Goal: Task Accomplishment & Management: Manage account settings

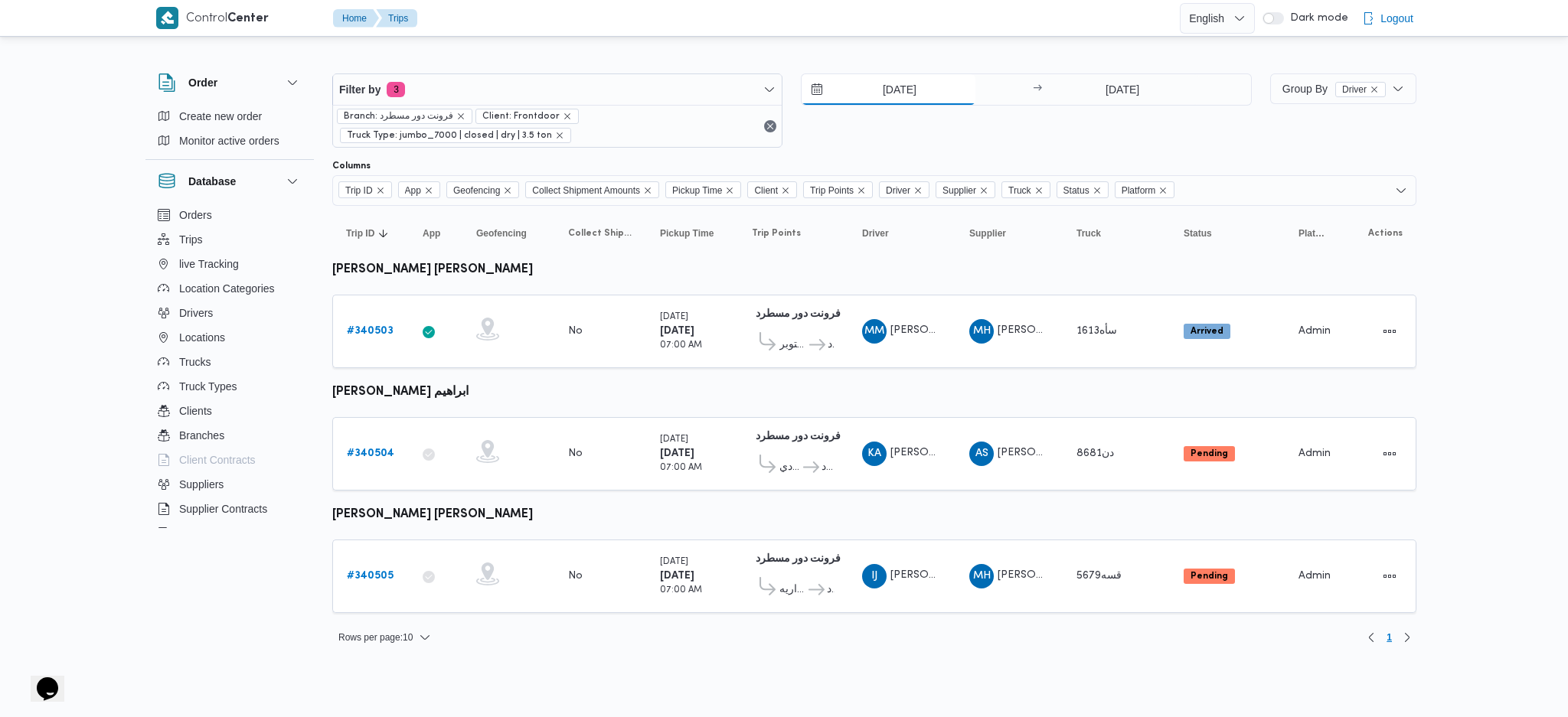
click at [903, 89] on input "30/9/2025" at bounding box center [888, 89] width 174 height 30
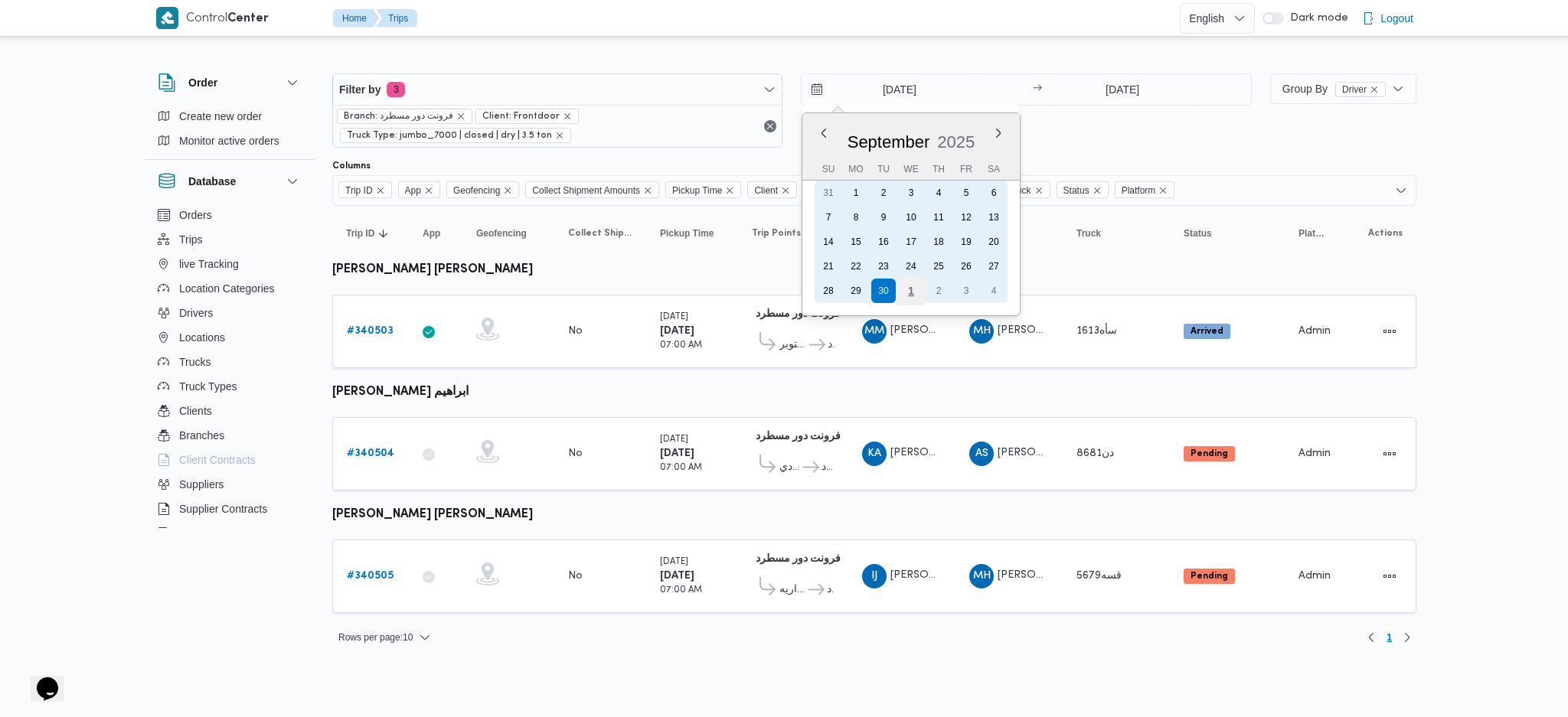
click at [899, 294] on div "1" at bounding box center [910, 290] width 29 height 29
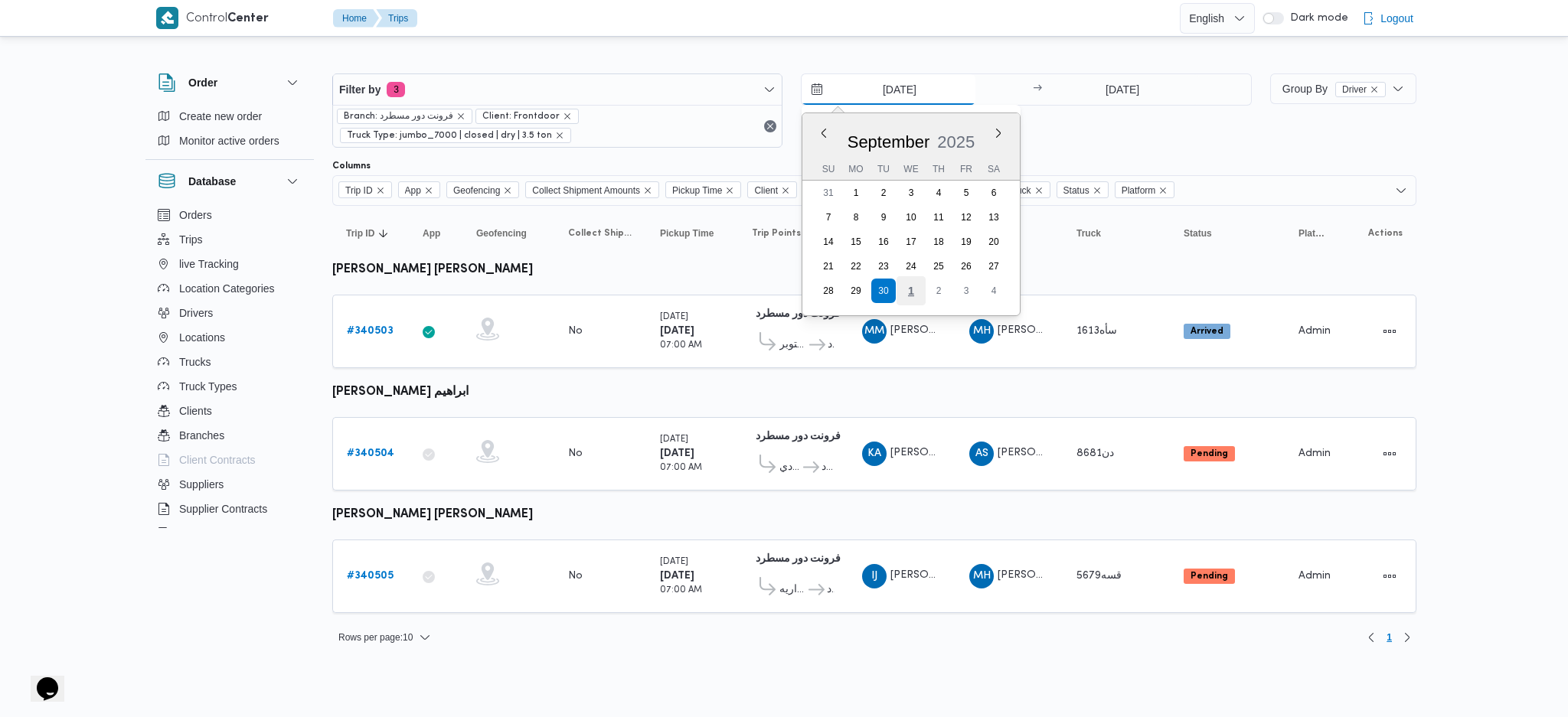
type input "1/10/2025"
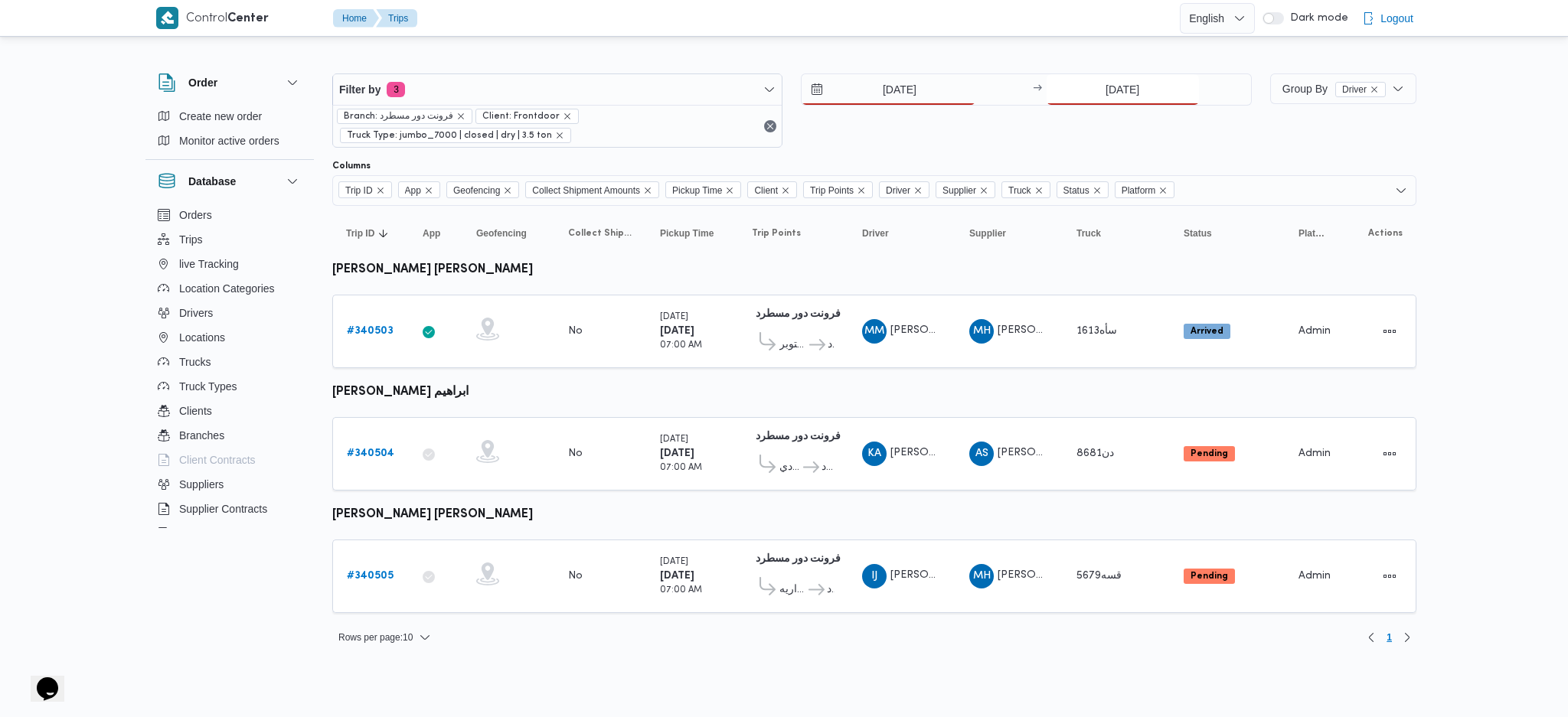
click at [1088, 97] on input "30/9/2025" at bounding box center [1123, 89] width 153 height 30
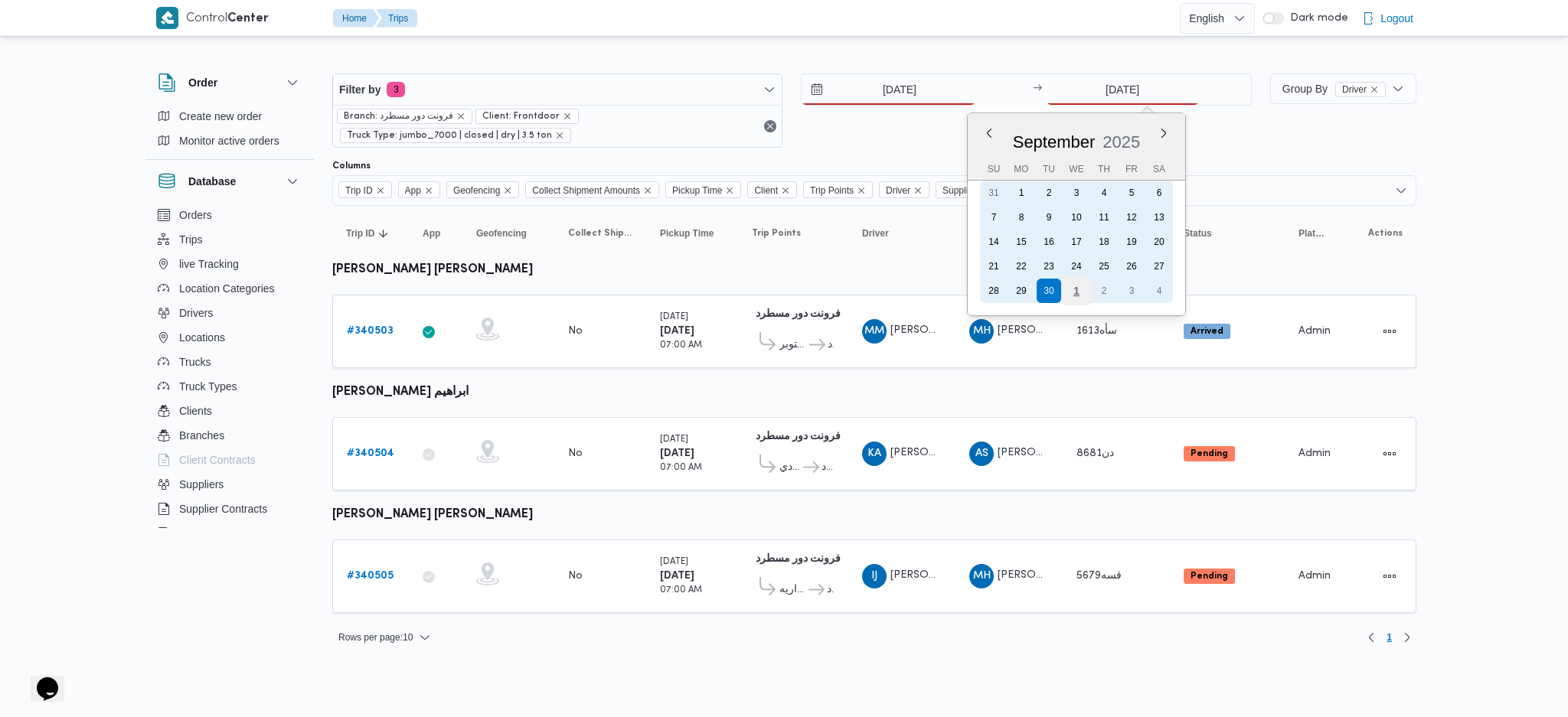
click at [1066, 277] on div "1" at bounding box center [1075, 290] width 29 height 29
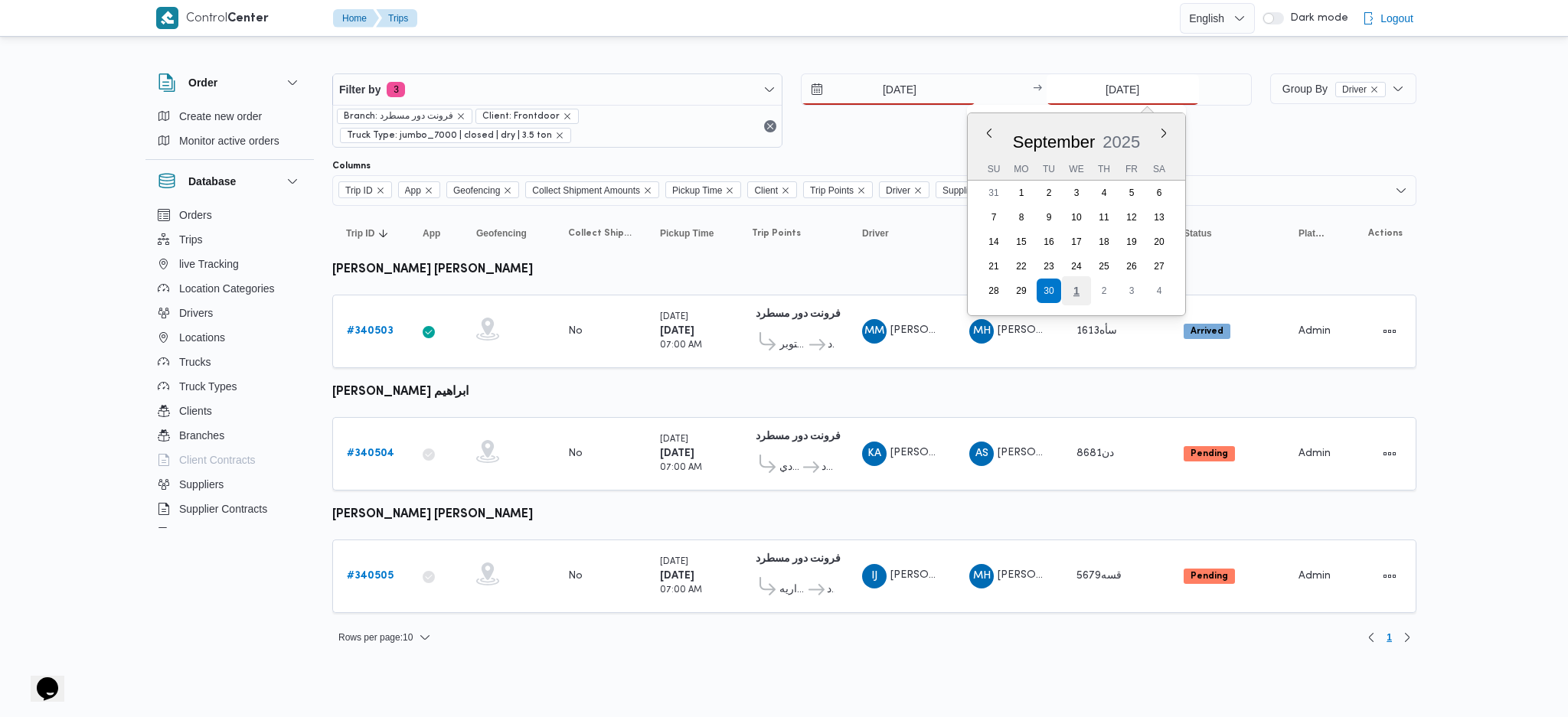
type input "1/10/2025"
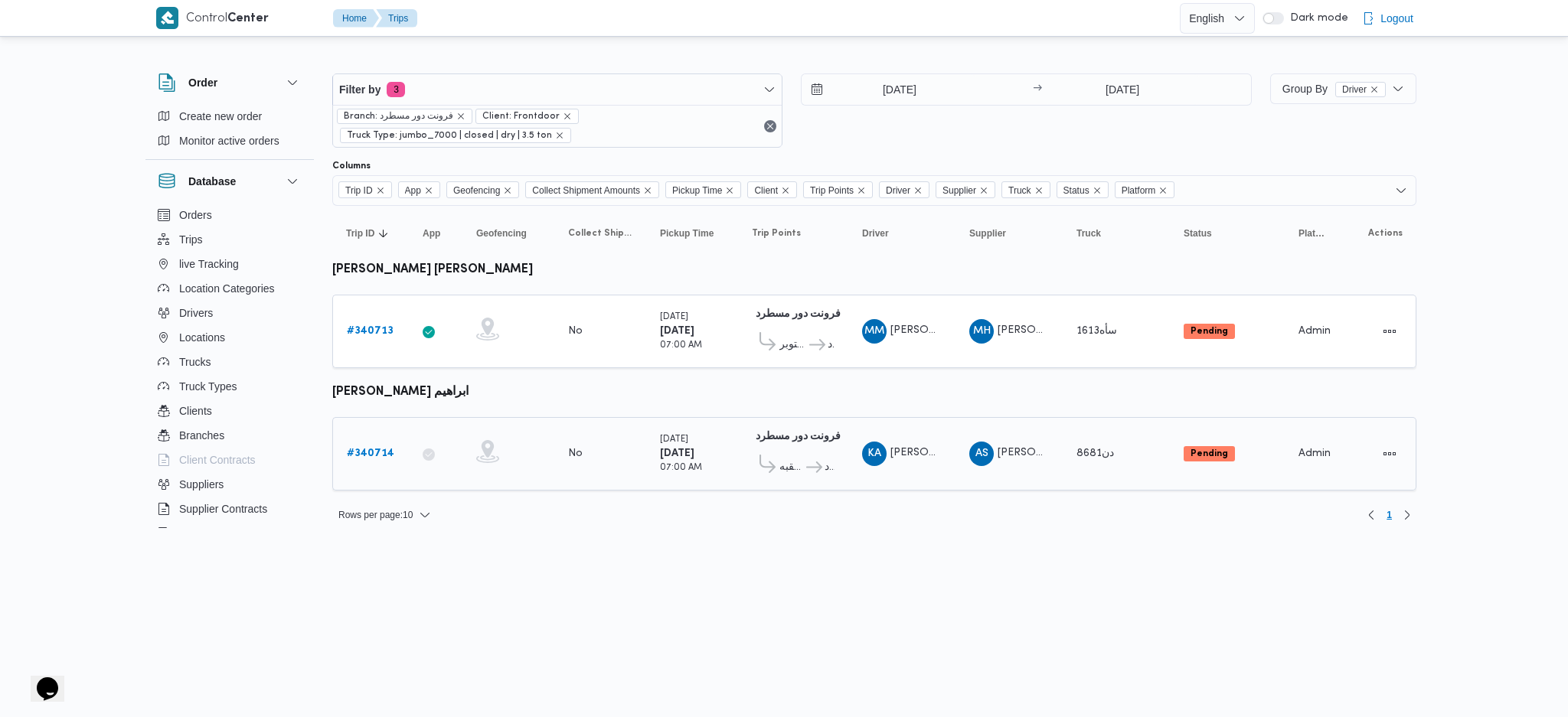
click at [366, 449] on b "# 340714" at bounding box center [370, 453] width 47 height 10
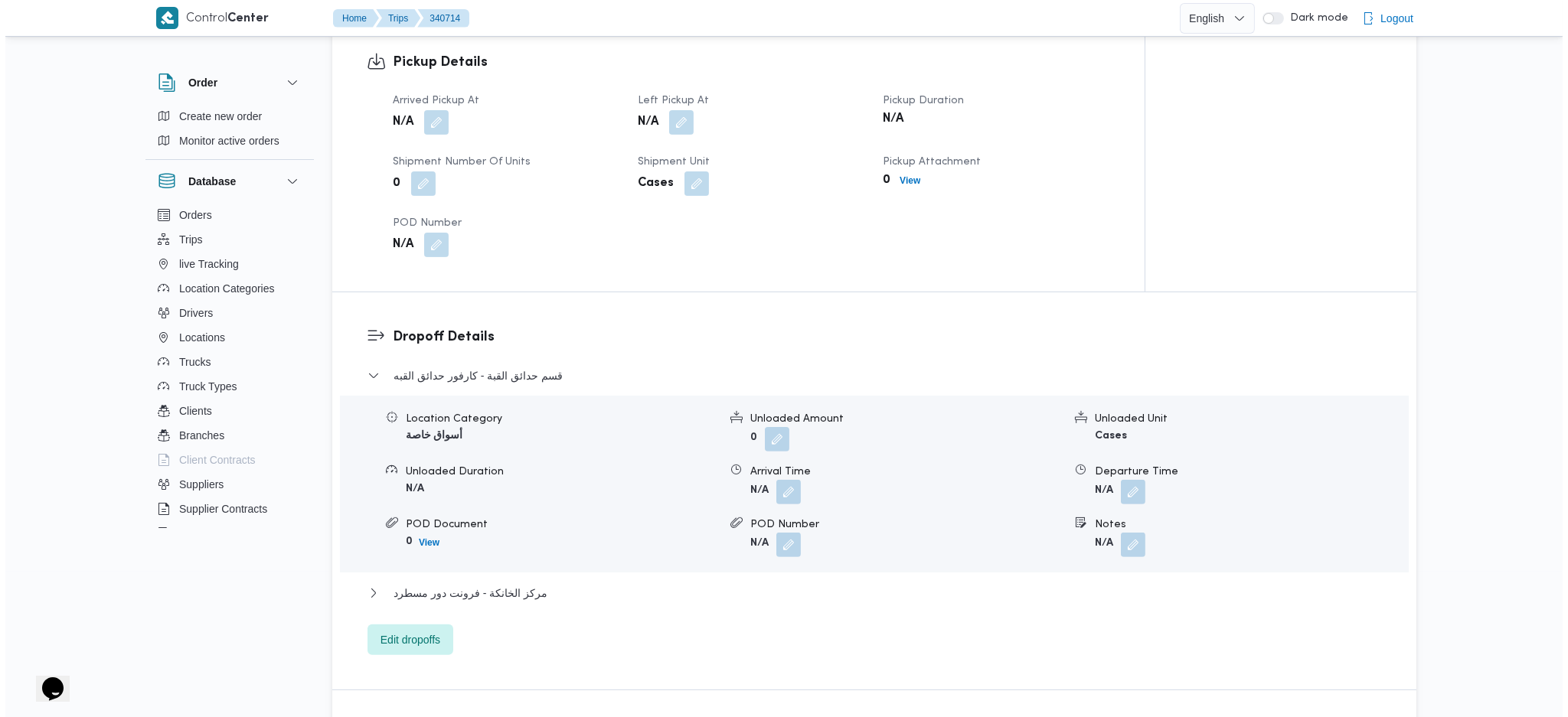
scroll to position [1428, 0]
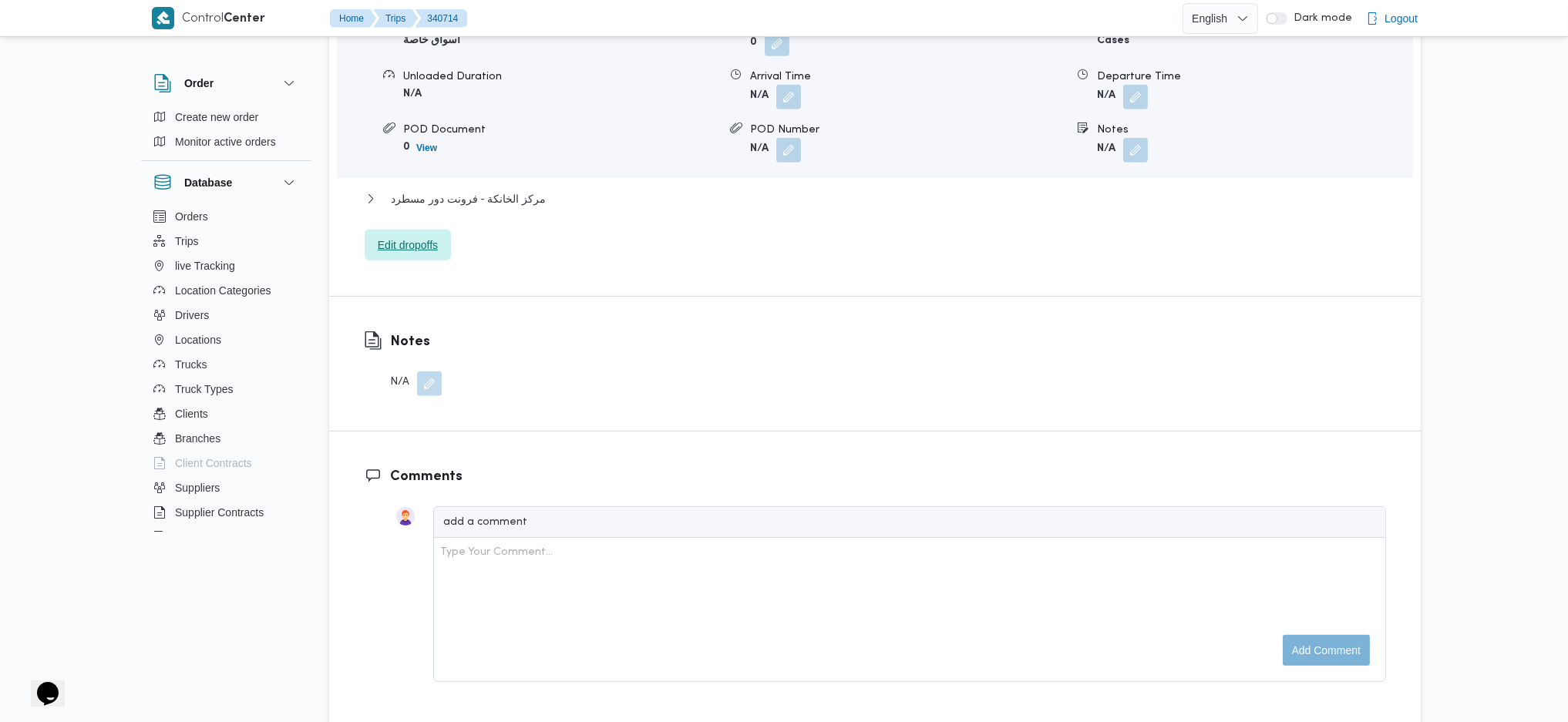
click at [422, 236] on span "Edit dropoffs" at bounding box center [407, 245] width 60 height 19
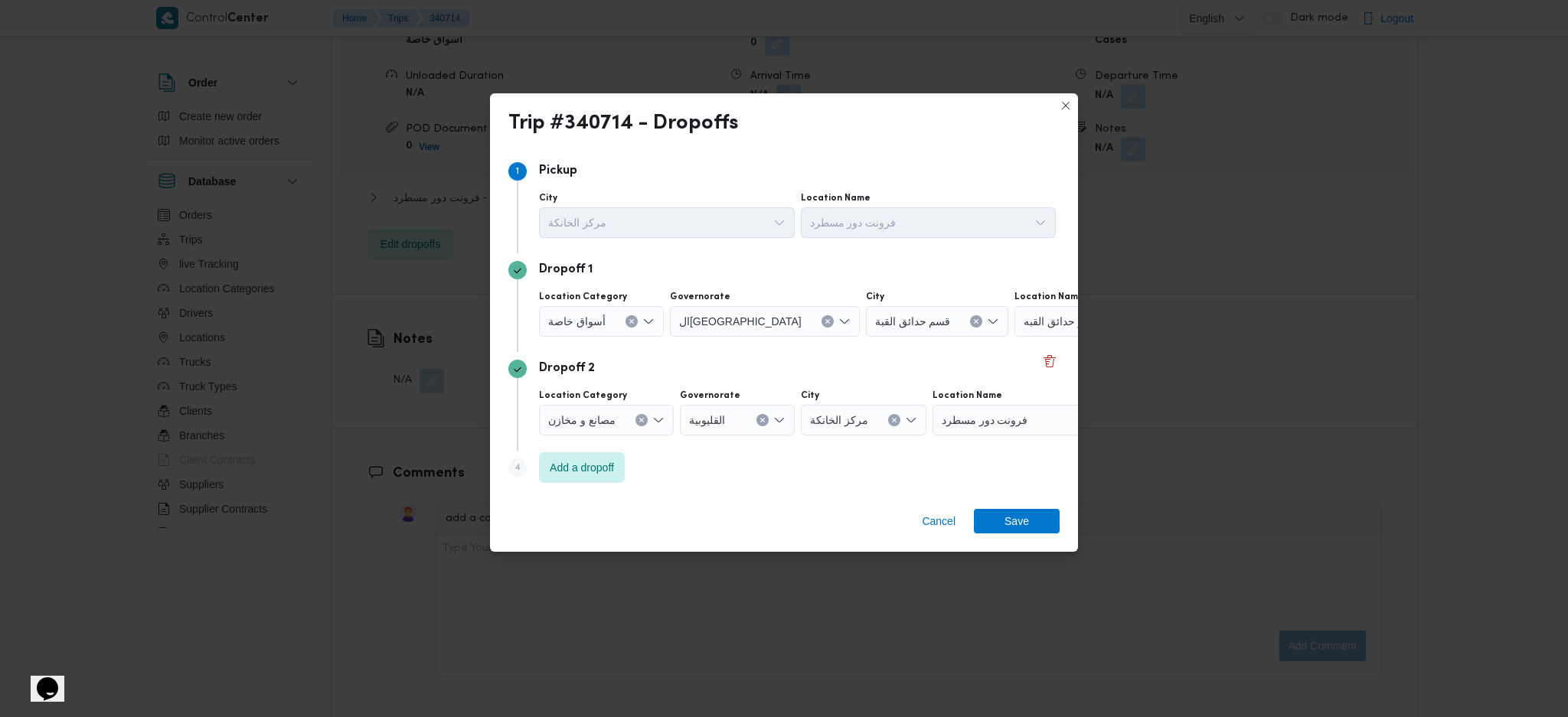
click at [1024, 325] on span "كارفور حدائق القبه" at bounding box center [1066, 320] width 84 height 17
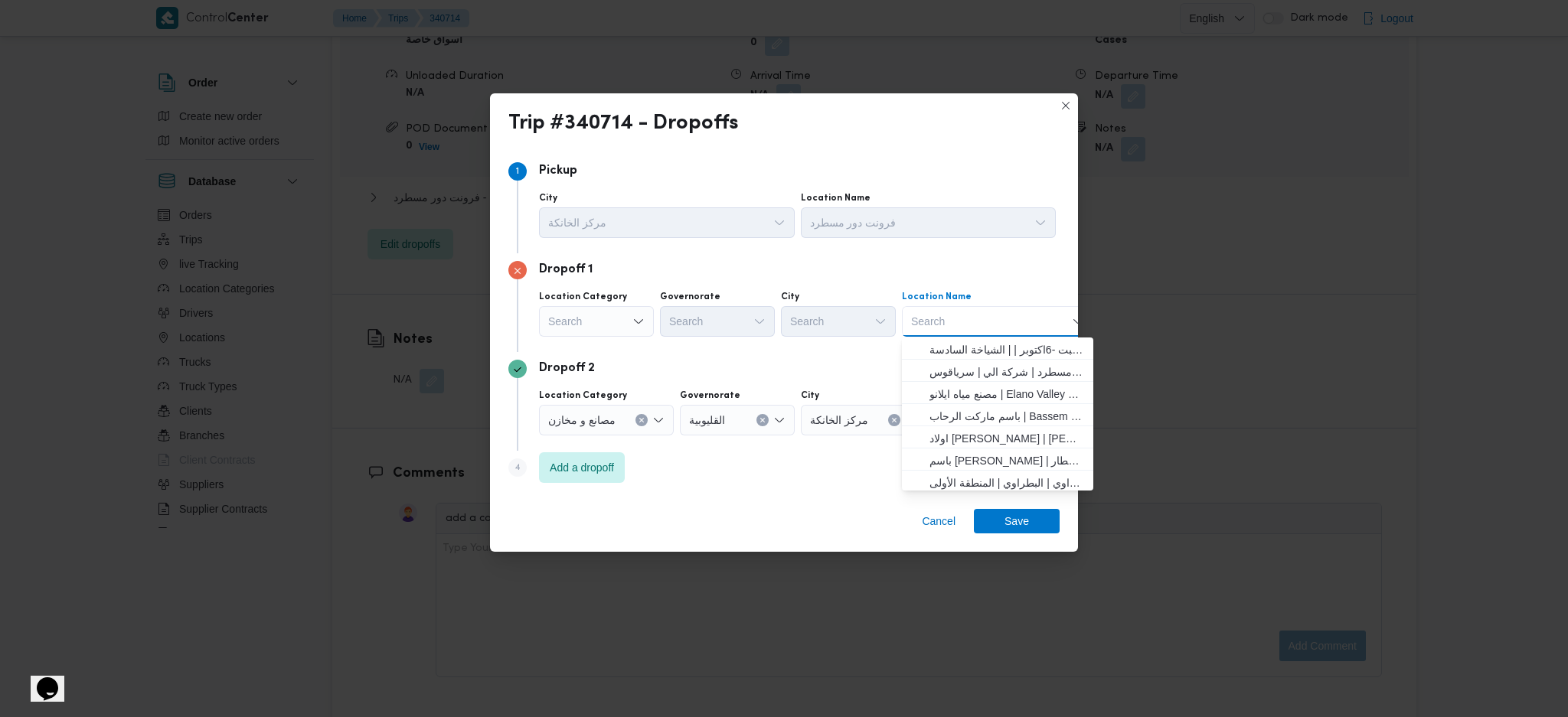
click at [615, 324] on div "Search" at bounding box center [597, 321] width 115 height 30
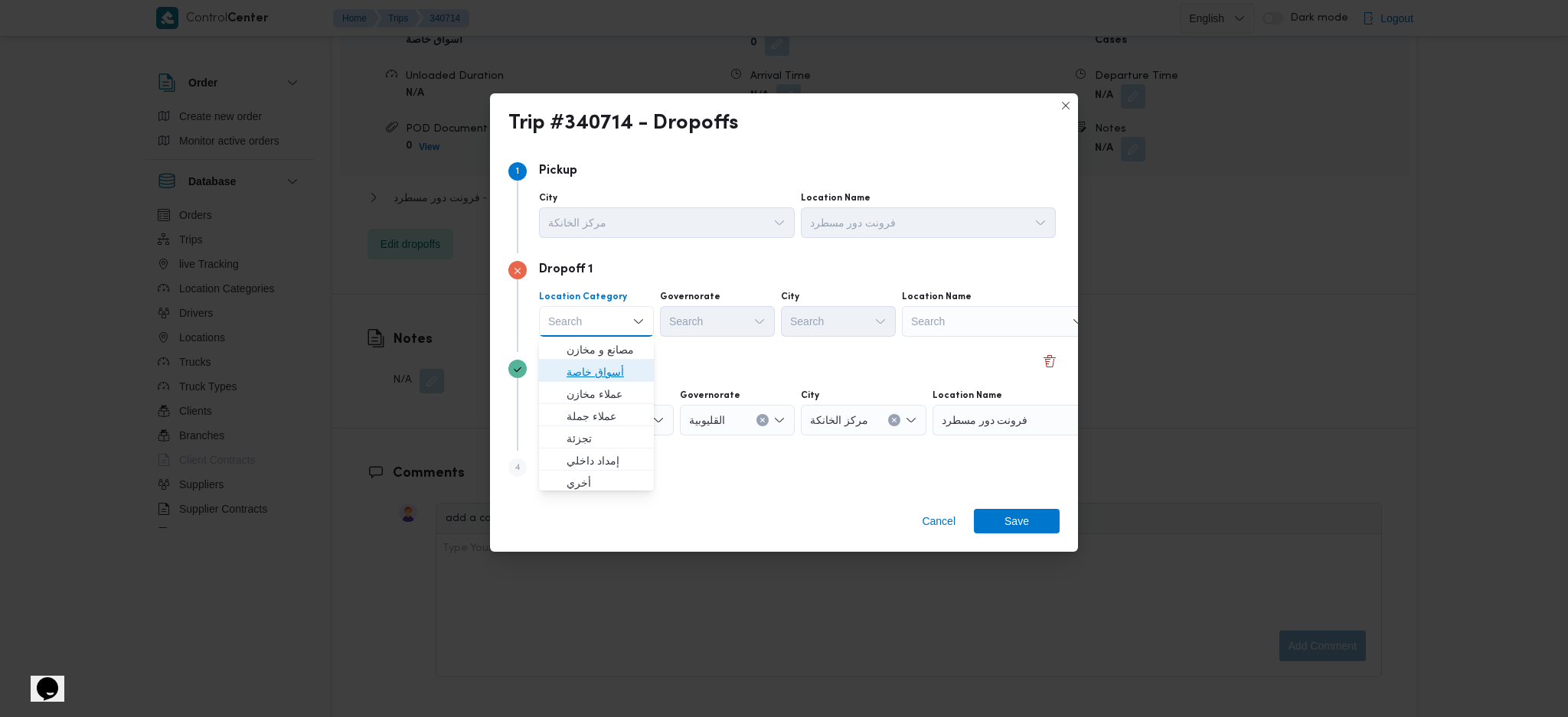
click at [613, 369] on span "أسواق خاصة" at bounding box center [605, 372] width 78 height 19
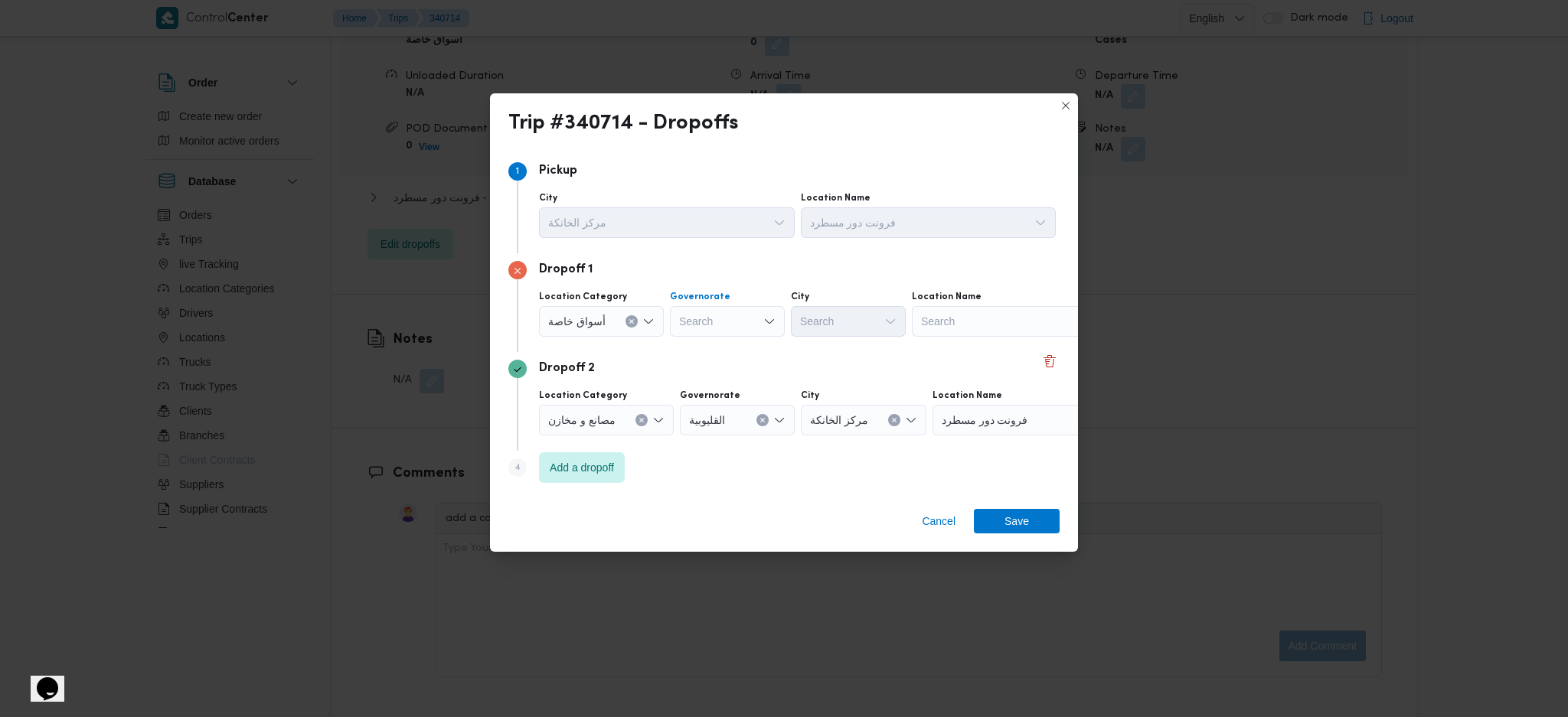
click at [716, 328] on div "Search" at bounding box center [728, 321] width 115 height 30
click at [726, 370] on span "ال[GEOGRAPHIC_DATA]" at bounding box center [735, 368] width 78 height 19
click at [866, 318] on div "Search" at bounding box center [924, 321] width 115 height 30
type input "15"
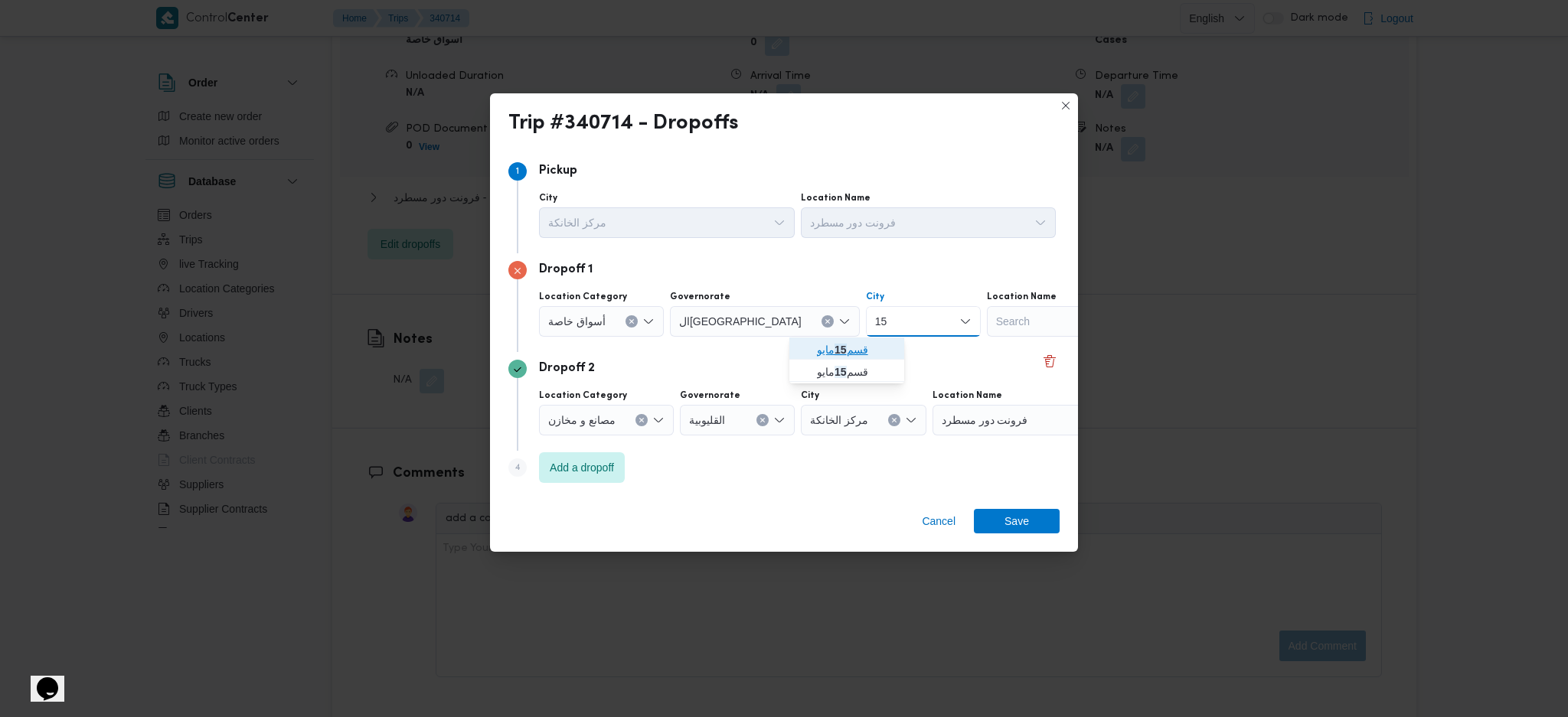
click at [842, 354] on mark "15" at bounding box center [841, 350] width 12 height 12
click at [999, 326] on div "Search" at bounding box center [1093, 321] width 191 height 30
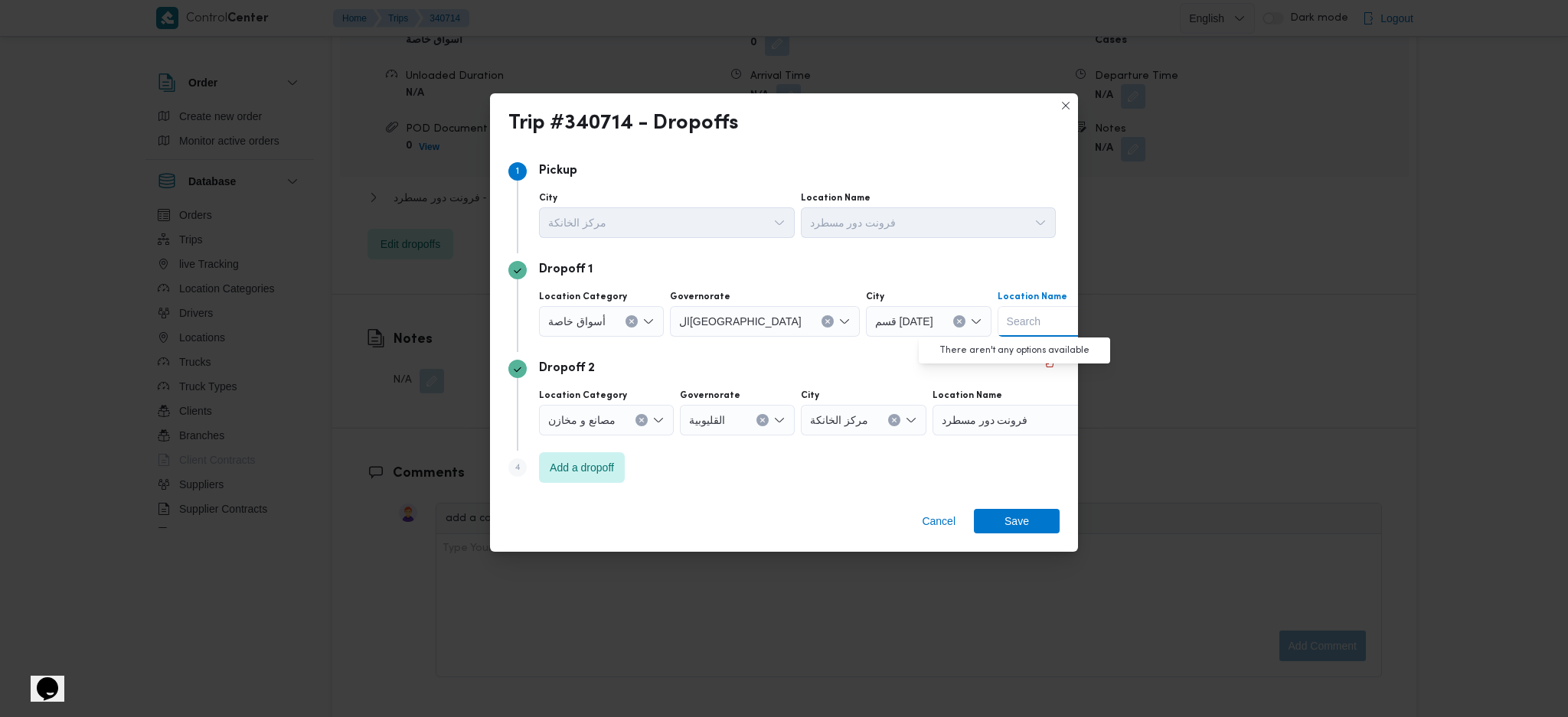
type input ";"
click at [632, 321] on icon "Clear input" at bounding box center [632, 321] width 6 height 6
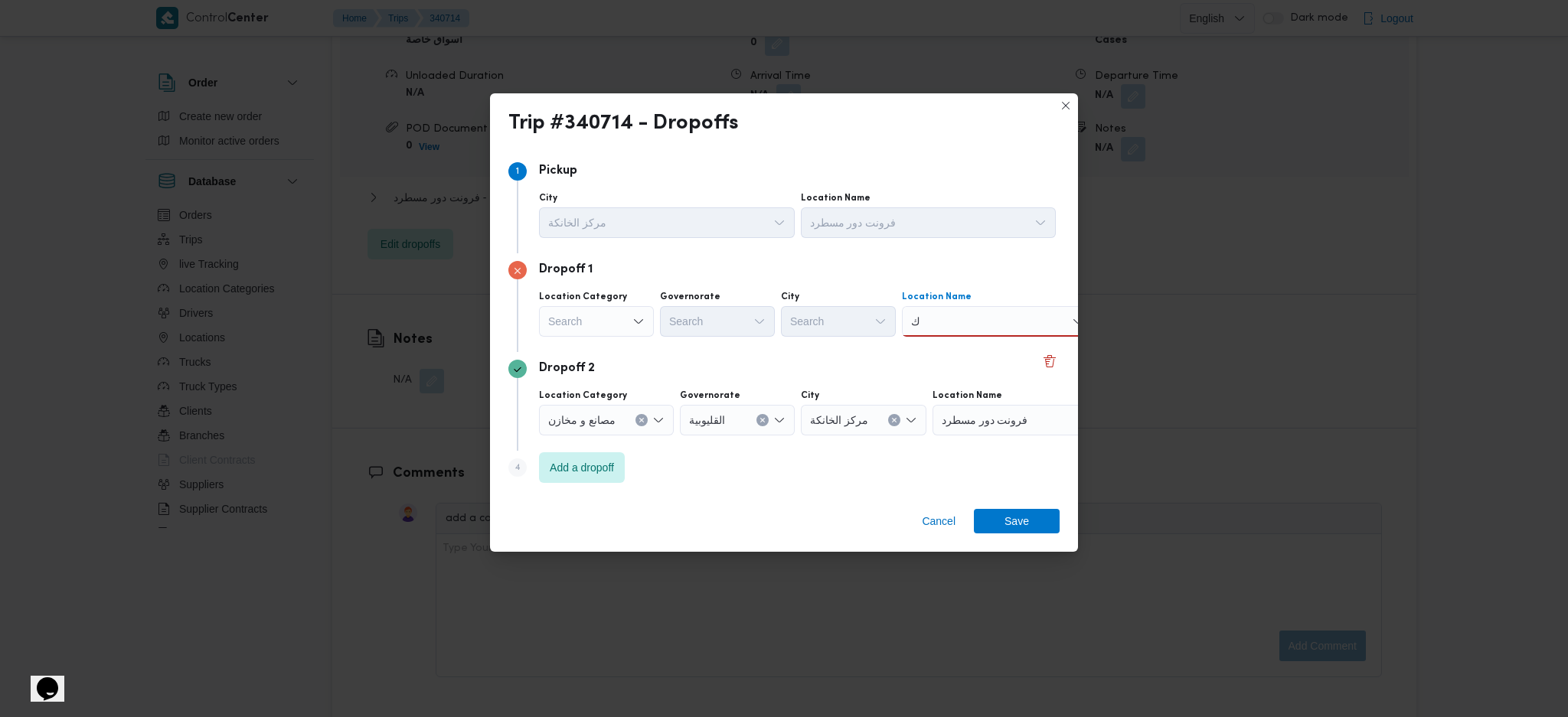
click at [970, 310] on div "ك ك" at bounding box center [998, 321] width 191 height 30
type input "كارفور ماي"
click at [986, 355] on span "كارفور ماي و | تحابيش ١ | الشياخة الأولى" at bounding box center [1007, 350] width 155 height 19
click at [1030, 415] on div at bounding box center [1034, 419] width 8 height 24
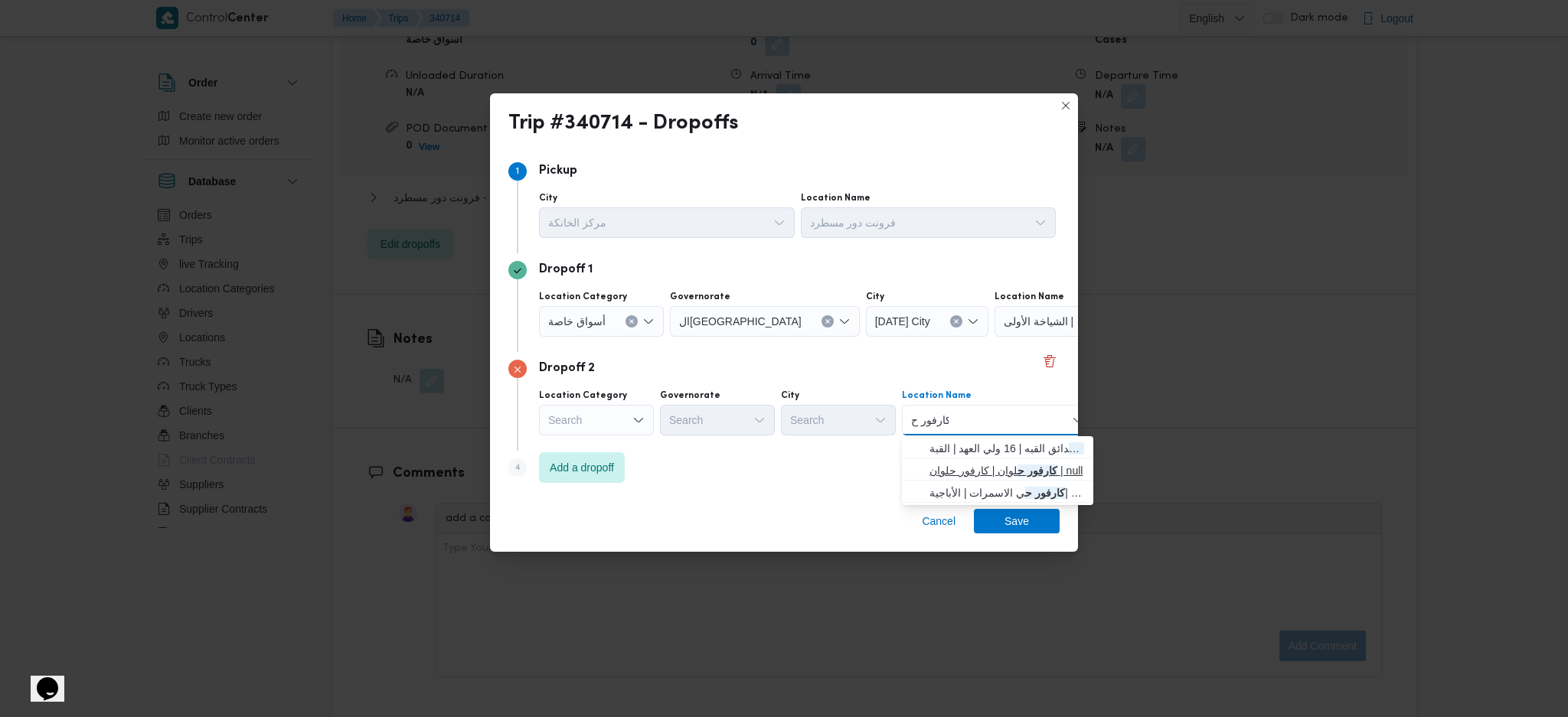
type input "كارفور ح"
click at [1006, 466] on span "كارفور ح لوان | كارفور حلوان | null" at bounding box center [1007, 470] width 155 height 19
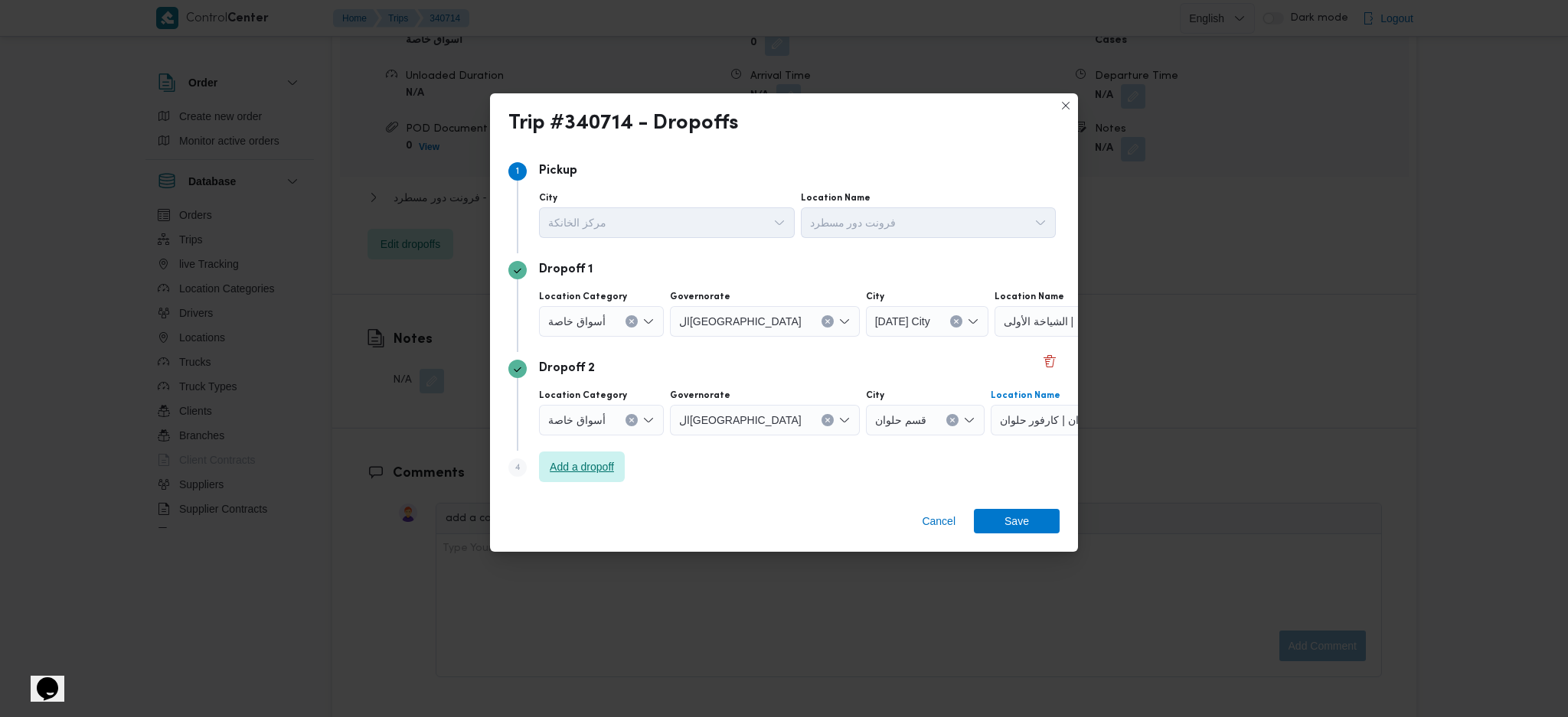
click at [618, 467] on div "Step 4 is disabled 4 Add a dropoff" at bounding box center [784, 470] width 551 height 40
click at [618, 468] on span "Add a dropoff" at bounding box center [582, 467] width 86 height 30
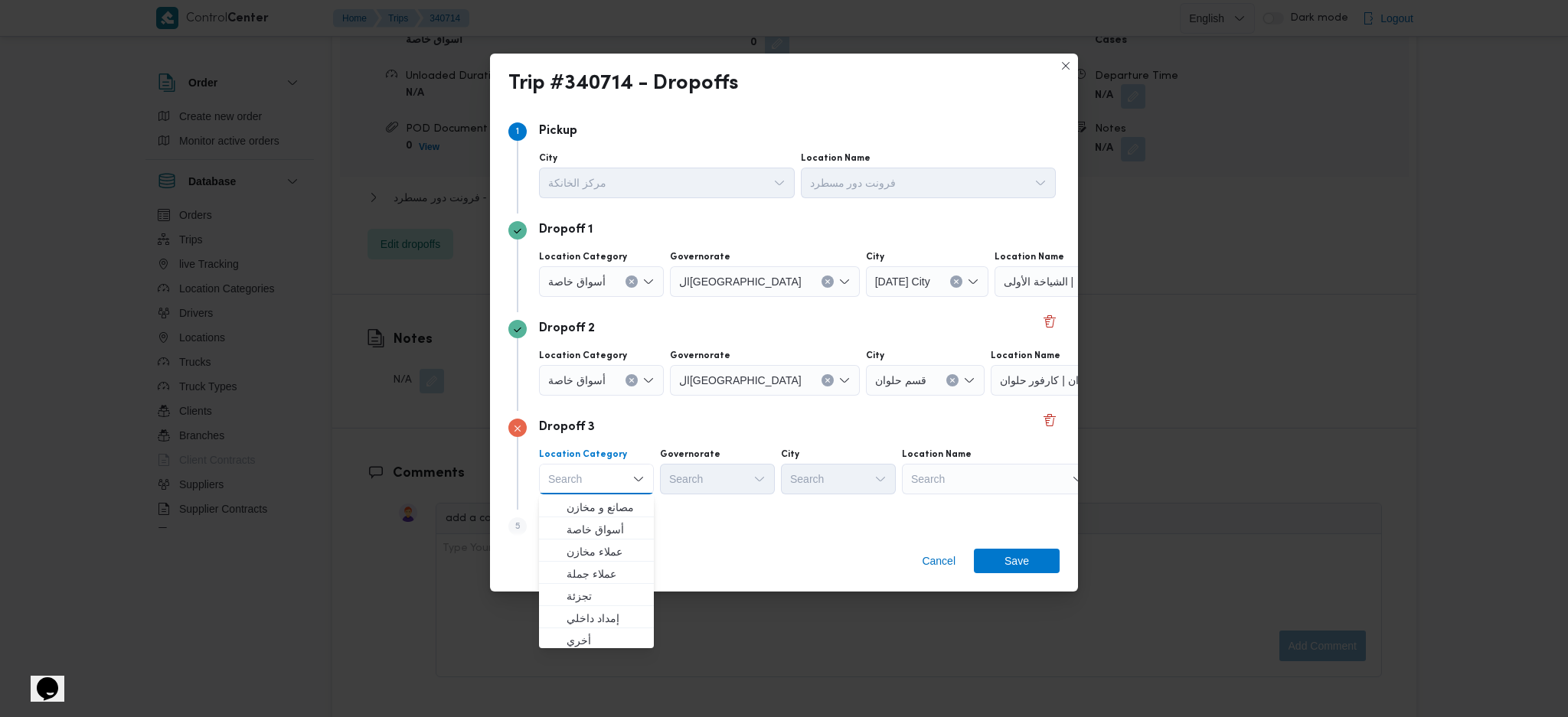
click at [996, 477] on div "Search" at bounding box center [998, 478] width 191 height 30
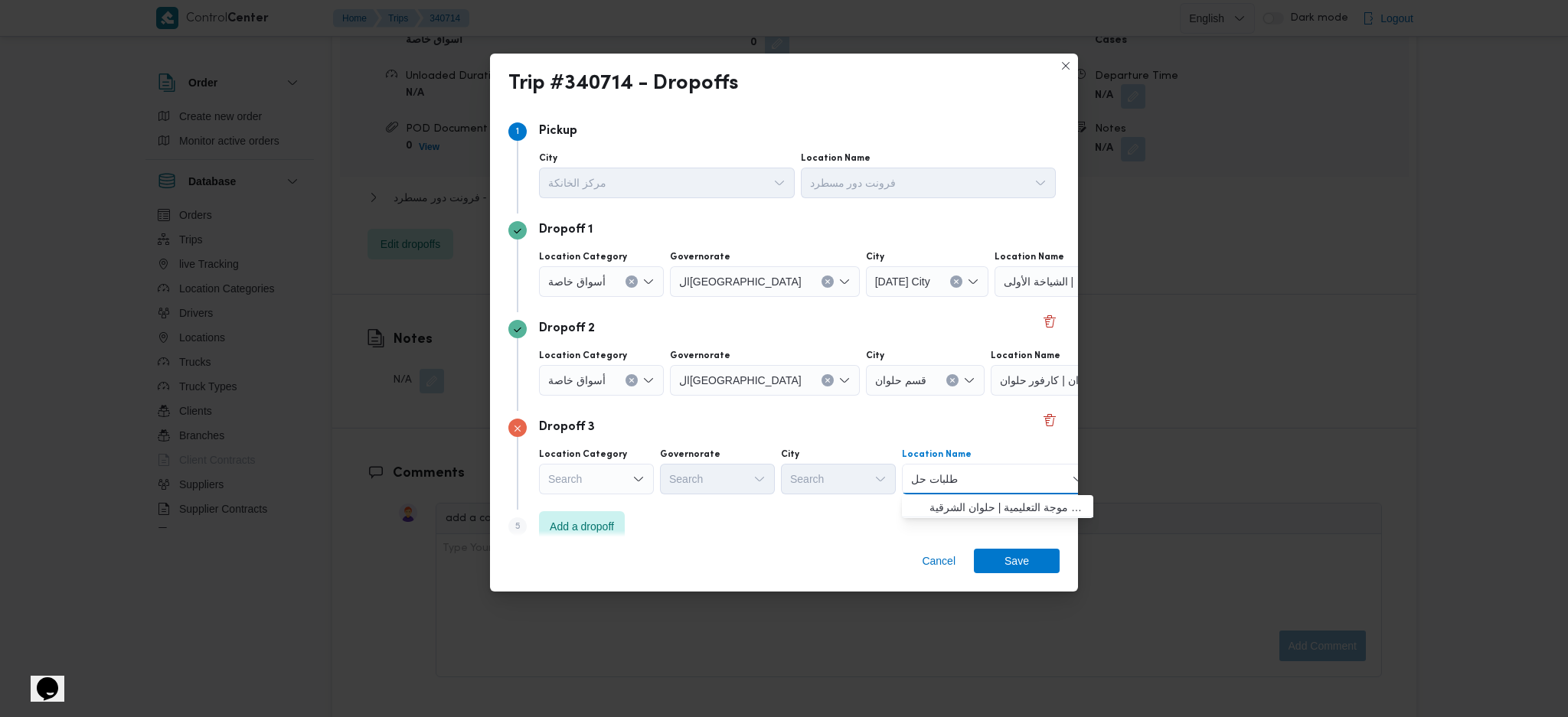
type input "طلبات حل"
click at [925, 477] on span "طلبات حل وان | قاعاة موجة التعليمية | حلوان الشرقية" at bounding box center [998, 507] width 179 height 24
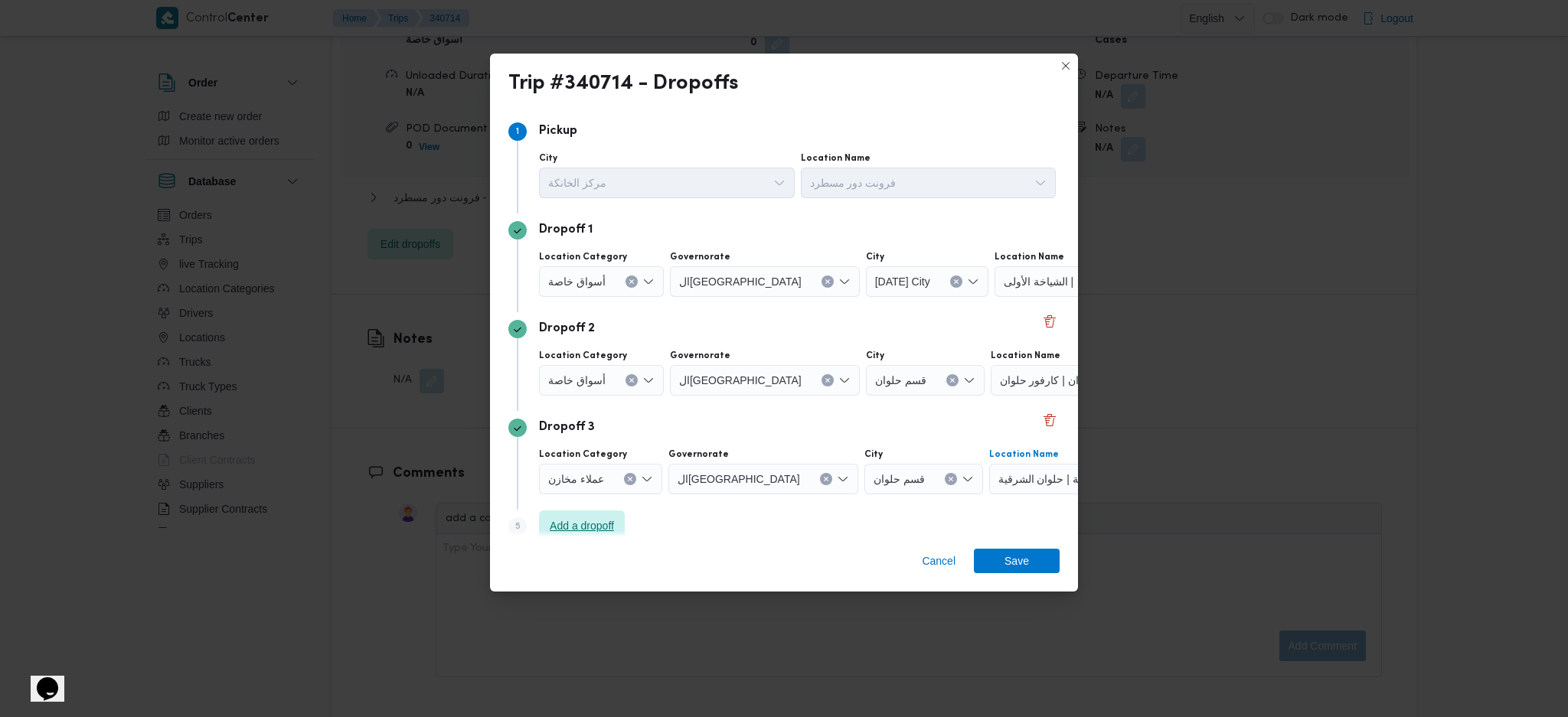
click at [587, 477] on span "Add a dropoff" at bounding box center [581, 526] width 65 height 19
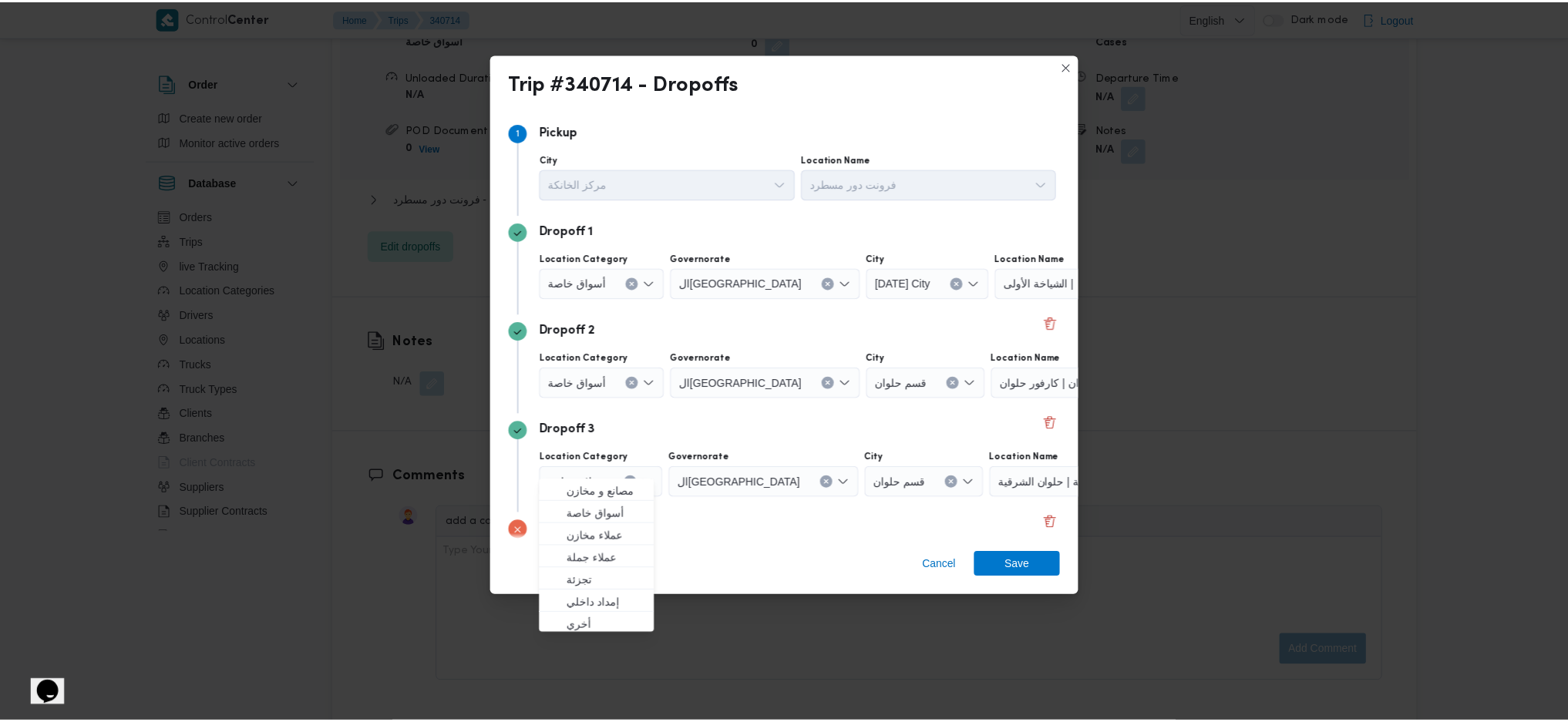
scroll to position [118, 0]
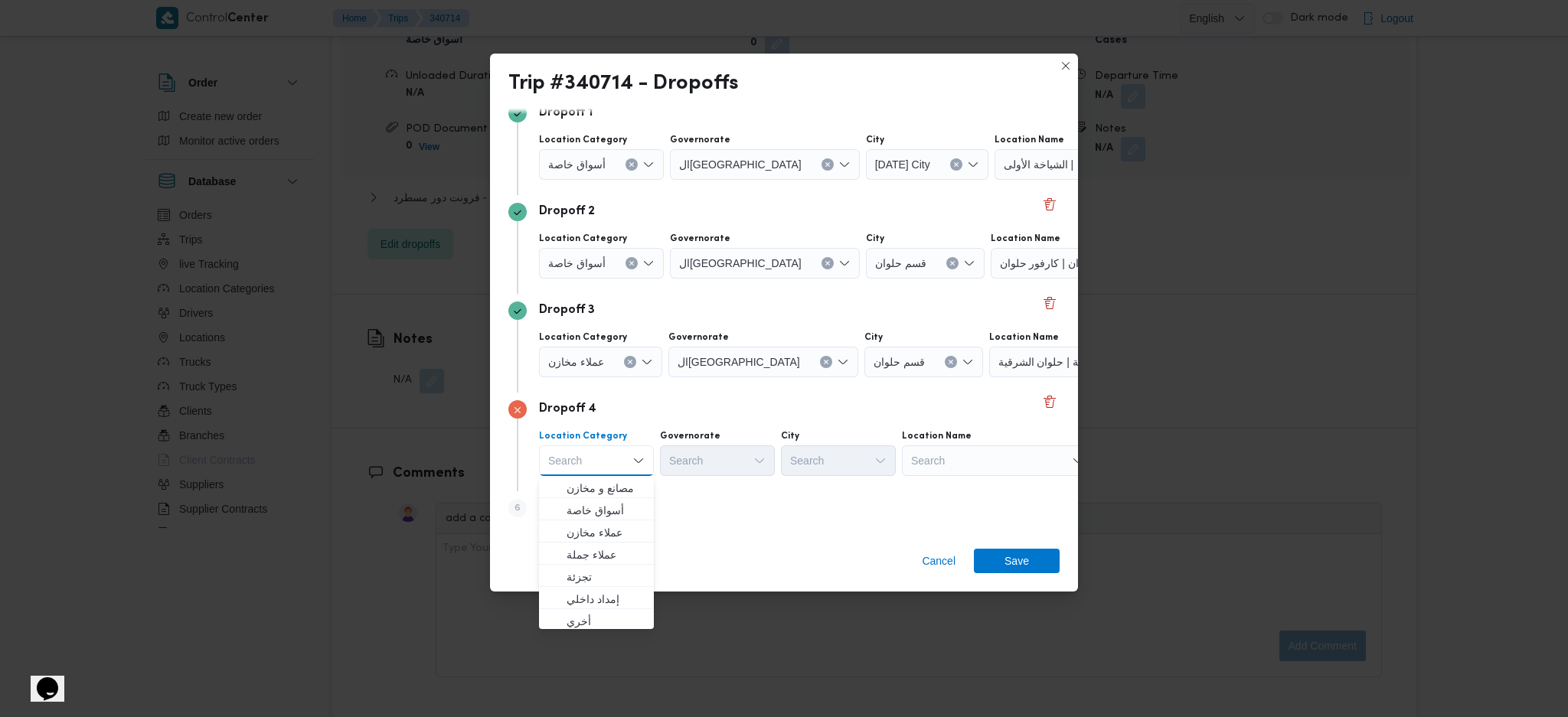
click at [975, 456] on div "Search" at bounding box center [998, 460] width 191 height 30
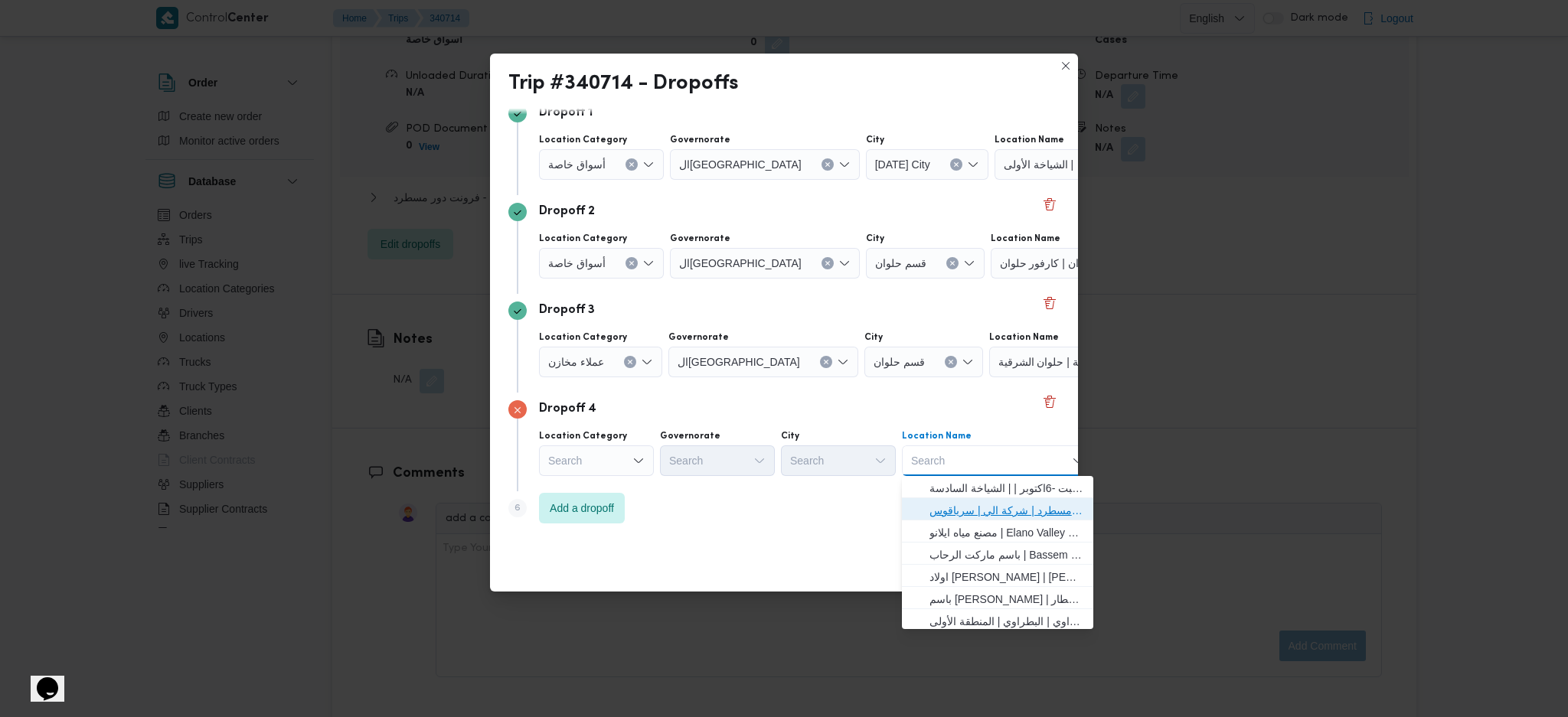
click at [953, 477] on span "فرونت دور مسطرد | شركة الي | سرياقوس" at bounding box center [1007, 510] width 155 height 19
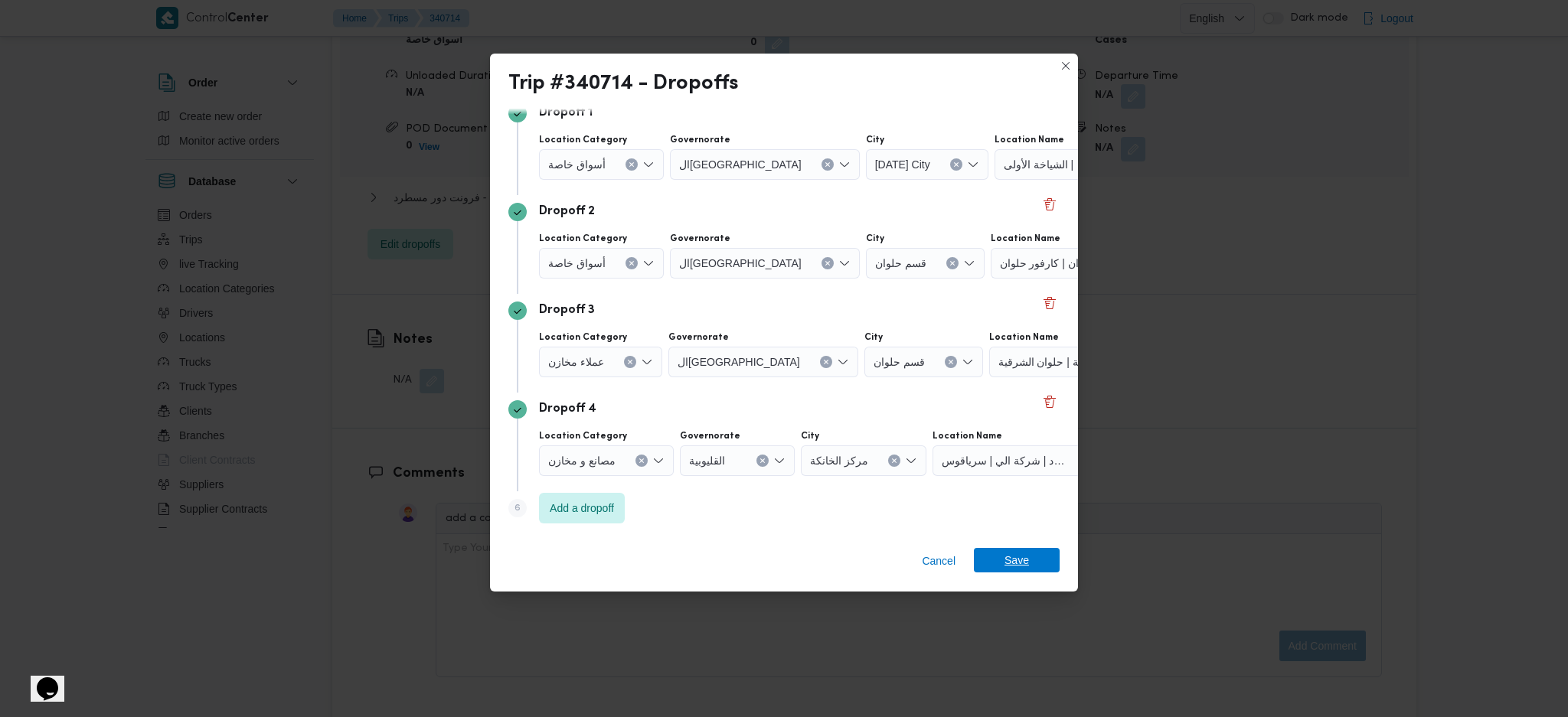
click at [1005, 477] on span "Save" at bounding box center [1016, 560] width 24 height 24
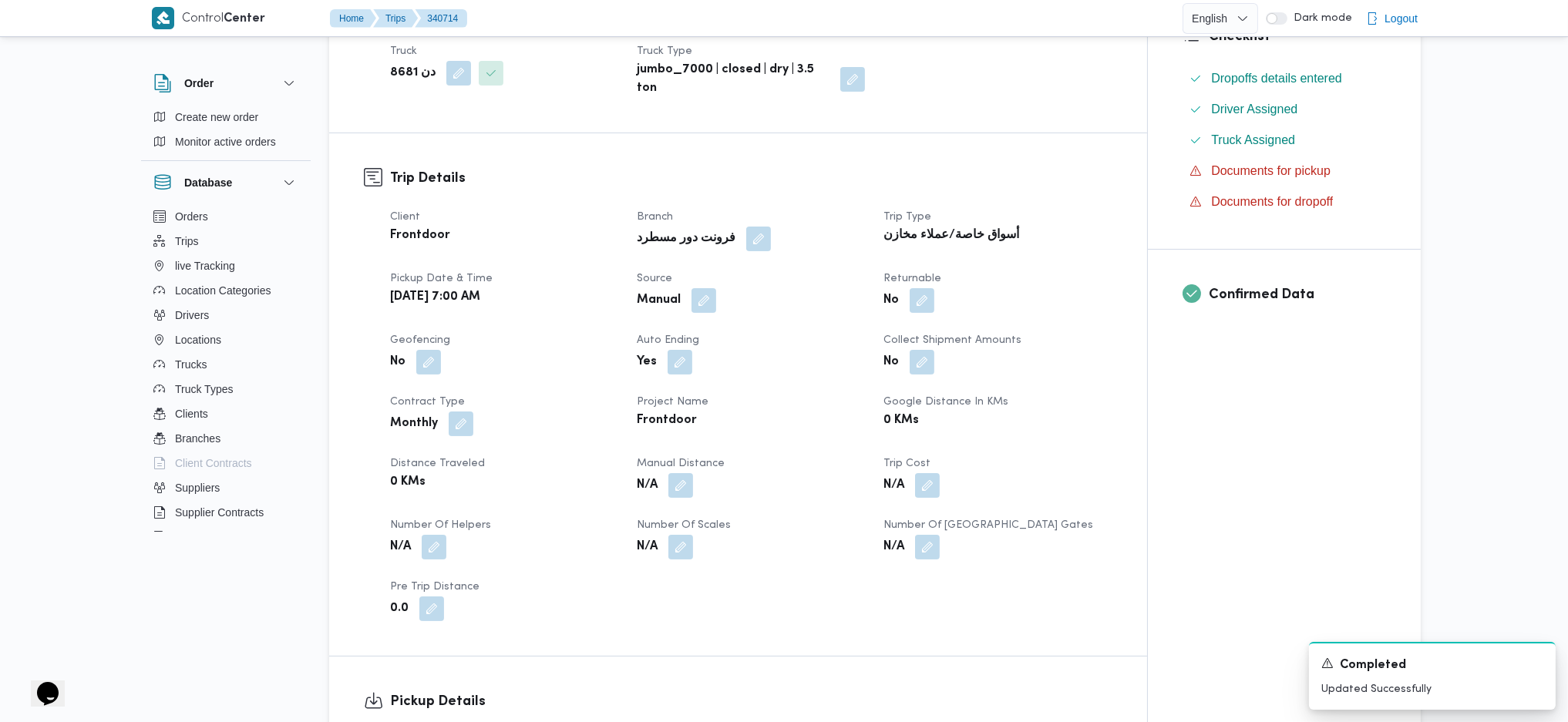
scroll to position [719, 0]
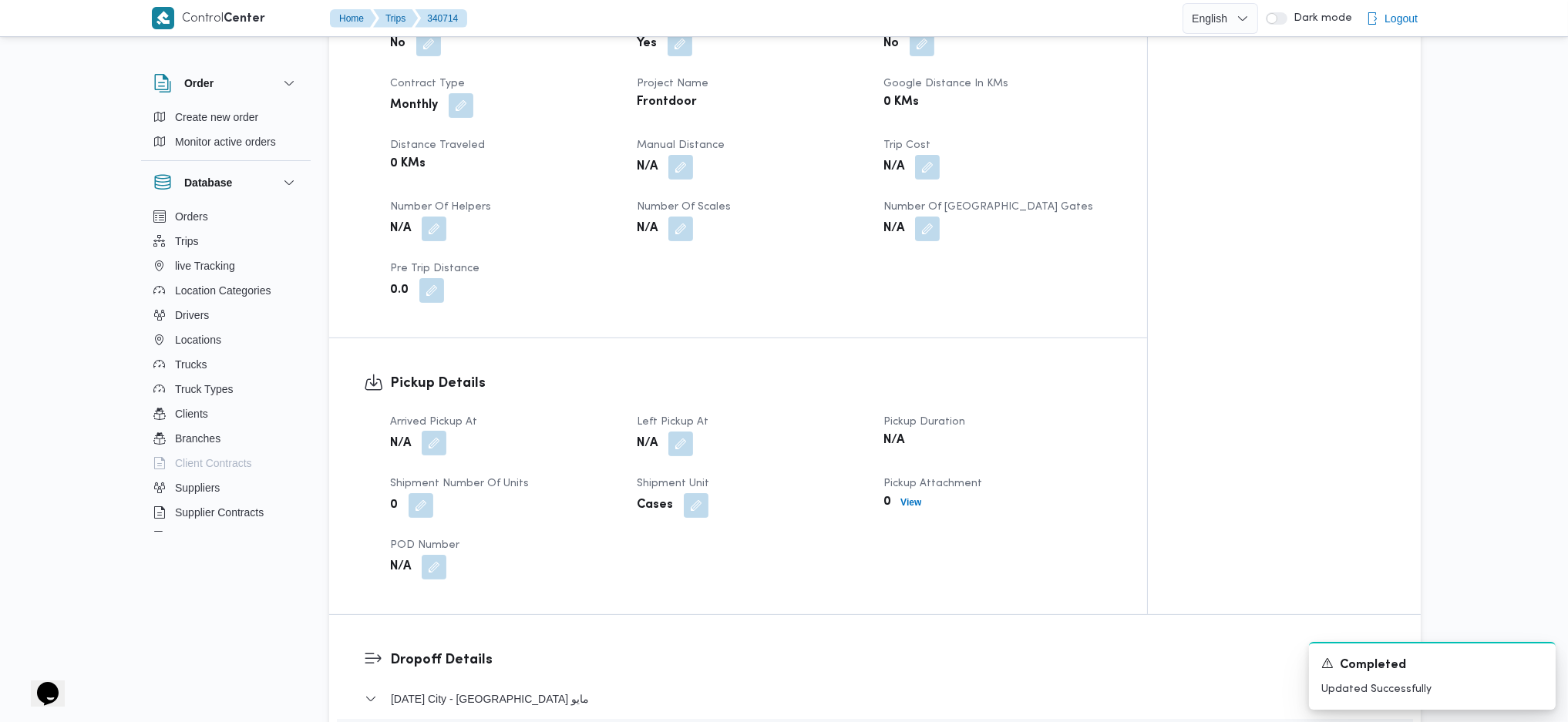
click at [433, 431] on button "button" at bounding box center [433, 442] width 24 height 24
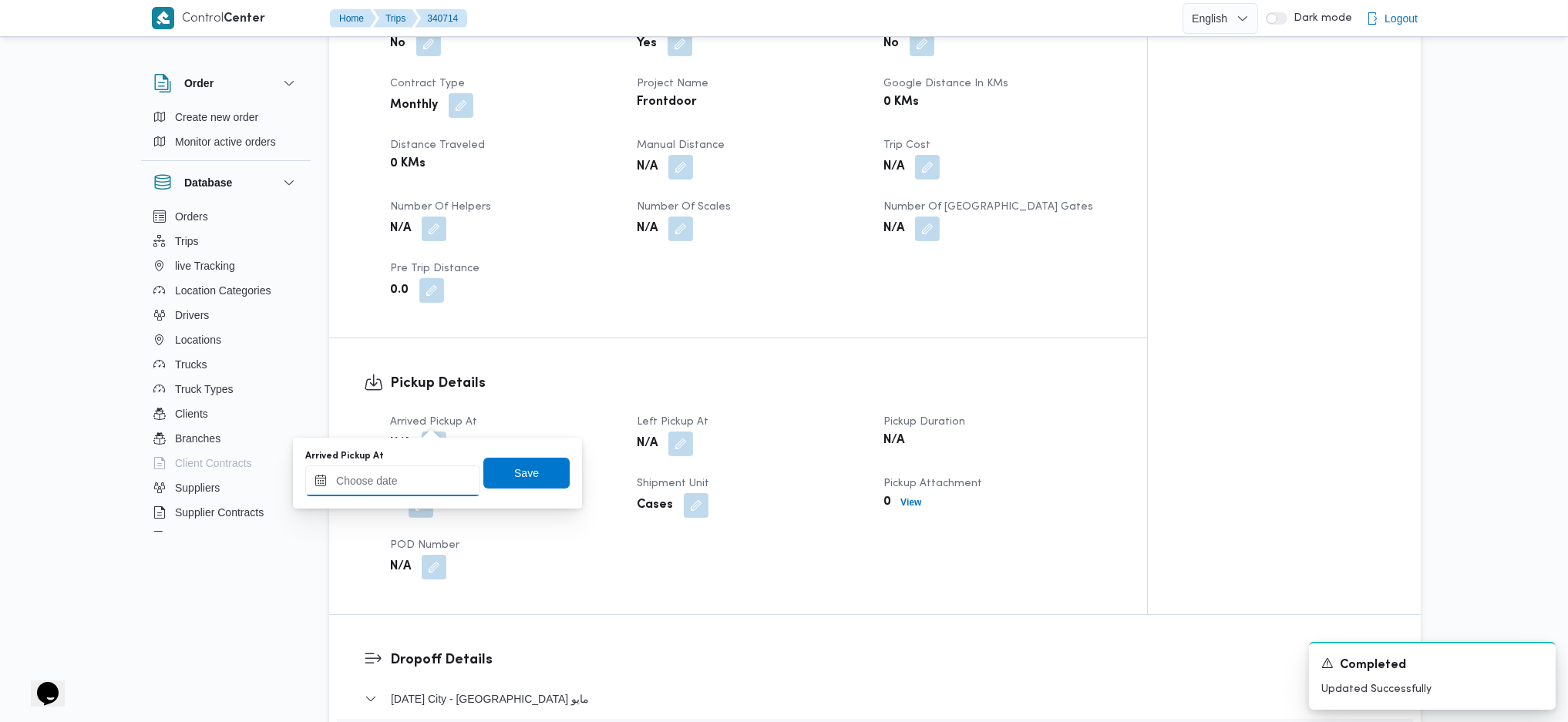
click at [403, 475] on input "Arrived Pickup At" at bounding box center [393, 480] width 175 height 31
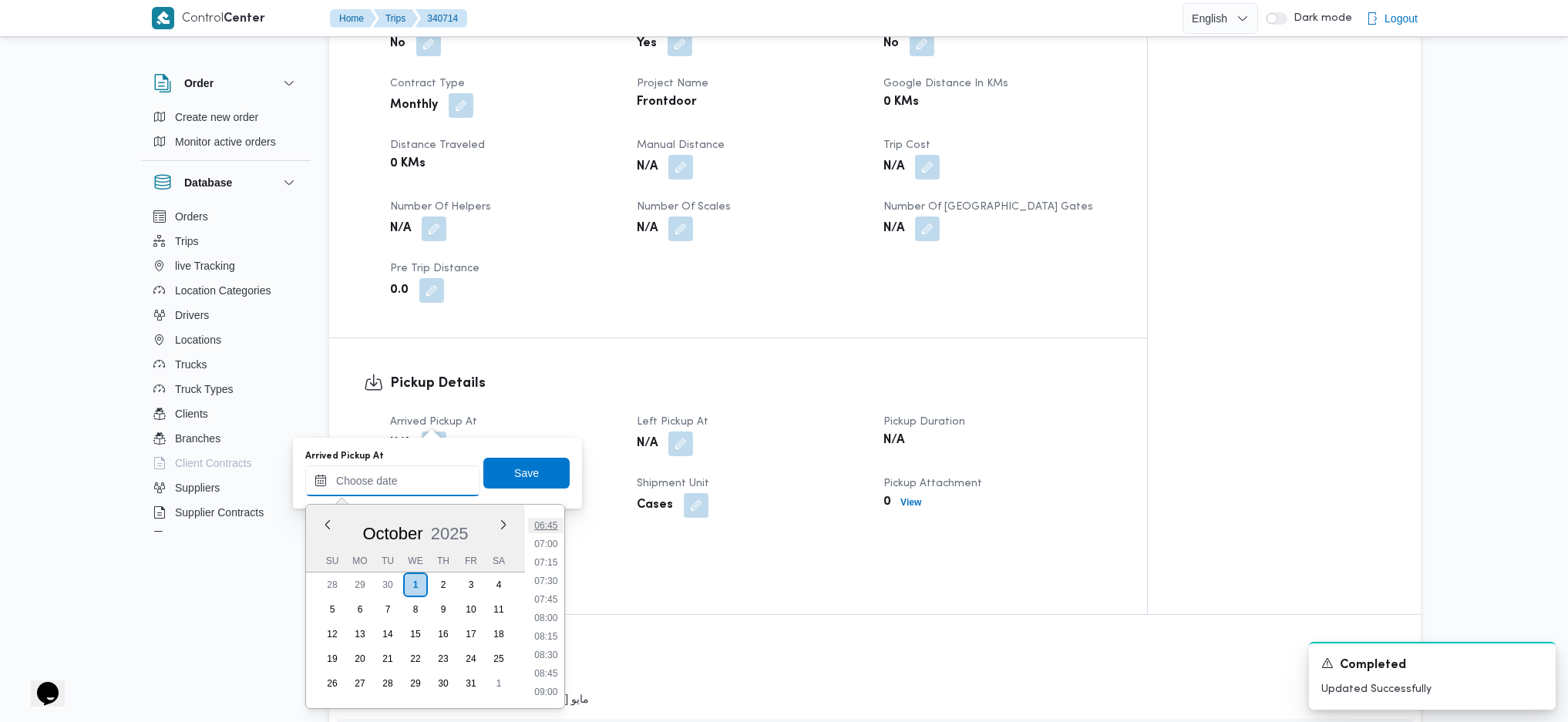
scroll to position [470, 0]
drag, startPoint x: 556, startPoint y: 572, endPoint x: 548, endPoint y: 542, distance: 31.0
click at [556, 480] on li "07:00" at bounding box center [545, 572] width 35 height 16
type input "01/10/2025 07:00"
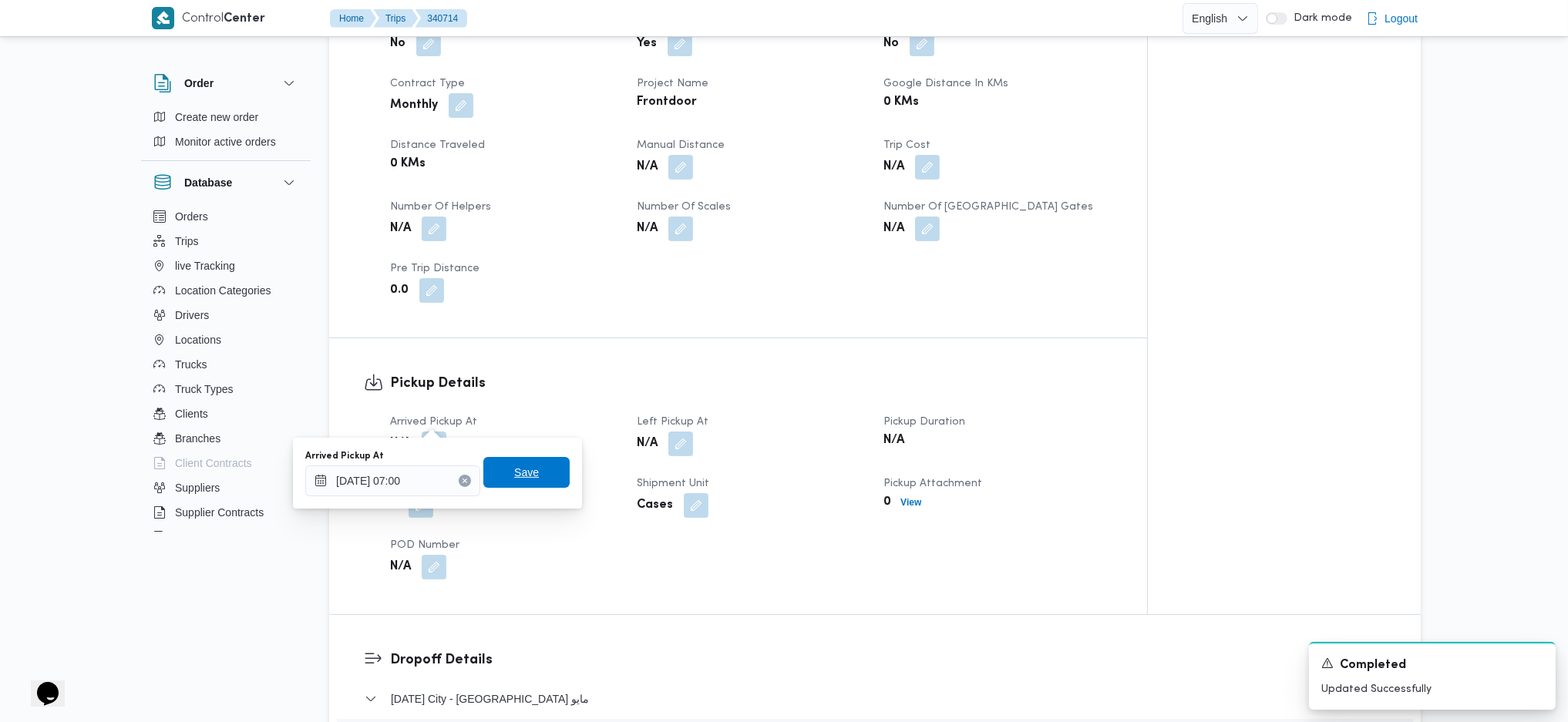
click at [524, 480] on span "Save" at bounding box center [527, 471] width 86 height 31
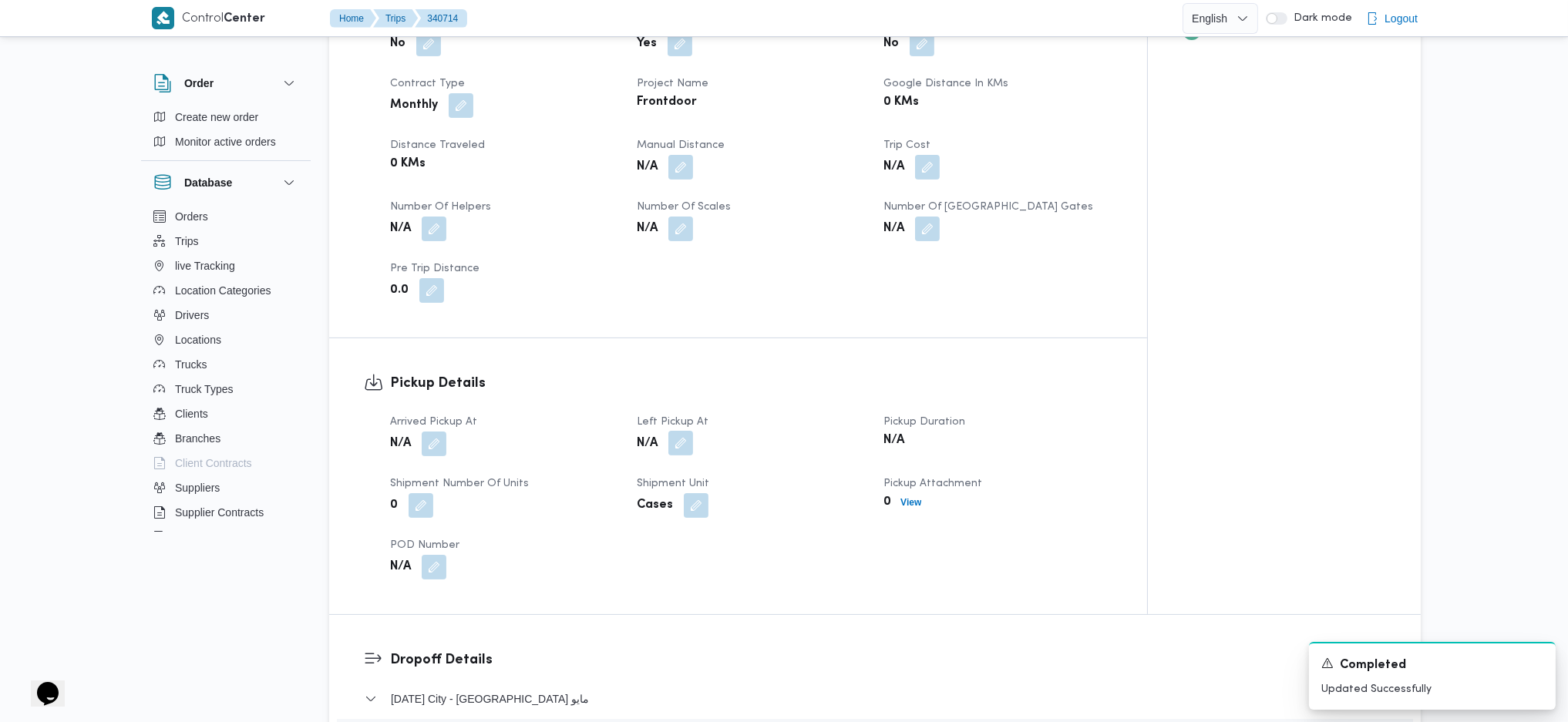
click at [680, 431] on button "button" at bounding box center [680, 442] width 24 height 24
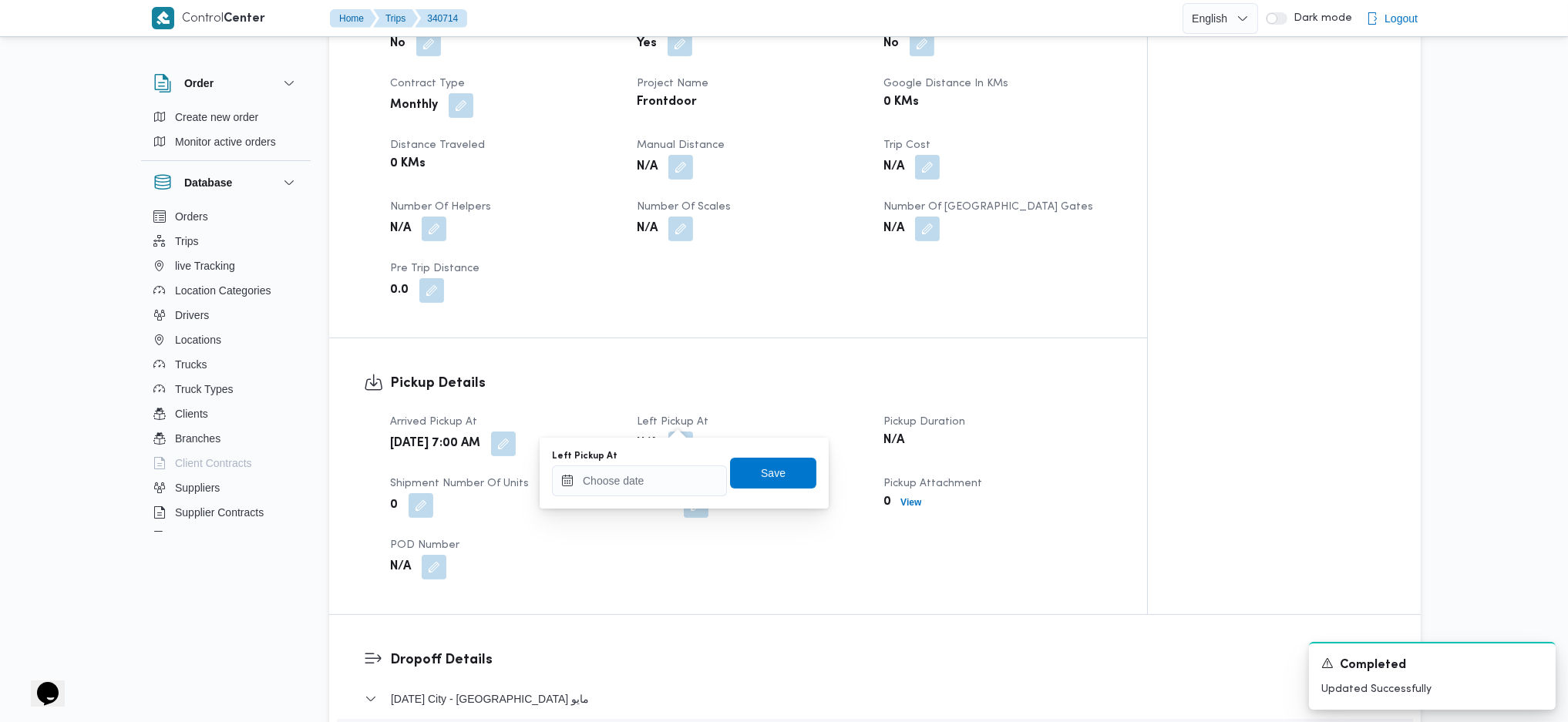
click at [633, 480] on div "You are in a dialog. To close this dialog, hit escape. Left Pickup At Save" at bounding box center [684, 473] width 289 height 71
click at [632, 480] on input "Left Pickup At" at bounding box center [639, 480] width 175 height 31
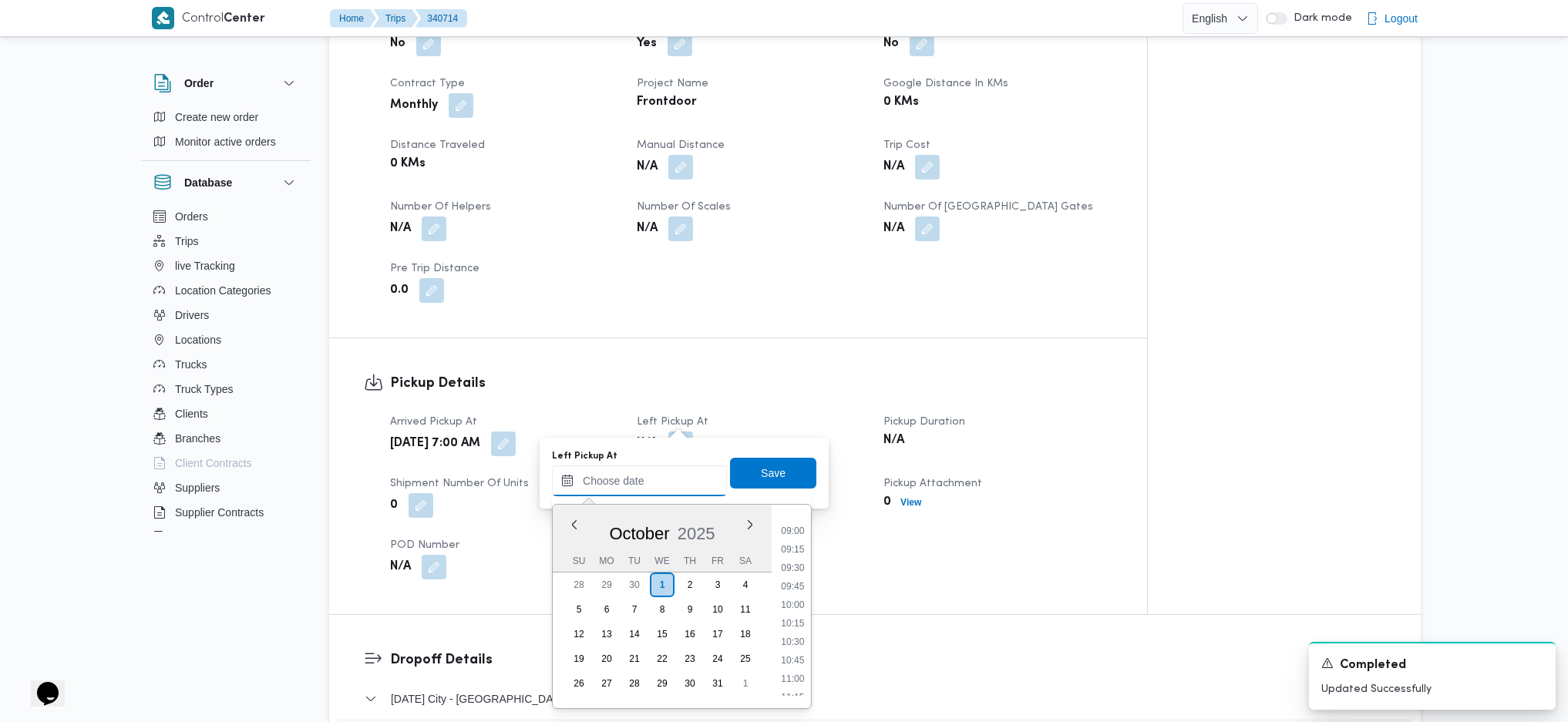
scroll to position [572, 0]
click at [795, 480] on li "08:30" at bounding box center [792, 581] width 35 height 16
type input "01/10/2025 08:30"
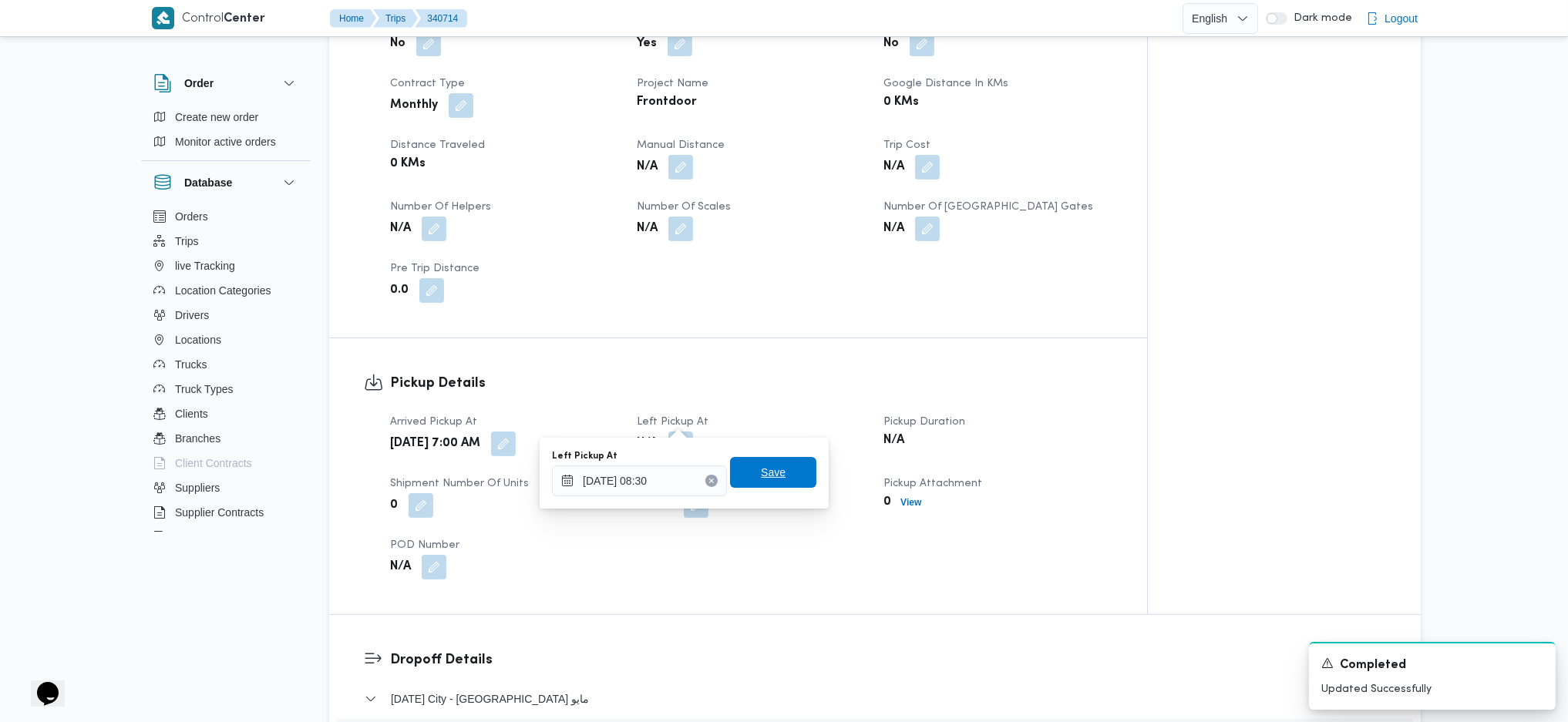
click at [744, 462] on span "Save" at bounding box center [773, 471] width 86 height 31
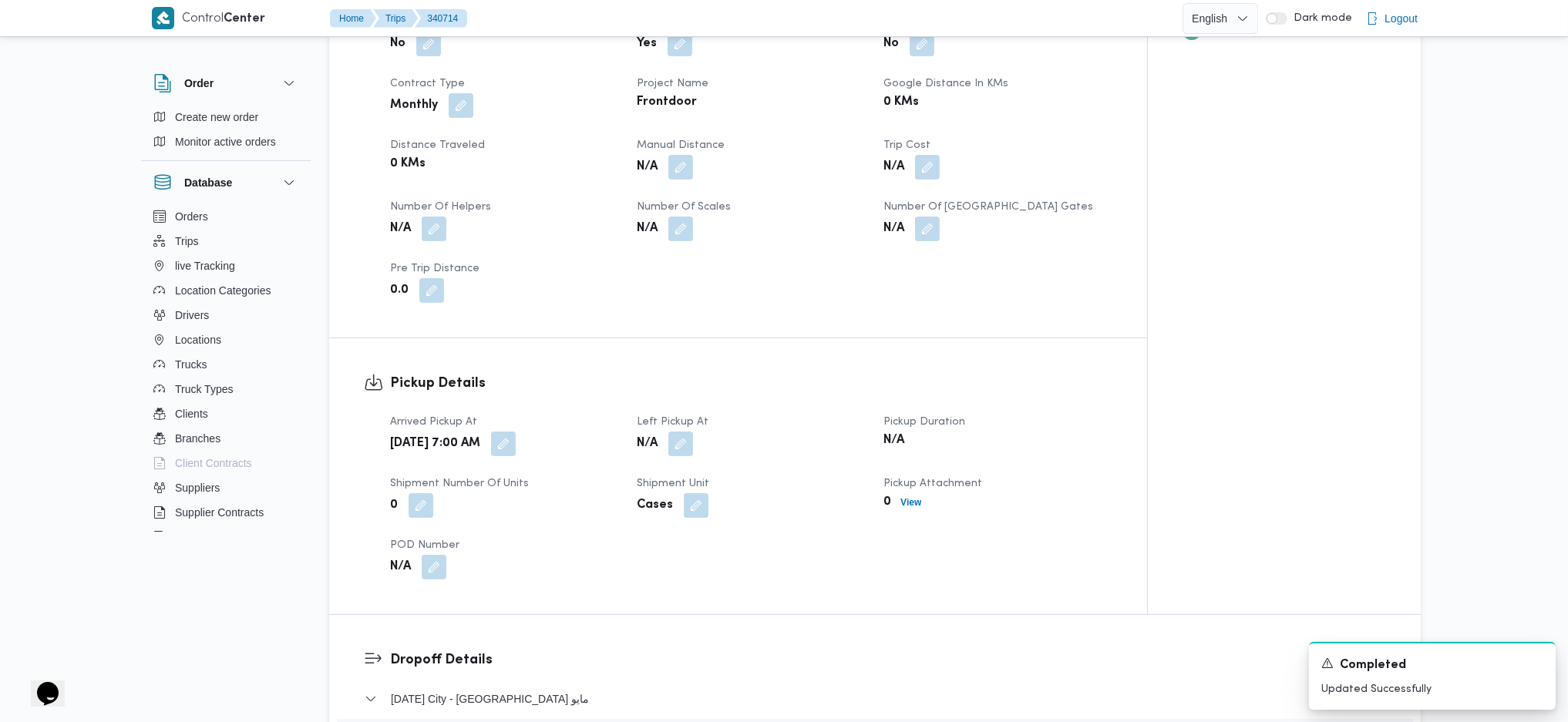
scroll to position [0, 0]
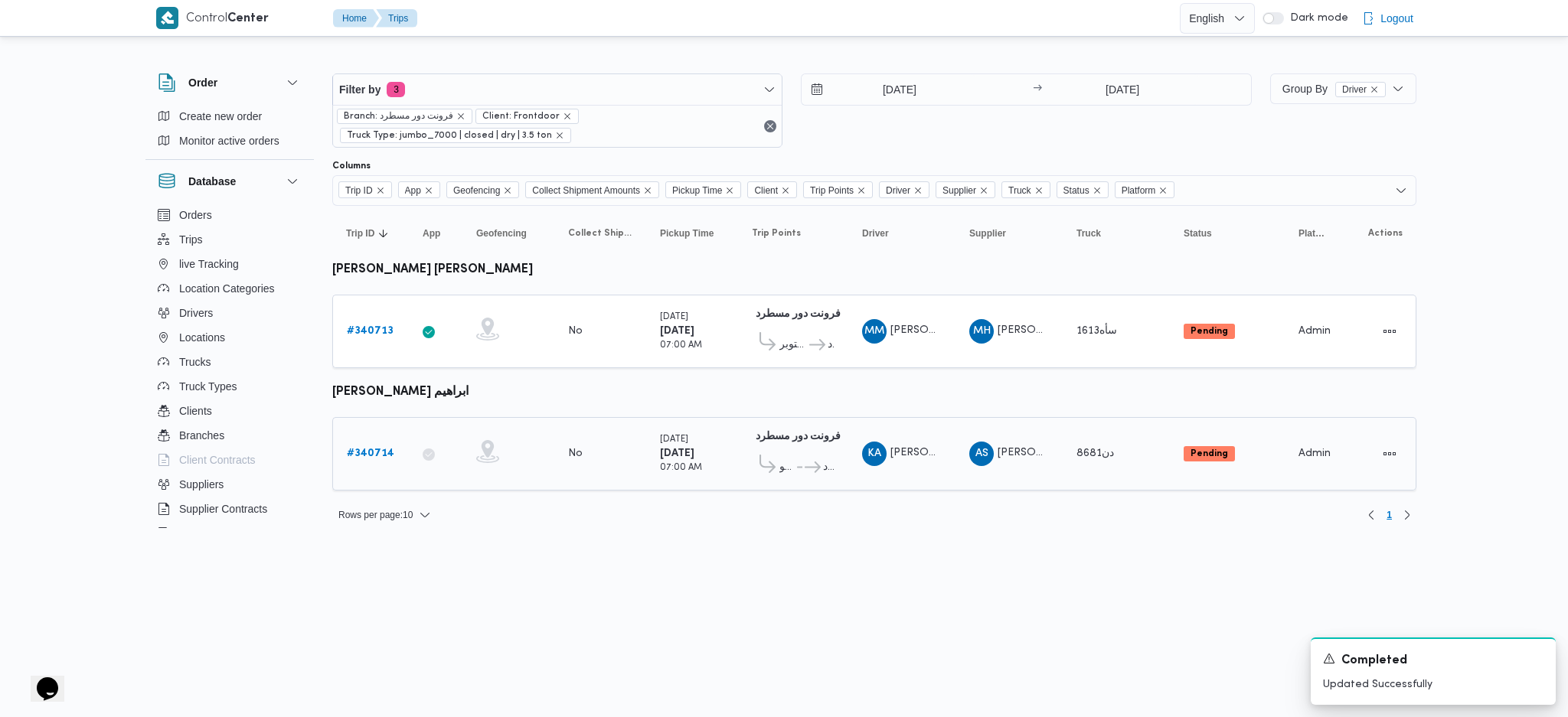
click at [377, 449] on b "# 340714" at bounding box center [370, 453] width 47 height 10
click at [373, 328] on b "# 340713" at bounding box center [370, 331] width 47 height 10
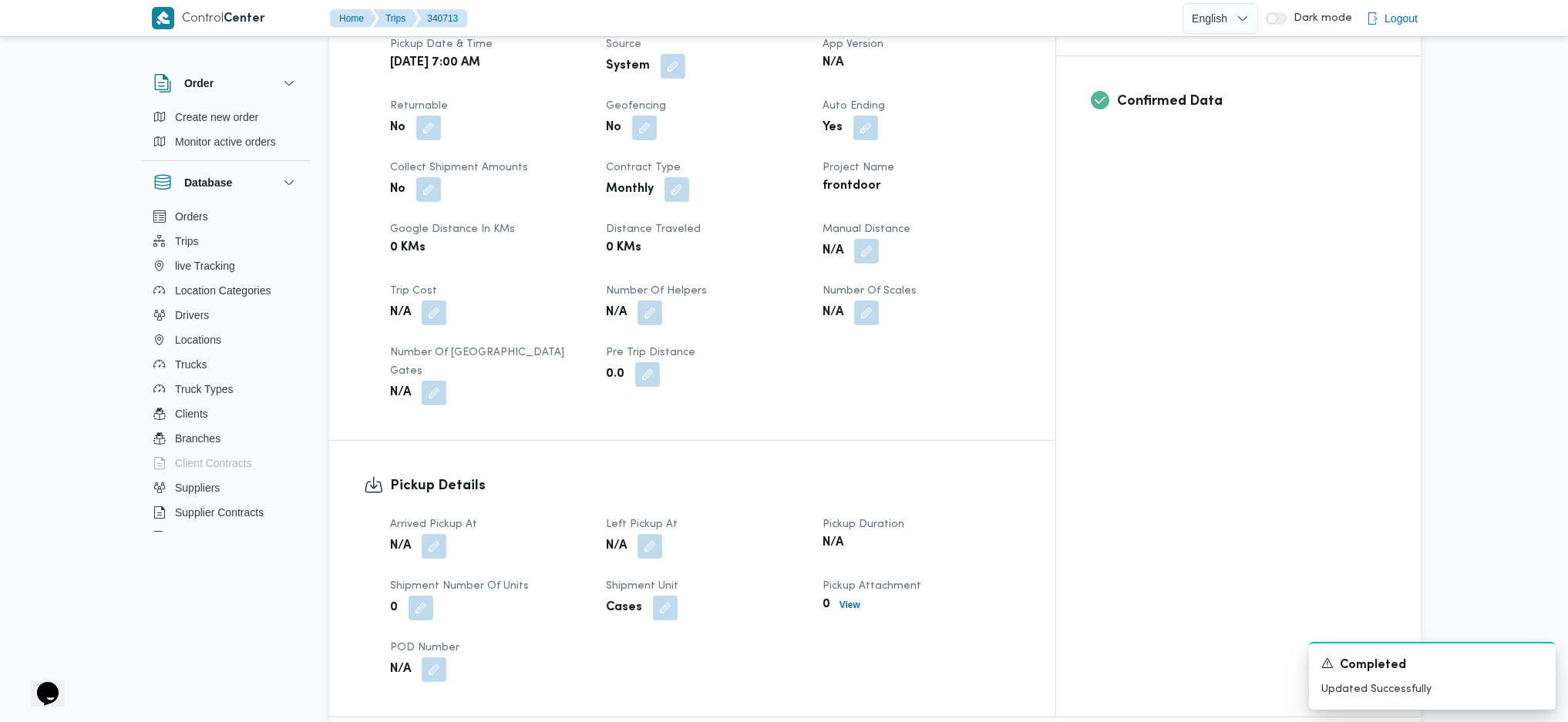
scroll to position [925, 0]
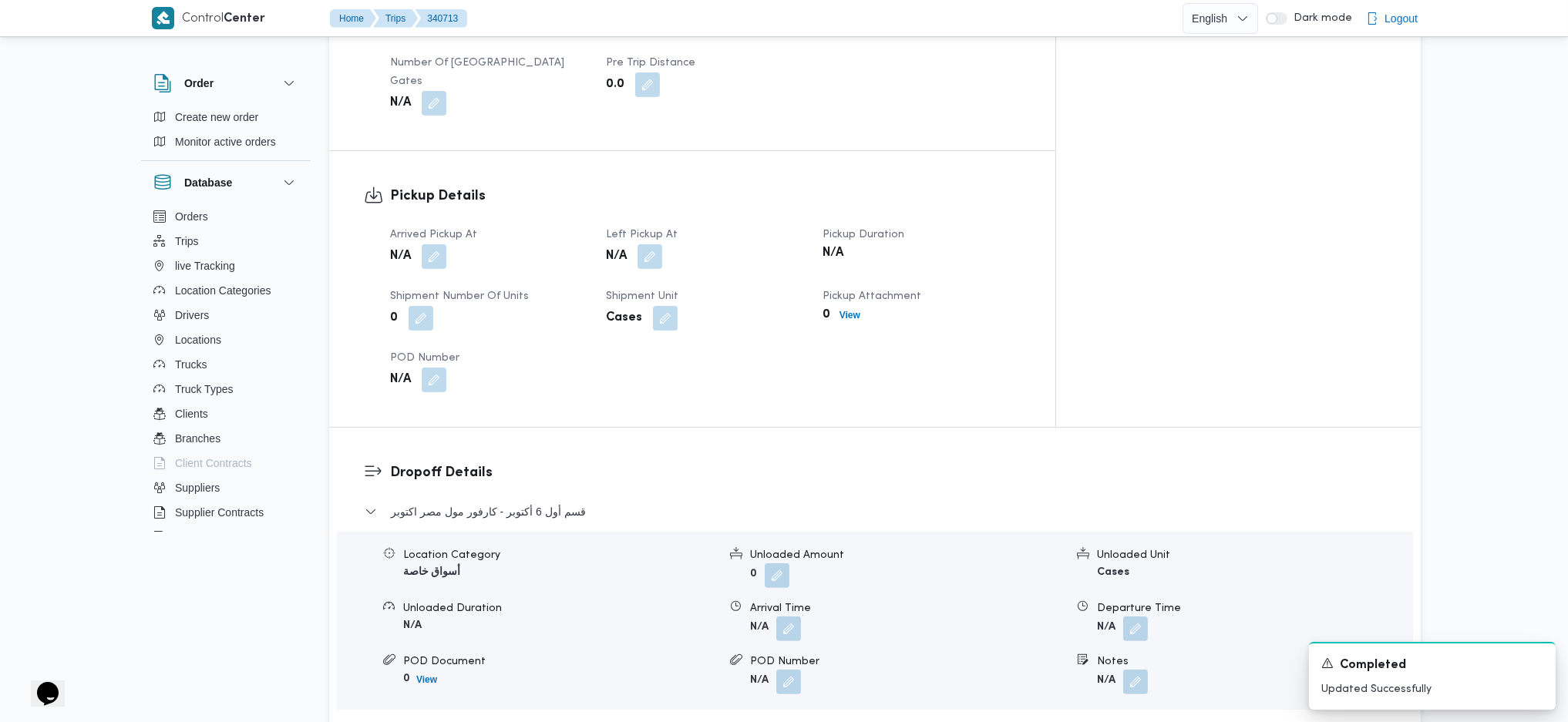
click at [436, 244] on button "button" at bounding box center [433, 256] width 24 height 24
click at [416, 303] on div "Arrived Pickup At N/A Left Pickup At N/A Pickup Duration N/A Shipment Number of…" at bounding box center [705, 309] width 650 height 185
click at [438, 244] on button "button" at bounding box center [433, 255] width 24 height 24
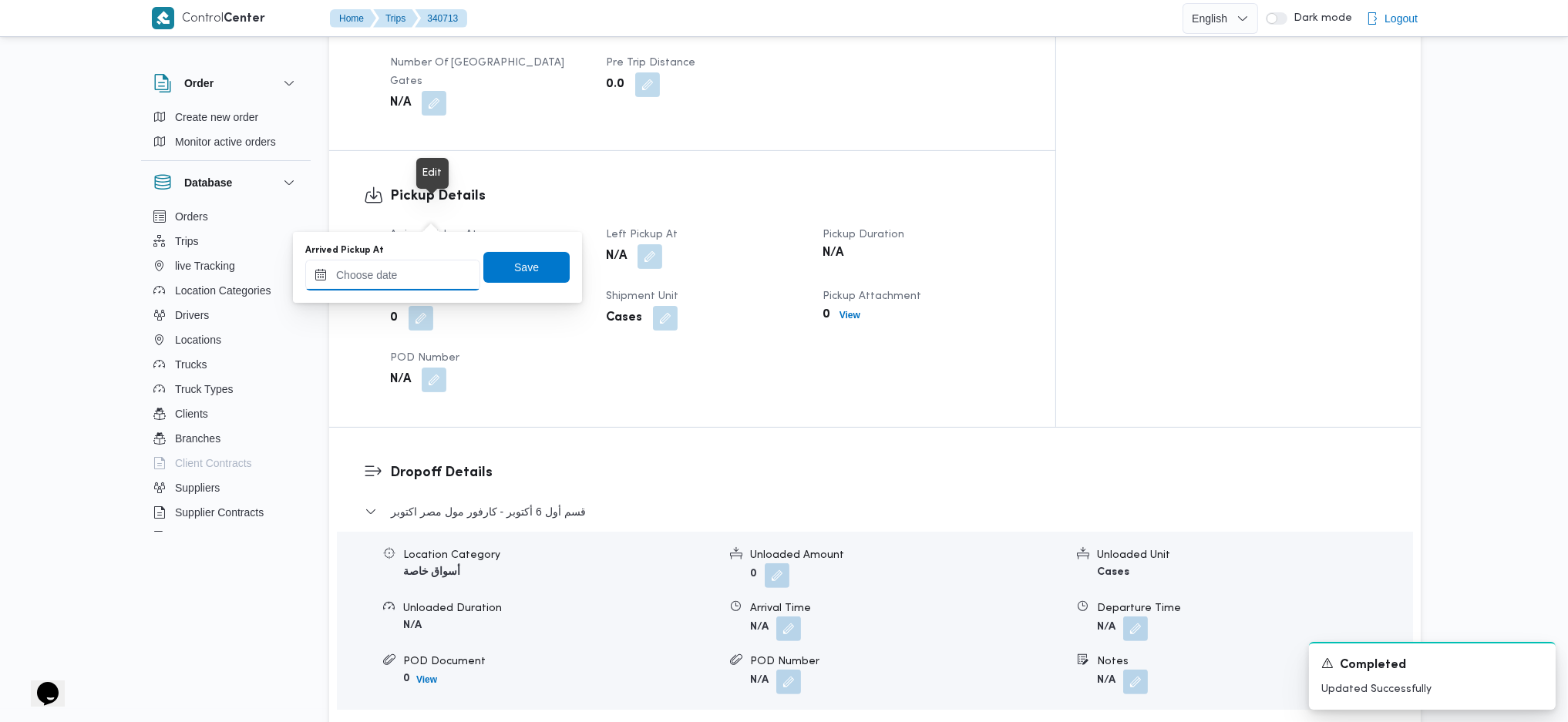
click at [415, 272] on input "Arrived Pickup At" at bounding box center [393, 275] width 175 height 31
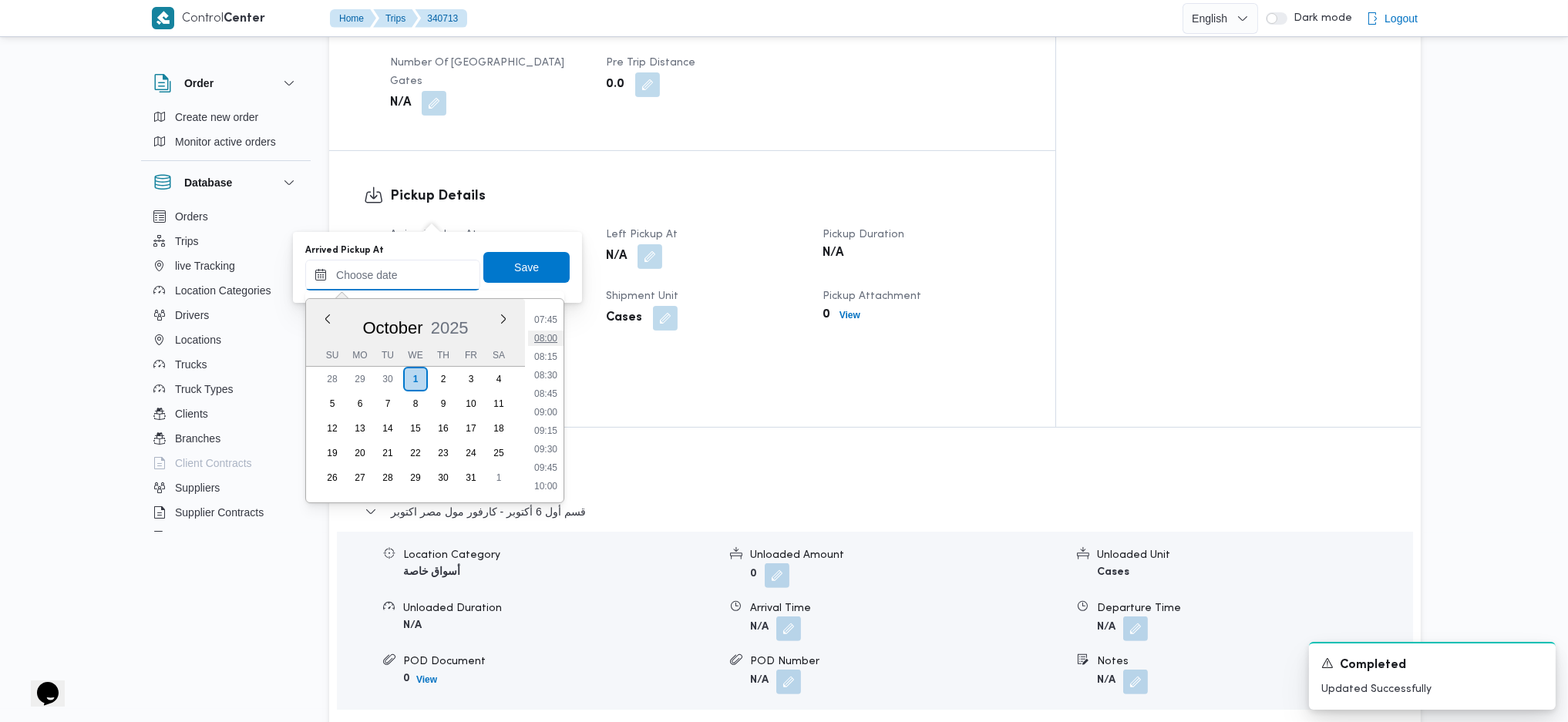
scroll to position [470, 0]
click at [545, 359] on li "07:00" at bounding box center [545, 367] width 35 height 16
type input "01/10/2025 07:00"
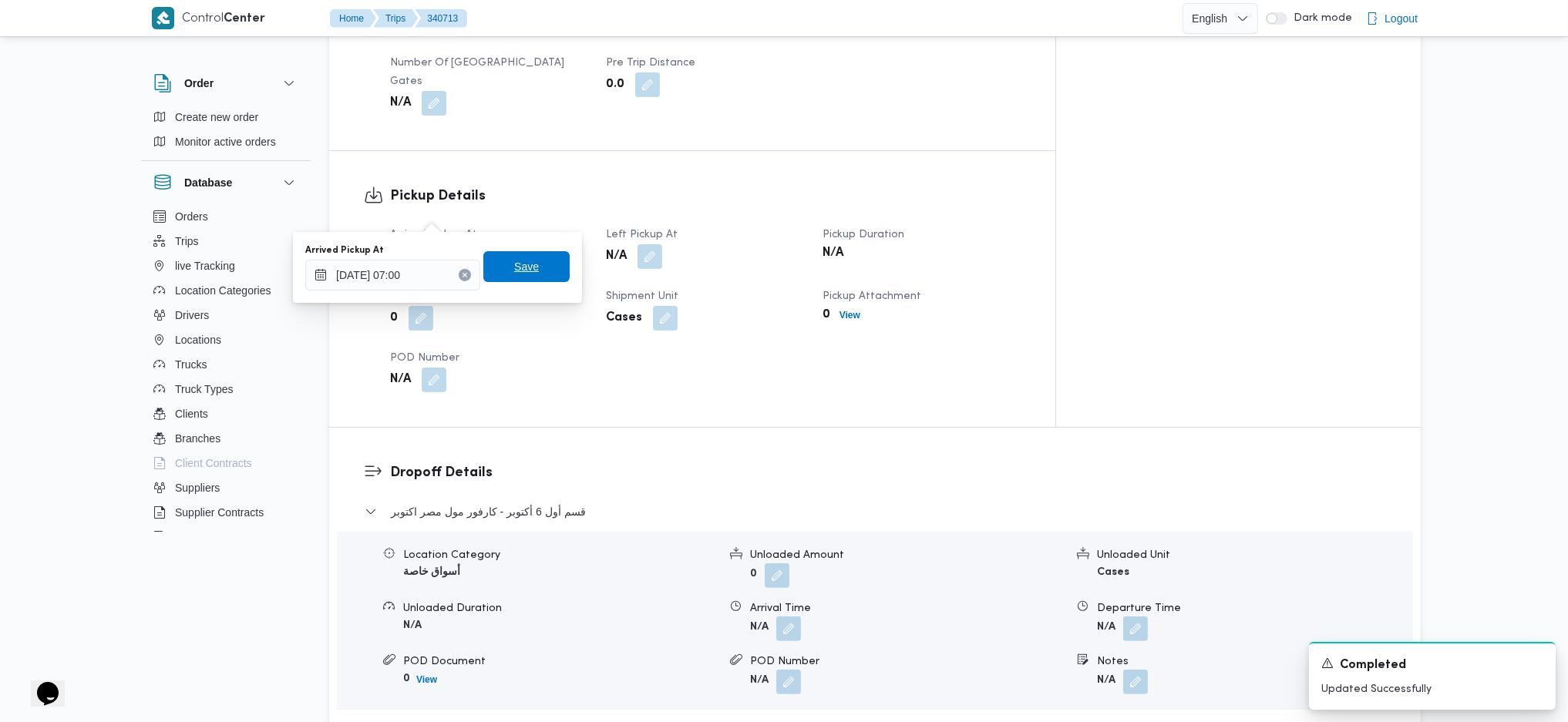
click at [516, 273] on span "Save" at bounding box center [526, 267] width 24 height 19
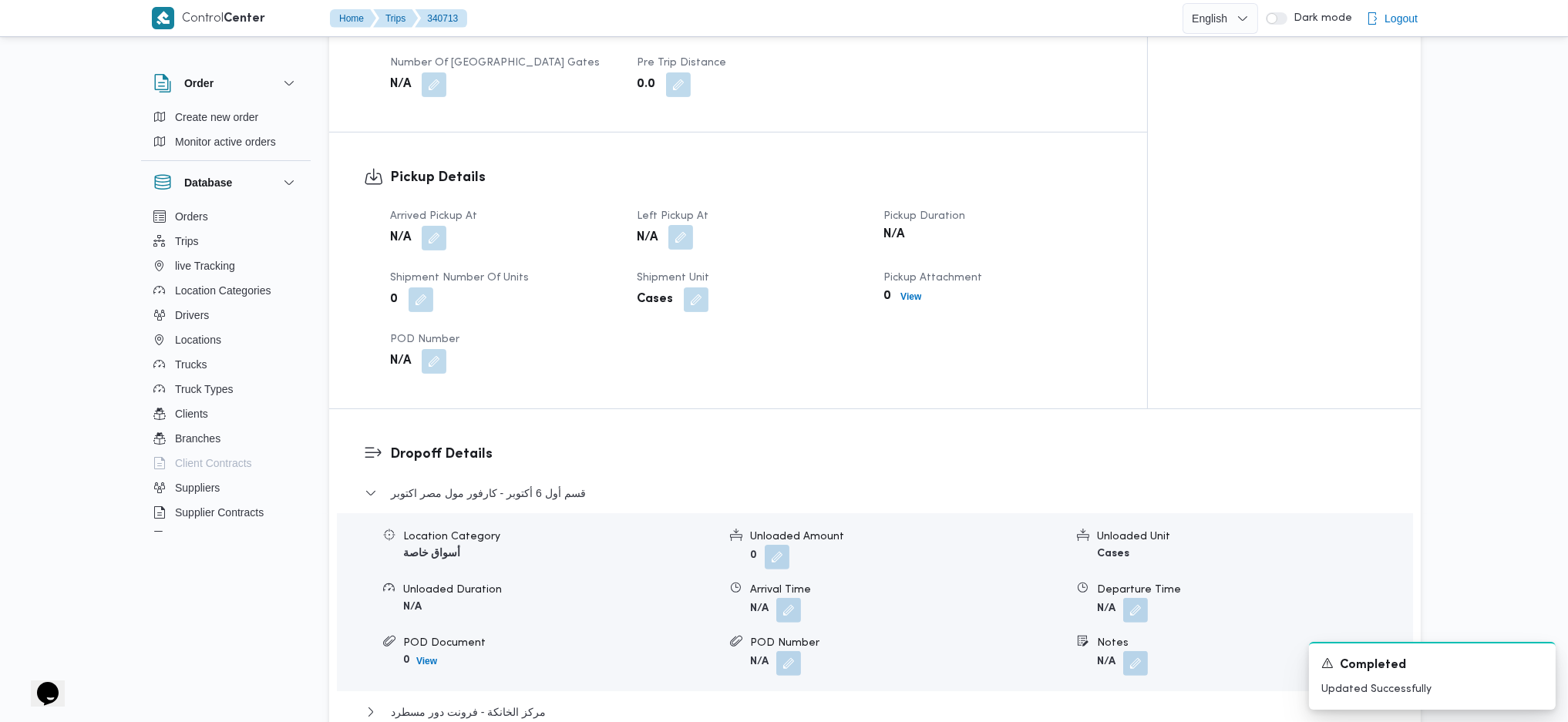
click at [673, 225] on button "button" at bounding box center [680, 236] width 24 height 24
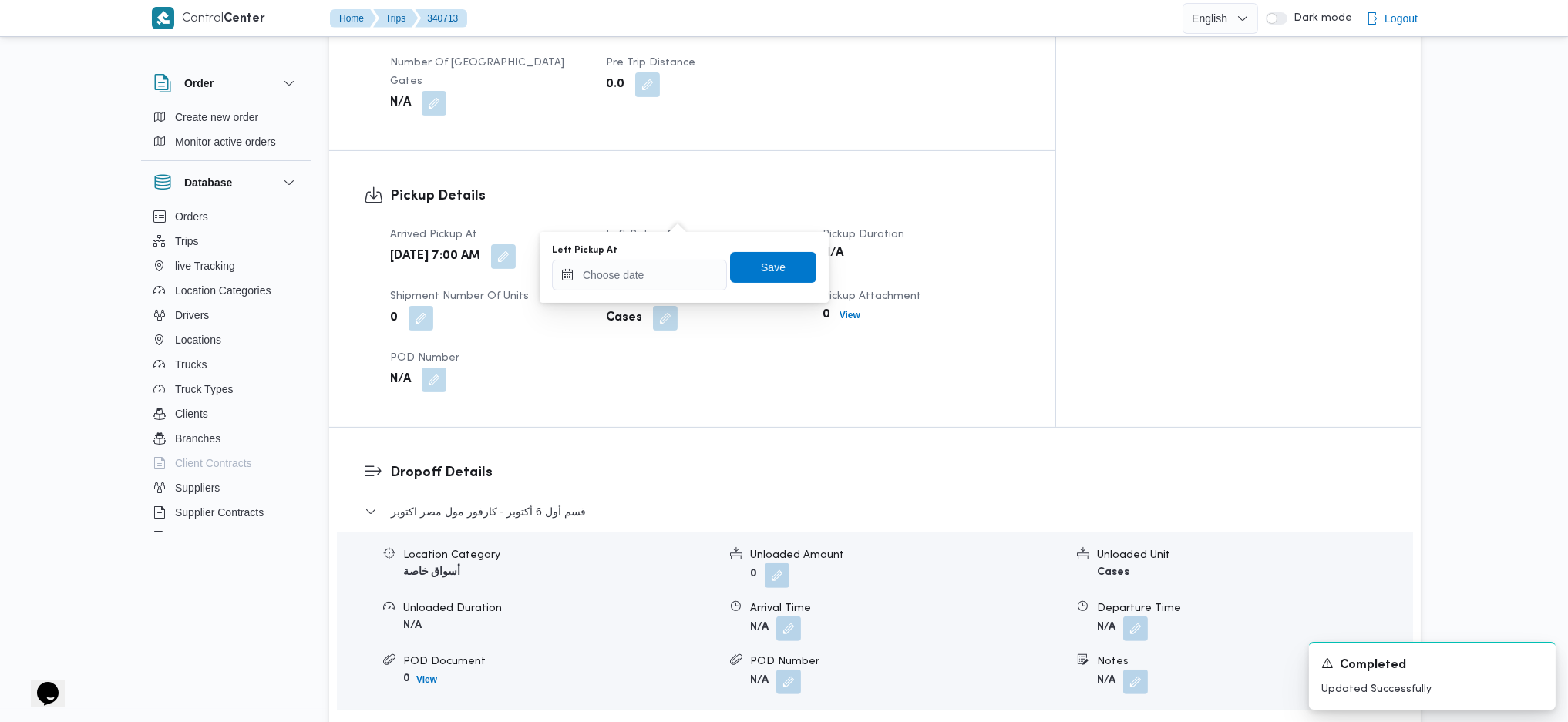
click at [606, 297] on div "You are in a dialog. To close this dialog, hit escape. Left Pickup At Save" at bounding box center [684, 267] width 289 height 71
click at [635, 265] on input "Left Pickup At" at bounding box center [639, 275] width 175 height 31
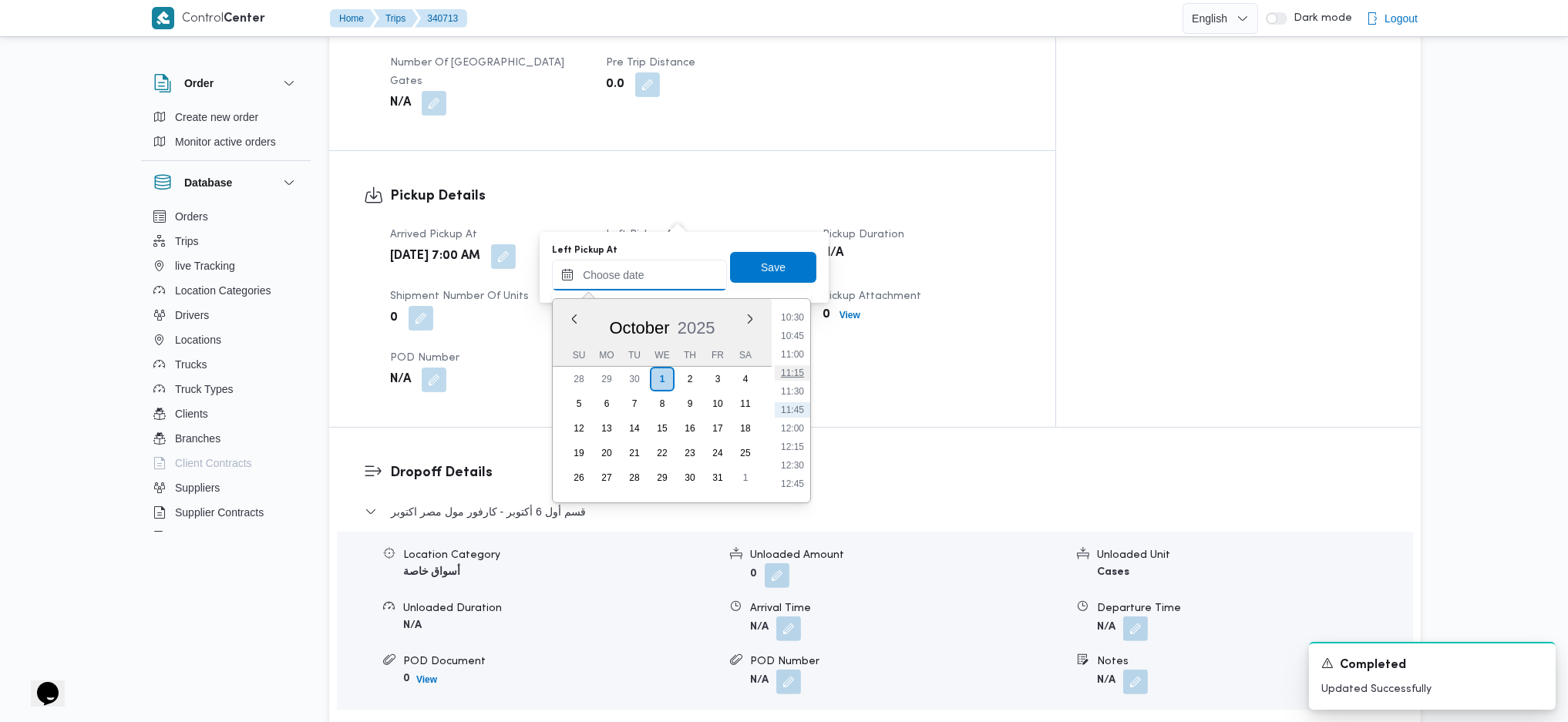
scroll to position [572, 0]
click at [790, 381] on li "08:30" at bounding box center [792, 375] width 35 height 16
type input "01/10/2025 08:30"
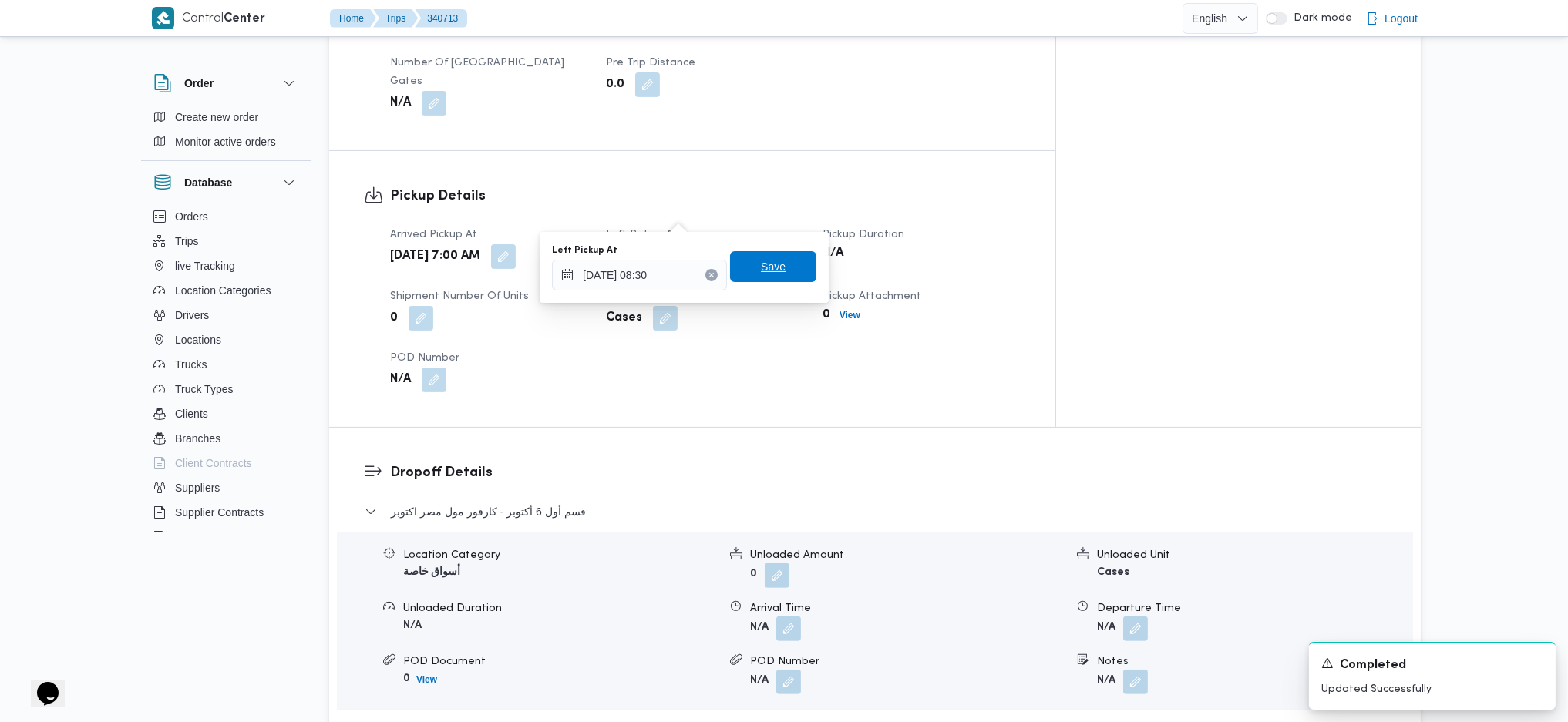
click at [761, 265] on span "Save" at bounding box center [773, 267] width 24 height 19
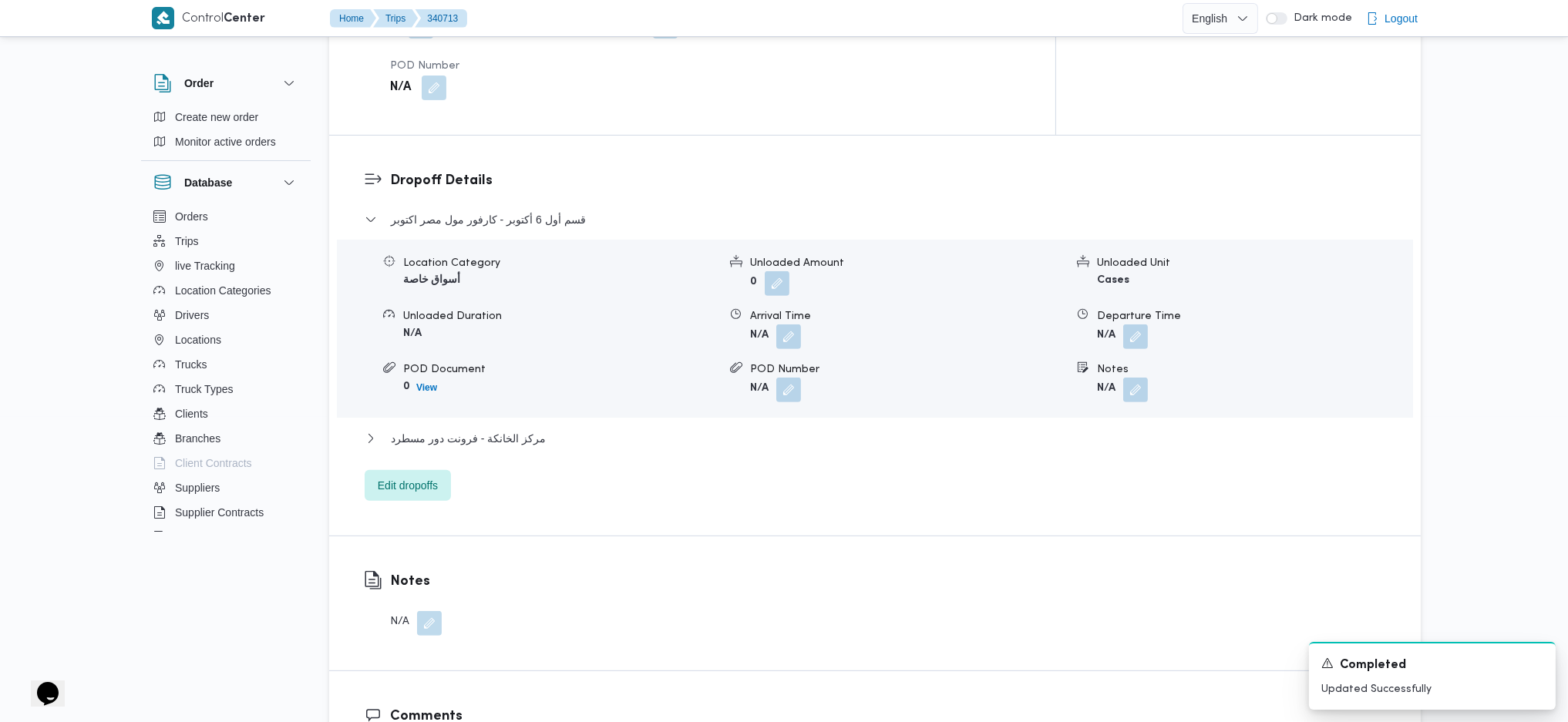
scroll to position [1438, 0]
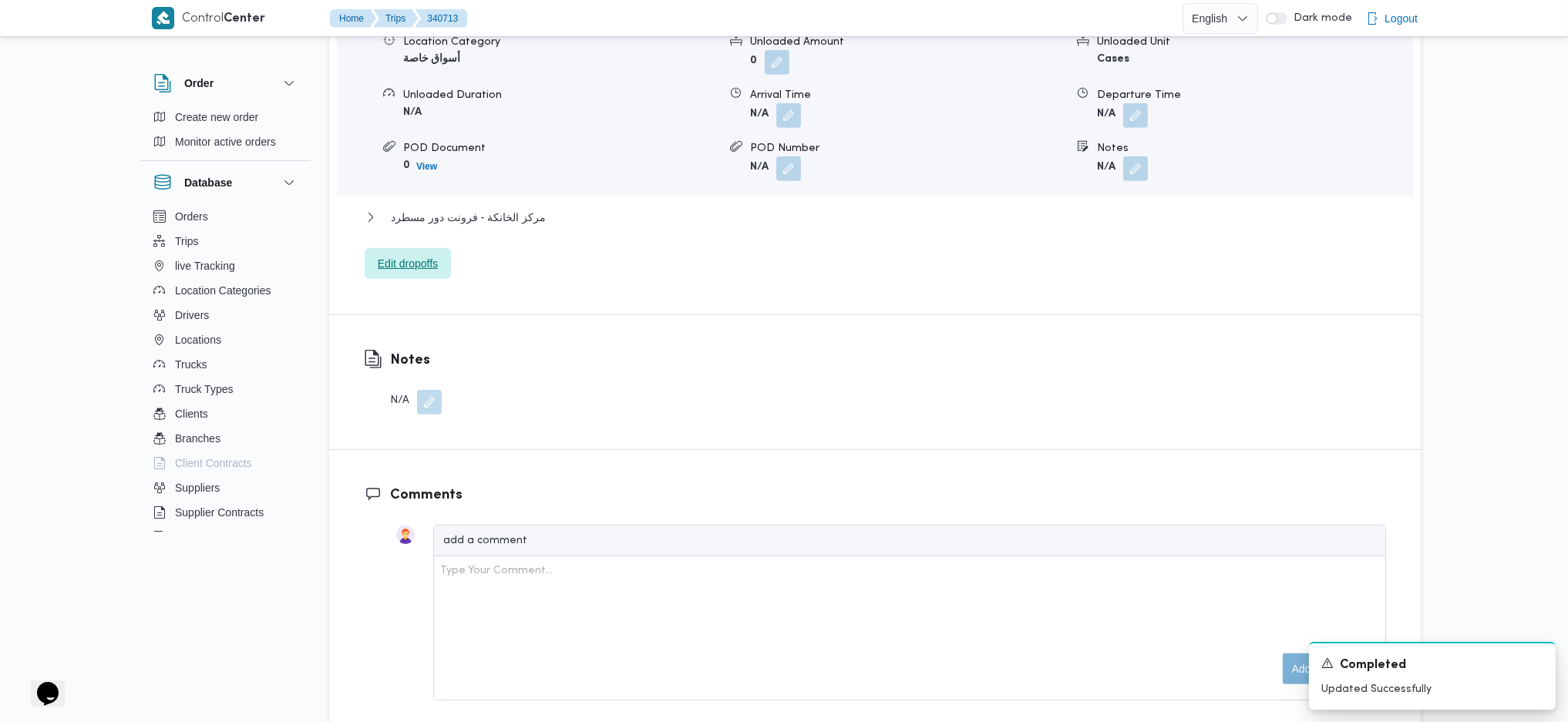
click at [414, 248] on span "Edit dropoffs" at bounding box center [407, 263] width 86 height 31
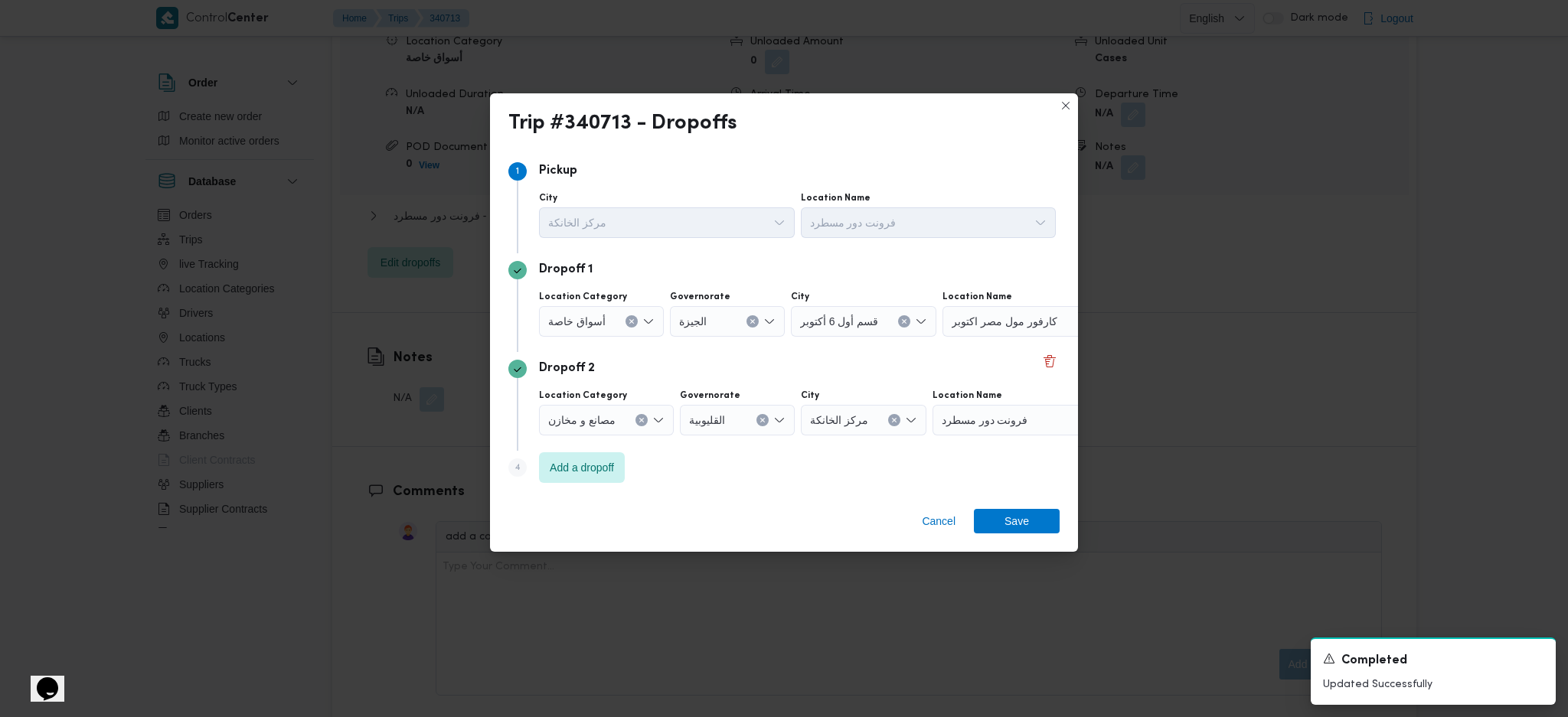
click at [994, 321] on span "كارفور مول مصر اكتوبر" at bounding box center [1005, 320] width 106 height 17
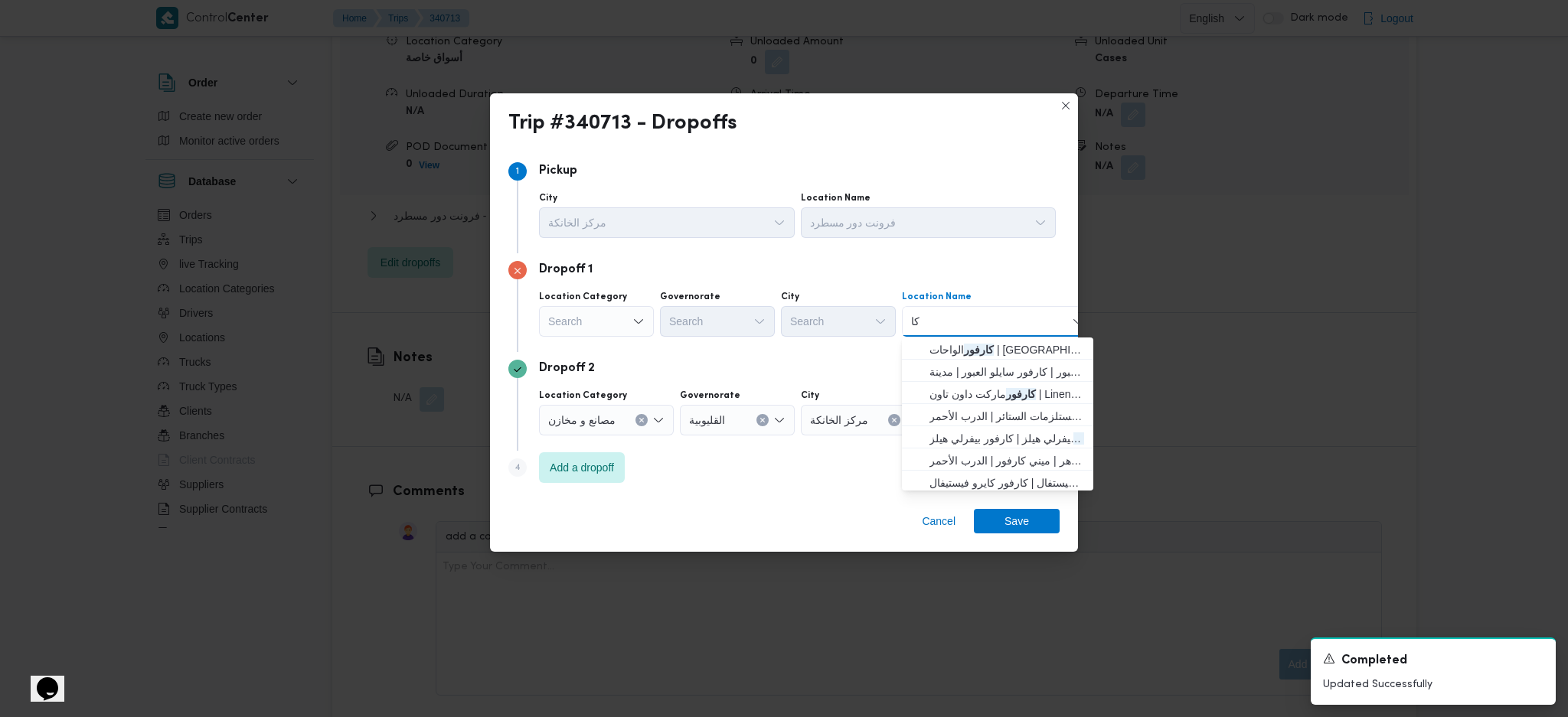
type input "ك"
click at [626, 331] on div "Search" at bounding box center [597, 321] width 115 height 30
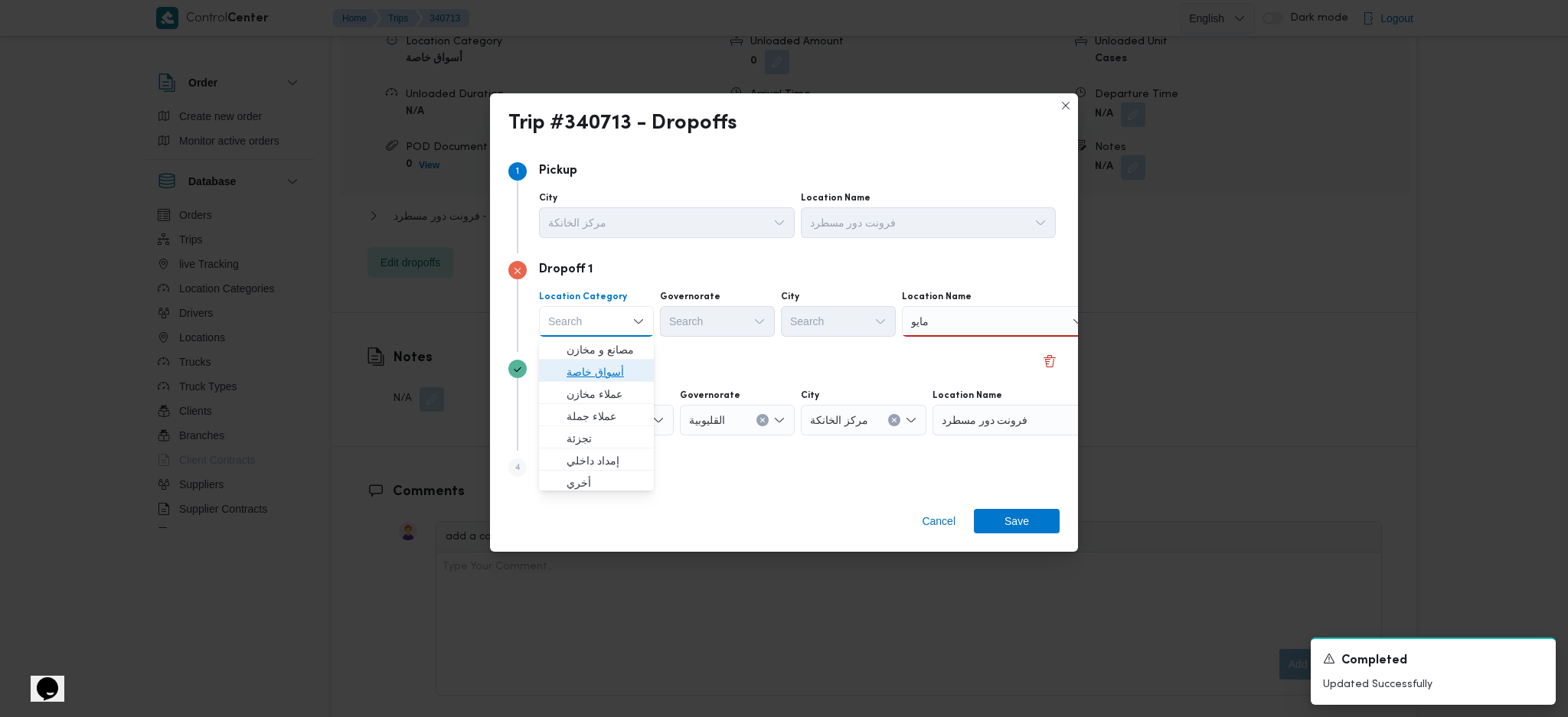
click at [622, 368] on span "أسواق خاصة" at bounding box center [605, 372] width 78 height 19
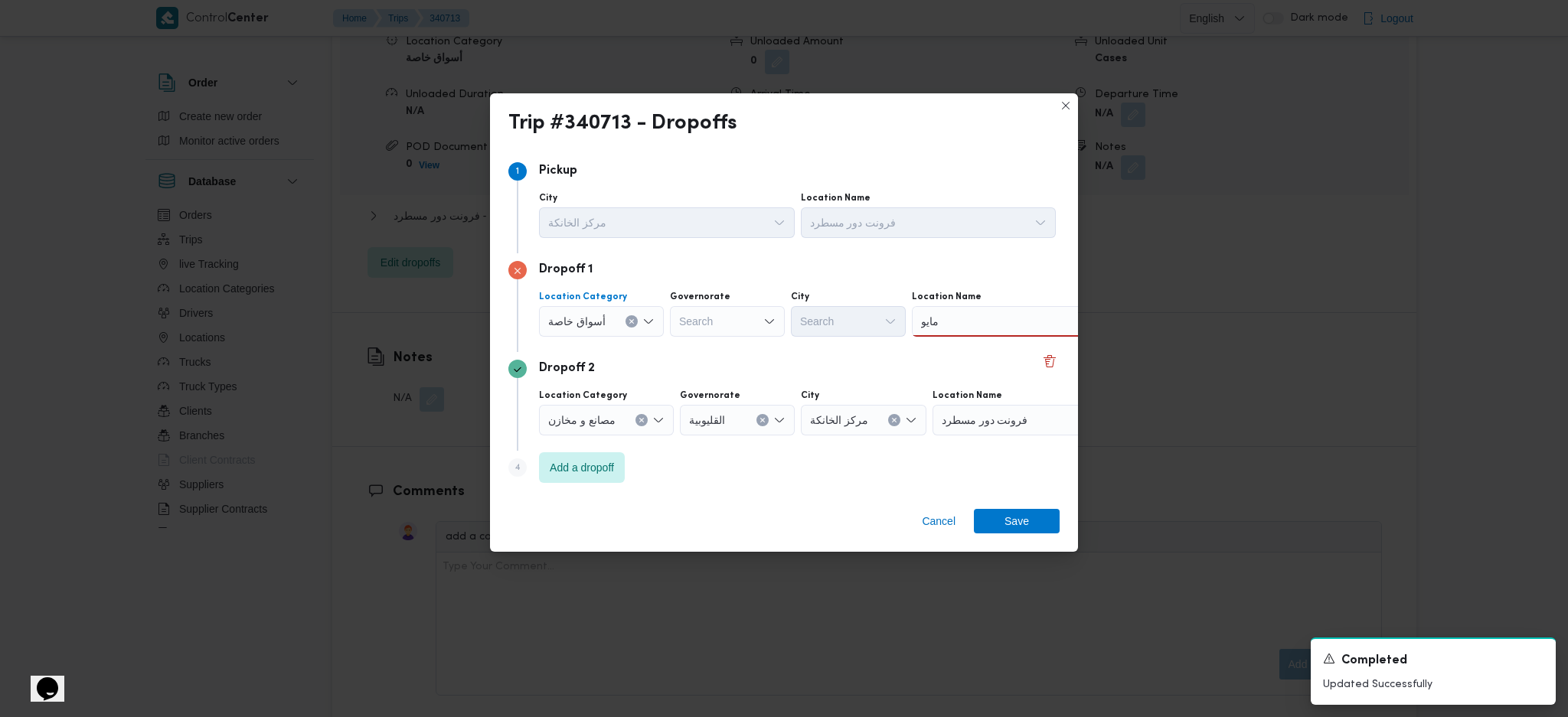
click at [977, 317] on div "مايو مايو" at bounding box center [1008, 321] width 191 height 30
type input "مايو"
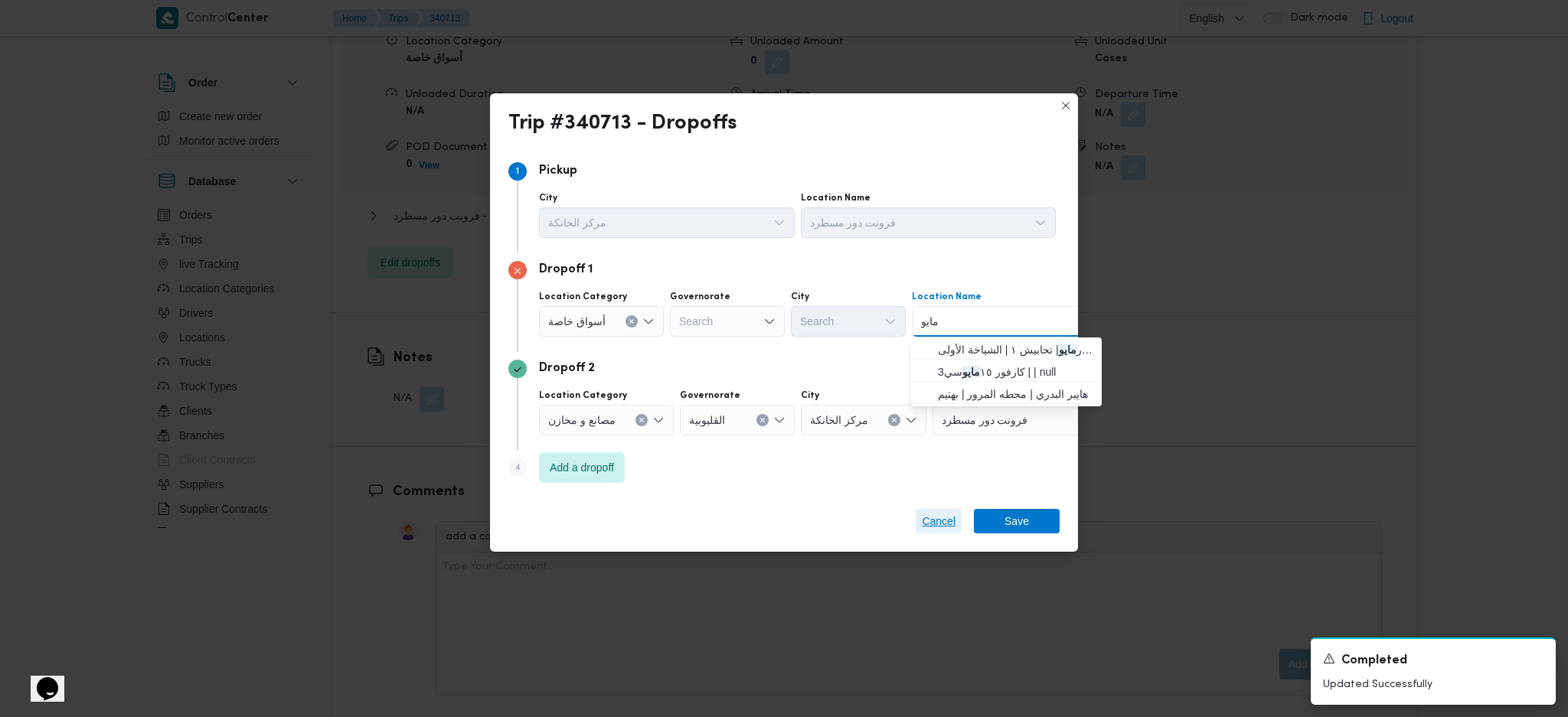
click at [934, 477] on span "Cancel" at bounding box center [938, 521] width 33 height 19
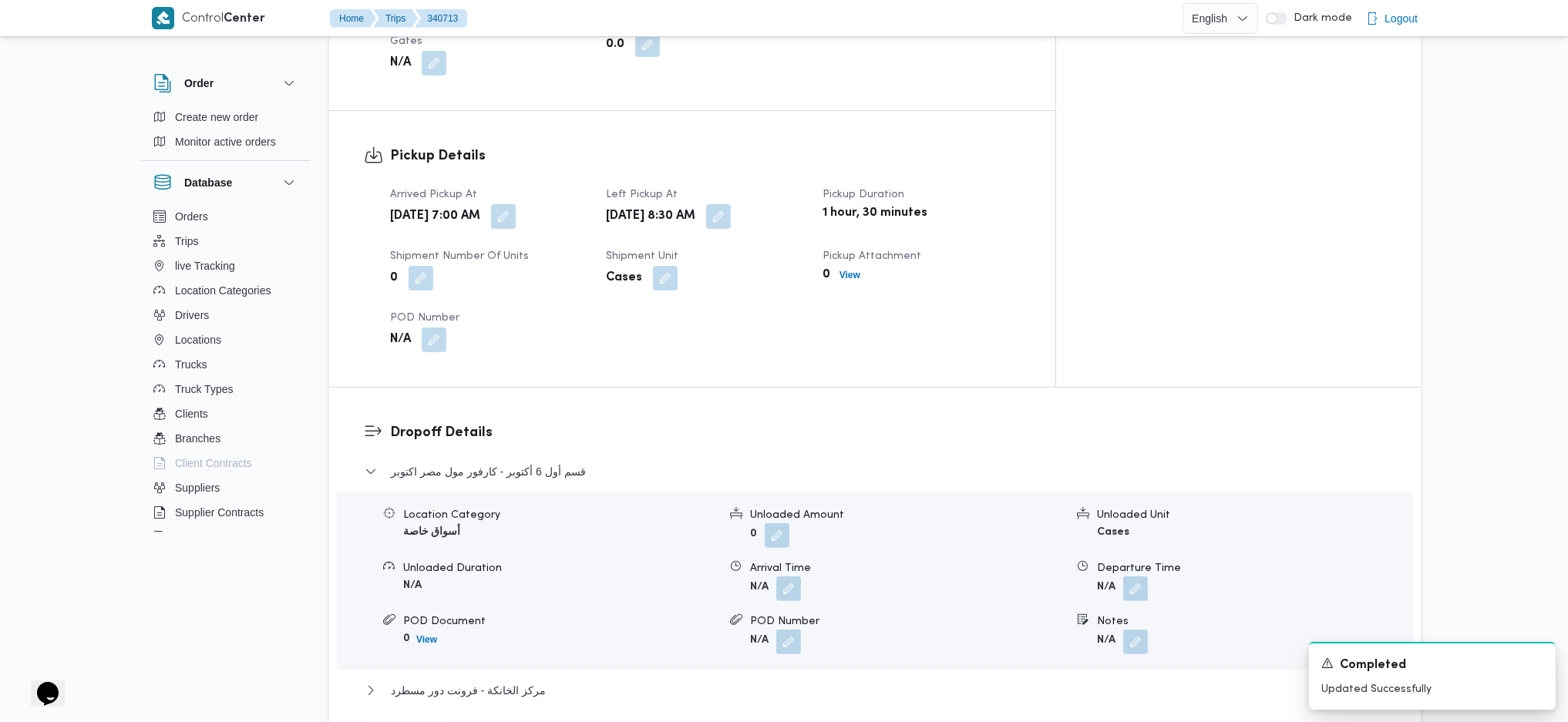
scroll to position [1233, 0]
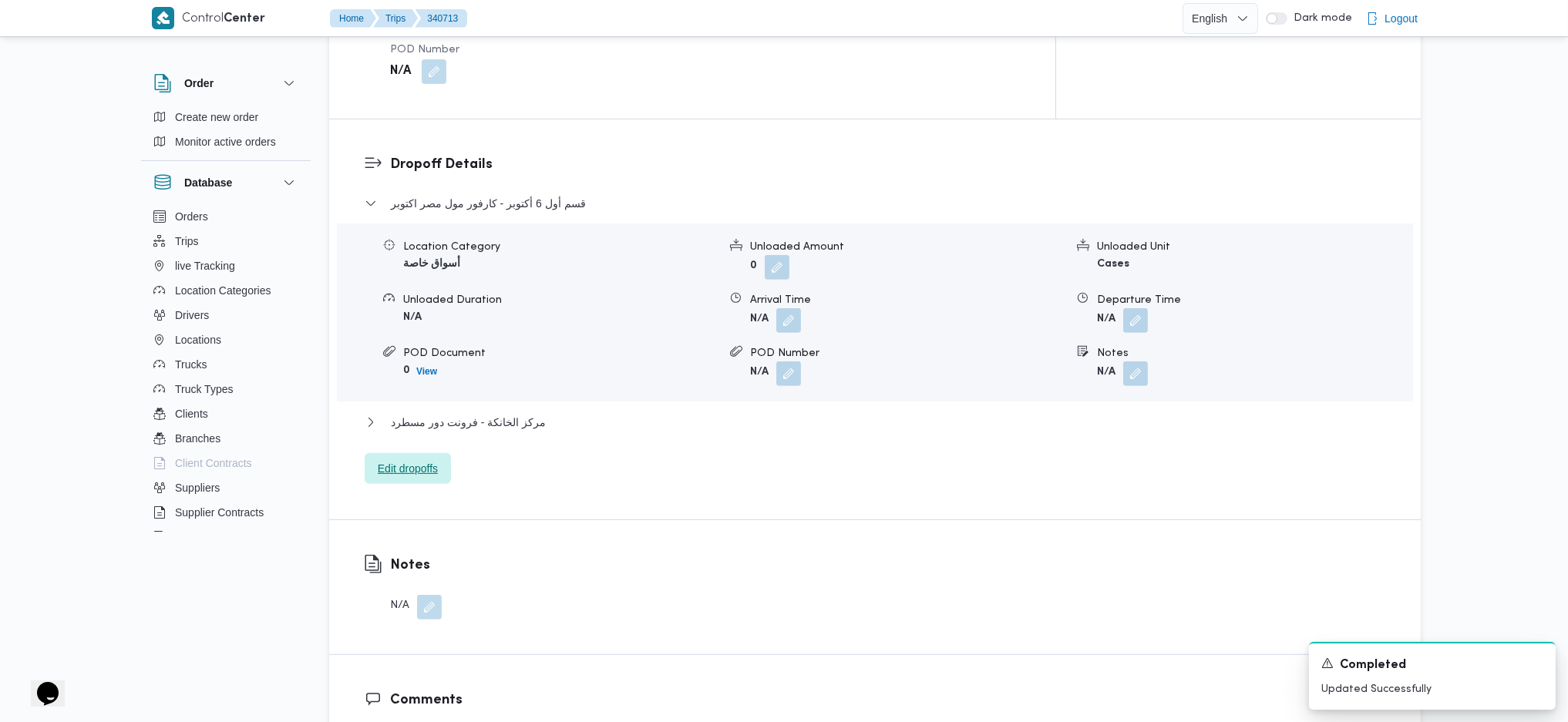
click at [422, 459] on span "Edit dropoffs" at bounding box center [407, 468] width 60 height 19
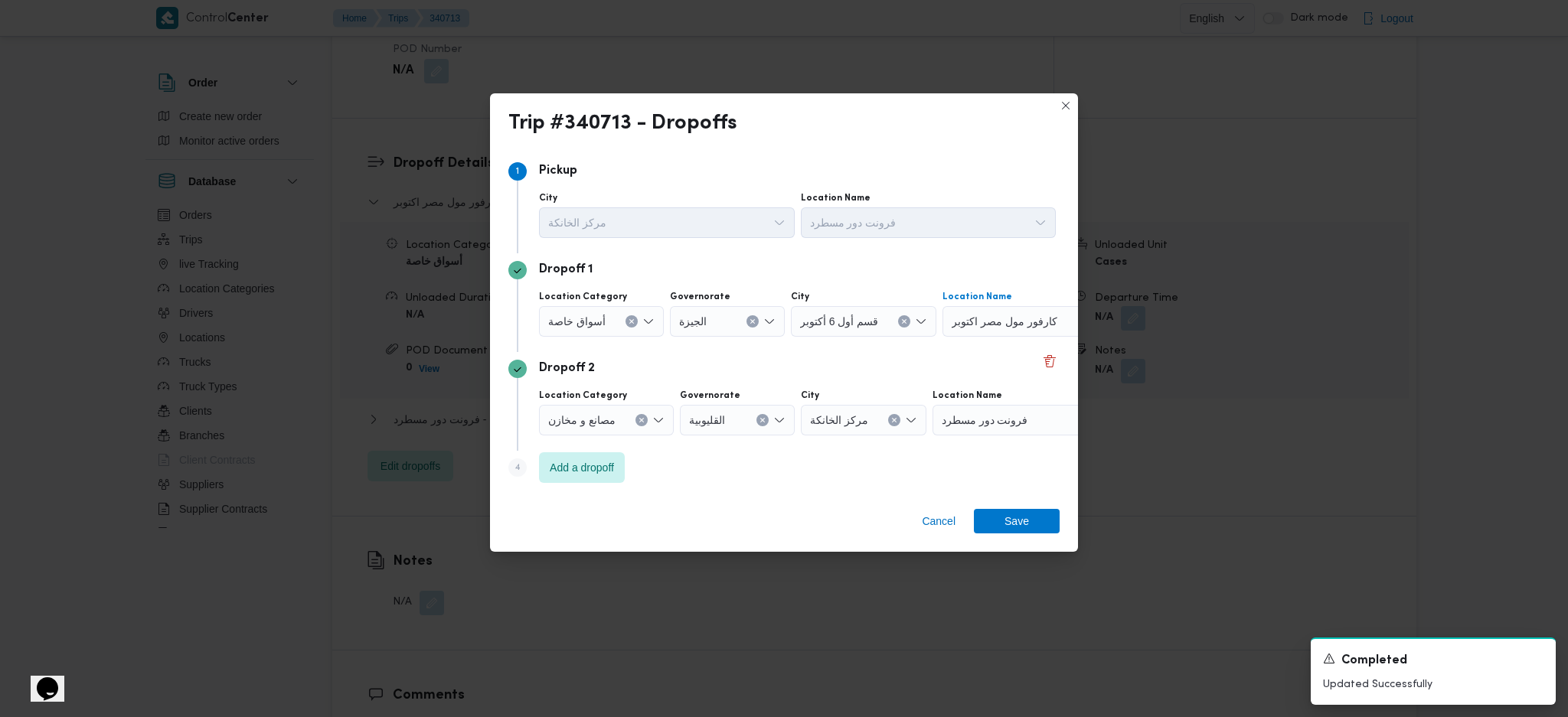
click at [1022, 317] on span "كارفور مول مصر اكتوبر" at bounding box center [1005, 320] width 106 height 17
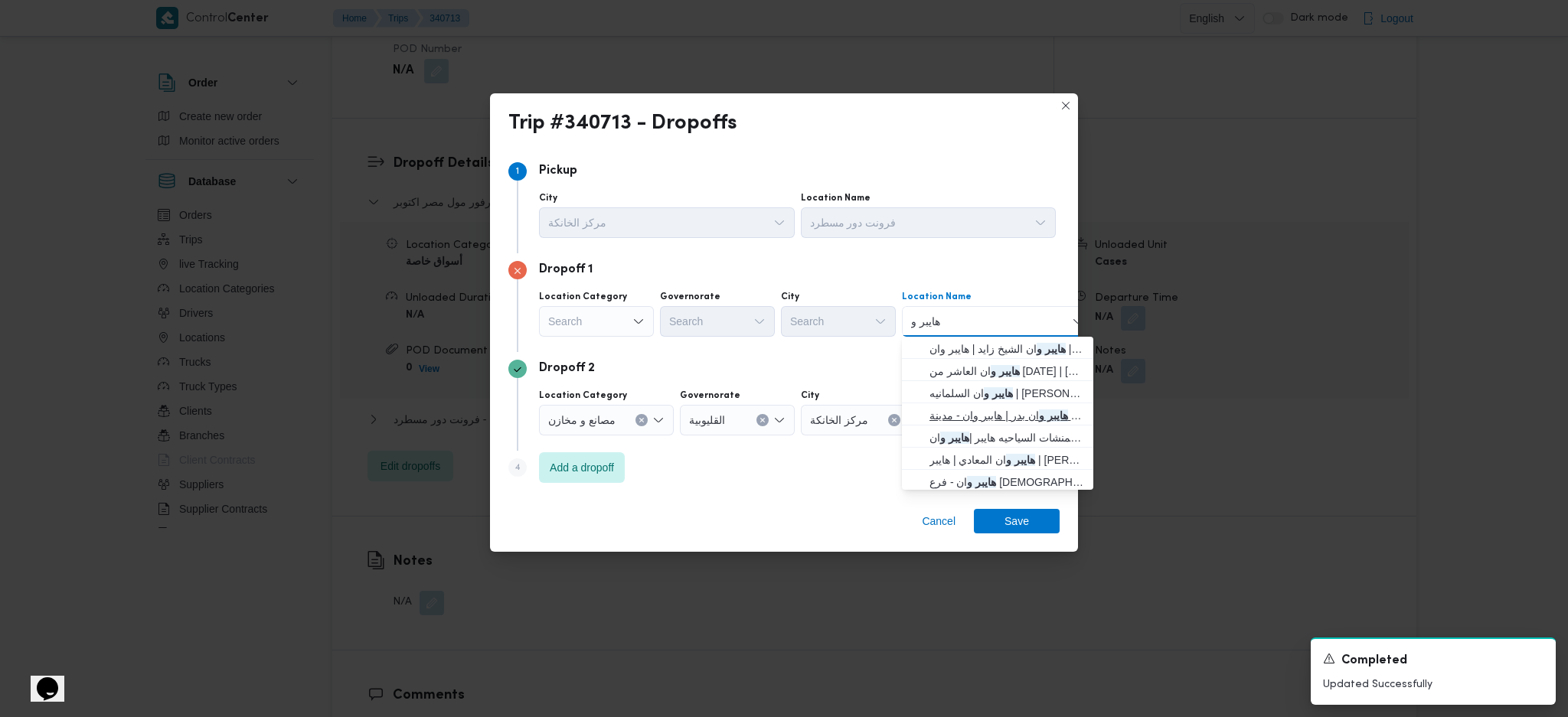
type input "هايبر و"
click at [1001, 411] on span "هايبر و ان بدر | هايبر وان - مدينة بدر | null" at bounding box center [1007, 415] width 155 height 19
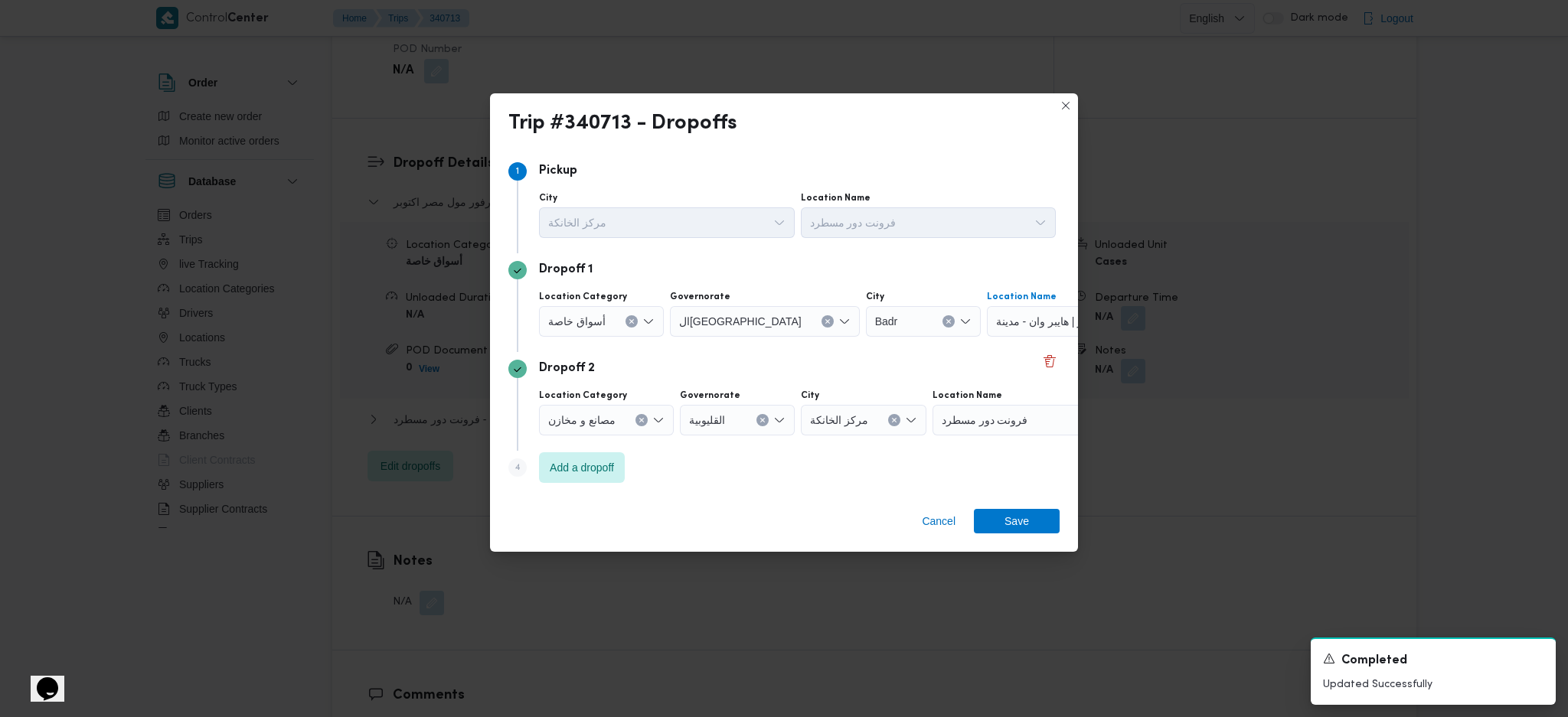
click at [988, 426] on span "فرونت دور مسطرد" at bounding box center [984, 419] width 86 height 17
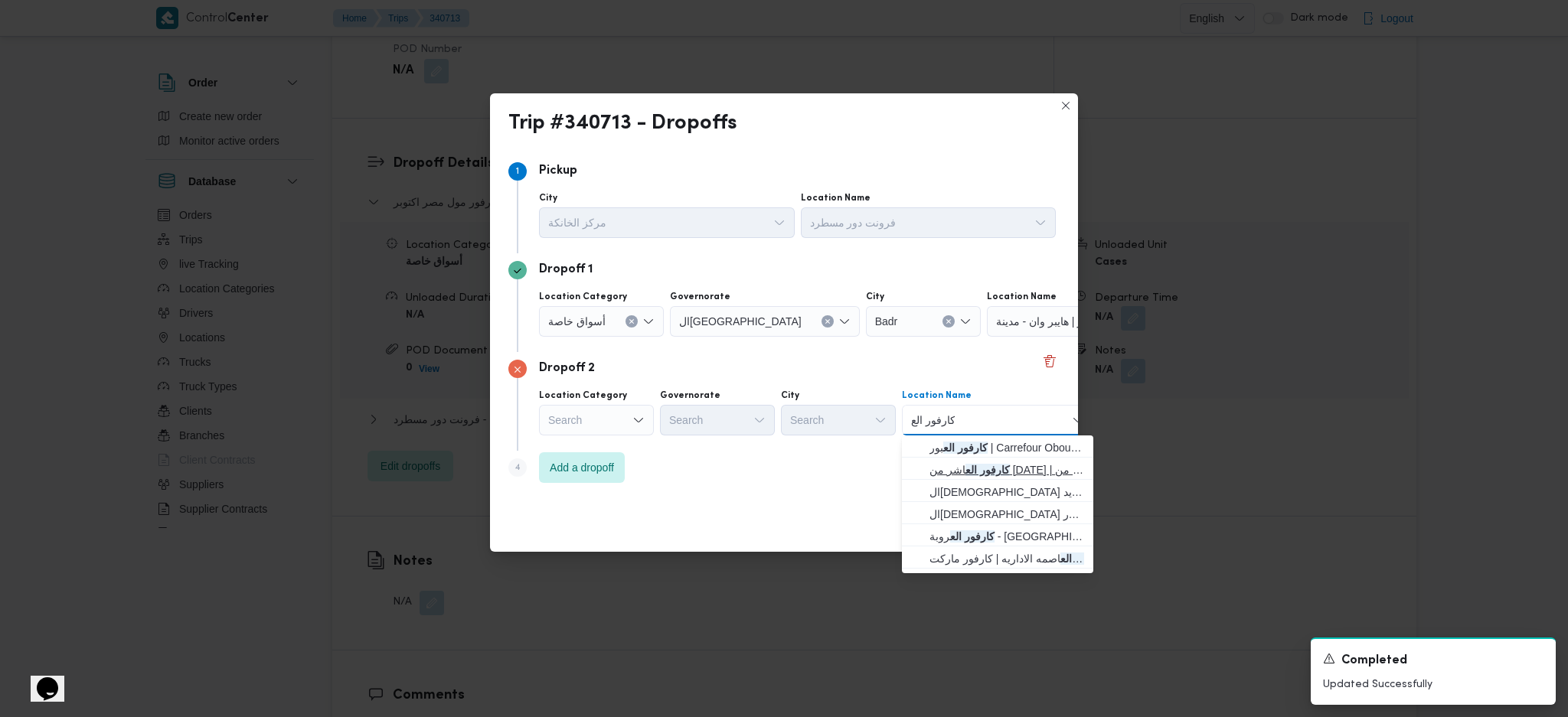
type input "كارفور الع"
click at [985, 476] on span "كارفور الع اشر من رمضان | كارفور هايبر ماركت العاشر من رمضان | null" at bounding box center [1007, 470] width 155 height 19
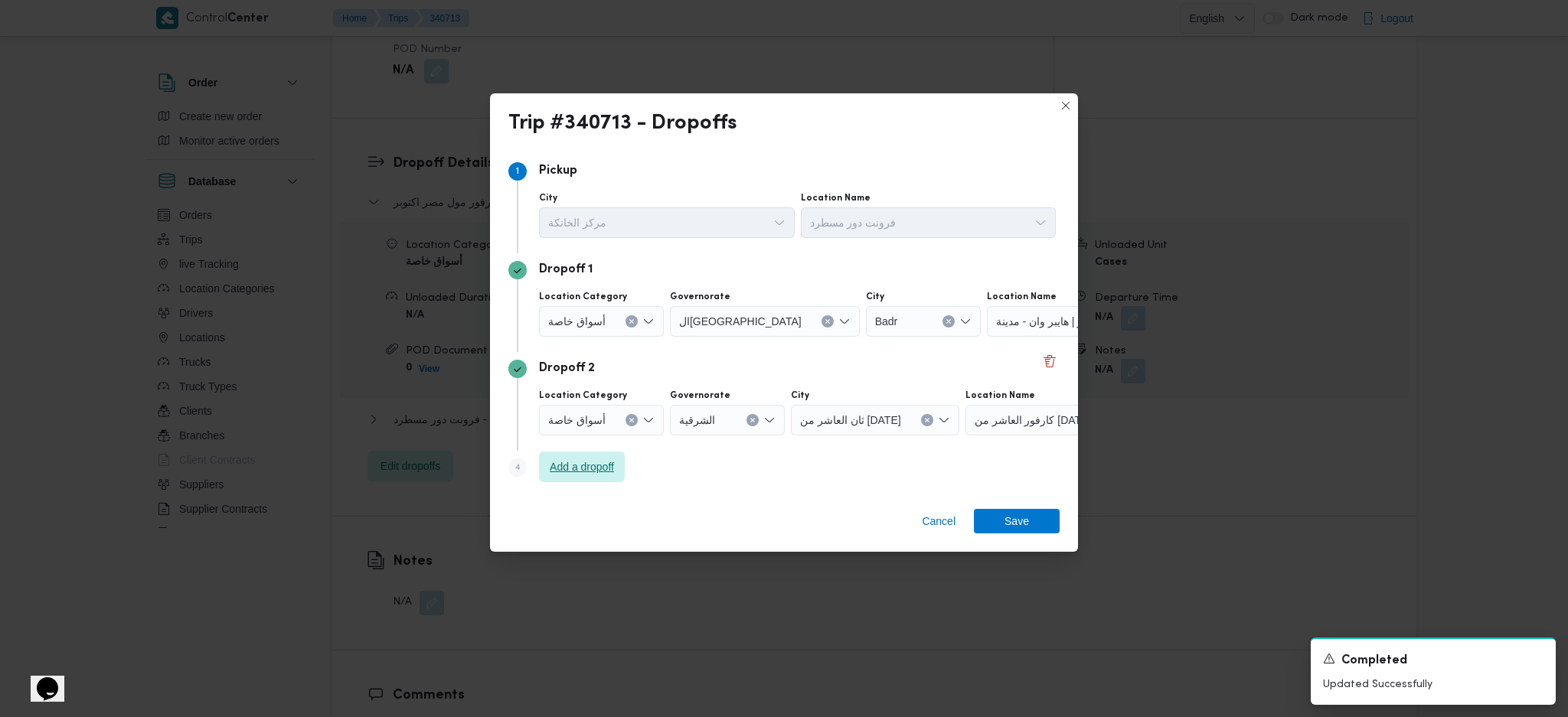
click at [581, 462] on span "Add a dropoff" at bounding box center [581, 467] width 65 height 19
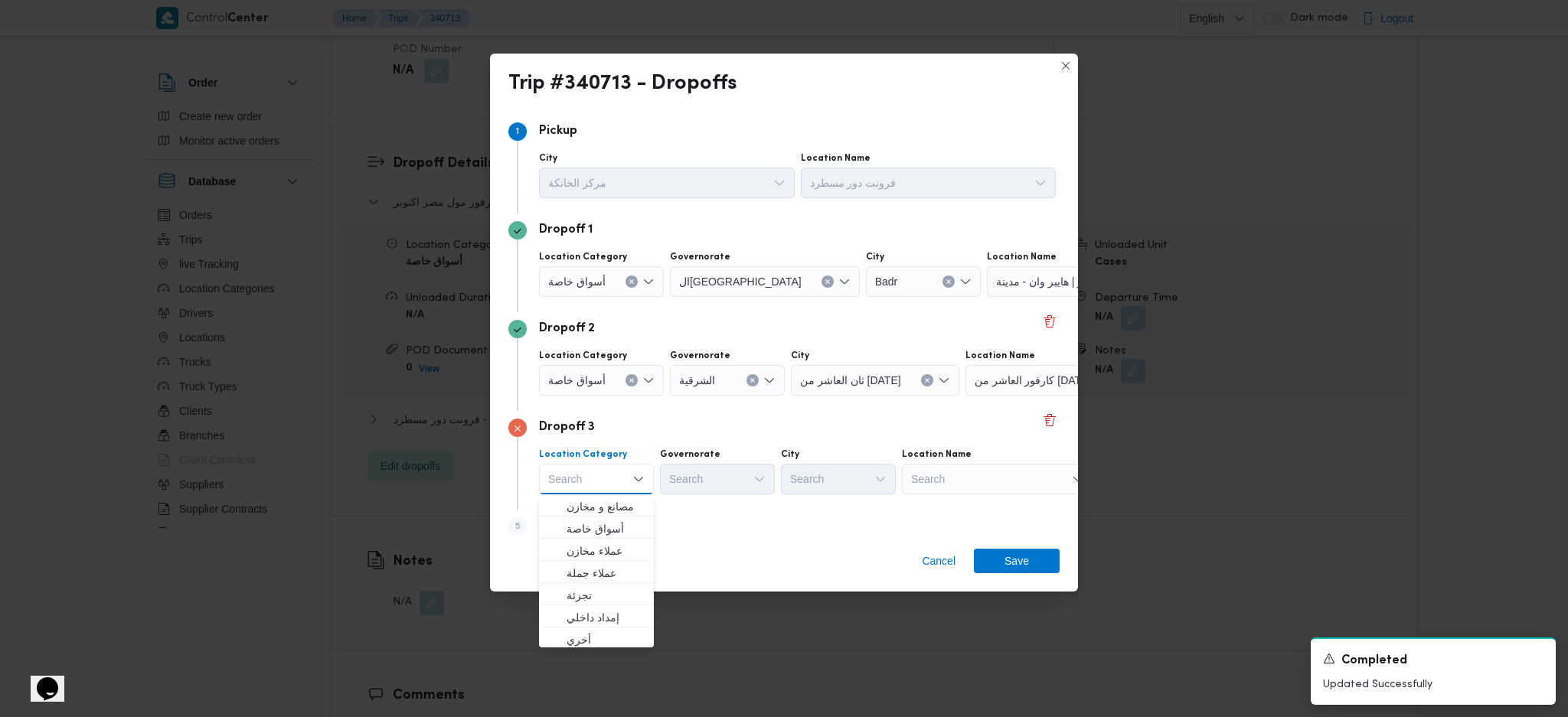
click at [969, 477] on div "Search" at bounding box center [998, 478] width 191 height 30
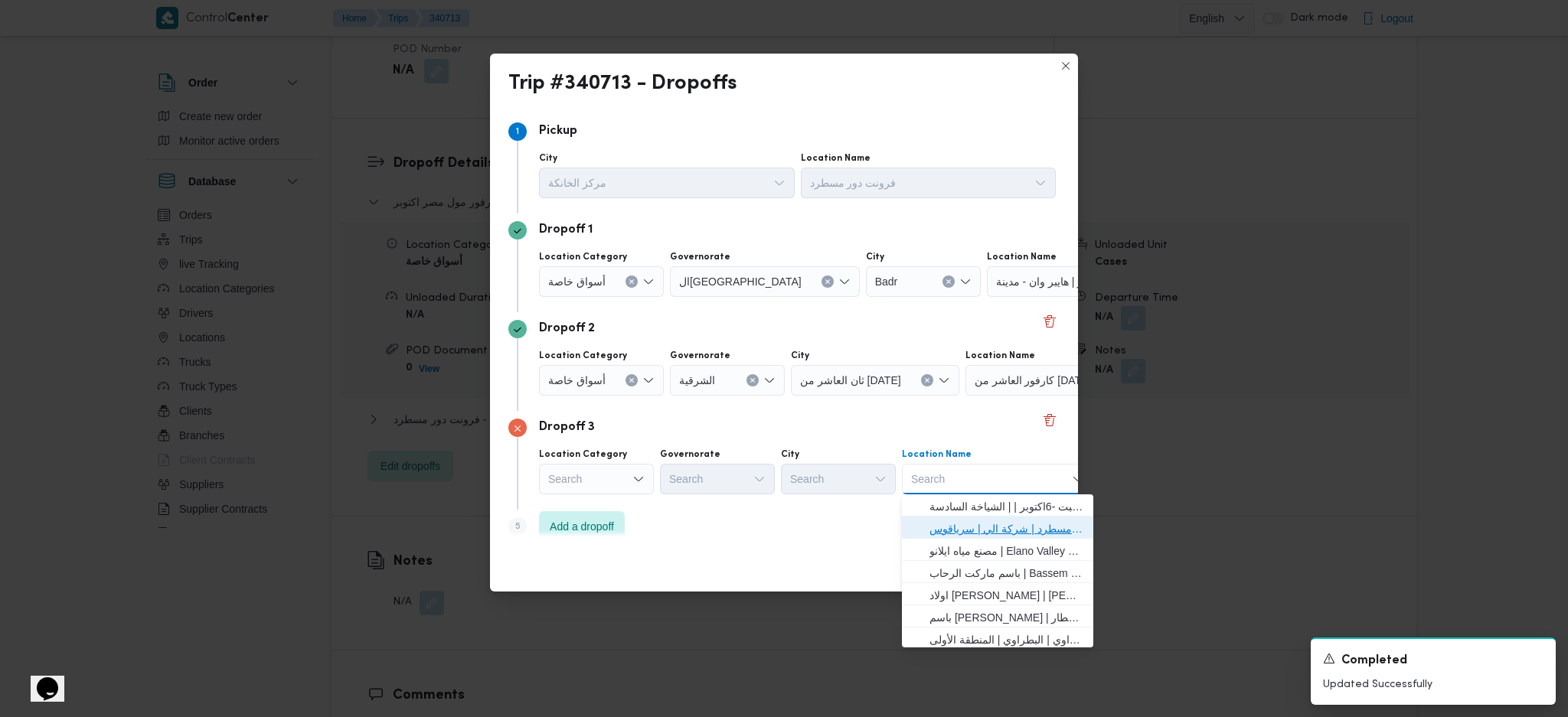
click at [938, 477] on span "فرونت دور مسطرد | شركة الي | سرياقوس" at bounding box center [1007, 529] width 155 height 19
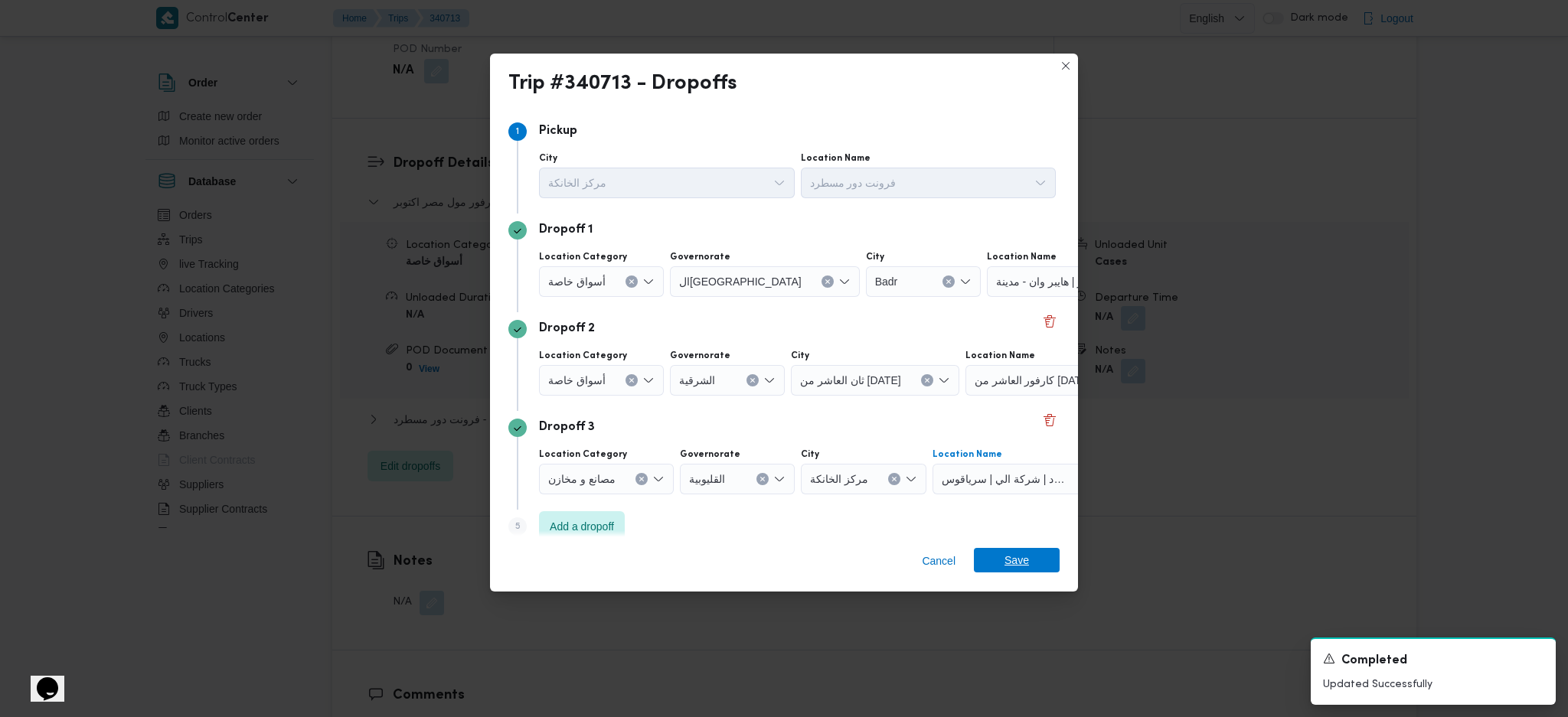
click at [998, 477] on span "Save" at bounding box center [1017, 560] width 86 height 24
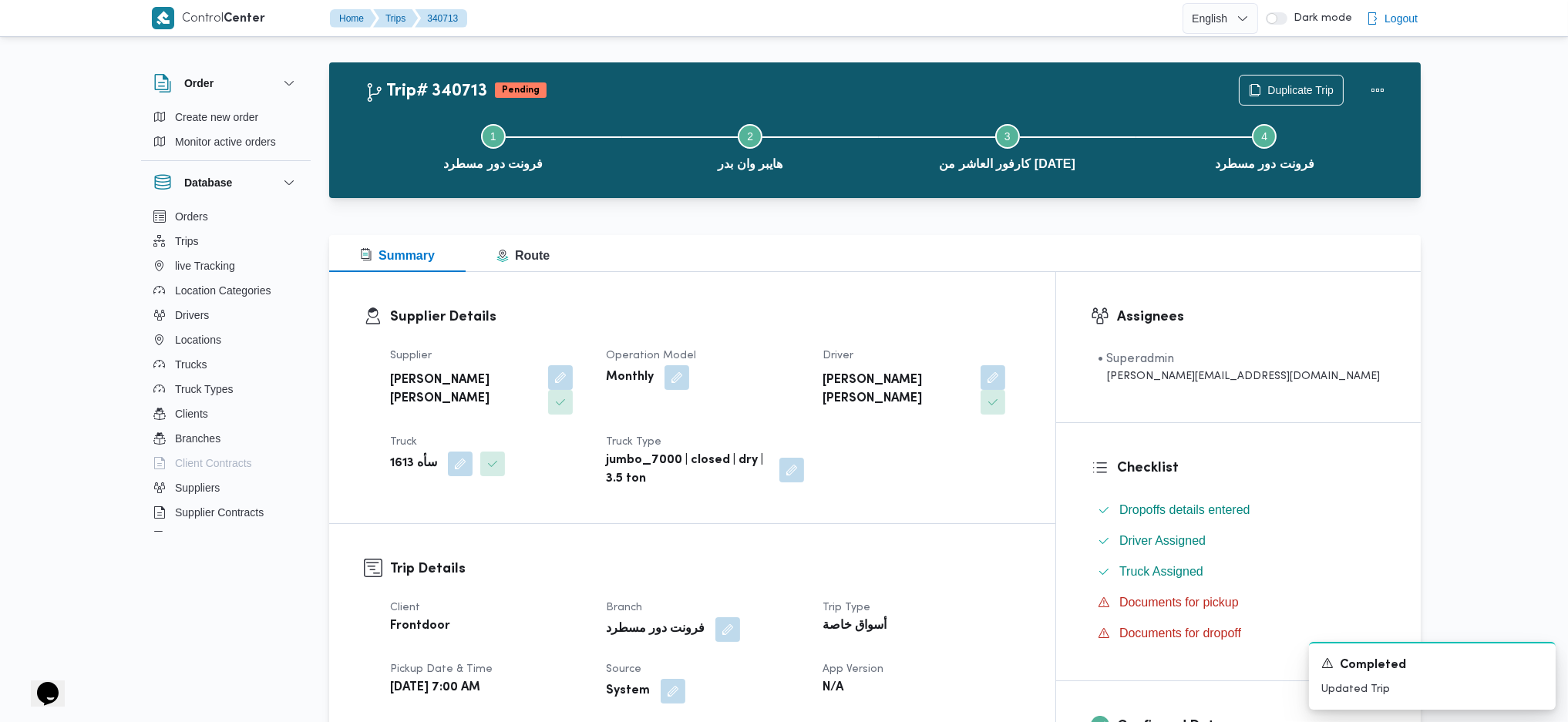
scroll to position [0, 0]
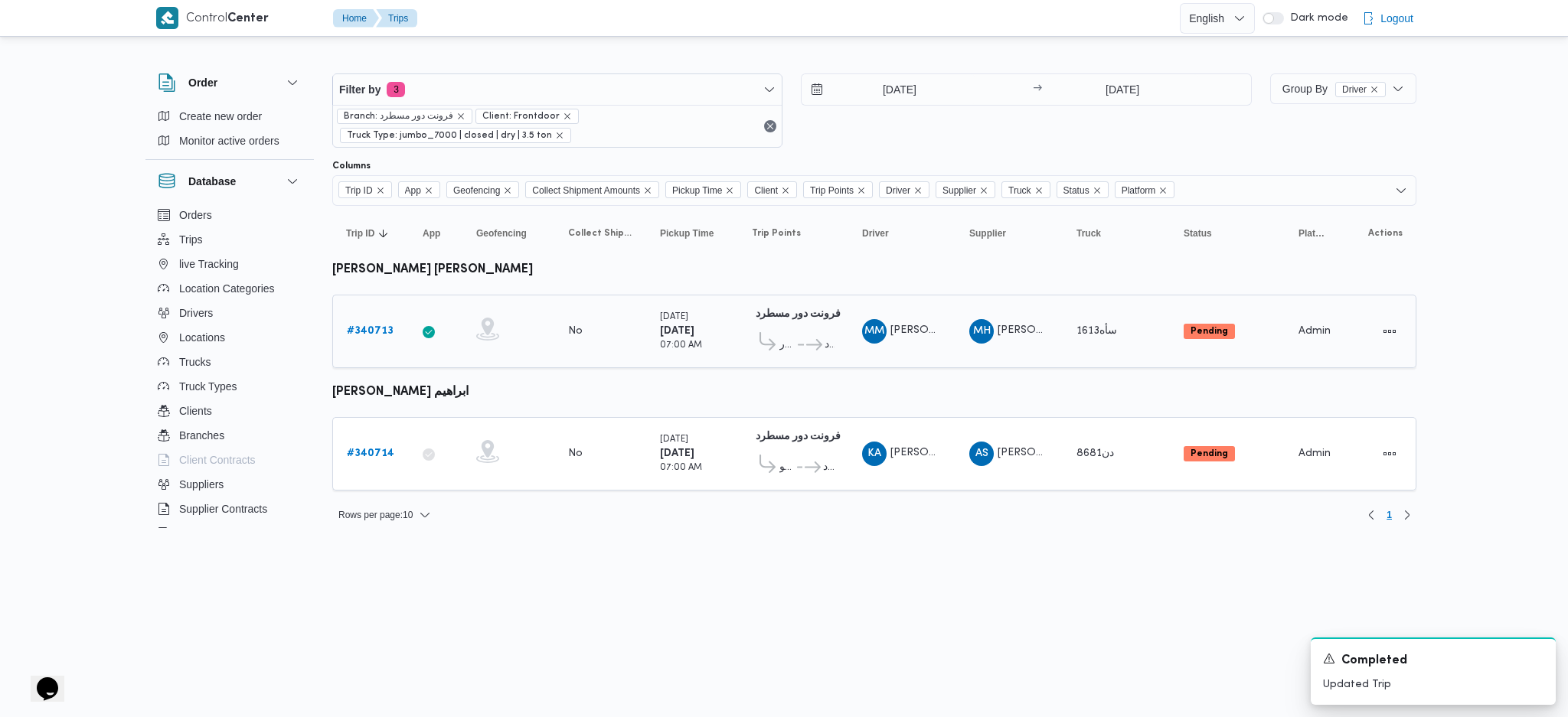
click at [358, 327] on b "# 340713" at bounding box center [370, 331] width 47 height 10
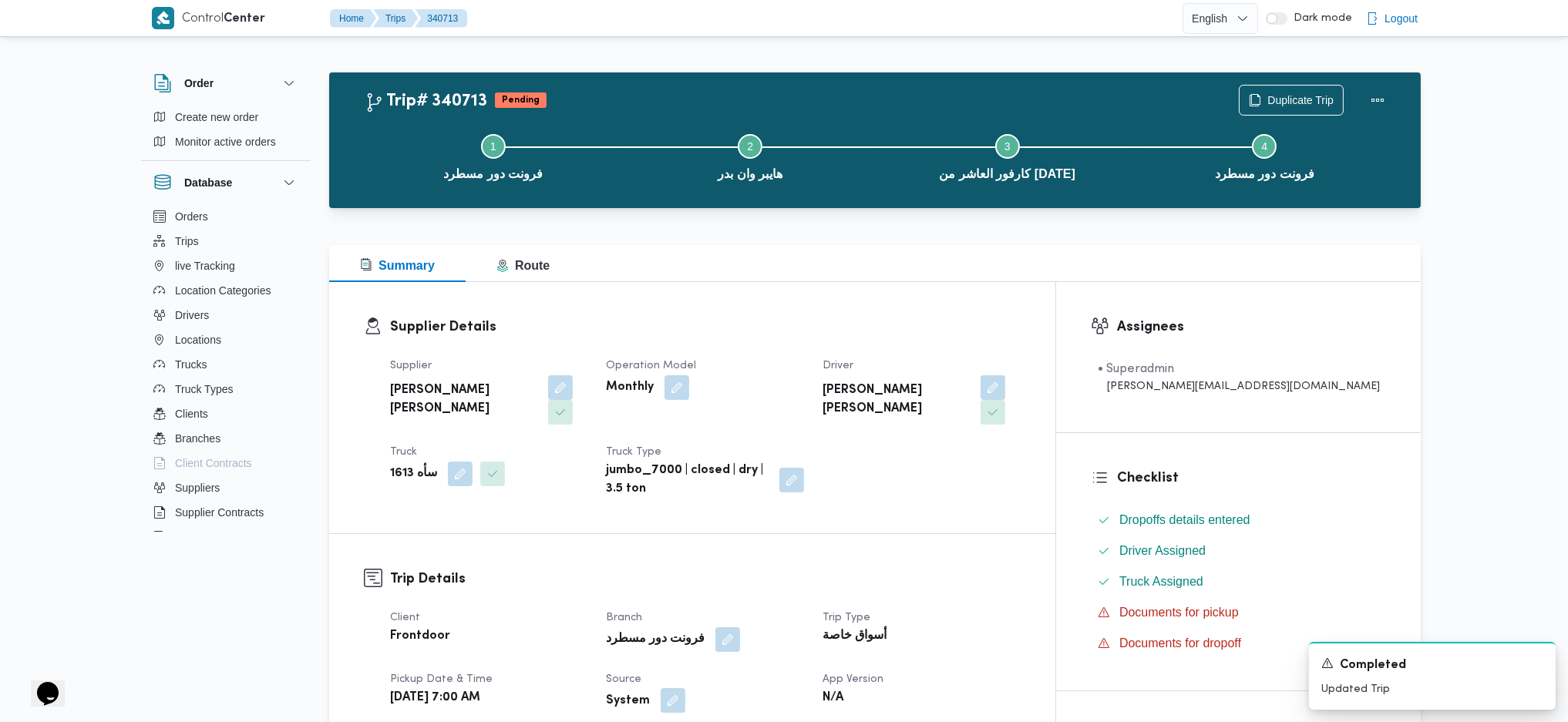
click at [686, 480] on button "button" at bounding box center [672, 700] width 24 height 24
click at [694, 480] on label "Is the trip operated through the driver app?" at bounding box center [661, 630] width 248 height 19
checkbox input "false"
click at [820, 480] on span "Save" at bounding box center [831, 630] width 24 height 19
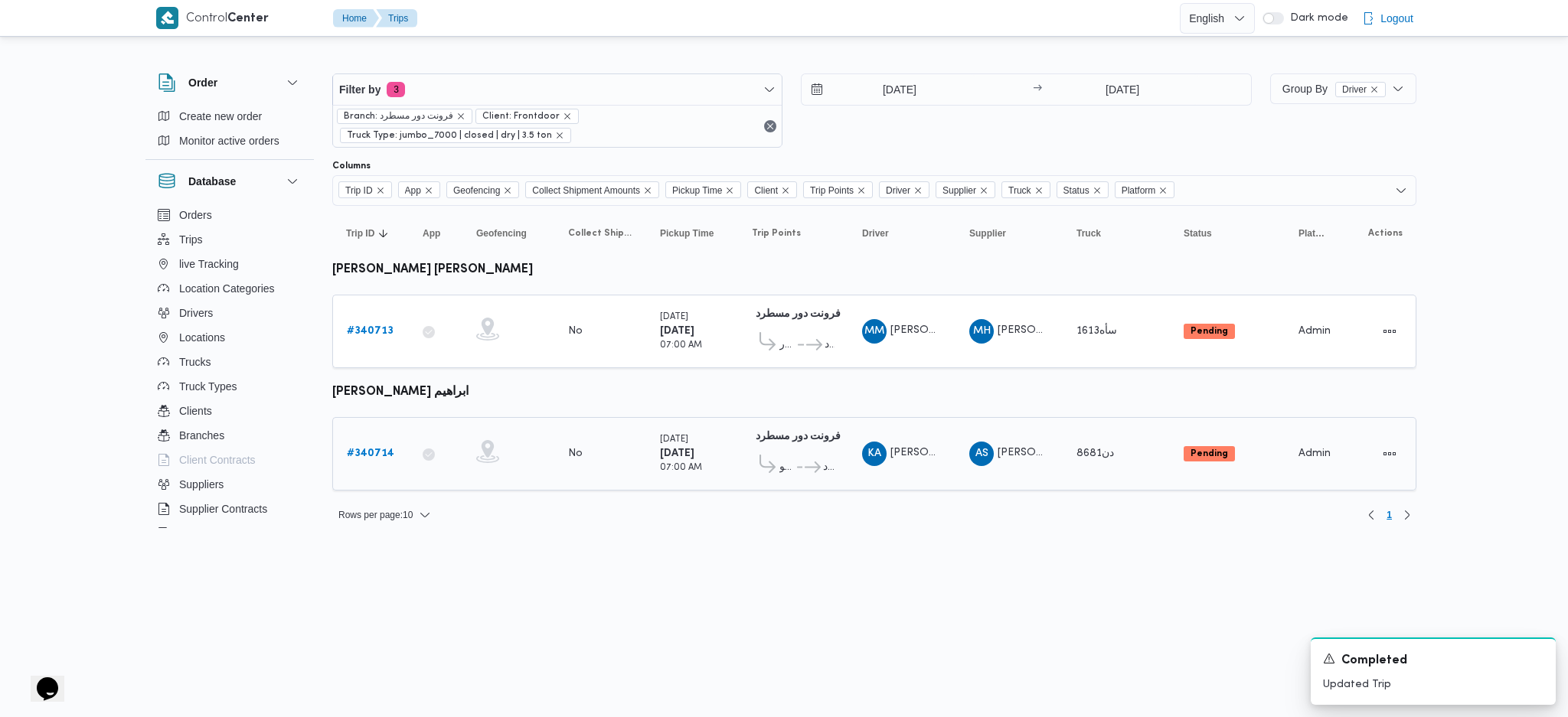
click at [371, 449] on b "# 340714" at bounding box center [370, 453] width 47 height 10
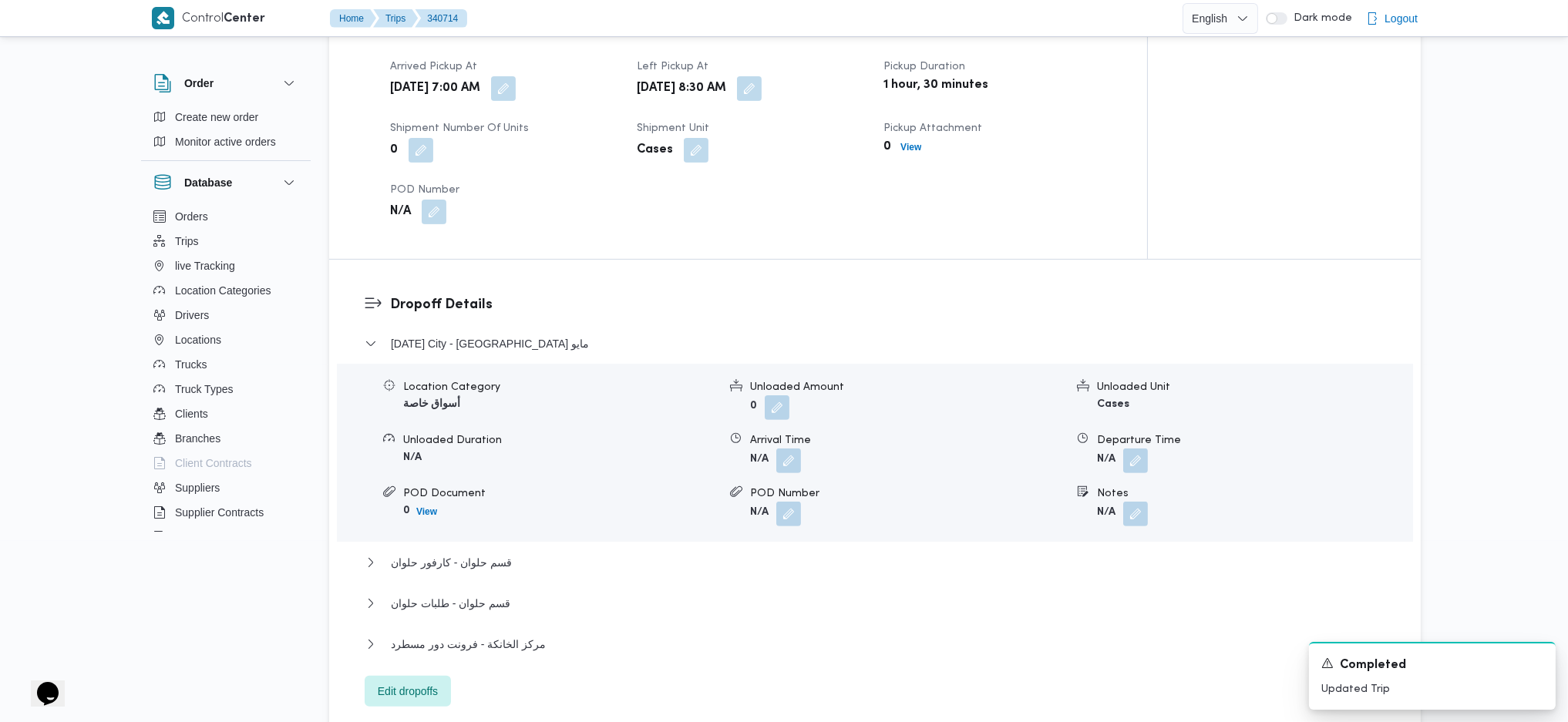
scroll to position [1129, 0]
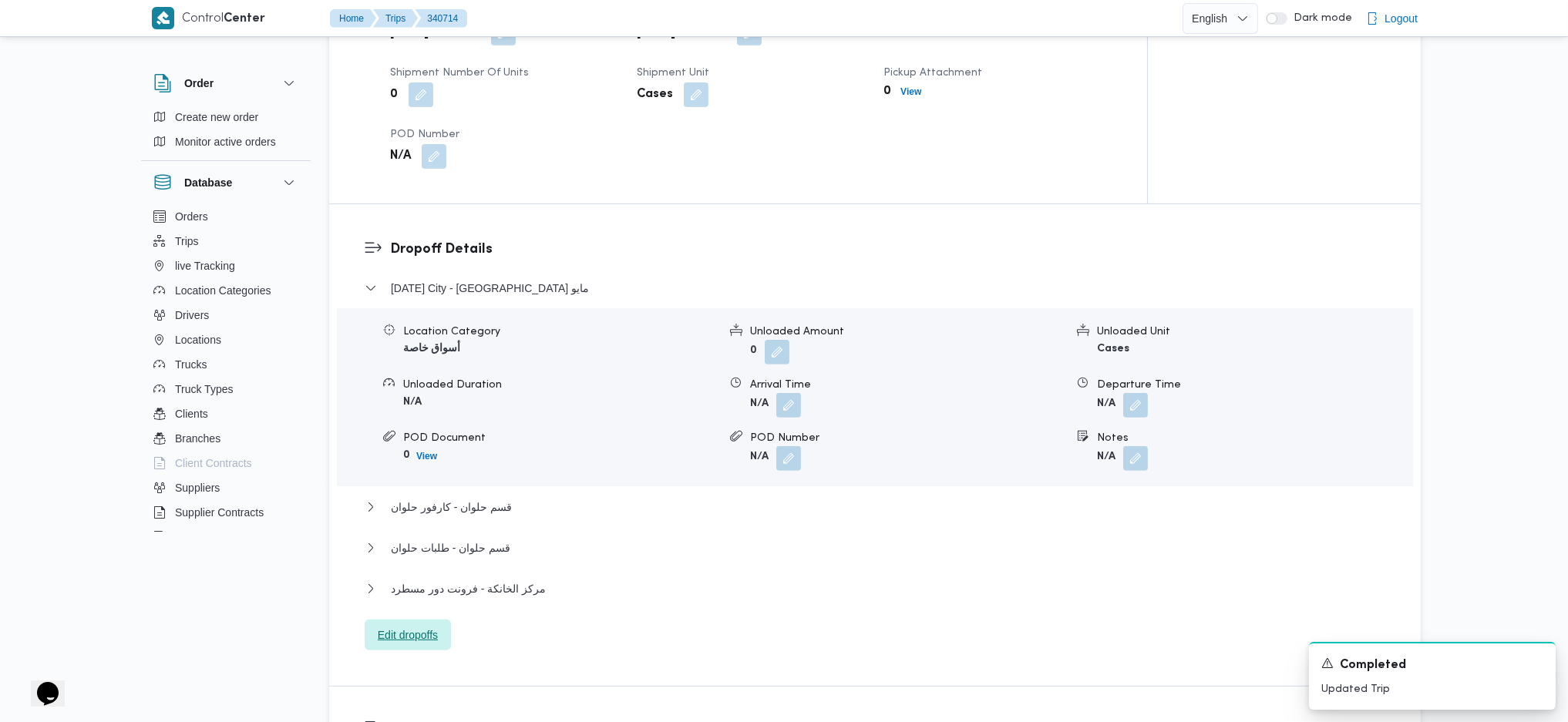
click at [427, 480] on span "Edit dropoffs" at bounding box center [407, 635] width 60 height 19
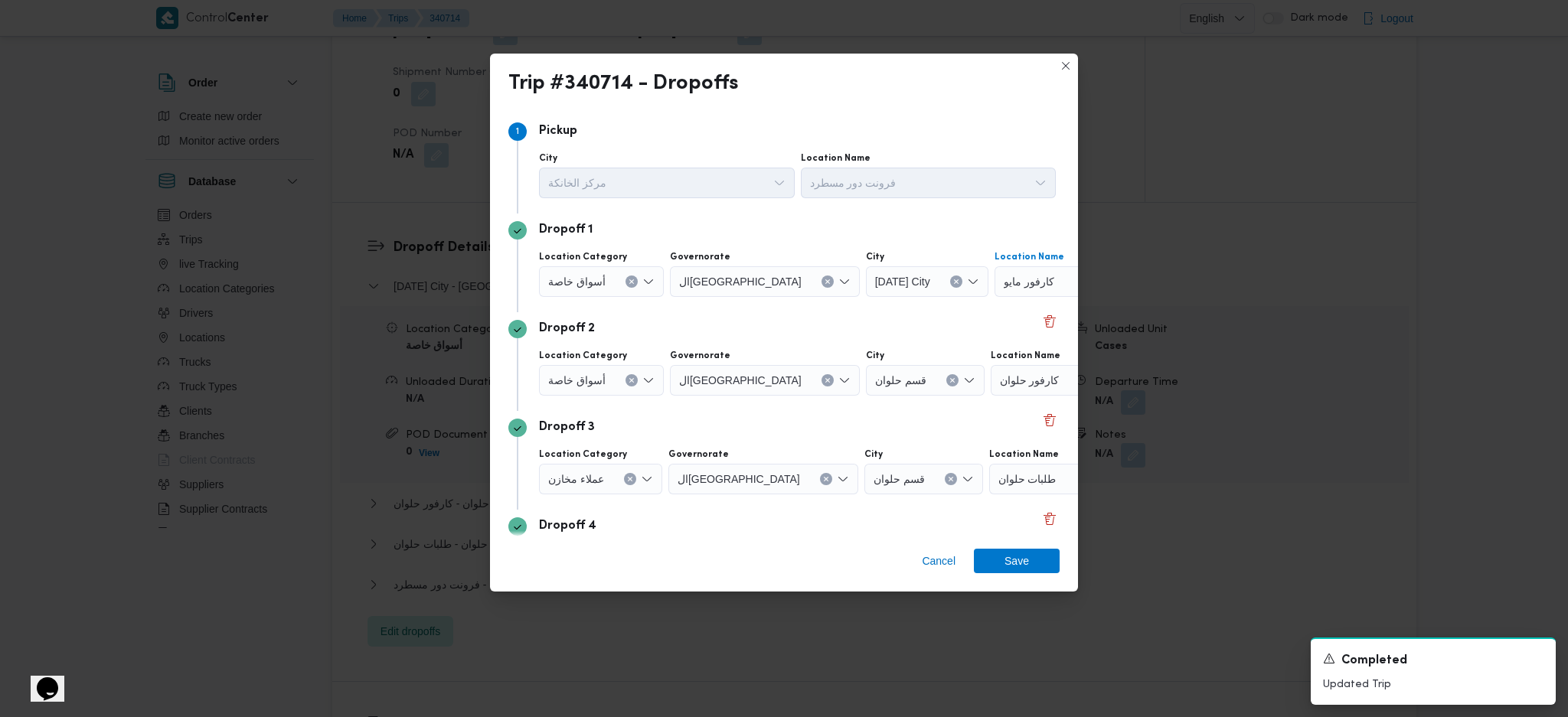
click at [994, 280] on div "كارفور مايو" at bounding box center [1090, 281] width 191 height 30
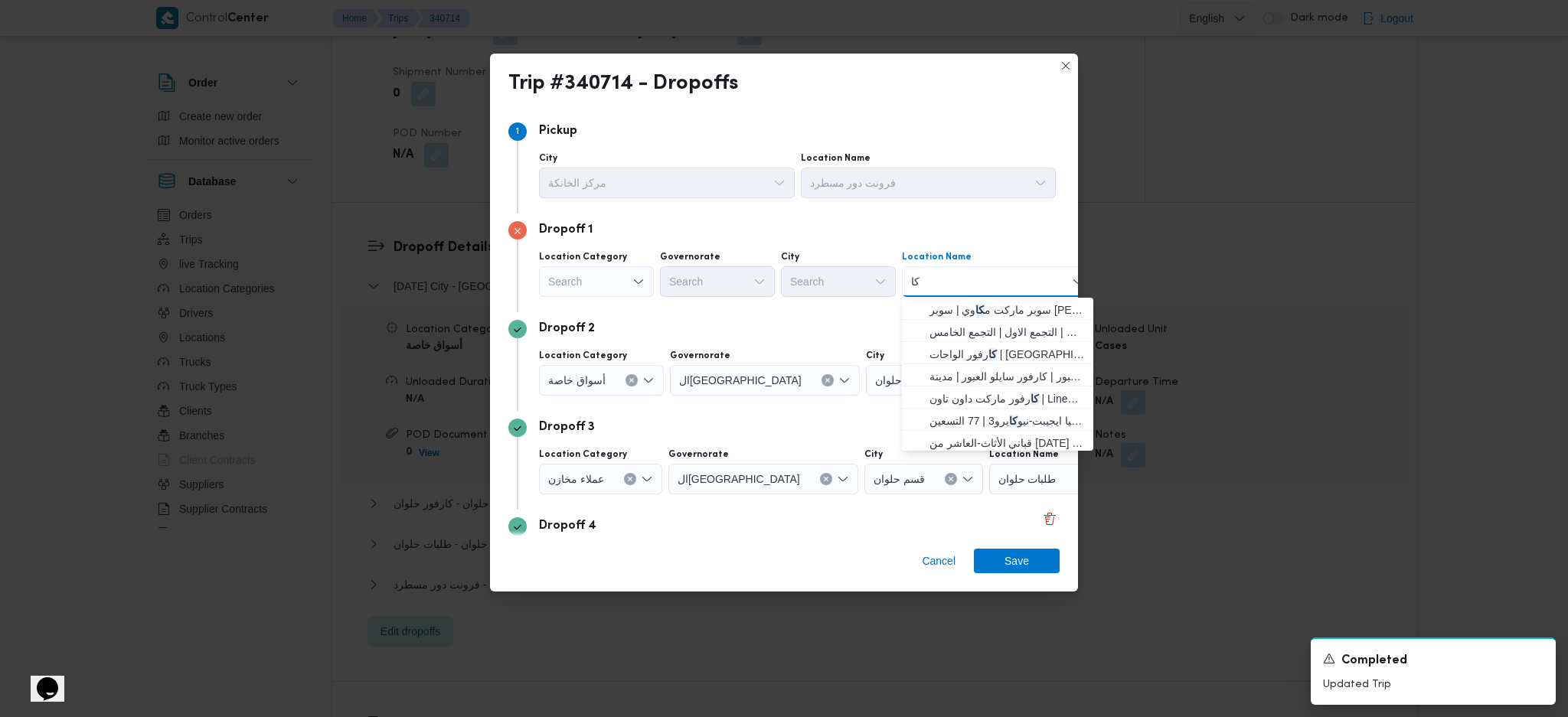
type input "ك"
click at [609, 275] on div "Search" at bounding box center [597, 281] width 115 height 30
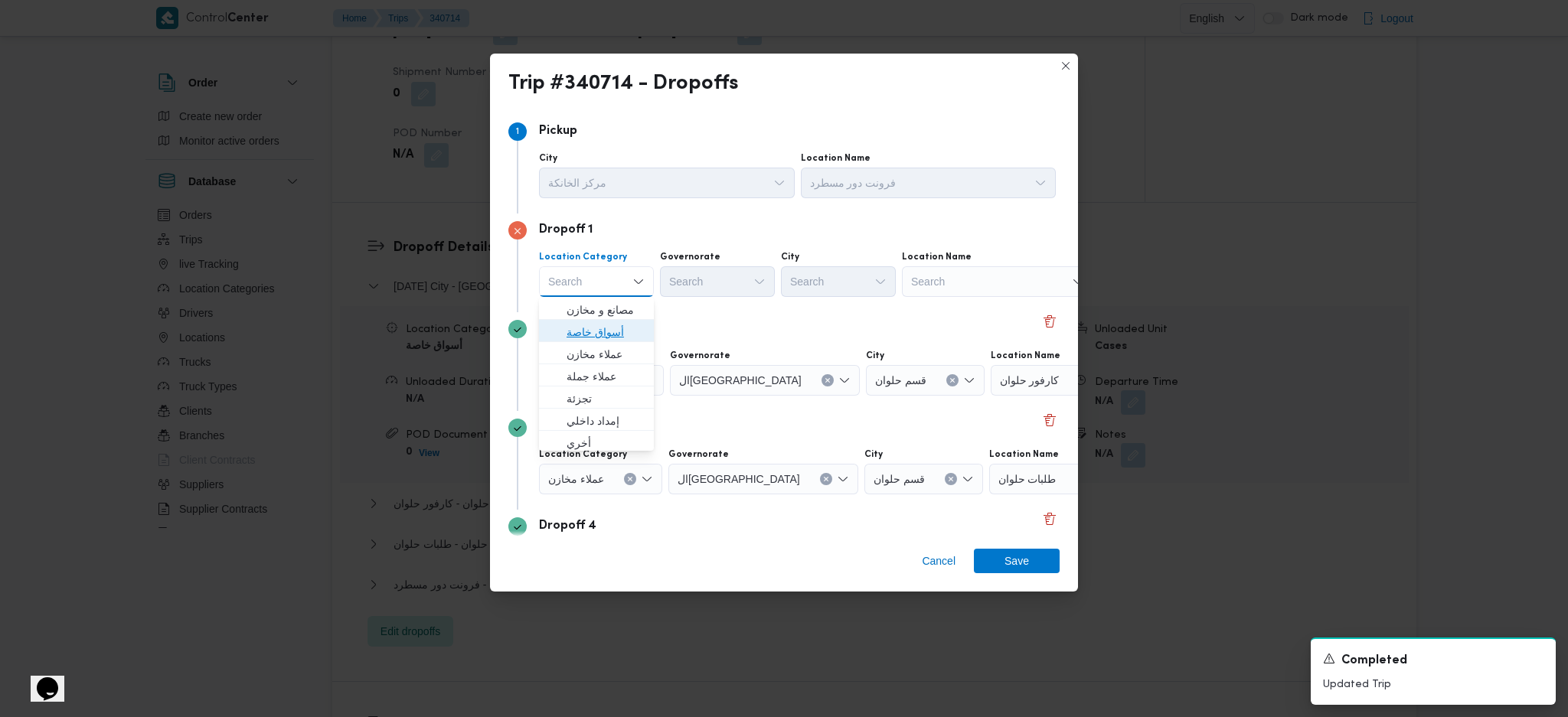
click at [603, 325] on span "أسواق خاصة" at bounding box center [605, 332] width 78 height 19
click at [964, 289] on div "Search" at bounding box center [1008, 281] width 191 height 30
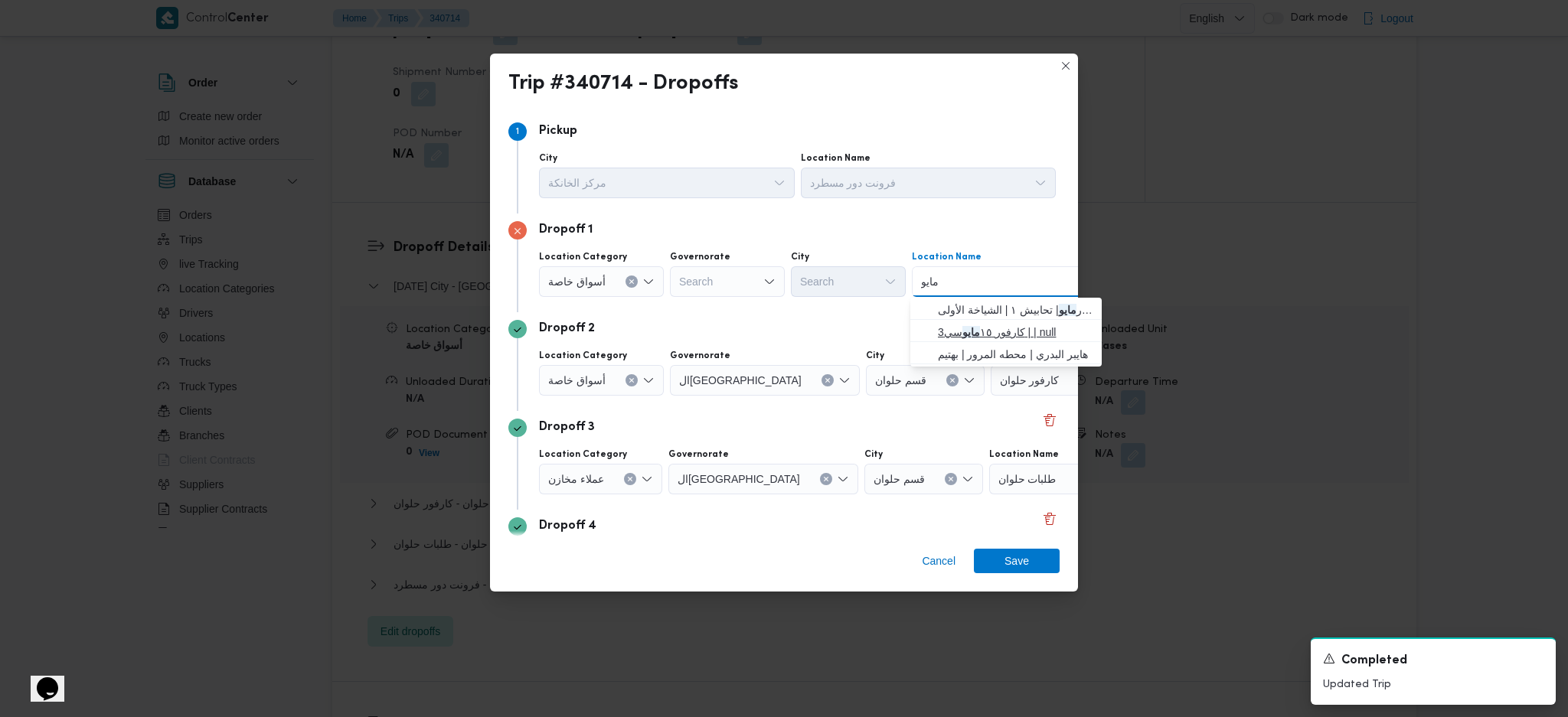
type input "مايو"
click at [956, 334] on span "كارفور ١٥ مايو سي3 | | null" at bounding box center [1015, 332] width 155 height 19
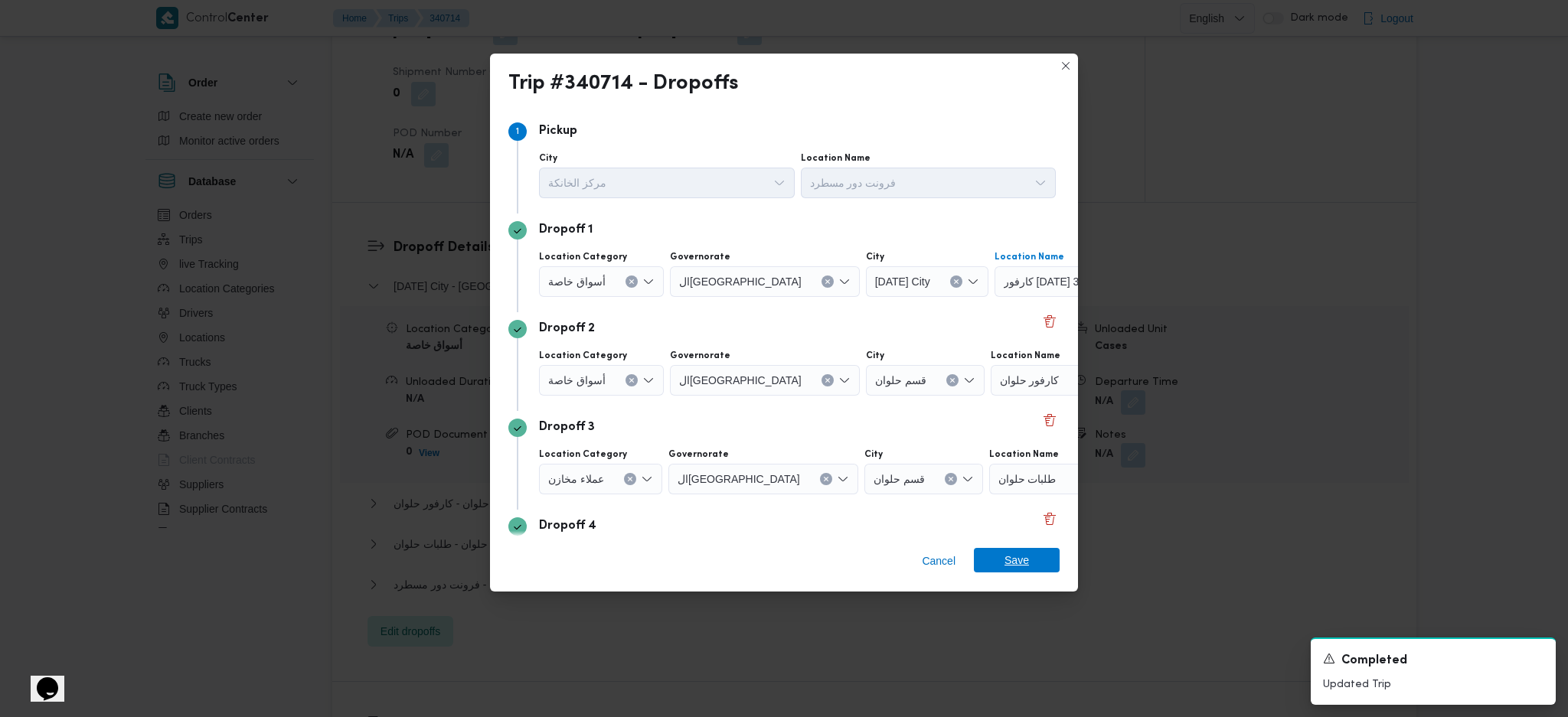
click at [1011, 477] on span "Save" at bounding box center [1016, 560] width 24 height 24
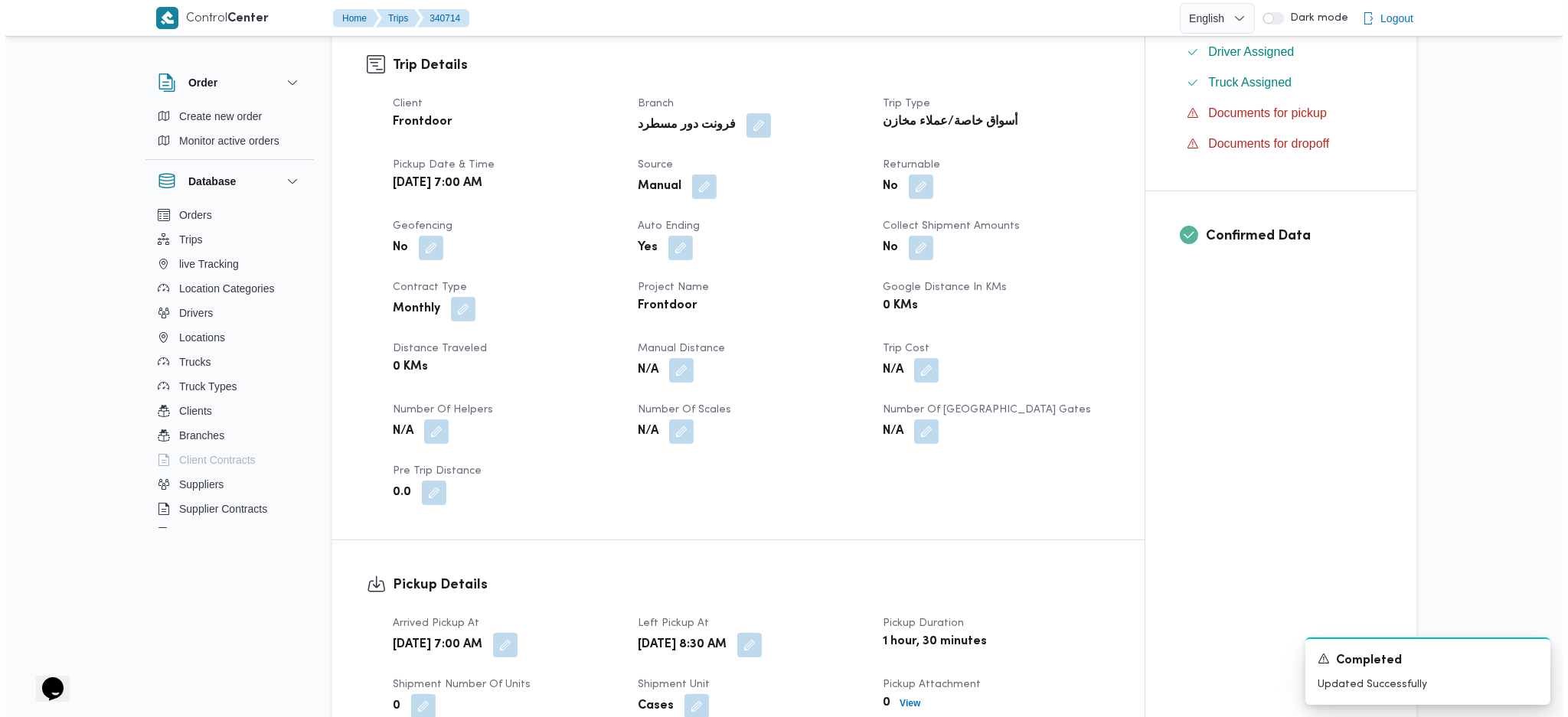
scroll to position [0, 0]
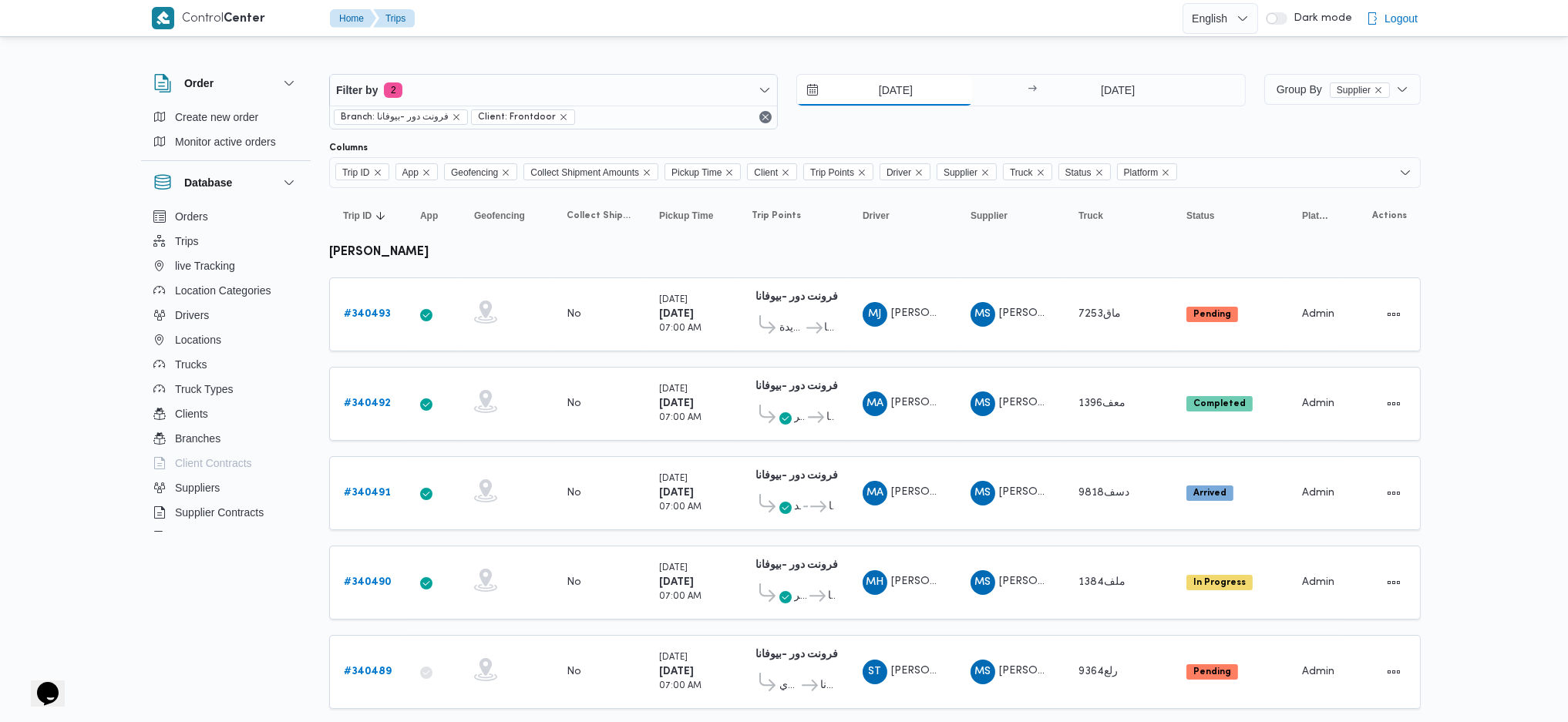
click at [862, 91] on input "30/9/2025" at bounding box center [884, 89] width 175 height 31
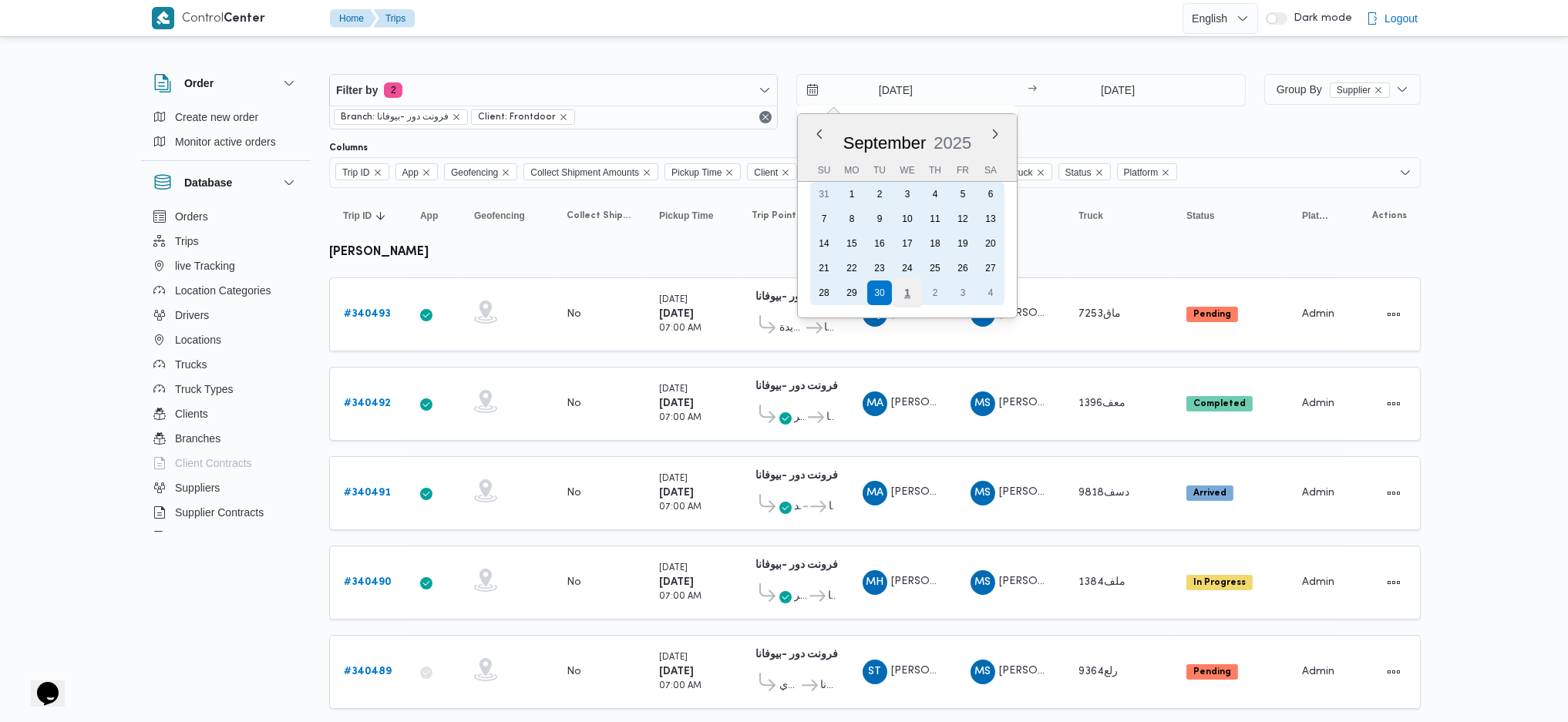
click at [903, 289] on div "1" at bounding box center [907, 292] width 29 height 29
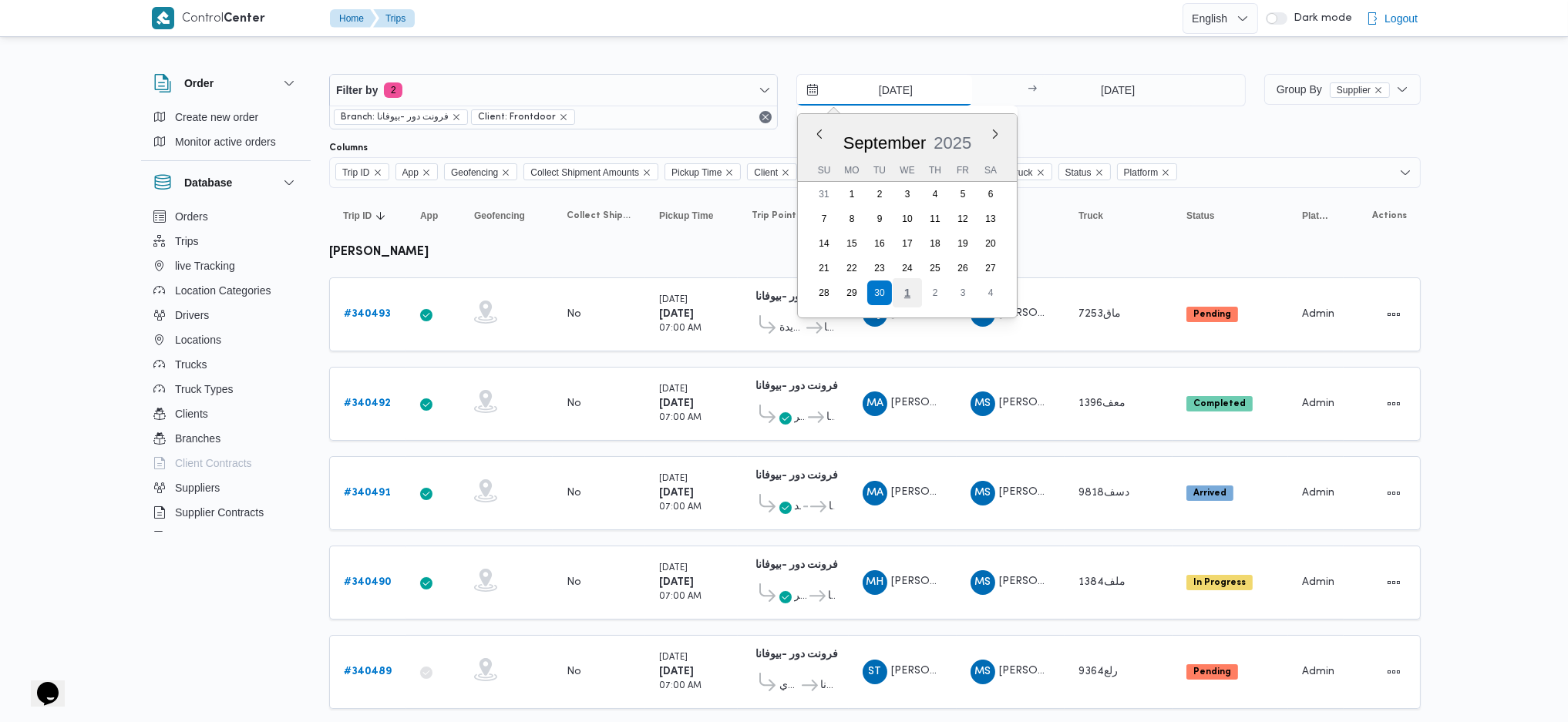
type input "1/10/2025"
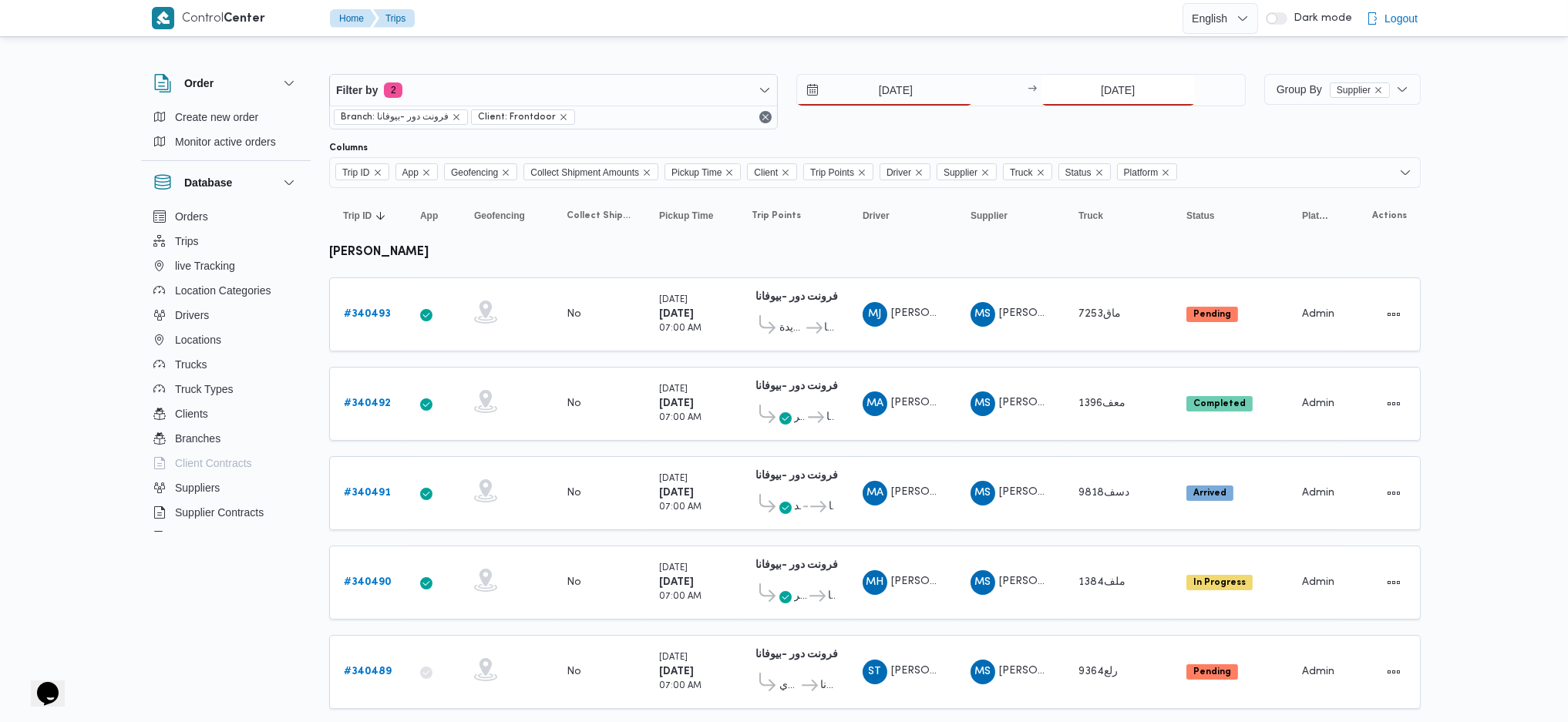
click at [1095, 78] on input "30/9/2025" at bounding box center [1118, 89] width 154 height 31
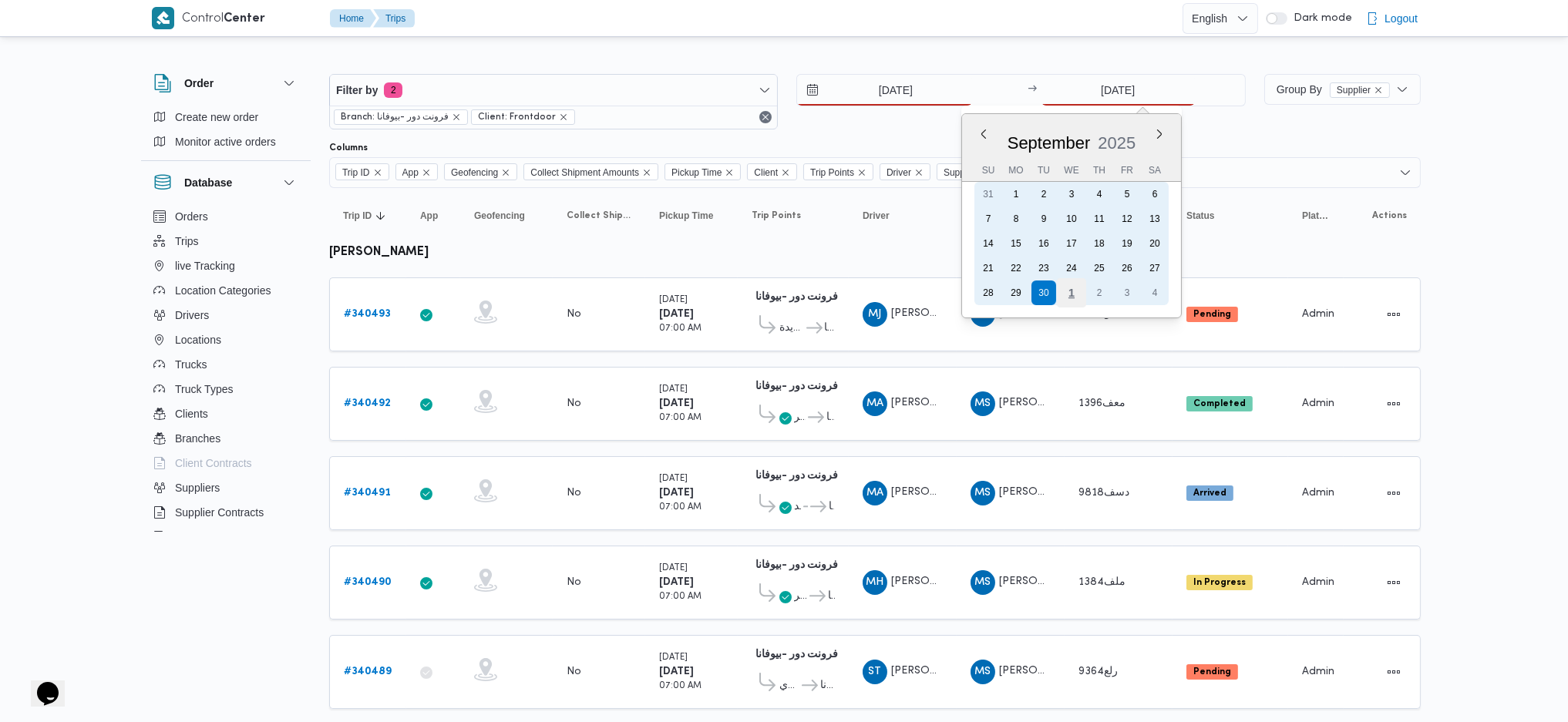
click at [1072, 291] on div "1" at bounding box center [1070, 292] width 29 height 29
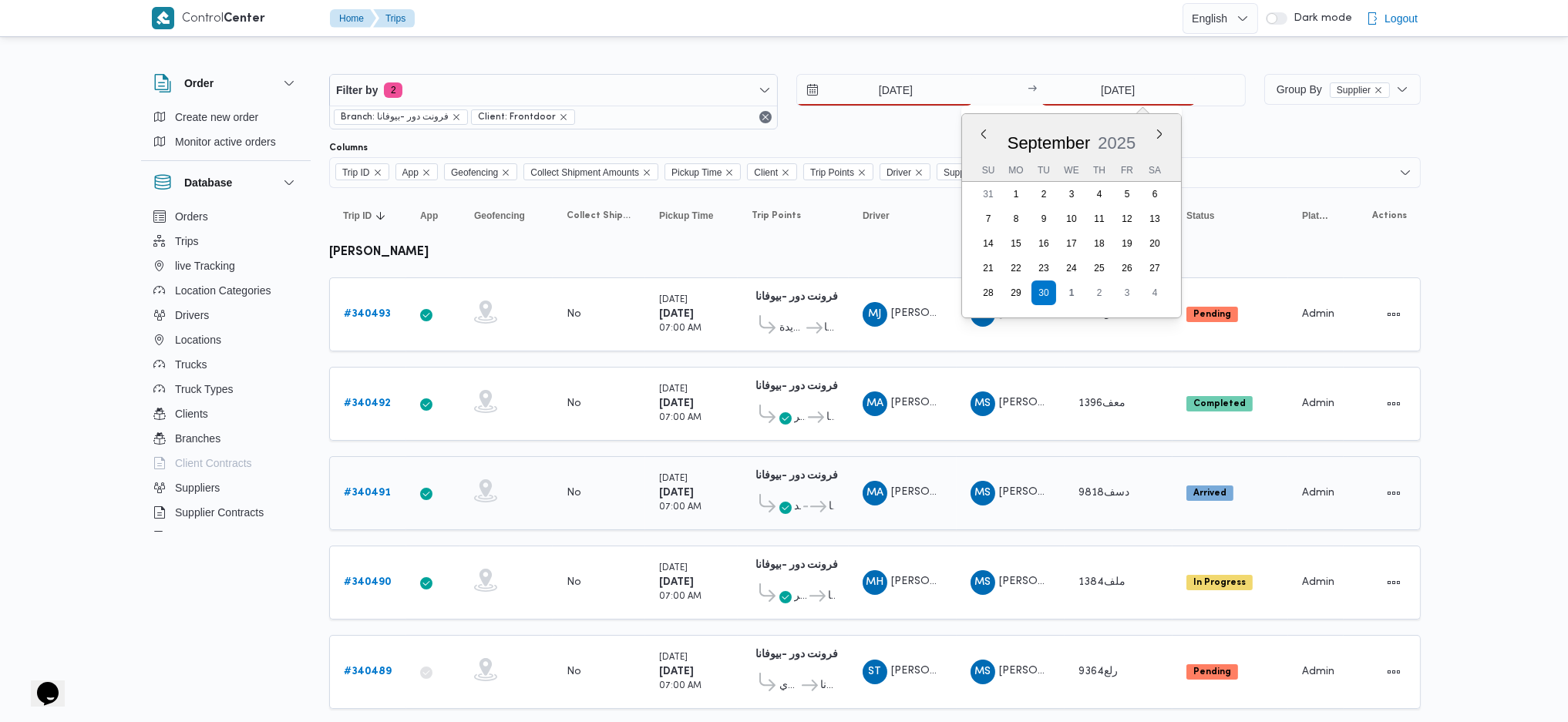
click at [856, 462] on td "Driver MA محمد احمد عبدالفتاح محمد" at bounding box center [903, 493] width 108 height 74
type input "1/10/2025"
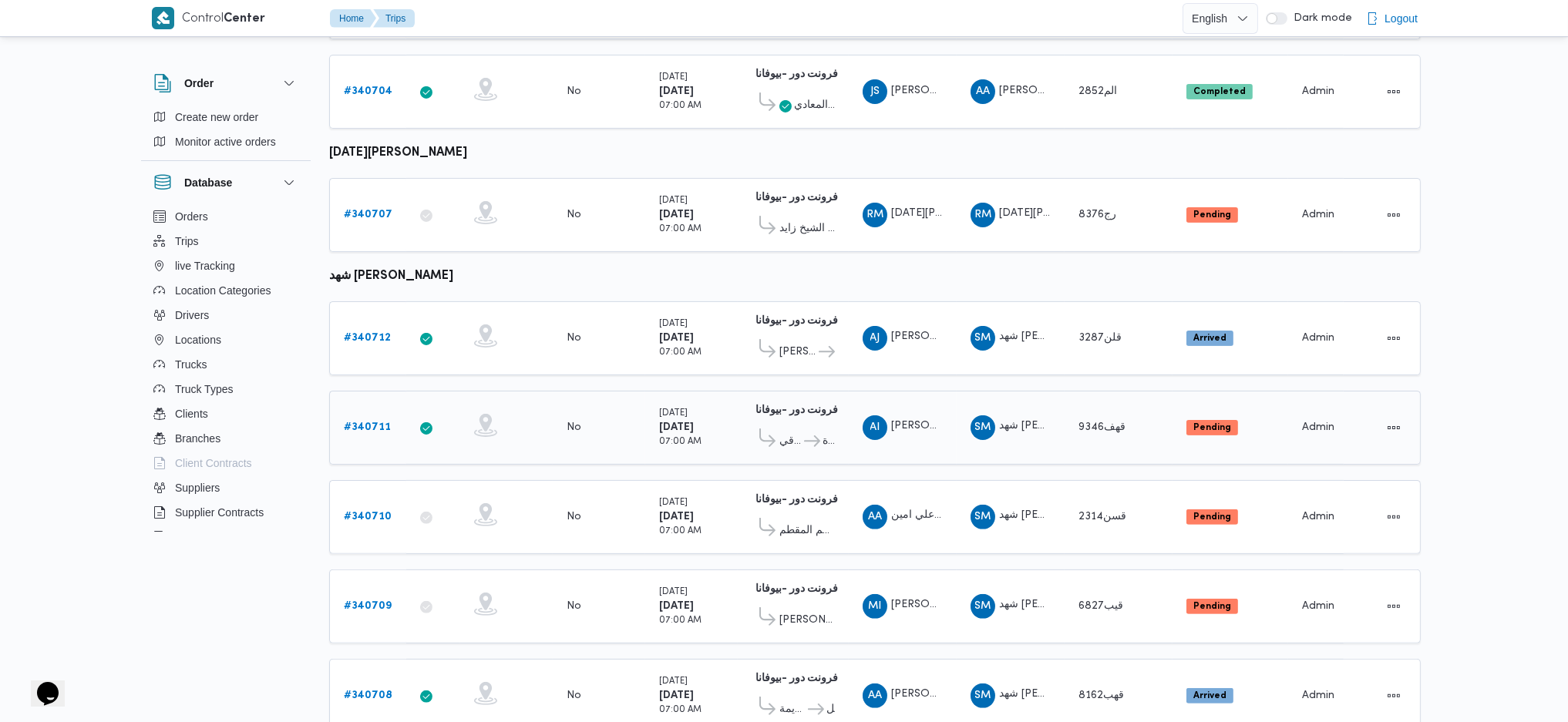
scroll to position [1001, 0]
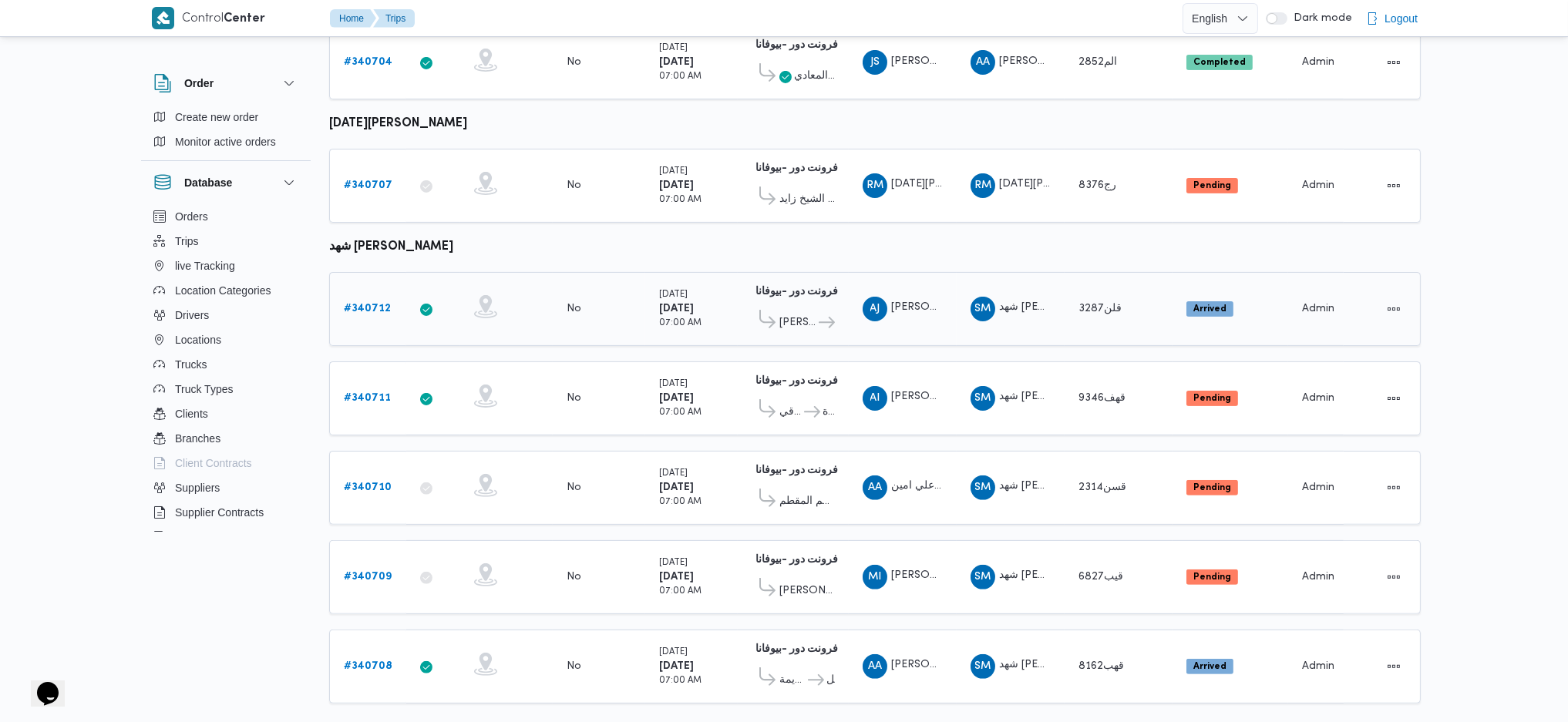
click at [376, 300] on link "# 340712" at bounding box center [368, 309] width 47 height 19
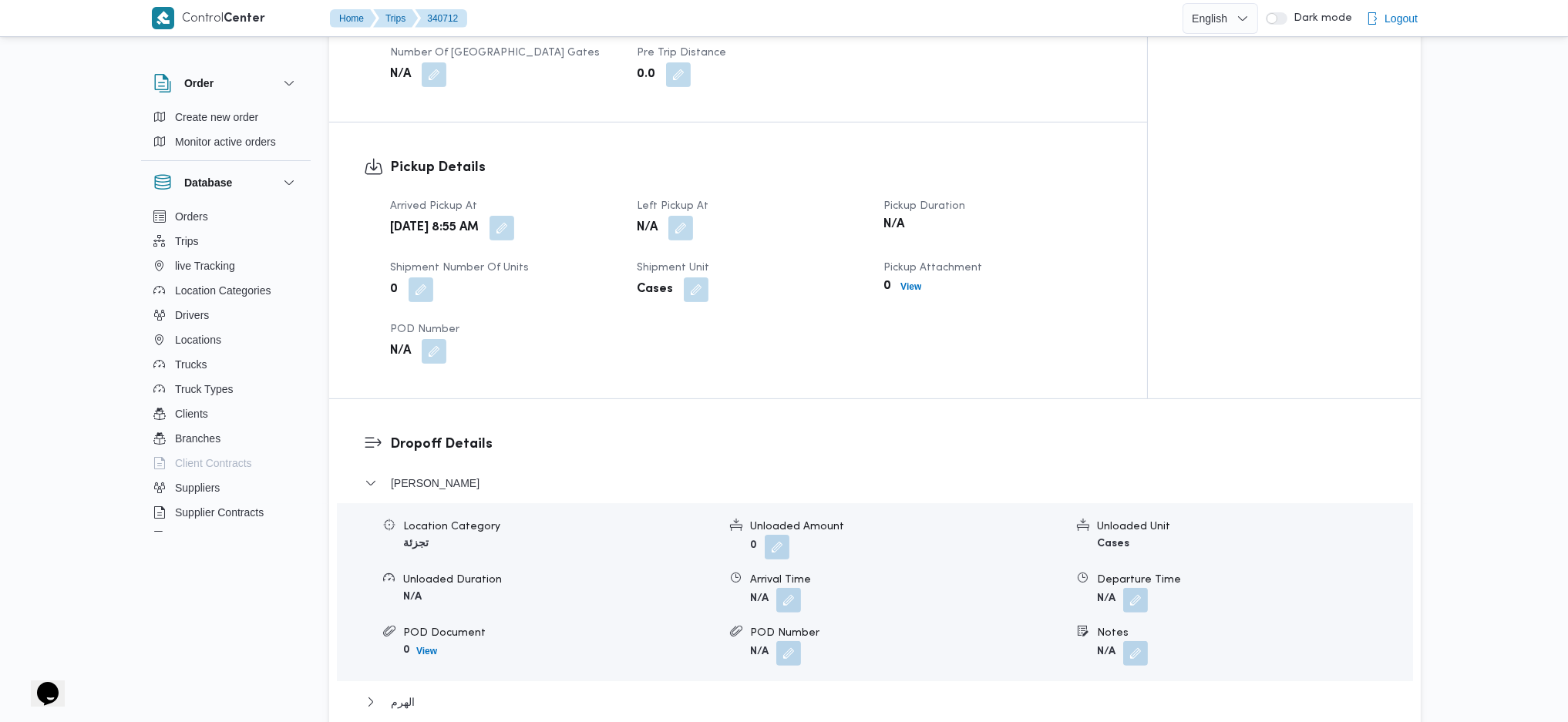
scroll to position [925, 0]
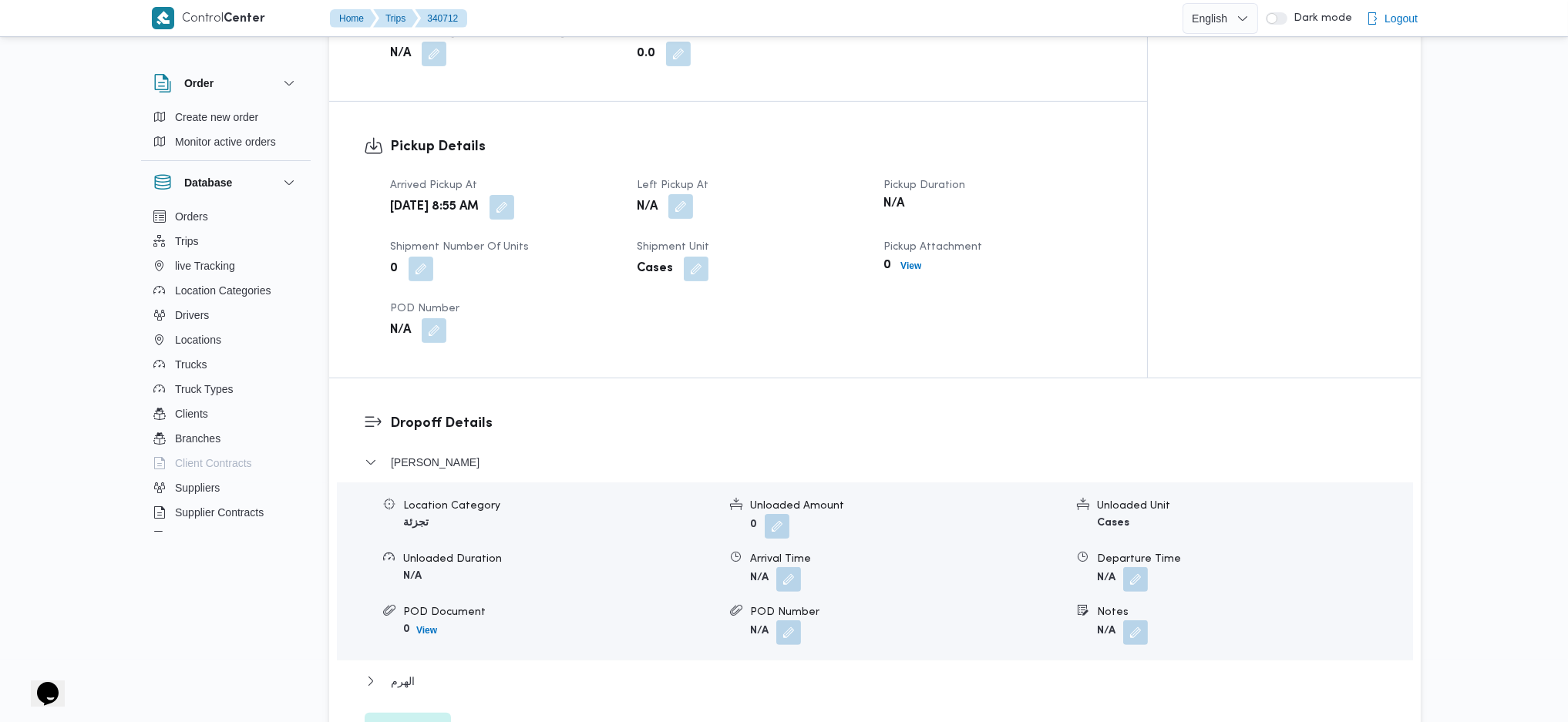
click at [682, 216] on button "button" at bounding box center [680, 206] width 24 height 24
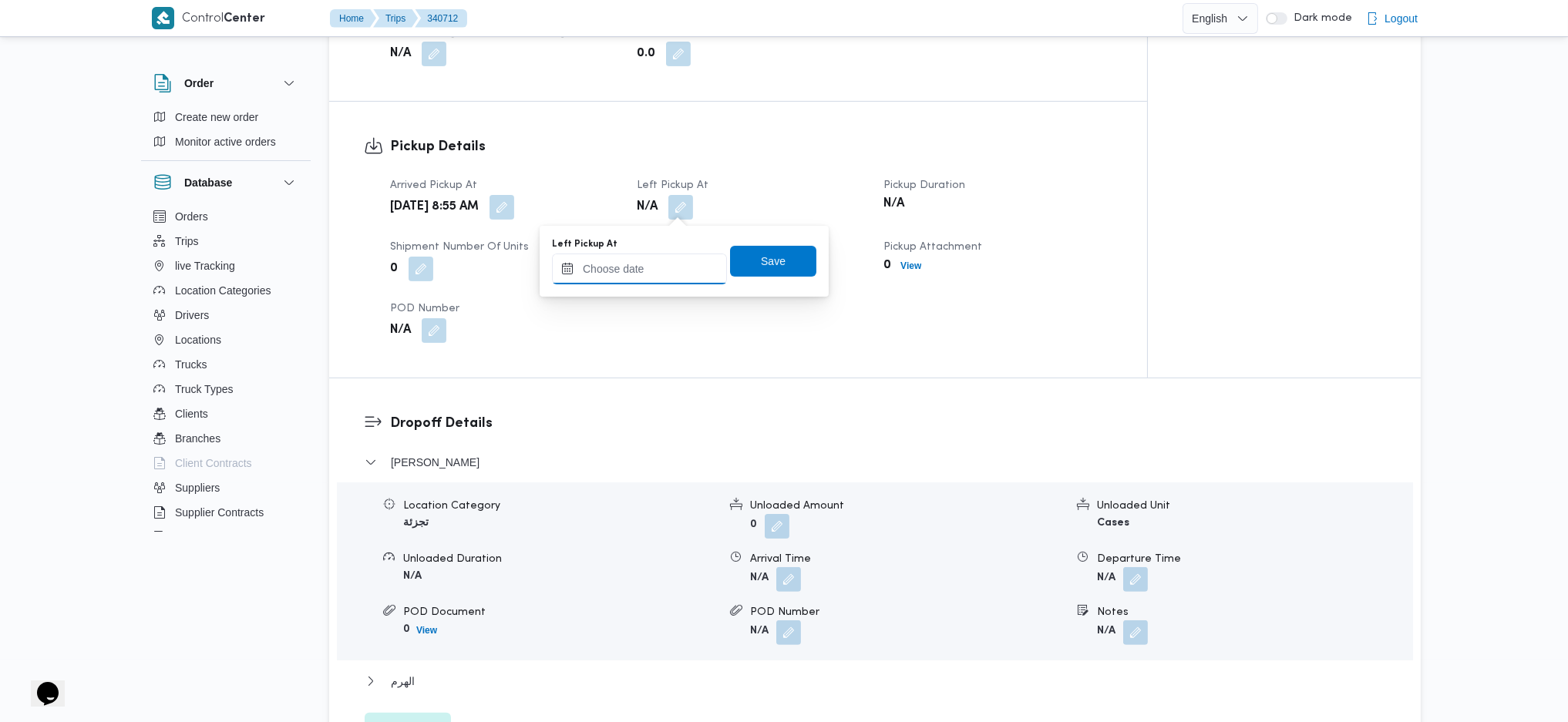
click at [643, 276] on input "Left Pickup At" at bounding box center [639, 269] width 175 height 31
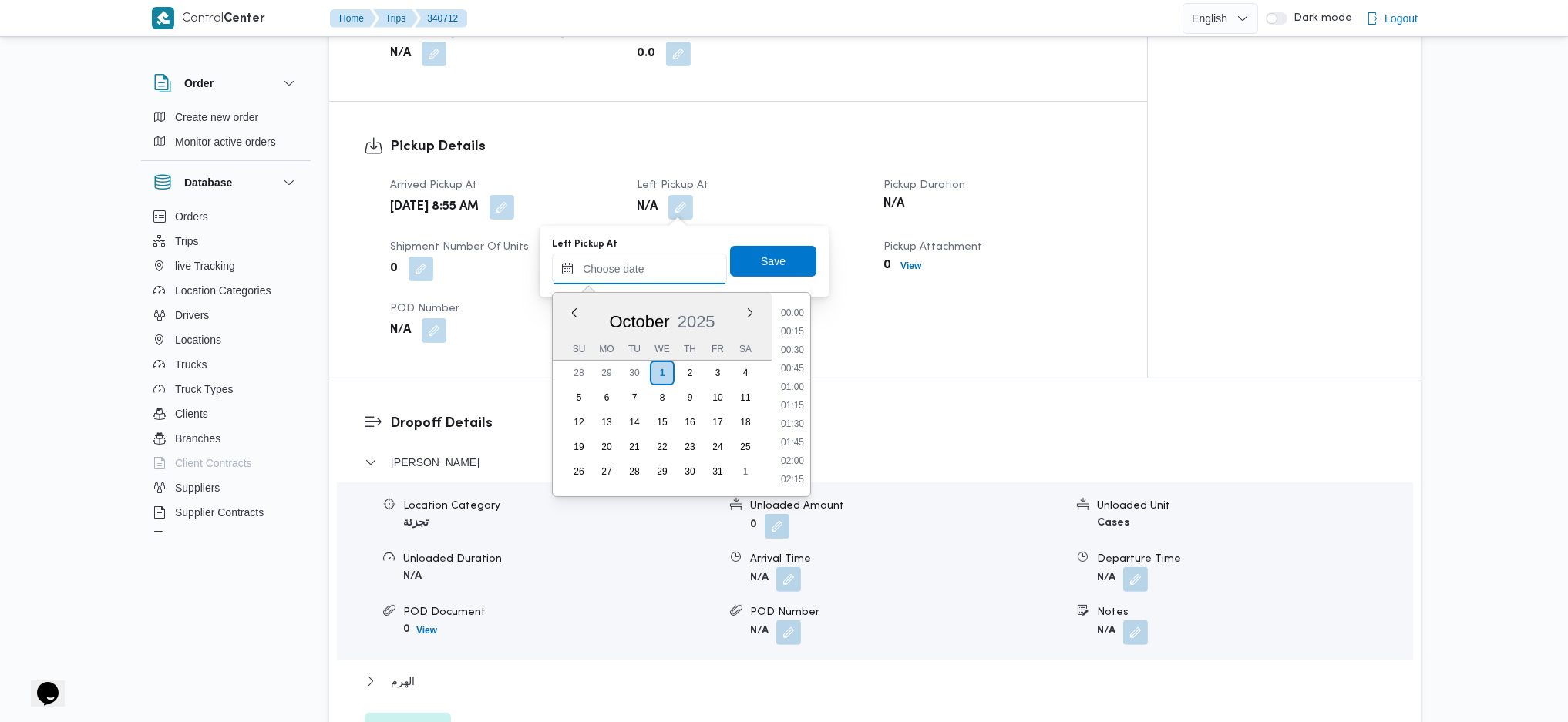
scroll to position [778, 0]
click at [794, 387] on li "11:30" at bounding box center [792, 385] width 35 height 16
type input "01/10/2025 11:30"
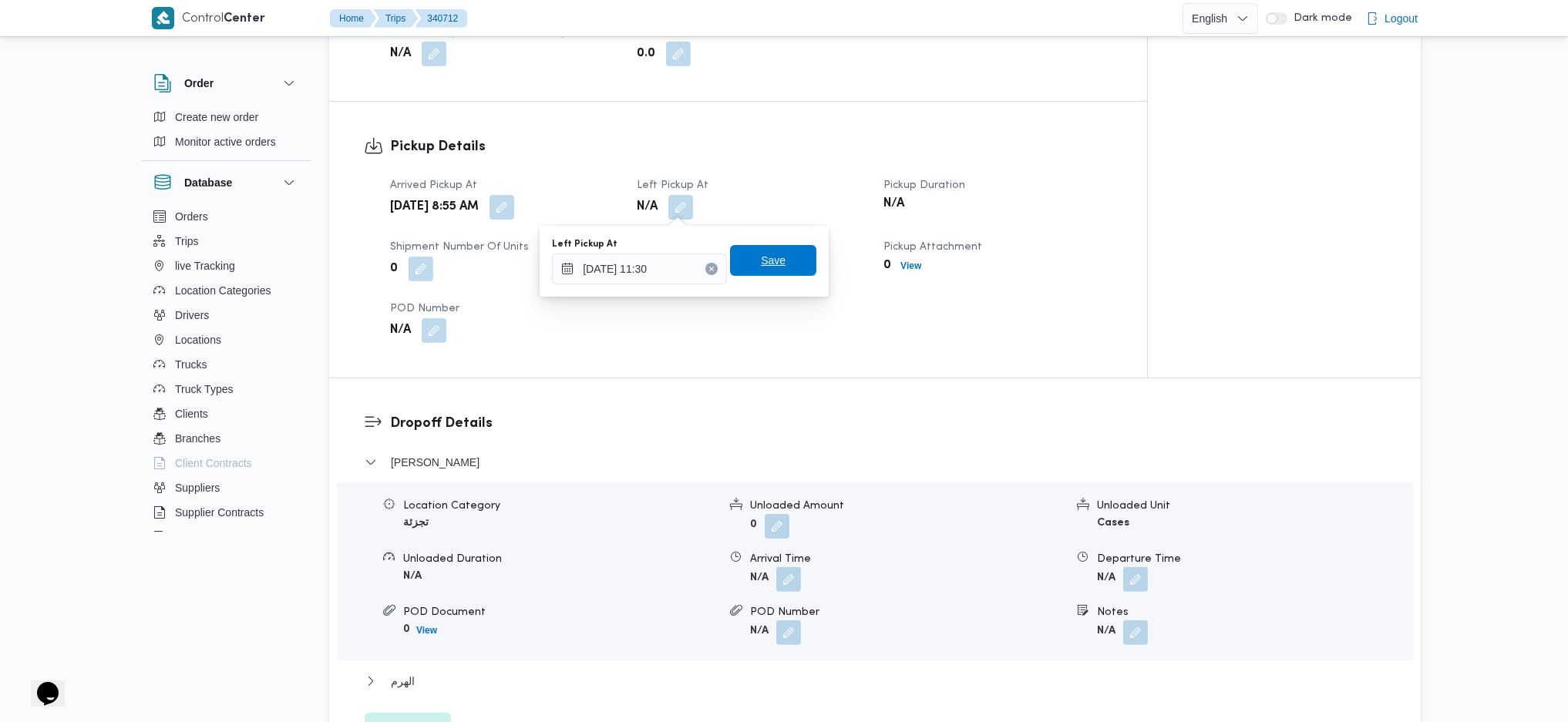
click at [761, 255] on span "Save" at bounding box center [773, 261] width 24 height 19
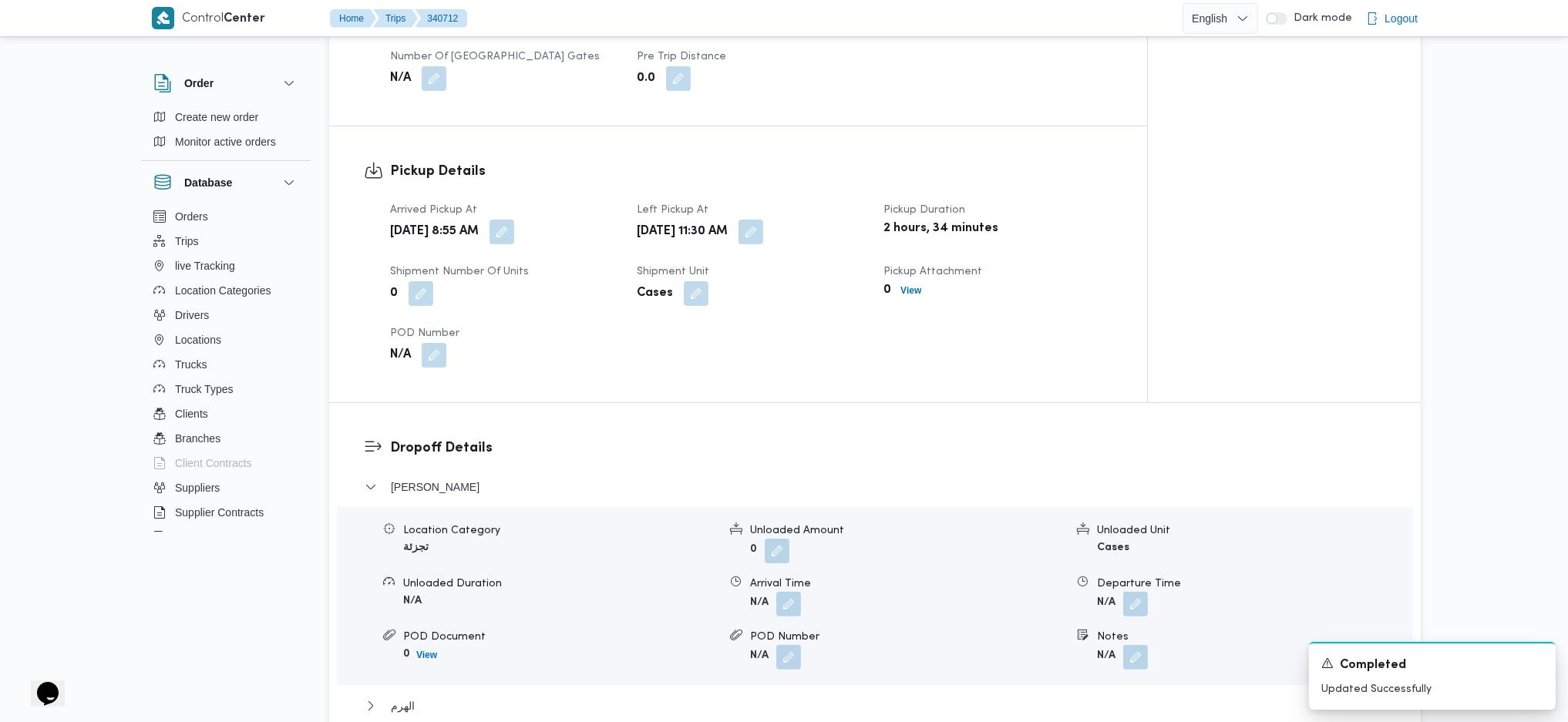
scroll to position [513, 0]
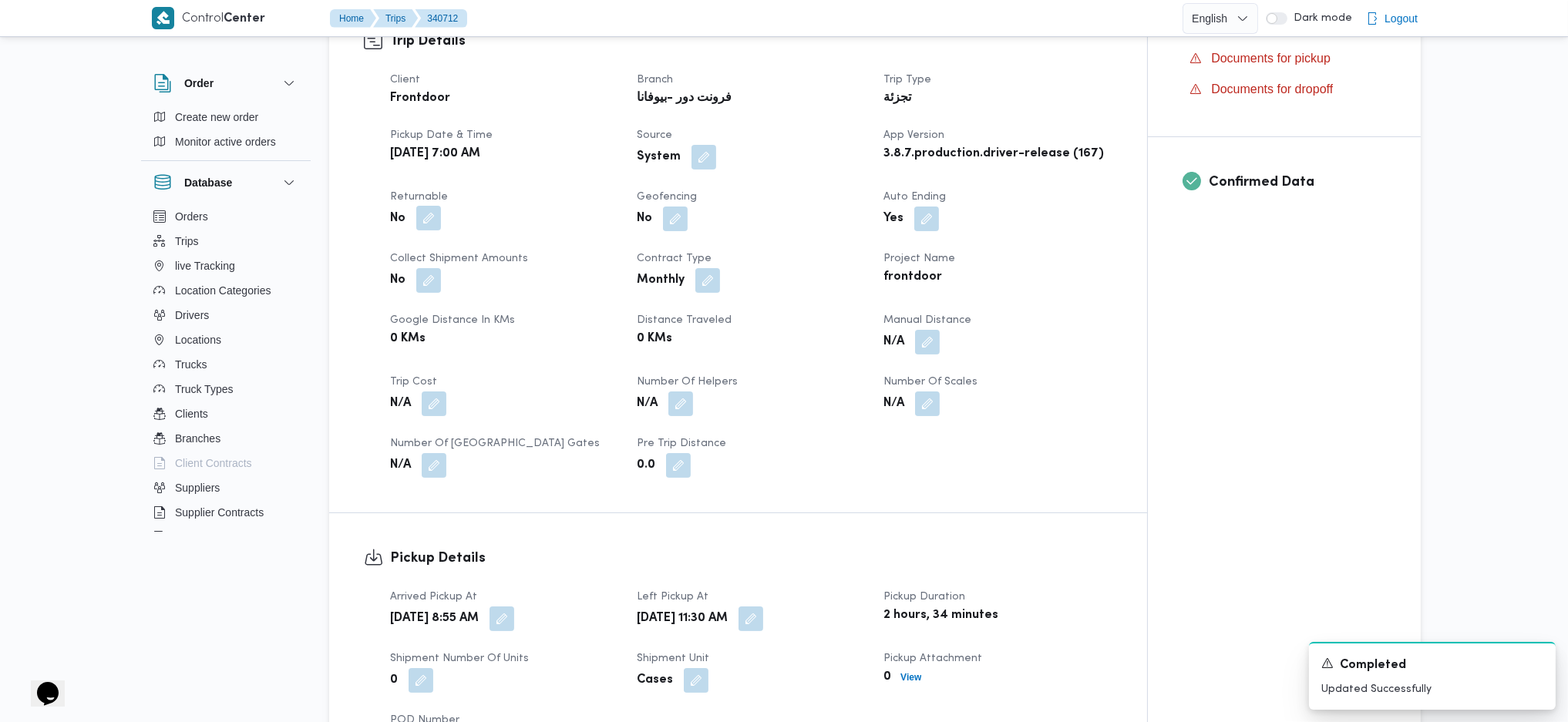
click at [434, 226] on button "button" at bounding box center [428, 218] width 24 height 24
click at [389, 298] on div "Client Frontdoor Branch فرونت دور -بيوفانا Trip Type تجزئة Pickup date & time W…" at bounding box center [751, 274] width 741 height 425
click at [409, 270] on label "Is the trip will return to pickup after finish?" at bounding box center [386, 265] width 237 height 19
checkbox input "true"
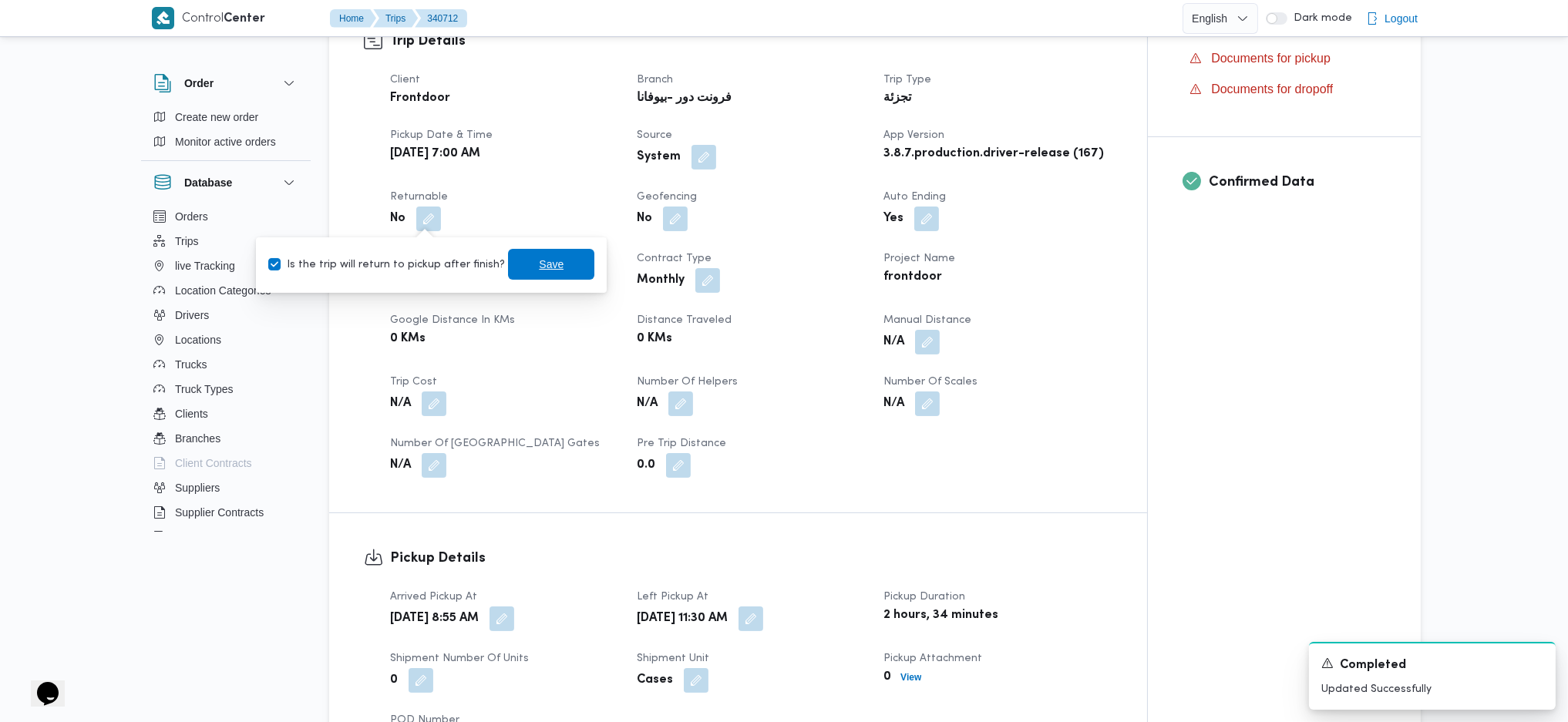
click at [519, 271] on span "Save" at bounding box center [551, 264] width 86 height 31
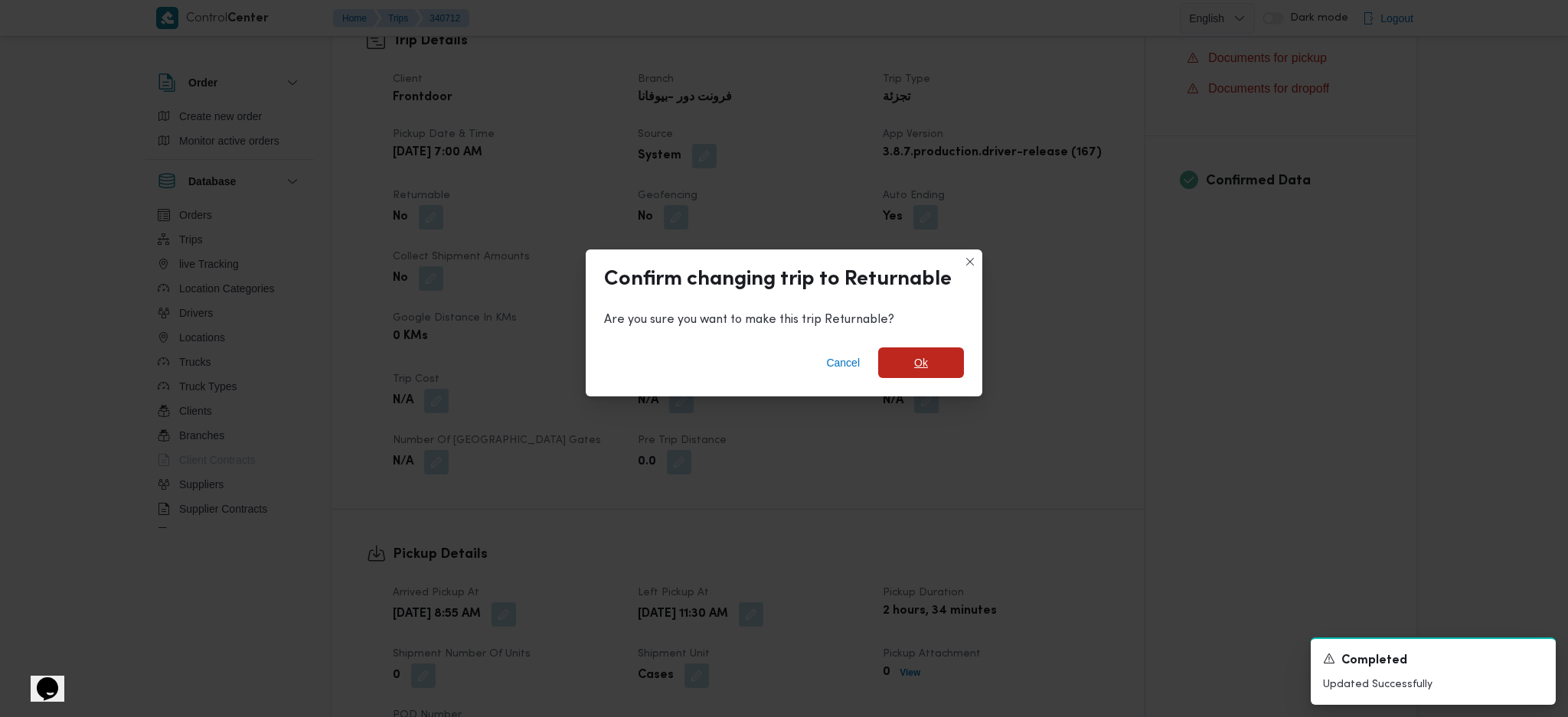
drag, startPoint x: 902, startPoint y: 369, endPoint x: 905, endPoint y: 377, distance: 8.5
click at [901, 369] on span "Ok" at bounding box center [921, 362] width 86 height 30
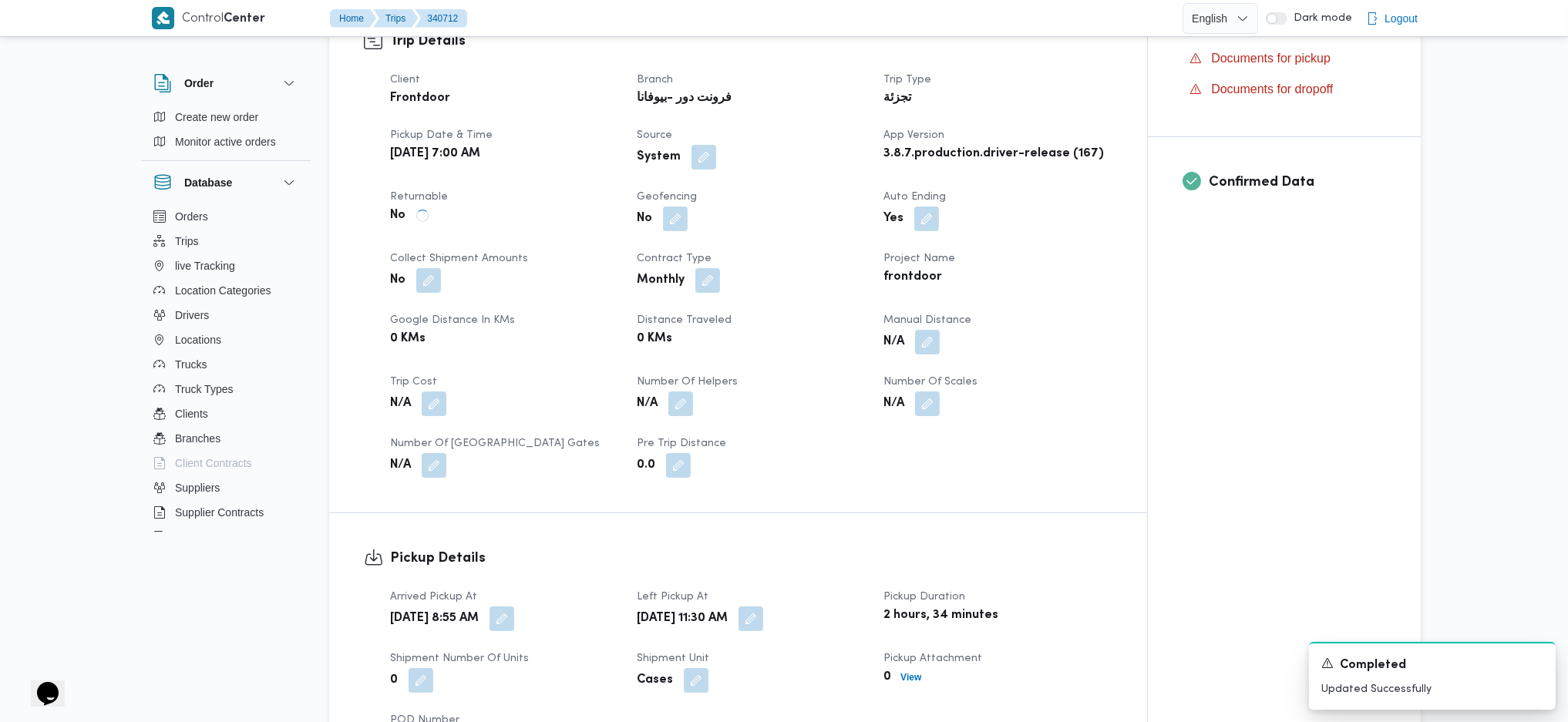
click at [938, 461] on div "Client Frontdoor Branch فرونت دور -بيوفانا Trip Type تجزئة Pickup date & time W…" at bounding box center [751, 274] width 741 height 425
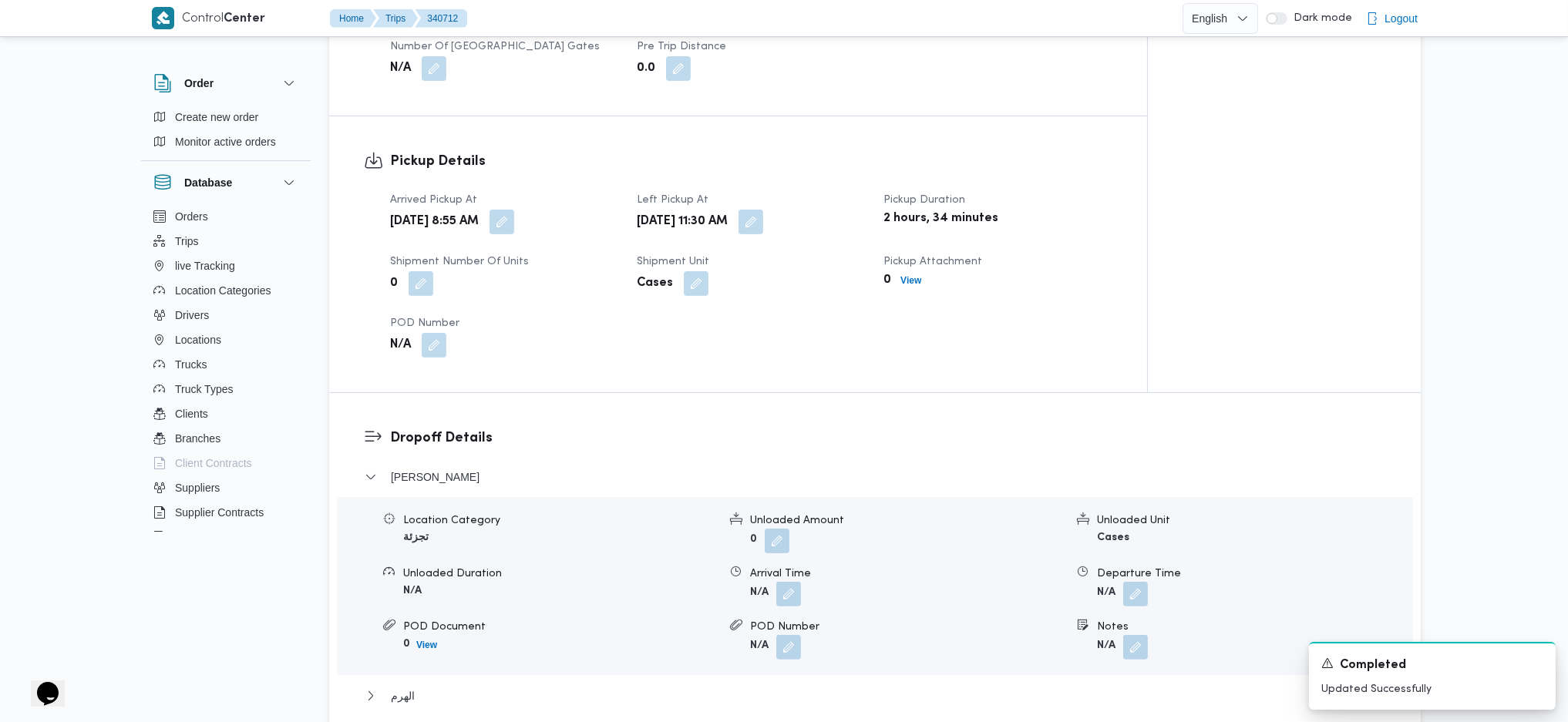
scroll to position [925, 0]
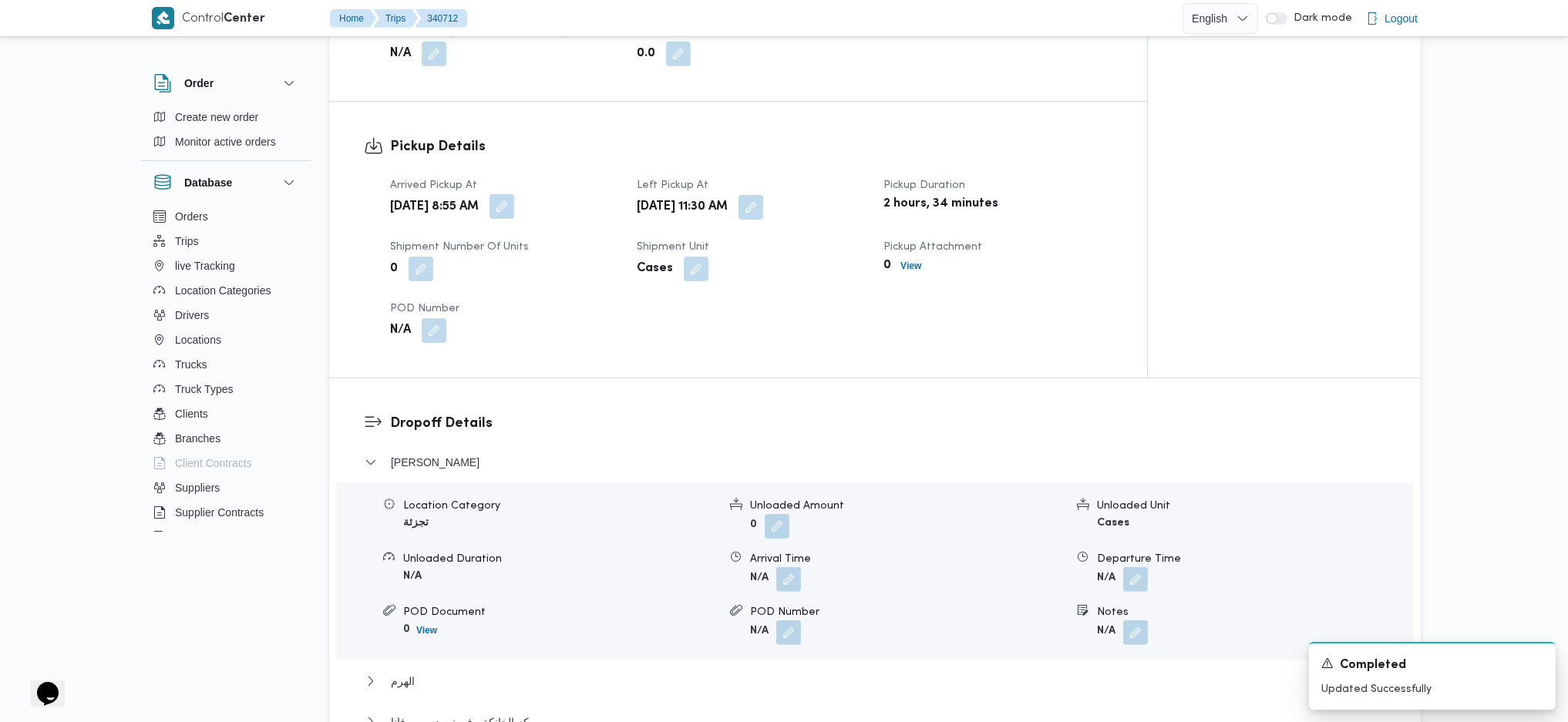
click at [514, 208] on button "button" at bounding box center [502, 206] width 24 height 24
click at [515, 283] on div "01/10/2025 08:55" at bounding box center [514, 269] width 175 height 31
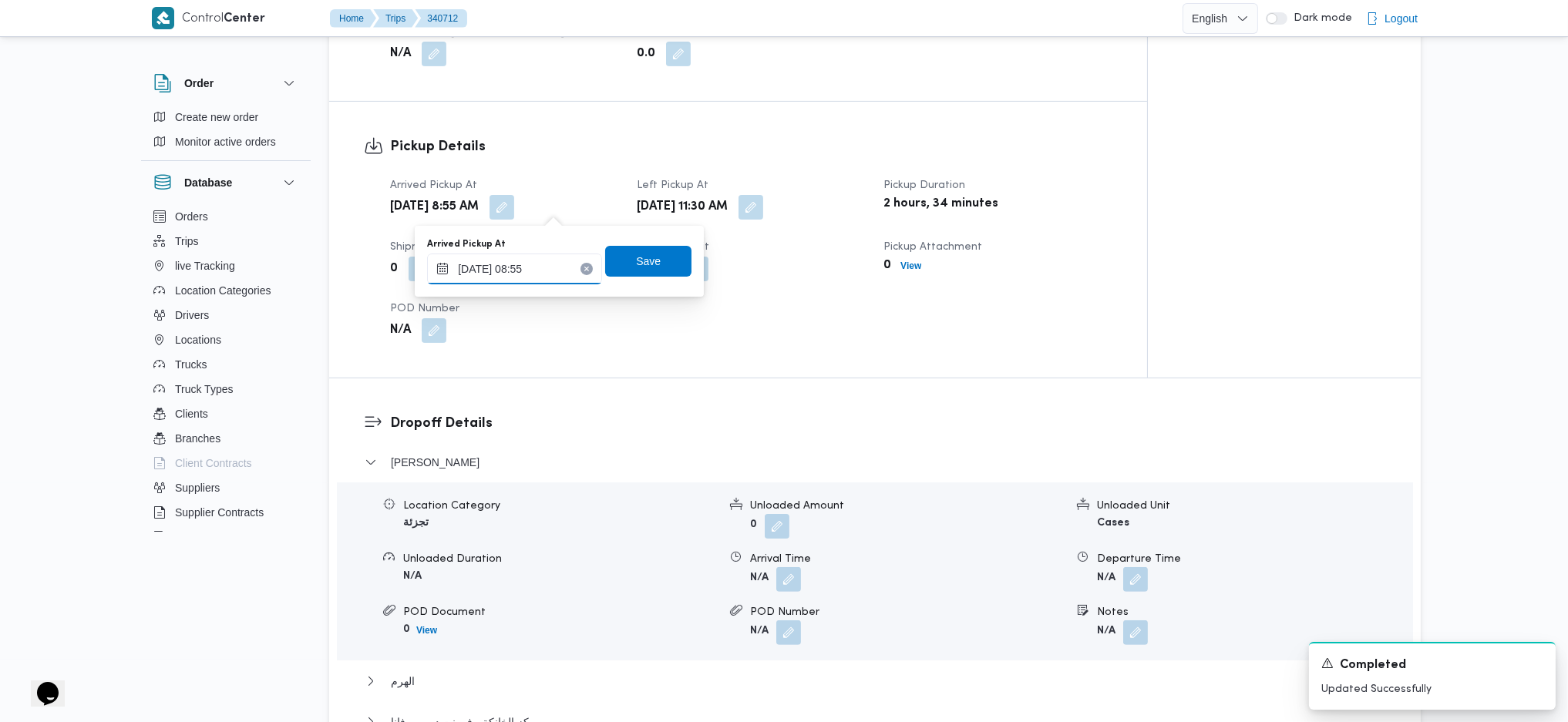
click at [525, 263] on input "01/10/2025 08:55" at bounding box center [514, 269] width 175 height 31
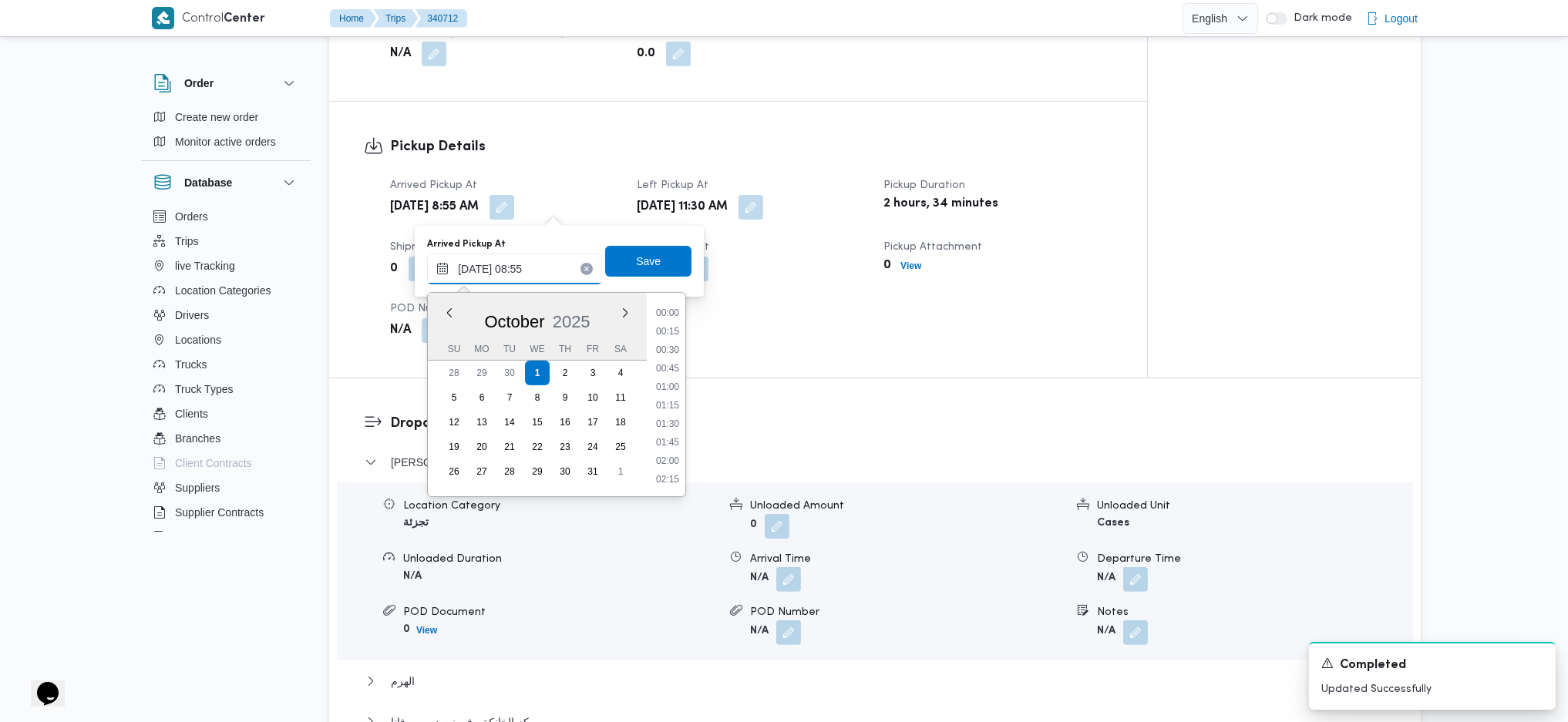
scroll to position [555, 0]
click at [672, 406] on li "08:45" at bounding box center [667, 405] width 35 height 16
type input "01/10/2025 08:45"
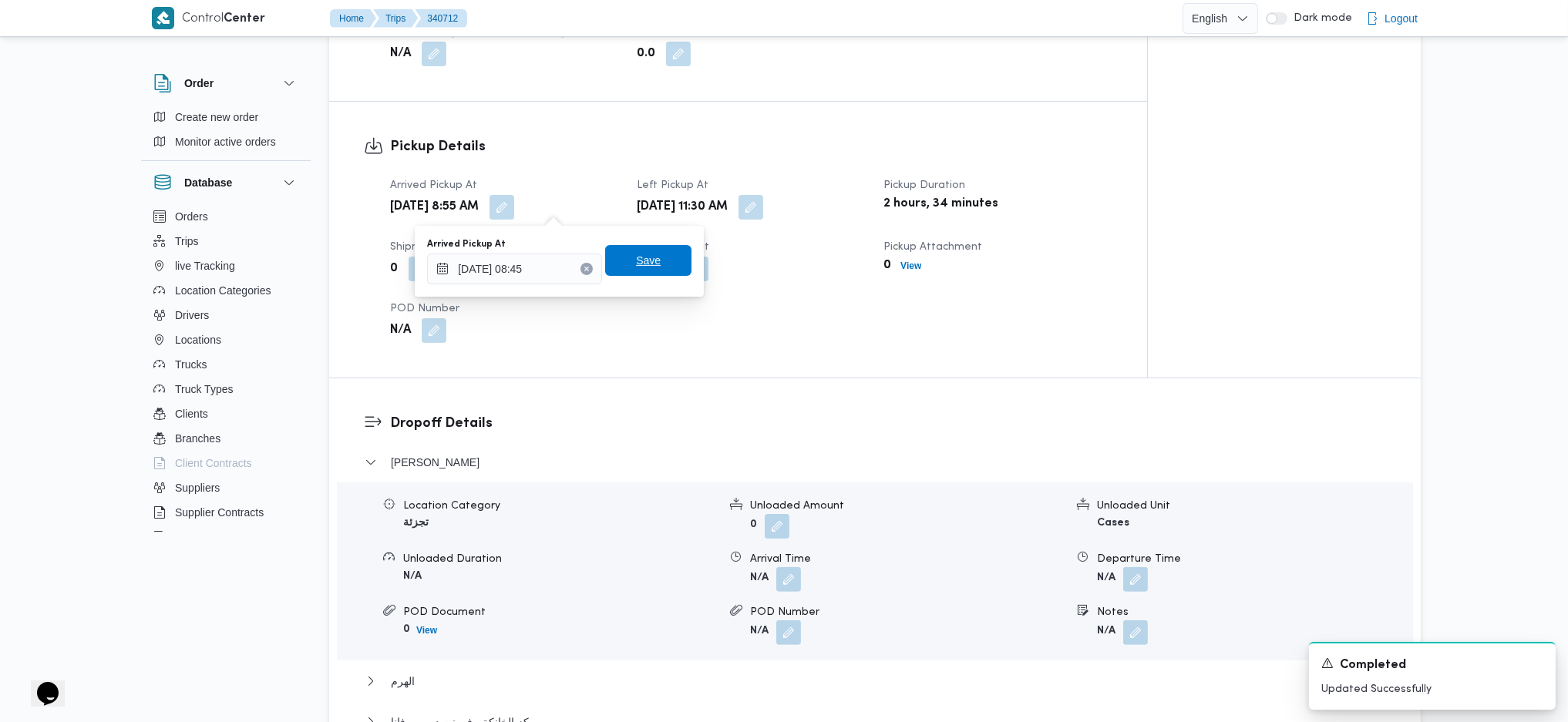
click at [643, 247] on span "Save" at bounding box center [648, 260] width 86 height 31
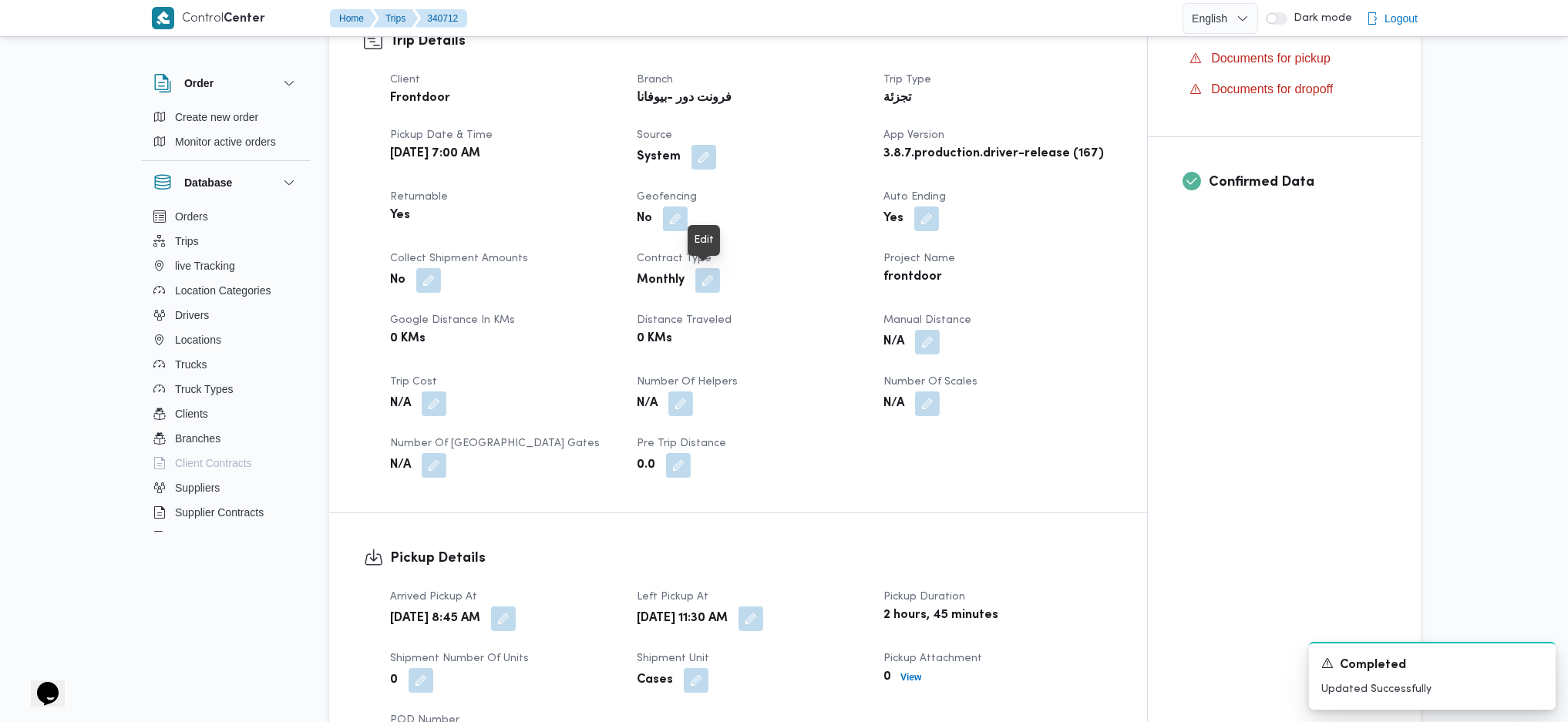
scroll to position [0, 0]
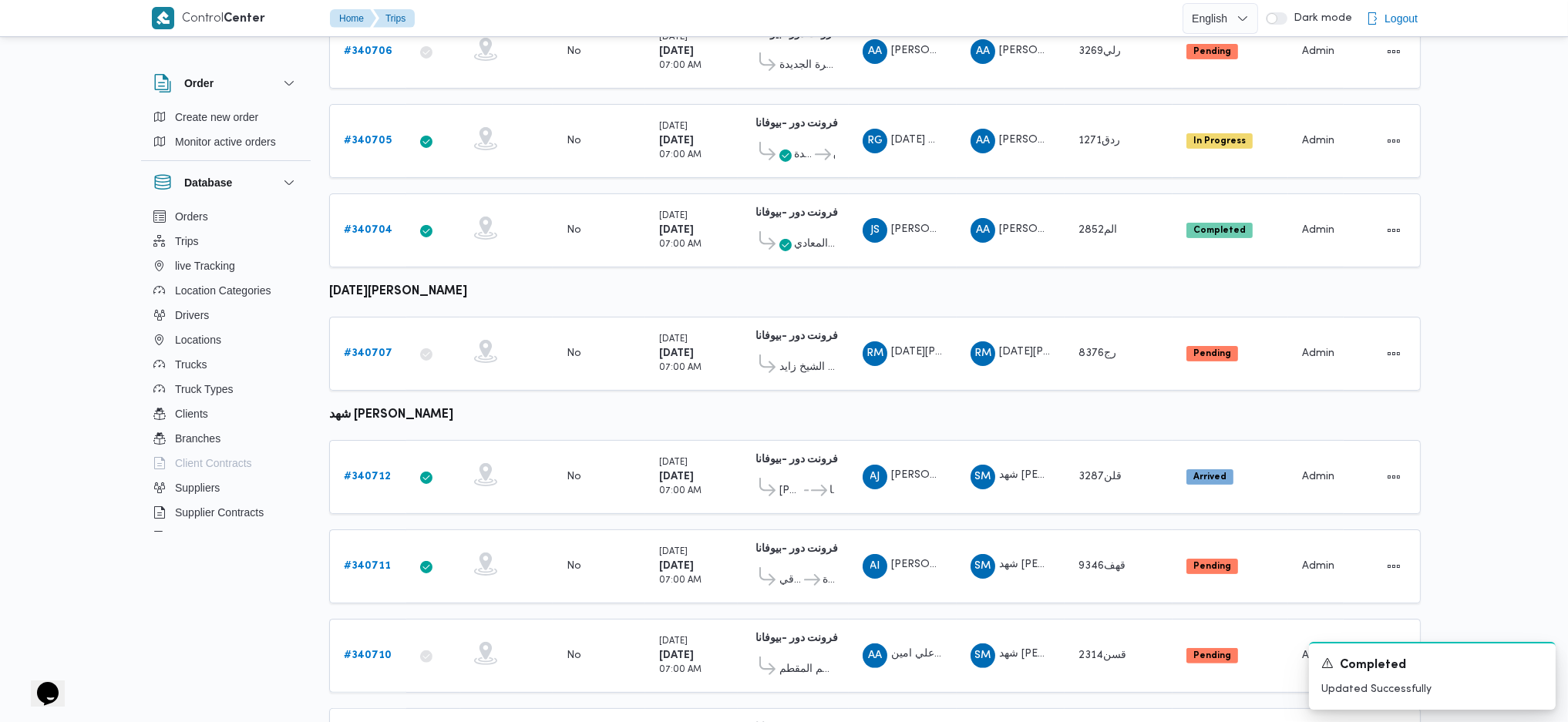
scroll to position [916, 0]
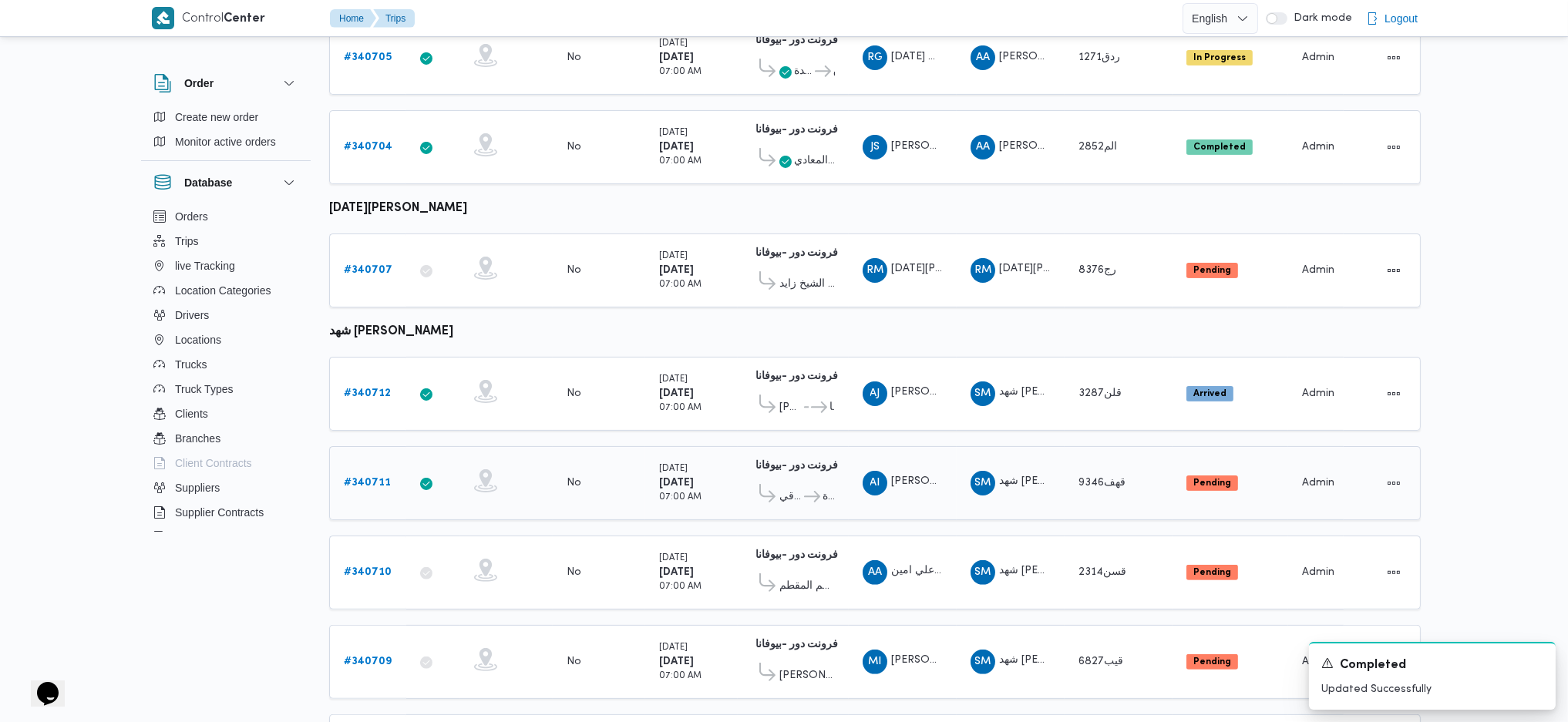
click at [375, 478] on b "# 340711" at bounding box center [368, 482] width 47 height 10
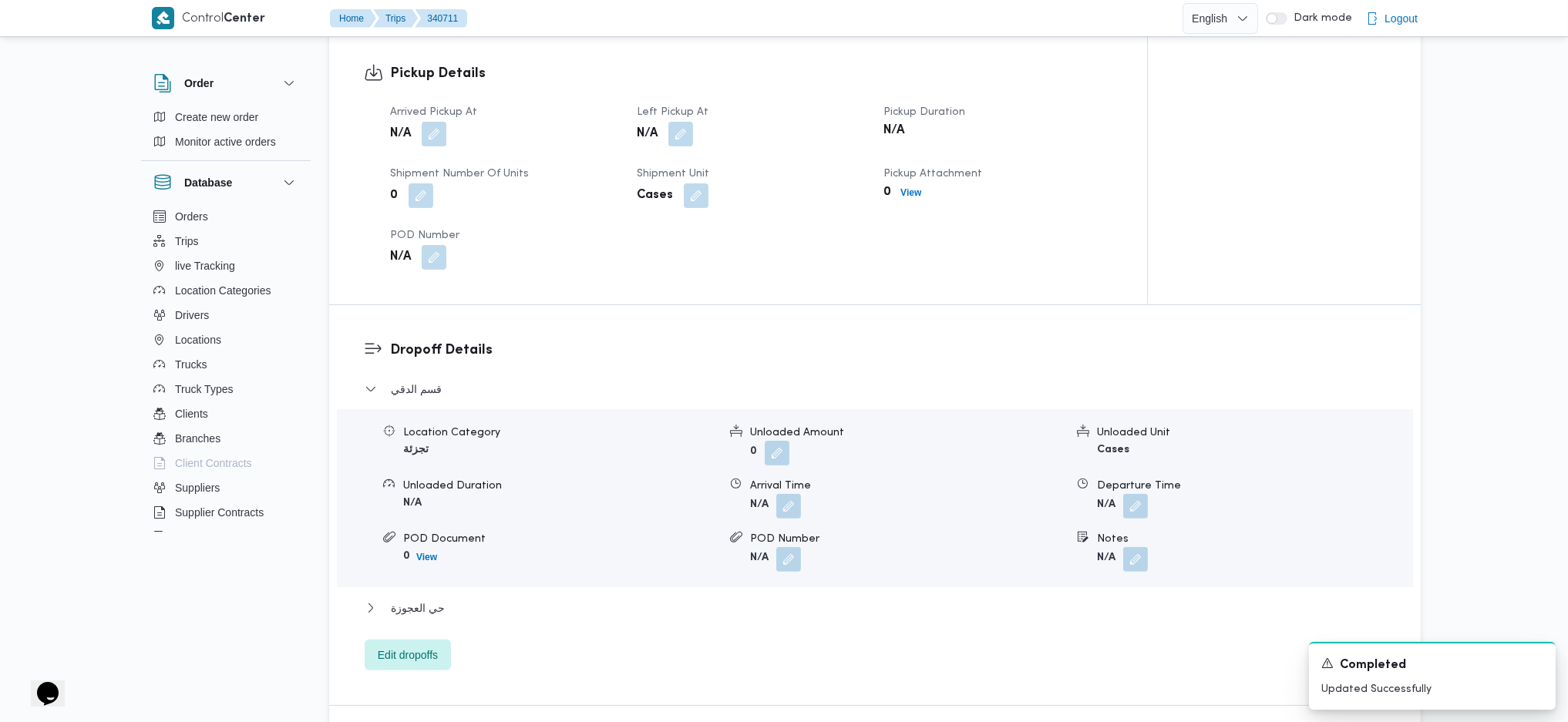
scroll to position [1027, 0]
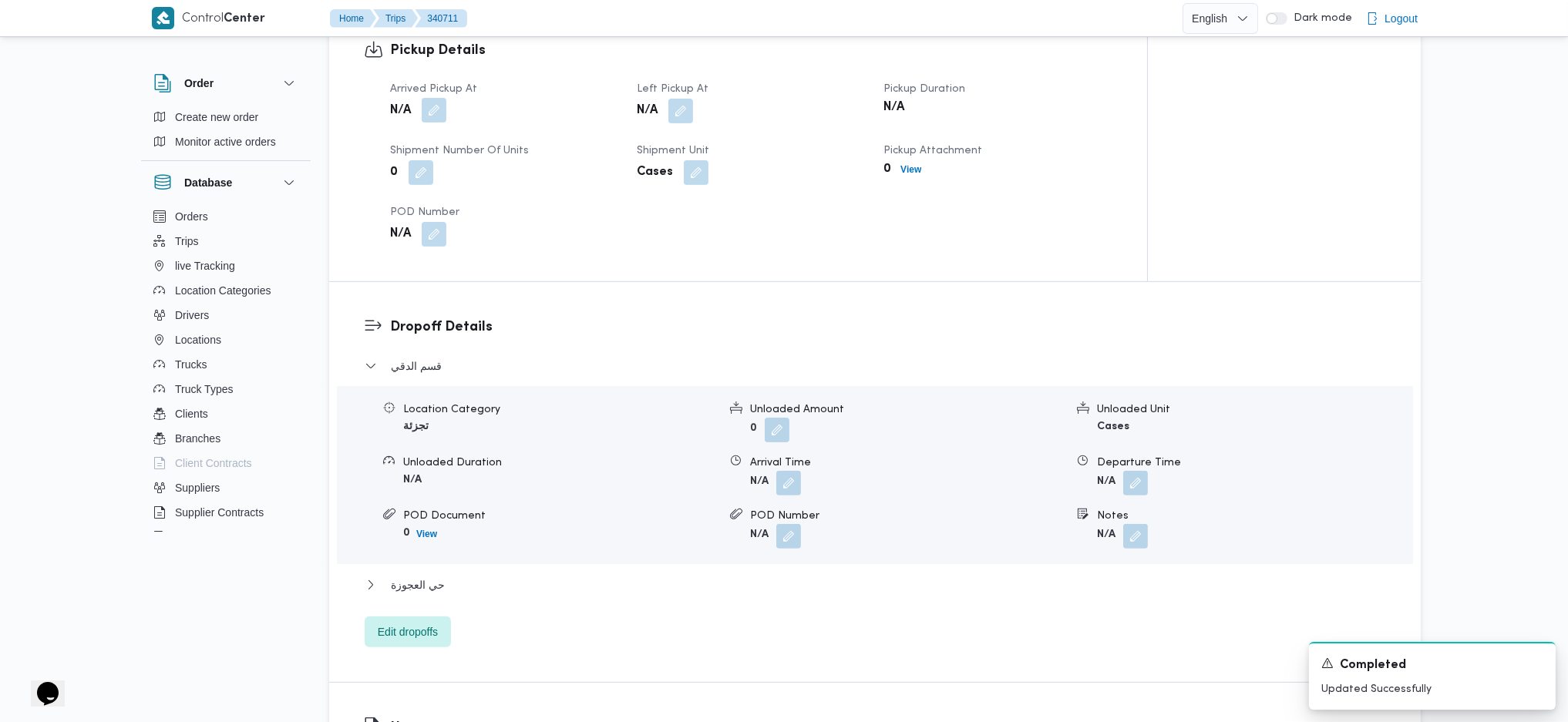
click at [436, 100] on button "button" at bounding box center [433, 110] width 24 height 24
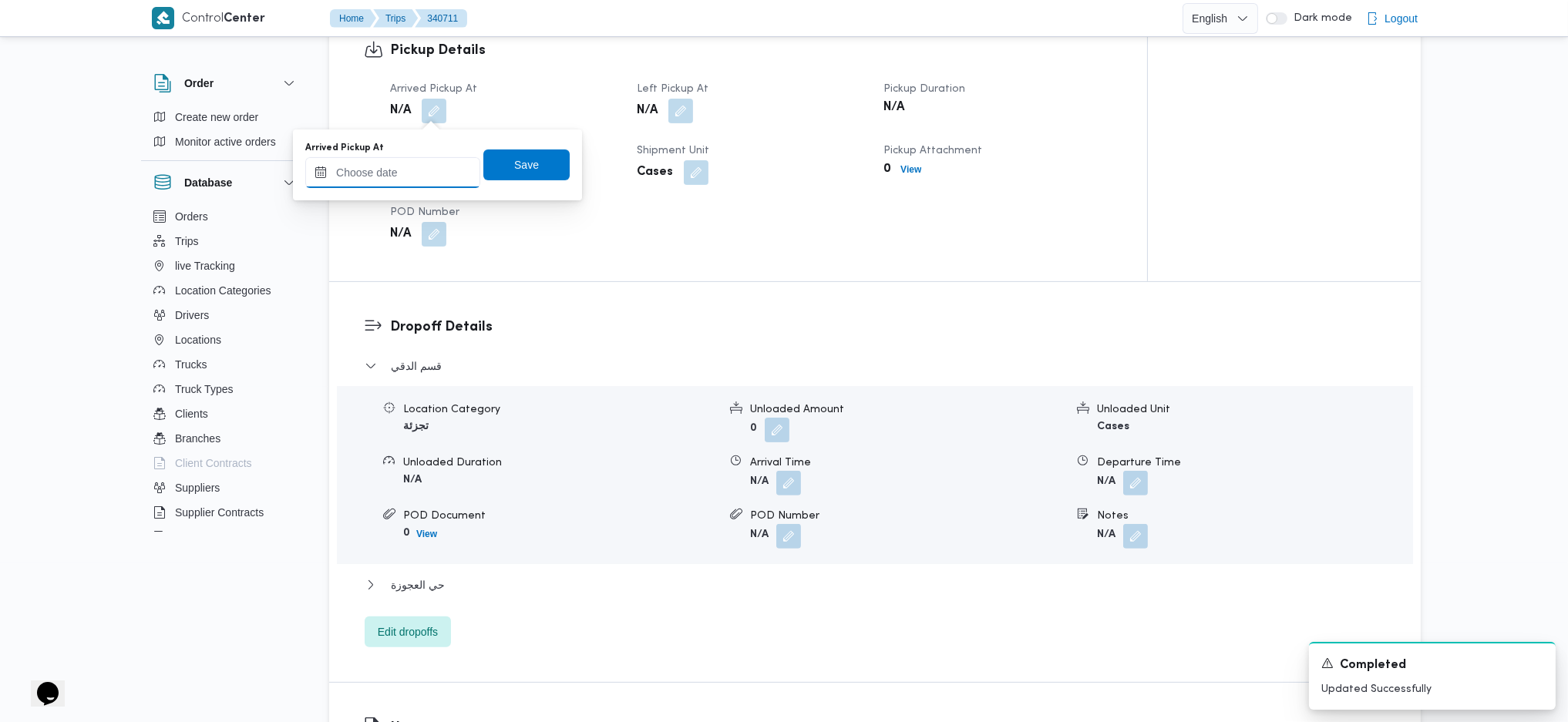
click at [411, 168] on input "Arrived Pickup At" at bounding box center [393, 172] width 175 height 31
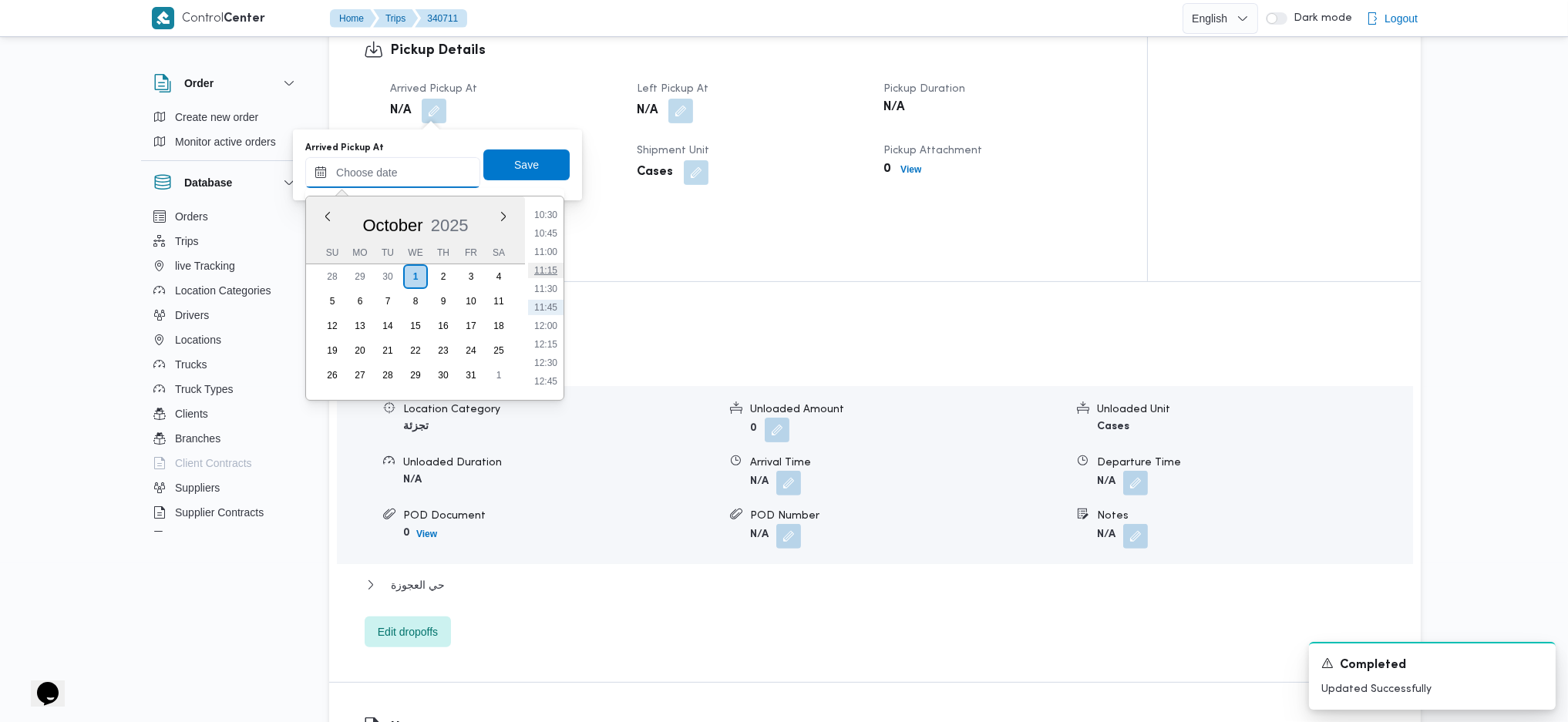
scroll to position [470, 0]
drag, startPoint x: 556, startPoint y: 344, endPoint x: 553, endPoint y: 305, distance: 39.1
click at [556, 344] on li "08:00" at bounding box center [545, 338] width 35 height 16
type input "01/10/2025 08:00"
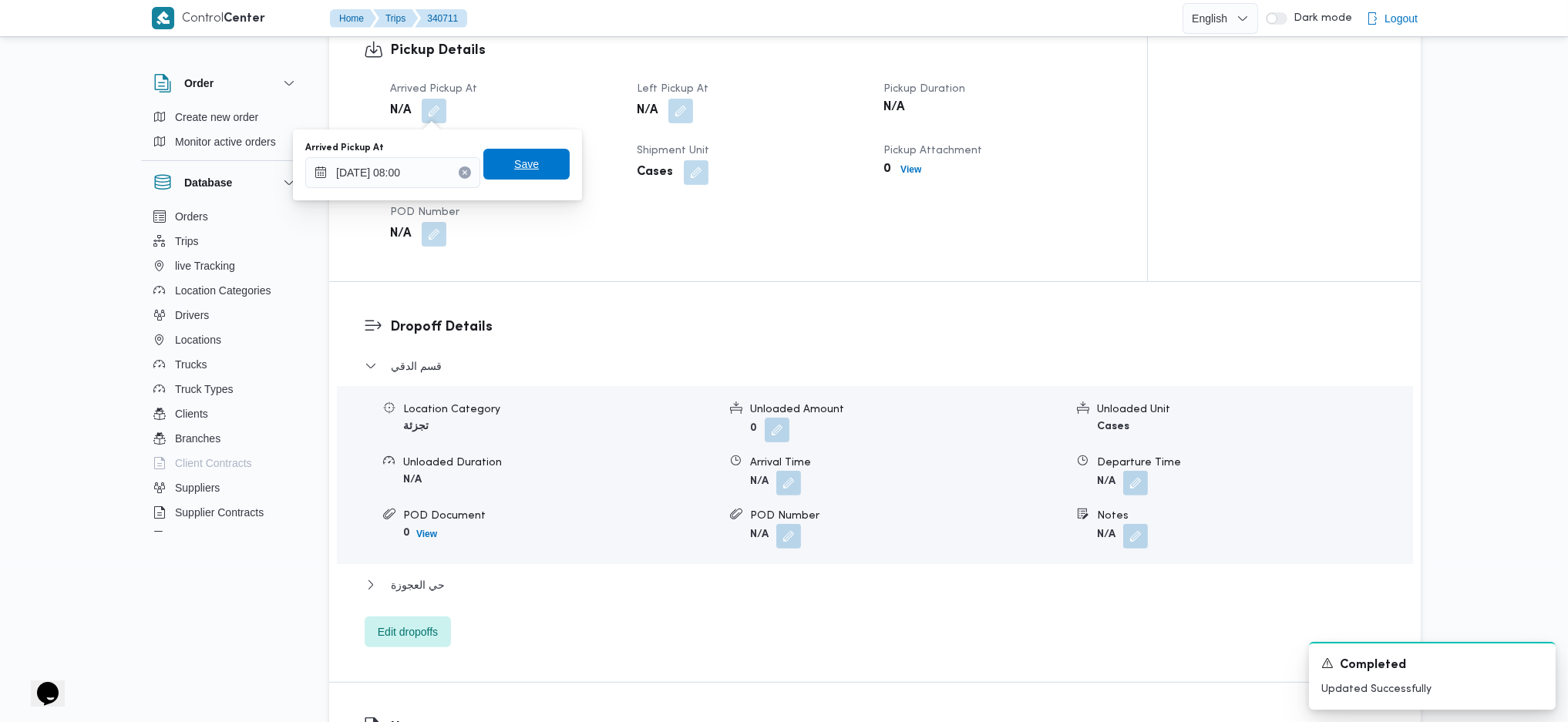
click at [520, 175] on span "Save" at bounding box center [527, 164] width 86 height 31
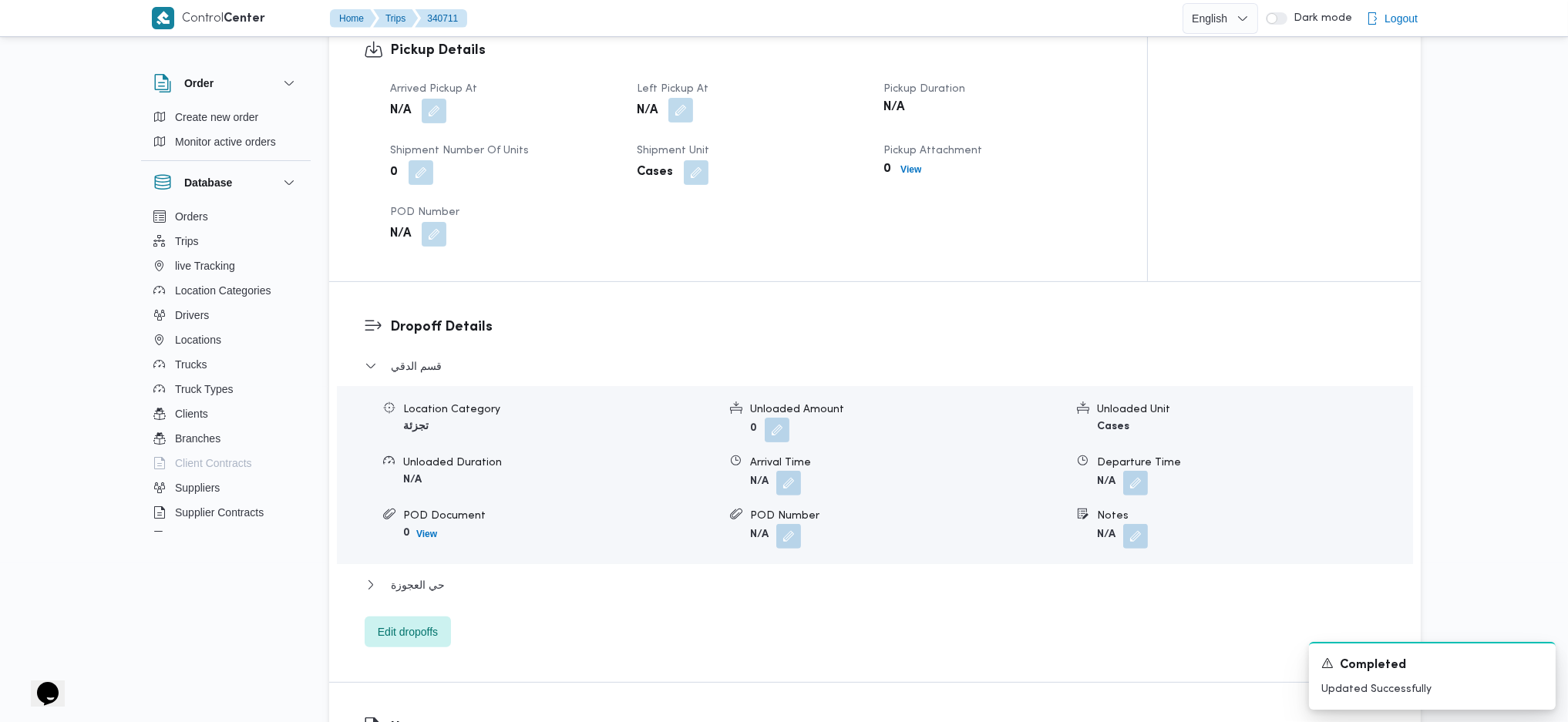
click at [676, 106] on button "button" at bounding box center [680, 110] width 24 height 24
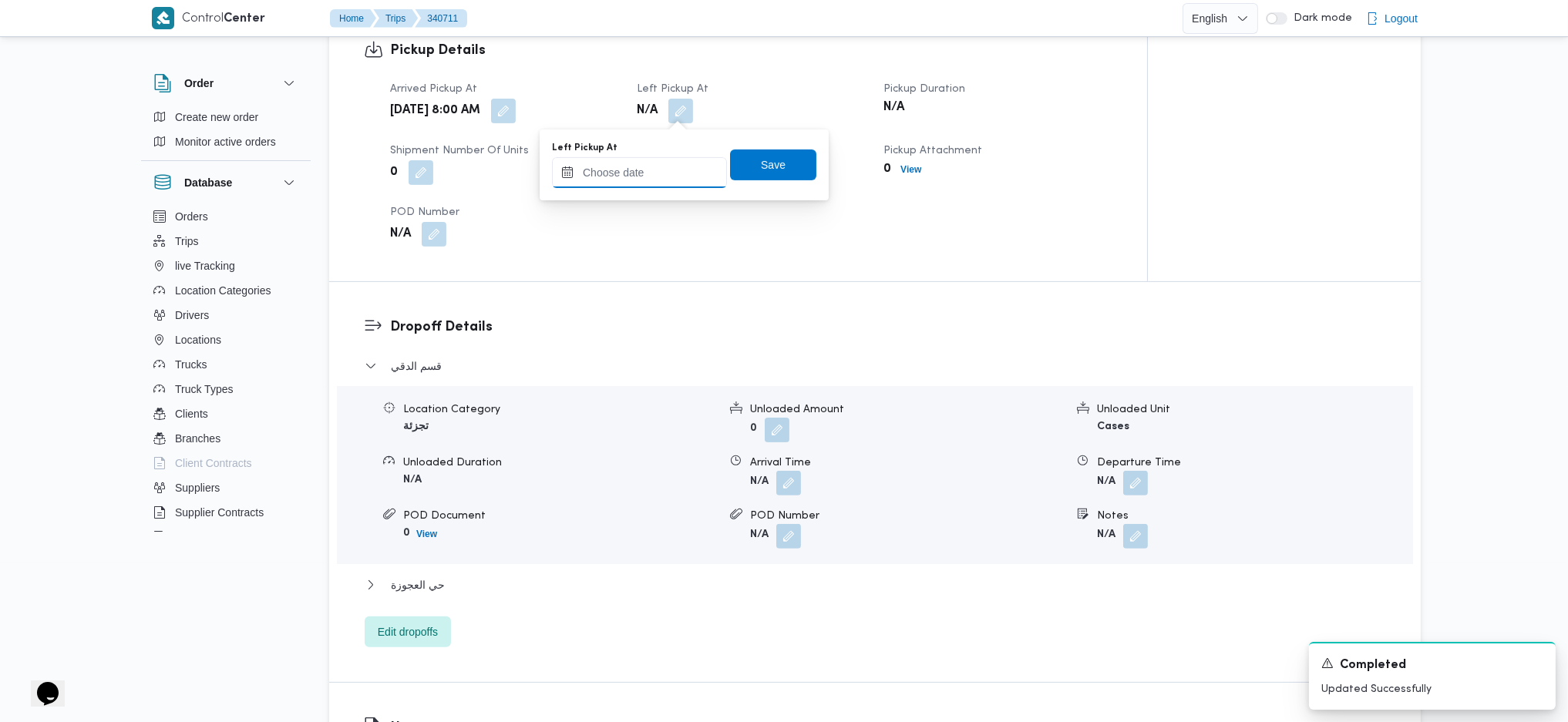
click at [637, 182] on input "Left Pickup At" at bounding box center [639, 172] width 175 height 31
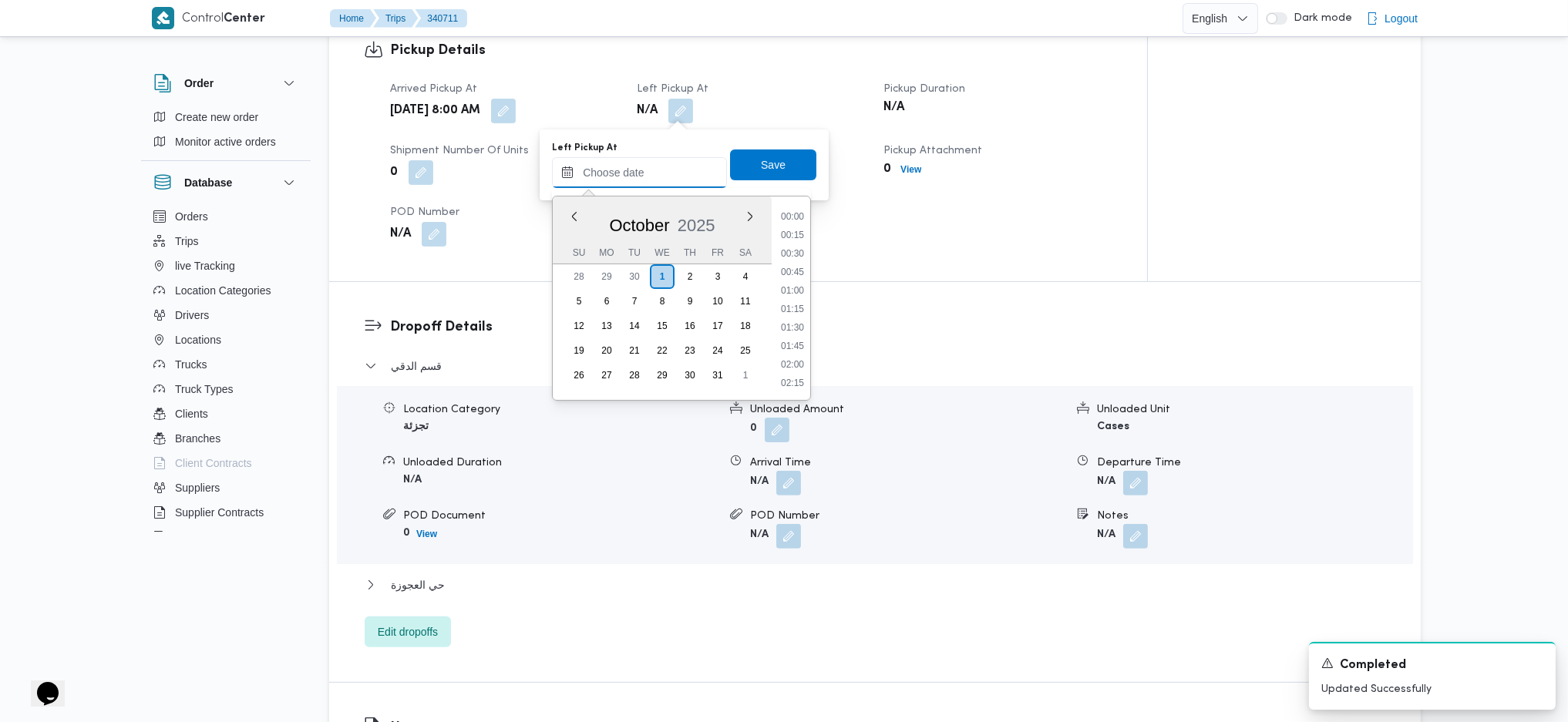
scroll to position [778, 0]
click at [794, 290] on li "11:30" at bounding box center [792, 289] width 35 height 16
type input "01/10/2025 11:30"
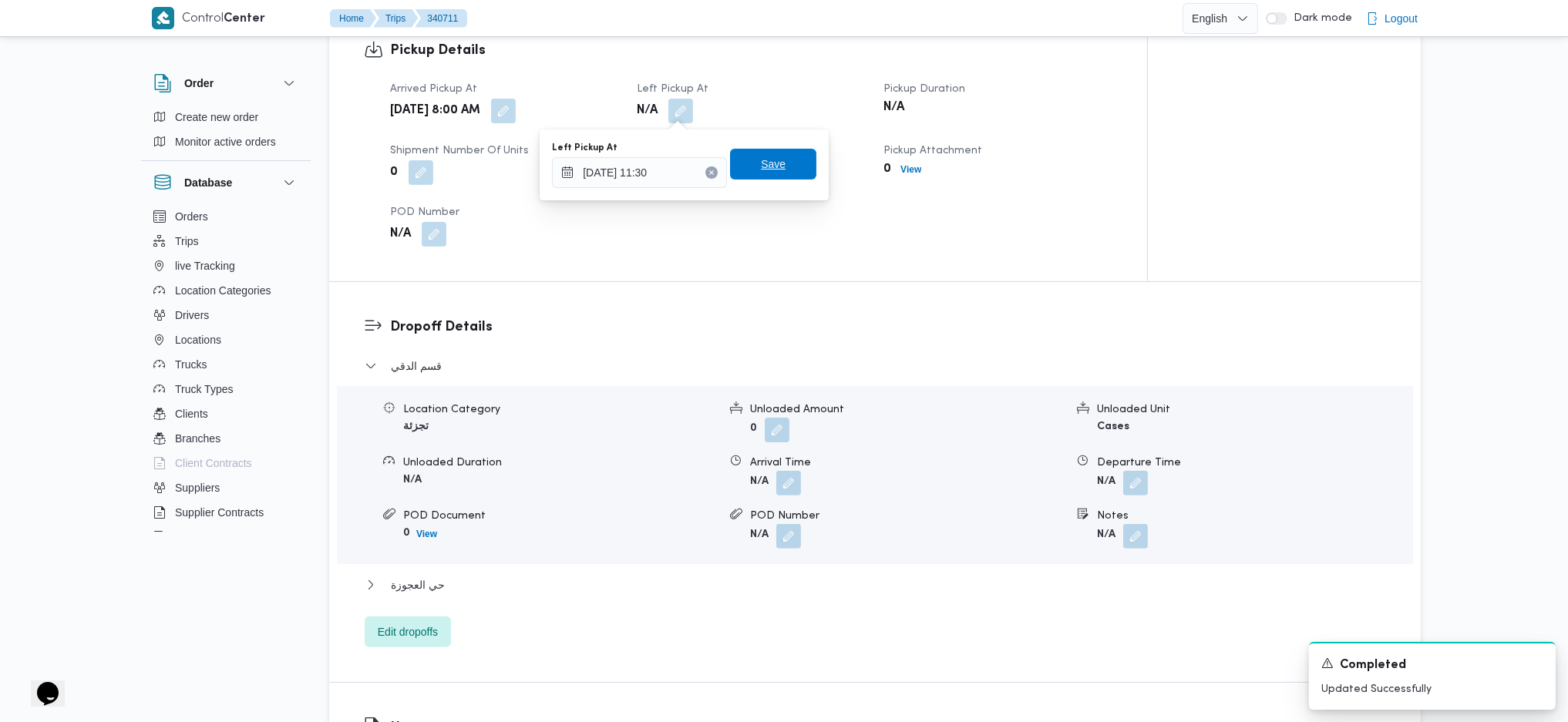
click at [761, 168] on span "Save" at bounding box center [773, 164] width 24 height 19
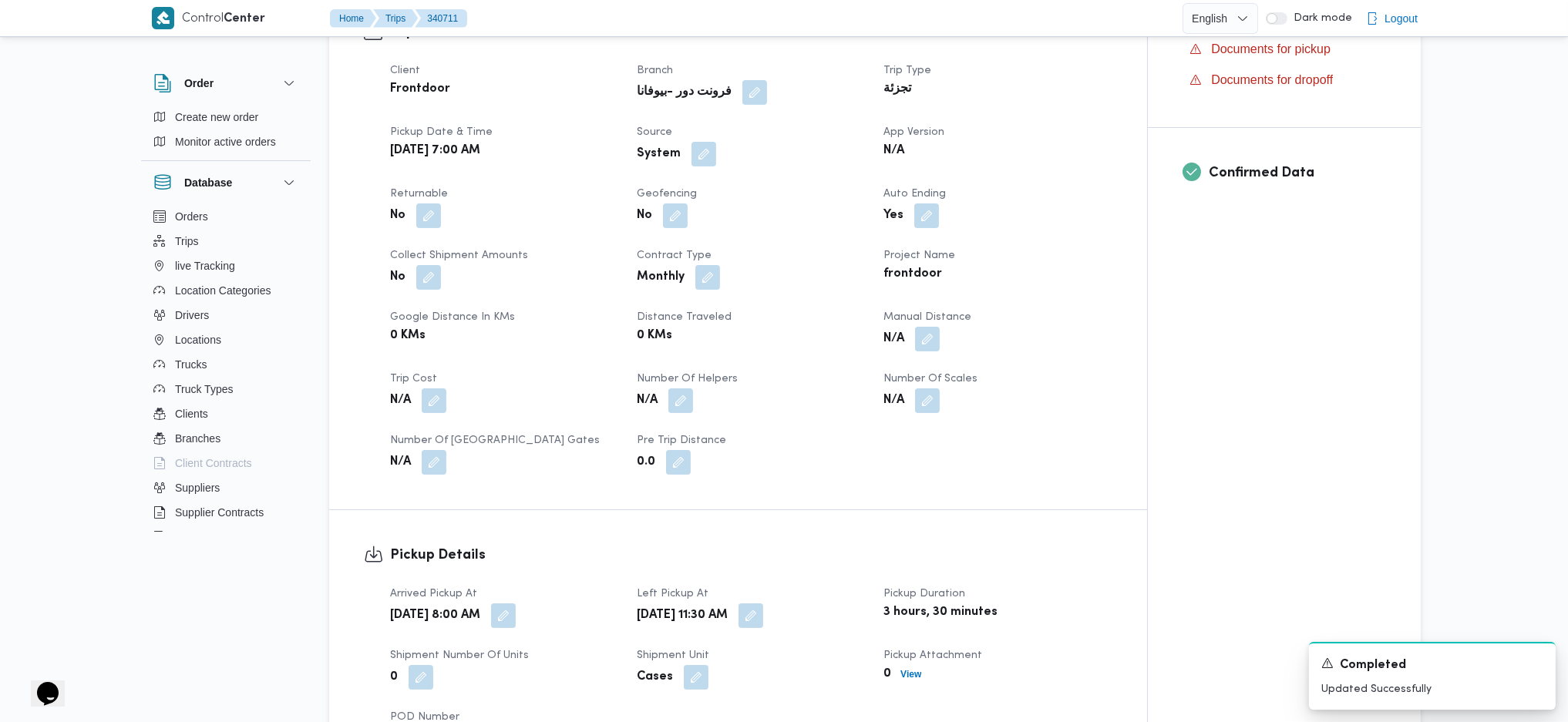
scroll to position [513, 0]
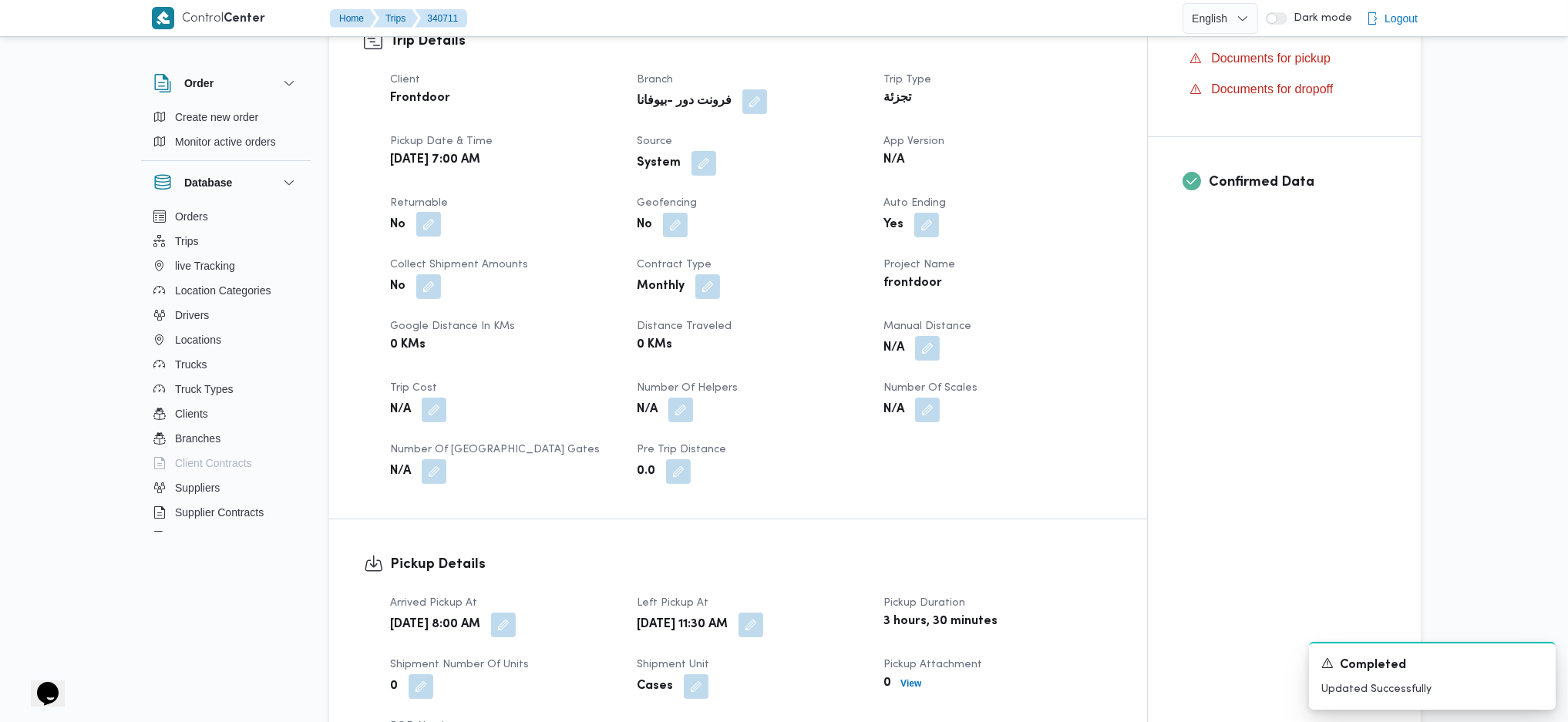
click at [429, 229] on button "button" at bounding box center [428, 224] width 24 height 24
click at [404, 291] on div "You are in a dialog. To close this dialog, hit escape. Is the trip will return …" at bounding box center [432, 271] width 351 height 56
click at [425, 267] on label "Is the trip will return to pickup after finish?" at bounding box center [386, 272] width 237 height 19
checkbox input "true"
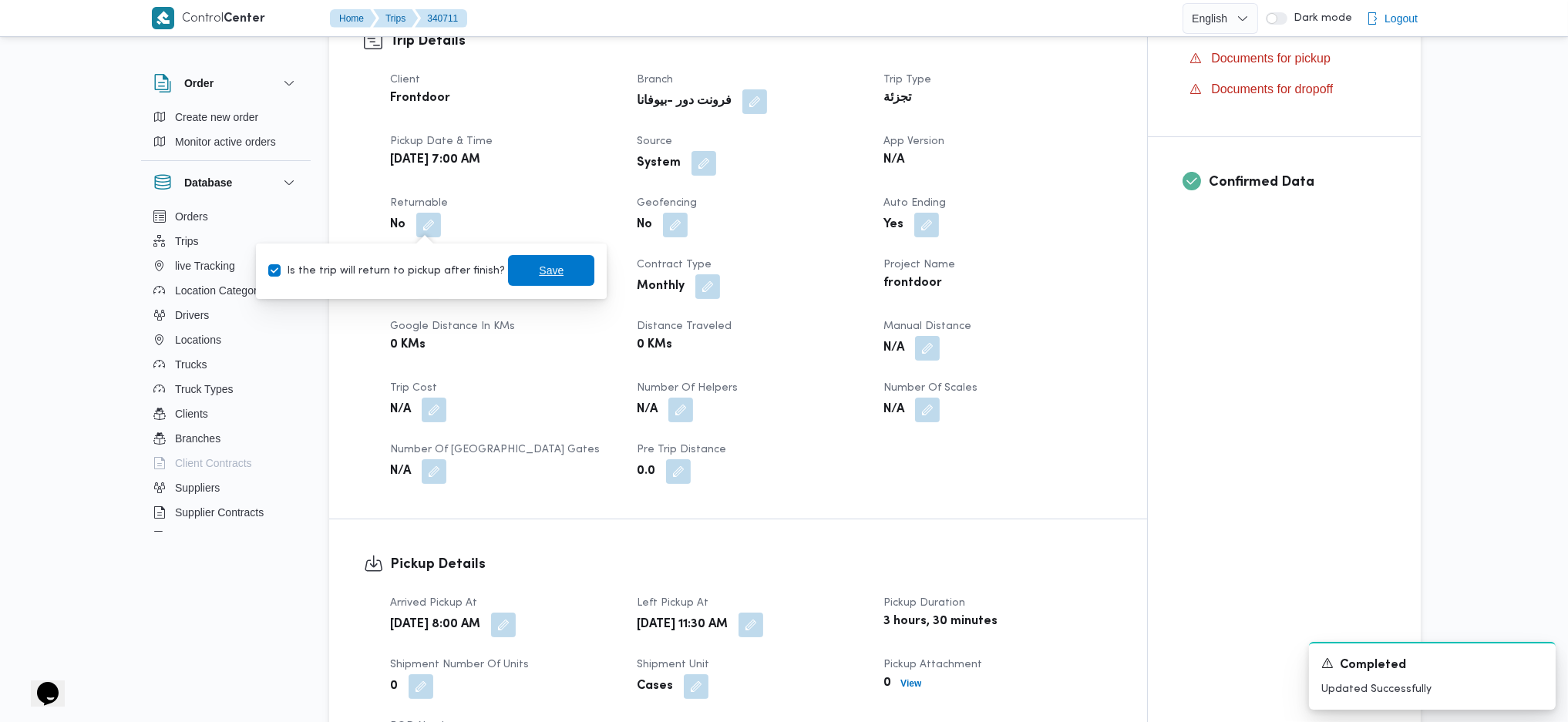
click at [515, 269] on span "Save" at bounding box center [551, 270] width 86 height 31
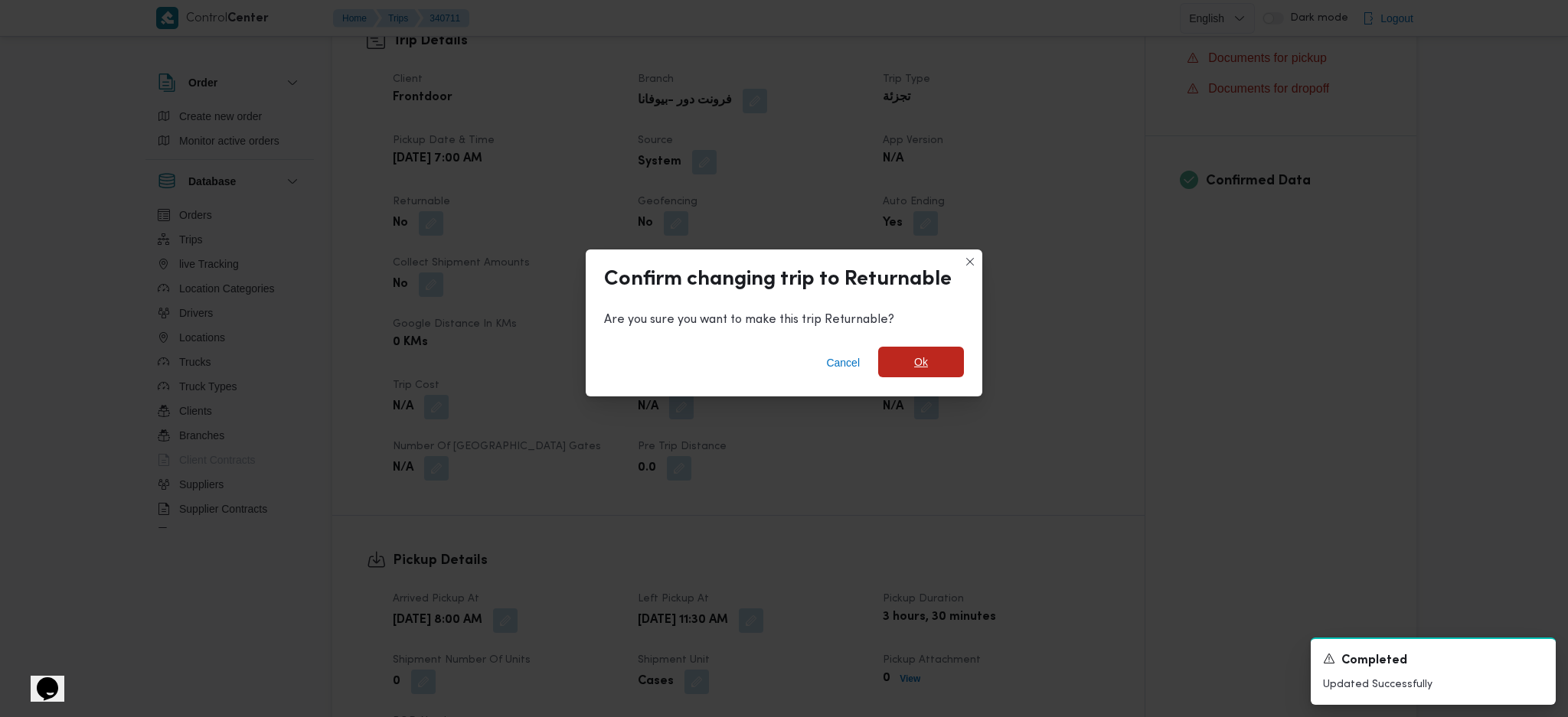
click at [926, 362] on span "Ok" at bounding box center [921, 362] width 14 height 19
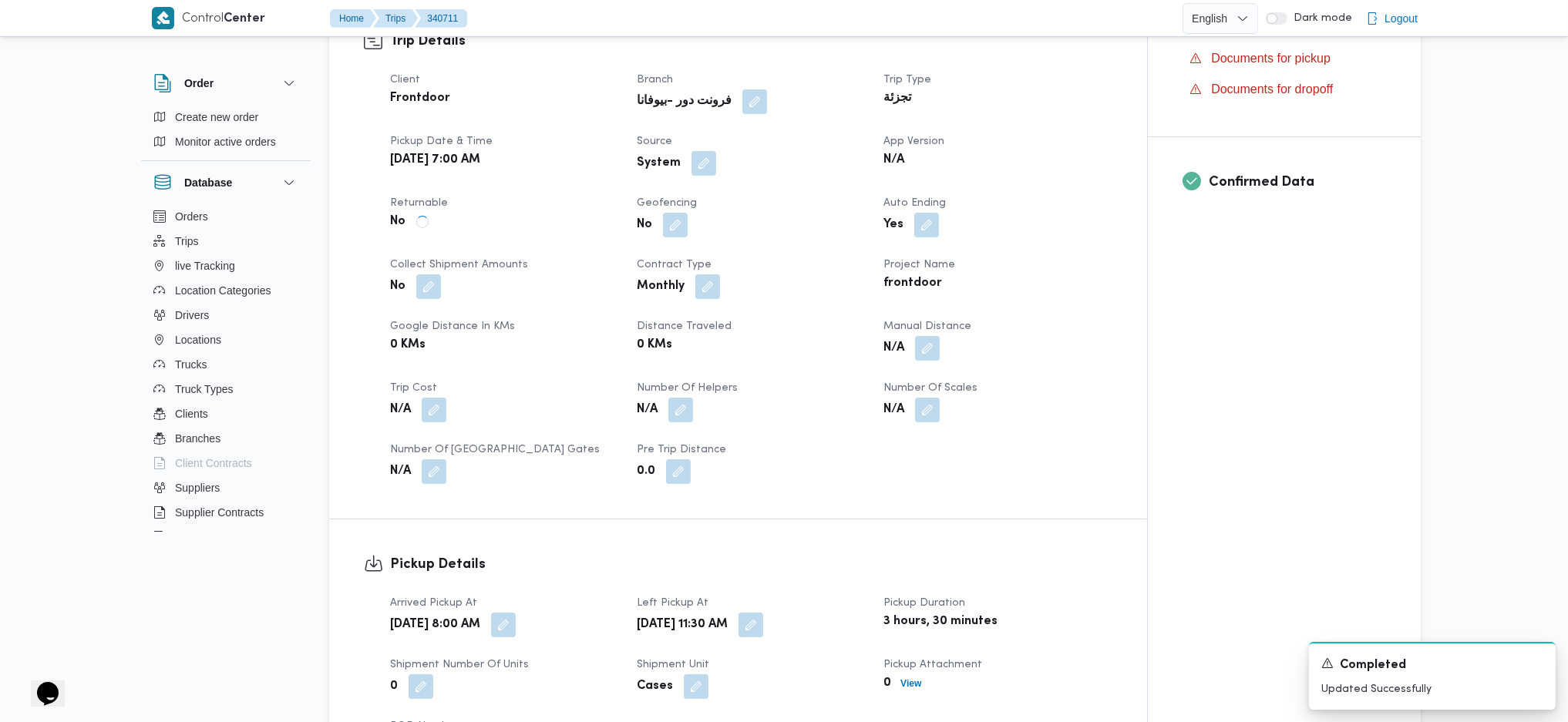
click at [1085, 480] on div "Trip Details Client Frontdoor Branch فرونت دور -بيوفانا Trip Type تجزئة Pickup …" at bounding box center [738, 257] width 818 height 522
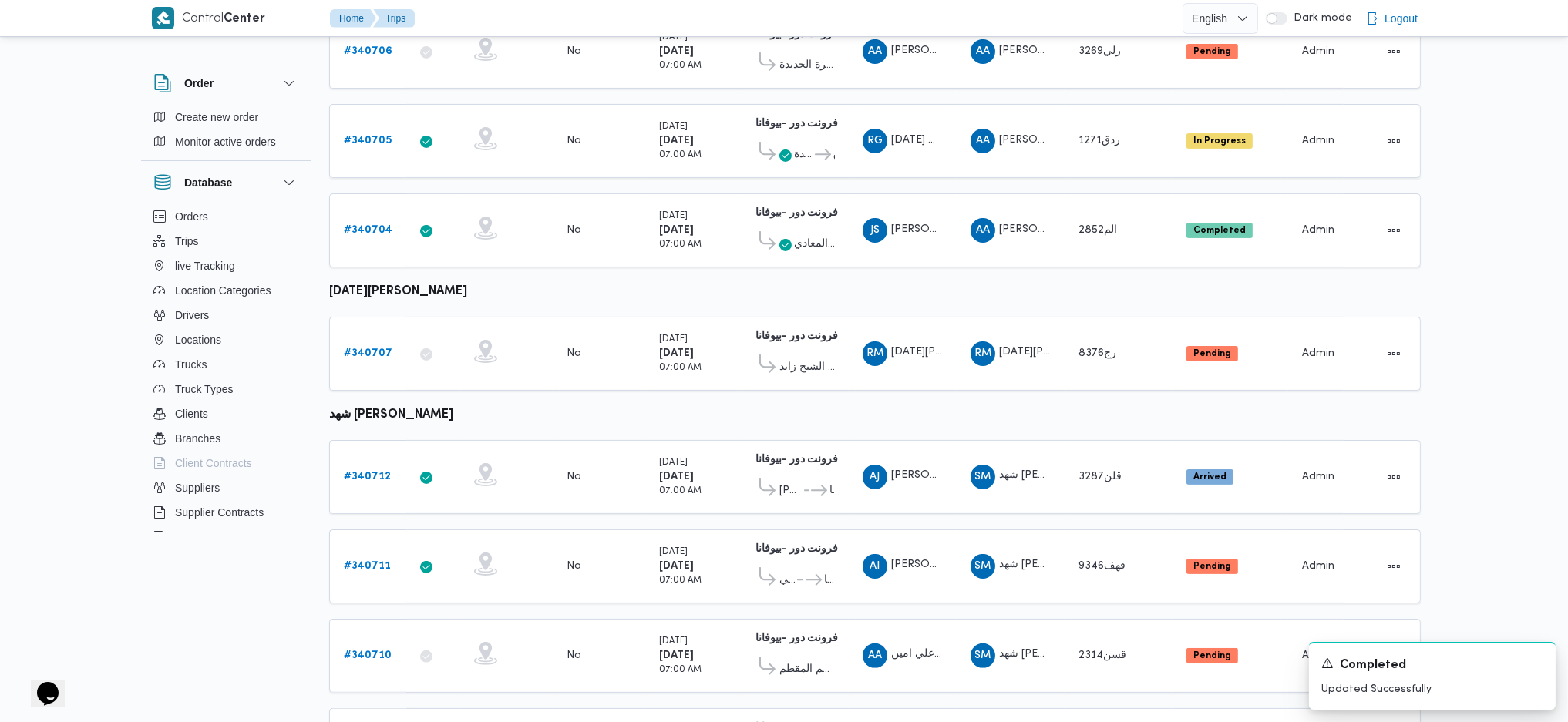
scroll to position [916, 0]
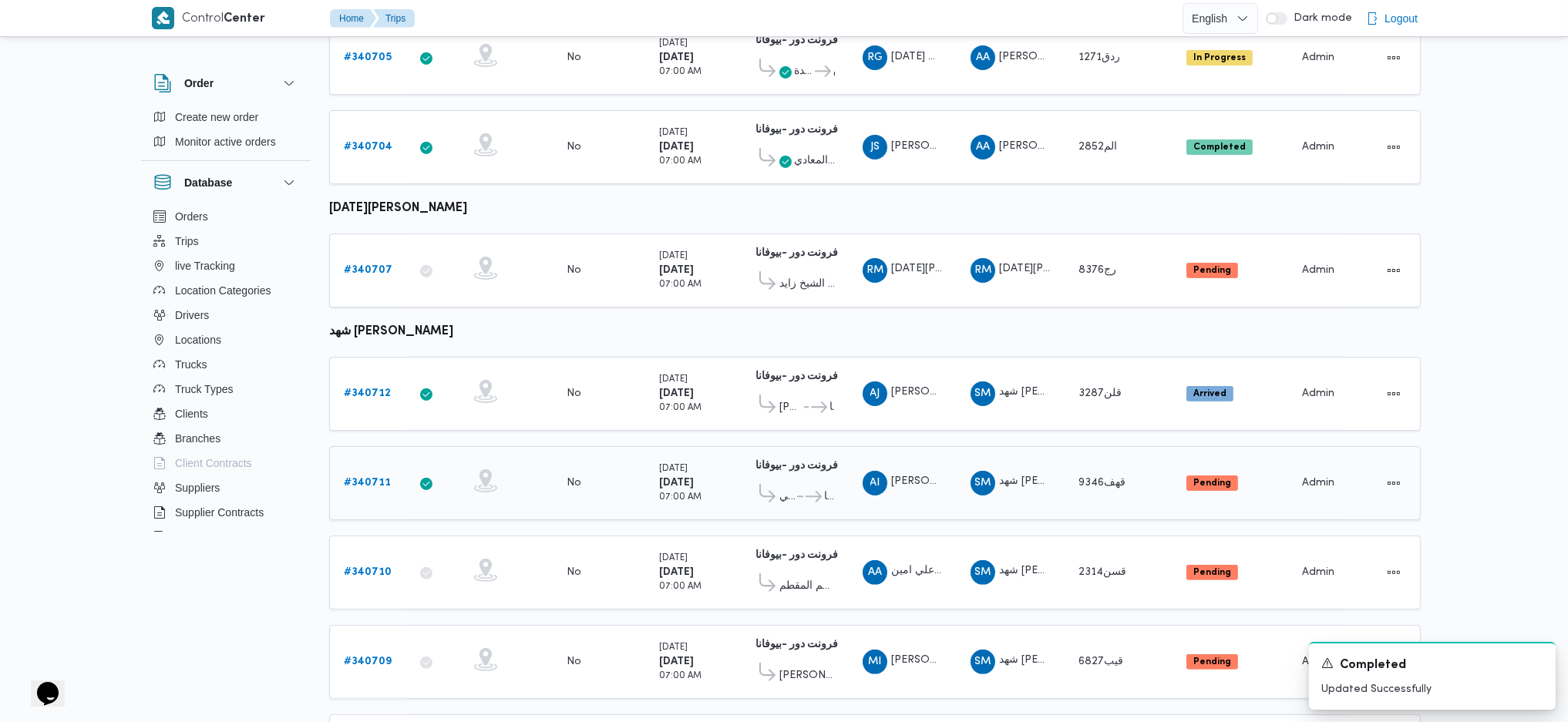
click at [795, 480] on span "..." at bounding box center [798, 497] width 9 height 19
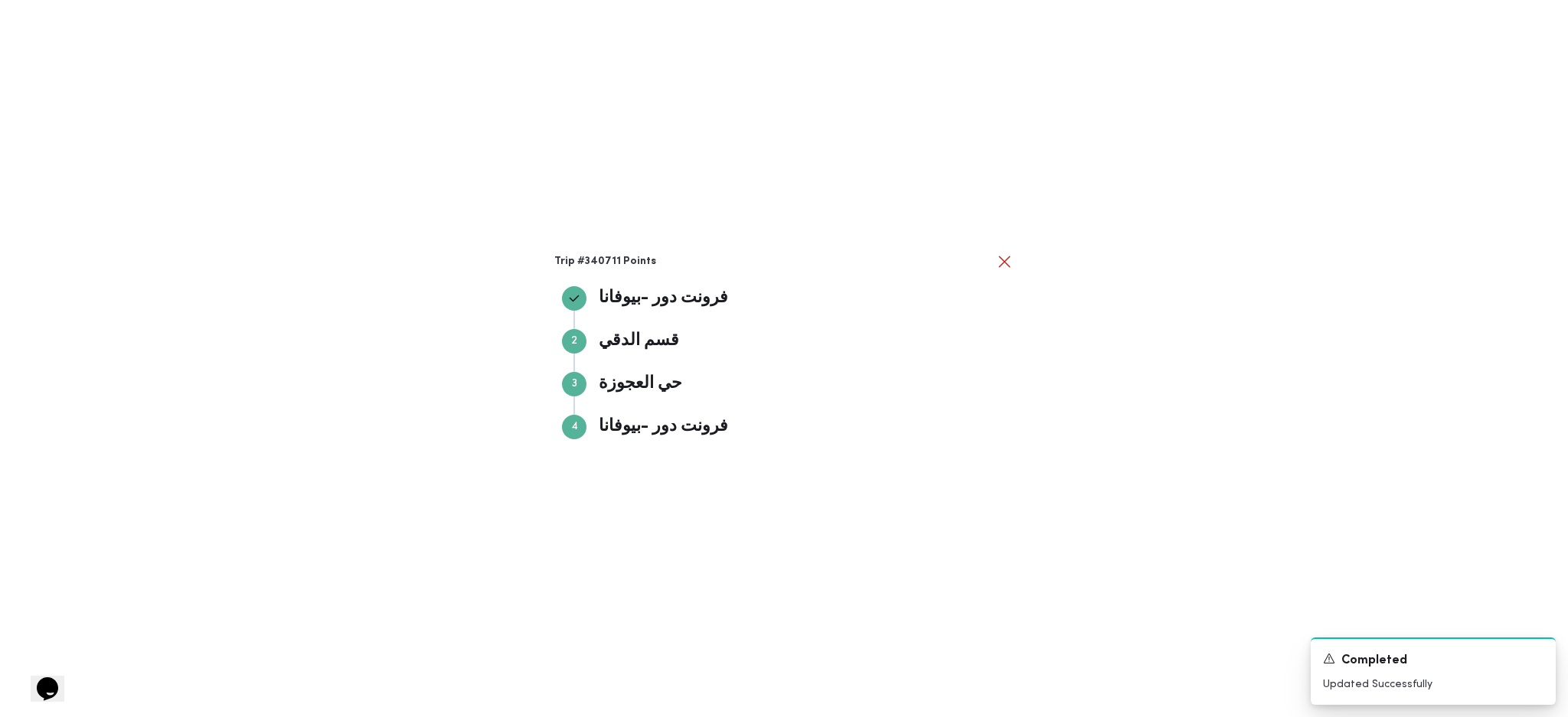
click at [1145, 438] on div "Trip #340711 Points فرونت دور -بيوفانا فرونت دور -بيوفانا Step 2 2 قسم الدقي قس…" at bounding box center [784, 358] width 1568 height 717
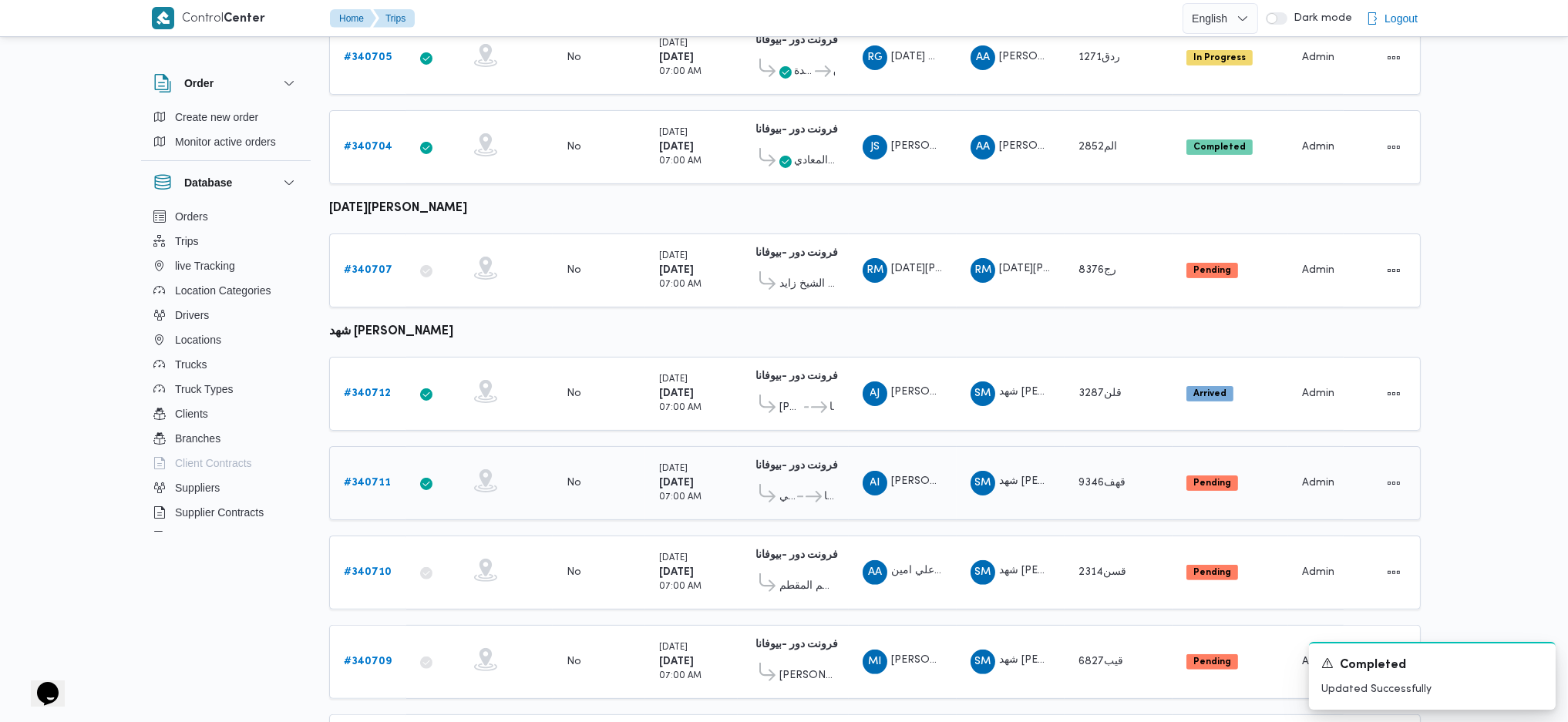
scroll to position [1001, 0]
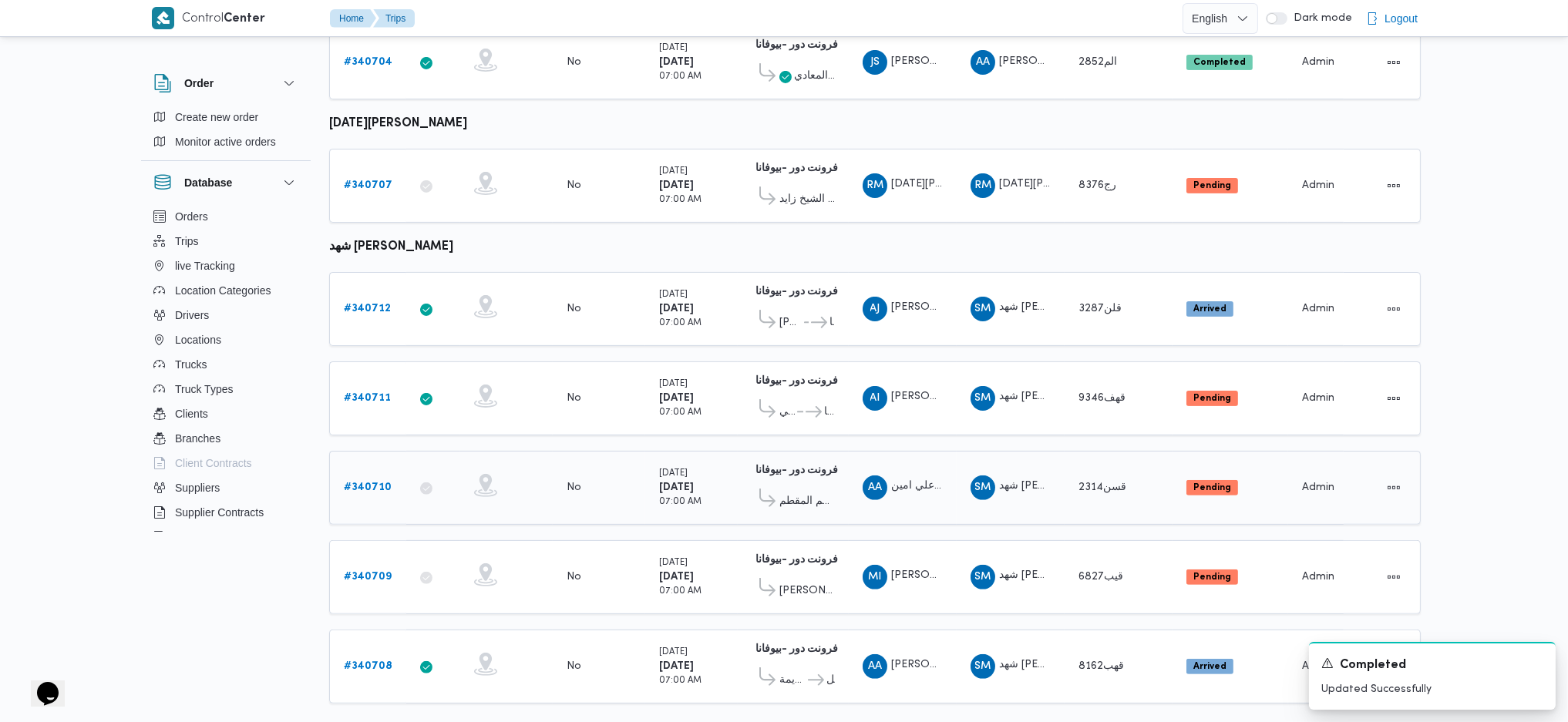
click at [368, 480] on b "# 340710" at bounding box center [368, 487] width 48 height 10
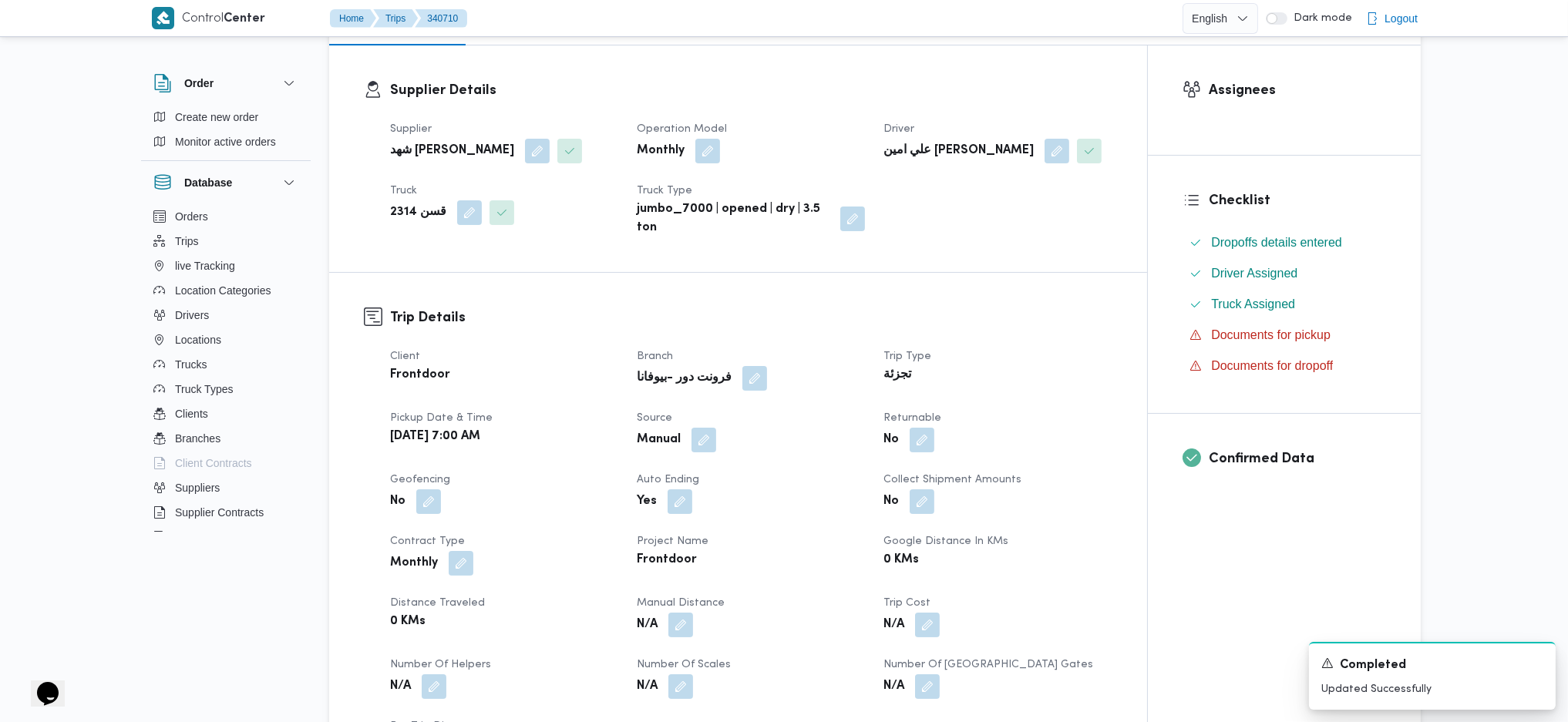
scroll to position [616, 0]
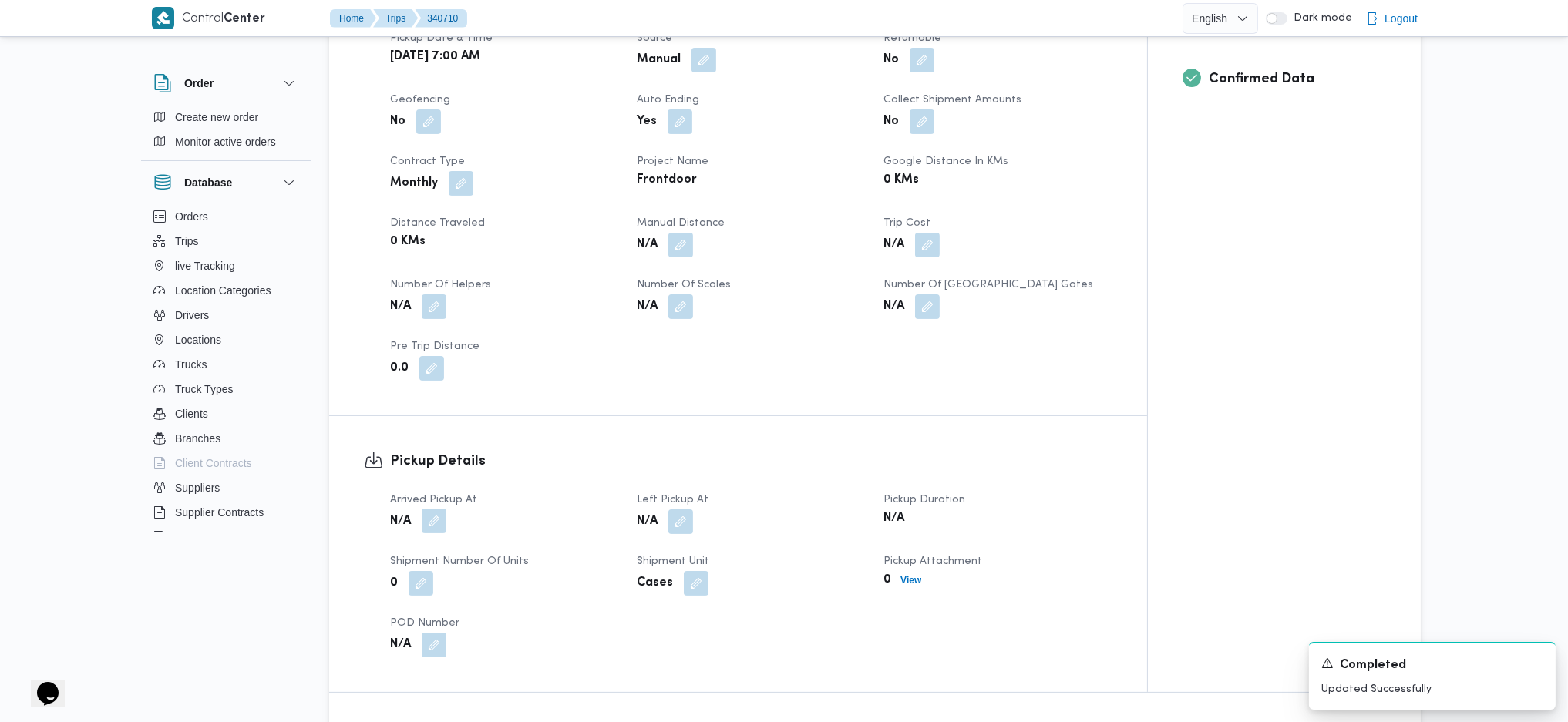
click at [434, 480] on button "button" at bounding box center [433, 520] width 24 height 24
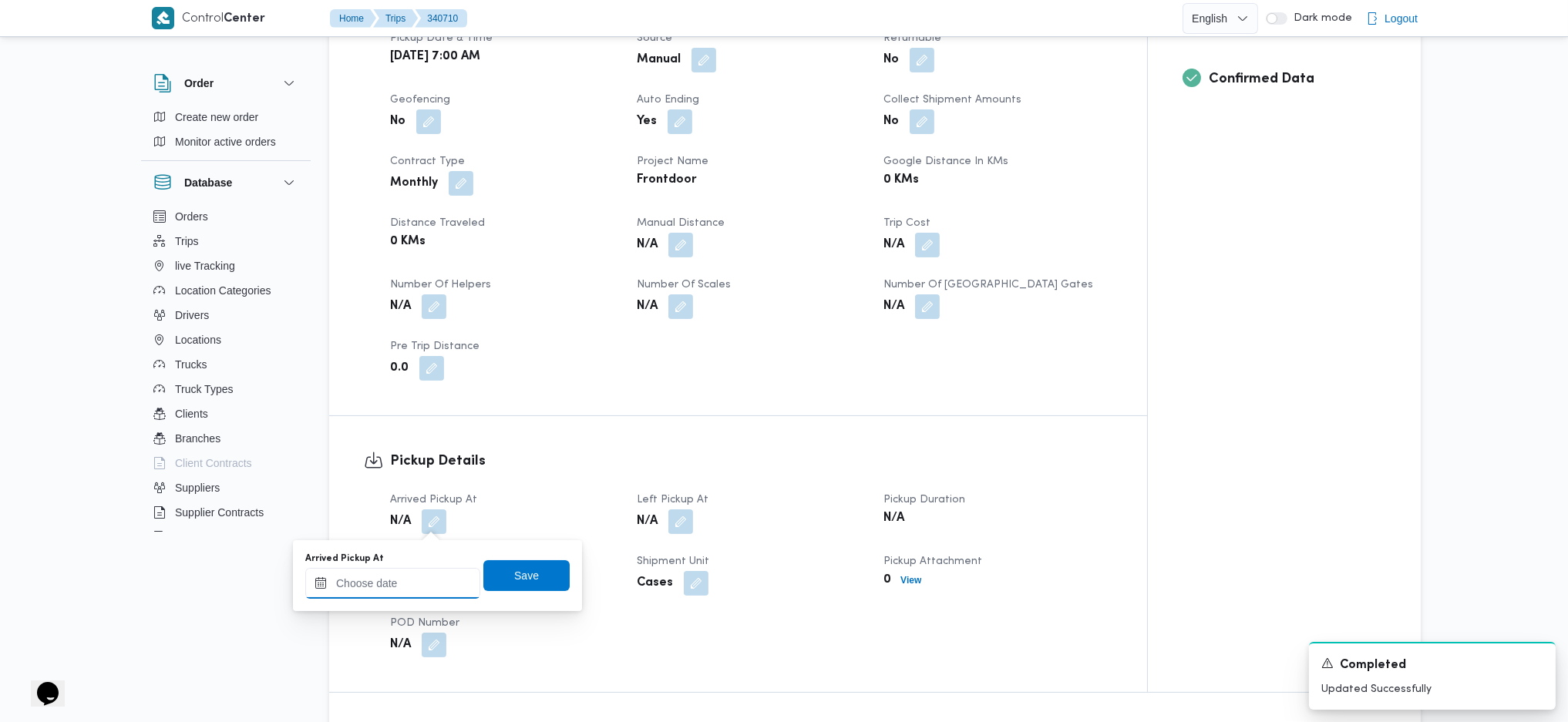
click at [409, 480] on input "Arrived Pickup At" at bounding box center [393, 583] width 175 height 31
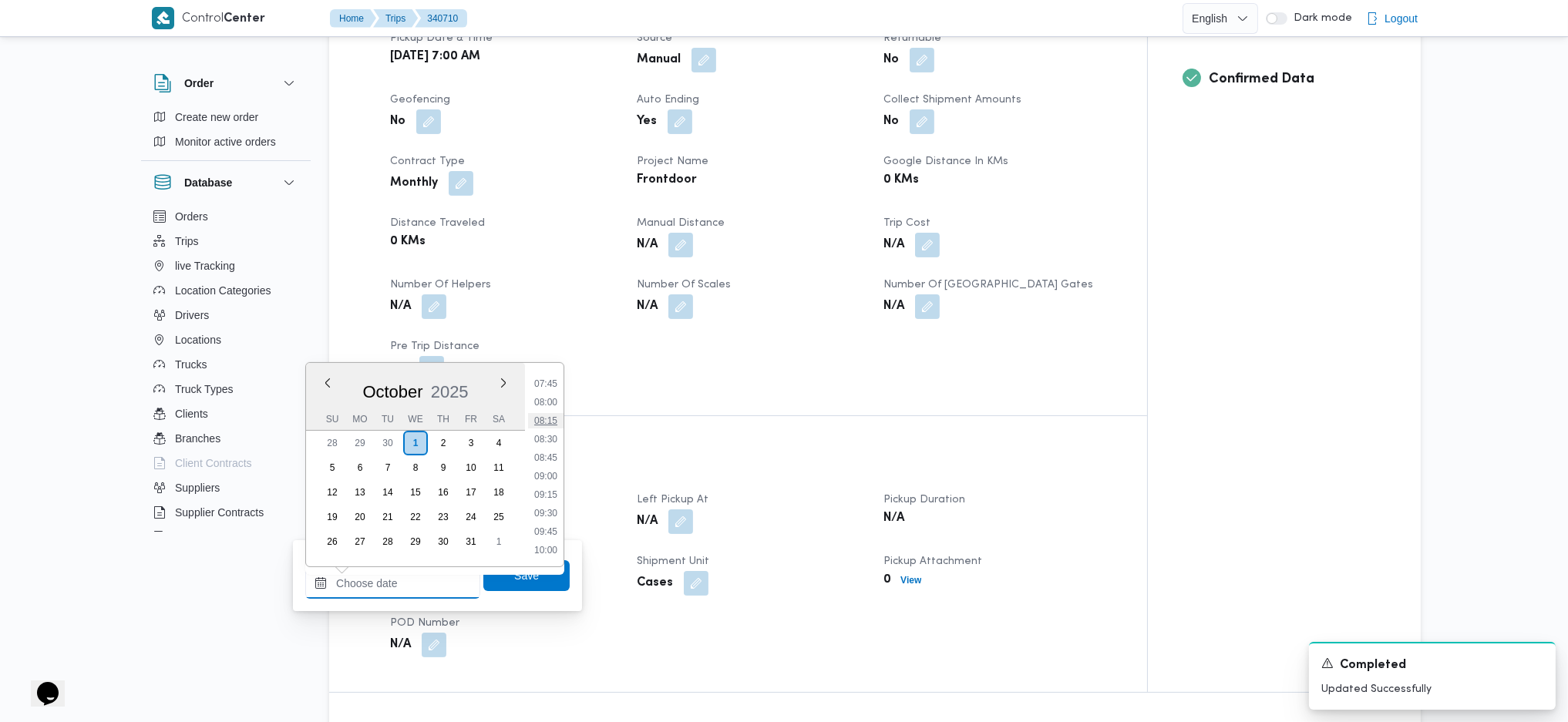
scroll to position [470, 0]
click at [545, 425] on li "07:00" at bounding box center [545, 431] width 35 height 16
type input "01/10/2025 07:00"
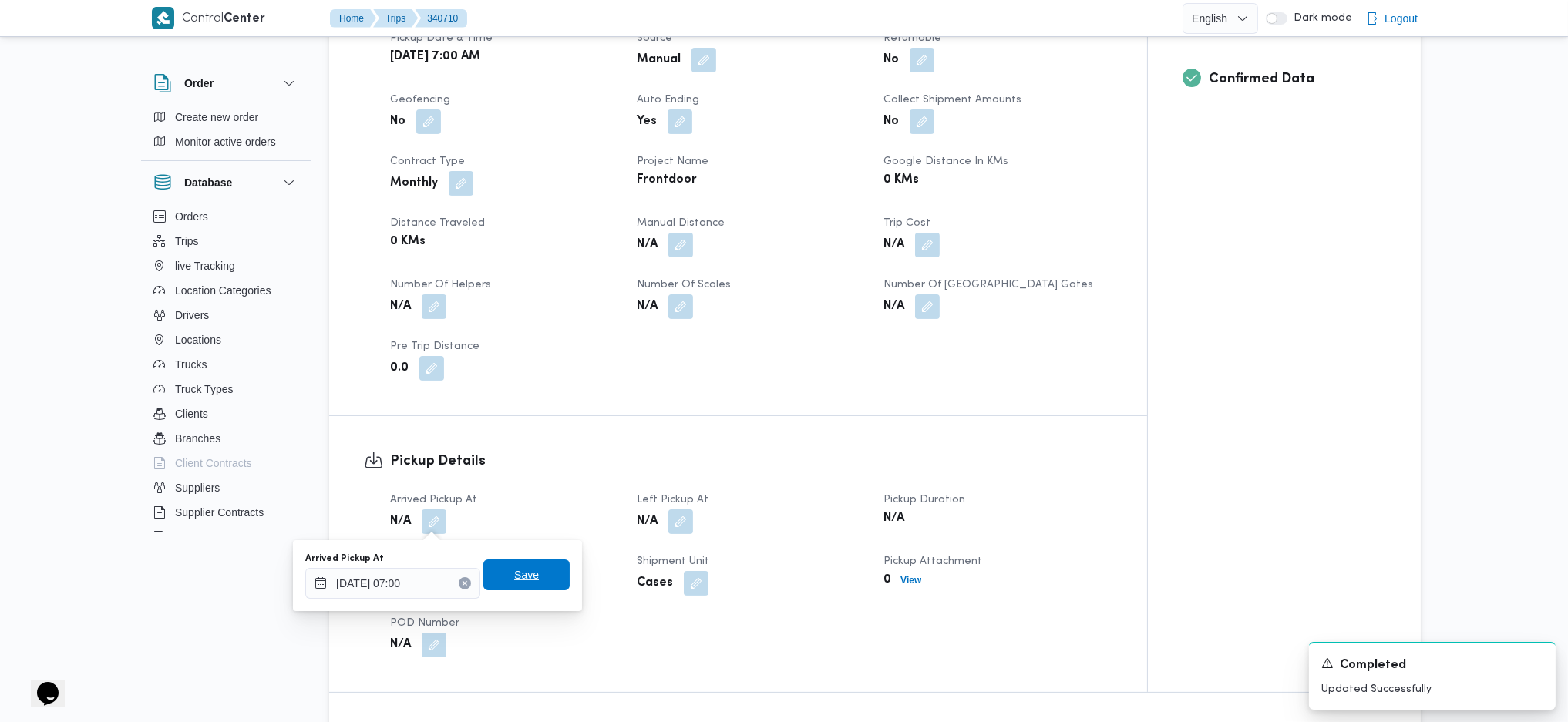
drag, startPoint x: 509, startPoint y: 578, endPoint x: 599, endPoint y: 547, distance: 95.2
click at [514, 480] on span "Save" at bounding box center [526, 575] width 24 height 19
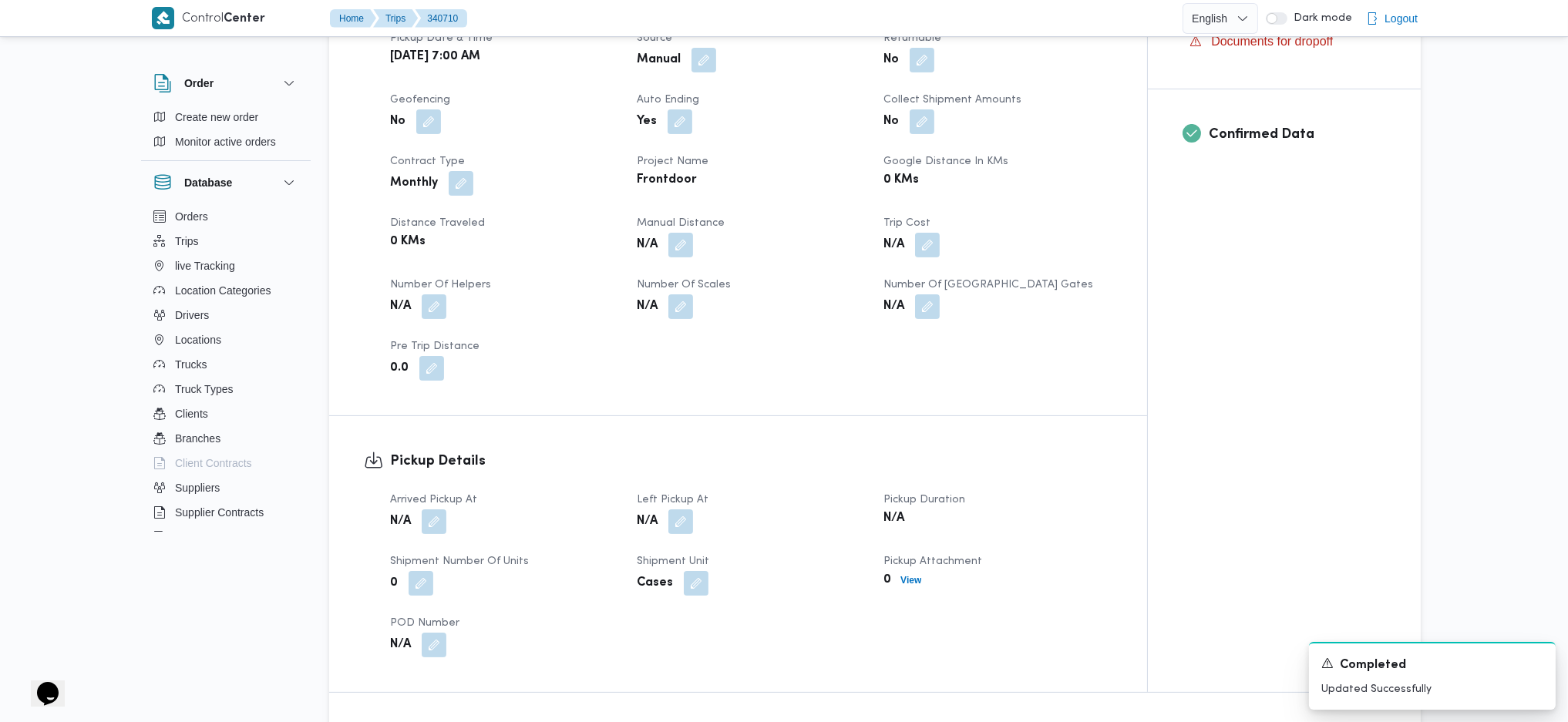
drag, startPoint x: 683, startPoint y: 525, endPoint x: 675, endPoint y: 546, distance: 22.5
click at [683, 480] on button "button" at bounding box center [680, 521] width 24 height 24
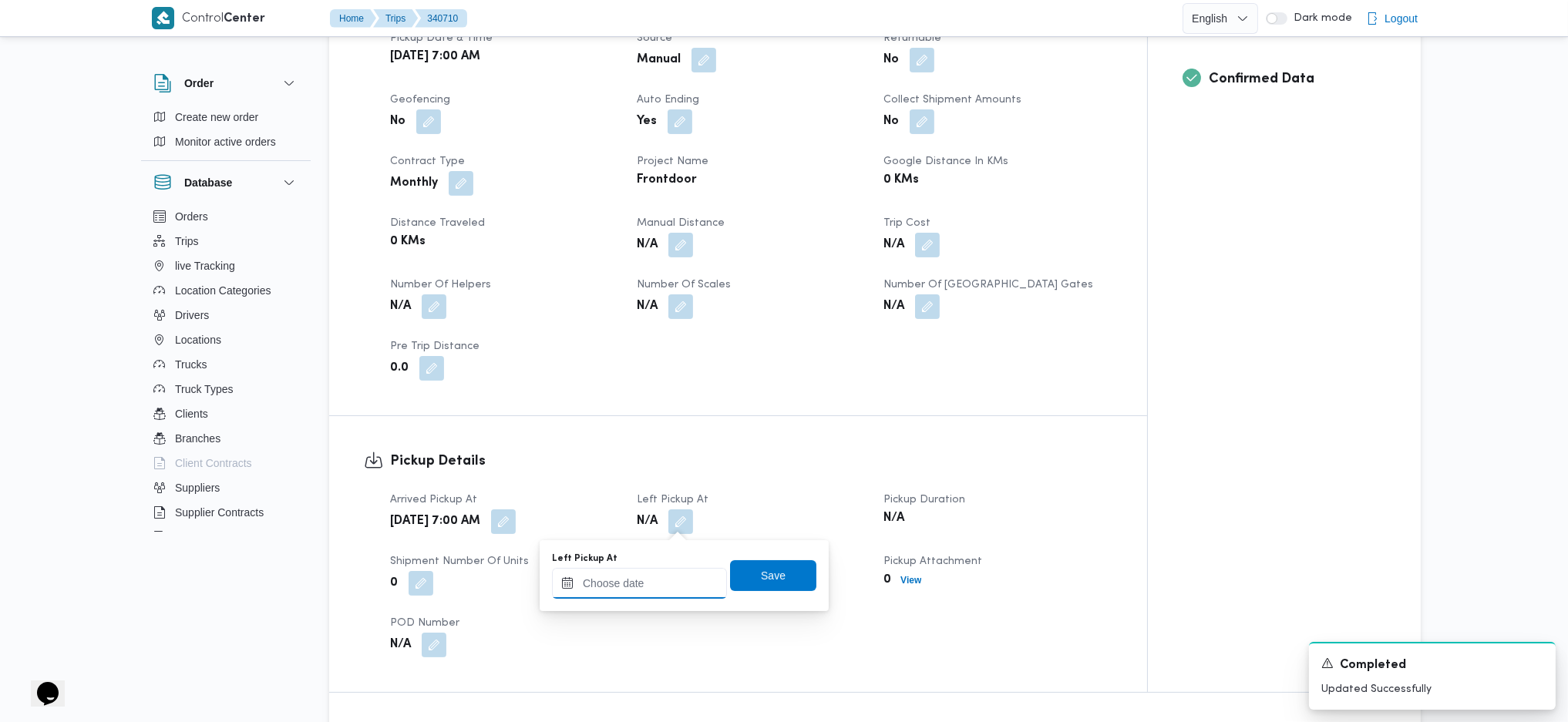
click at [629, 480] on input "Left Pickup At" at bounding box center [639, 583] width 175 height 31
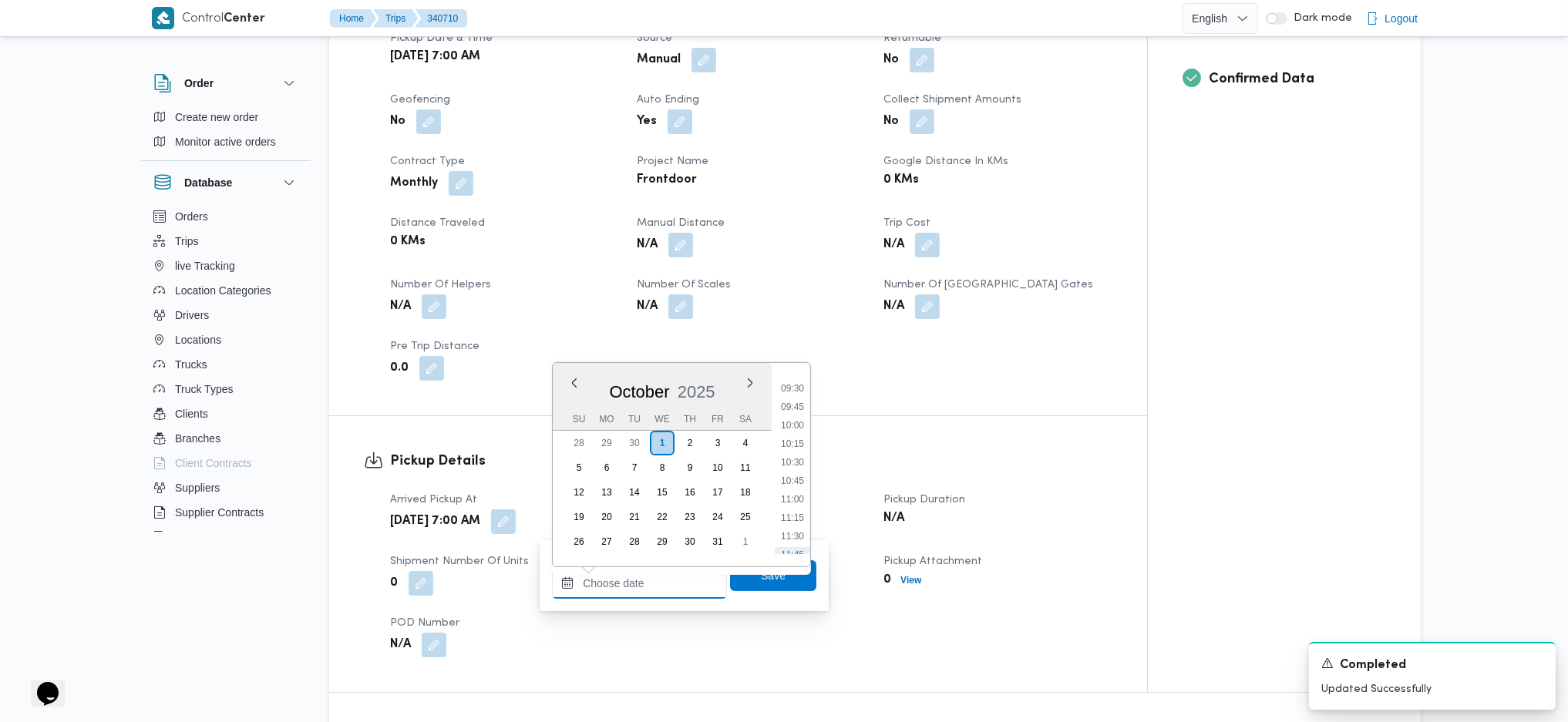
scroll to position [572, 0]
click at [785, 480] on li "09:45" at bounding box center [792, 532] width 35 height 16
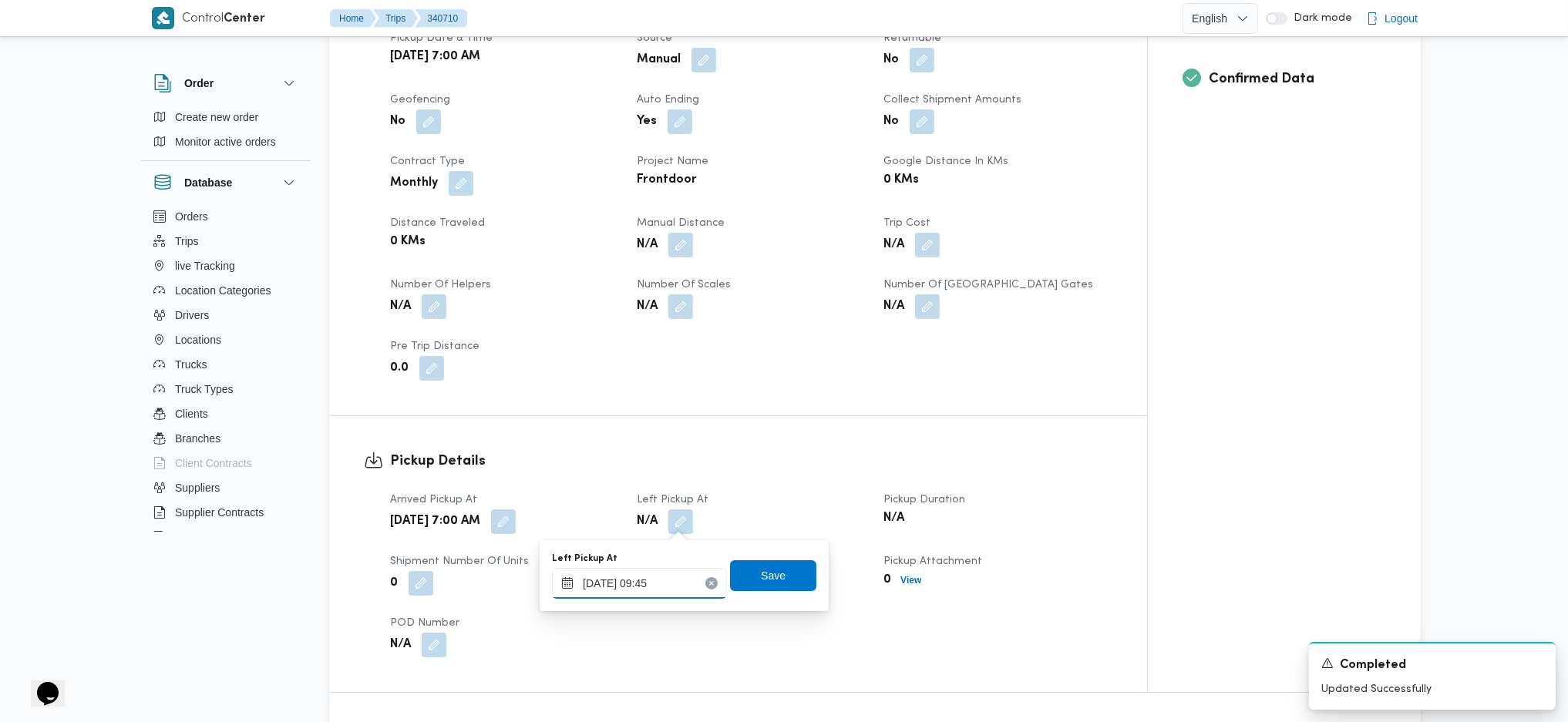
type input "01/10/2025 09:45"
click at [761, 480] on span "Save" at bounding box center [773, 575] width 24 height 19
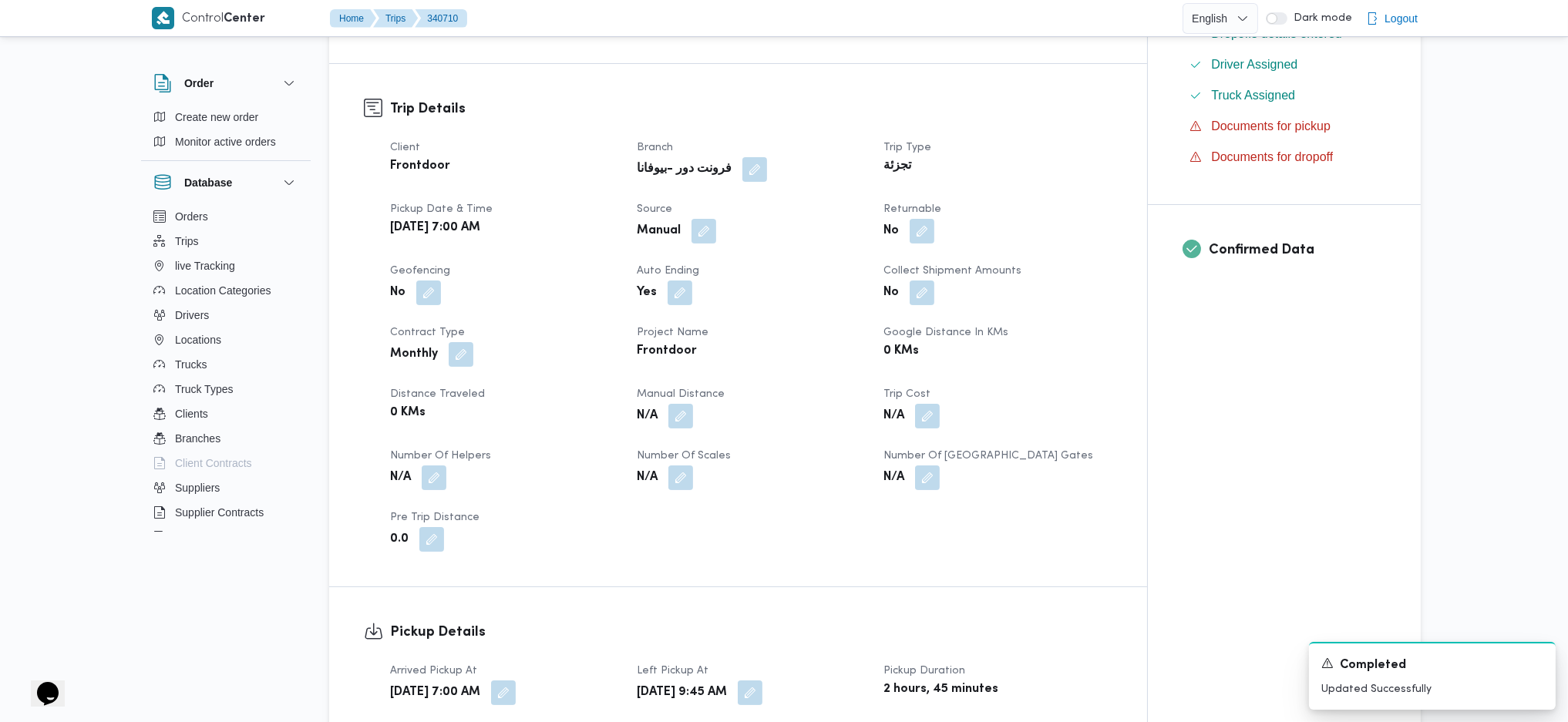
scroll to position [410, 0]
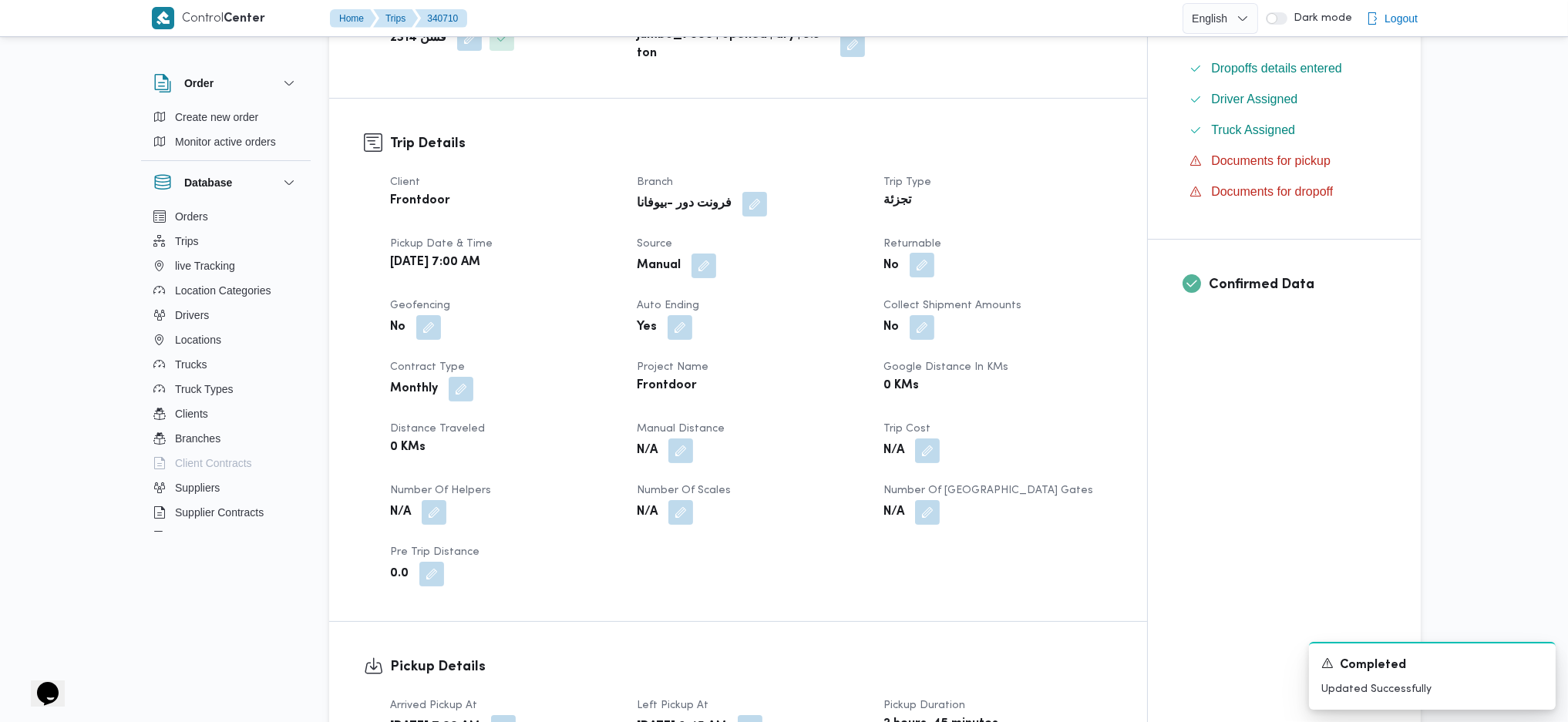
click at [913, 261] on button "button" at bounding box center [922, 265] width 24 height 24
click at [877, 309] on label "Is the trip will return to pickup after finish?" at bounding box center [880, 312] width 237 height 19
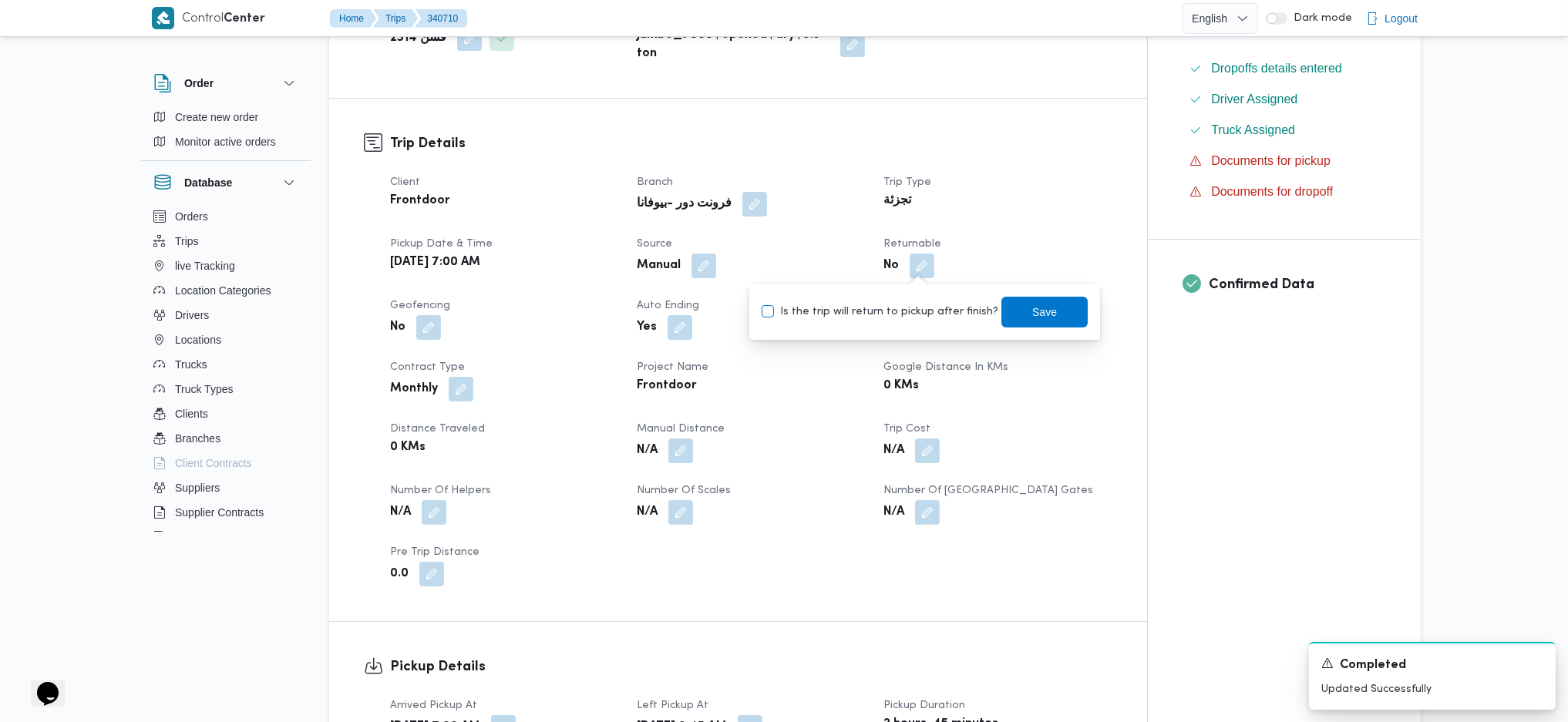
checkbox input "true"
click at [1041, 312] on span "Save" at bounding box center [1045, 312] width 24 height 19
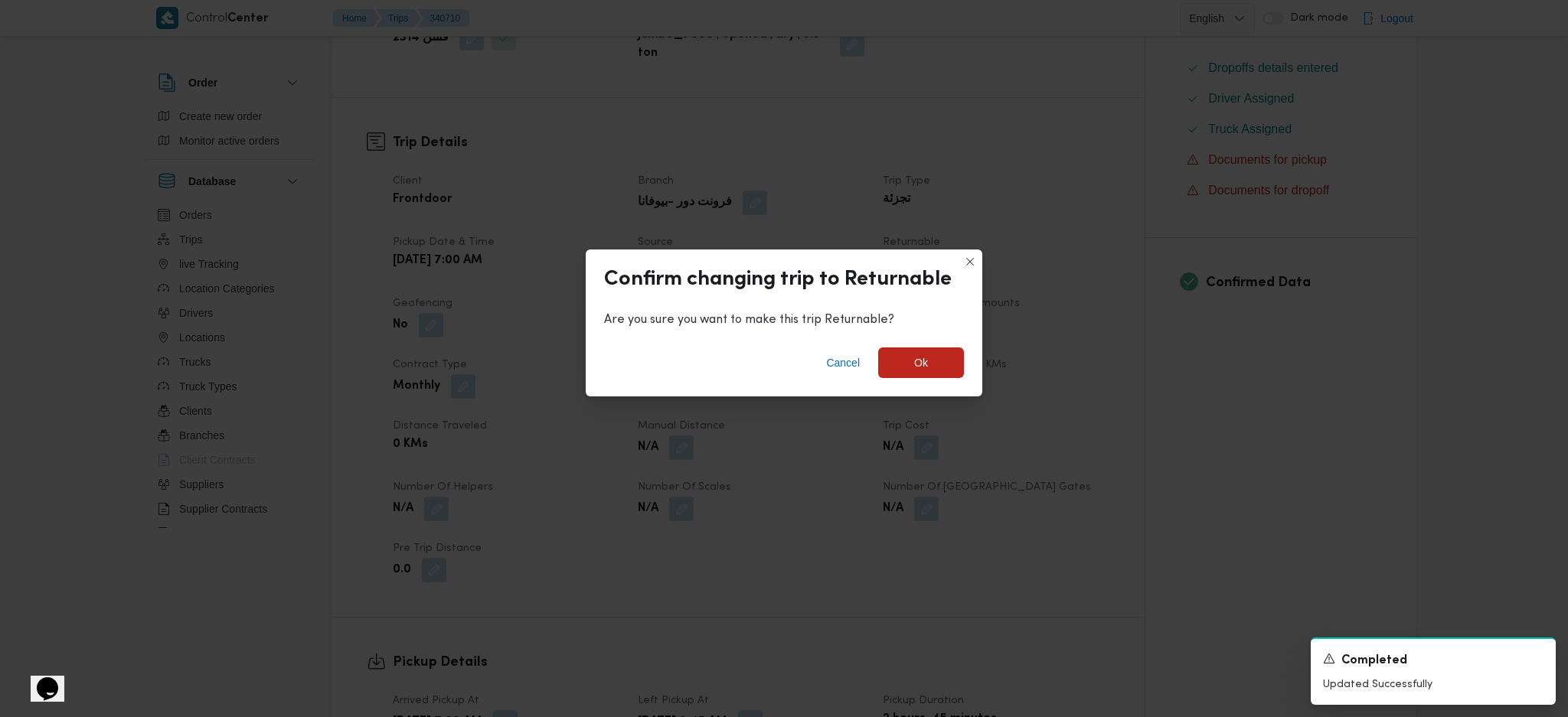
click at [923, 381] on div "Cancel Ok" at bounding box center [784, 365] width 397 height 61
click at [921, 359] on span "Ok" at bounding box center [921, 362] width 14 height 19
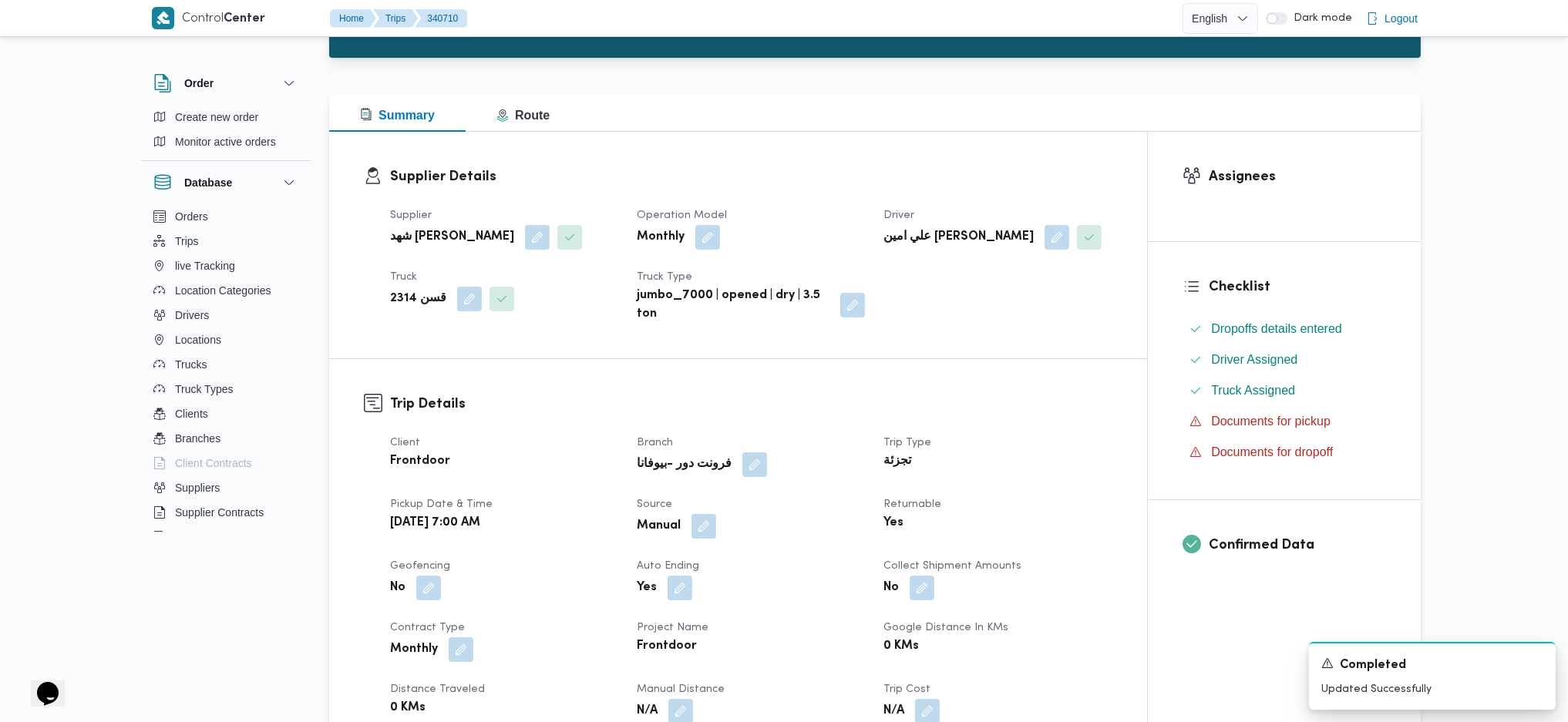
scroll to position [309, 0]
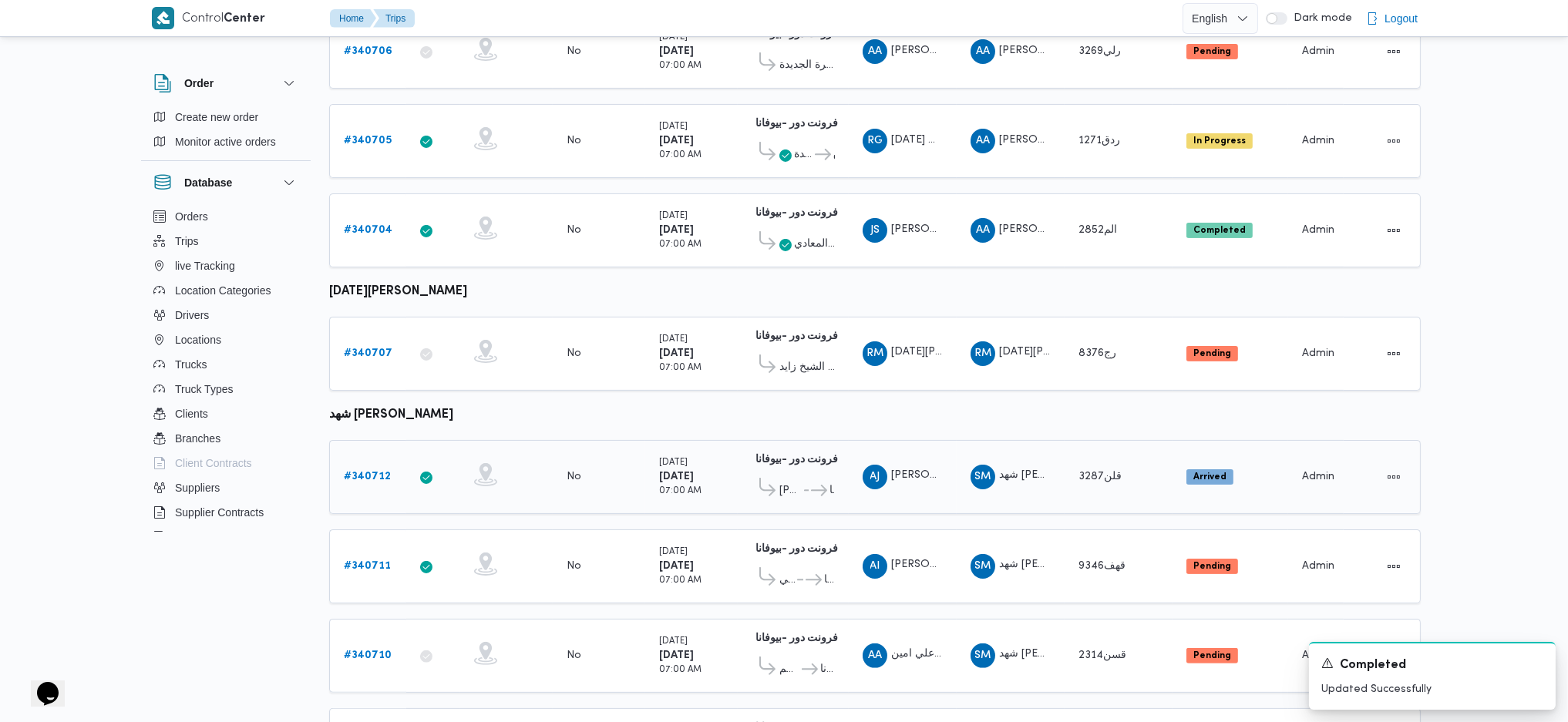
scroll to position [916, 0]
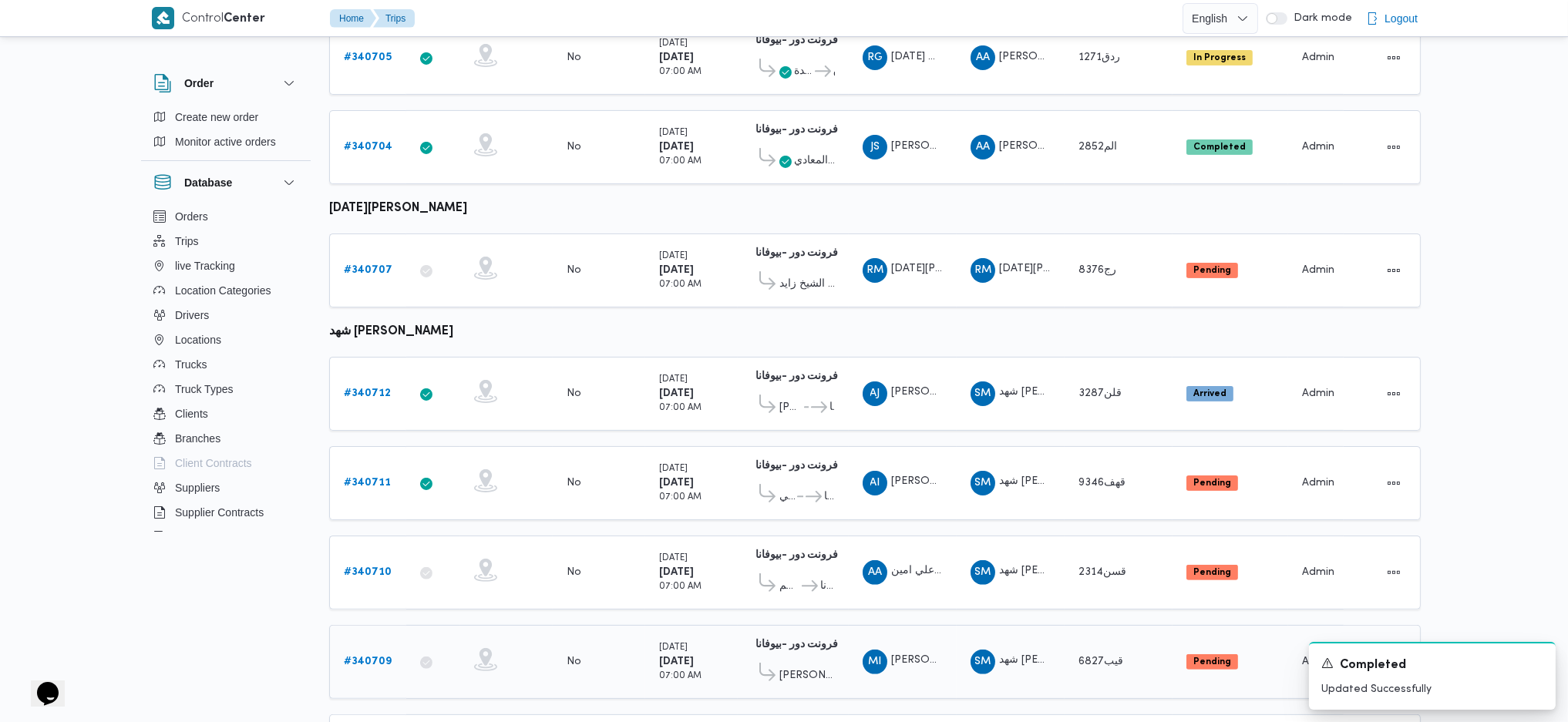
click at [389, 480] on b "# 340709" at bounding box center [368, 661] width 48 height 10
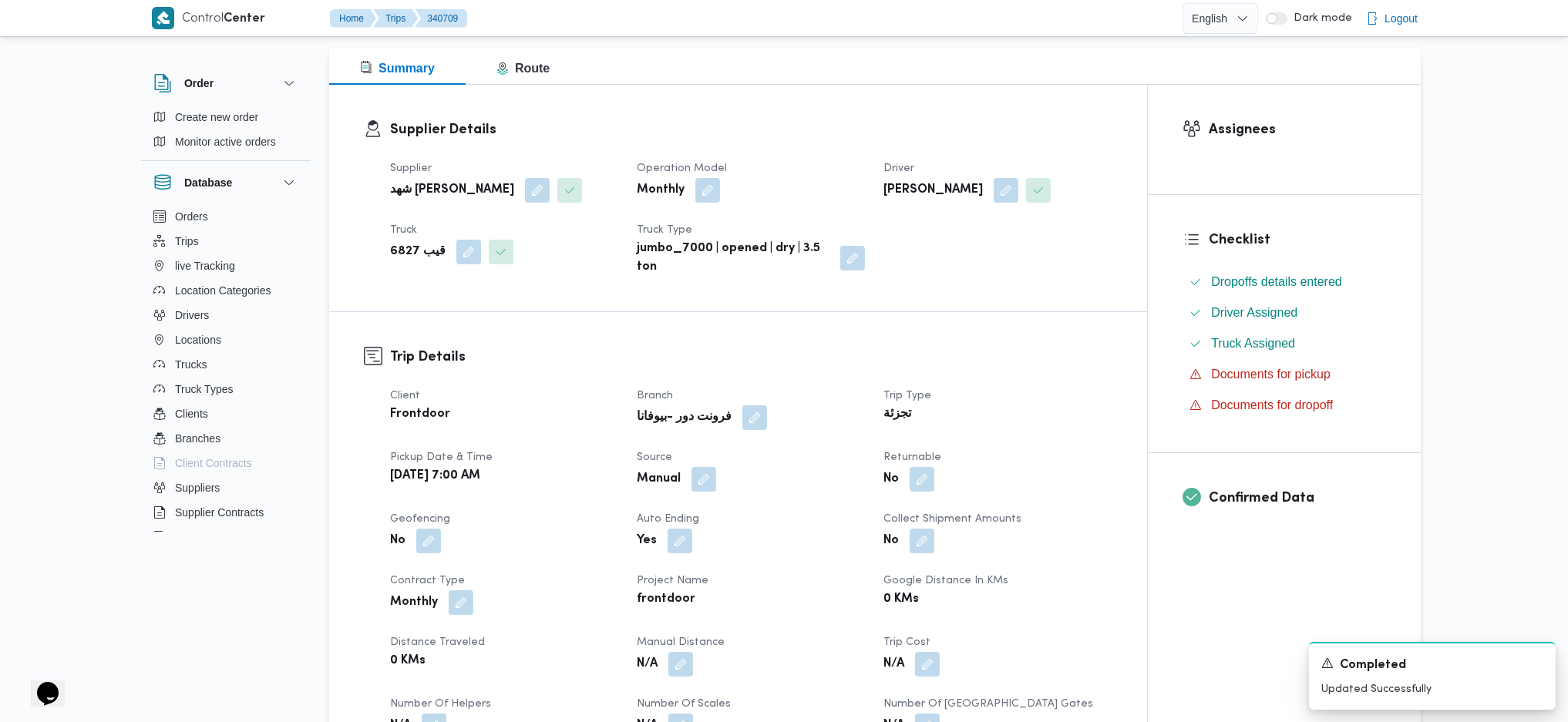
scroll to position [814, 0]
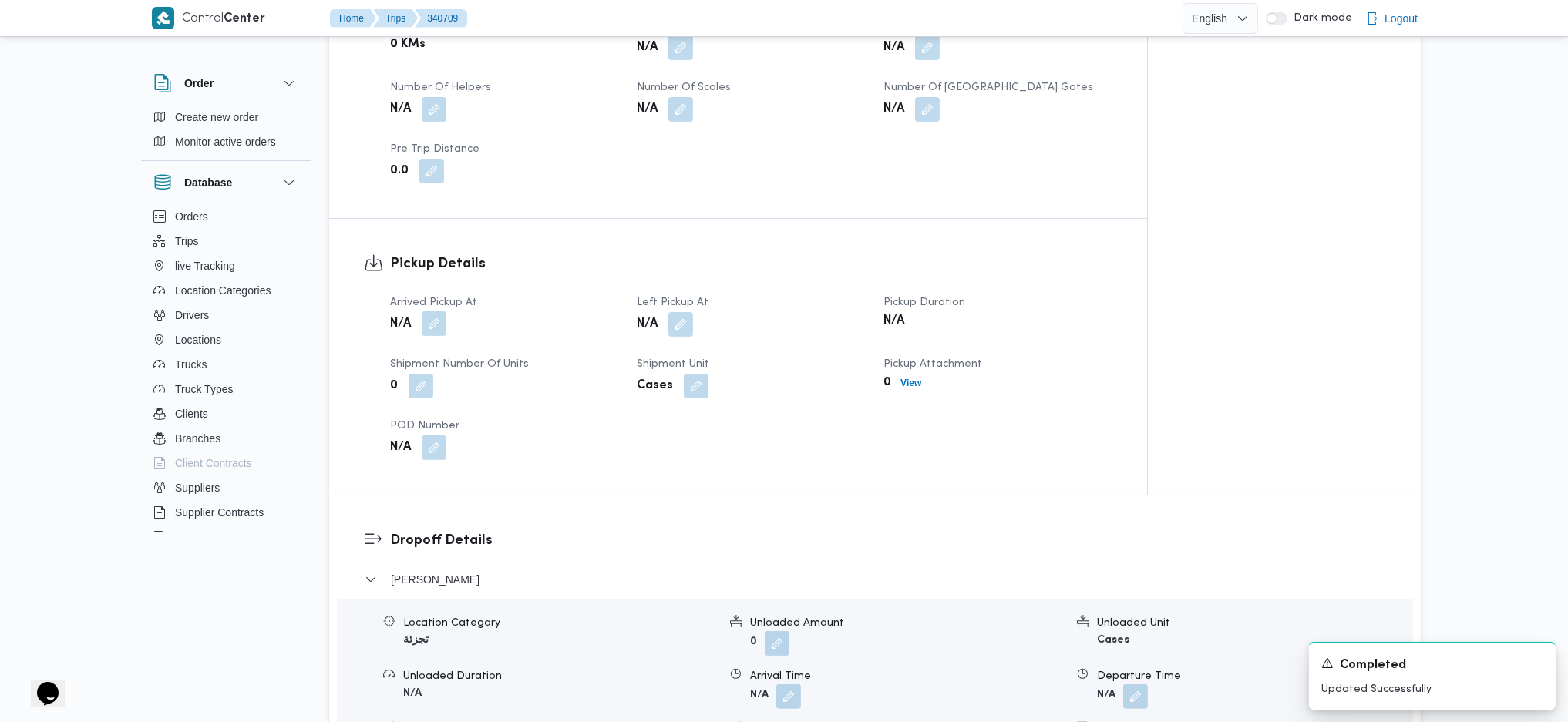
click at [434, 322] on button "button" at bounding box center [433, 323] width 24 height 24
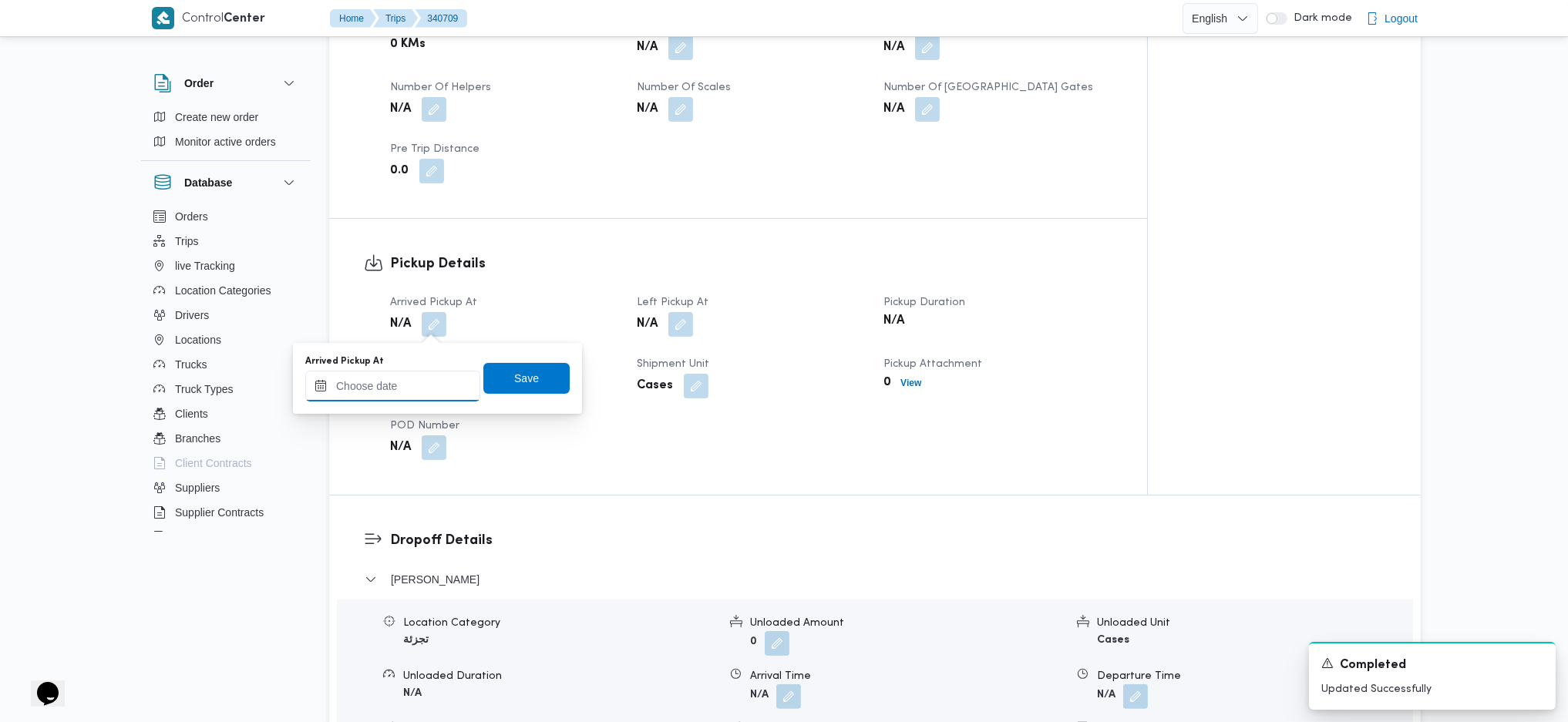
click at [404, 393] on input "Arrived Pickup At" at bounding box center [393, 385] width 175 height 31
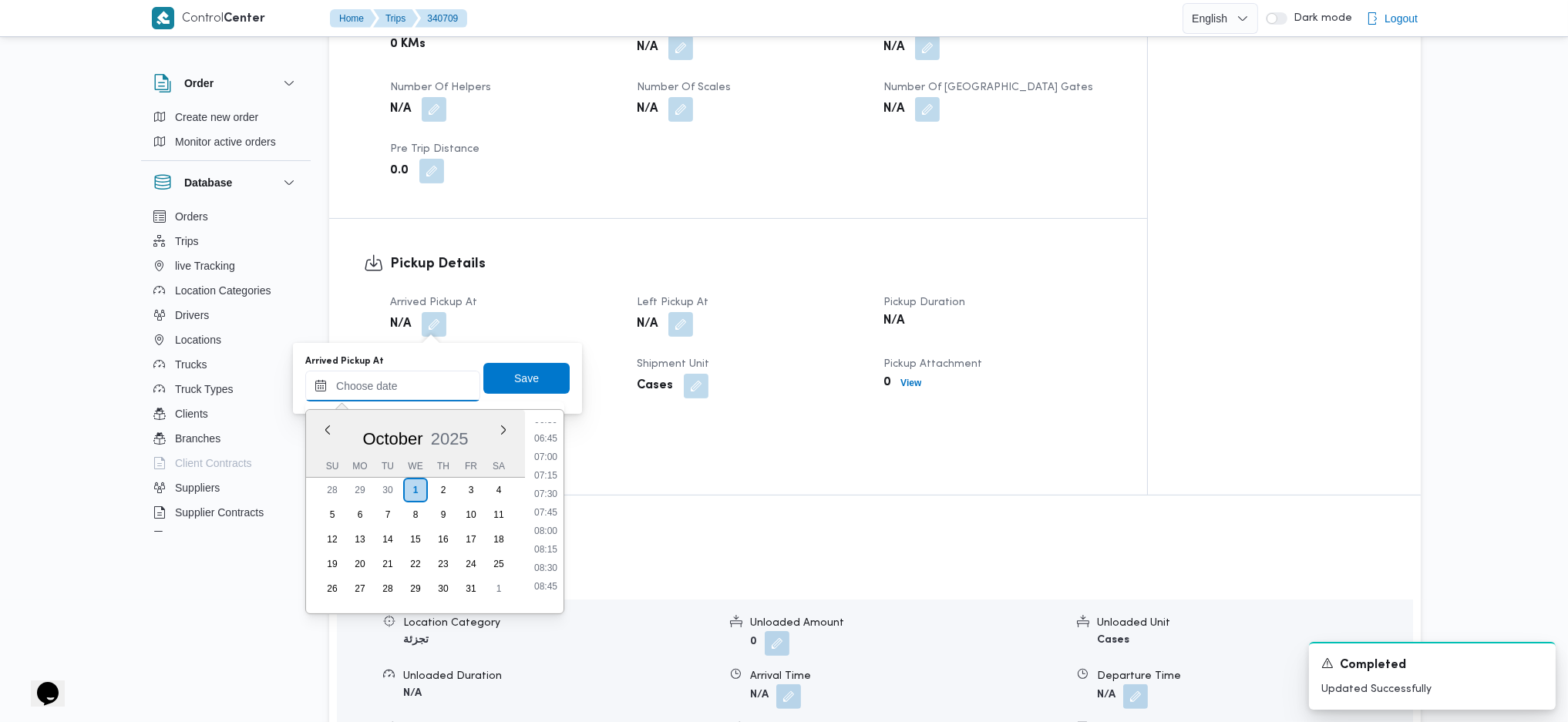
scroll to position [470, 0]
click at [546, 480] on li "08:00" at bounding box center [545, 552] width 35 height 16
type input "01/10/2025 08:00"
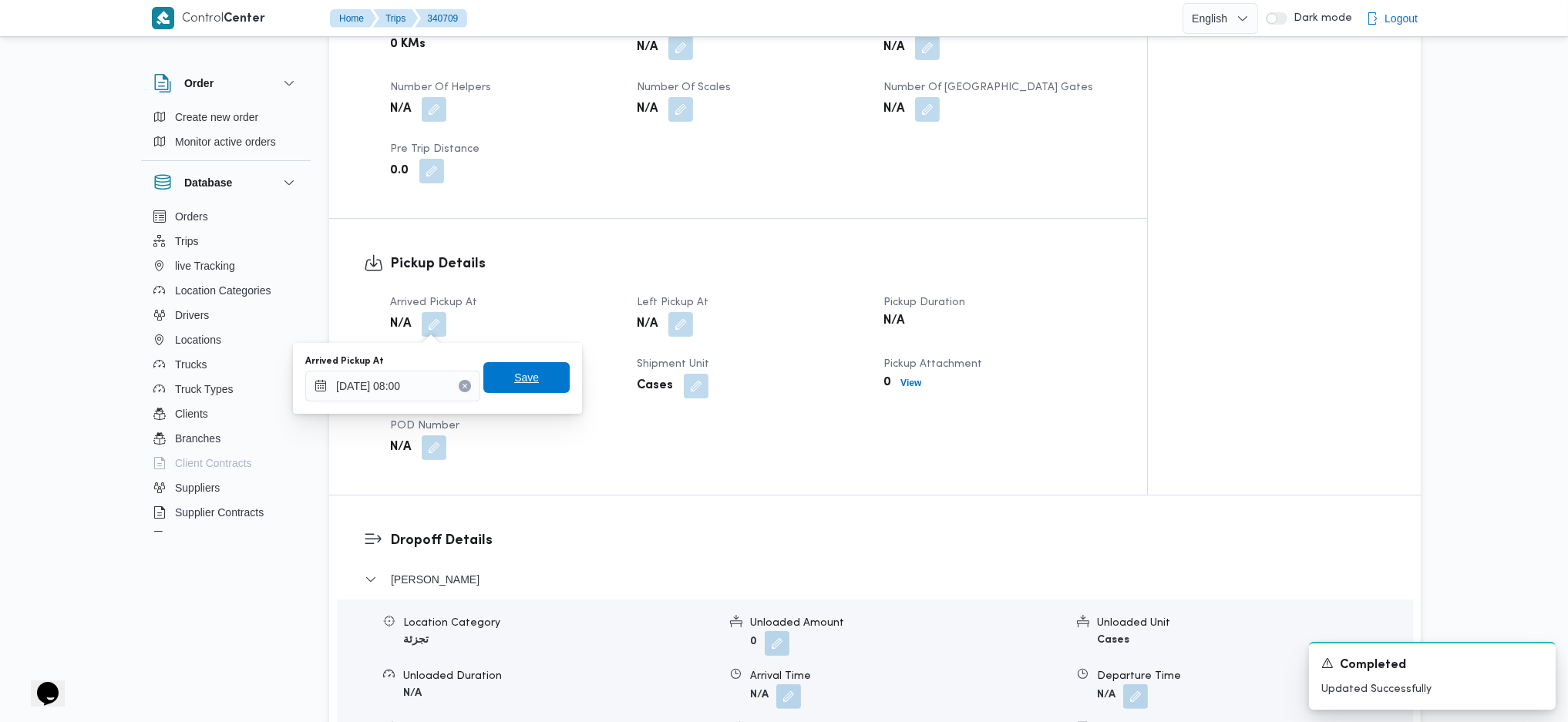
click at [514, 386] on span "Save" at bounding box center [526, 377] width 24 height 19
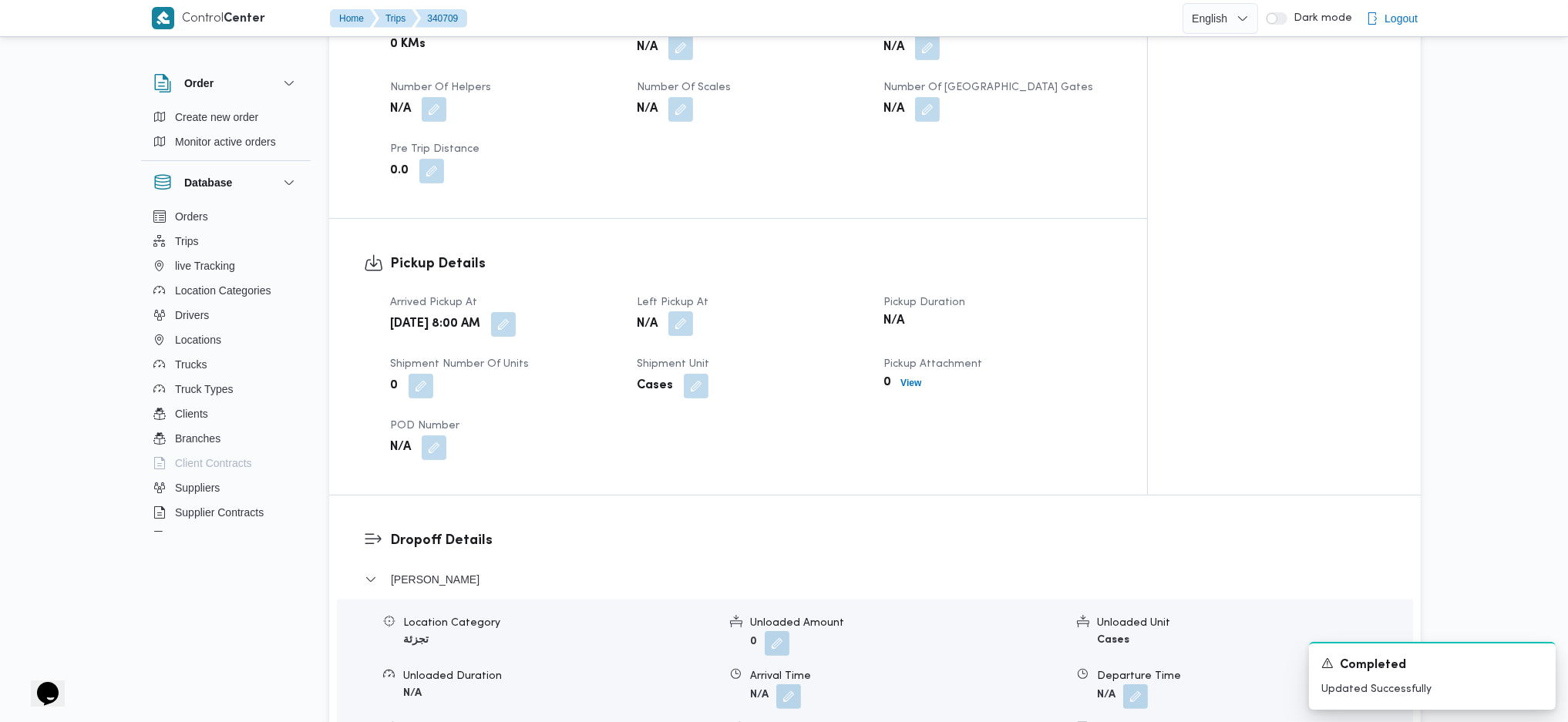
click at [679, 325] on button "button" at bounding box center [680, 323] width 24 height 24
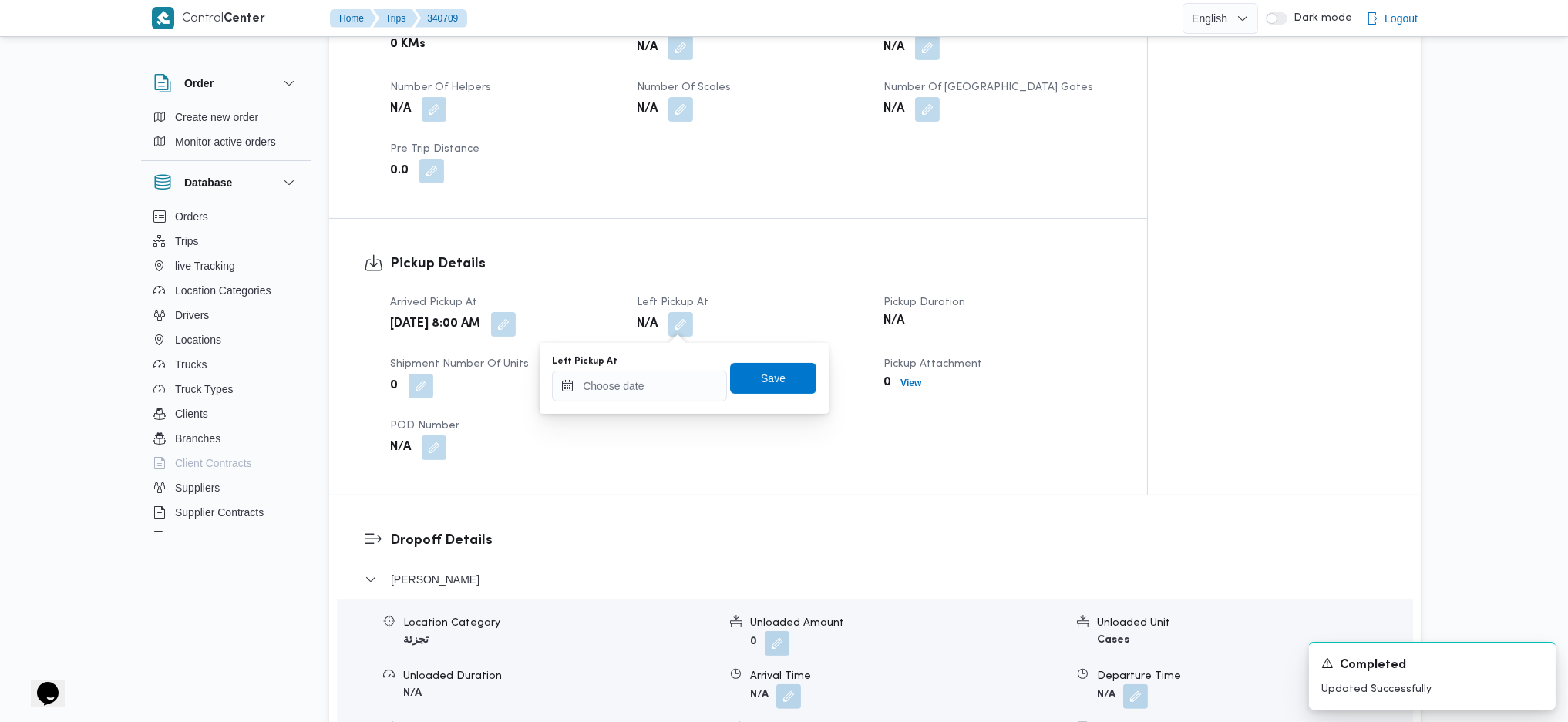
click at [639, 354] on div "Left Pickup At Save" at bounding box center [684, 378] width 267 height 49
drag, startPoint x: 679, startPoint y: 370, endPoint x: 688, endPoint y: 377, distance: 11.4
click at [677, 370] on input "Left Pickup At" at bounding box center [639, 385] width 175 height 31
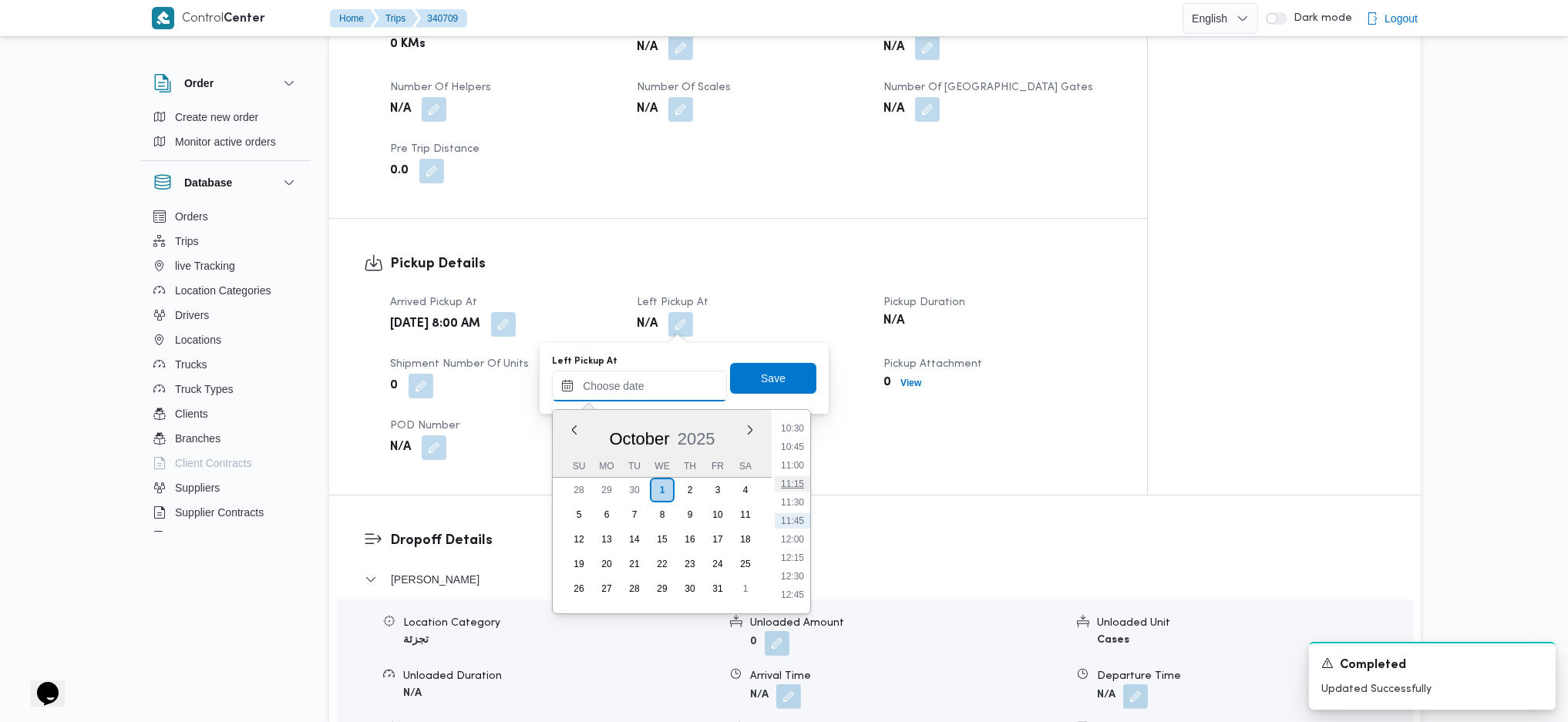
scroll to position [675, 0]
click at [795, 474] on li "09:45" at bounding box center [792, 476] width 35 height 16
type input "01/10/2025 09:45"
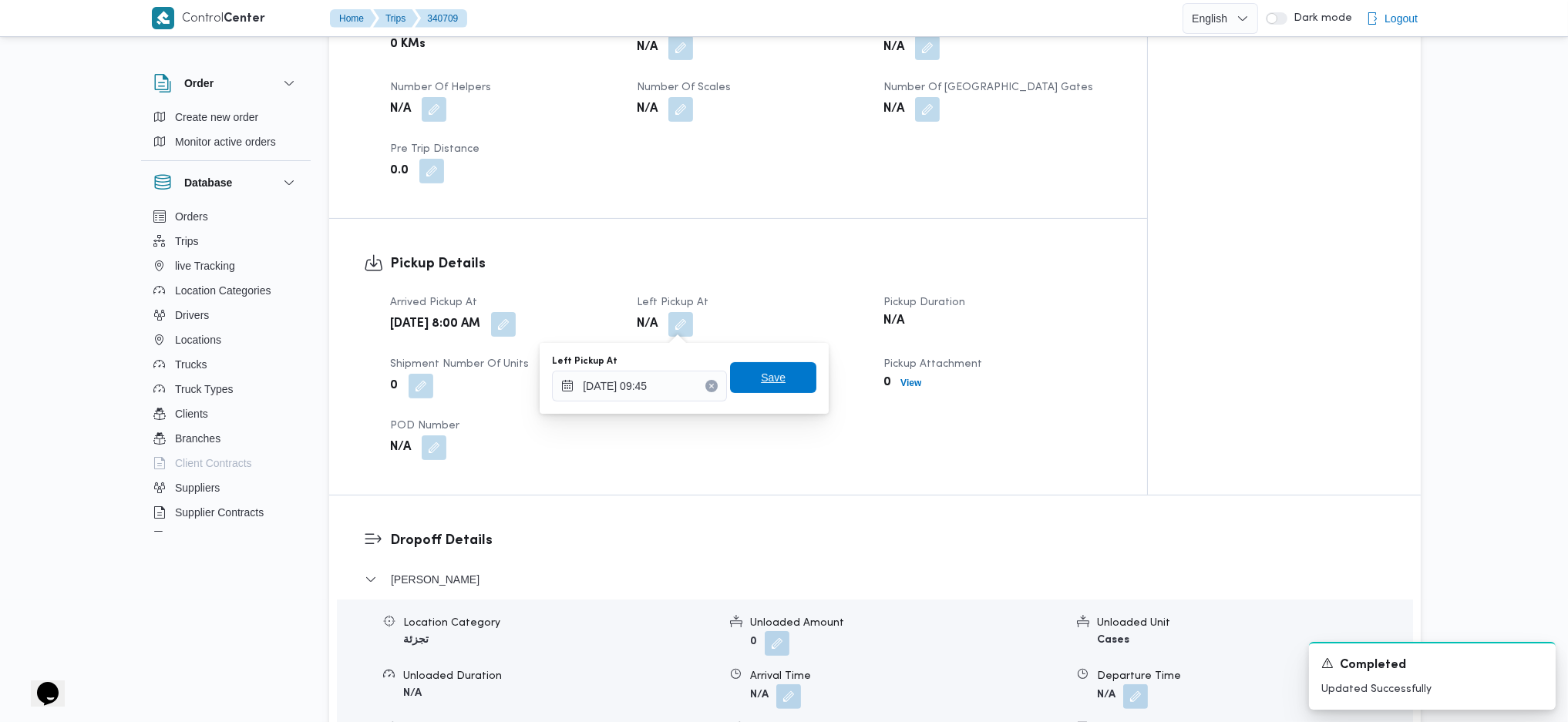
click at [761, 378] on span "Save" at bounding box center [773, 377] width 24 height 19
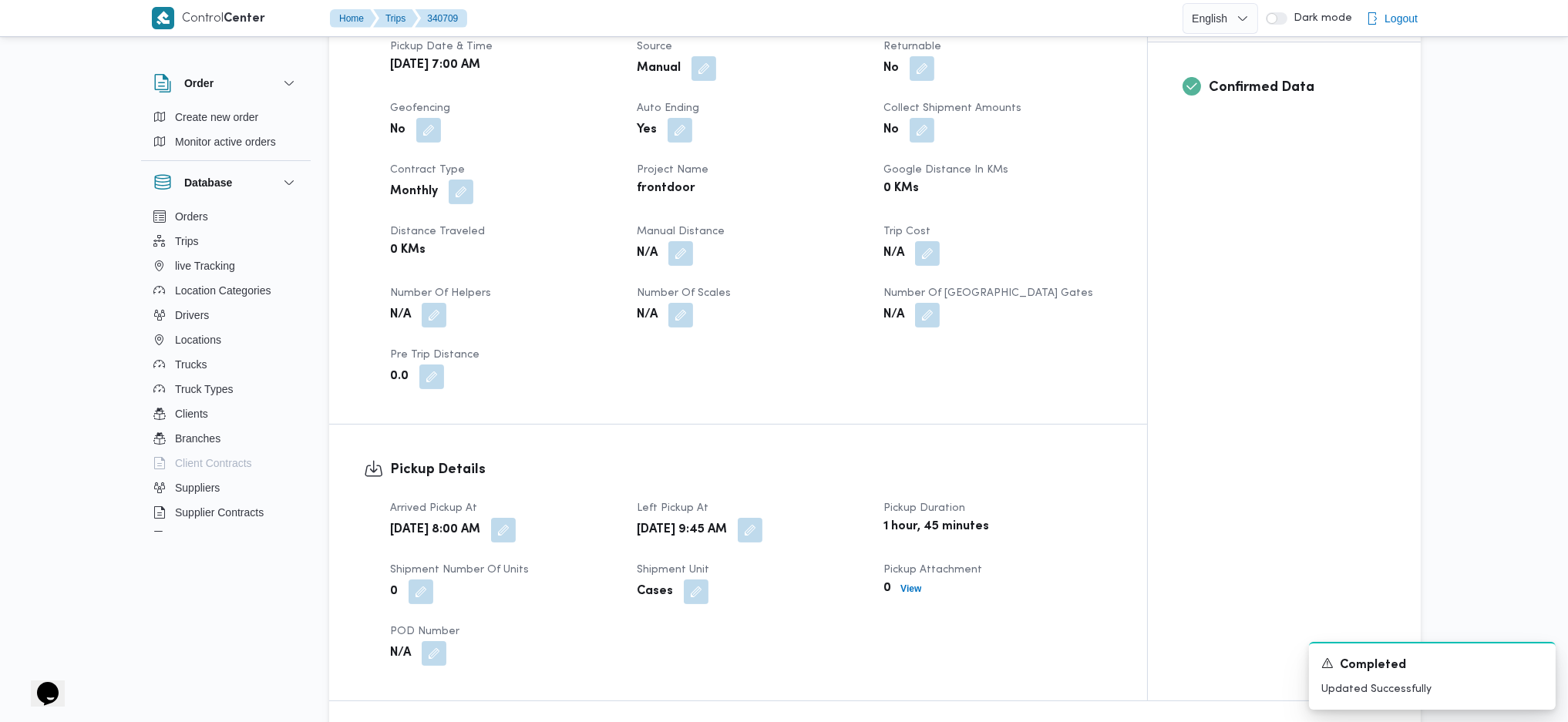
scroll to position [505, 0]
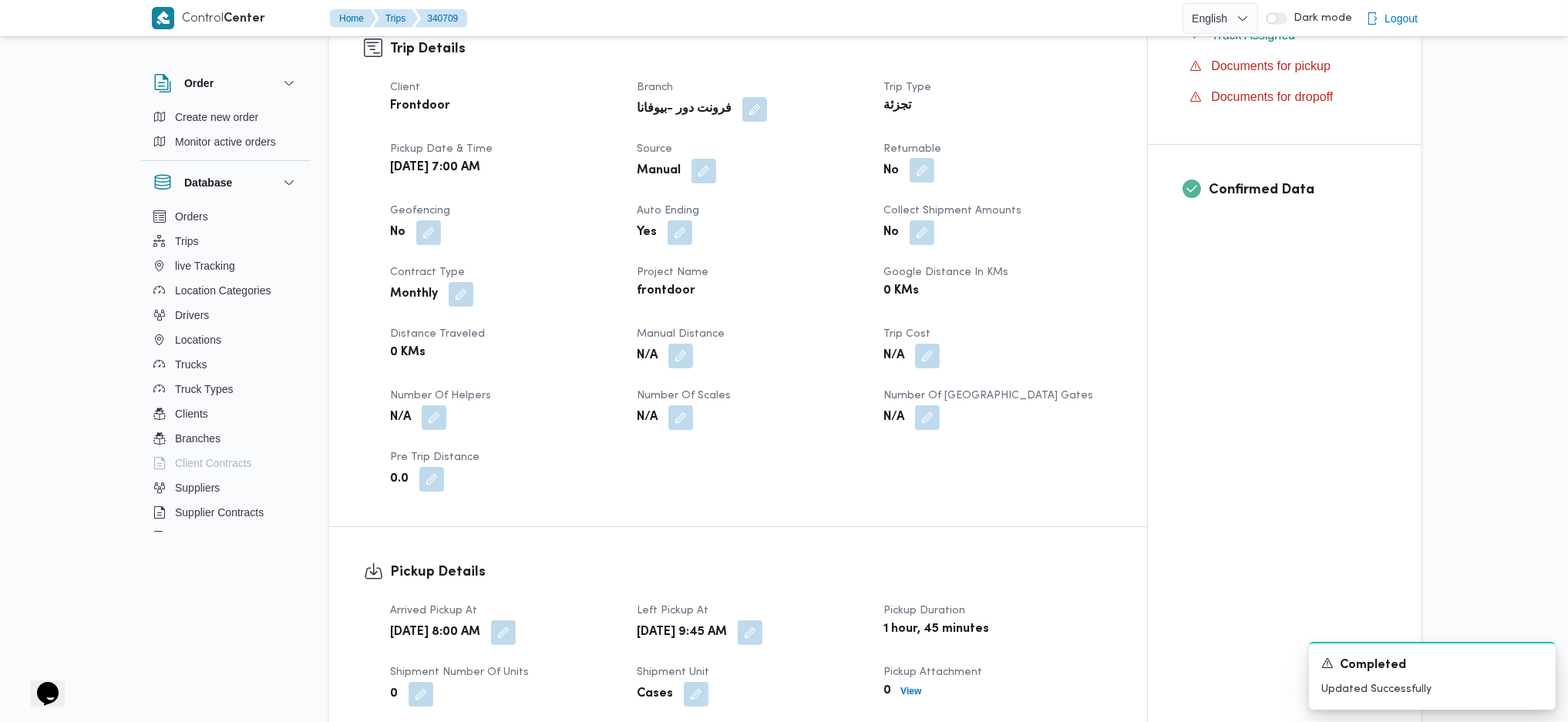
click at [913, 176] on button "button" at bounding box center [922, 170] width 24 height 24
click at [852, 229] on div "Is the trip will return to pickup after finish? Save" at bounding box center [925, 217] width 329 height 34
click at [878, 217] on label "Is the trip will return to pickup after finish?" at bounding box center [880, 218] width 237 height 19
checkbox input "true"
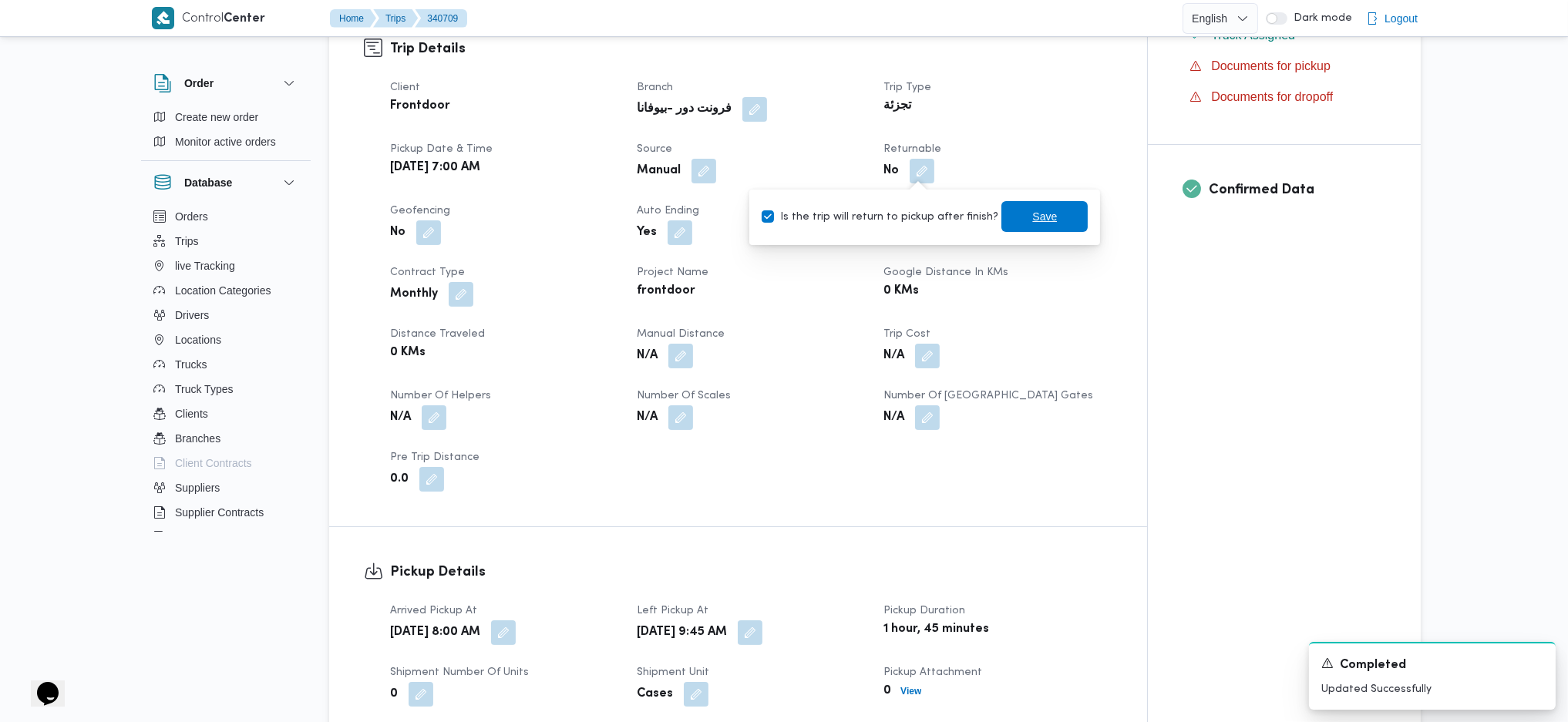
click at [1001, 218] on span "Save" at bounding box center [1045, 216] width 86 height 31
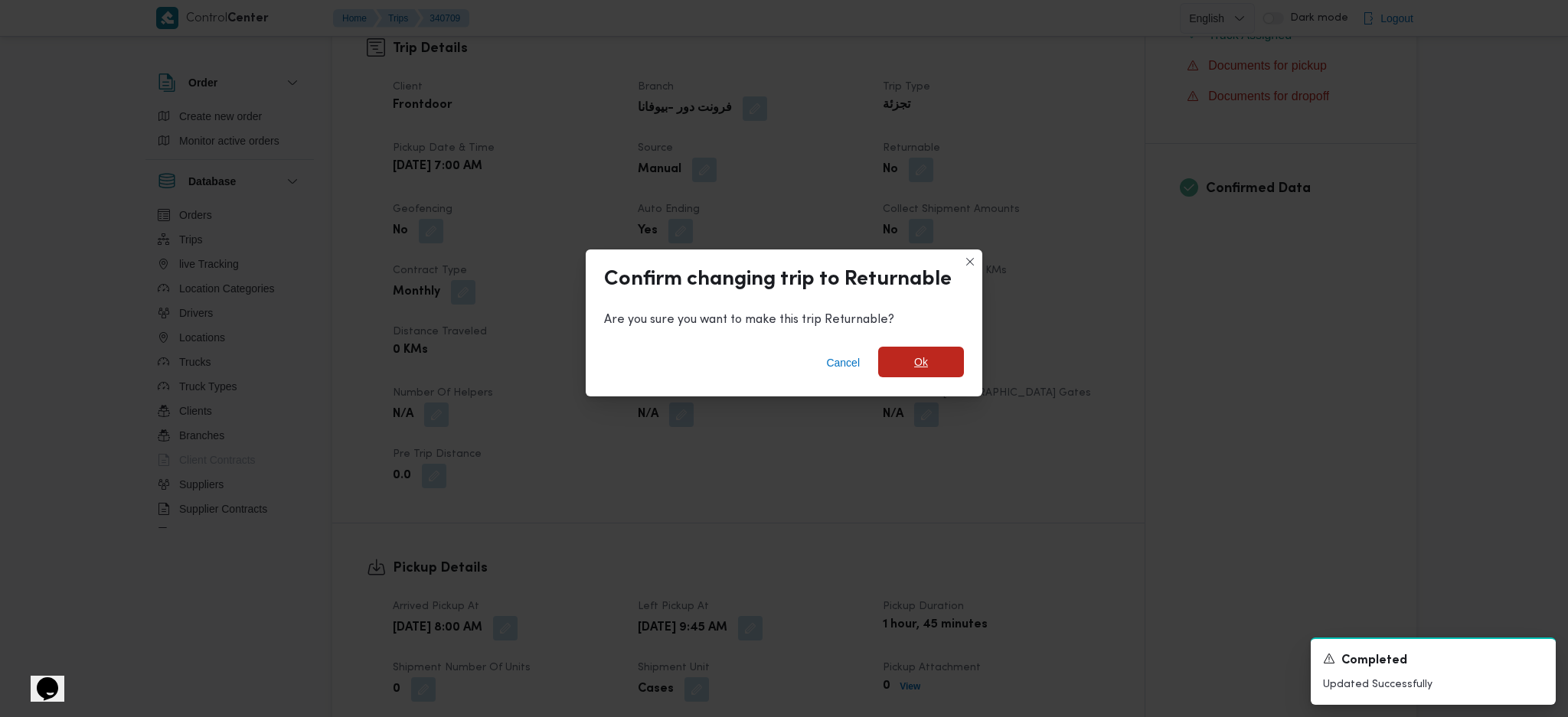
click at [937, 355] on span "Ok" at bounding box center [921, 362] width 86 height 30
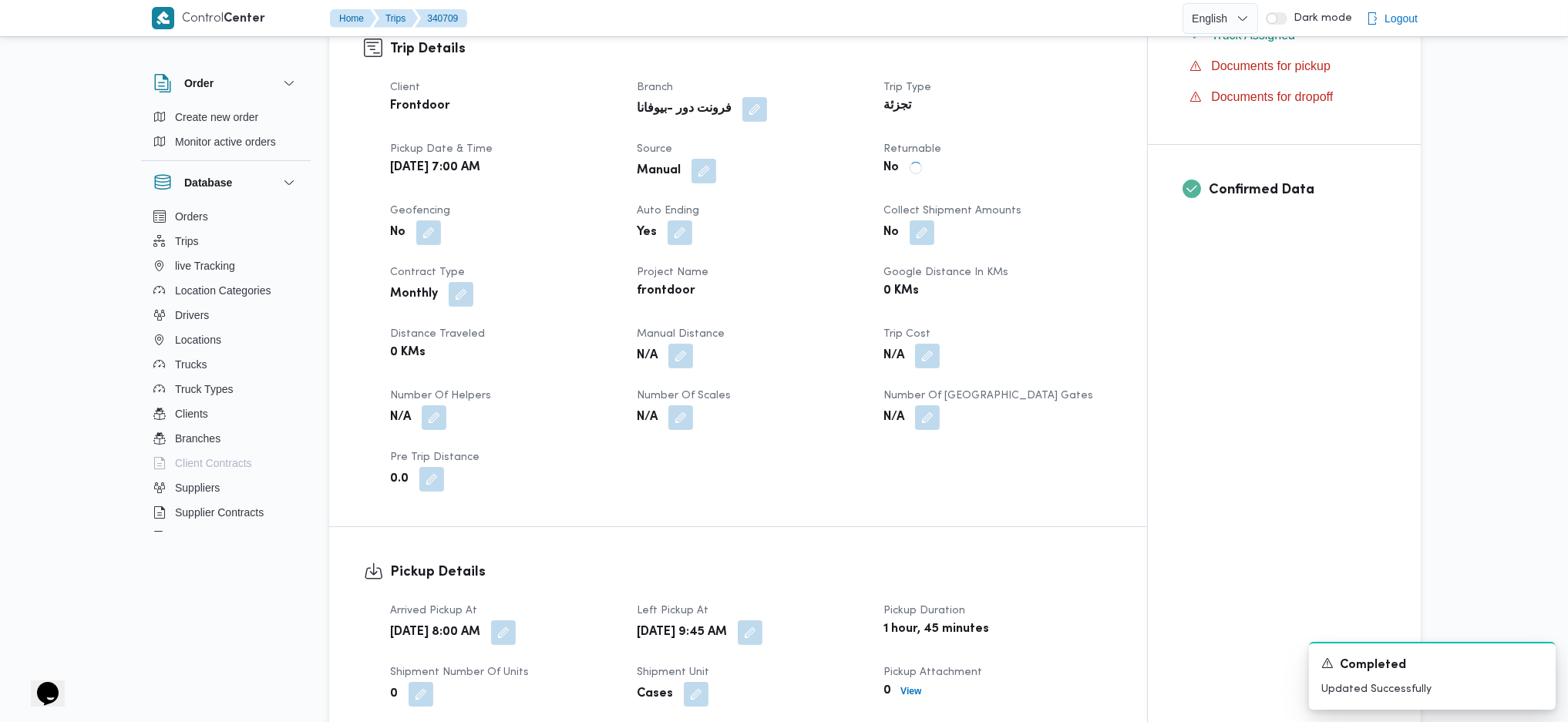
click at [1095, 424] on div "N/A" at bounding box center [998, 417] width 231 height 27
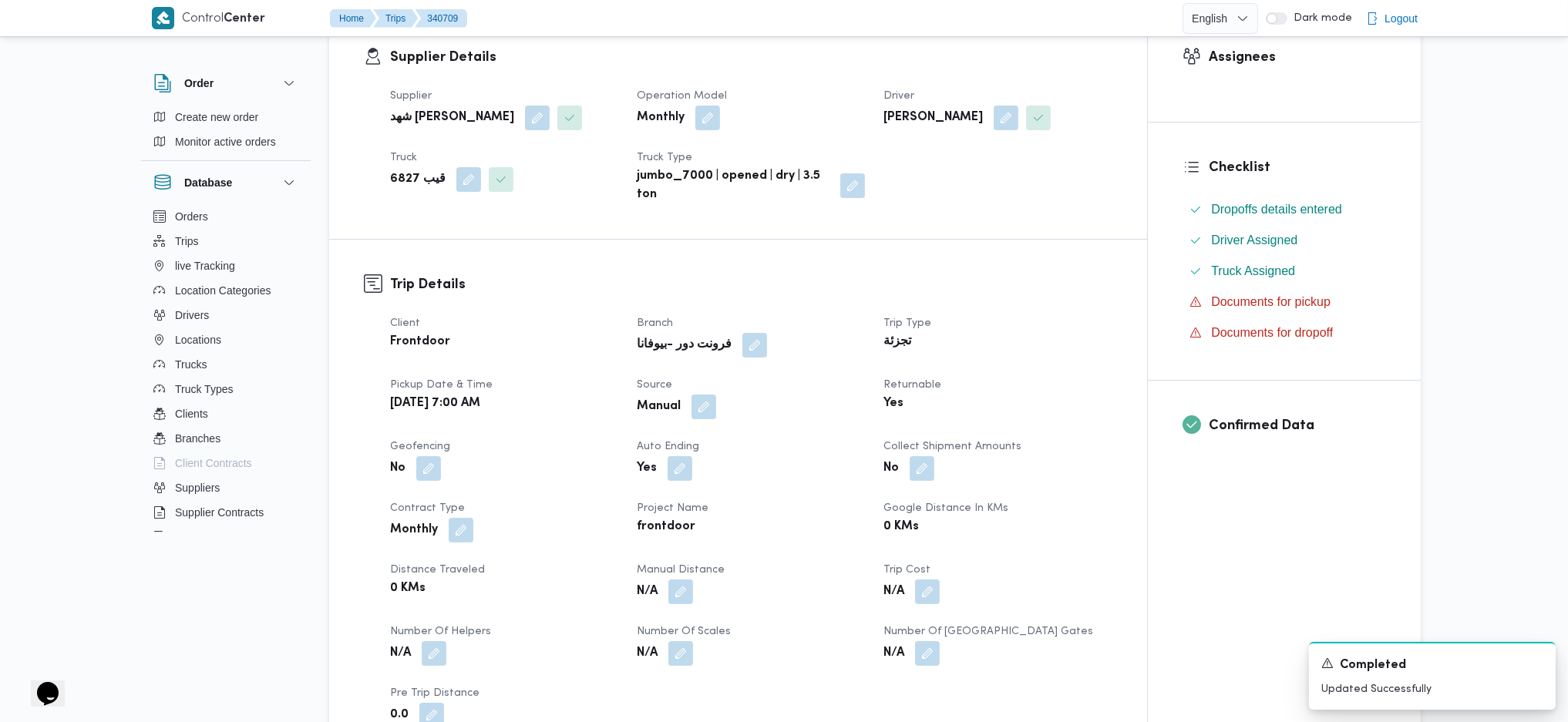
scroll to position [0, 0]
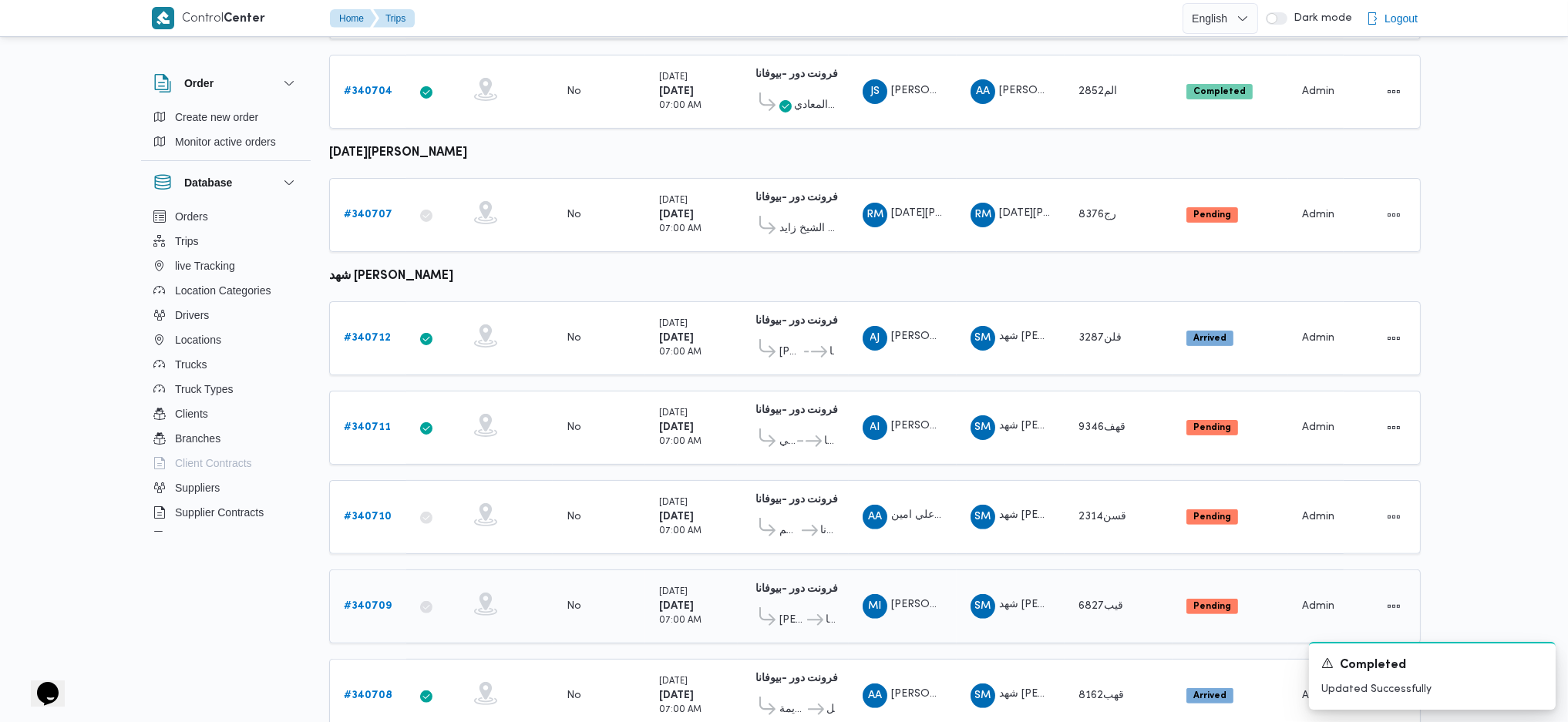
scroll to position [1001, 0]
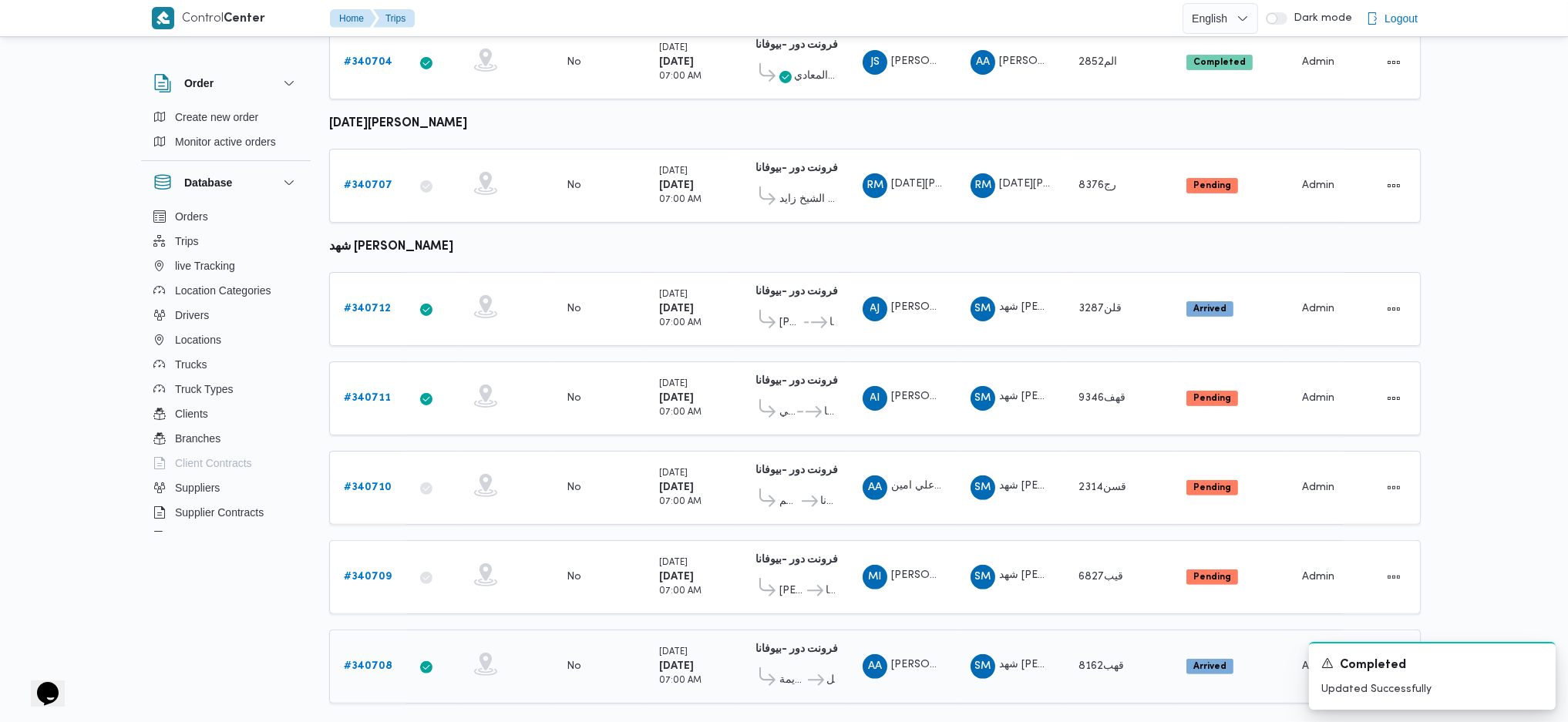
click at [363, 480] on b "# 340708" at bounding box center [368, 666] width 49 height 10
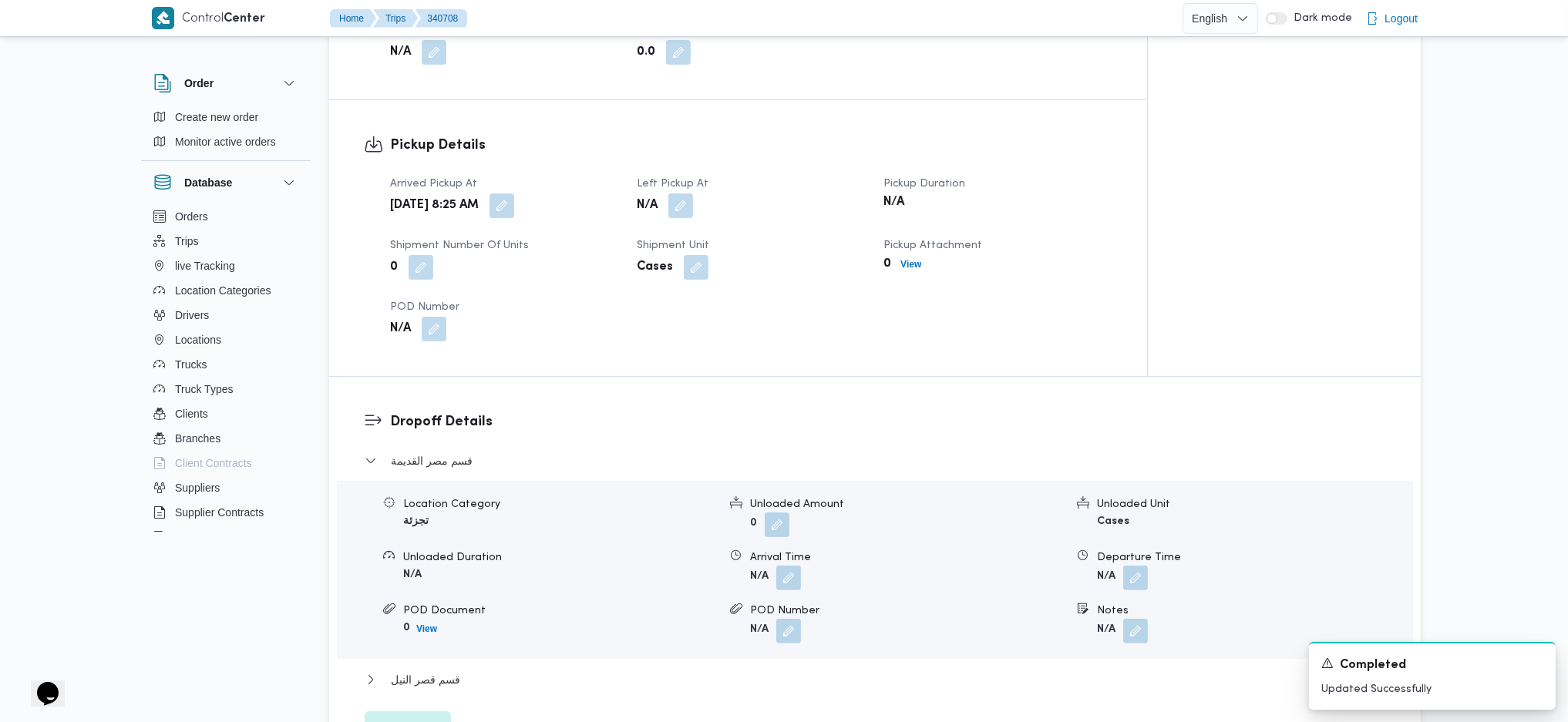
scroll to position [925, 0]
click at [514, 208] on button "button" at bounding box center [502, 206] width 24 height 24
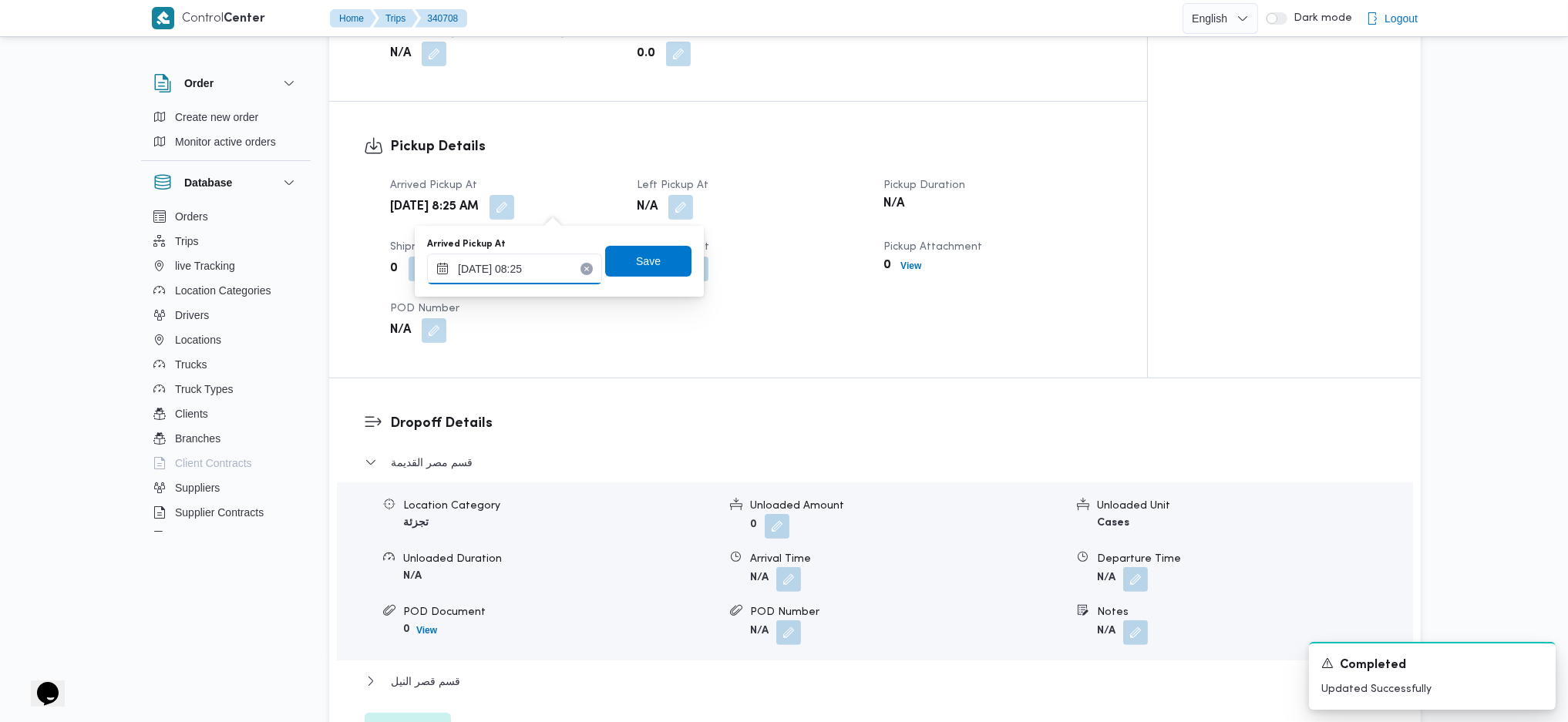
click at [520, 274] on input "01/10/2025 08:25" at bounding box center [514, 269] width 175 height 31
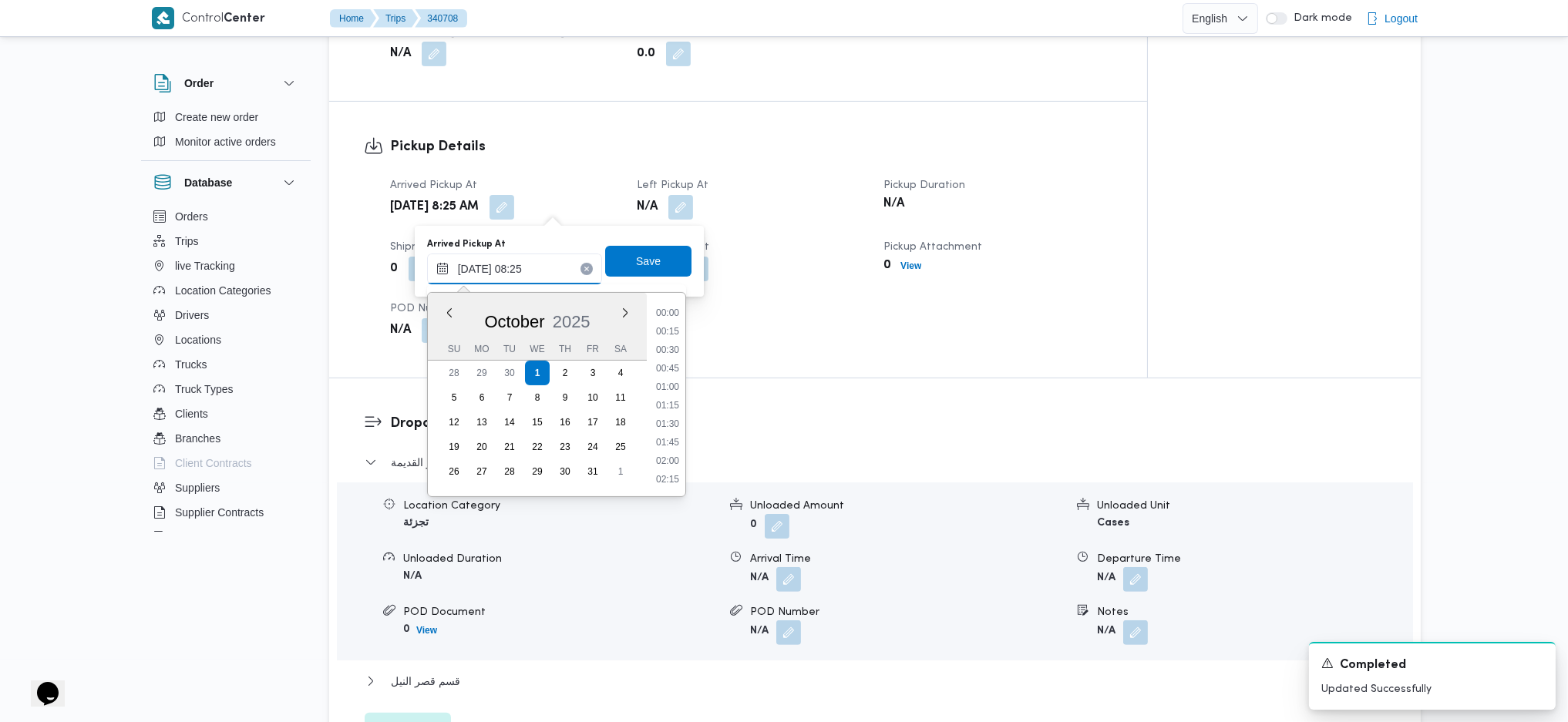
scroll to position [518, 0]
click at [660, 371] on li "07:45" at bounding box center [667, 368] width 35 height 16
type input "[DATE] 07:45"
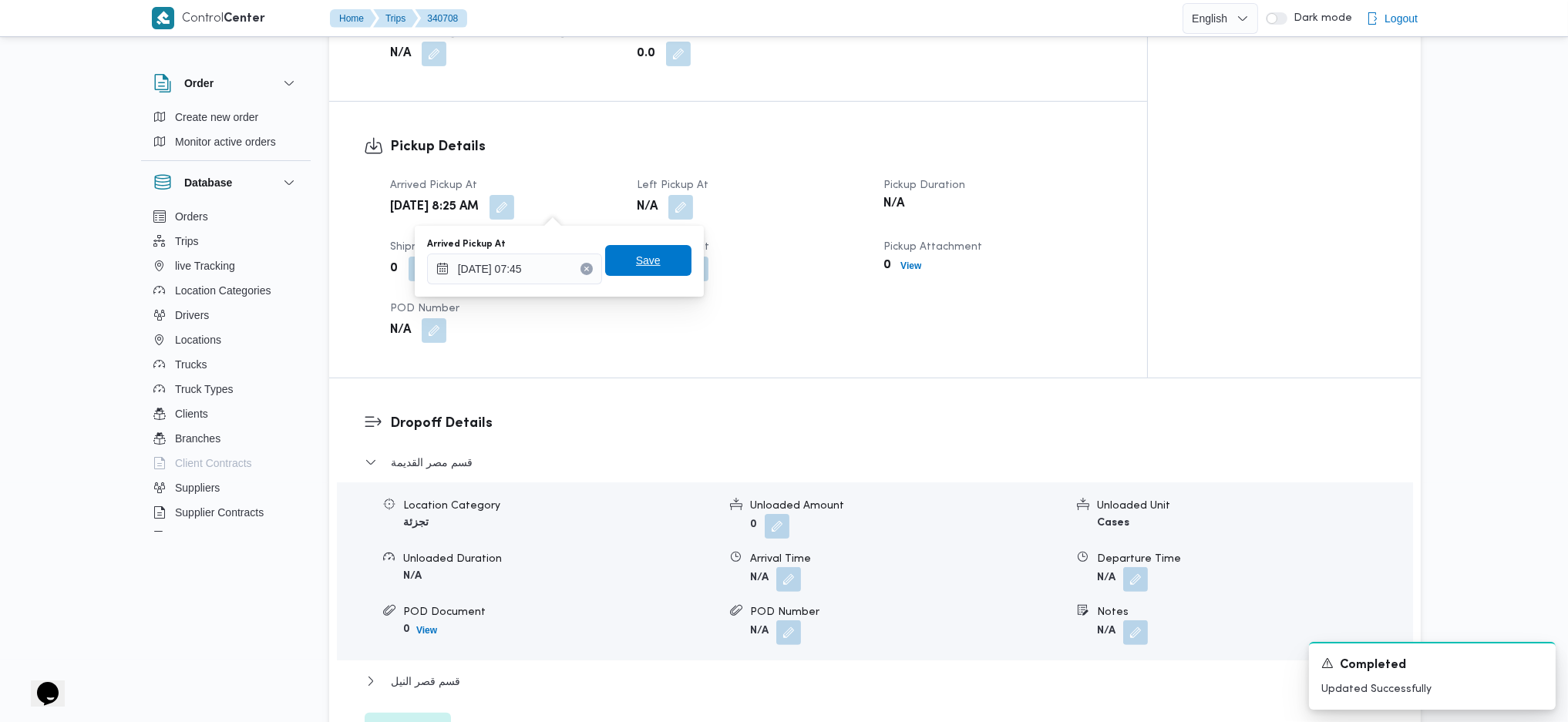
click at [640, 250] on span "Save" at bounding box center [648, 260] width 86 height 31
click at [689, 210] on button "button" at bounding box center [680, 206] width 24 height 24
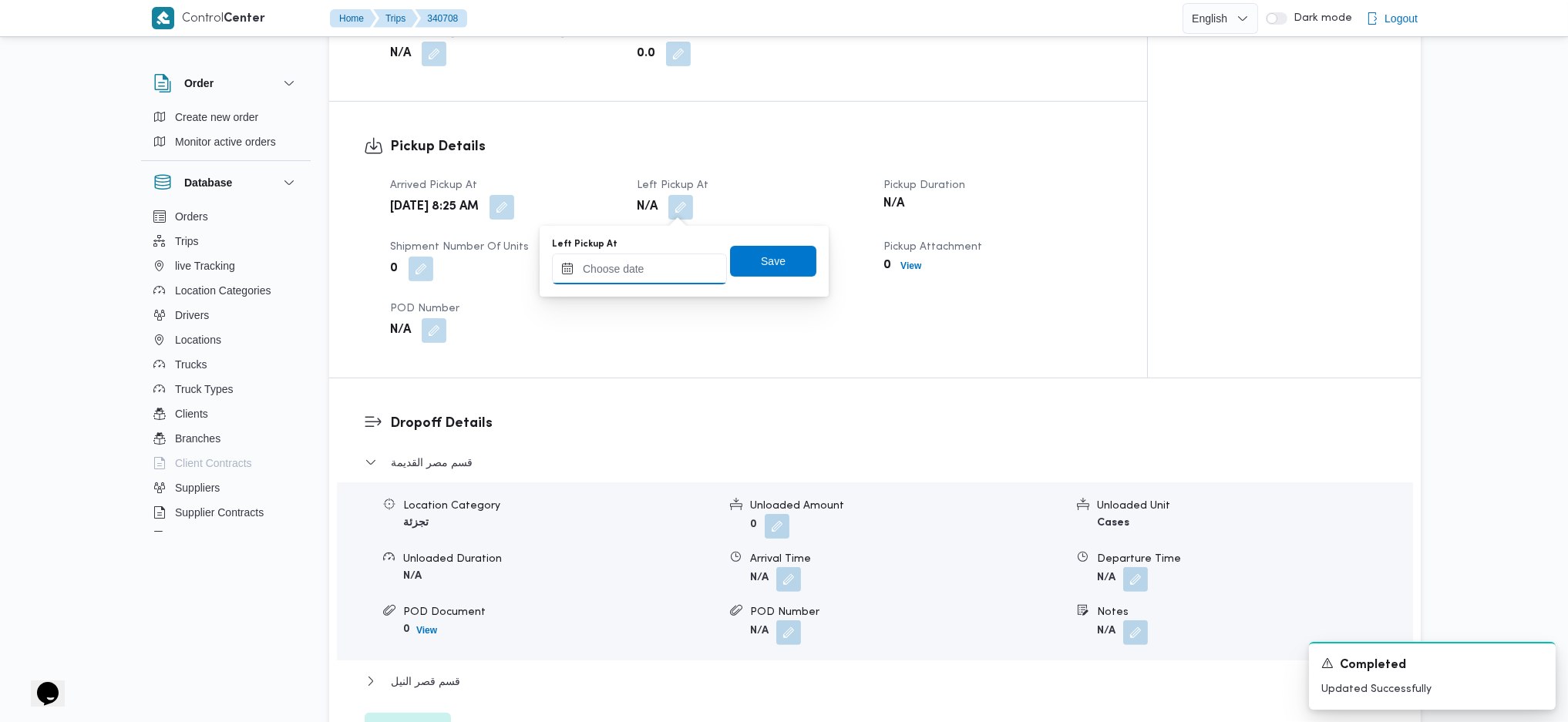
click at [648, 265] on input "Left Pickup At" at bounding box center [639, 269] width 175 height 31
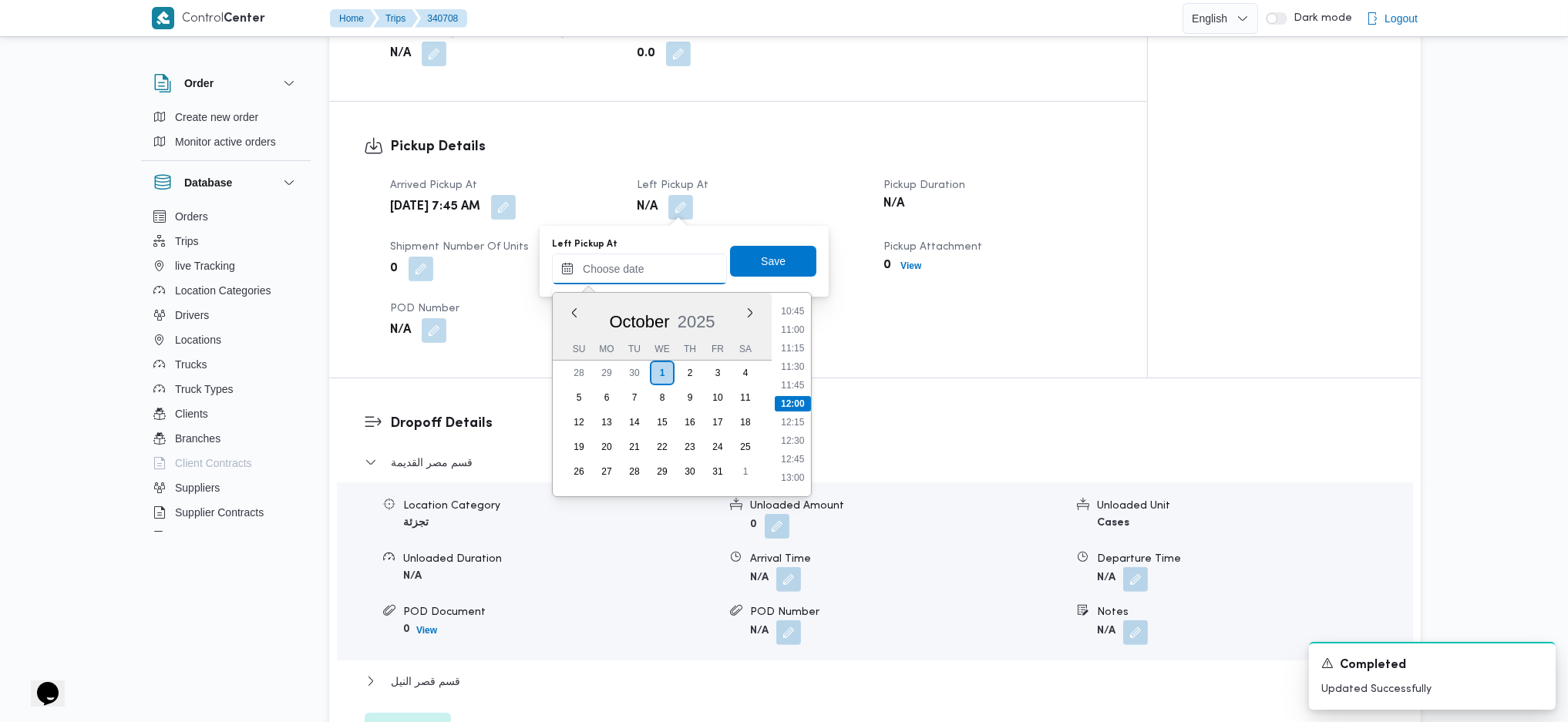
scroll to position [592, 0]
click at [794, 419] on li "09:30" at bounding box center [792, 424] width 35 height 16
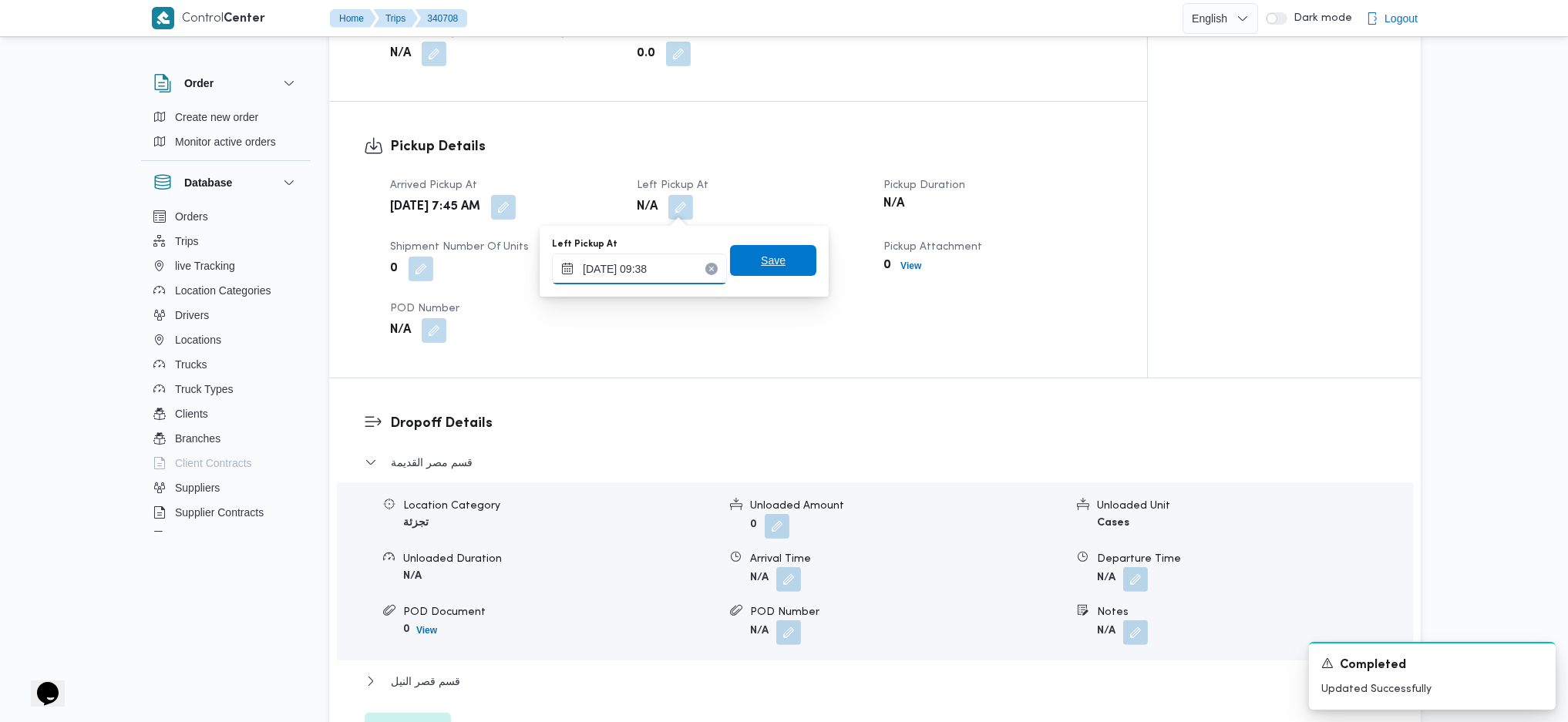
type input "01/10/2025 09:38"
click at [780, 258] on span "Save" at bounding box center [773, 260] width 86 height 31
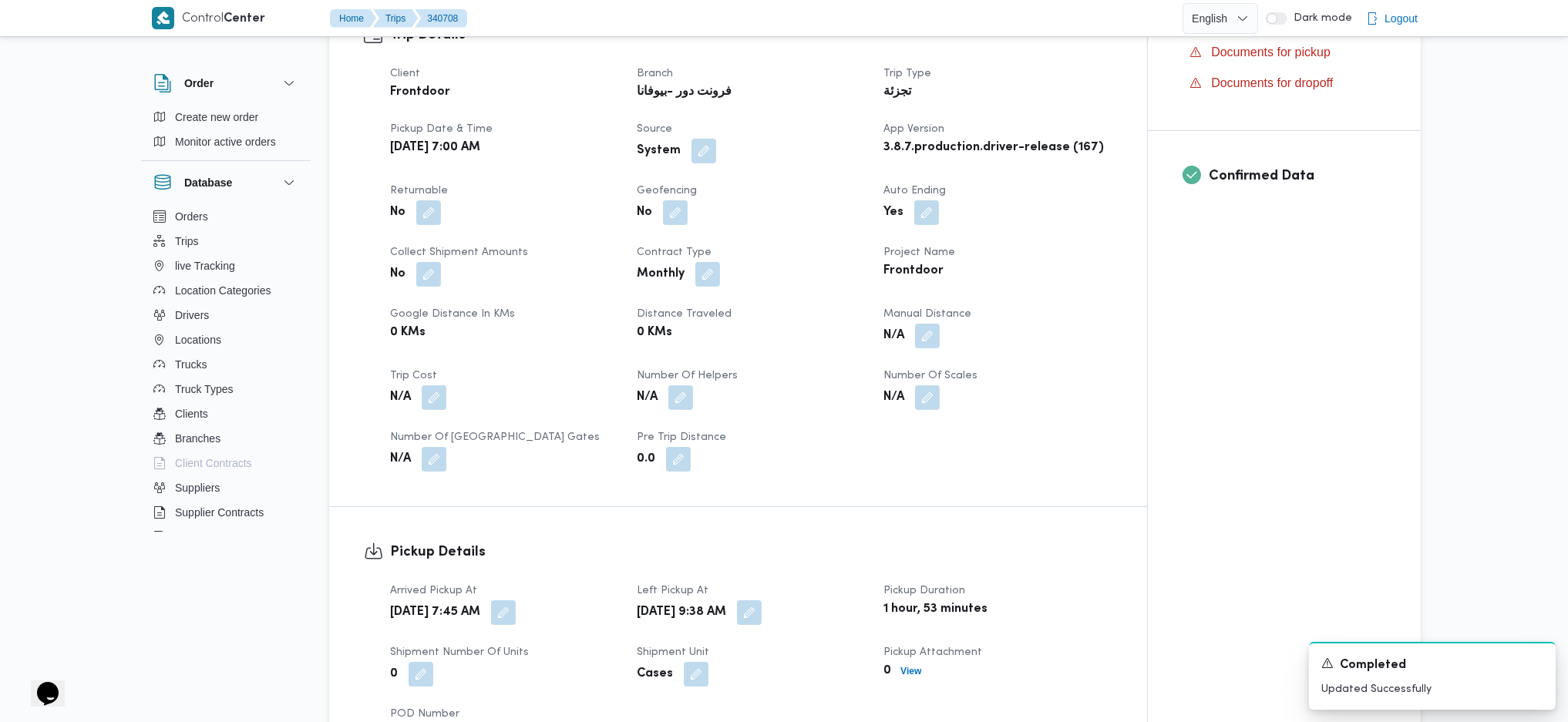
scroll to position [513, 0]
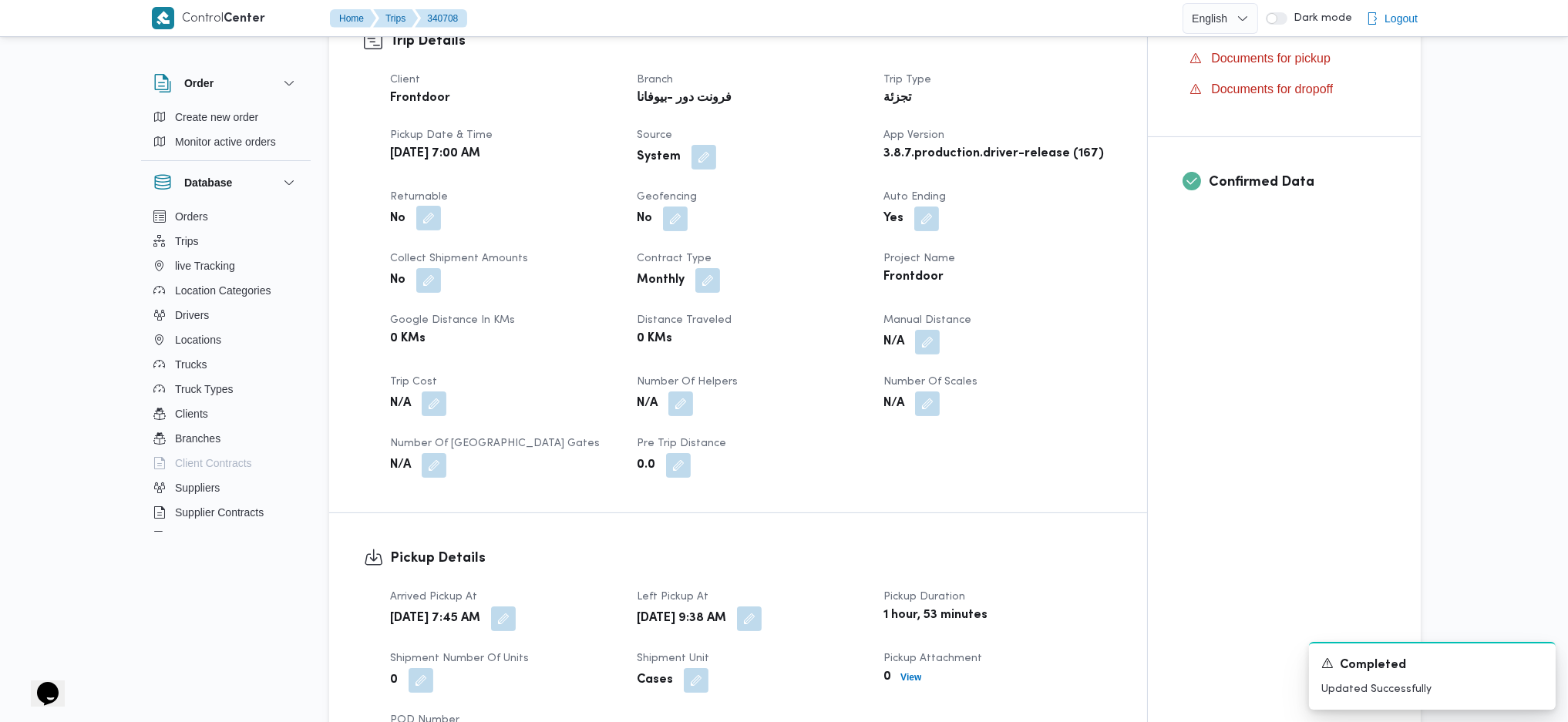
click at [422, 226] on button "button" at bounding box center [428, 218] width 24 height 24
click at [410, 256] on label "Is the trip will return to pickup after finish?" at bounding box center [386, 265] width 237 height 19
checkbox input "true"
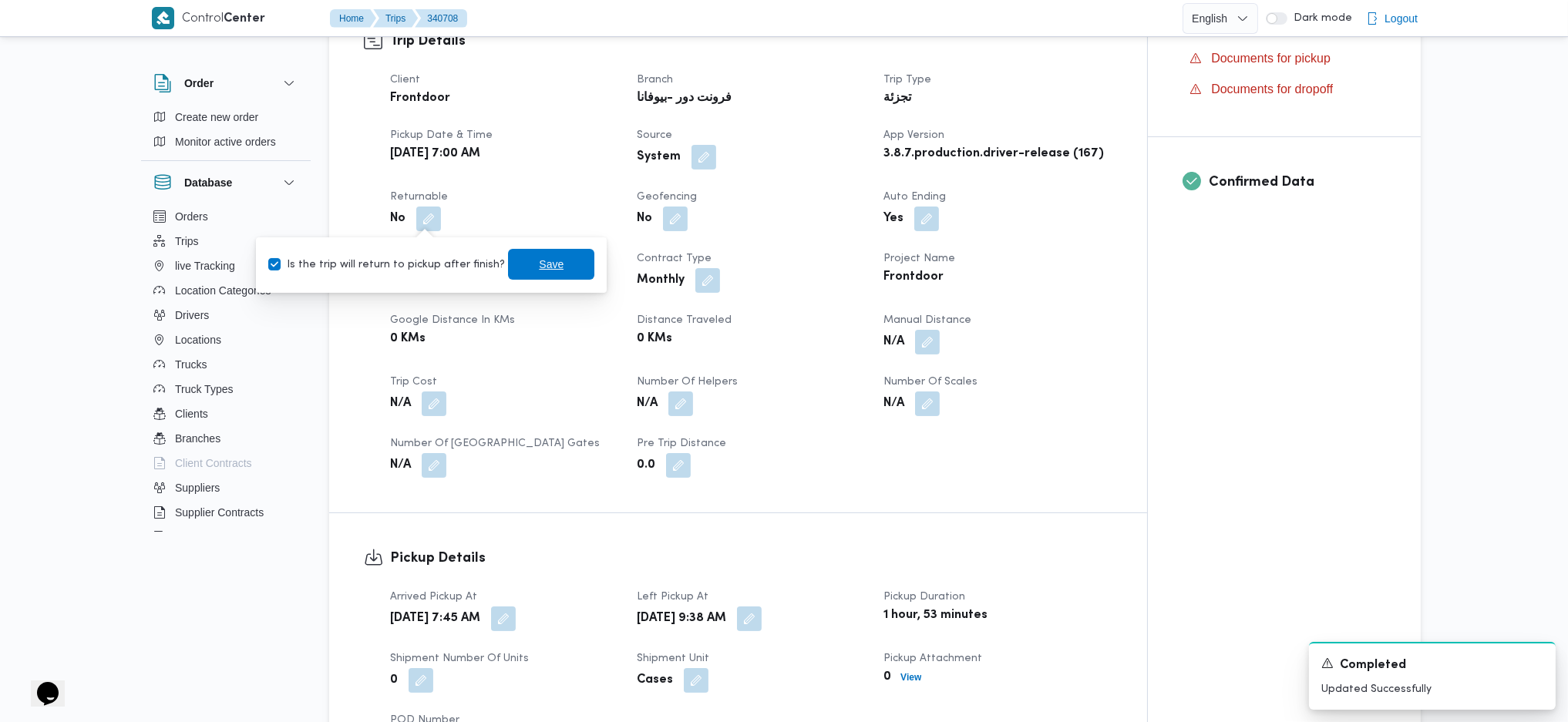
click at [541, 273] on span "Save" at bounding box center [551, 264] width 86 height 31
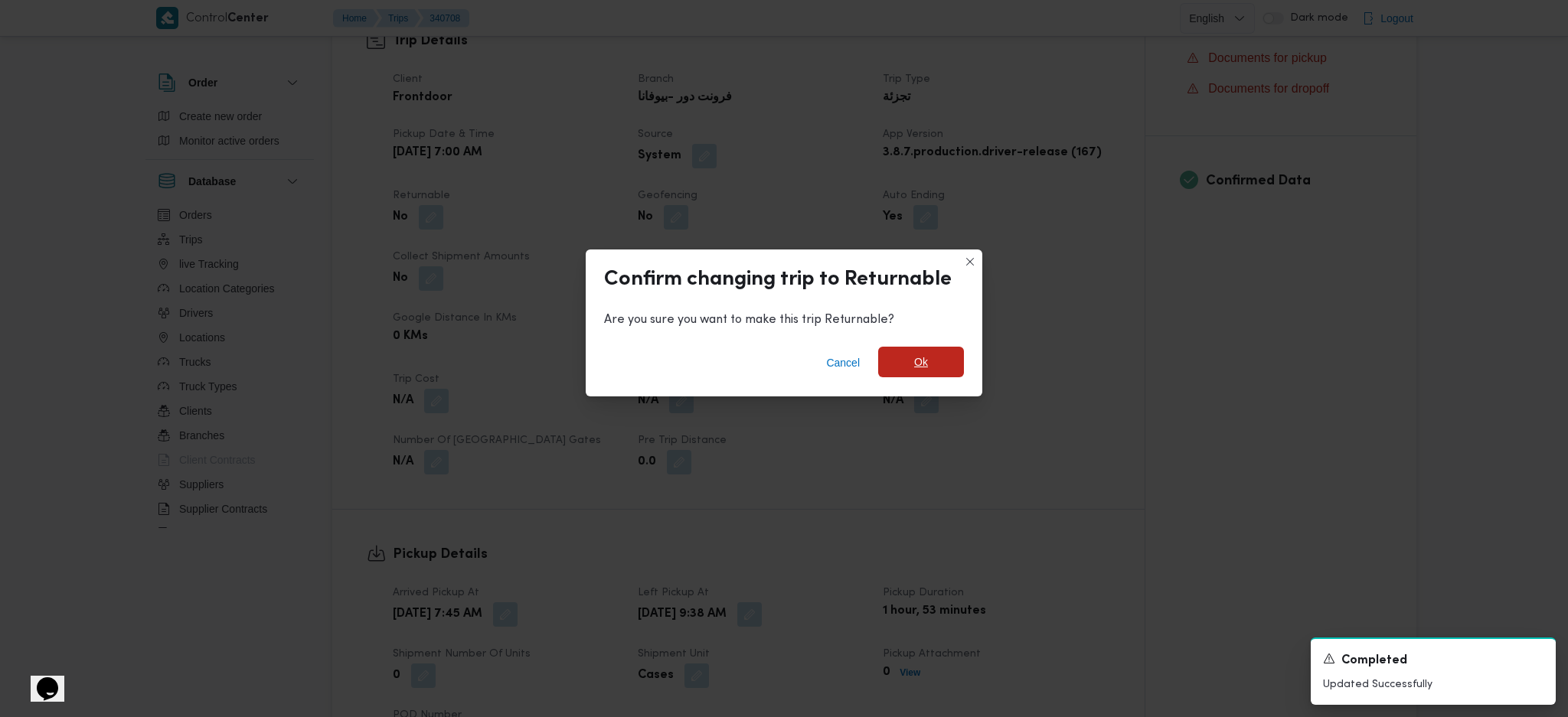
drag, startPoint x: 969, startPoint y: 358, endPoint x: 961, endPoint y: 363, distance: 9.4
click at [963, 362] on div "Cancel Ok" at bounding box center [784, 365] width 397 height 61
click at [935, 369] on span "Ok" at bounding box center [921, 362] width 86 height 30
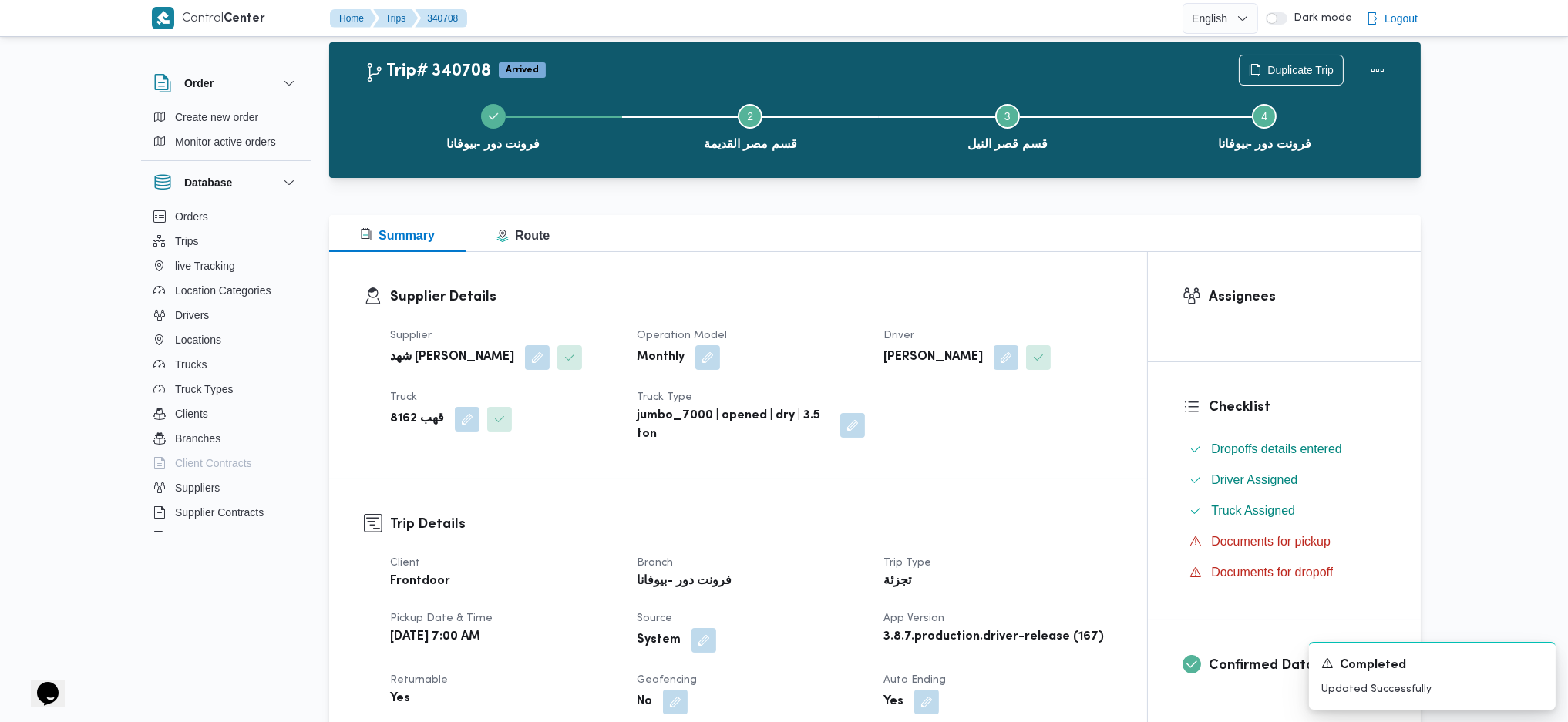
scroll to position [0, 0]
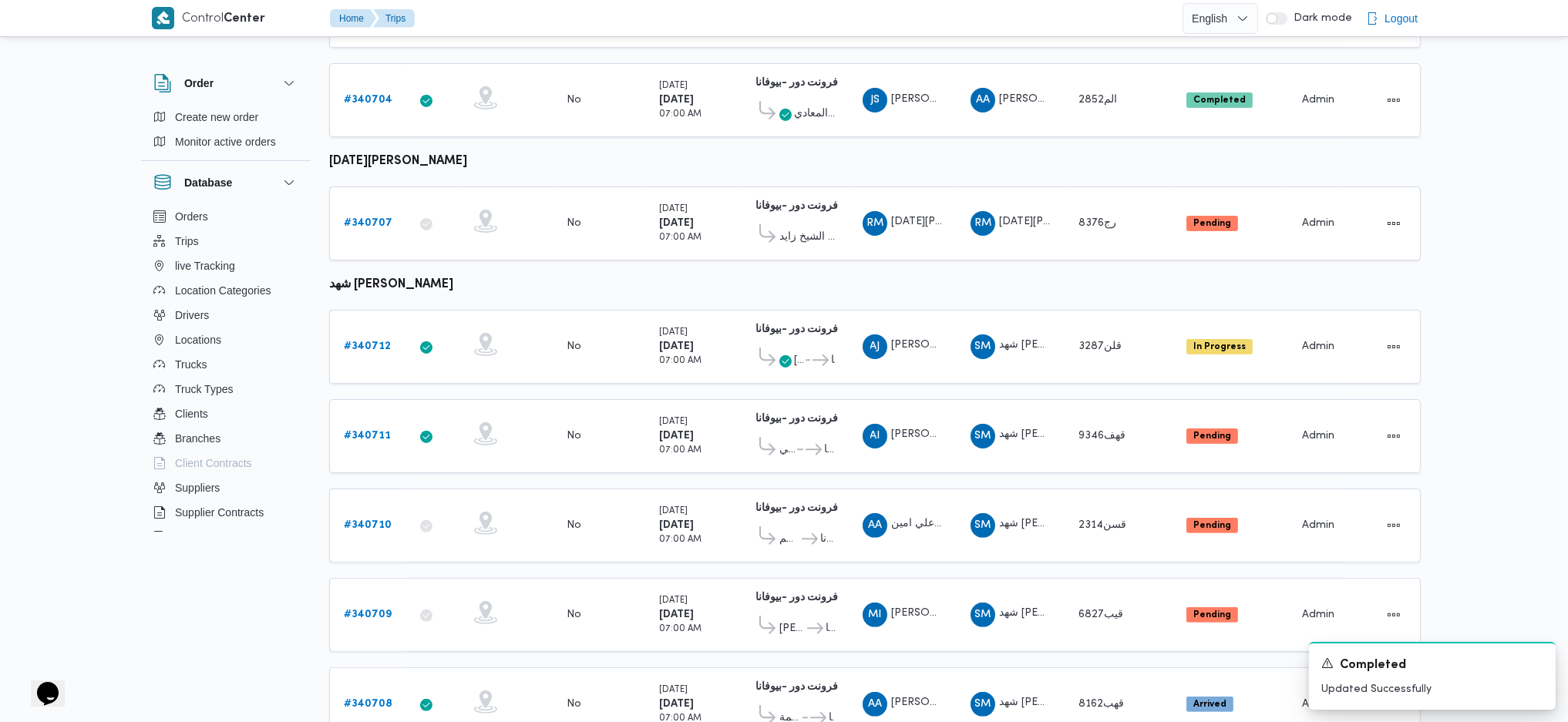
scroll to position [1001, 0]
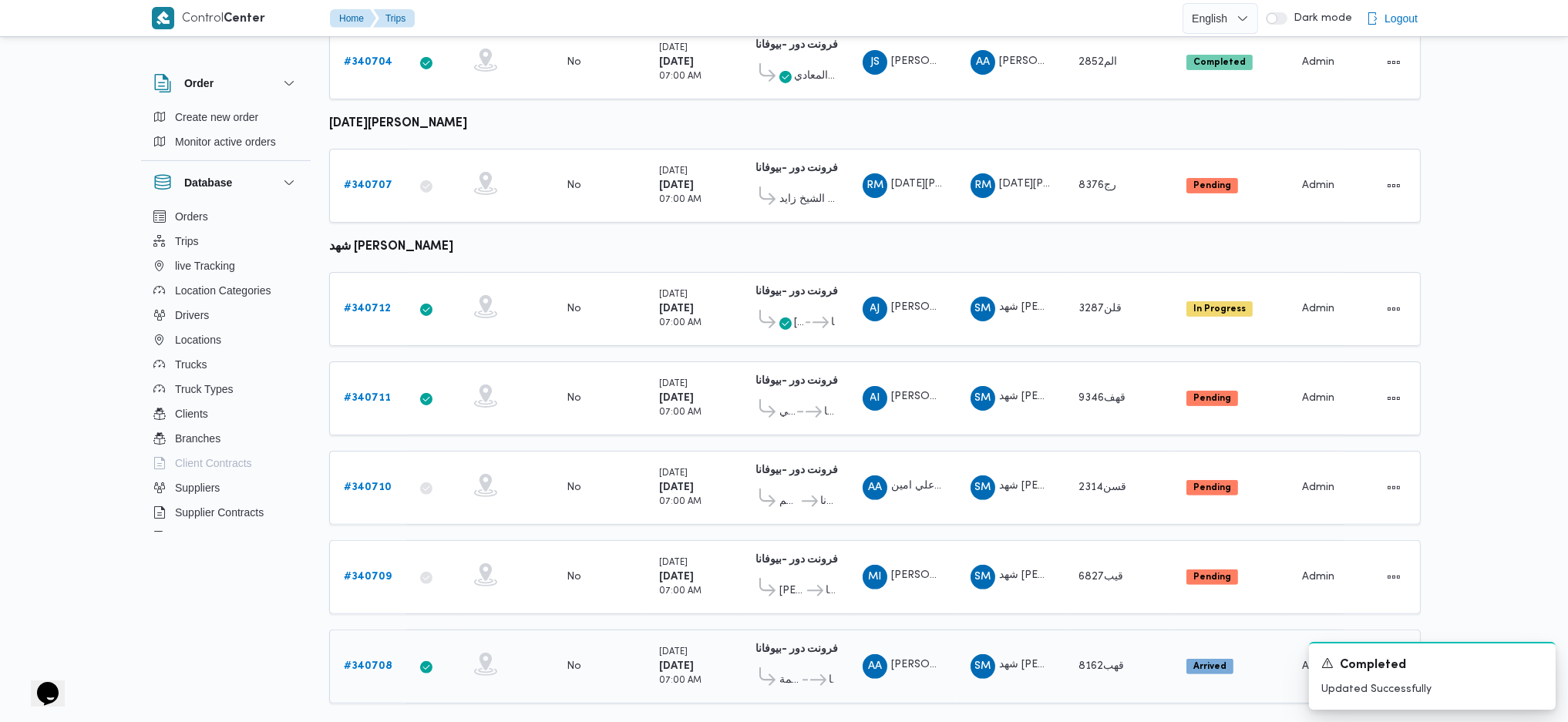
click at [375, 480] on link "# 340708" at bounding box center [368, 666] width 49 height 19
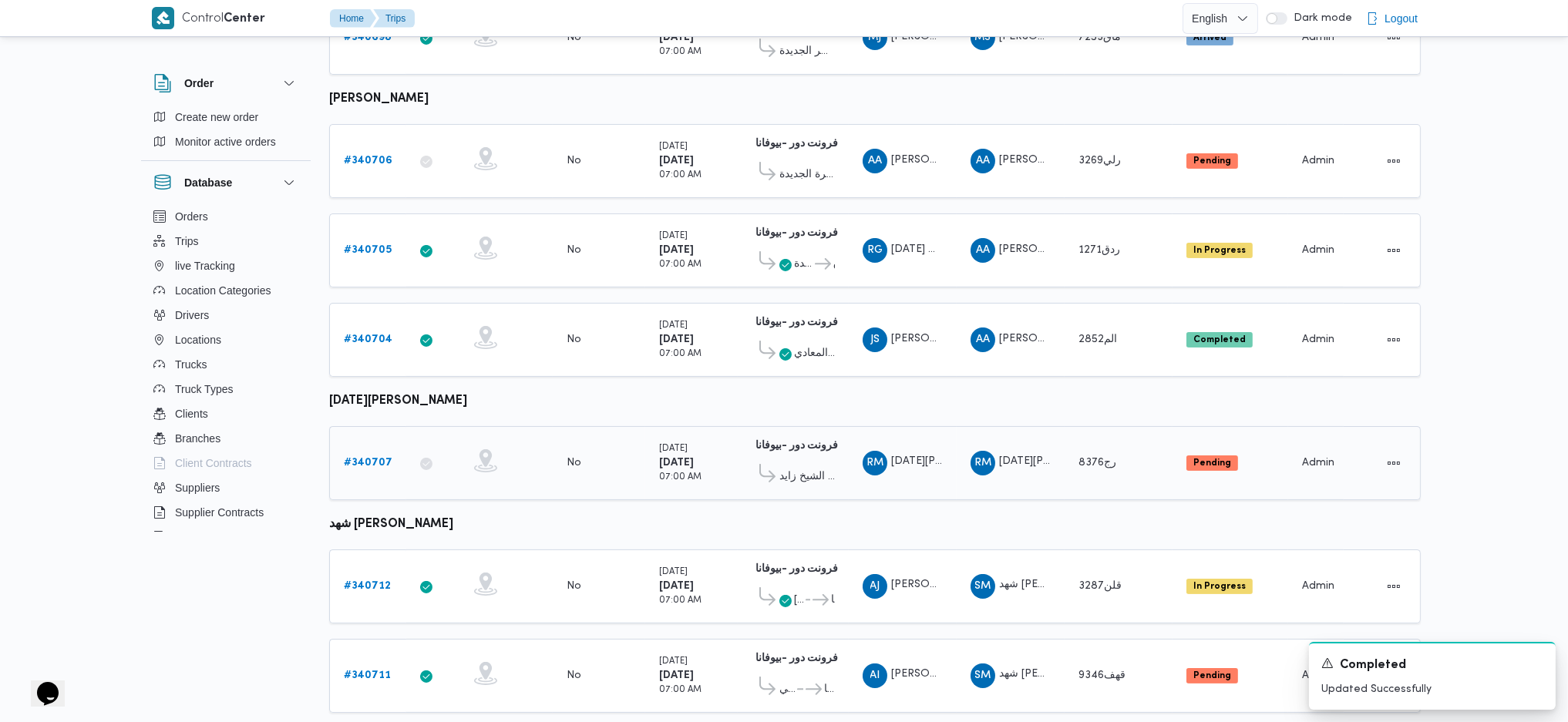
scroll to position [693, 0]
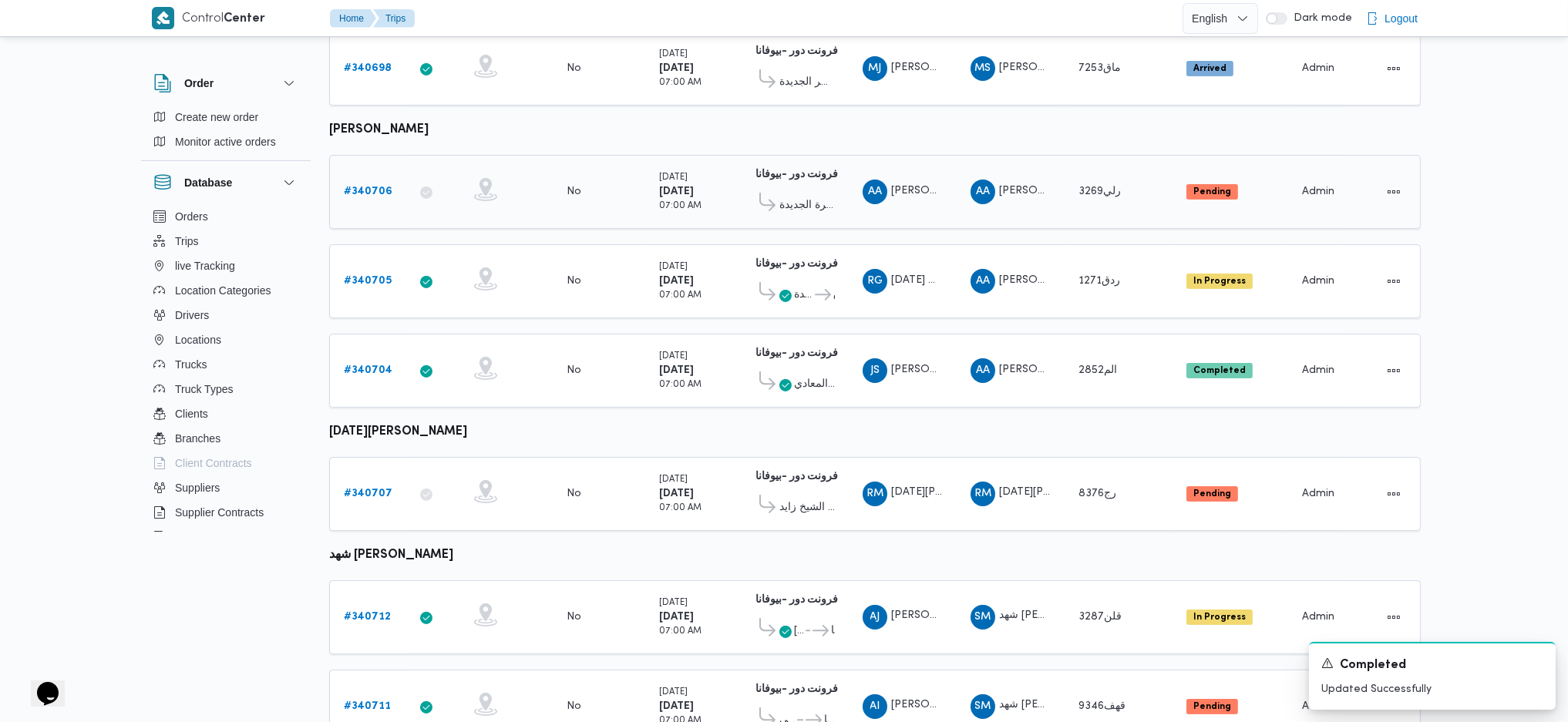
click at [377, 186] on b "# 340706" at bounding box center [368, 191] width 49 height 10
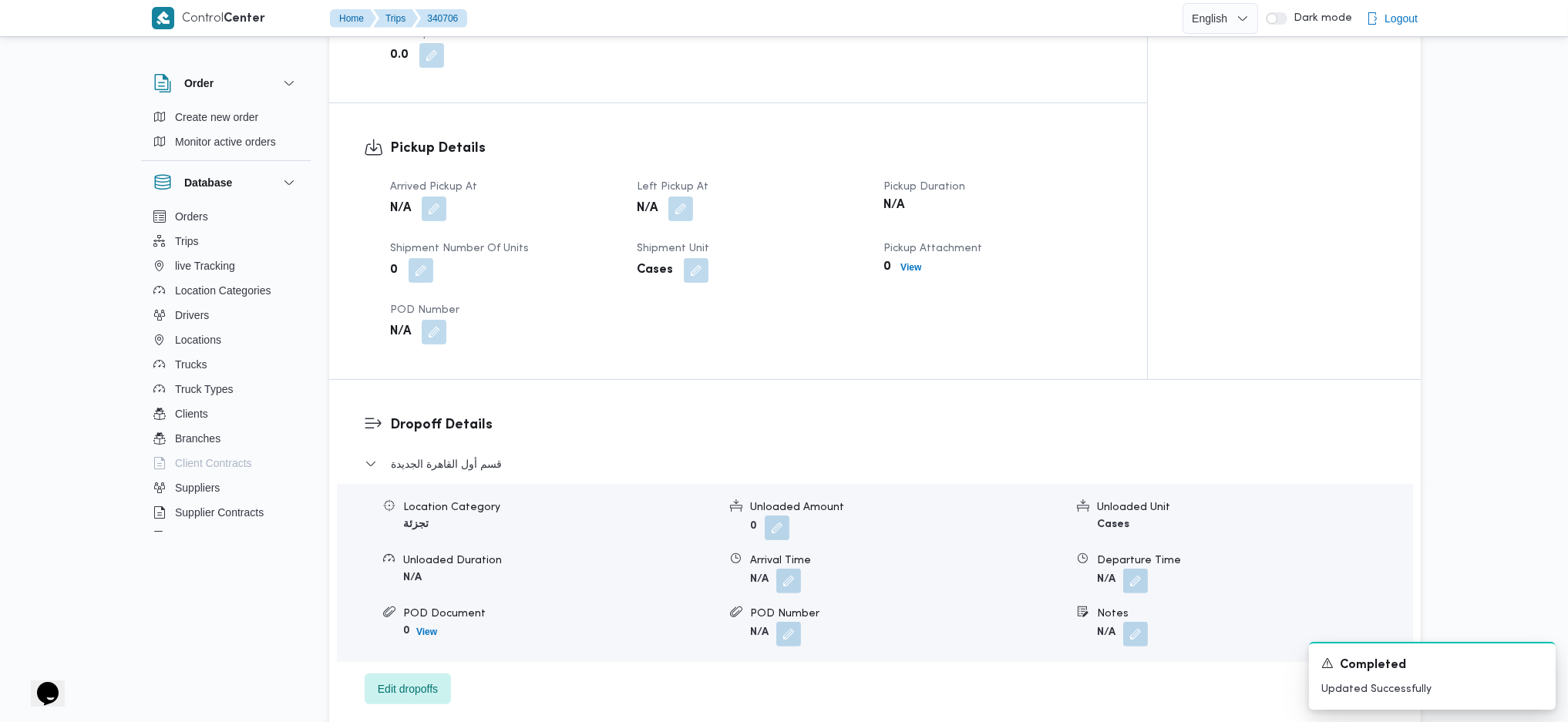
scroll to position [897, 0]
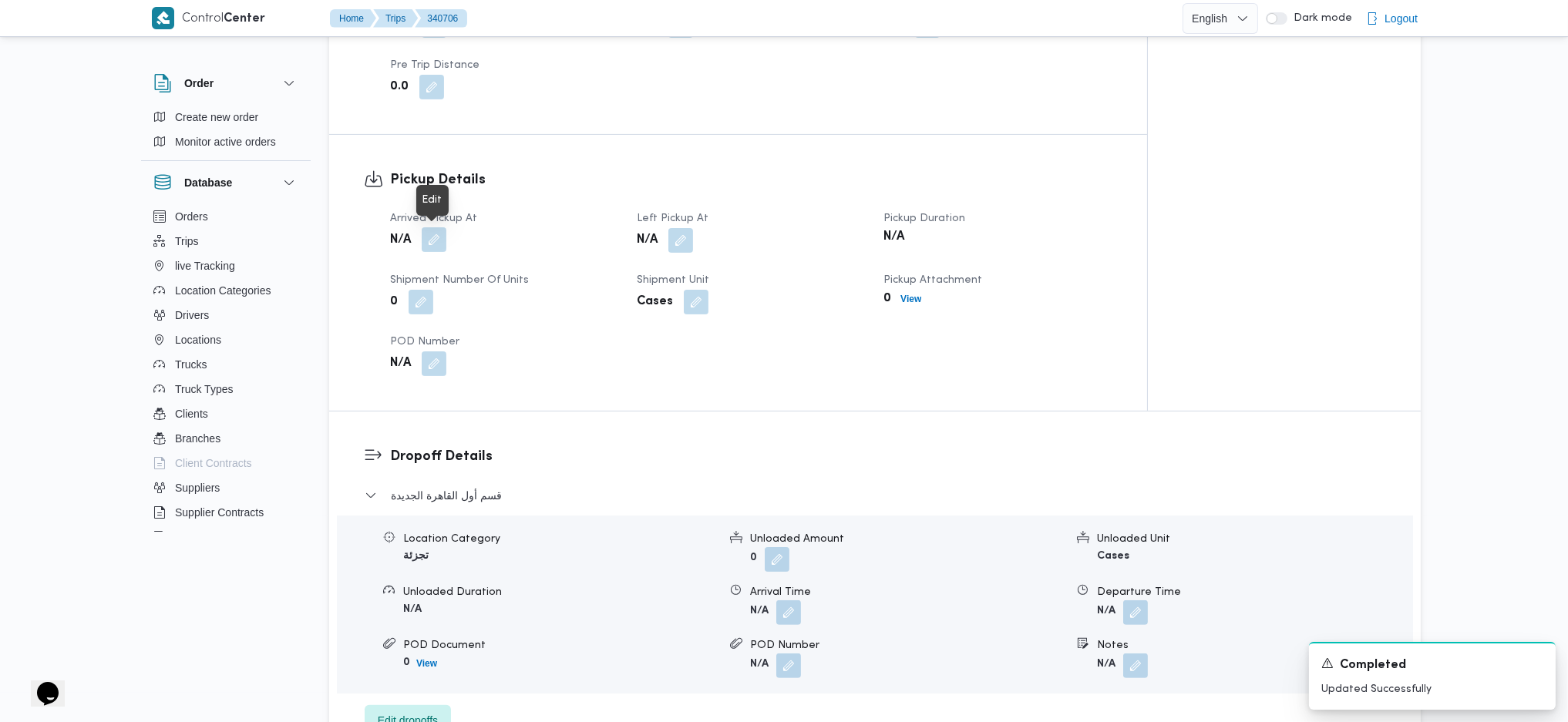
click at [439, 237] on button "button" at bounding box center [433, 239] width 24 height 24
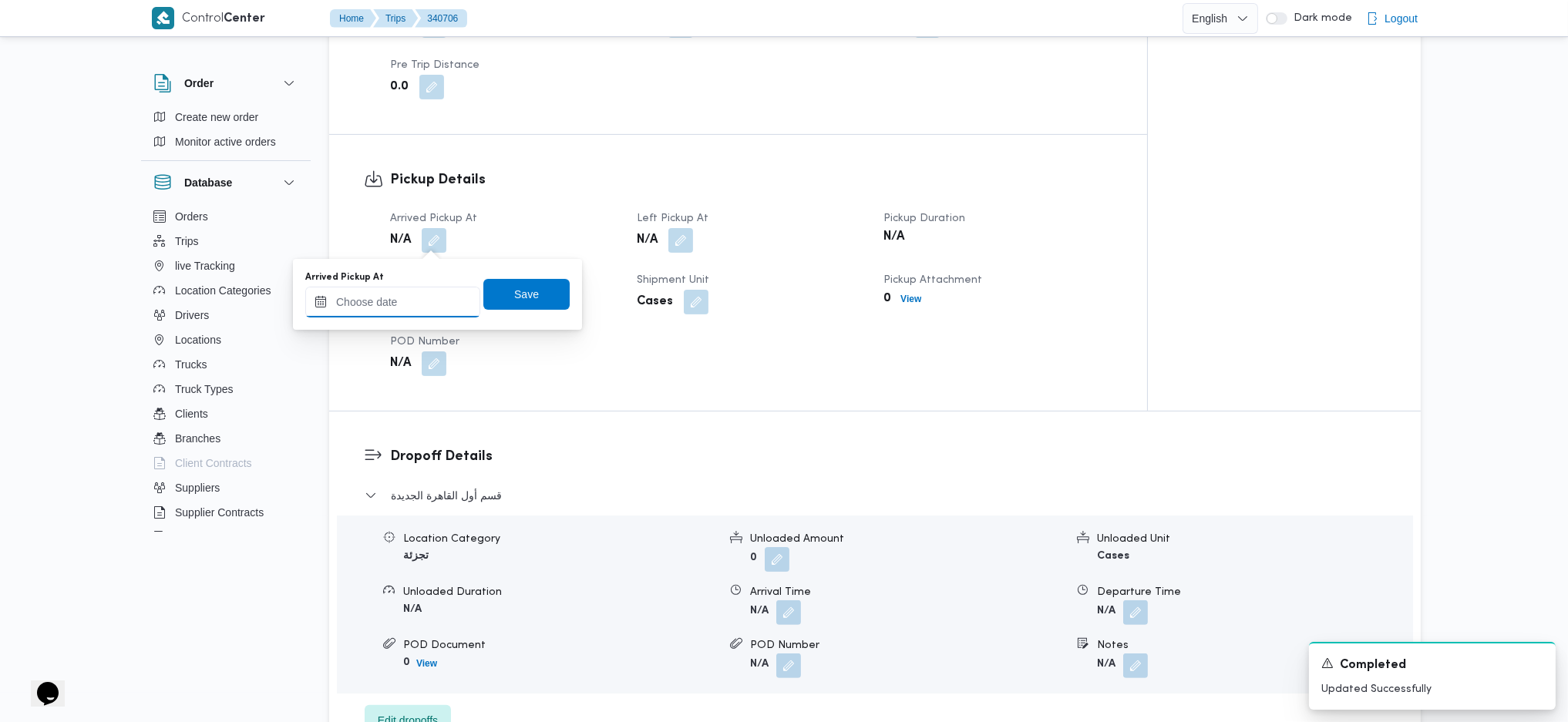
click at [422, 307] on input "Arrived Pickup At" at bounding box center [393, 301] width 175 height 31
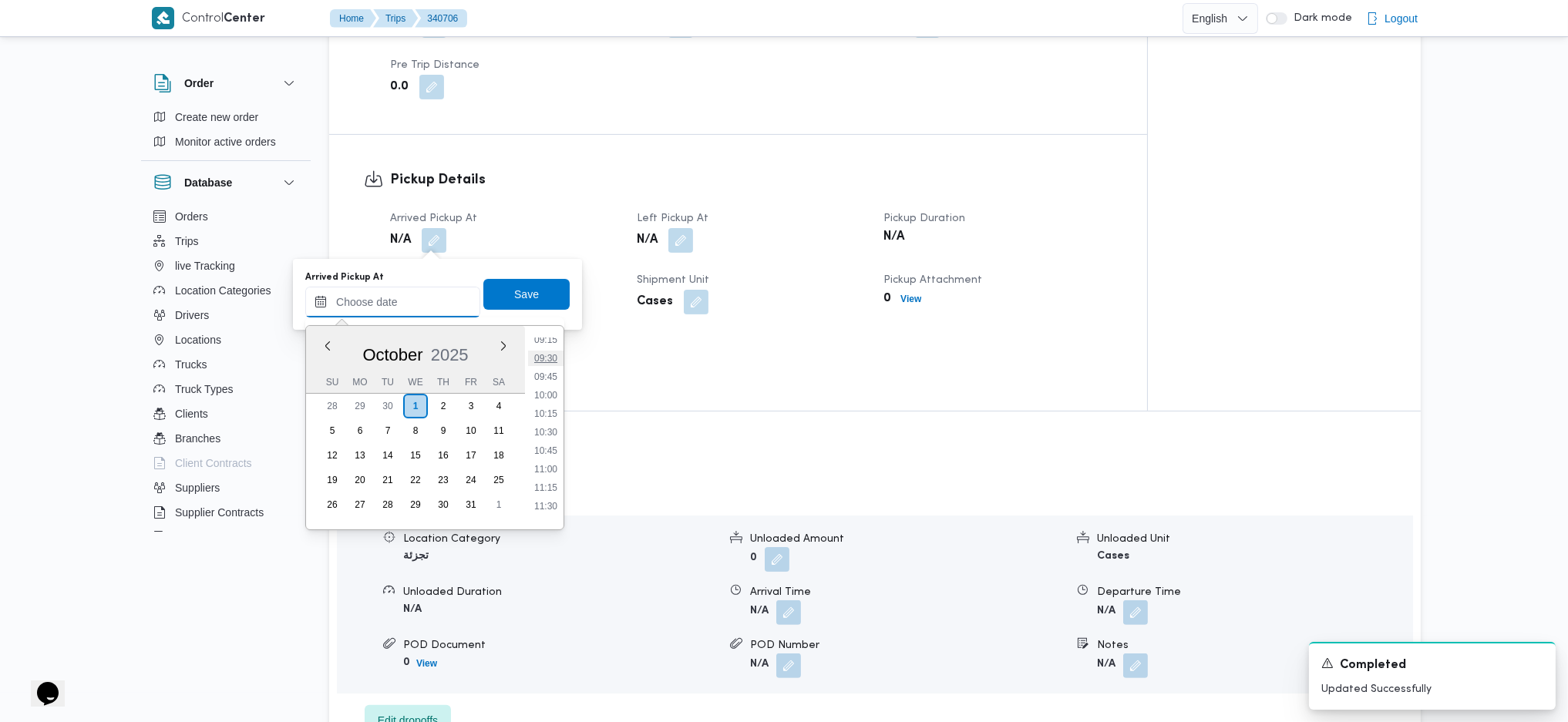
scroll to position [592, 0]
drag, startPoint x: 549, startPoint y: 381, endPoint x: 544, endPoint y: 363, distance: 18.7
click at [549, 381] on li "08:30" at bounding box center [545, 383] width 35 height 16
type input "01/10/2025 08:30"
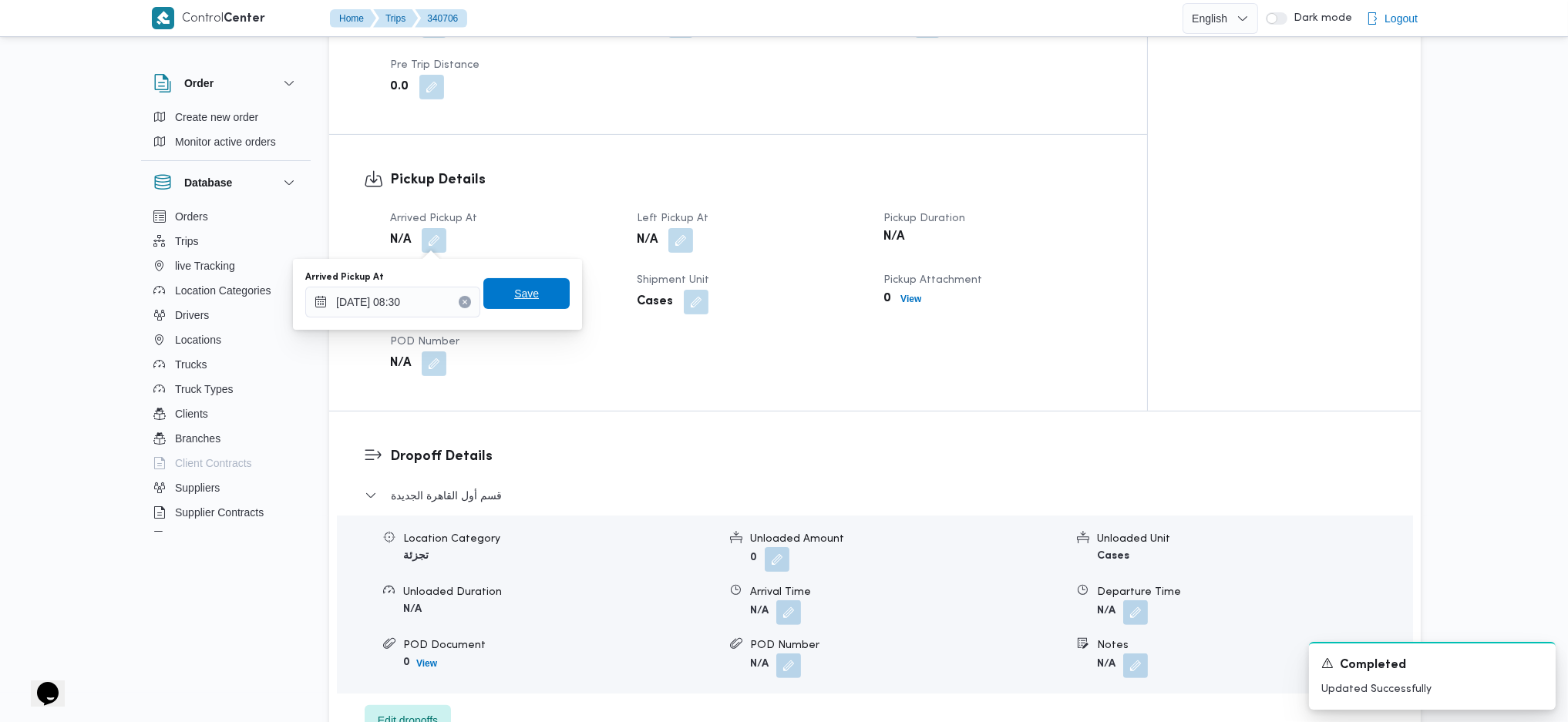
click at [523, 298] on span "Save" at bounding box center [526, 294] width 24 height 19
click at [686, 238] on button "button" at bounding box center [680, 239] width 24 height 24
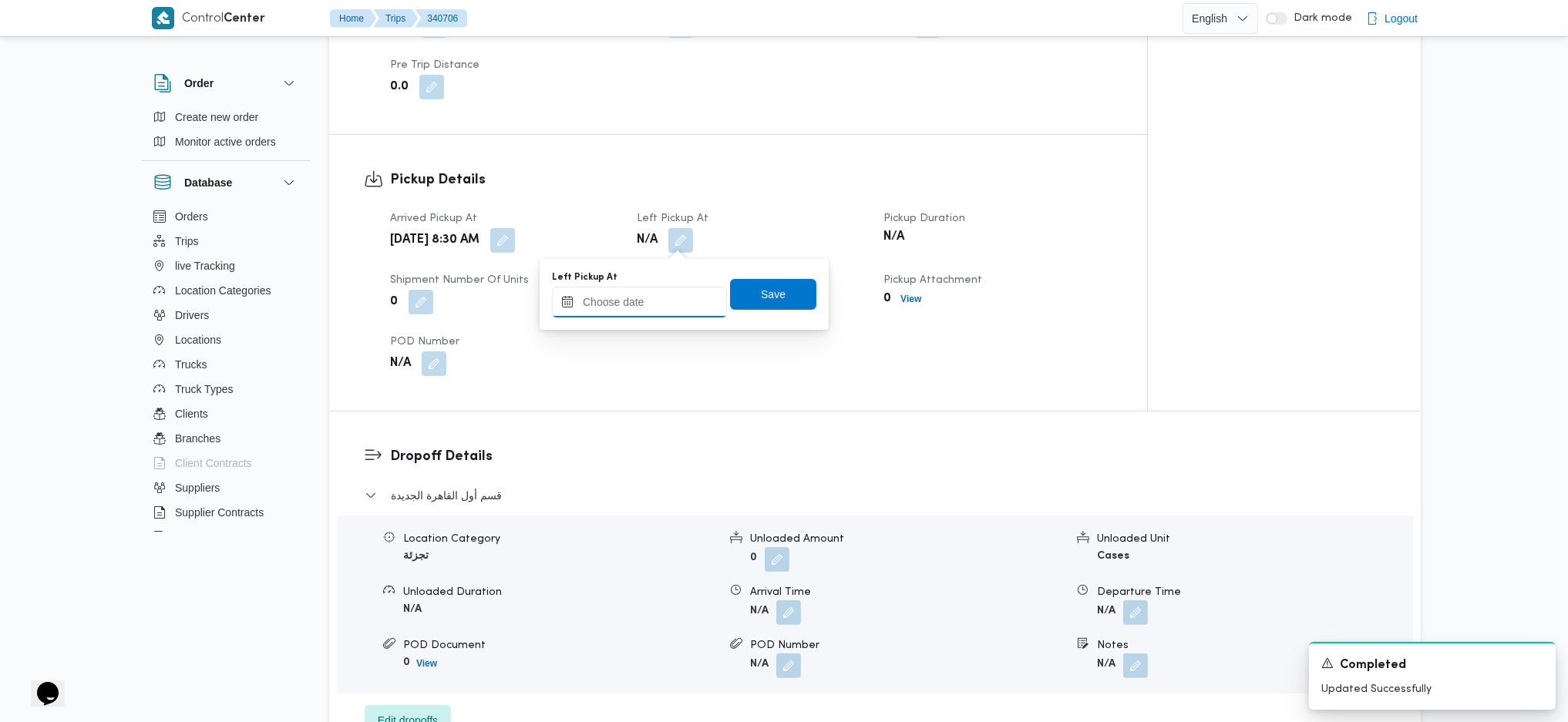
click at [658, 292] on input "Left Pickup At" at bounding box center [639, 301] width 175 height 31
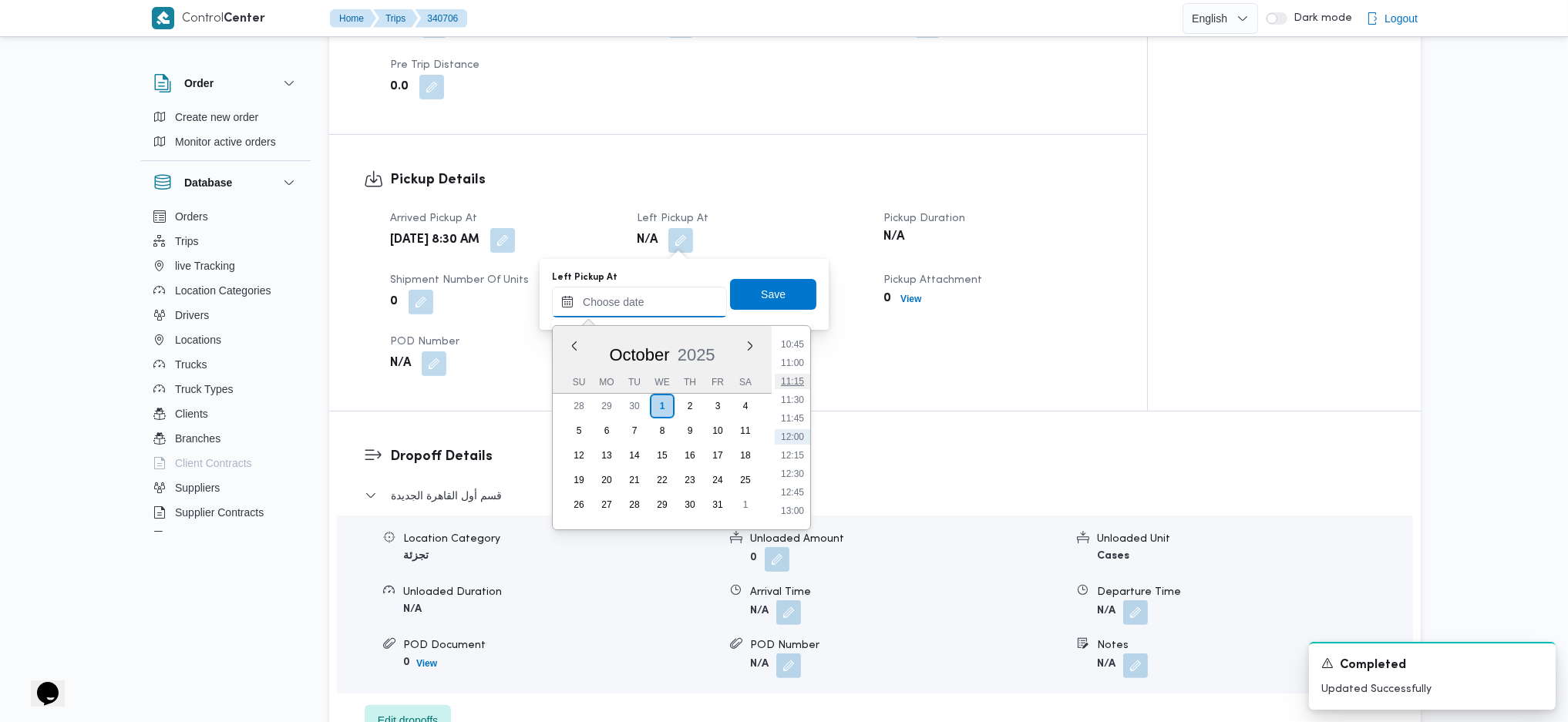
scroll to position [695, 0]
click at [795, 403] on li "10:15" at bounding box center [792, 410] width 35 height 16
type input "01/10/2025 10:15"
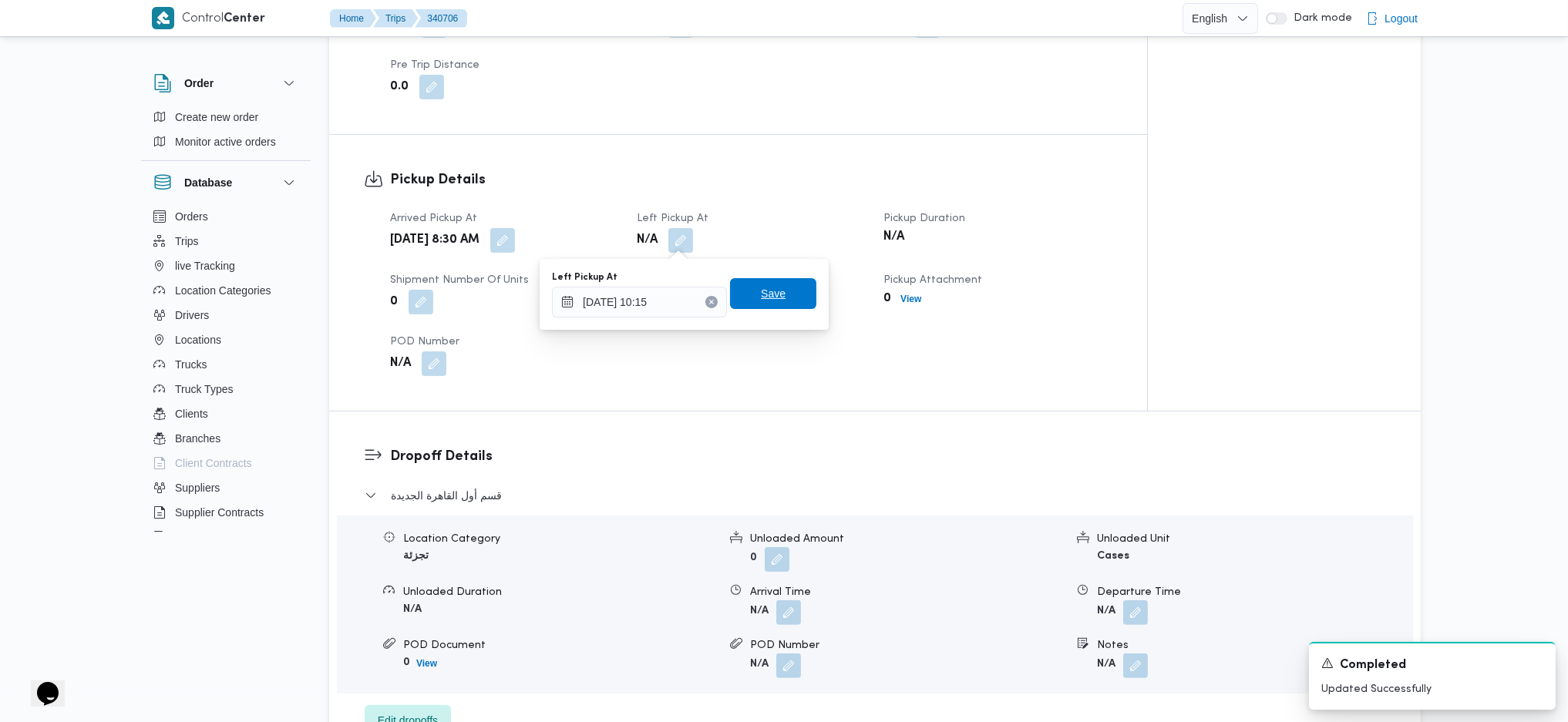
click at [761, 290] on span "Save" at bounding box center [773, 294] width 24 height 19
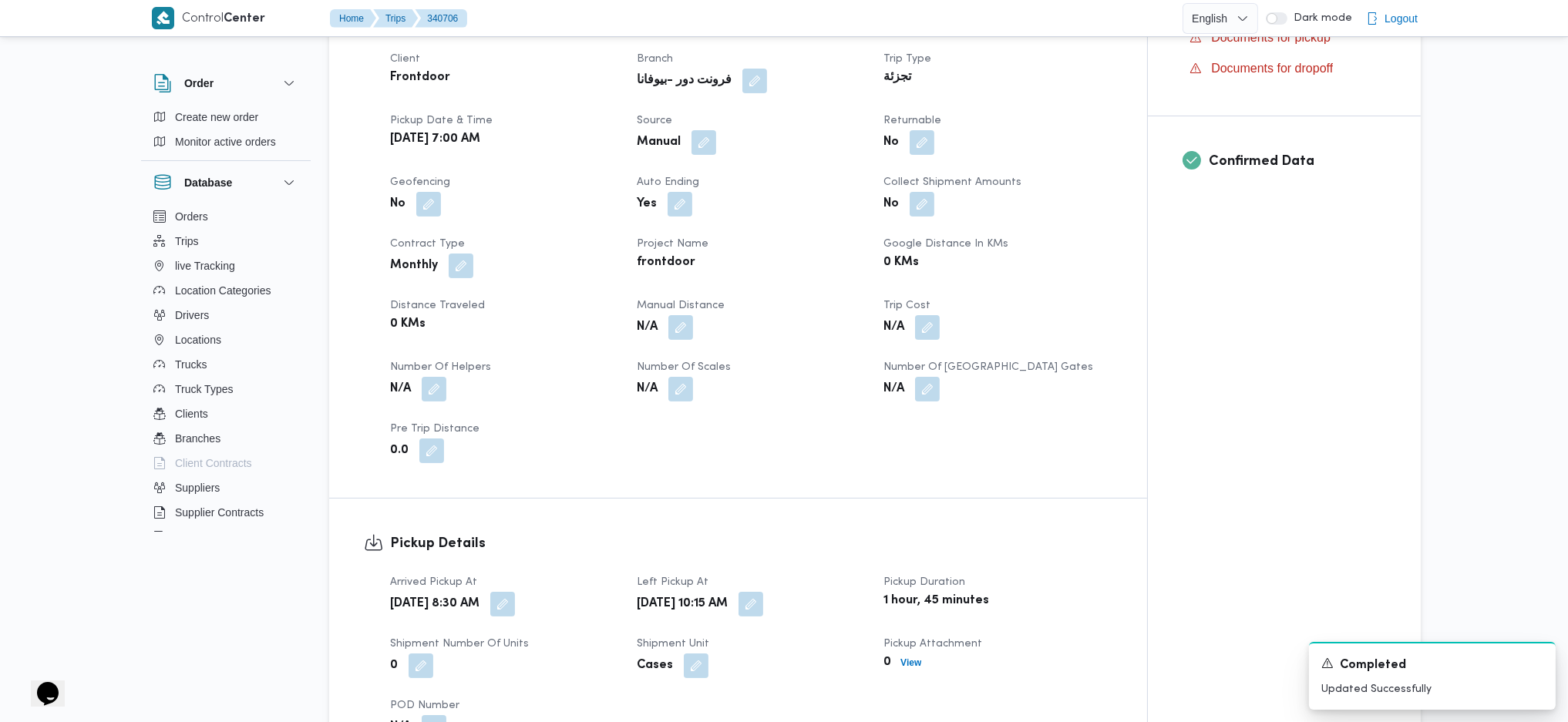
scroll to position [384, 0]
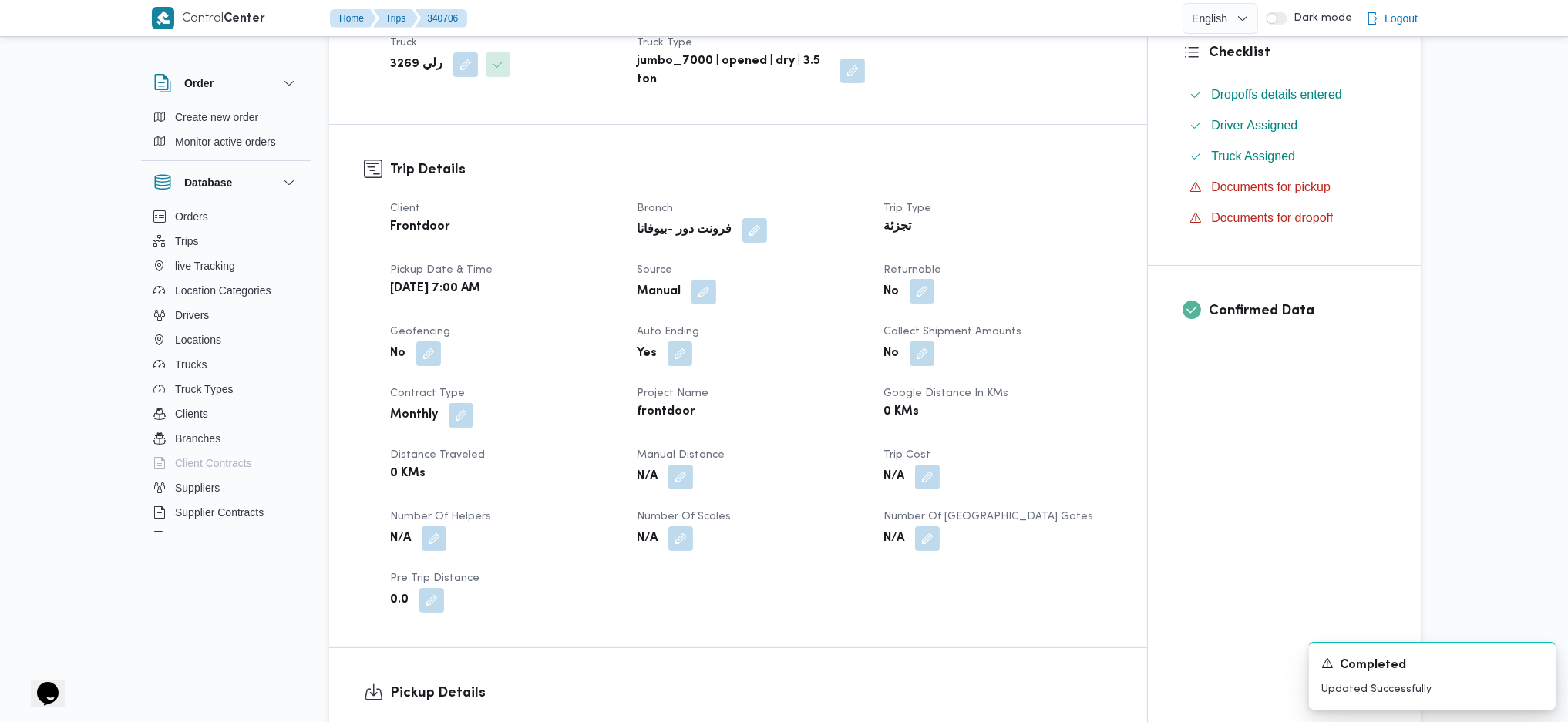
drag, startPoint x: 924, startPoint y: 281, endPoint x: 925, endPoint y: 291, distance: 10.0
click at [924, 284] on button "button" at bounding box center [922, 291] width 24 height 24
click at [891, 336] on label "Is the trip will return to pickup after finish?" at bounding box center [880, 338] width 237 height 19
checkbox input "true"
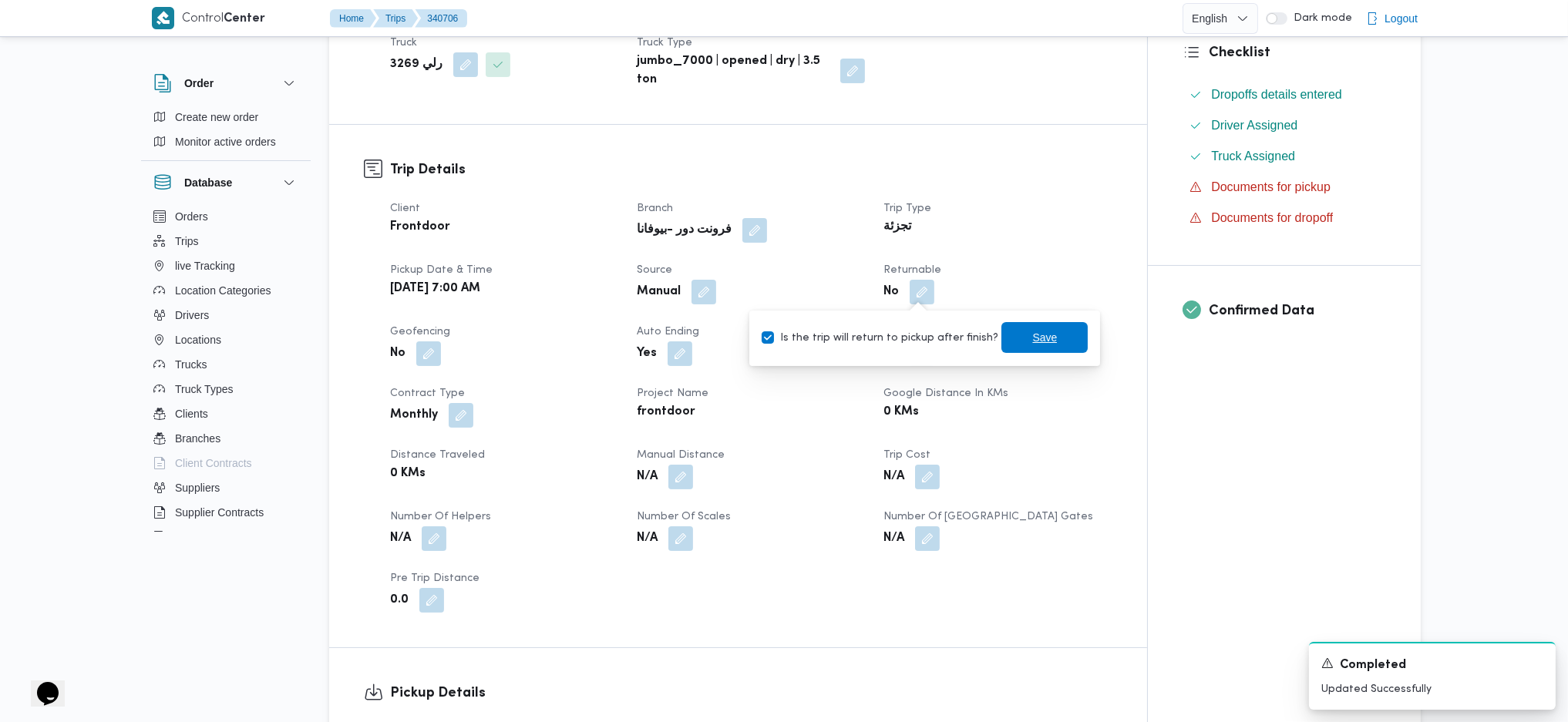
click at [1012, 346] on span "Save" at bounding box center [1045, 337] width 86 height 31
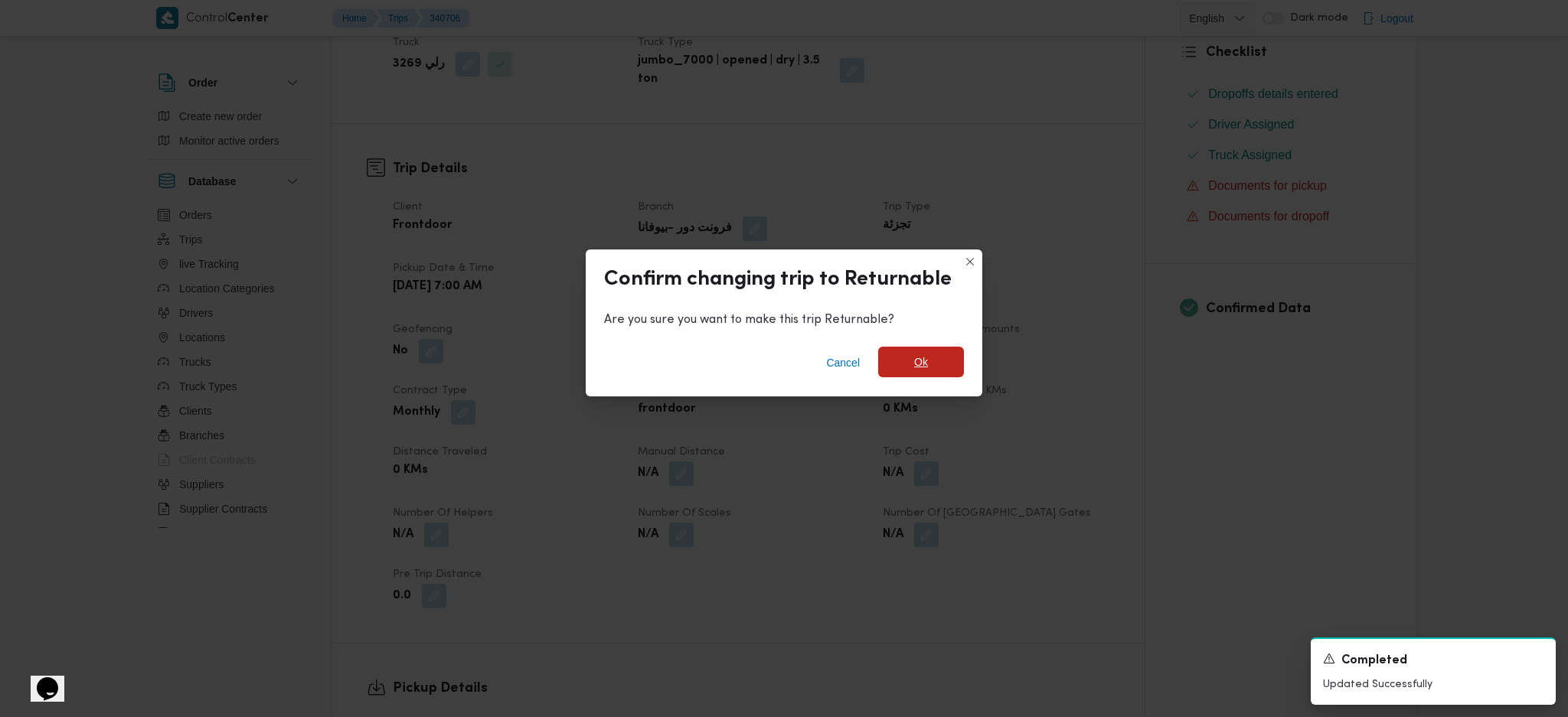
click at [962, 363] on span "Ok" at bounding box center [921, 362] width 86 height 30
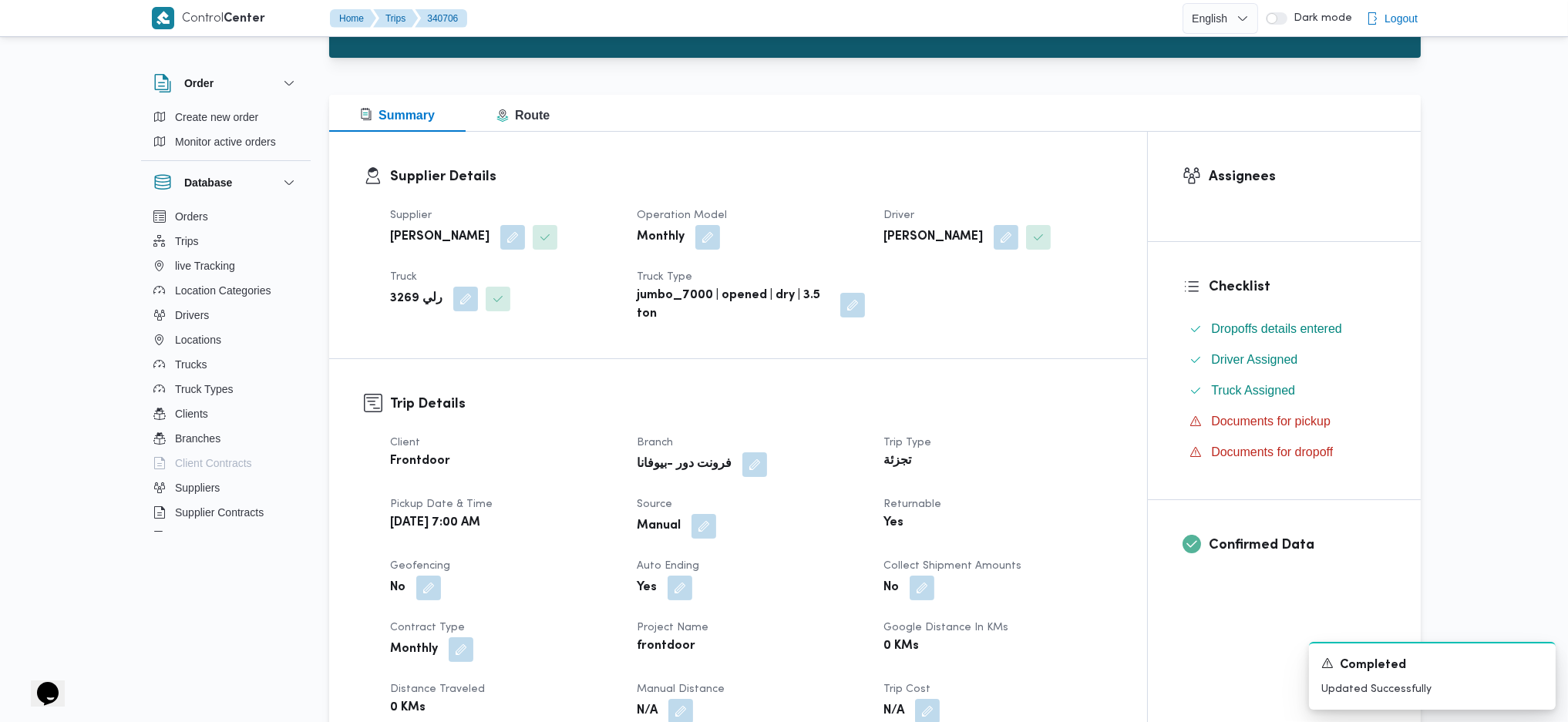
scroll to position [0, 0]
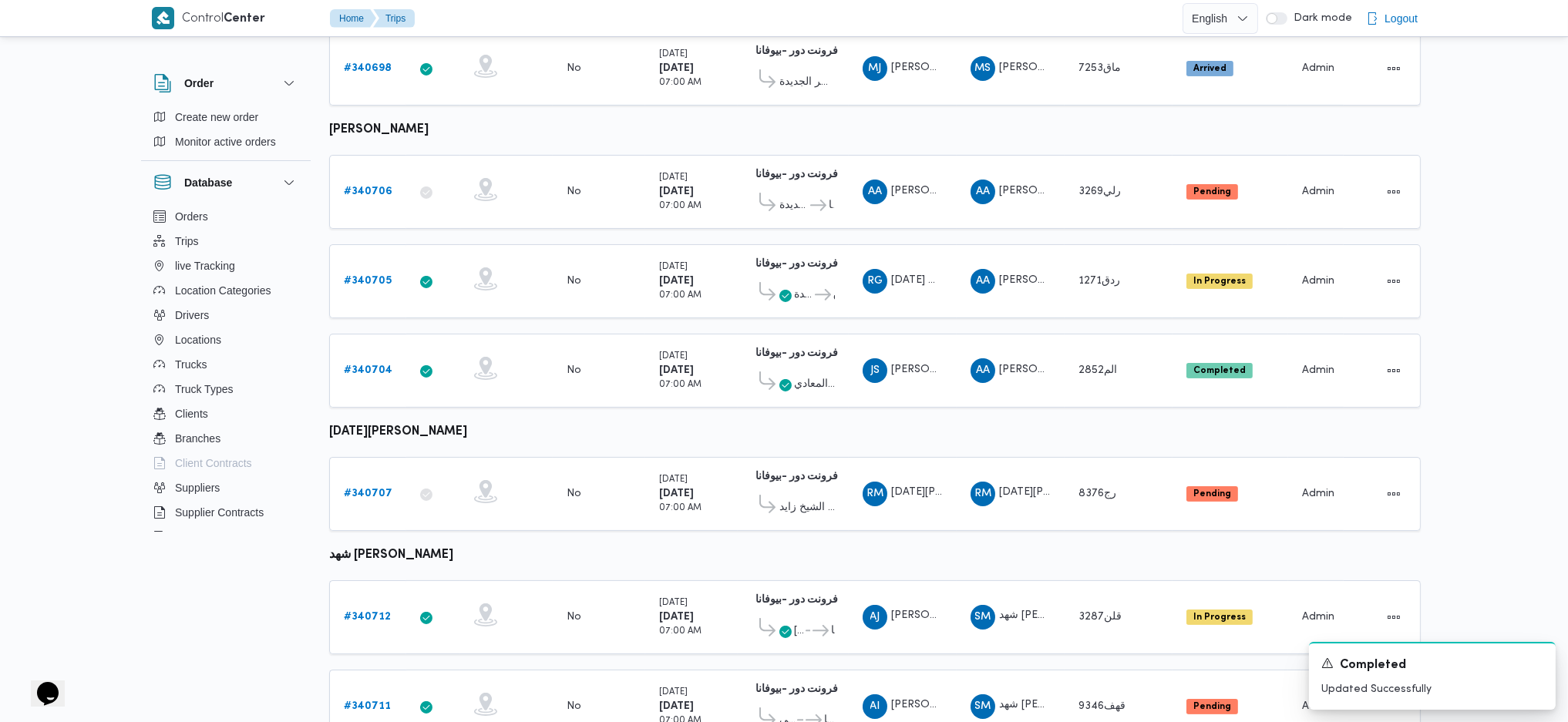
scroll to position [735, 0]
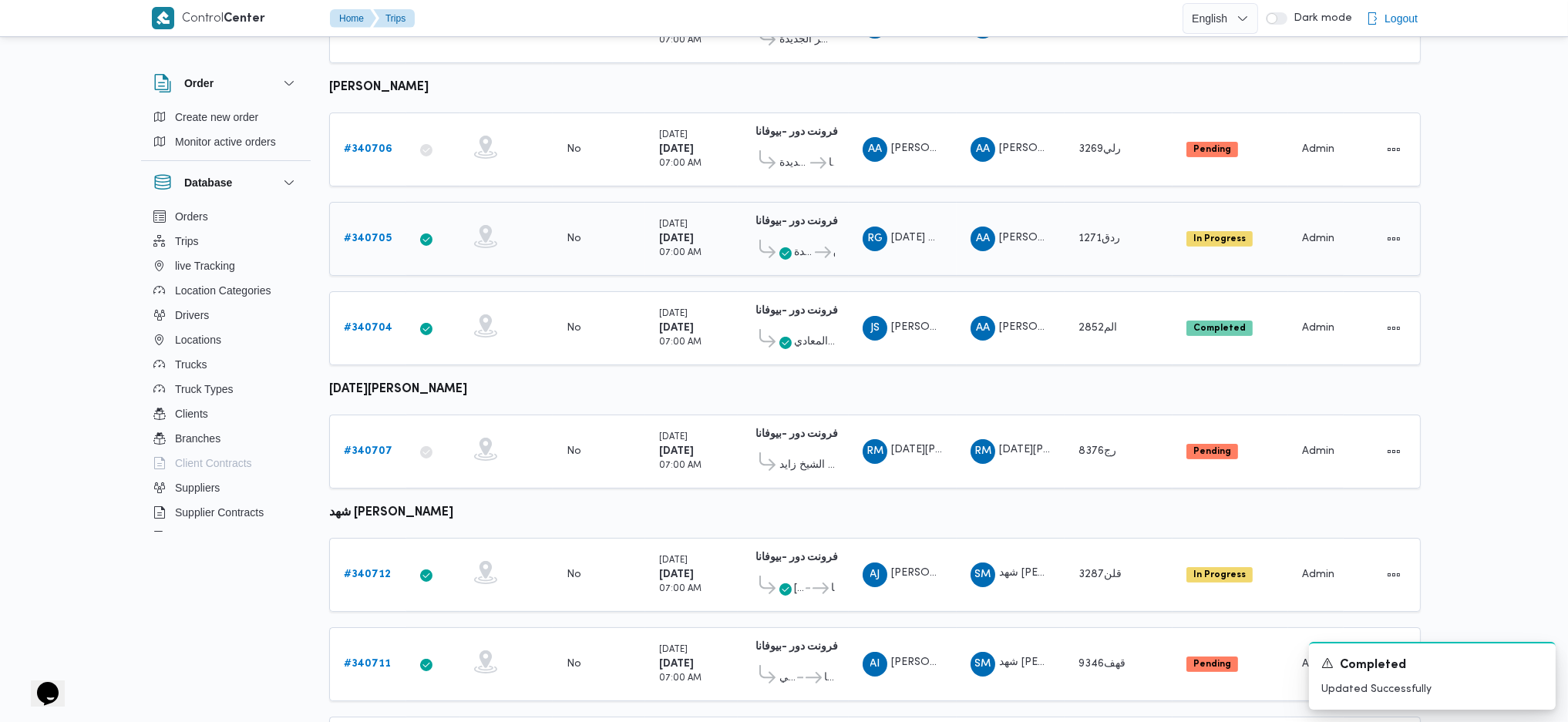
click at [368, 233] on b "# 340705" at bounding box center [368, 238] width 48 height 10
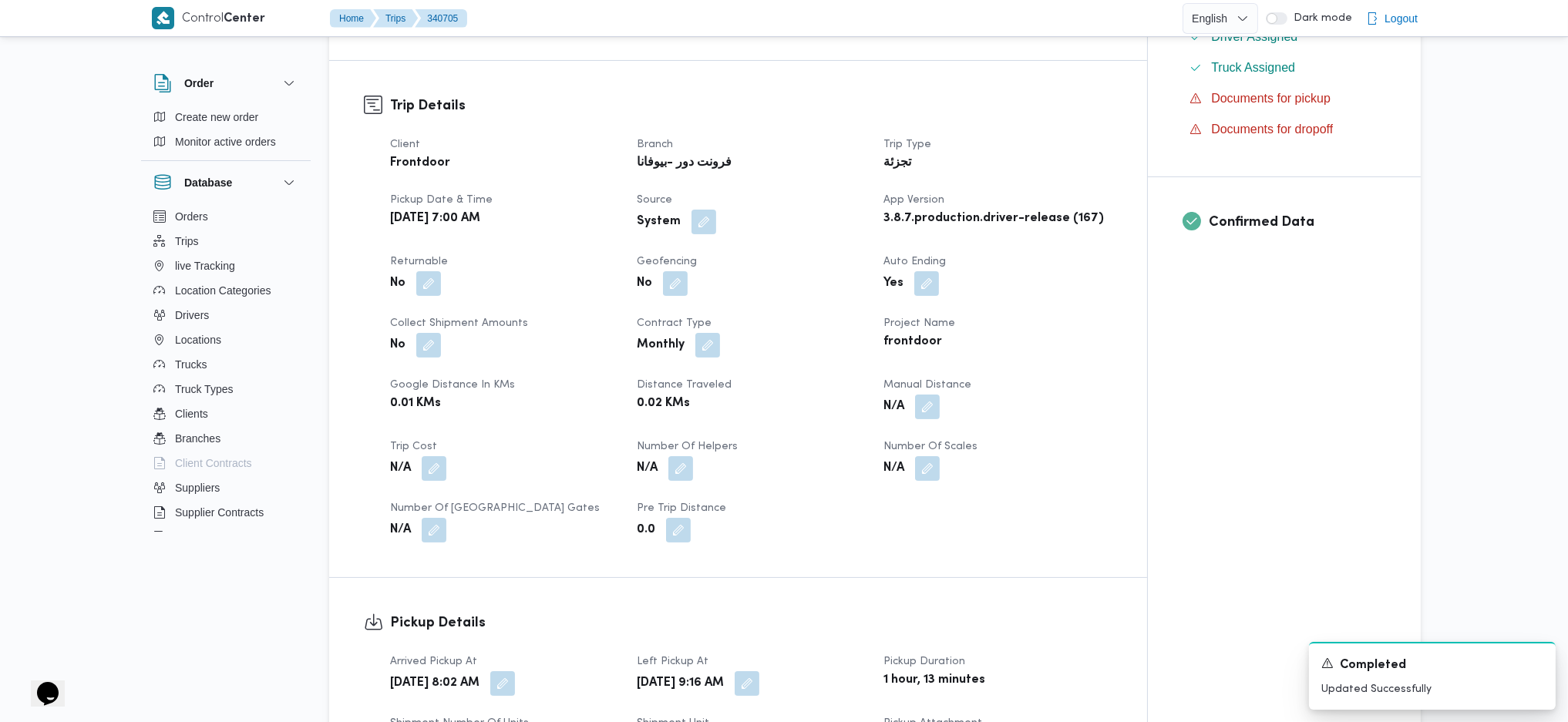
scroll to position [410, 0]
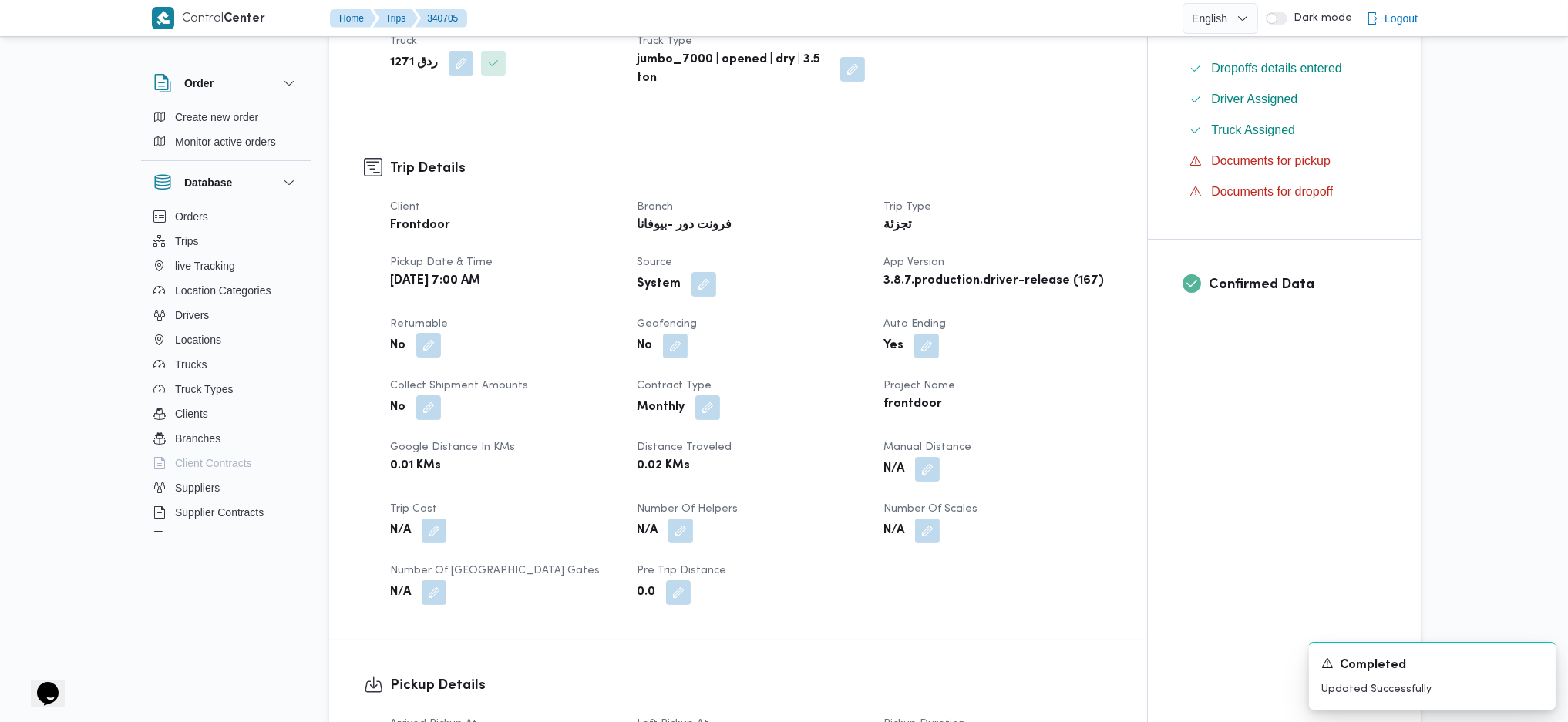
click at [439, 334] on span at bounding box center [425, 345] width 32 height 24
click at [425, 333] on button "button" at bounding box center [428, 345] width 24 height 24
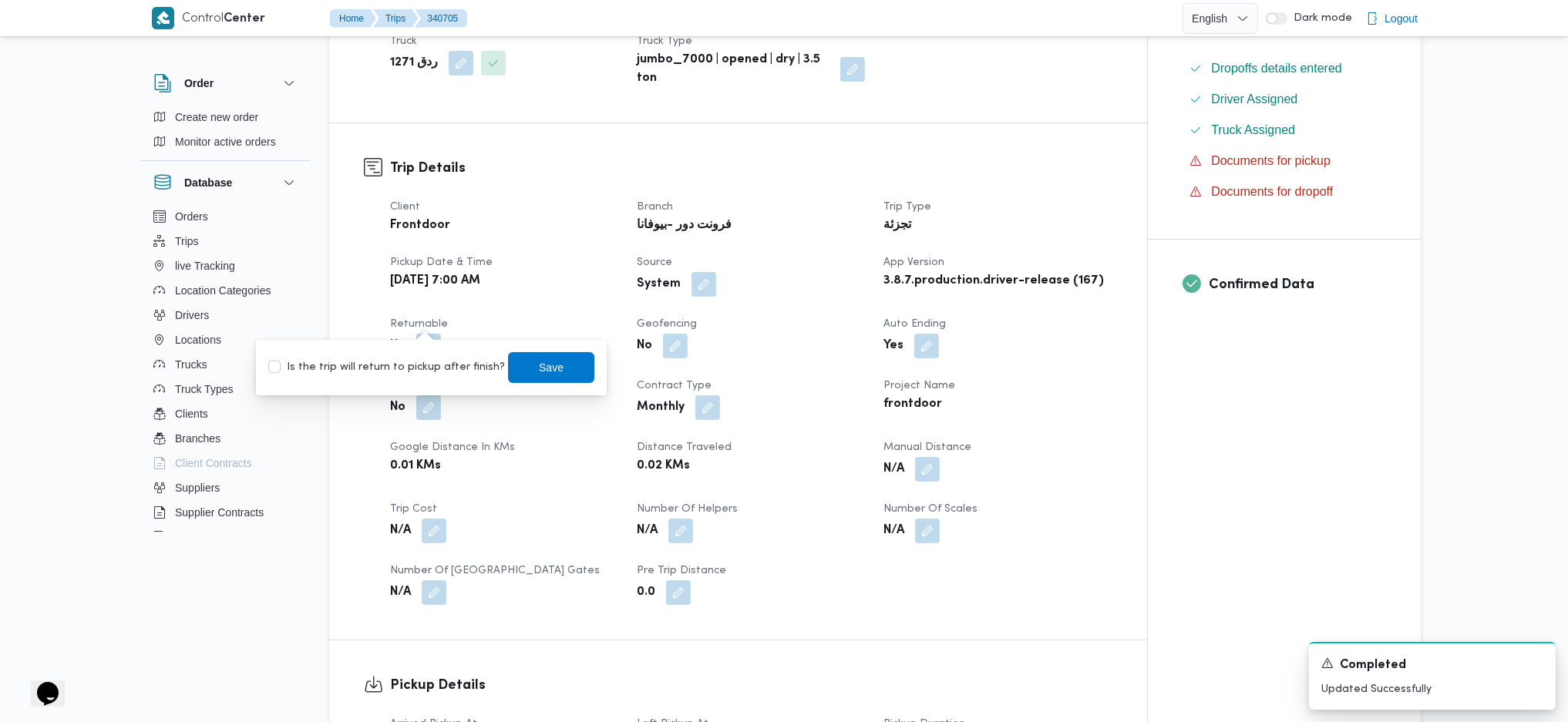
click at [404, 366] on label "Is the trip will return to pickup after finish?" at bounding box center [386, 368] width 237 height 19
checkbox input "true"
click at [539, 360] on span "Save" at bounding box center [551, 367] width 24 height 19
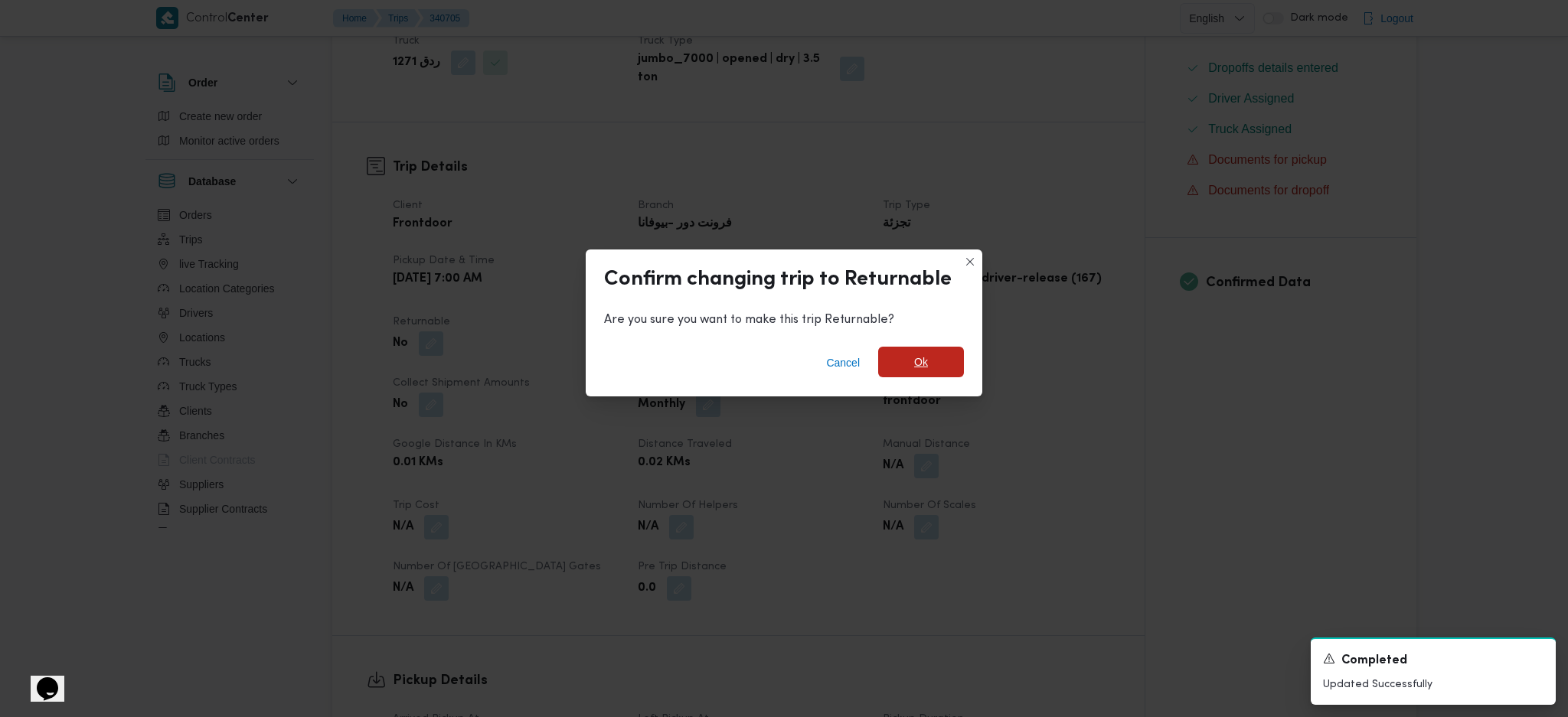
click at [932, 373] on span "Ok" at bounding box center [921, 362] width 86 height 30
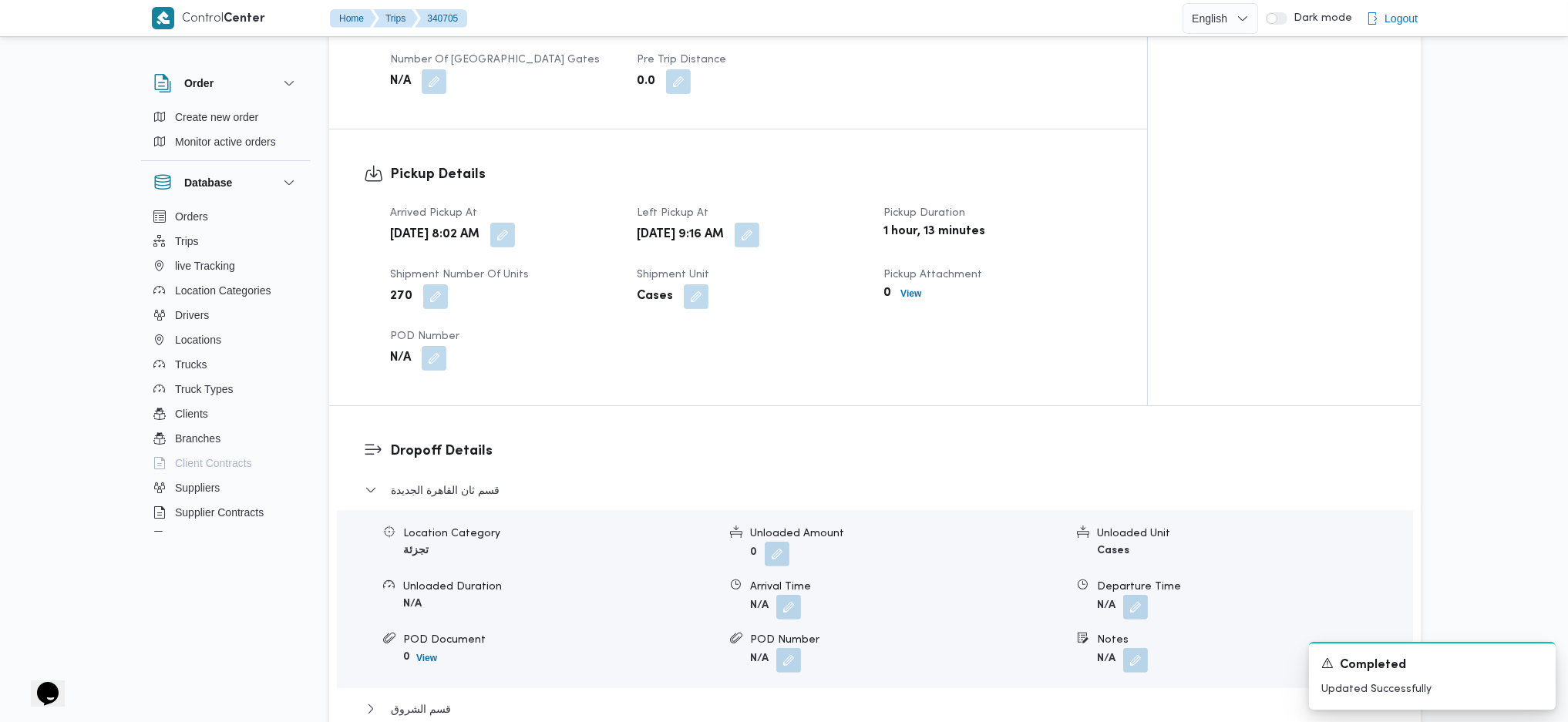
scroll to position [925, 0]
click at [572, 218] on div "Wed, Oct 1, 2025 8:02 AM" at bounding box center [504, 231] width 231 height 27
click at [759, 218] on button "button" at bounding box center [747, 230] width 24 height 24
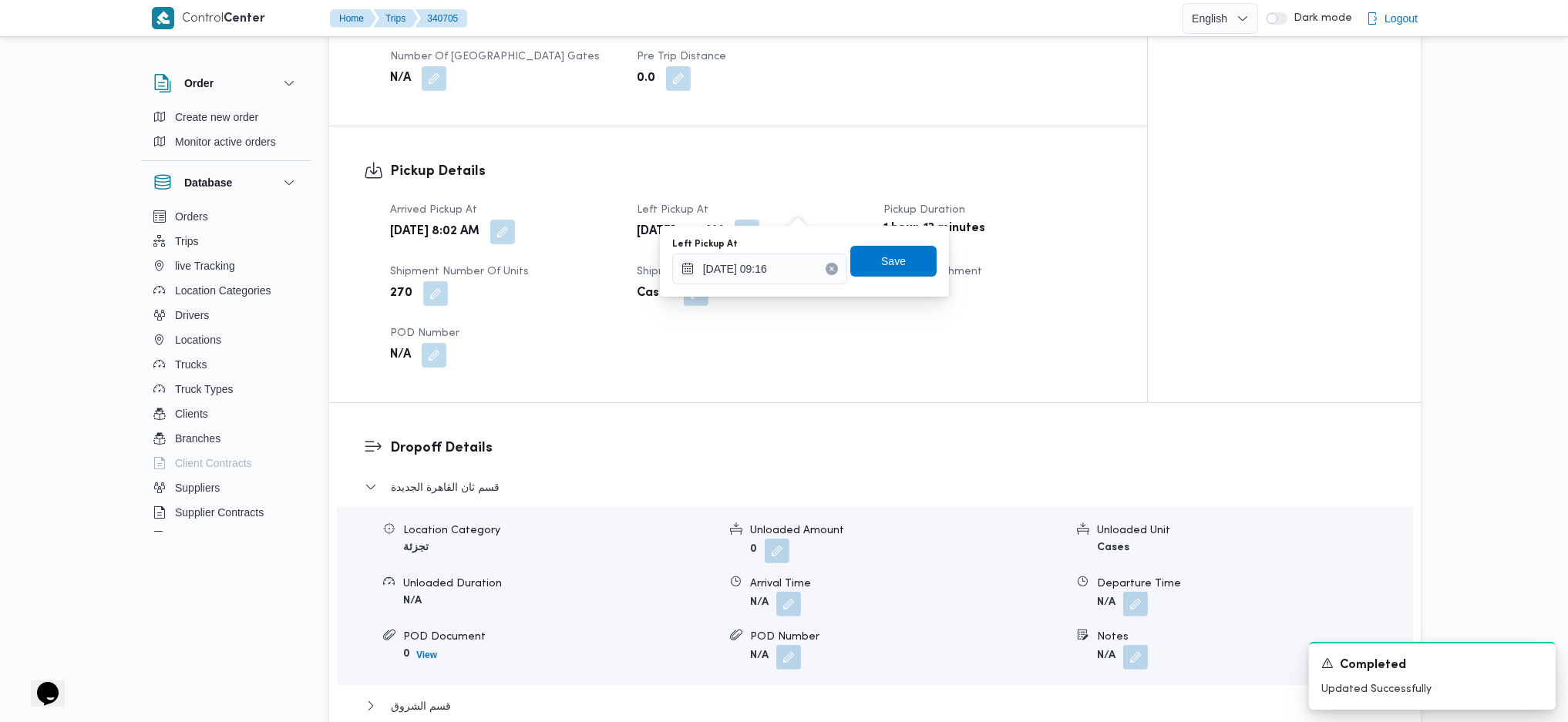
drag, startPoint x: 755, startPoint y: 290, endPoint x: 784, endPoint y: 271, distance: 34.7
click at [758, 290] on div "You are in a dialog. To close this dialog, hit escape. Left Pickup At 01/10/202…" at bounding box center [804, 261] width 289 height 71
click at [792, 267] on input "01/10/2025 09:16" at bounding box center [759, 269] width 175 height 31
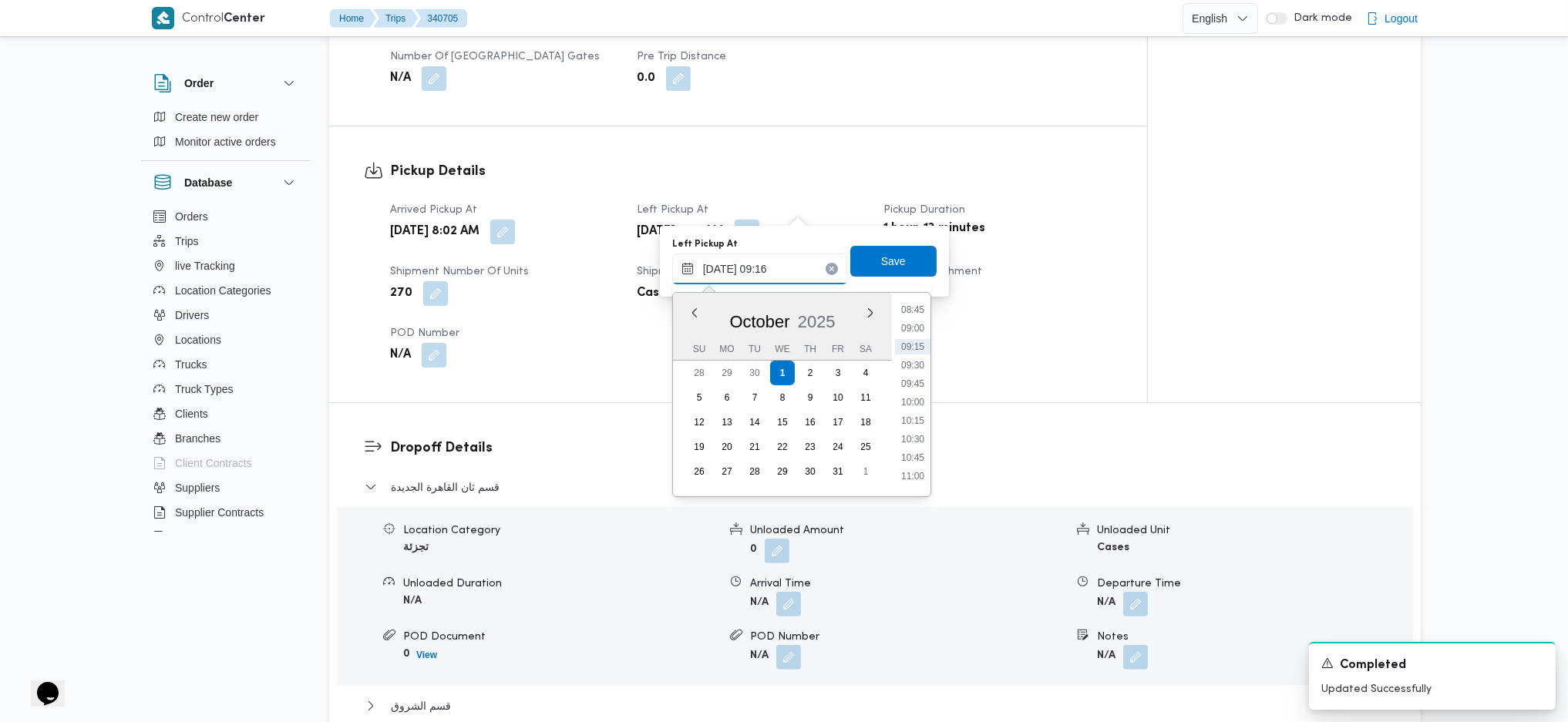
scroll to position [695, 0]
click at [919, 392] on li "10:30" at bounding box center [912, 395] width 35 height 16
type input "01/10/2025 10:30"
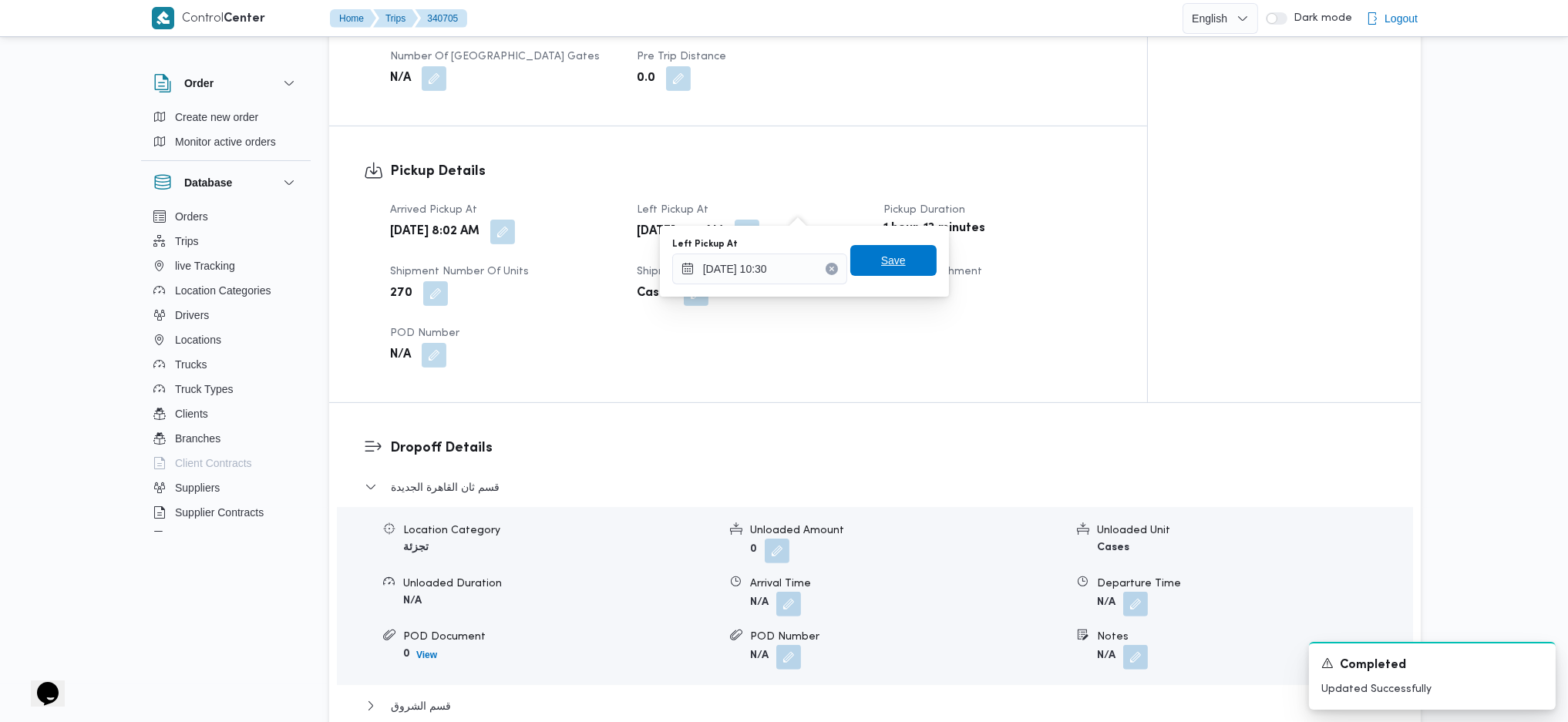
click at [884, 255] on span "Save" at bounding box center [893, 261] width 24 height 19
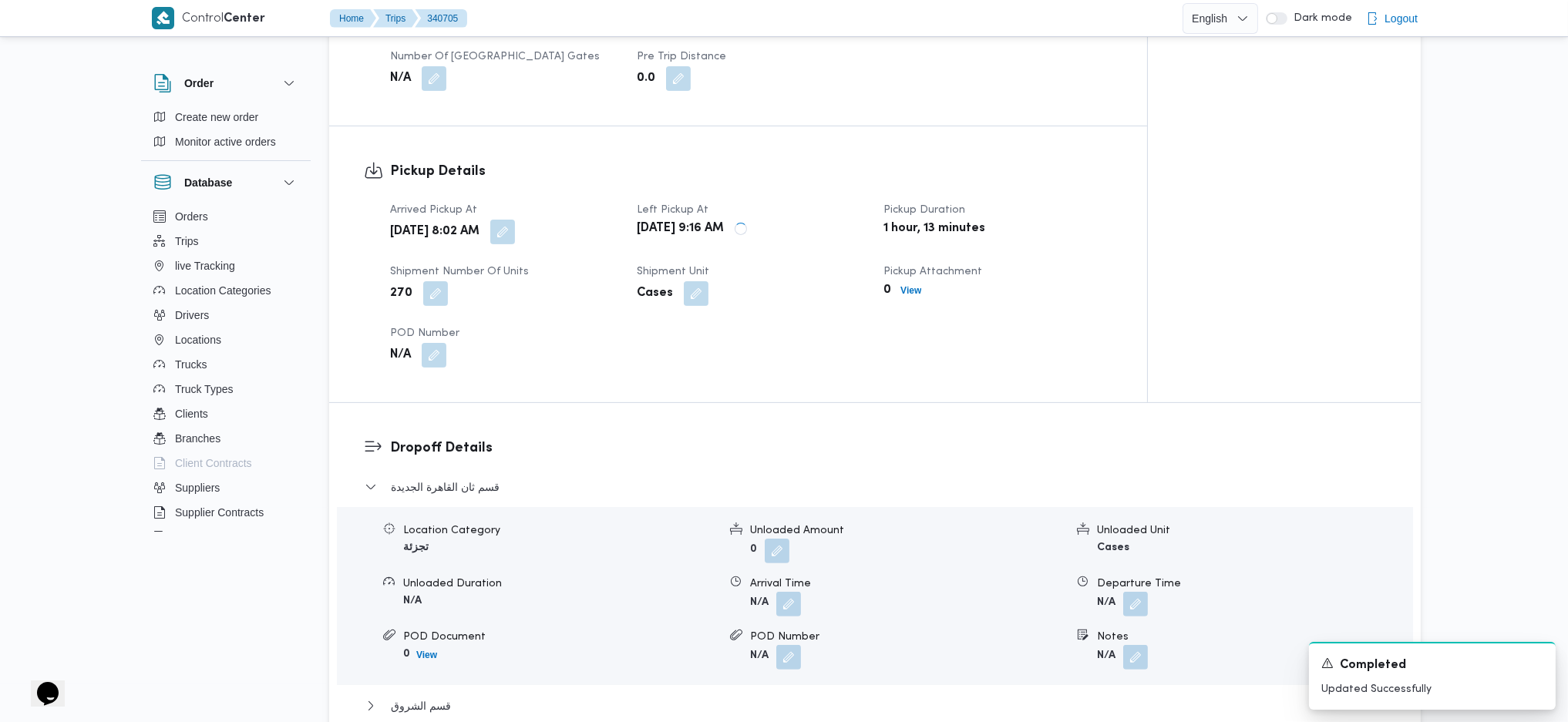
click at [515, 219] on span at bounding box center [498, 231] width 32 height 24
click at [515, 218] on button "button" at bounding box center [502, 230] width 24 height 24
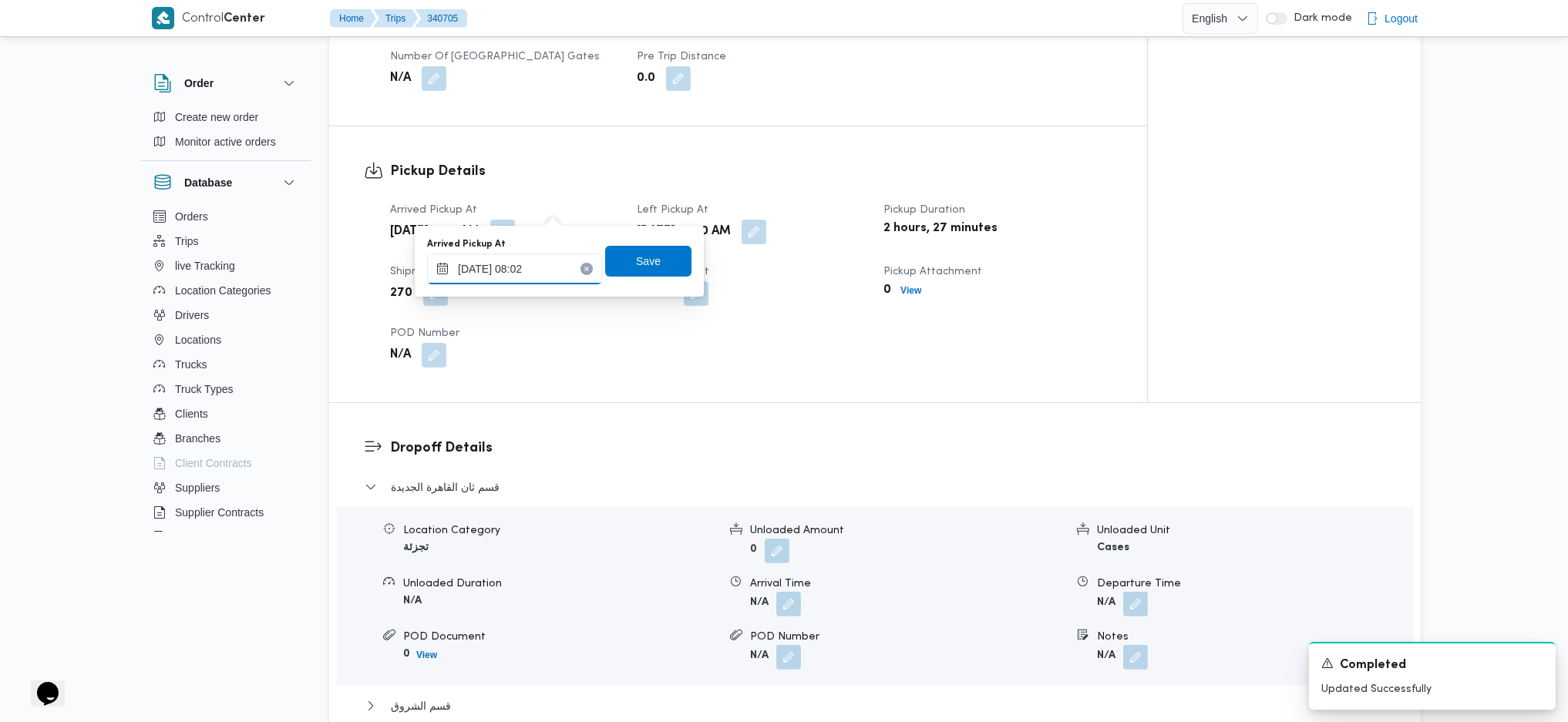
click at [531, 271] on input "01/10/2025 08:02" at bounding box center [514, 269] width 175 height 31
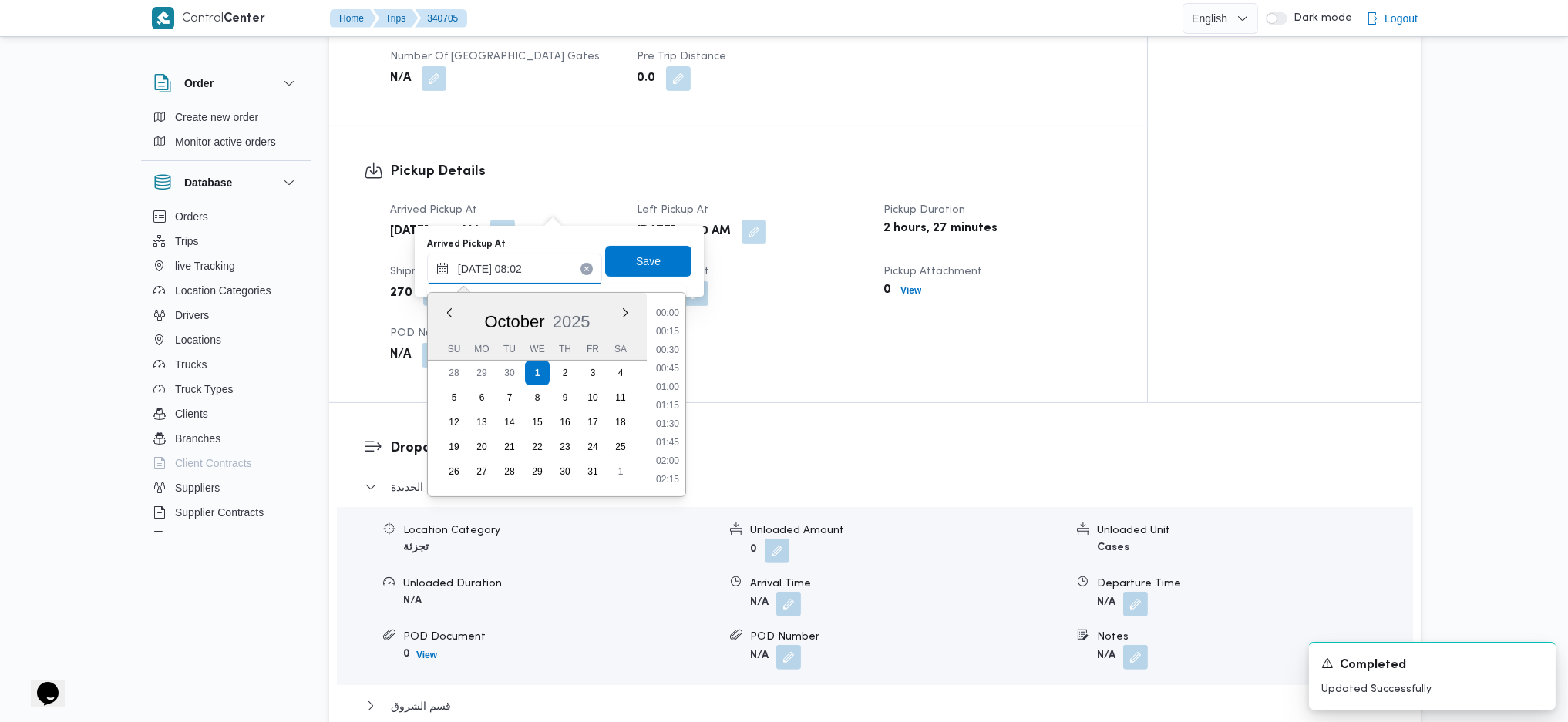
scroll to position [500, 0]
click at [672, 436] on li "08:30" at bounding box center [667, 442] width 35 height 16
type input "01/10/2025 08:30"
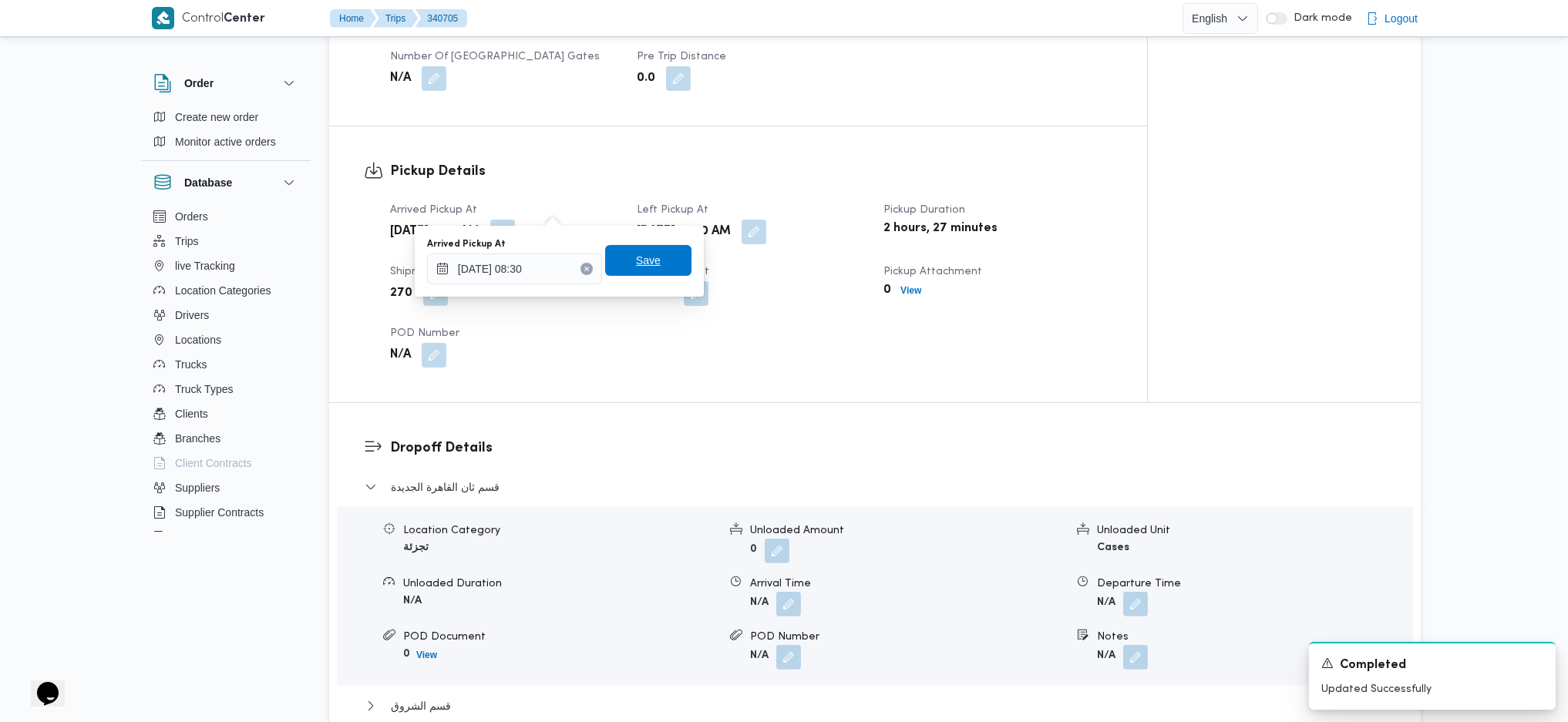
drag, startPoint x: 656, startPoint y: 241, endPoint x: 655, endPoint y: 262, distance: 21.0
click at [655, 243] on div "Arrived Pickup At 01/10/2025 08:30 Save" at bounding box center [559, 261] width 267 height 49
click at [652, 269] on span "Save" at bounding box center [648, 260] width 86 height 31
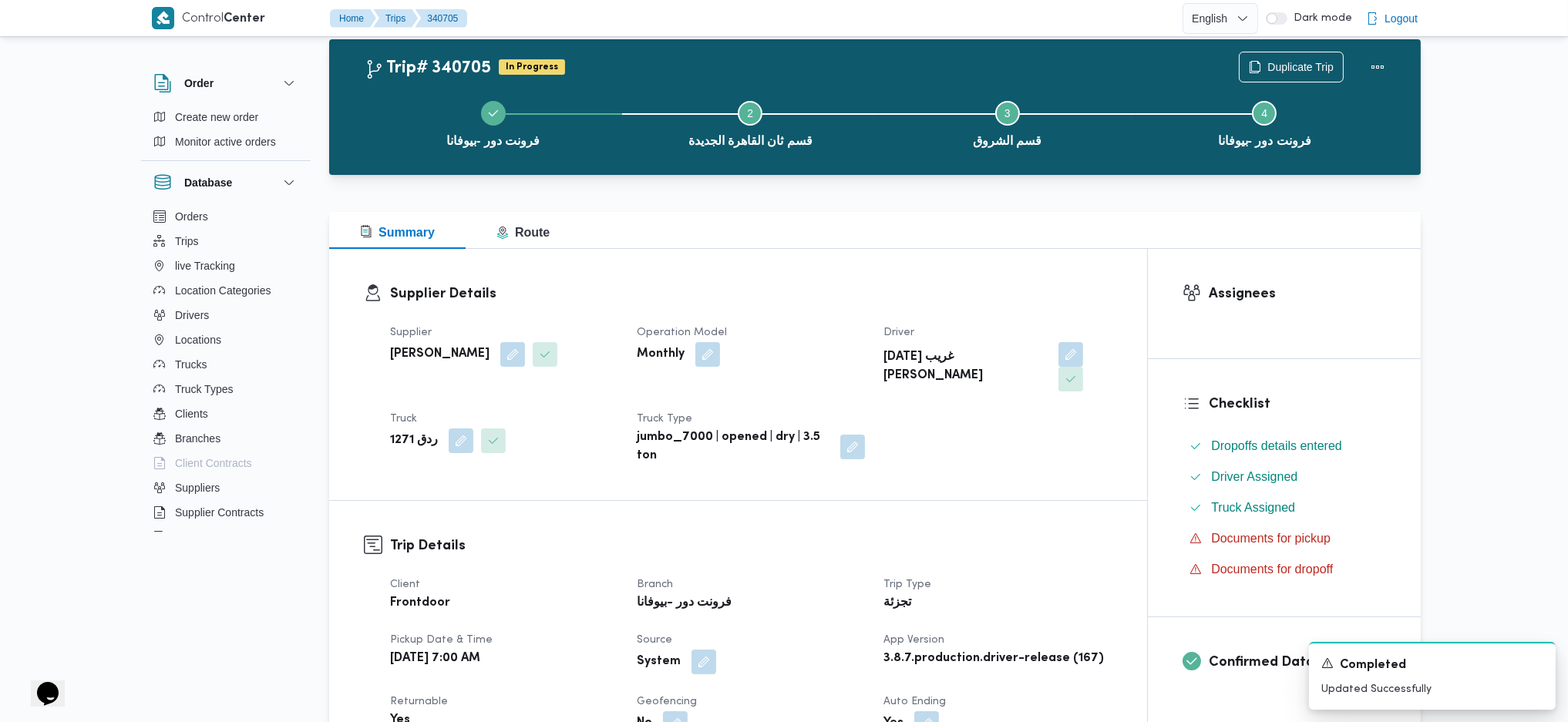
scroll to position [0, 0]
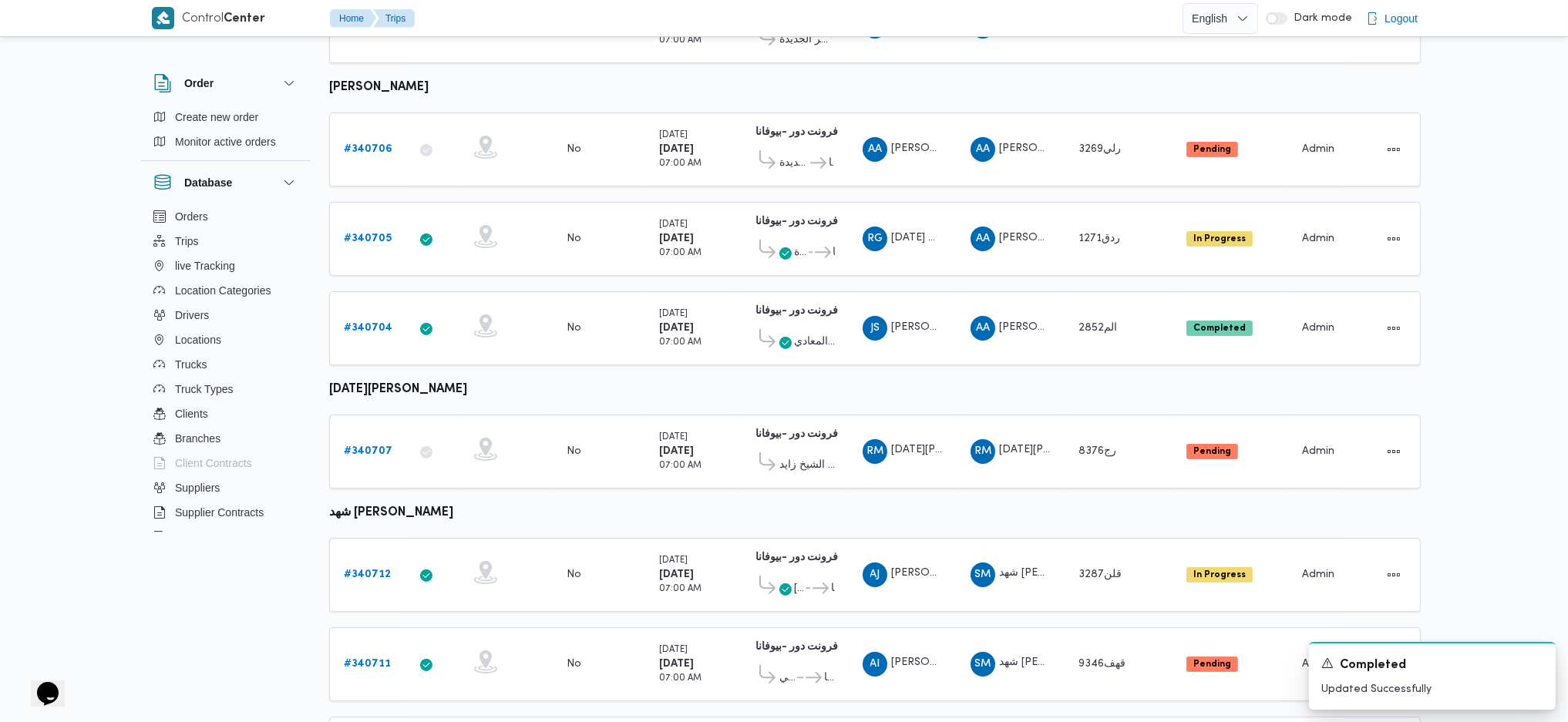
scroll to position [781, 0]
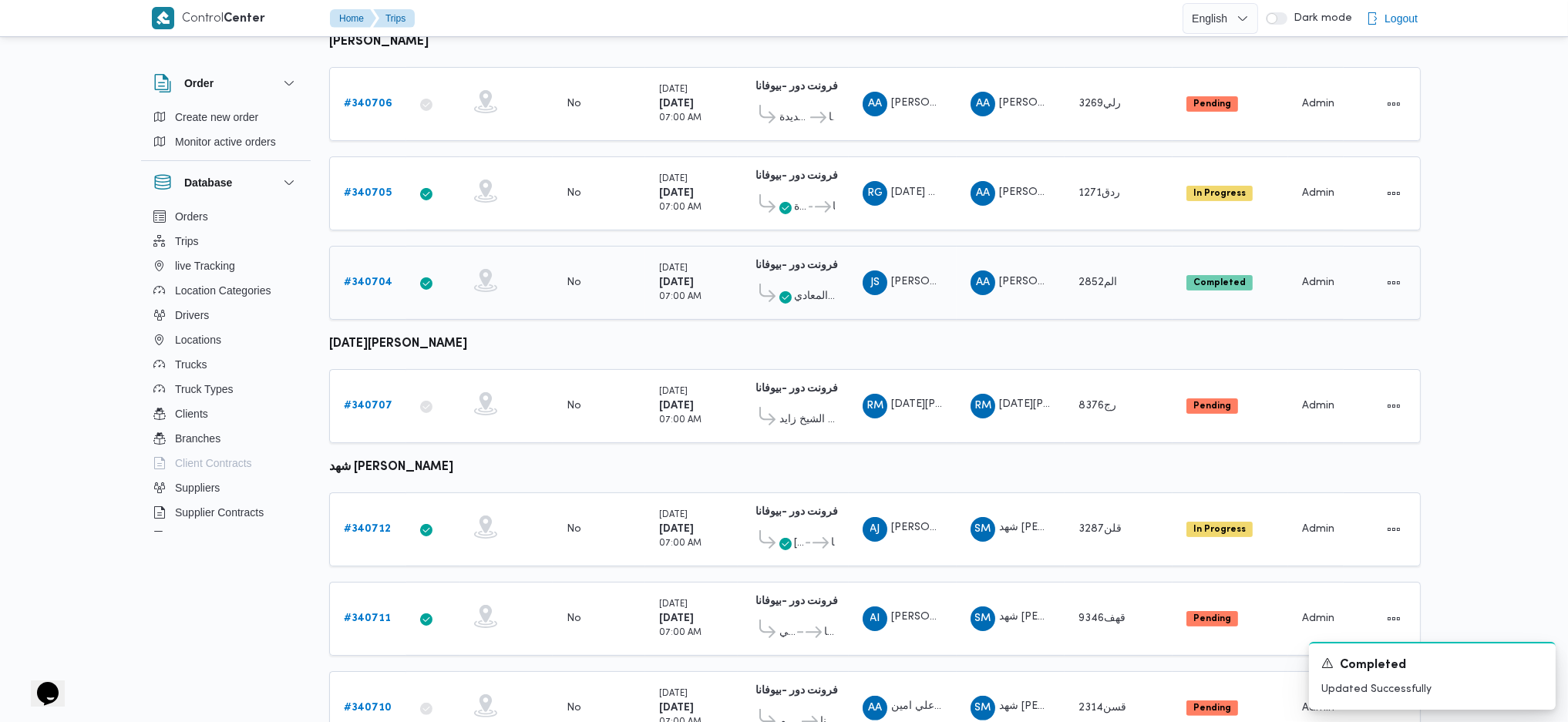
click at [374, 277] on b "# 340704" at bounding box center [368, 282] width 49 height 10
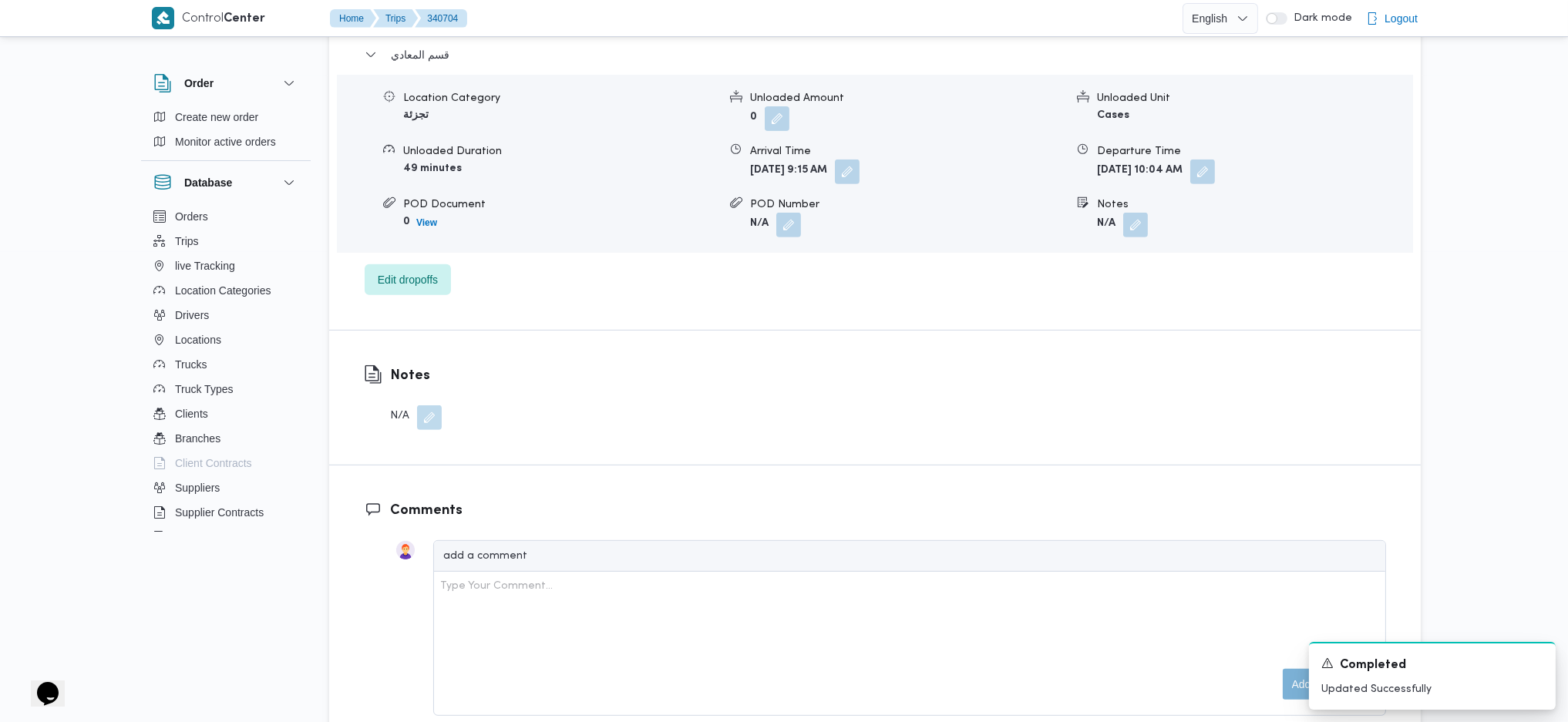
scroll to position [1335, 0]
click at [1215, 168] on button "button" at bounding box center [1202, 168] width 24 height 24
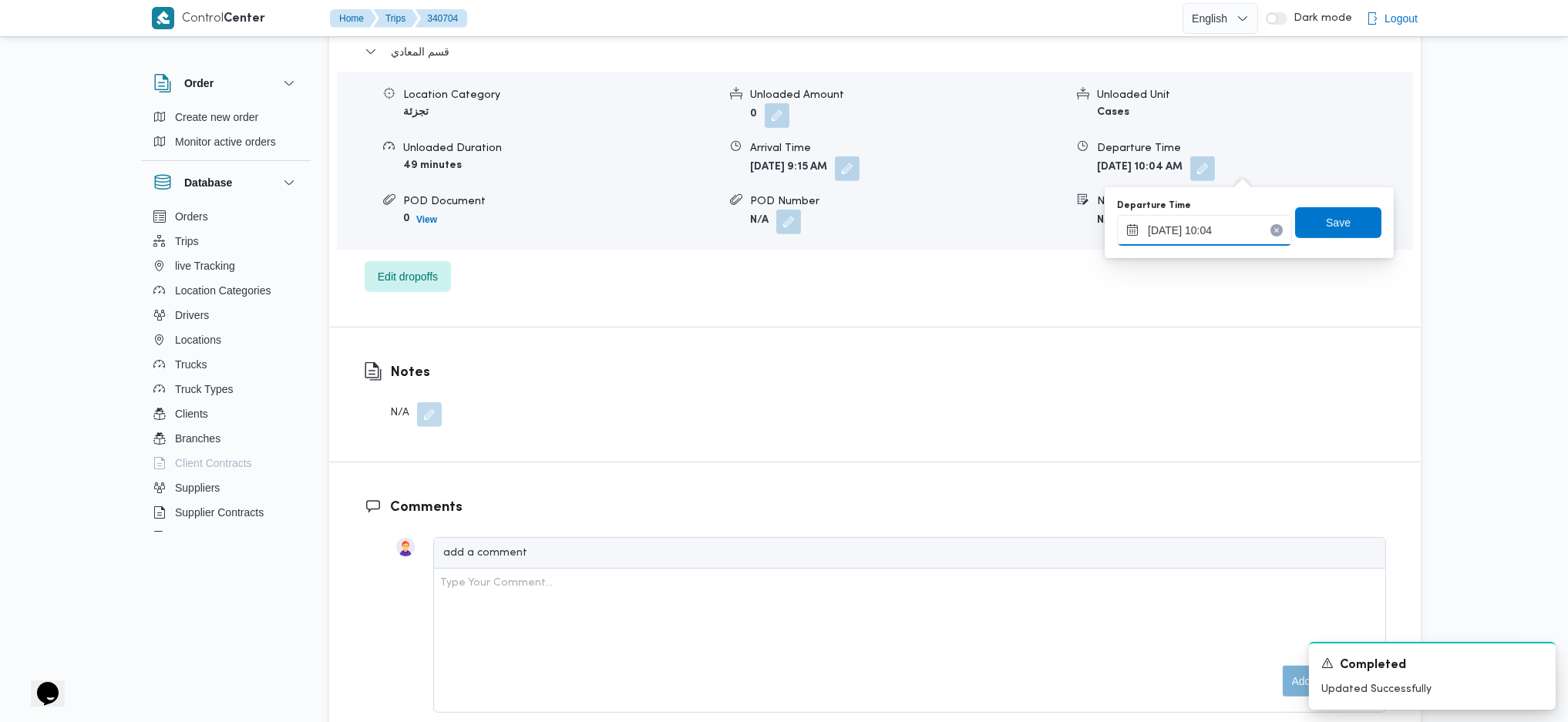
click at [1222, 217] on input "01/10/2025 10:04" at bounding box center [1204, 230] width 175 height 31
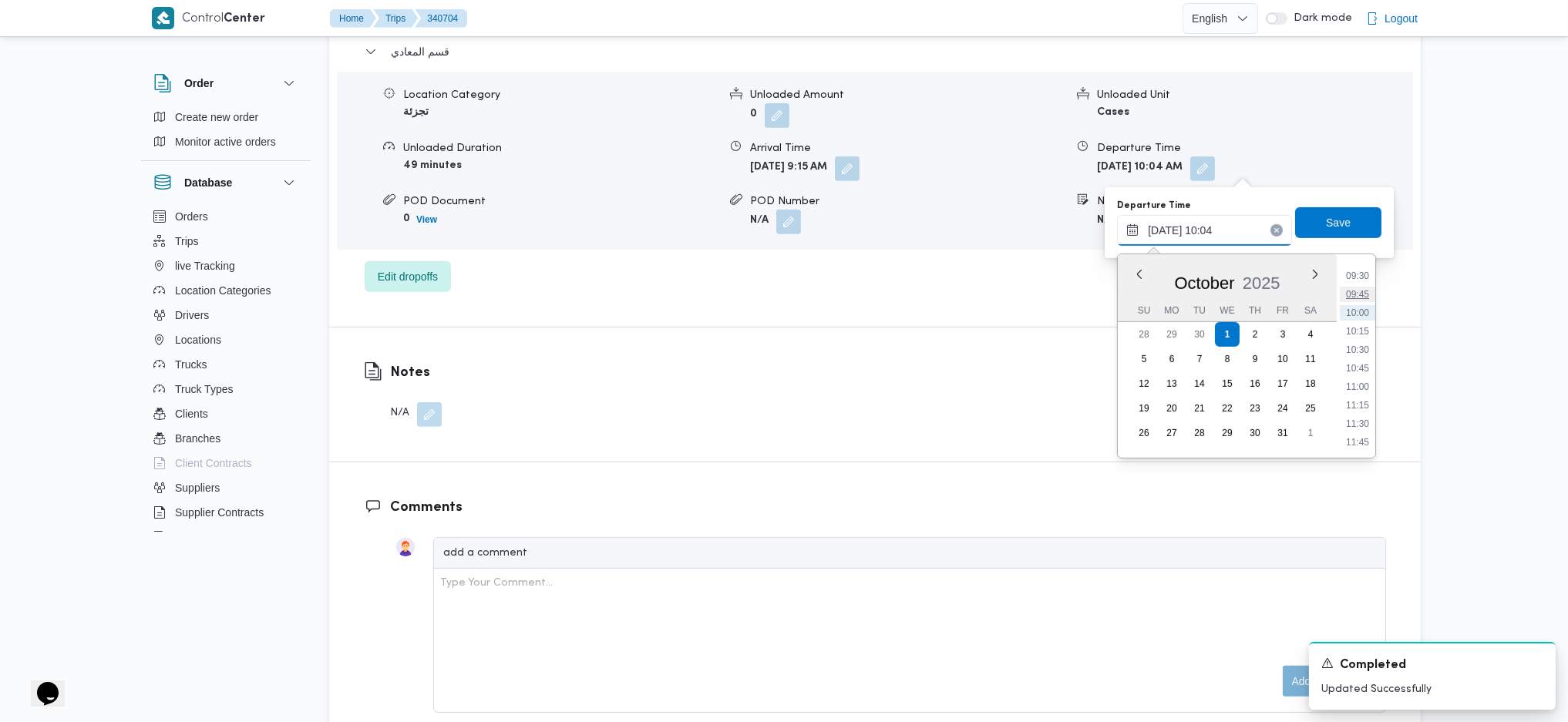
scroll to position [854, 0]
click at [1295, 352] on li "12:30" at bounding box center [1357, 345] width 35 height 16
type input "01/10/2025 12:30"
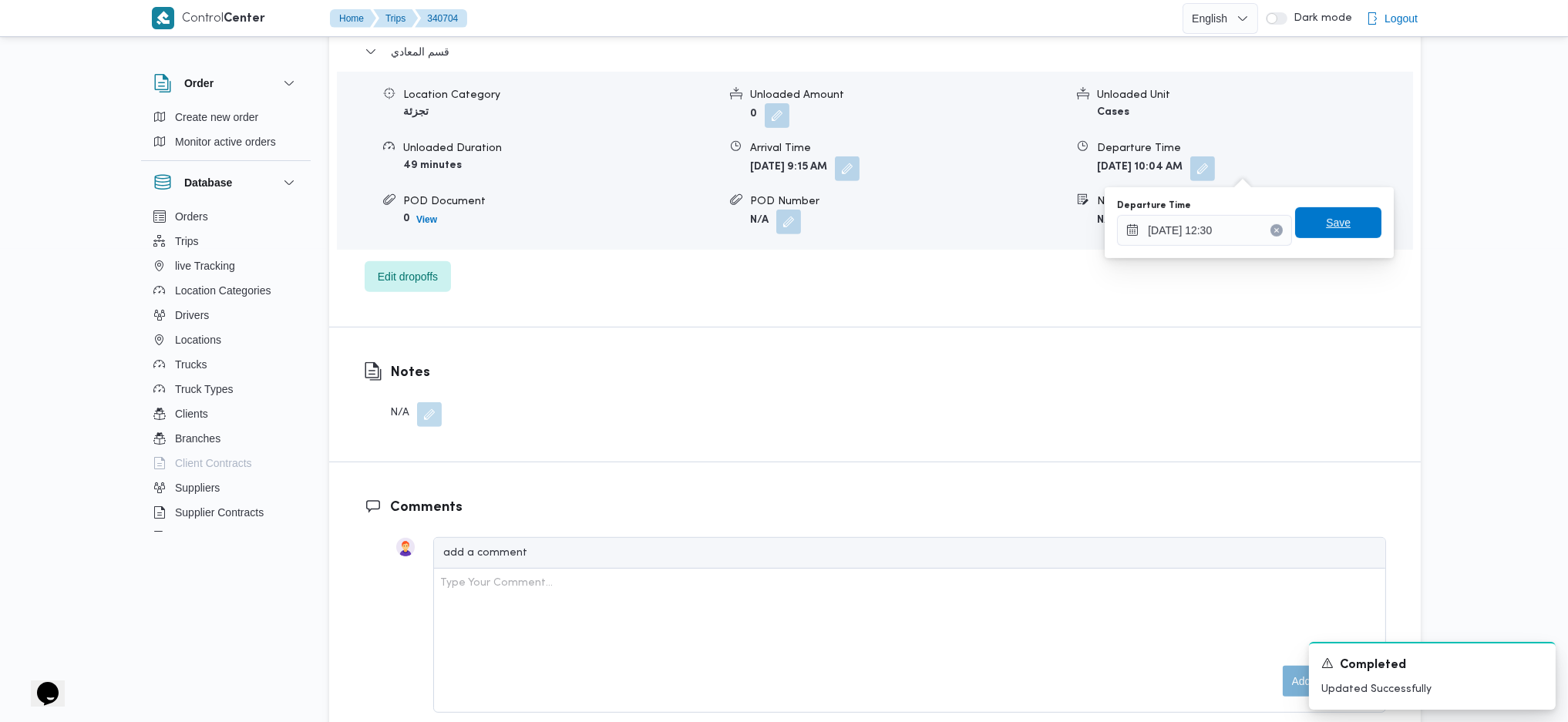
click at [1295, 231] on span "Save" at bounding box center [1338, 222] width 86 height 31
click at [860, 168] on button "button" at bounding box center [847, 168] width 24 height 24
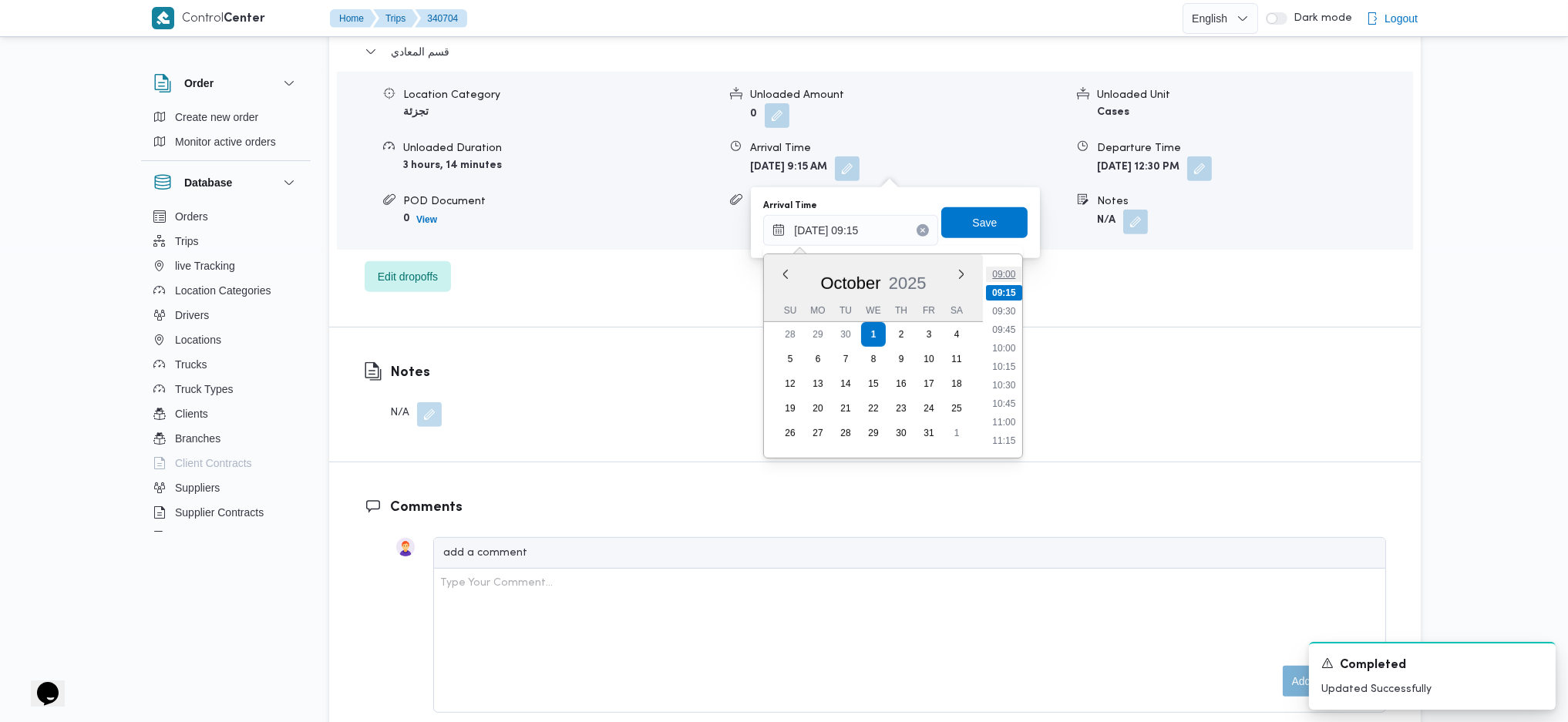
scroll to position [695, 0]
click at [1003, 431] on li "11:30" at bounding box center [1004, 430] width 35 height 16
type input "01/10/2025 11:30"
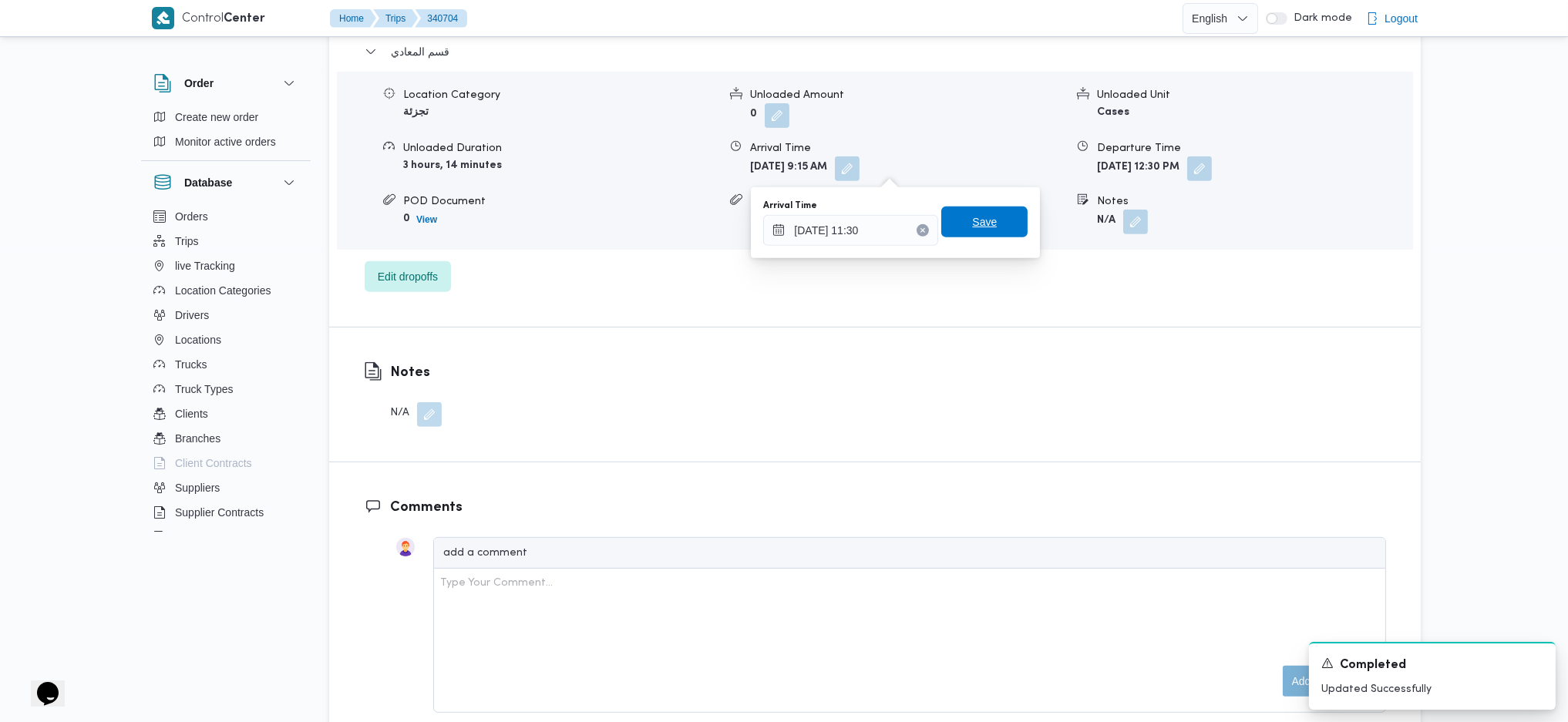
click at [978, 230] on span "Save" at bounding box center [984, 222] width 24 height 19
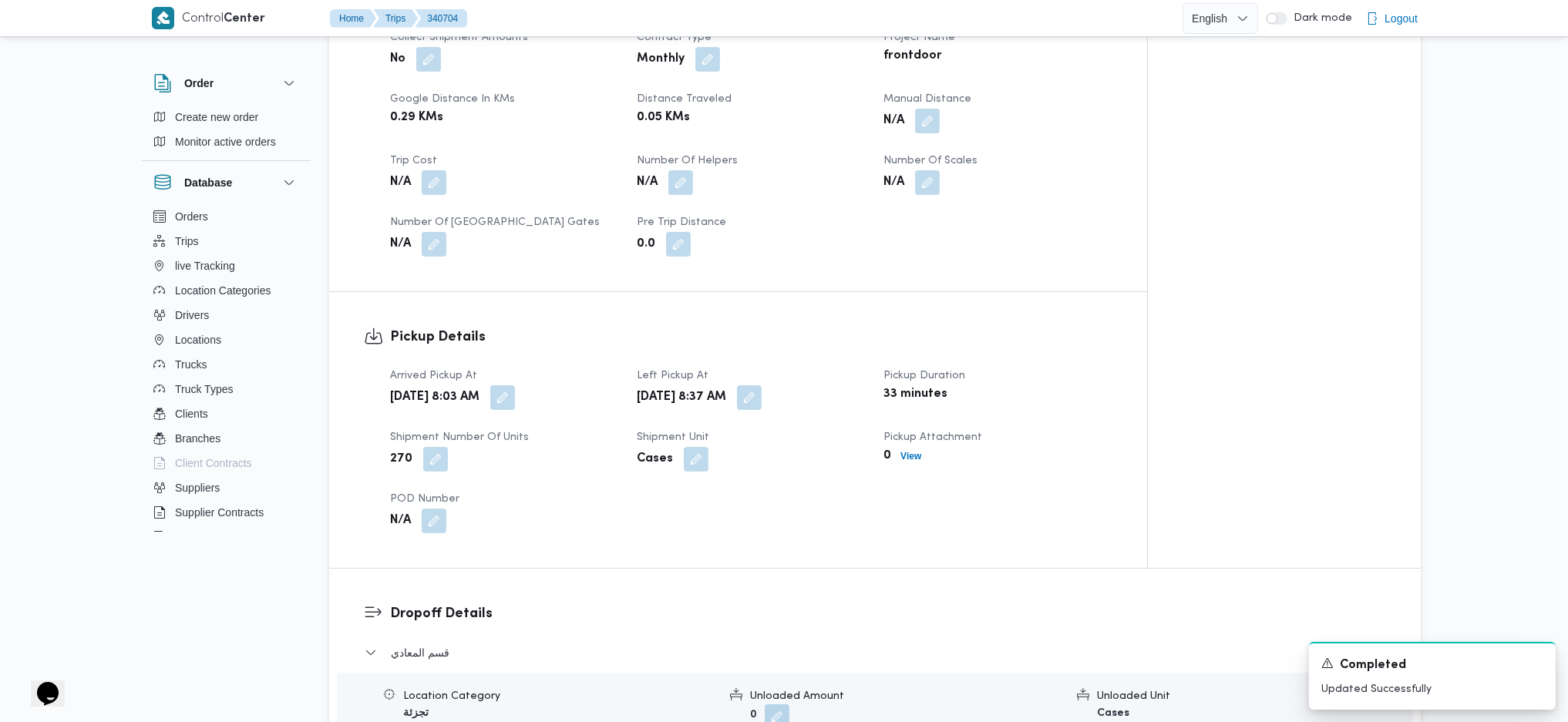
scroll to position [821, 0]
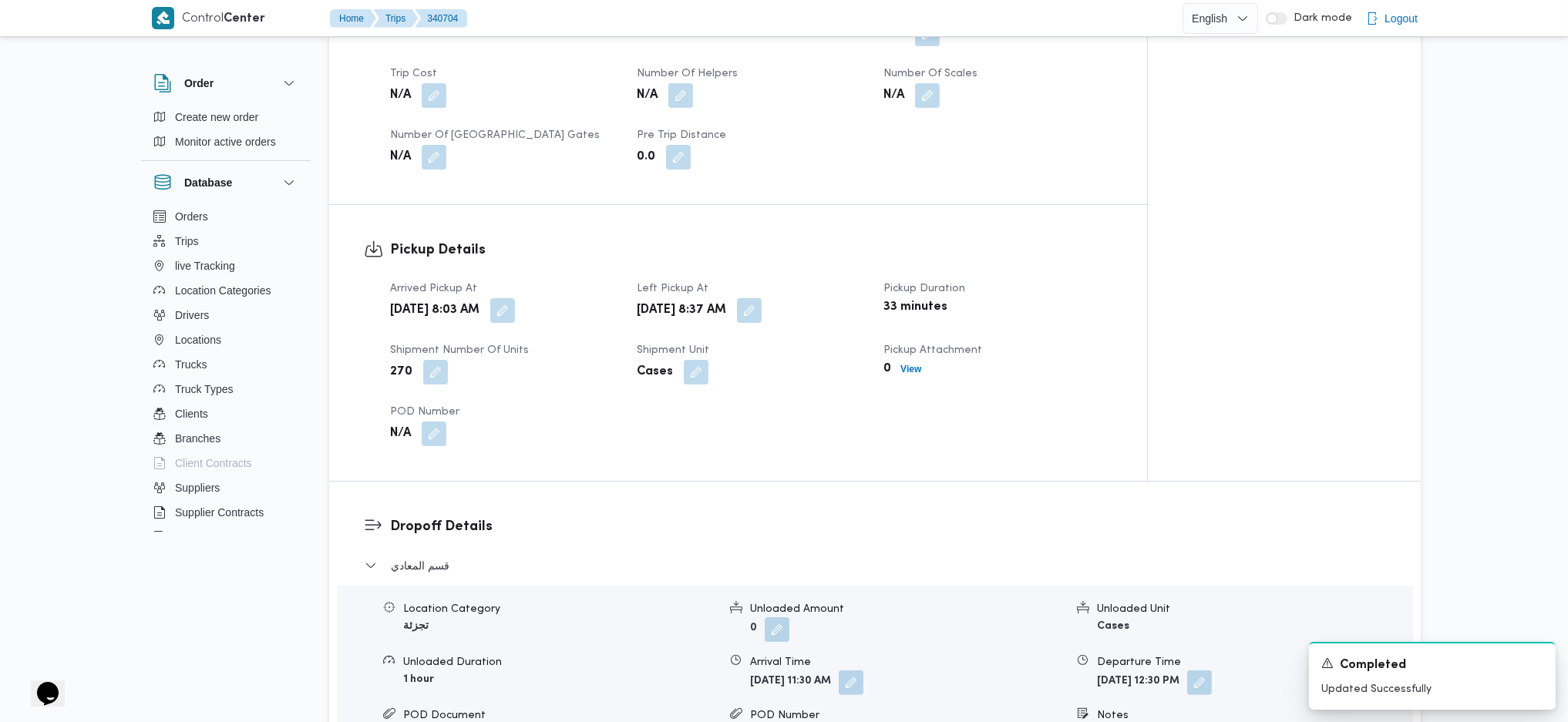
click at [834, 297] on div "Wed, Oct 1, 2025 8:37 AM" at bounding box center [751, 310] width 231 height 27
click at [762, 320] on button "button" at bounding box center [749, 309] width 24 height 24
click at [780, 383] on input "01/10/2025 08:37" at bounding box center [760, 372] width 175 height 31
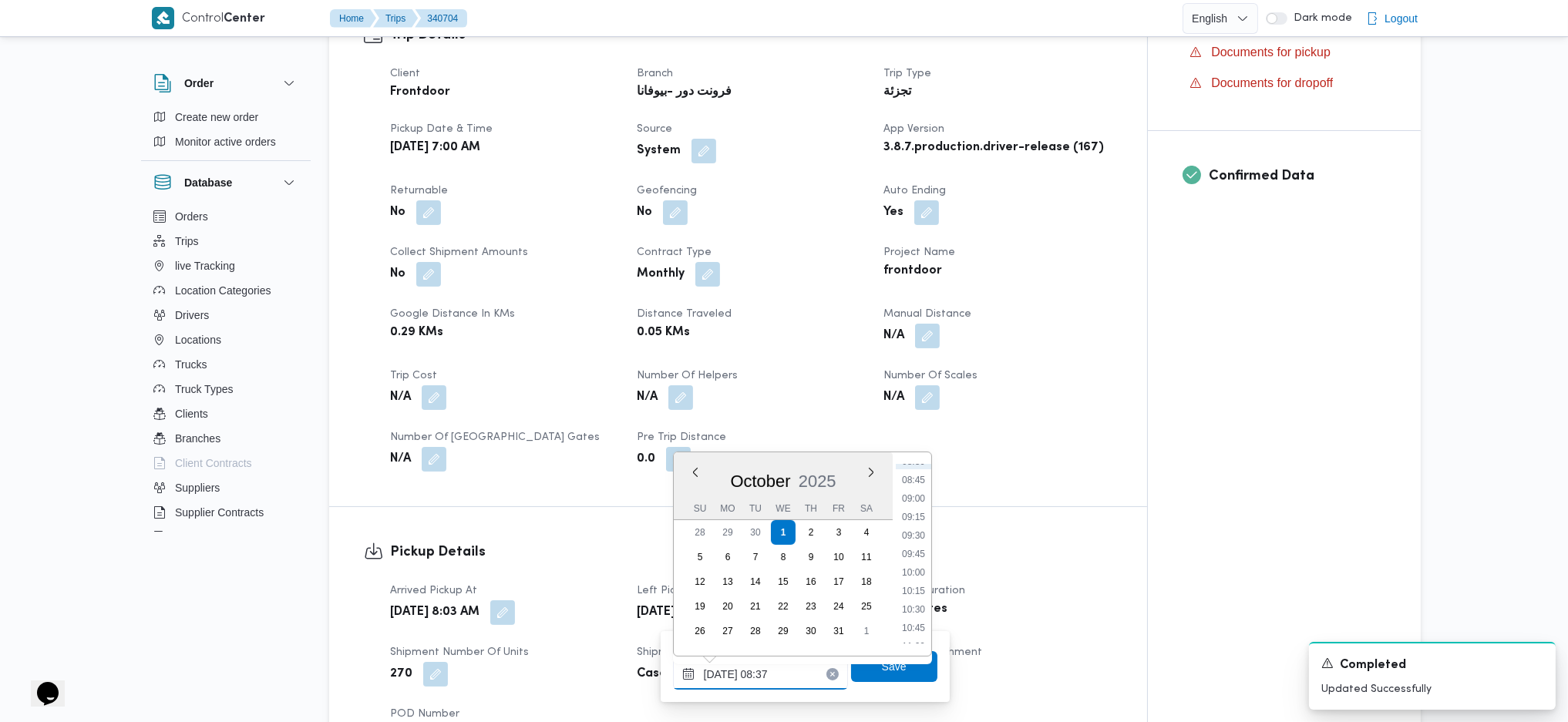
scroll to position [719, 0]
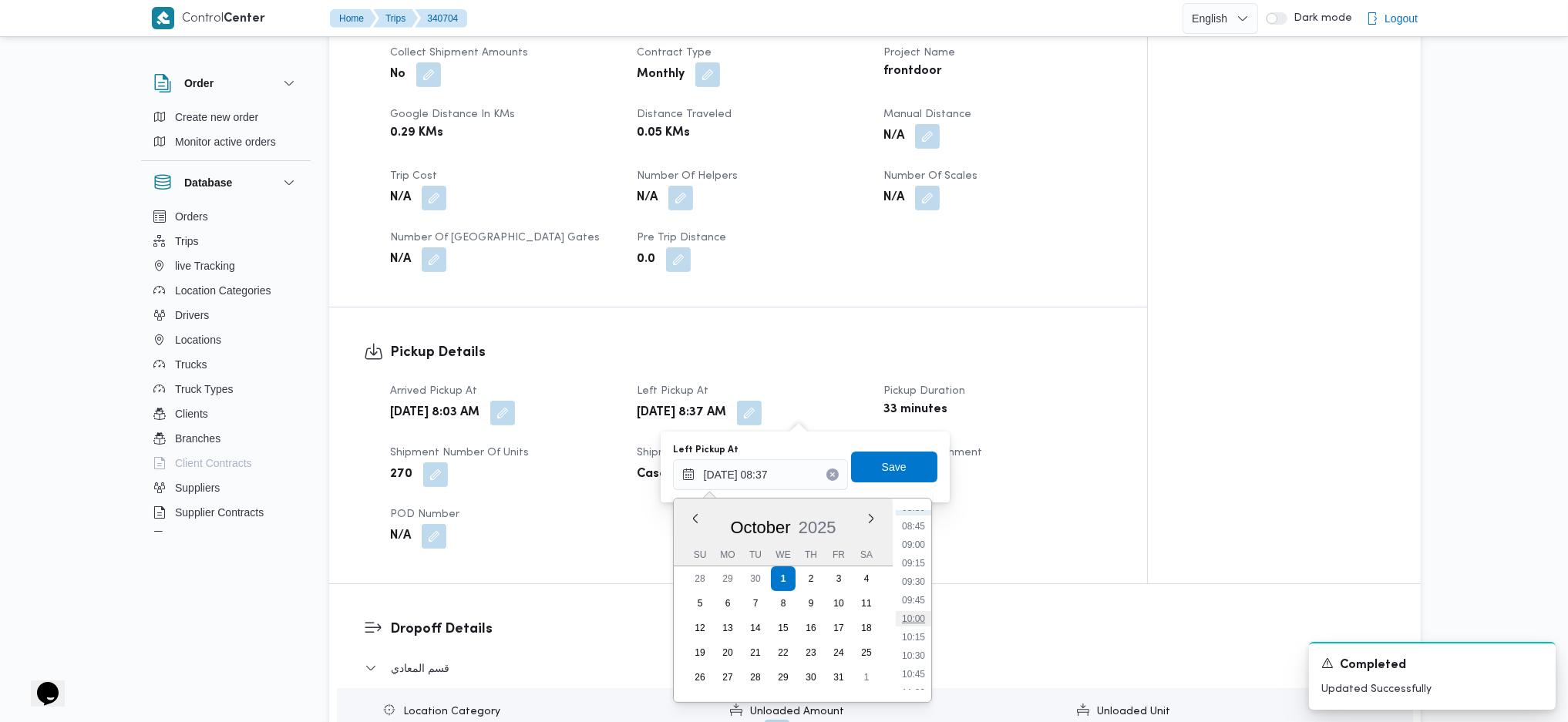
click at [914, 480] on li "10:00" at bounding box center [913, 619] width 35 height 16
type input "01/10/2025 10:00"
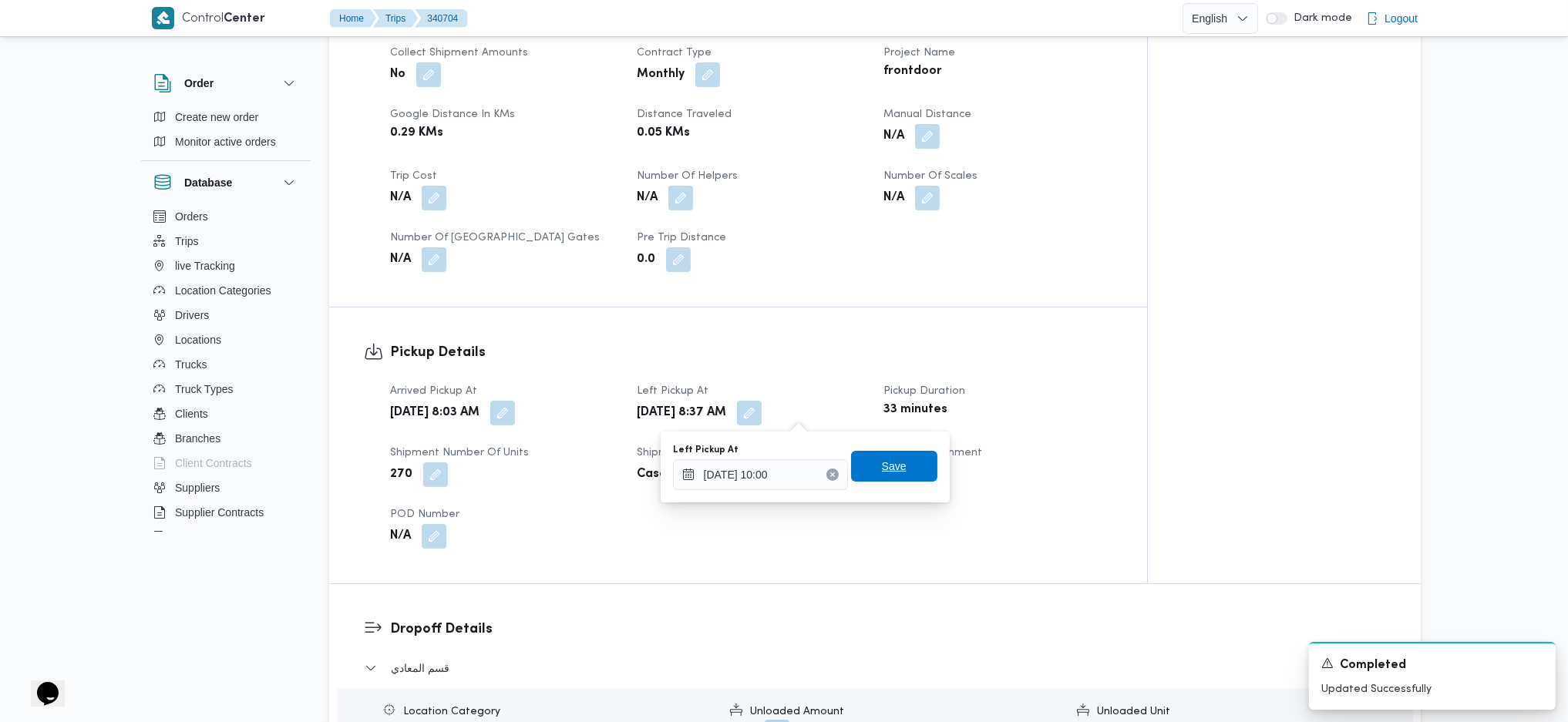
click at [892, 460] on span "Save" at bounding box center [894, 466] width 24 height 19
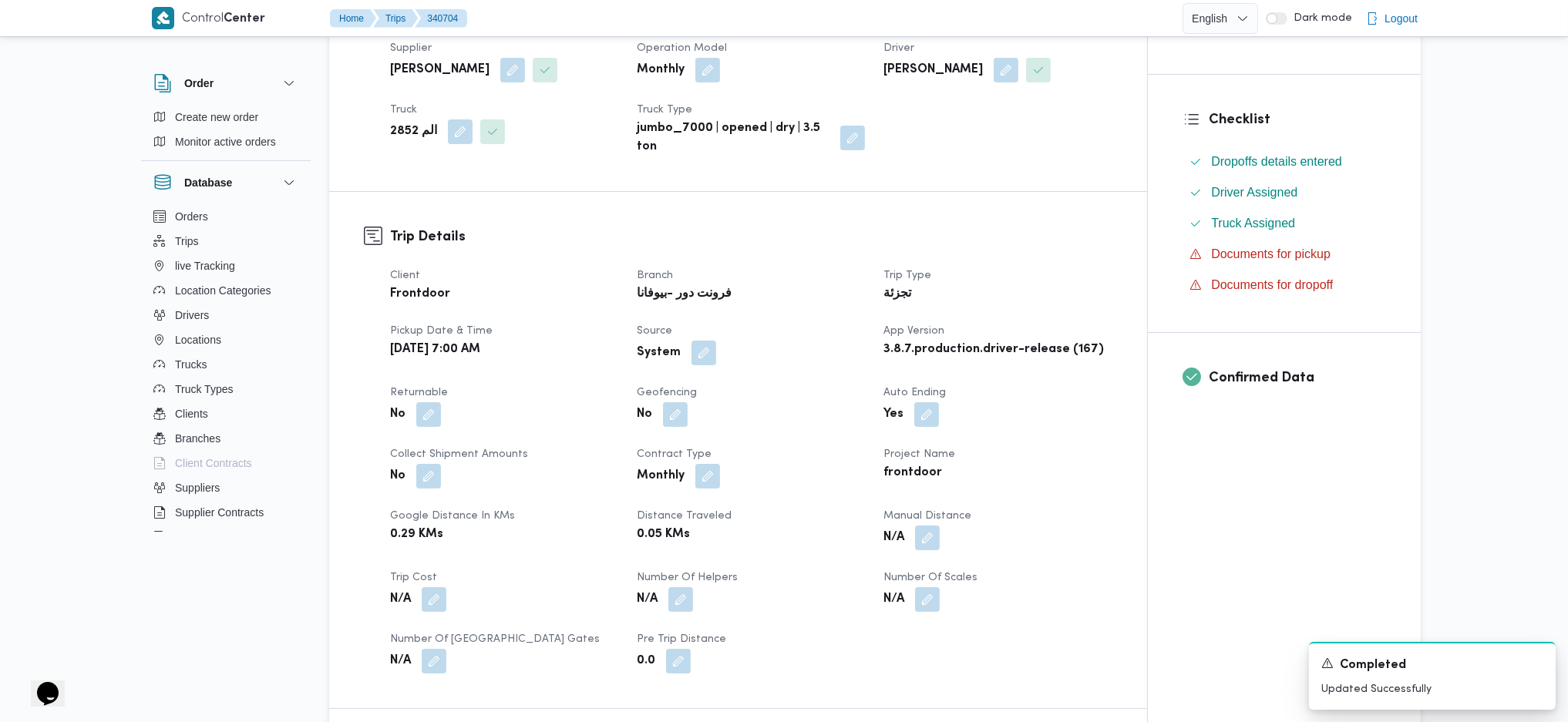
scroll to position [410, 0]
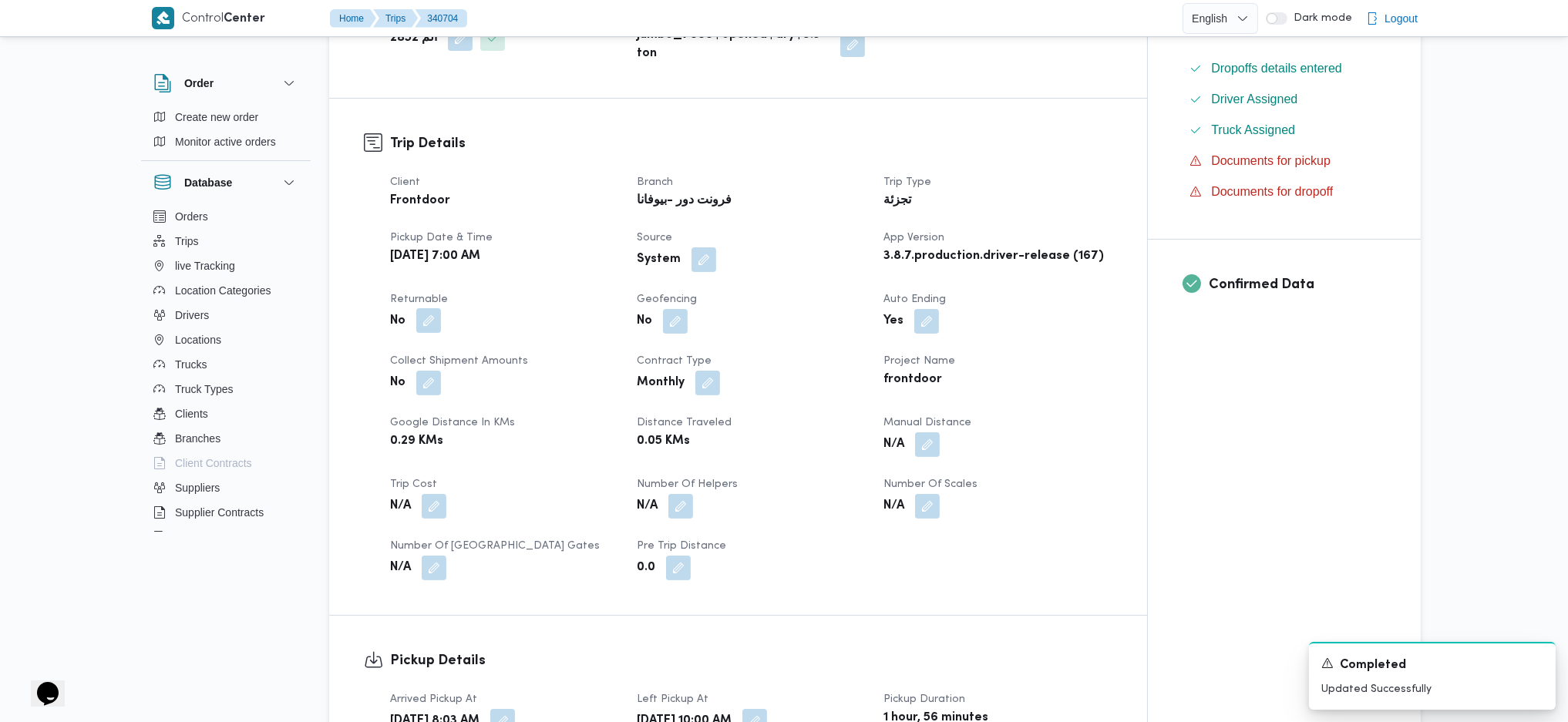
click at [427, 316] on button "button" at bounding box center [428, 320] width 24 height 24
click at [393, 358] on div "You are in a dialog. To close this dialog, hit escape. Is the trip will return …" at bounding box center [432, 367] width 351 height 56
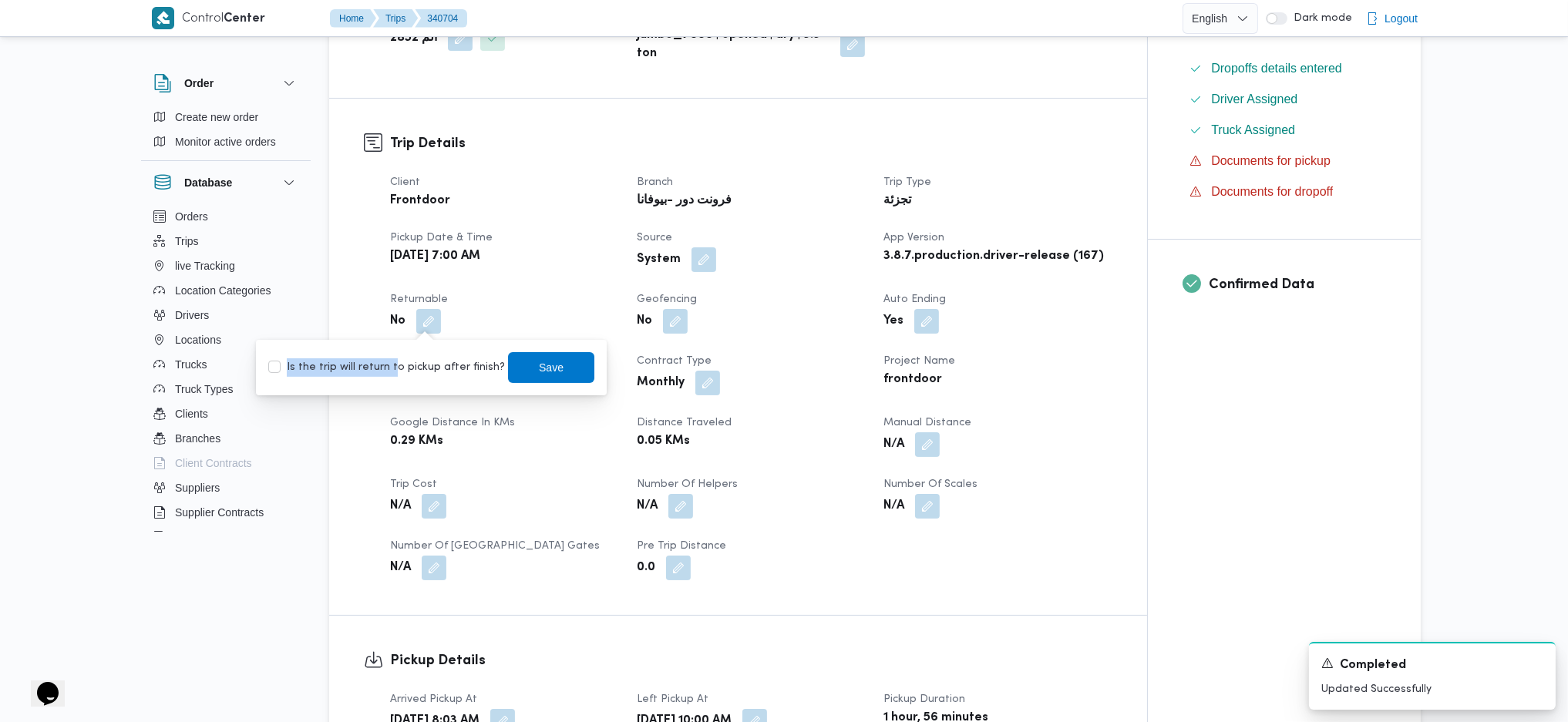
click at [389, 365] on label "Is the trip will return to pickup after finish?" at bounding box center [386, 368] width 237 height 19
checkbox input "true"
click at [545, 381] on span "Save" at bounding box center [551, 366] width 86 height 31
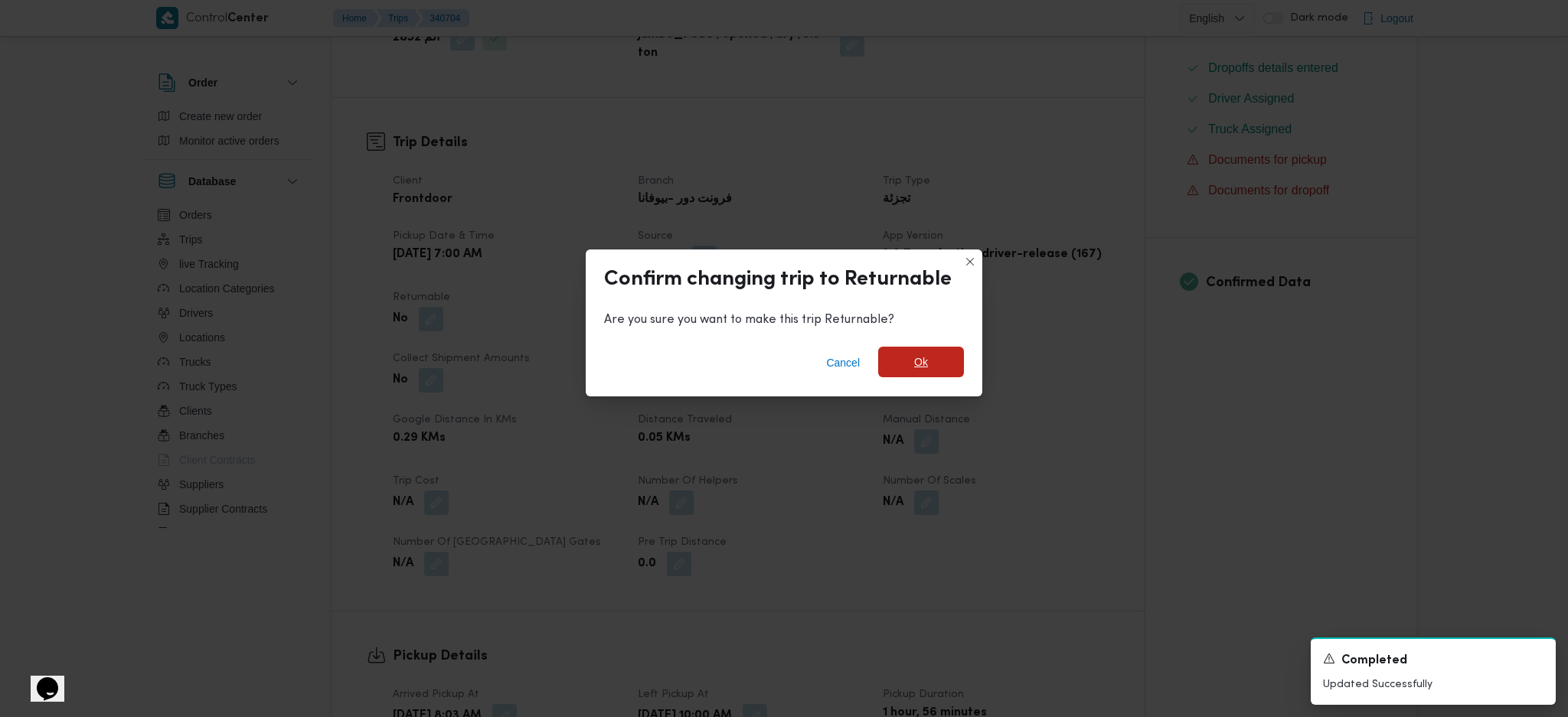
click at [922, 362] on span "Ok" at bounding box center [921, 362] width 14 height 19
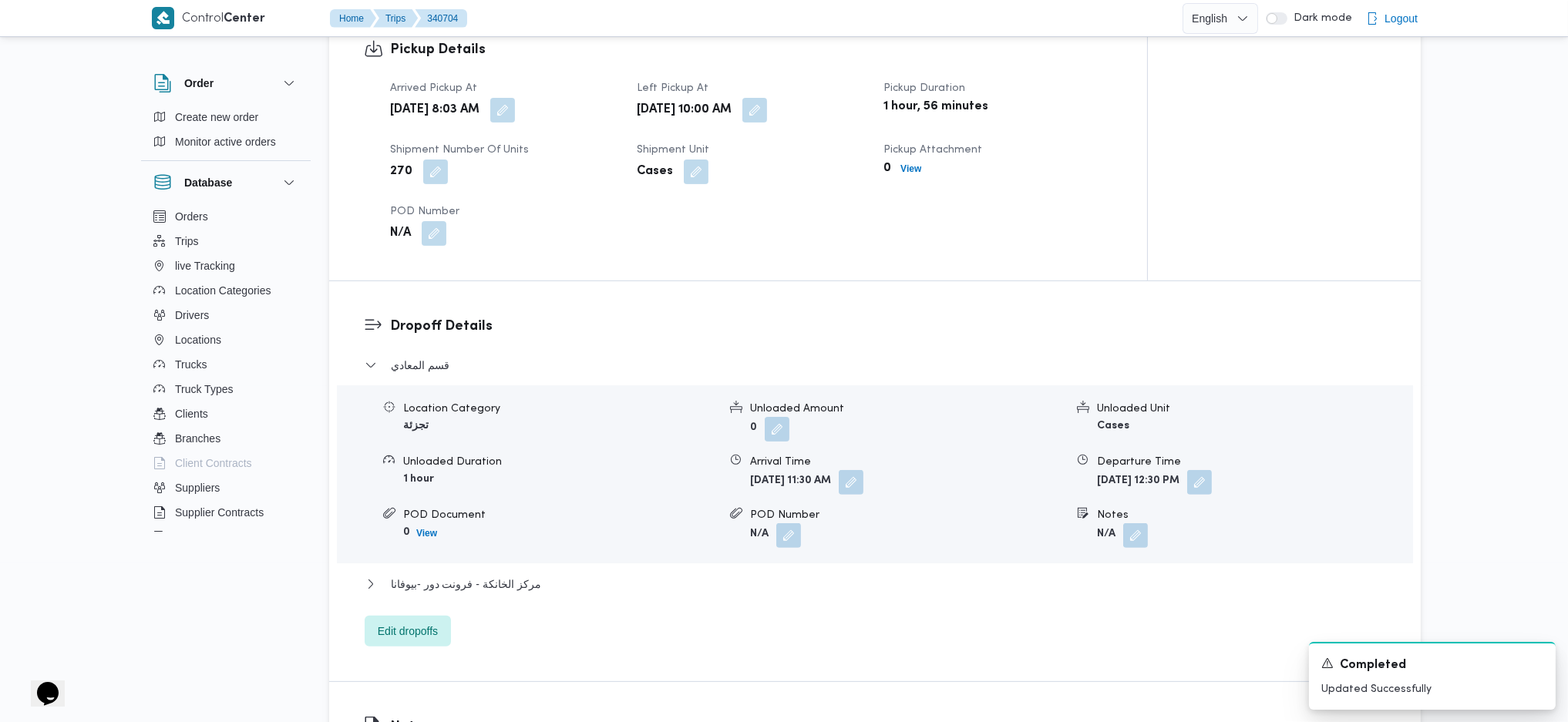
scroll to position [1129, 0]
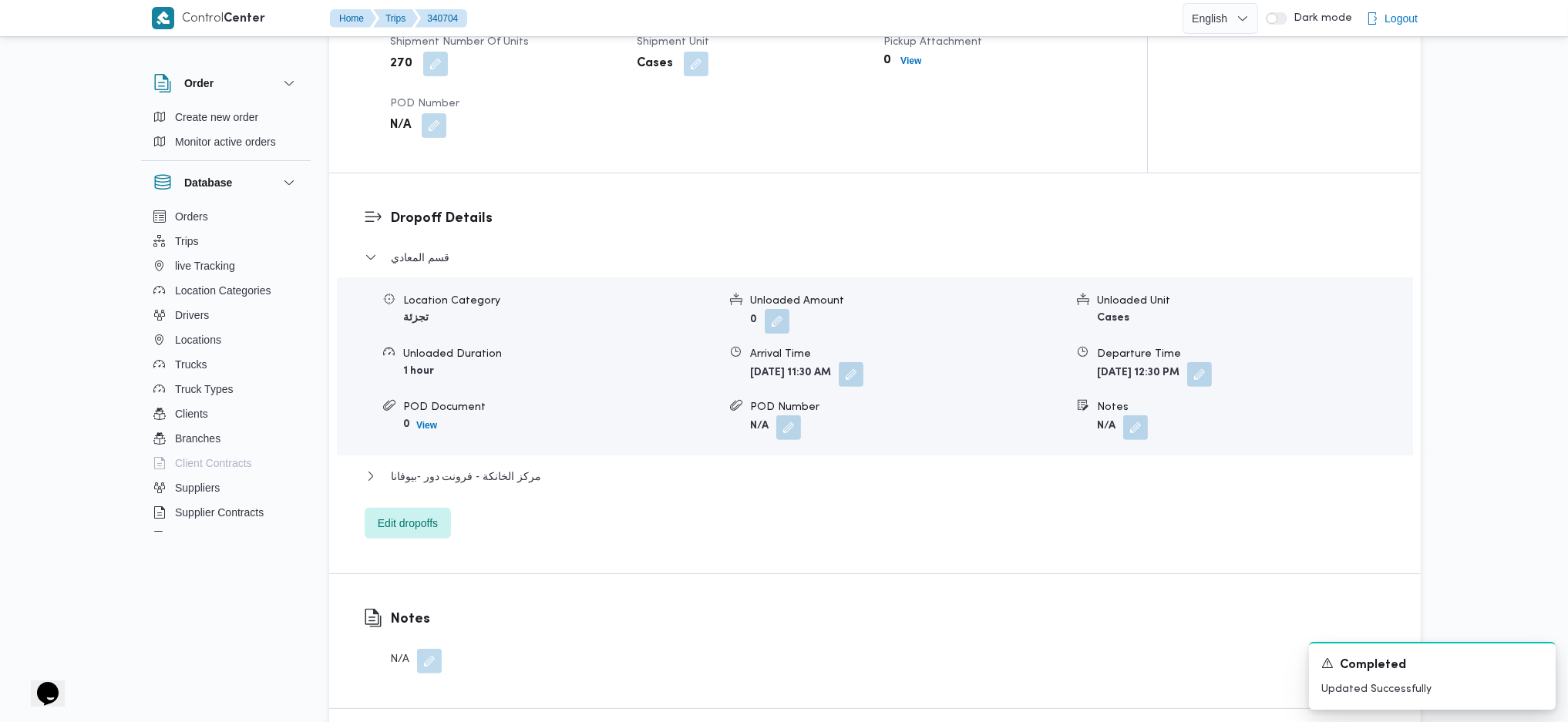
click at [482, 463] on div "قسم المعادي Location Category تجزئة Unloaded Amount 0 Unloaded Unit Cases Unloa…" at bounding box center [875, 393] width 1022 height 291
click at [482, 476] on span "مركز الخانكة - فرونت دور -بيوفانا" at bounding box center [466, 476] width 150 height 19
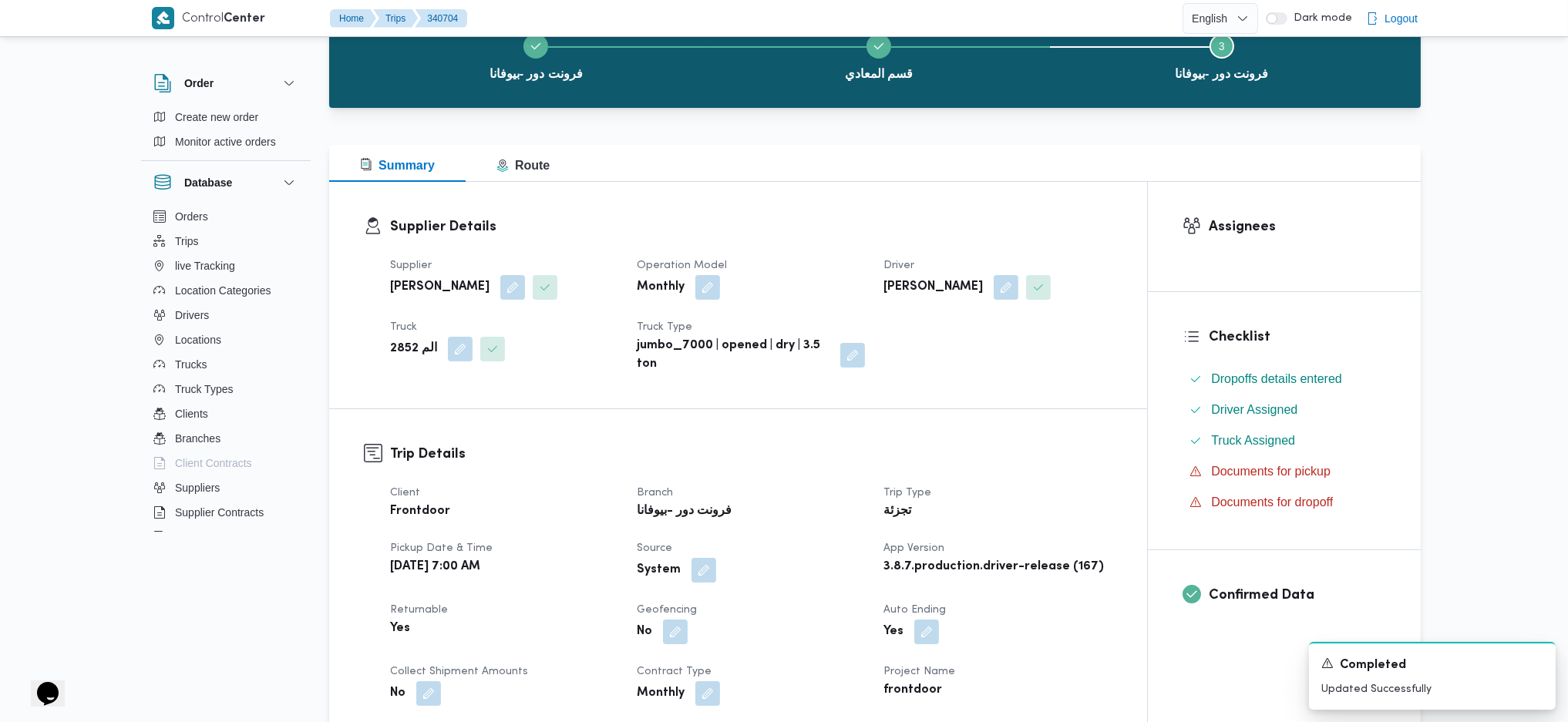
scroll to position [0, 0]
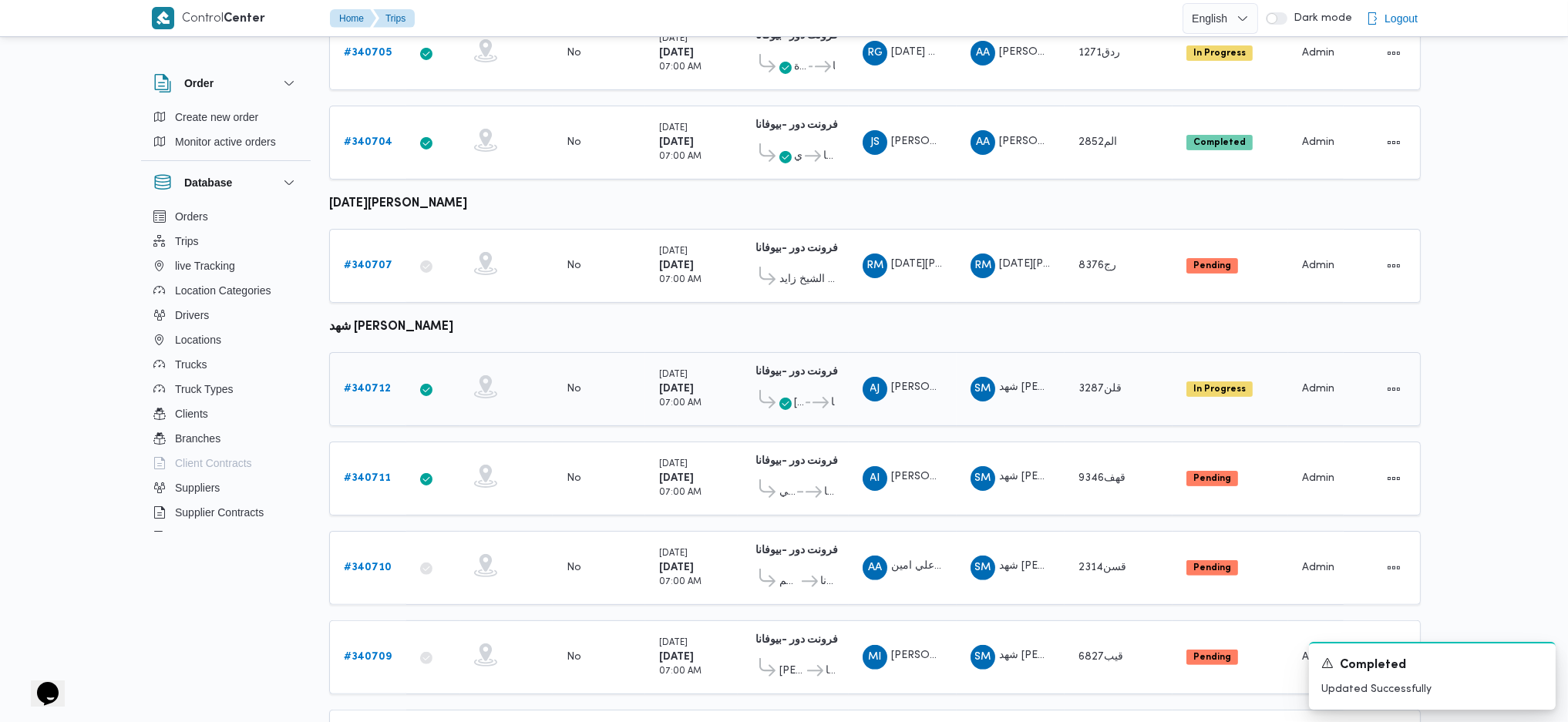
scroll to position [925, 0]
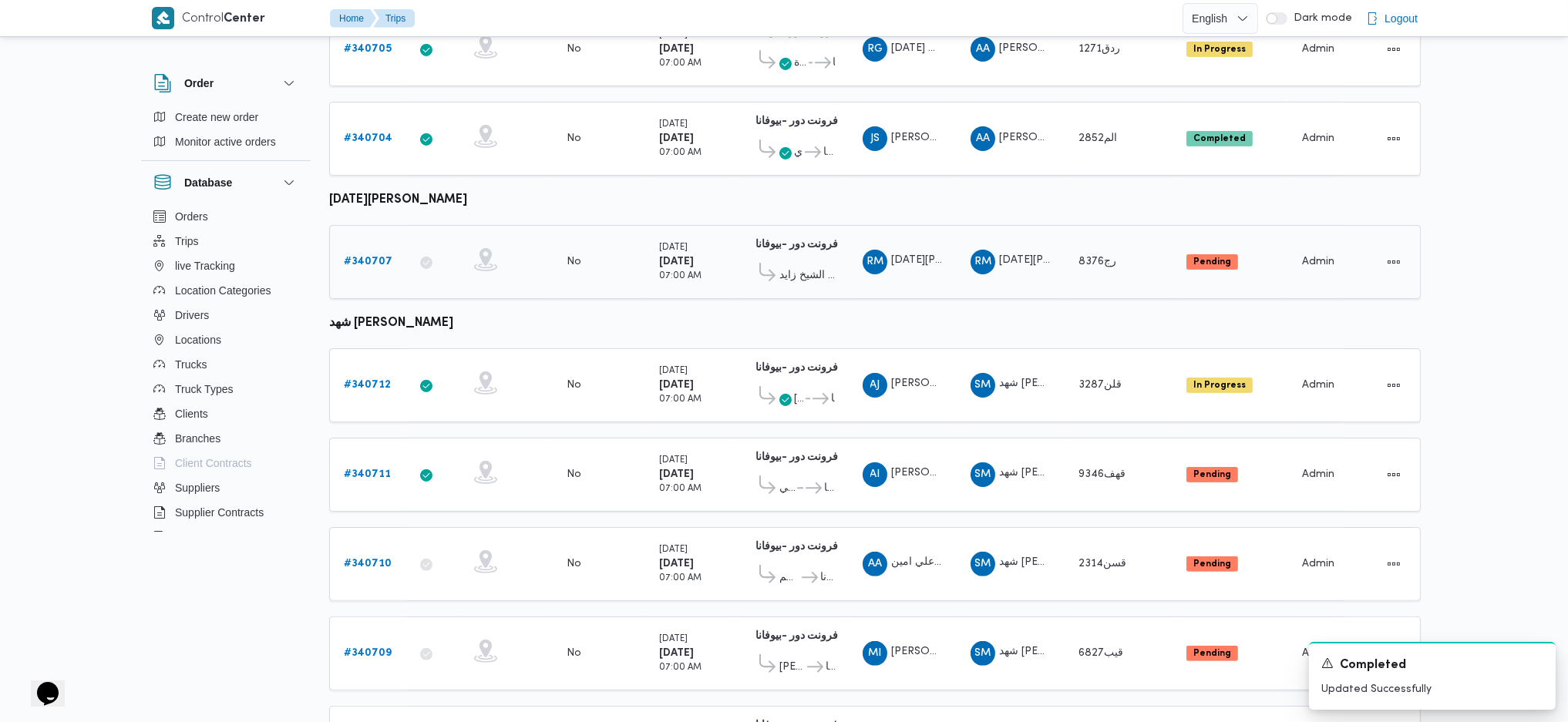
click at [371, 257] on b "# 340707" at bounding box center [368, 262] width 49 height 10
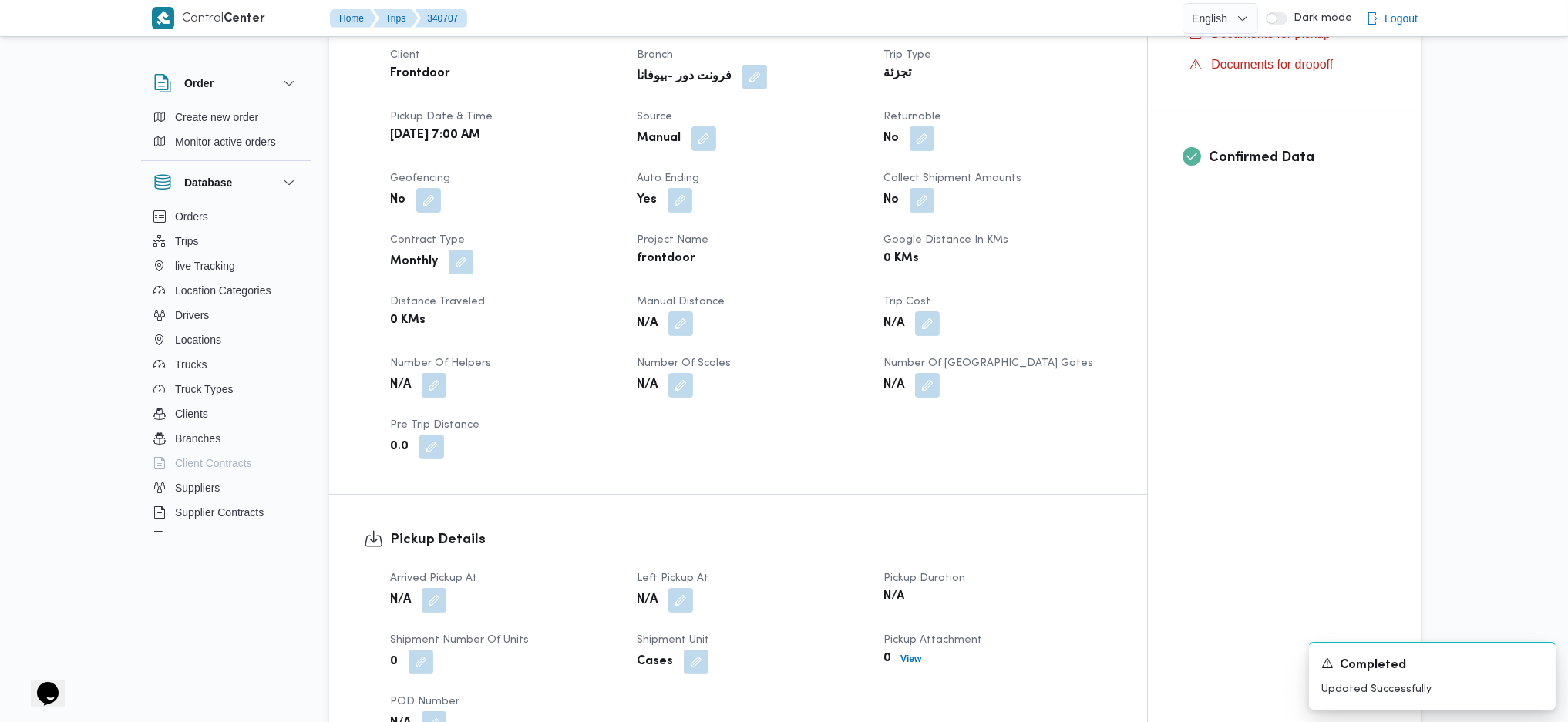
scroll to position [513, 0]
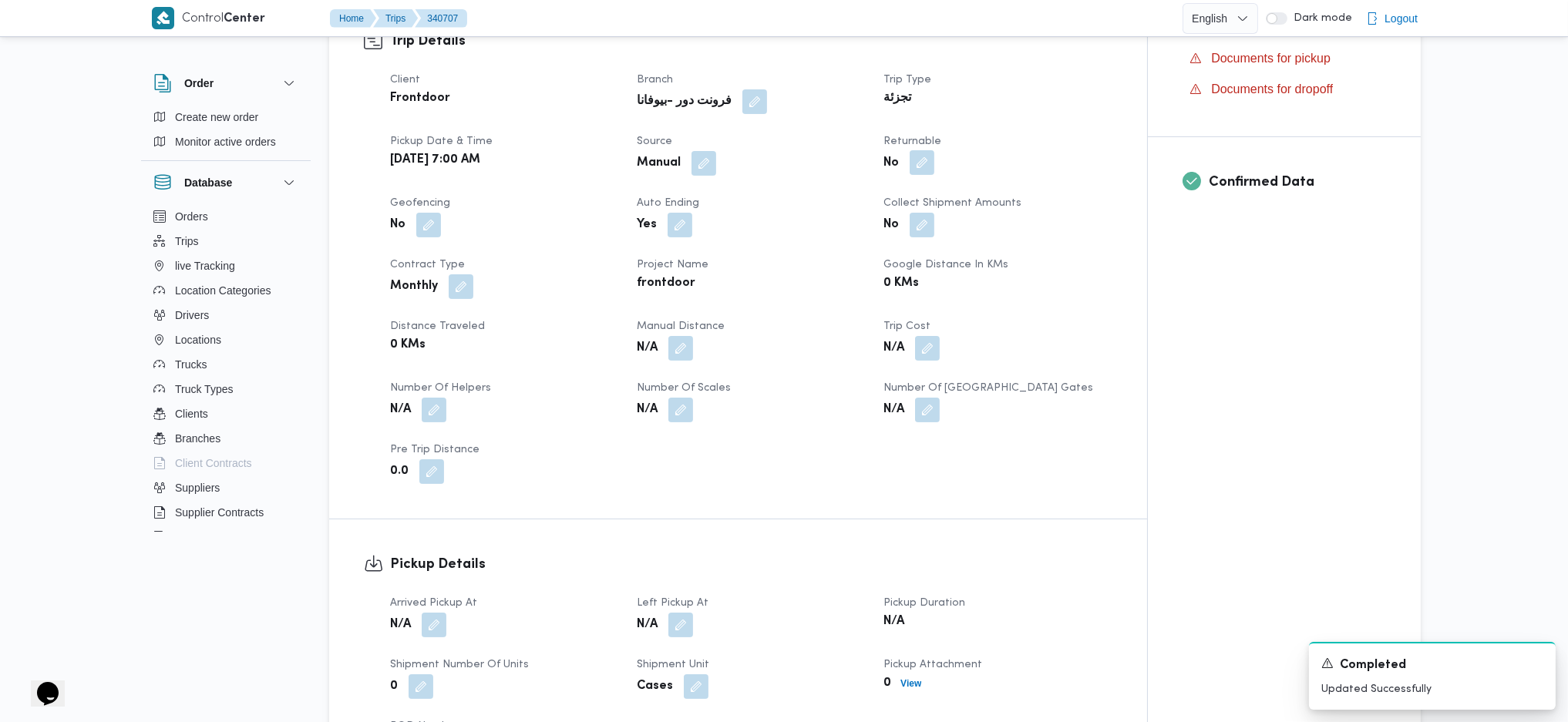
click at [918, 167] on button "button" at bounding box center [922, 162] width 24 height 24
click at [909, 203] on label "Is the trip will return to pickup after finish?" at bounding box center [880, 210] width 237 height 19
checkbox input "true"
click at [1019, 226] on div "Is the trip will return to pickup after finish? Save" at bounding box center [925, 209] width 329 height 34
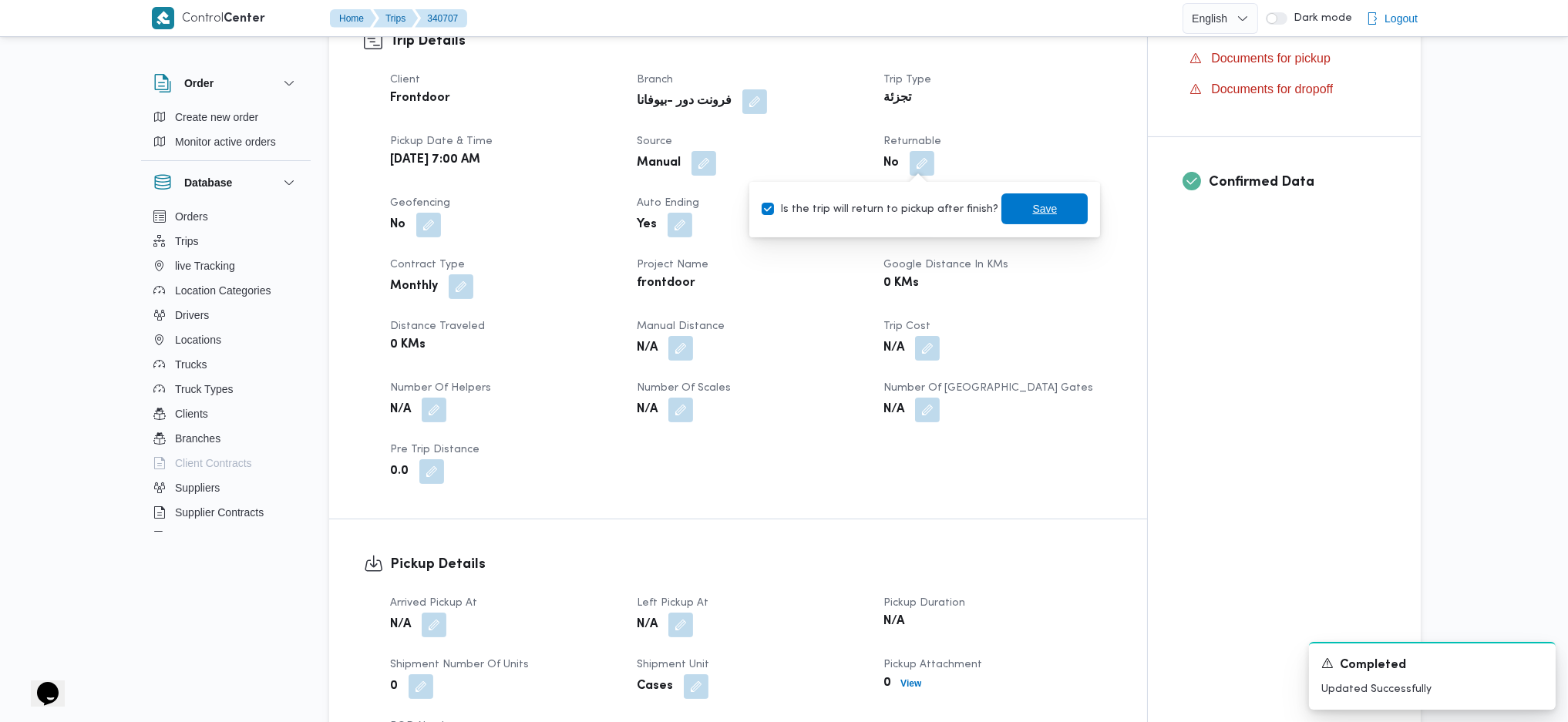
click at [1033, 209] on span "Save" at bounding box center [1045, 209] width 24 height 19
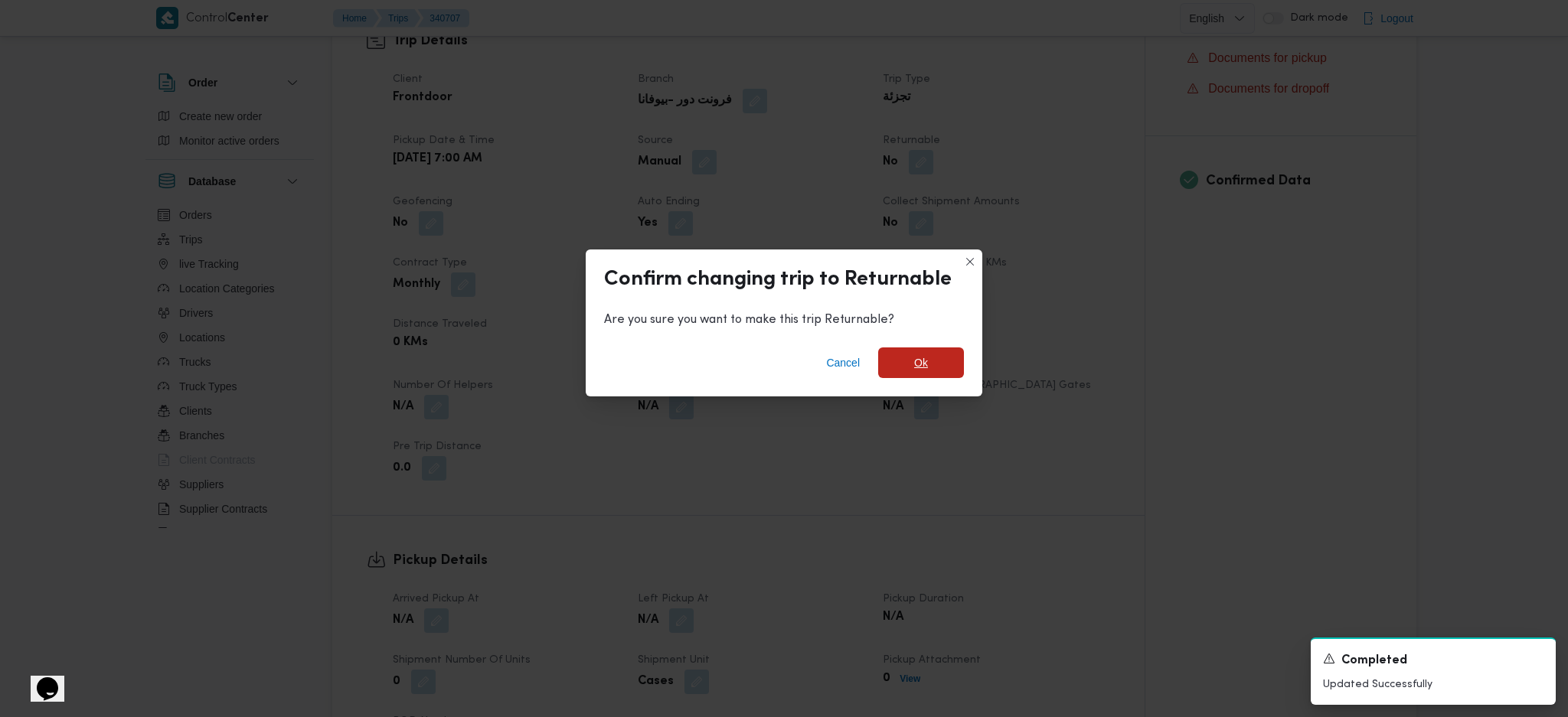
click at [917, 358] on span "Ok" at bounding box center [921, 363] width 14 height 19
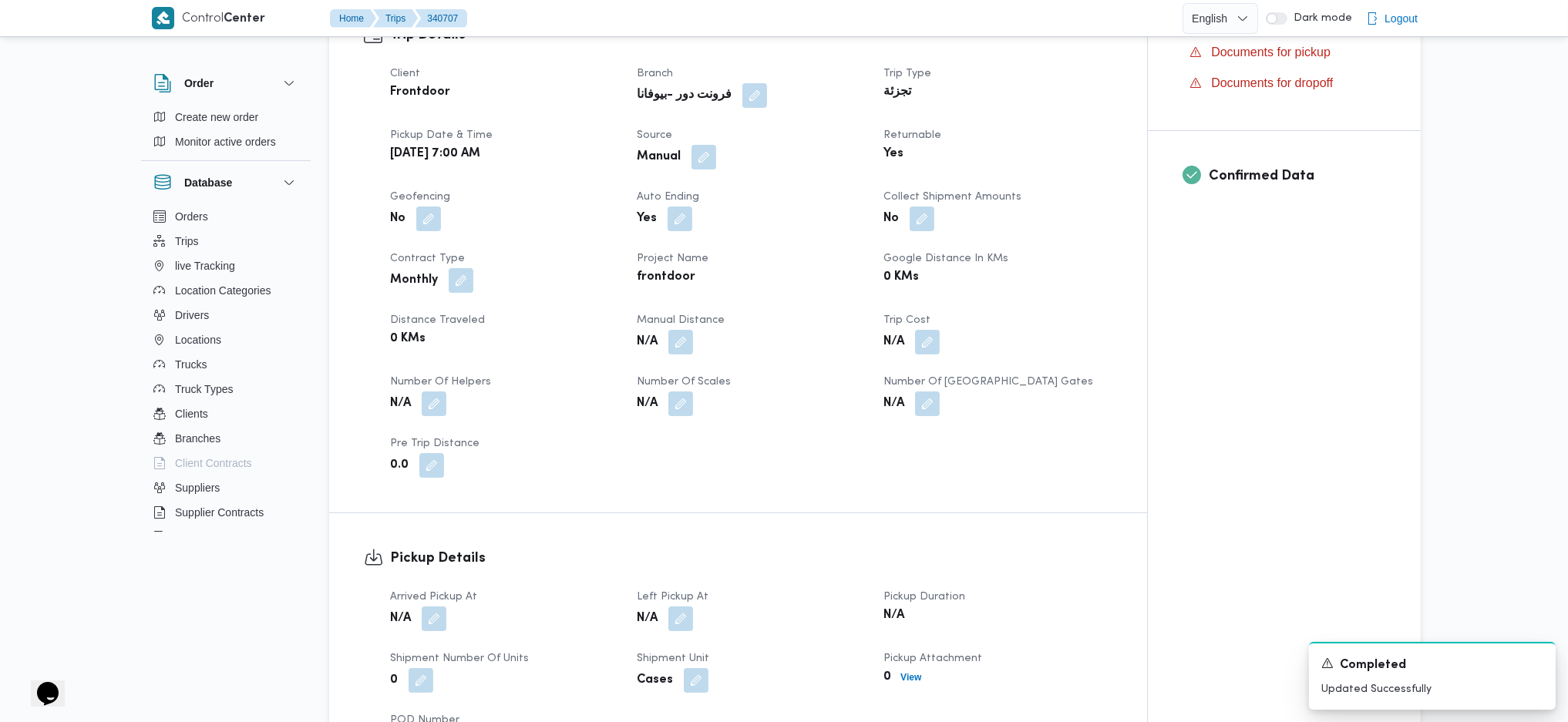
scroll to position [925, 0]
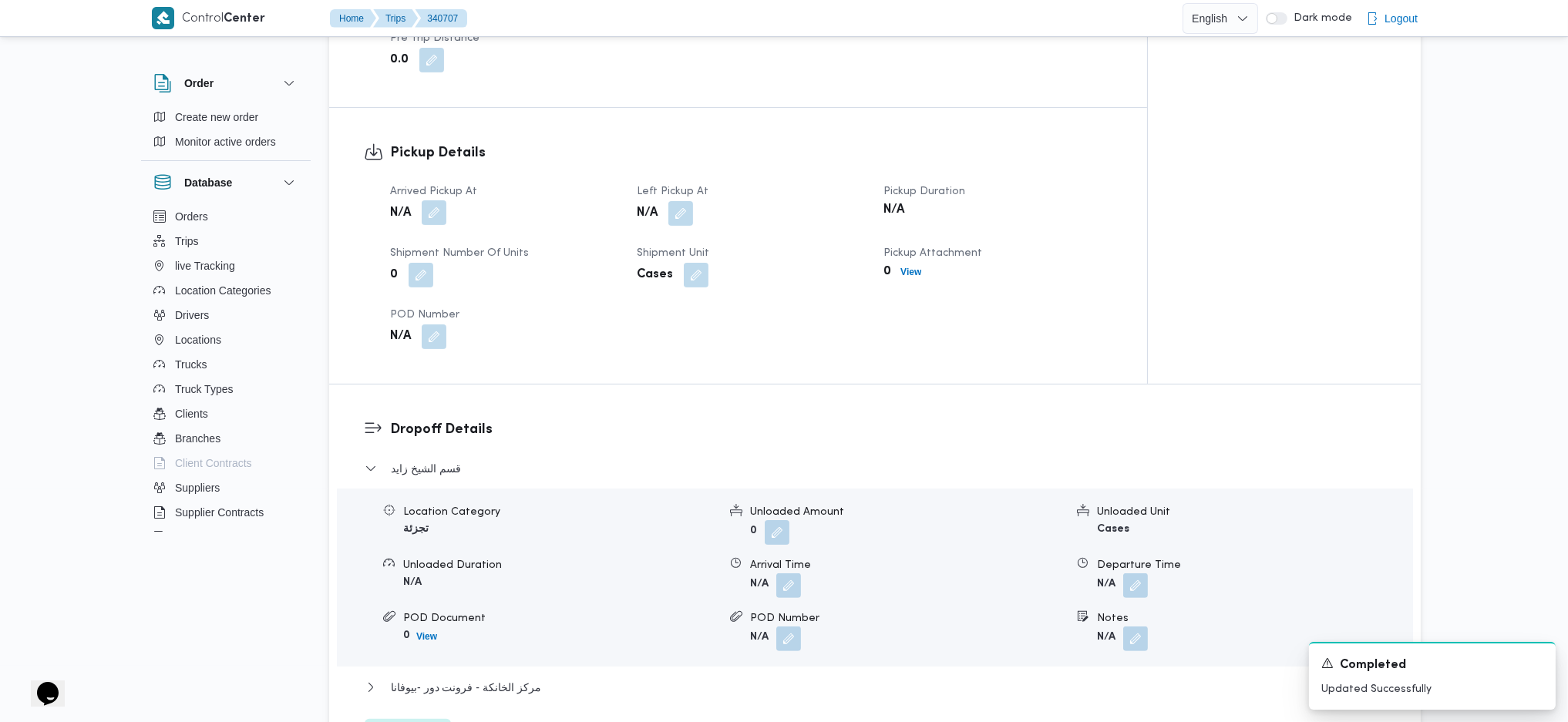
click at [432, 213] on button "button" at bounding box center [433, 212] width 24 height 24
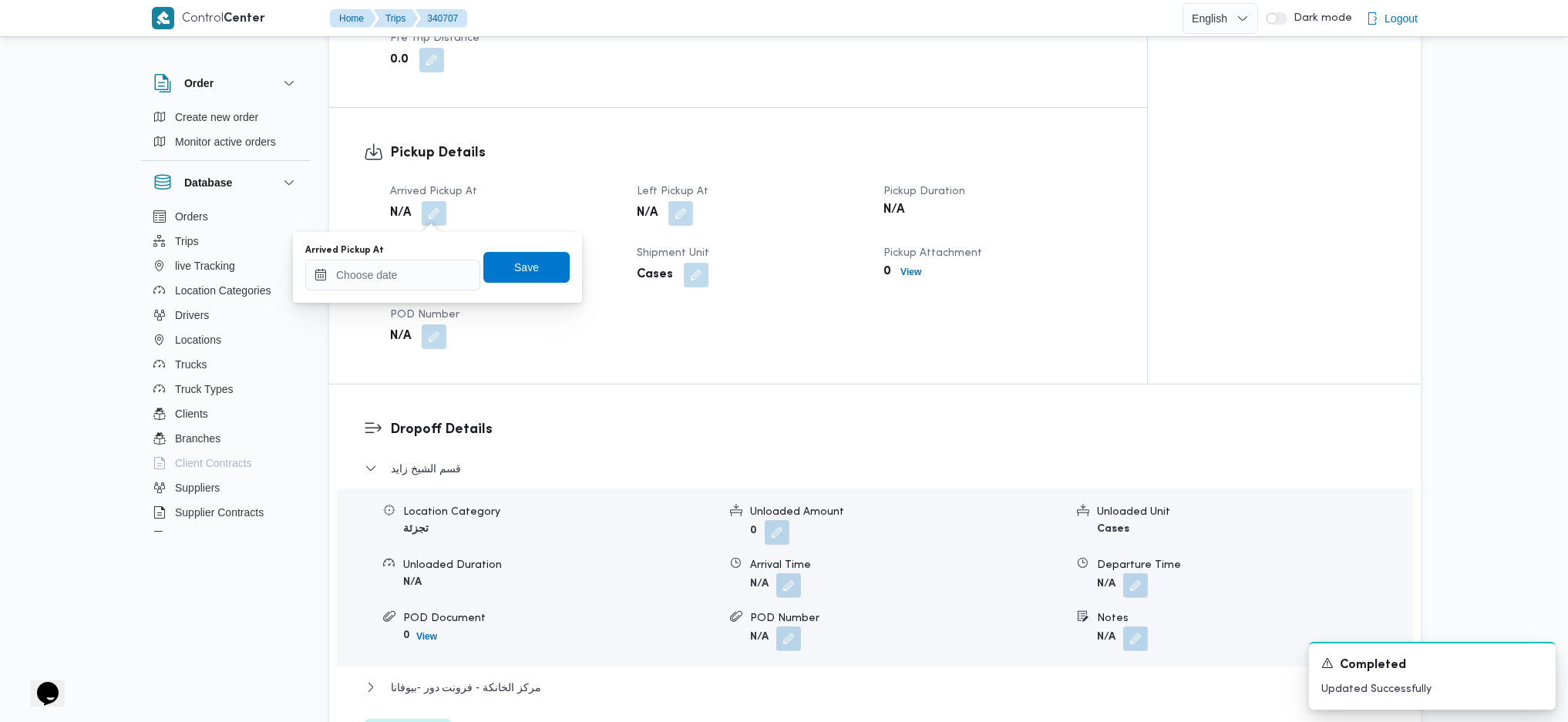
click at [413, 291] on div "Arrived Pickup At Save" at bounding box center [437, 267] width 267 height 49
click at [421, 280] on input "Arrived Pickup At" at bounding box center [393, 275] width 175 height 31
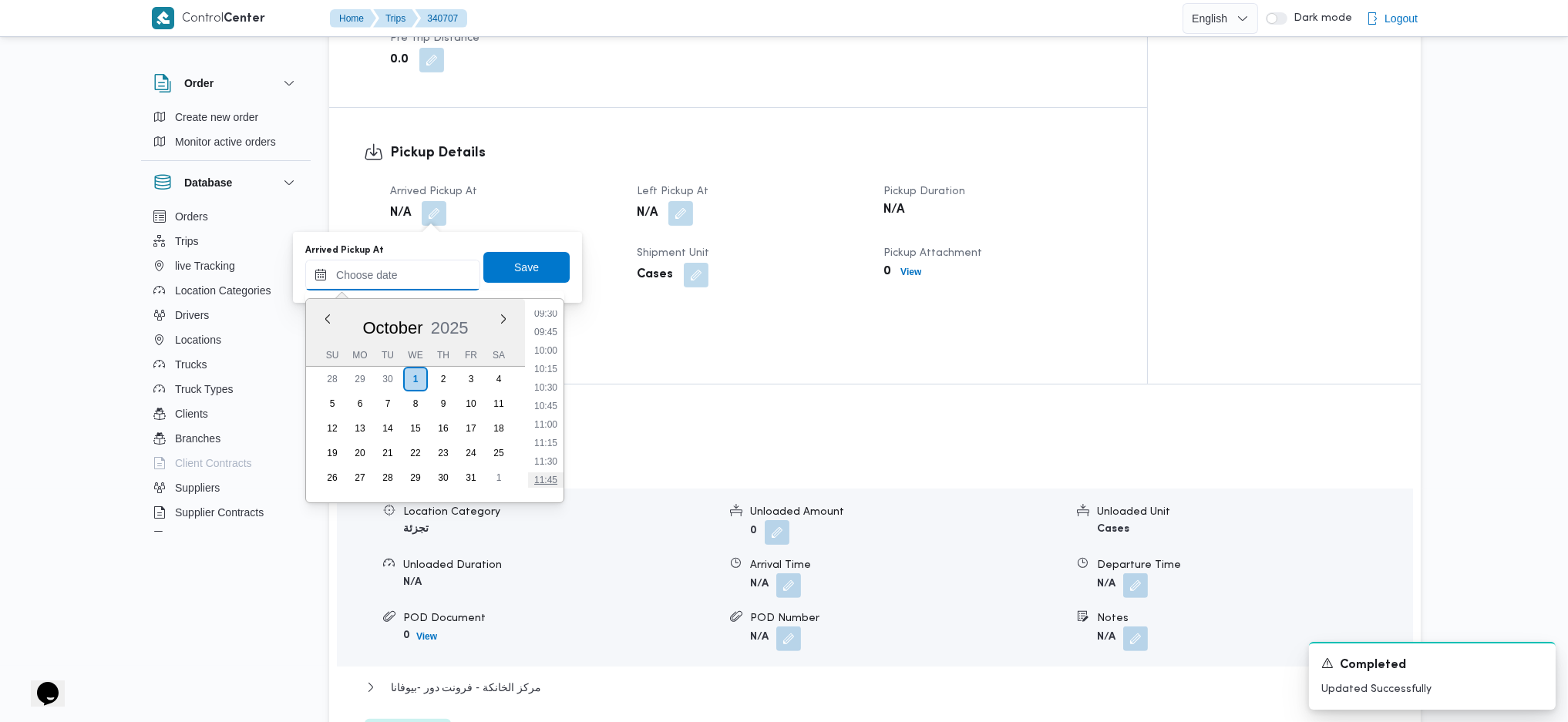
scroll to position [592, 0]
drag, startPoint x: 551, startPoint y: 370, endPoint x: 548, endPoint y: 348, distance: 22.2
click at [551, 370] on li "08:45" at bounding box center [545, 374] width 35 height 16
type input "01/10/2025 08:45"
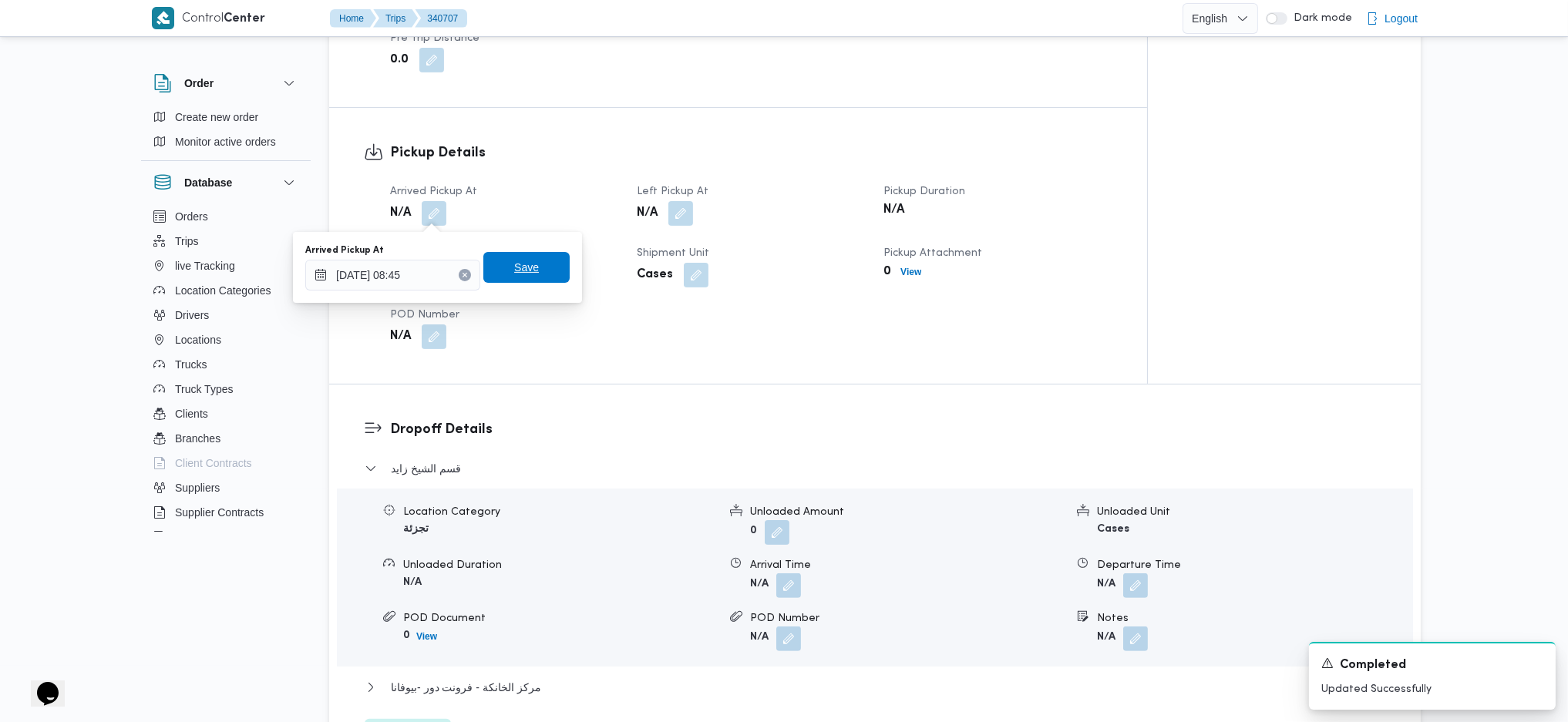
drag, startPoint x: 515, startPoint y: 251, endPoint x: 514, endPoint y: 265, distance: 14.0
click at [514, 260] on span "Save" at bounding box center [527, 267] width 86 height 31
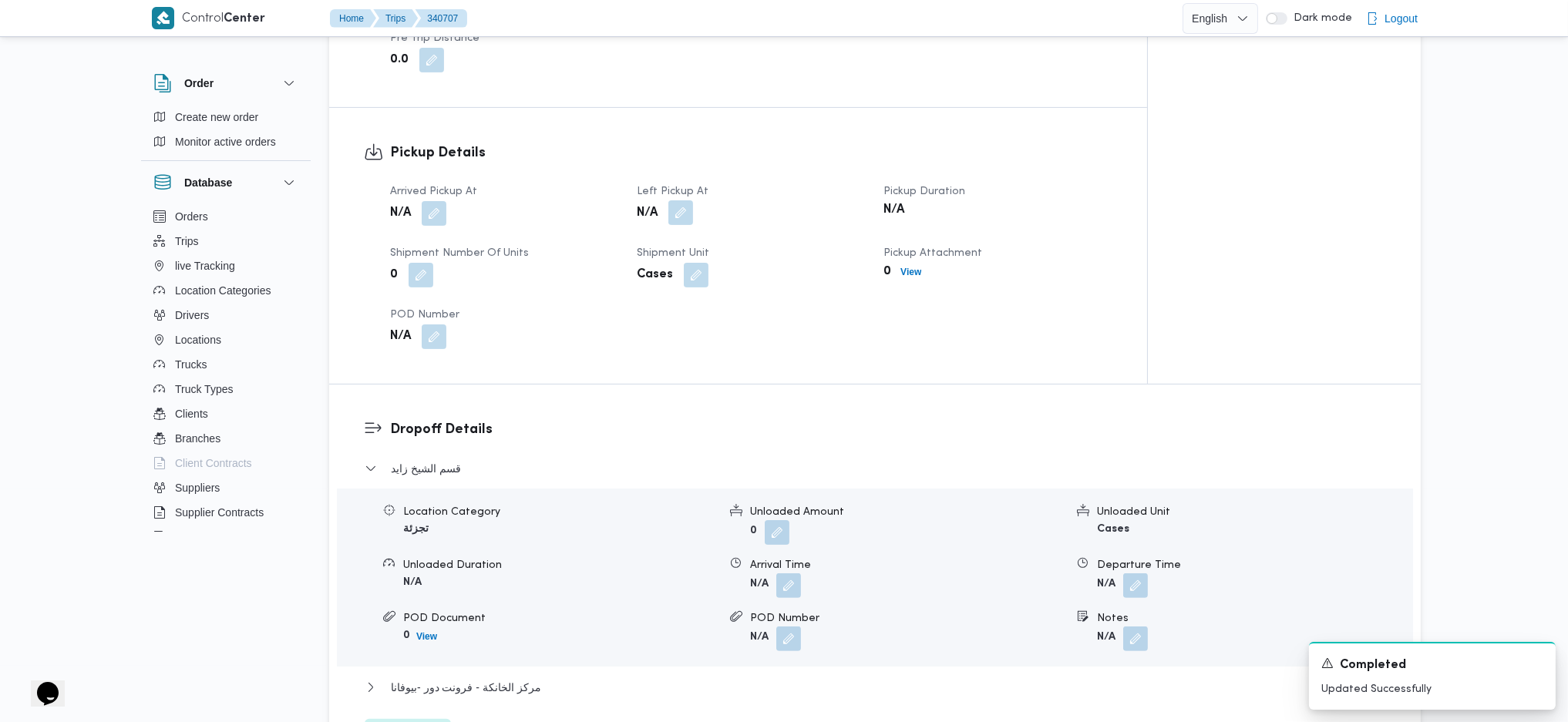
click at [679, 215] on button "button" at bounding box center [680, 212] width 24 height 24
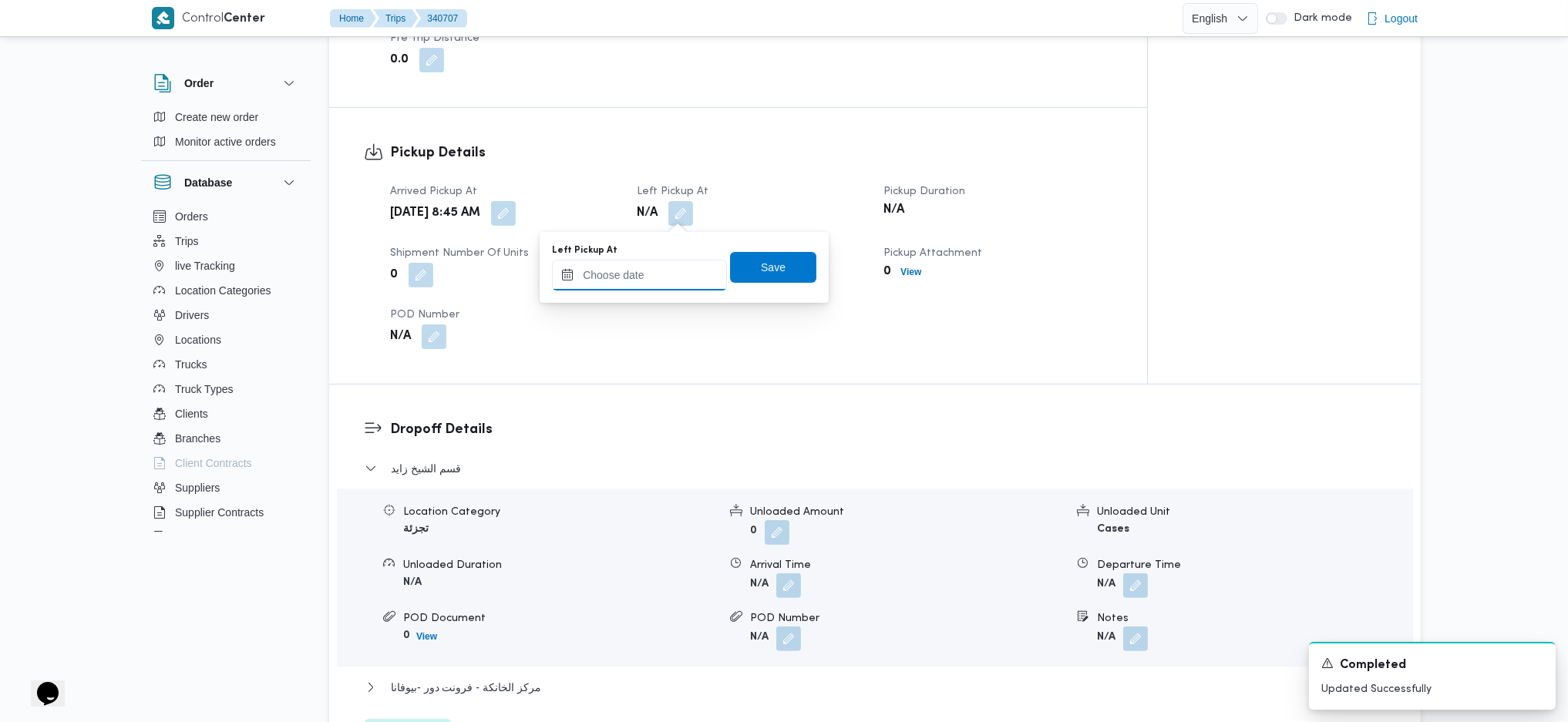
click at [639, 283] on input "Left Pickup At" at bounding box center [639, 275] width 175 height 31
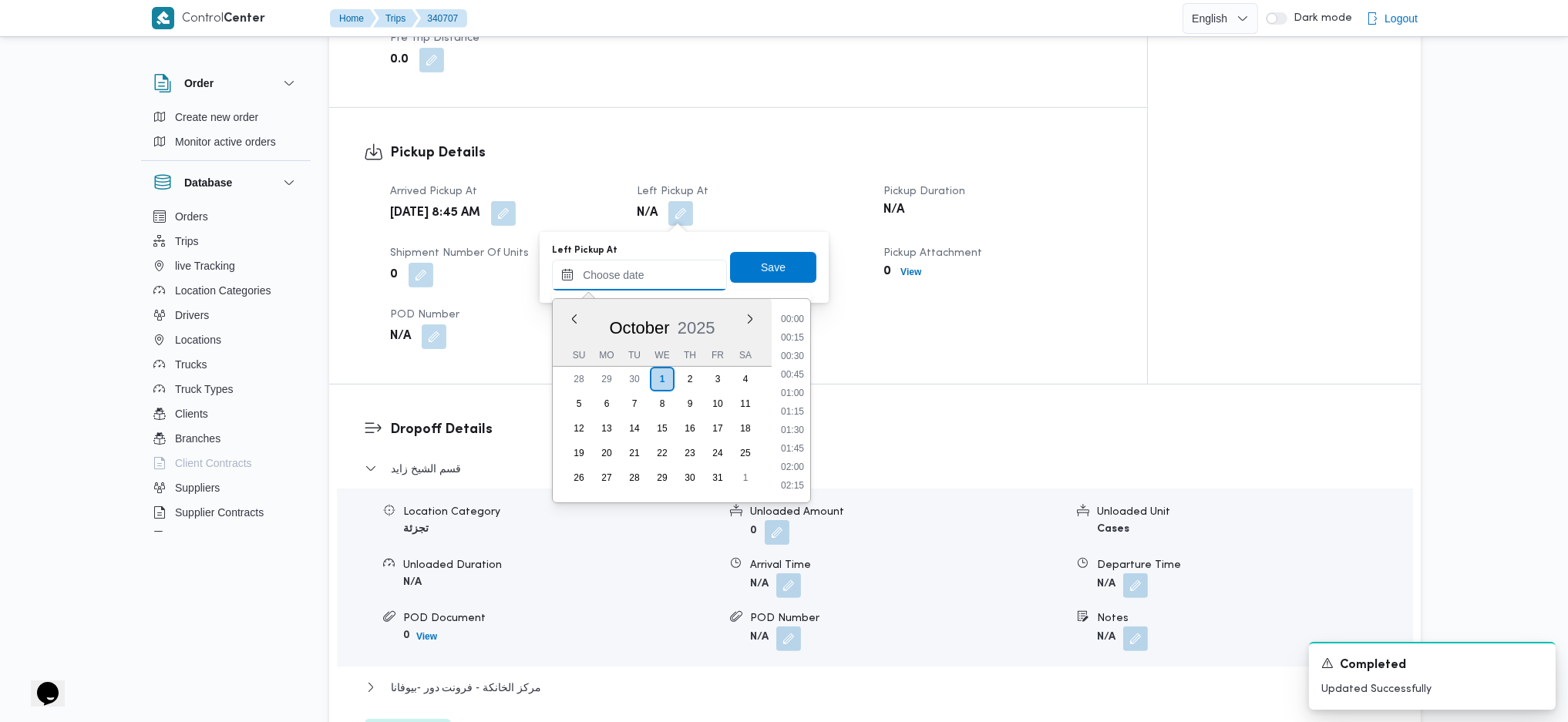
scroll to position [796, 0]
click at [791, 374] on li "11:30" at bounding box center [792, 373] width 35 height 16
type input "01/10/2025 11:30"
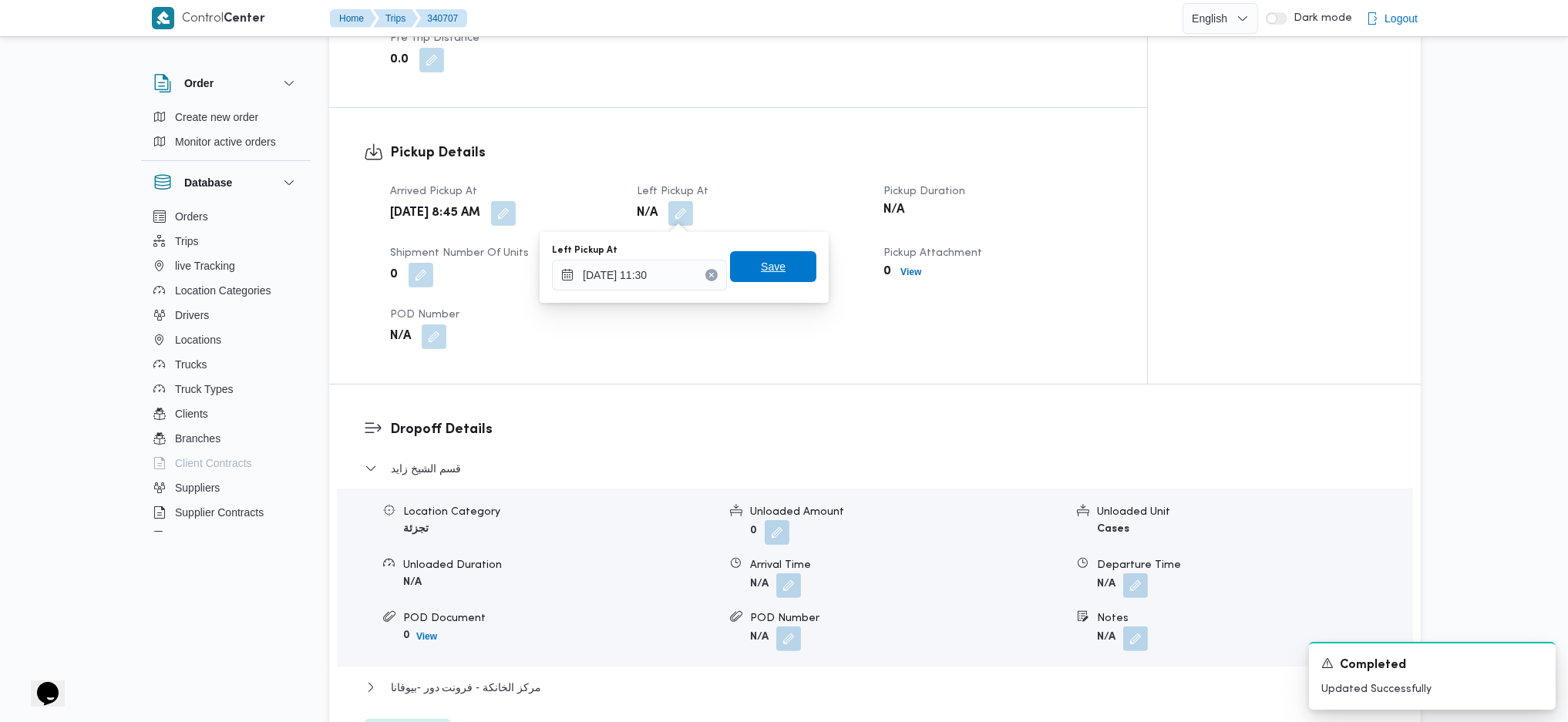
click at [745, 277] on span "Save" at bounding box center [773, 266] width 86 height 31
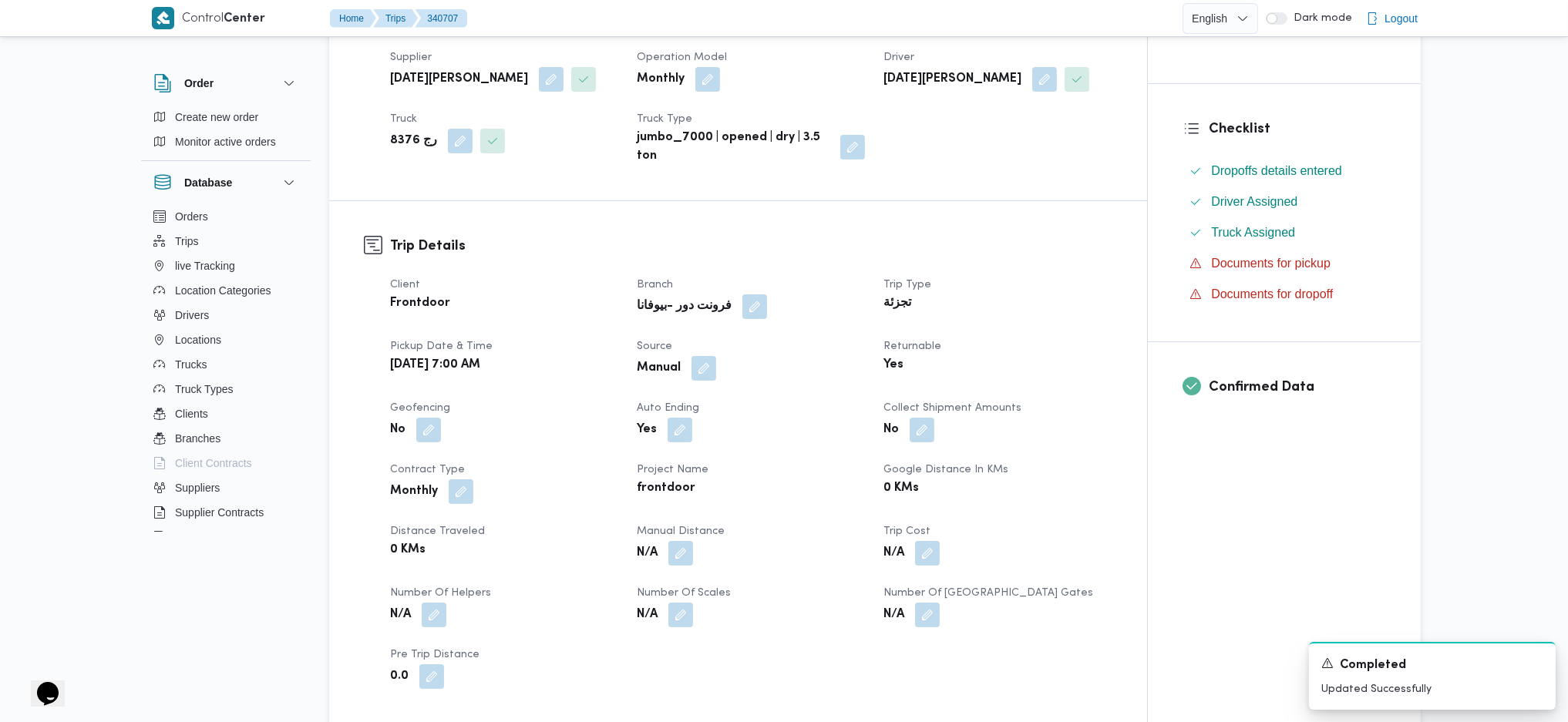
scroll to position [0, 0]
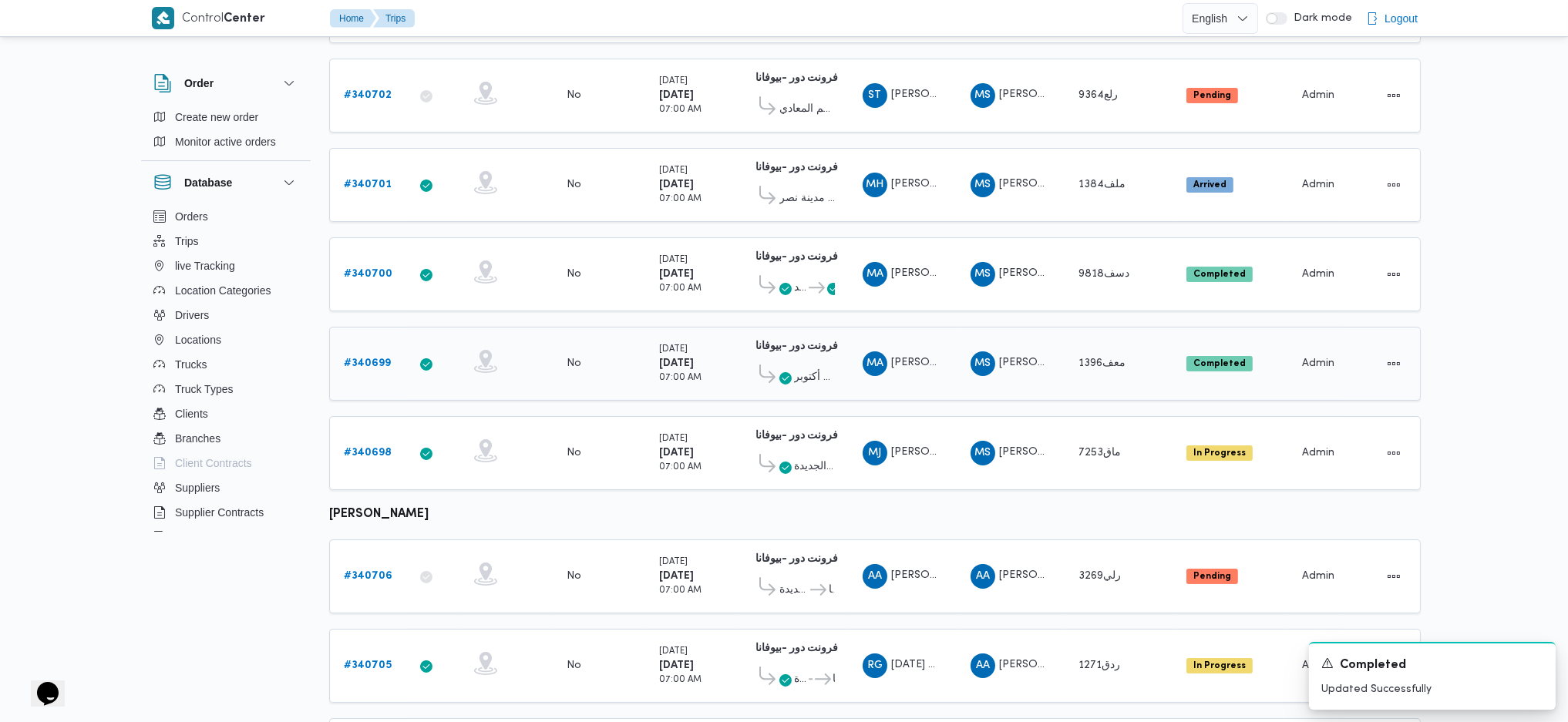
scroll to position [205, 0]
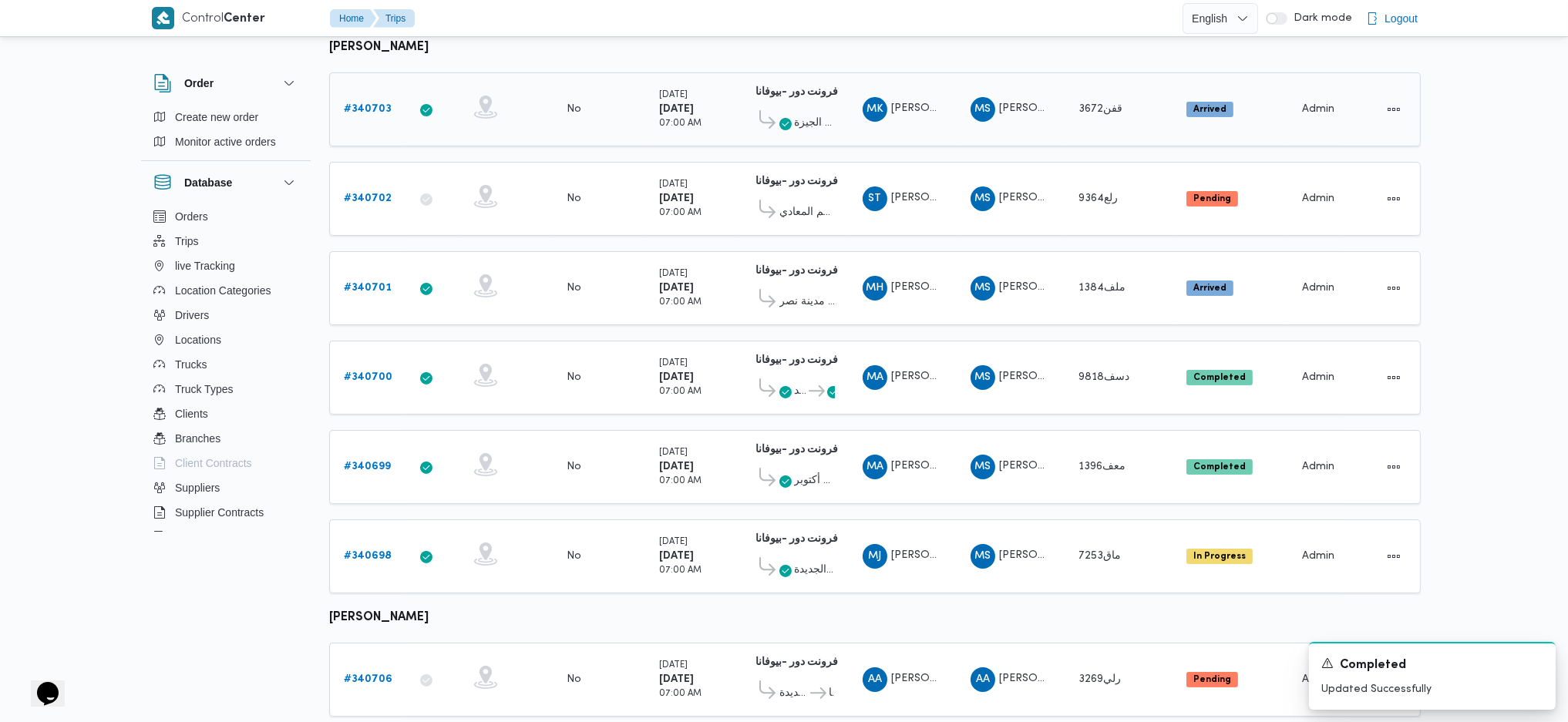
click at [370, 111] on b "# 340703" at bounding box center [368, 109] width 48 height 10
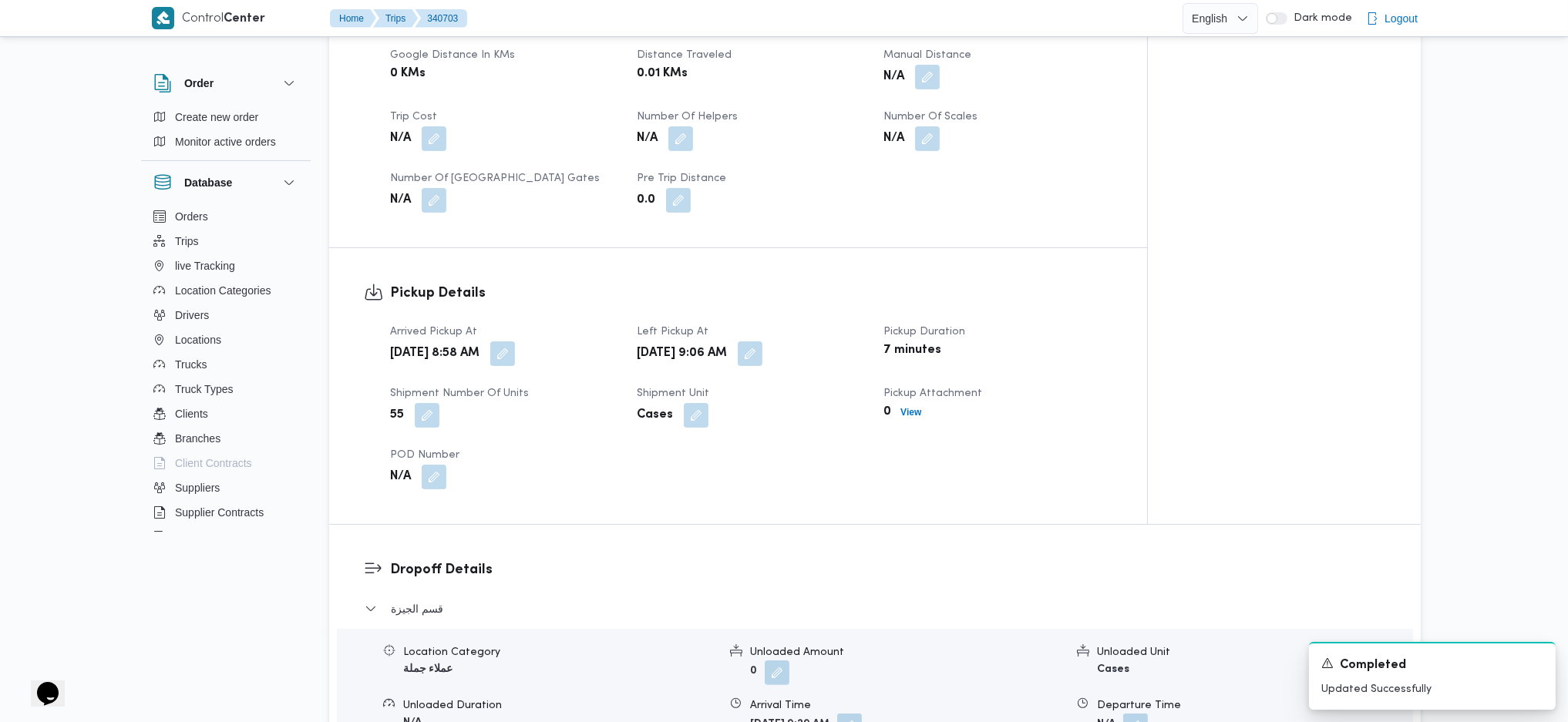
scroll to position [925, 0]
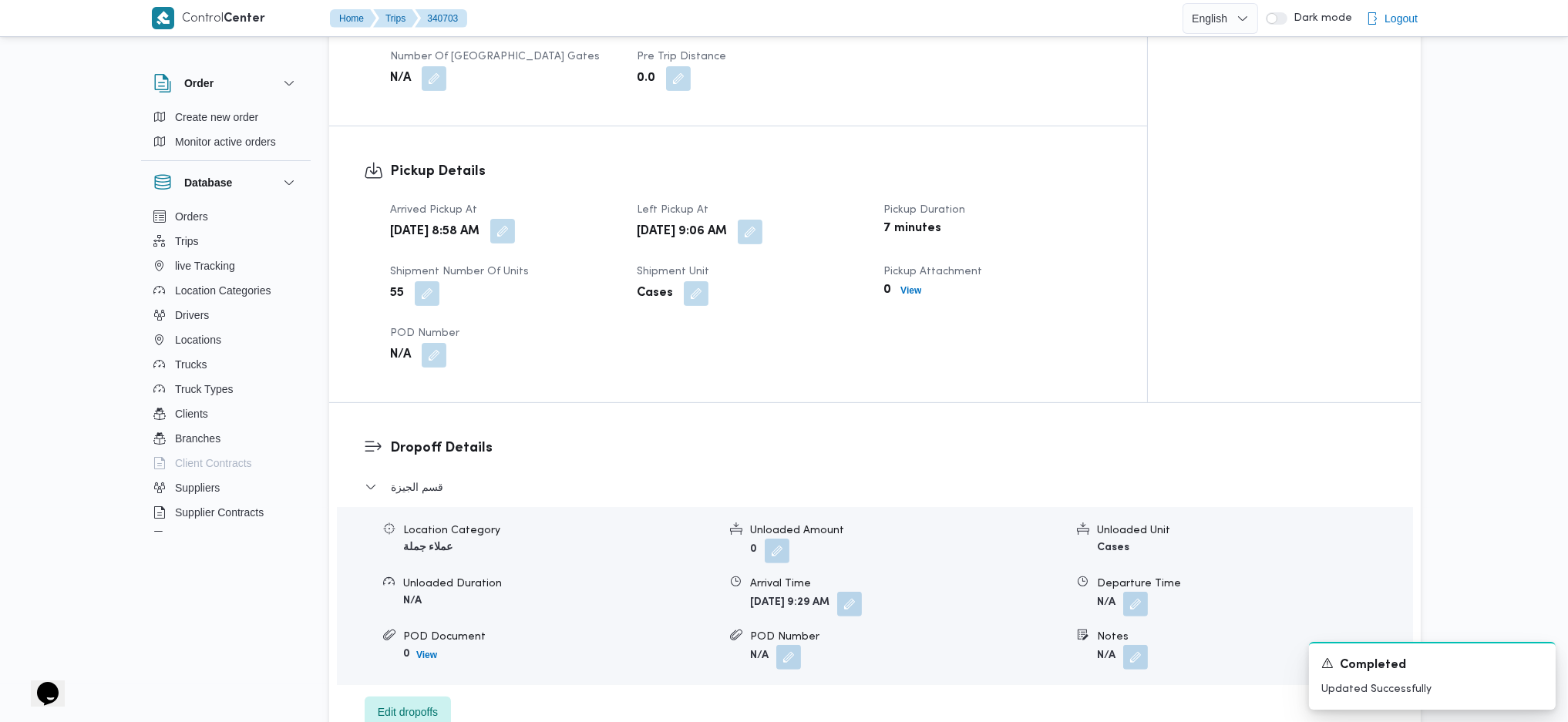
click at [515, 218] on button "button" at bounding box center [502, 230] width 24 height 24
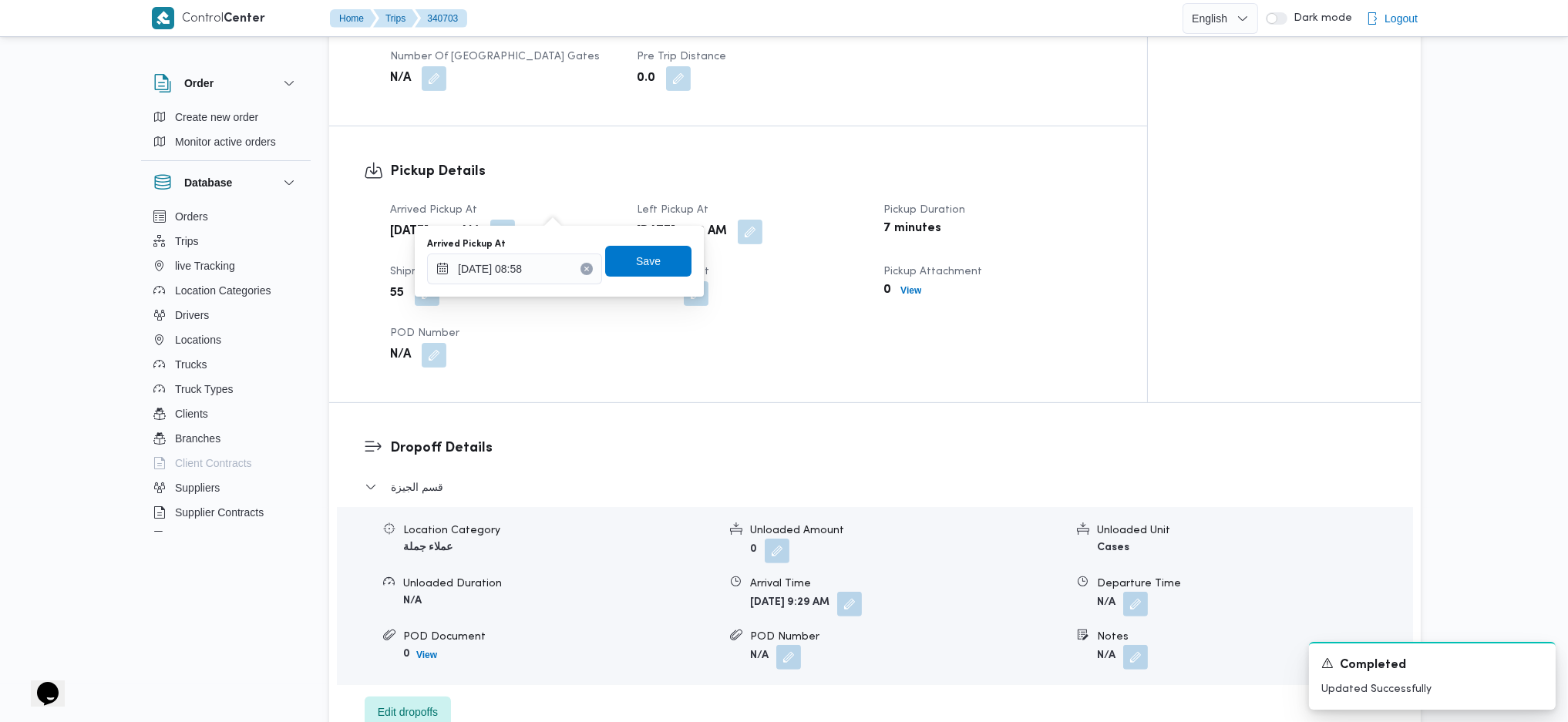
click at [520, 287] on div "You are in a dialog. To close this dialog, hit escape. Arrived Pickup At 01/10/…" at bounding box center [559, 261] width 289 height 71
click at [528, 269] on input "01/10/2025 08:58" at bounding box center [514, 269] width 175 height 31
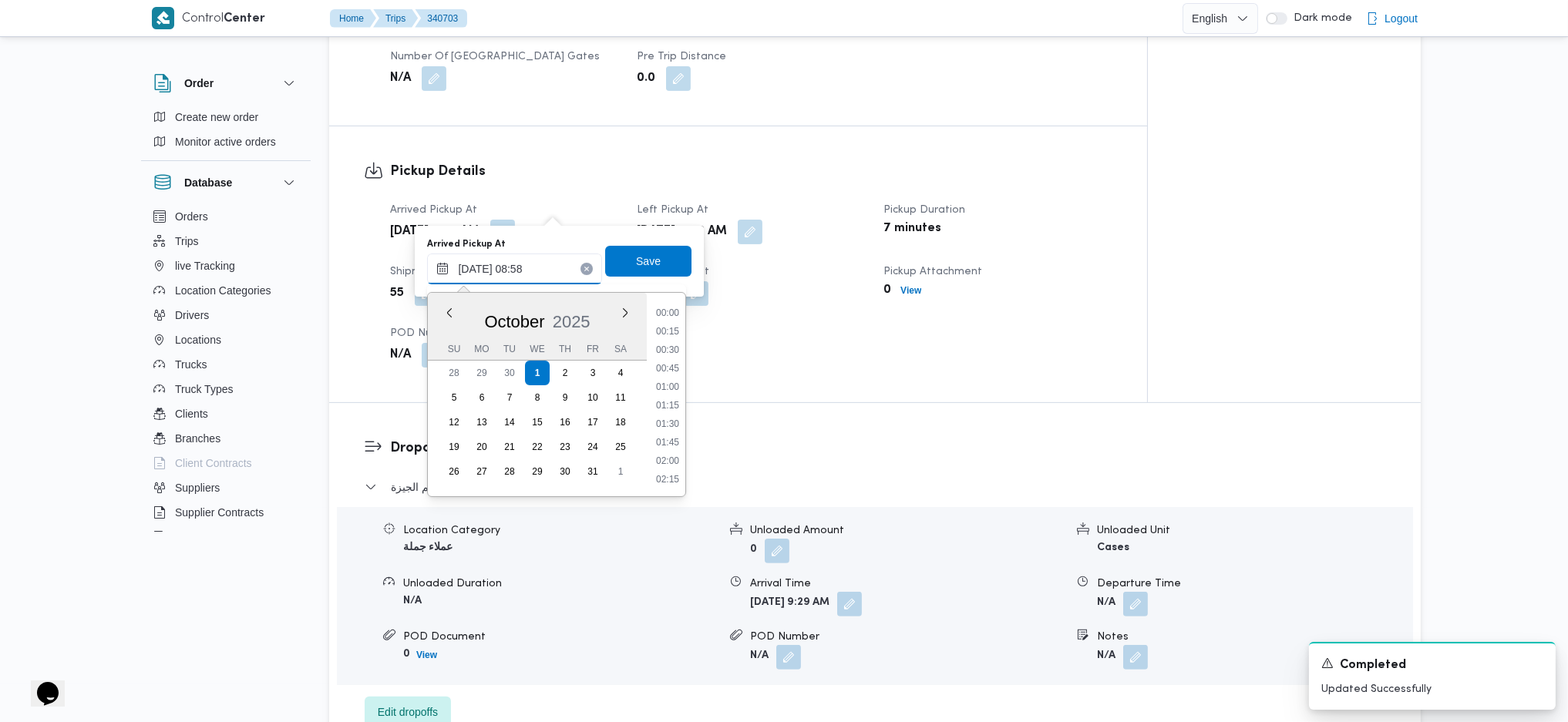
scroll to position [555, 0]
click at [674, 319] on li "07:30" at bounding box center [667, 312] width 35 height 16
type input "01/10/2025 07:30"
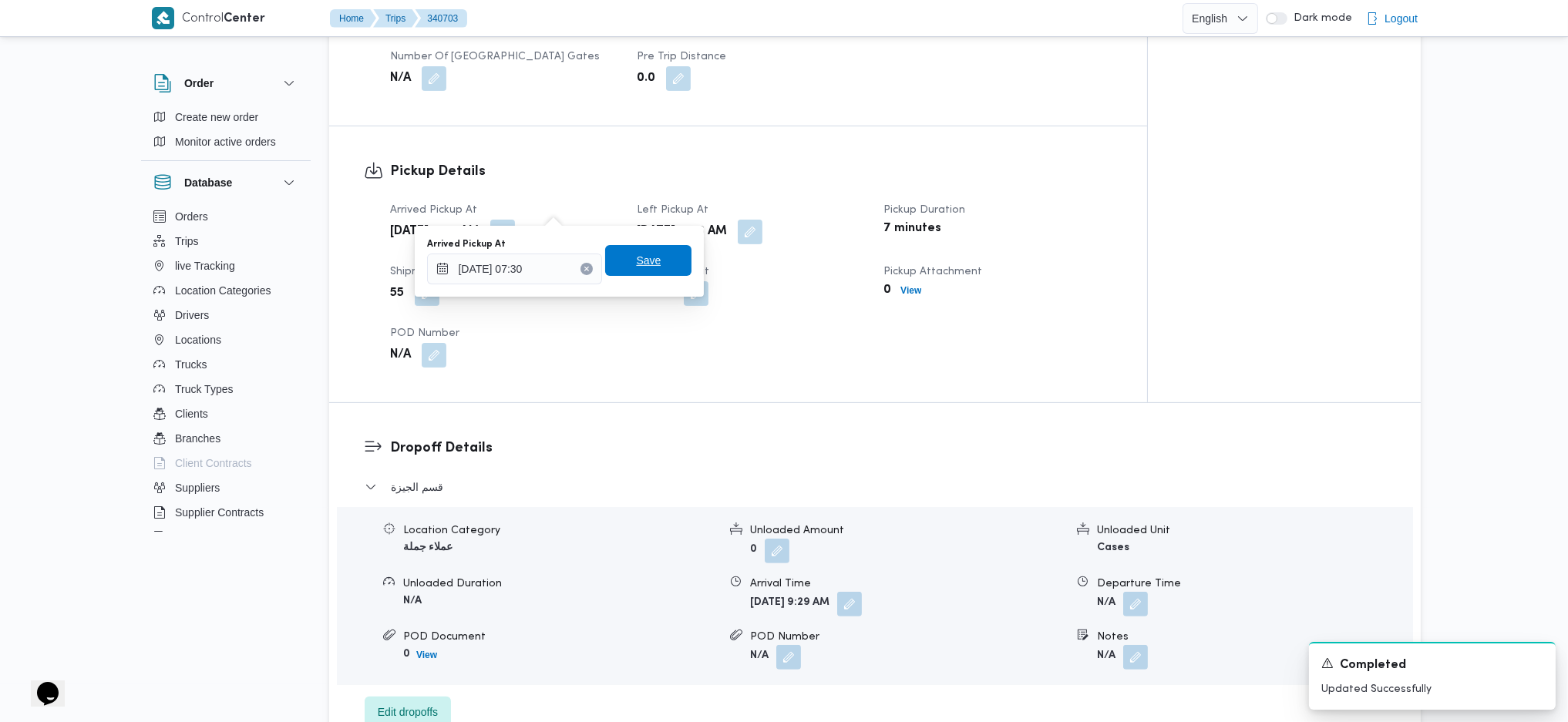
click at [647, 265] on span "Save" at bounding box center [648, 261] width 24 height 19
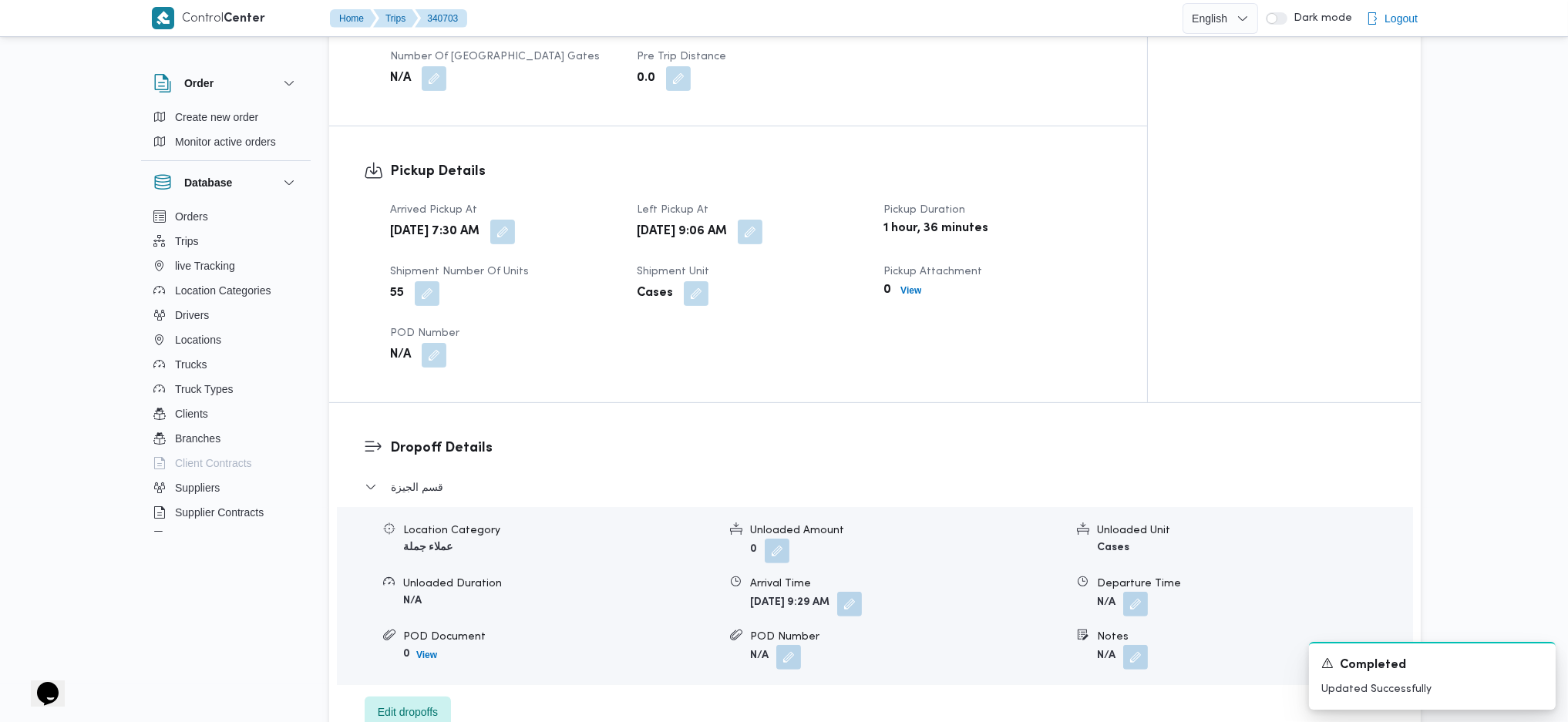
scroll to position [1233, 0]
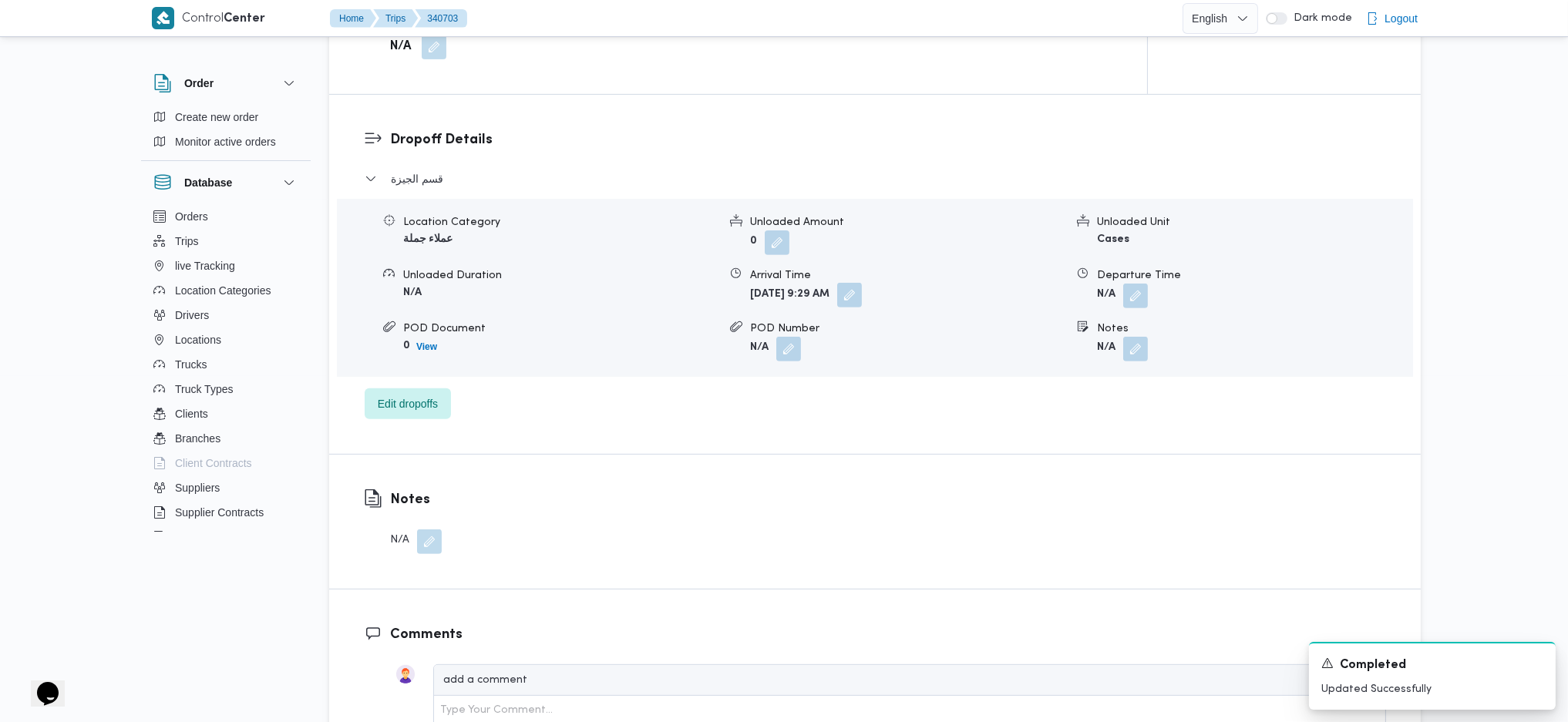
click at [862, 283] on button "button" at bounding box center [849, 294] width 24 height 24
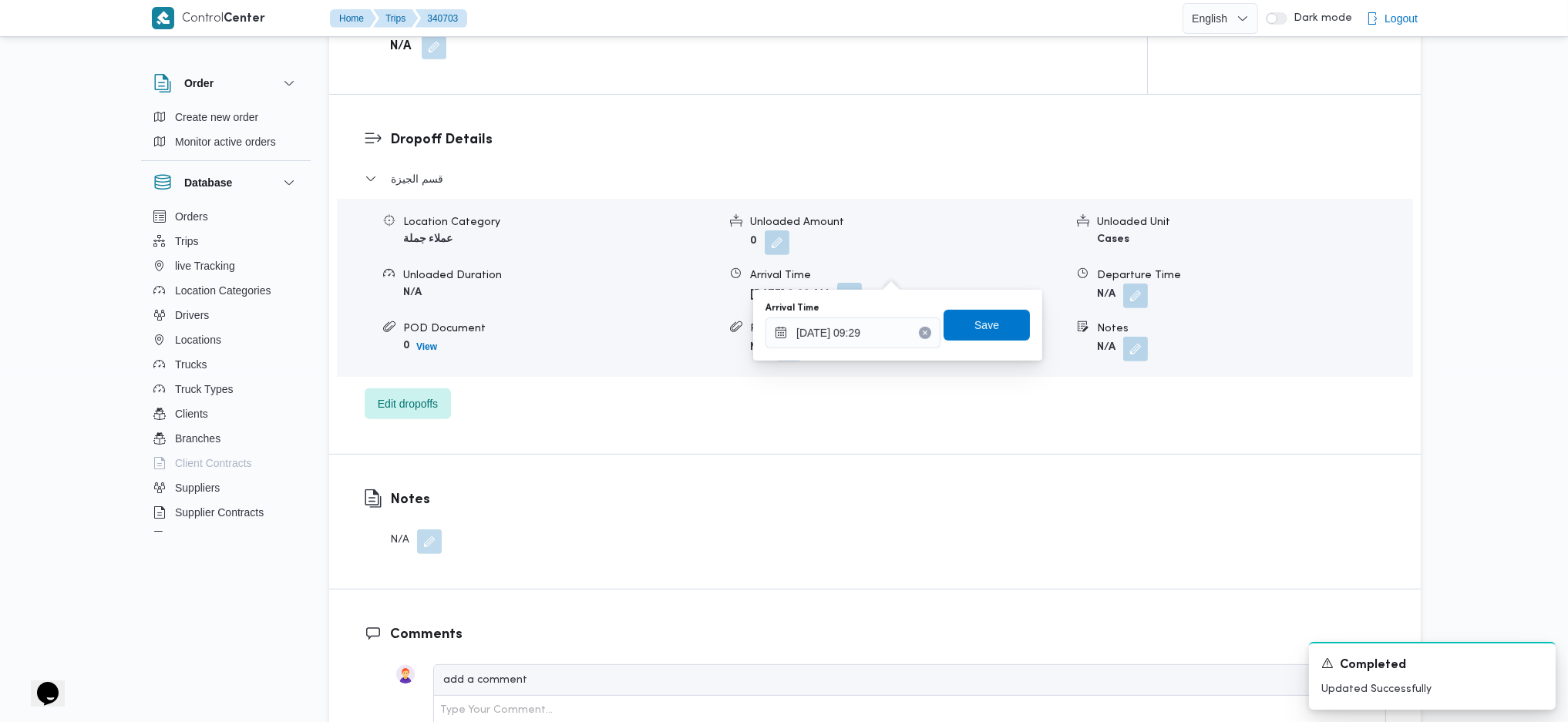
click at [848, 357] on div "You are in a dialog. To close this dialog, hit escape. Arrival Time 01/10/2025 …" at bounding box center [897, 325] width 289 height 71
click at [867, 348] on div "Arrival Time 01/10/2025 09:29 Save" at bounding box center [897, 325] width 267 height 49
drag, startPoint x: 889, startPoint y: 344, endPoint x: 885, endPoint y: 334, distance: 10.8
click at [886, 339] on input "01/10/2025 09:29" at bounding box center [853, 332] width 175 height 31
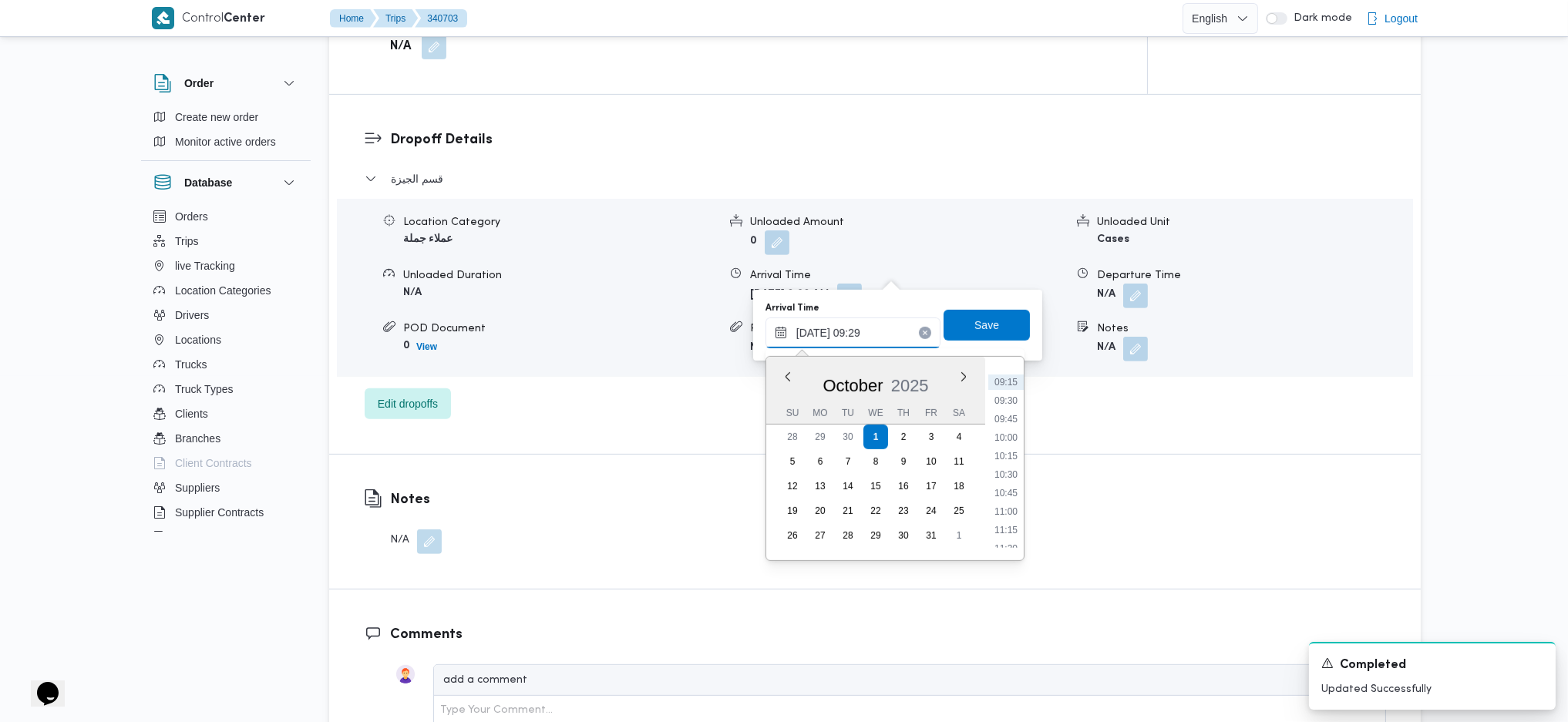
scroll to position [797, 0]
click at [1005, 480] on li "12:30" at bounding box center [1005, 504] width 35 height 16
type input "01/10/2025 12:30"
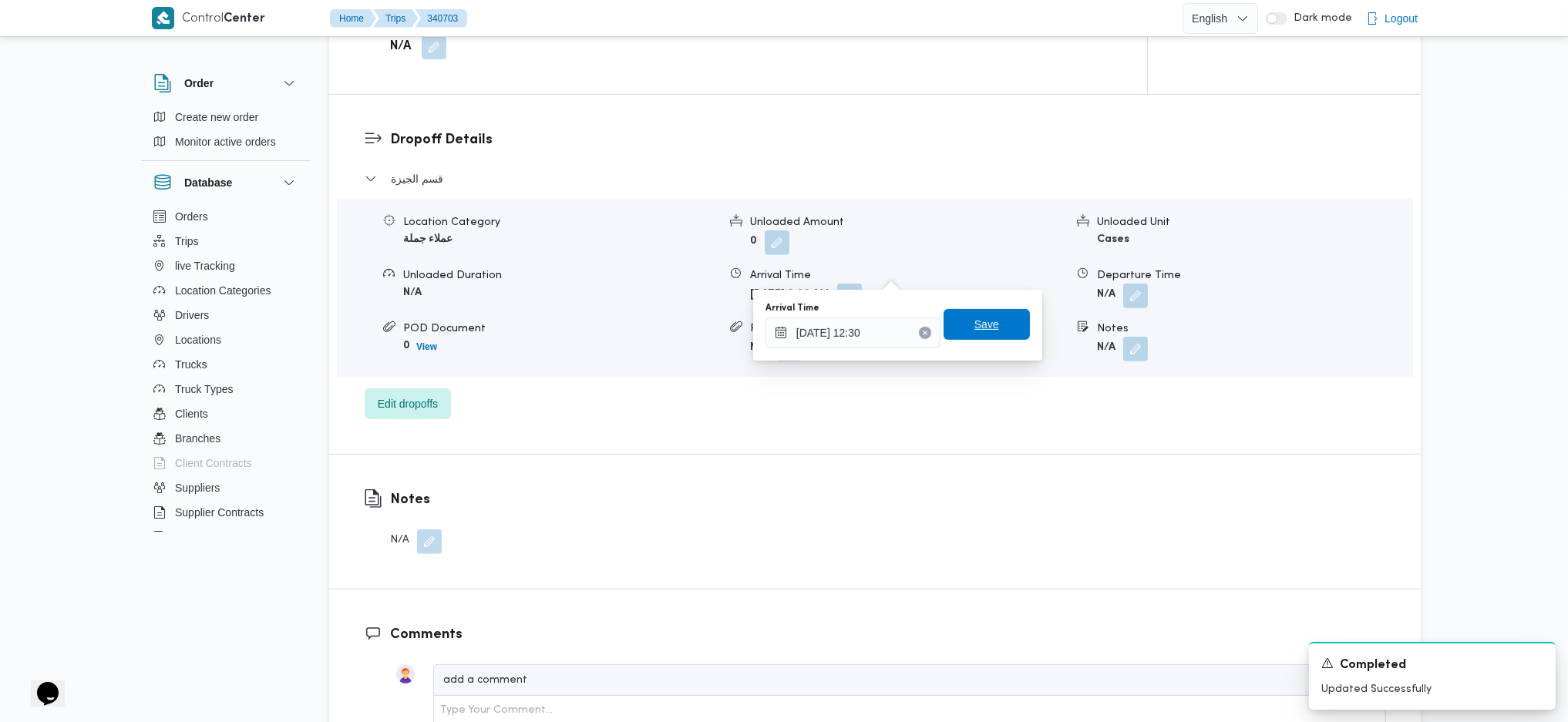
click at [975, 318] on span "Save" at bounding box center [987, 324] width 24 height 19
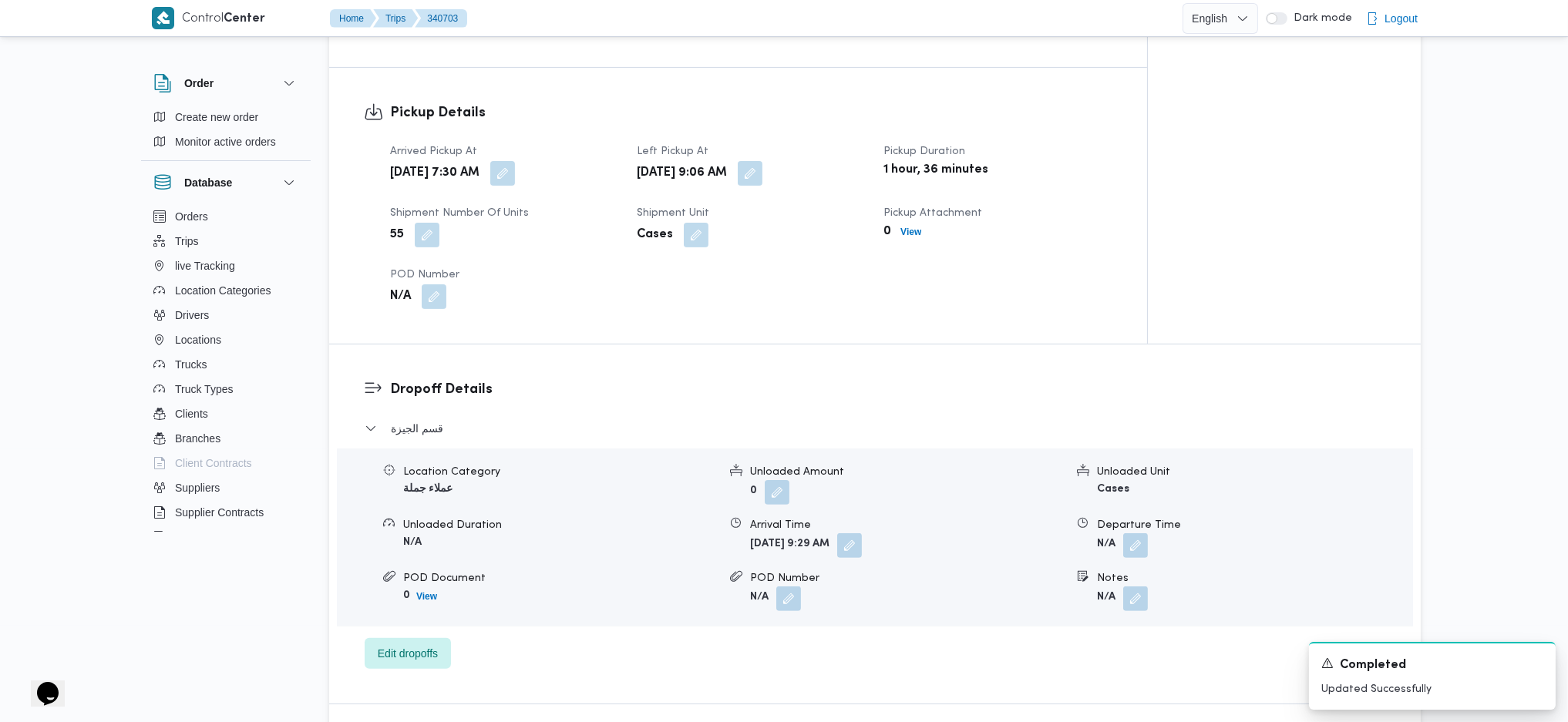
scroll to position [821, 0]
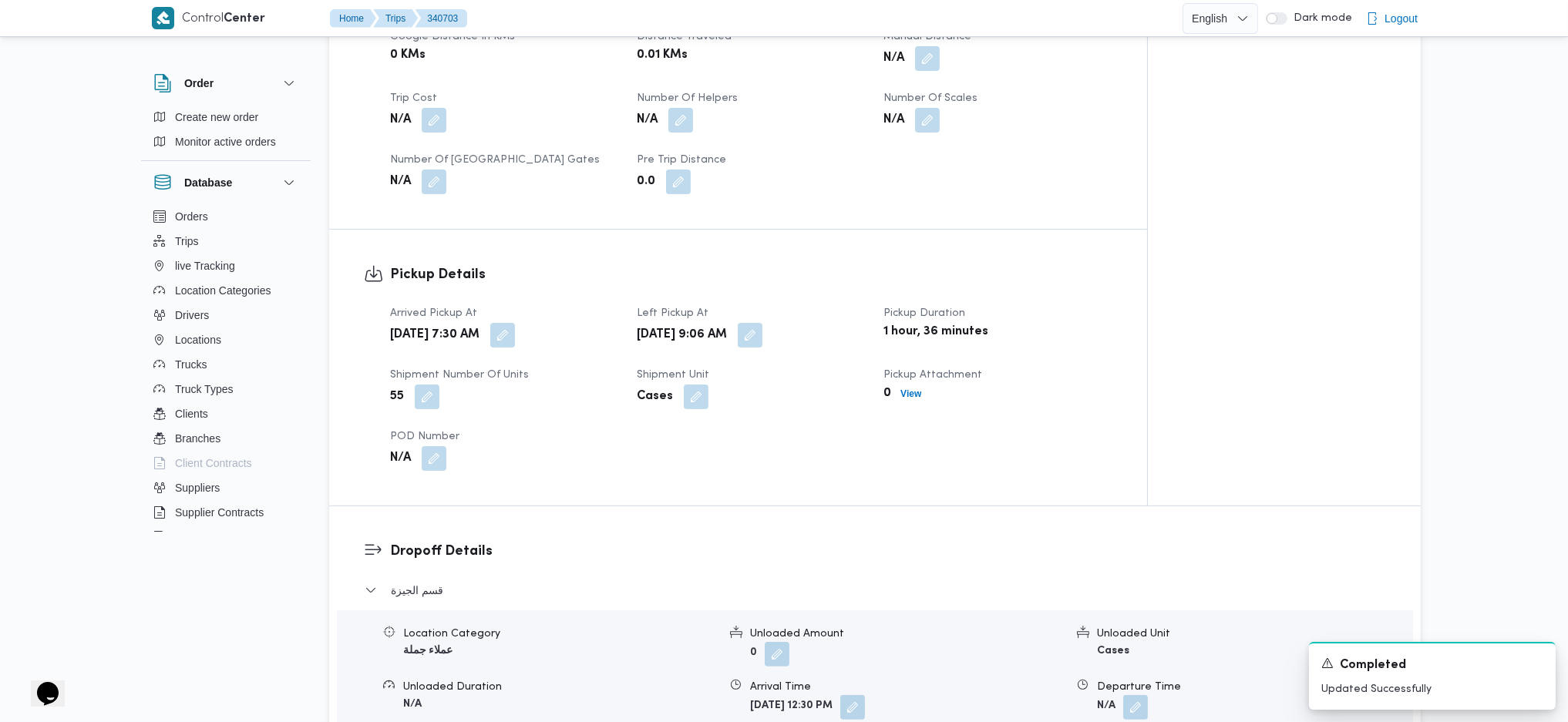
click at [762, 323] on span at bounding box center [746, 334] width 32 height 24
click at [803, 325] on div "Arrived Pickup At Wed, Oct 1, 2025 7:30 AM Left Pickup At Wed, Oct 1, 2025 9:06…" at bounding box center [751, 388] width 741 height 185
click at [762, 322] on button "button" at bounding box center [750, 334] width 24 height 24
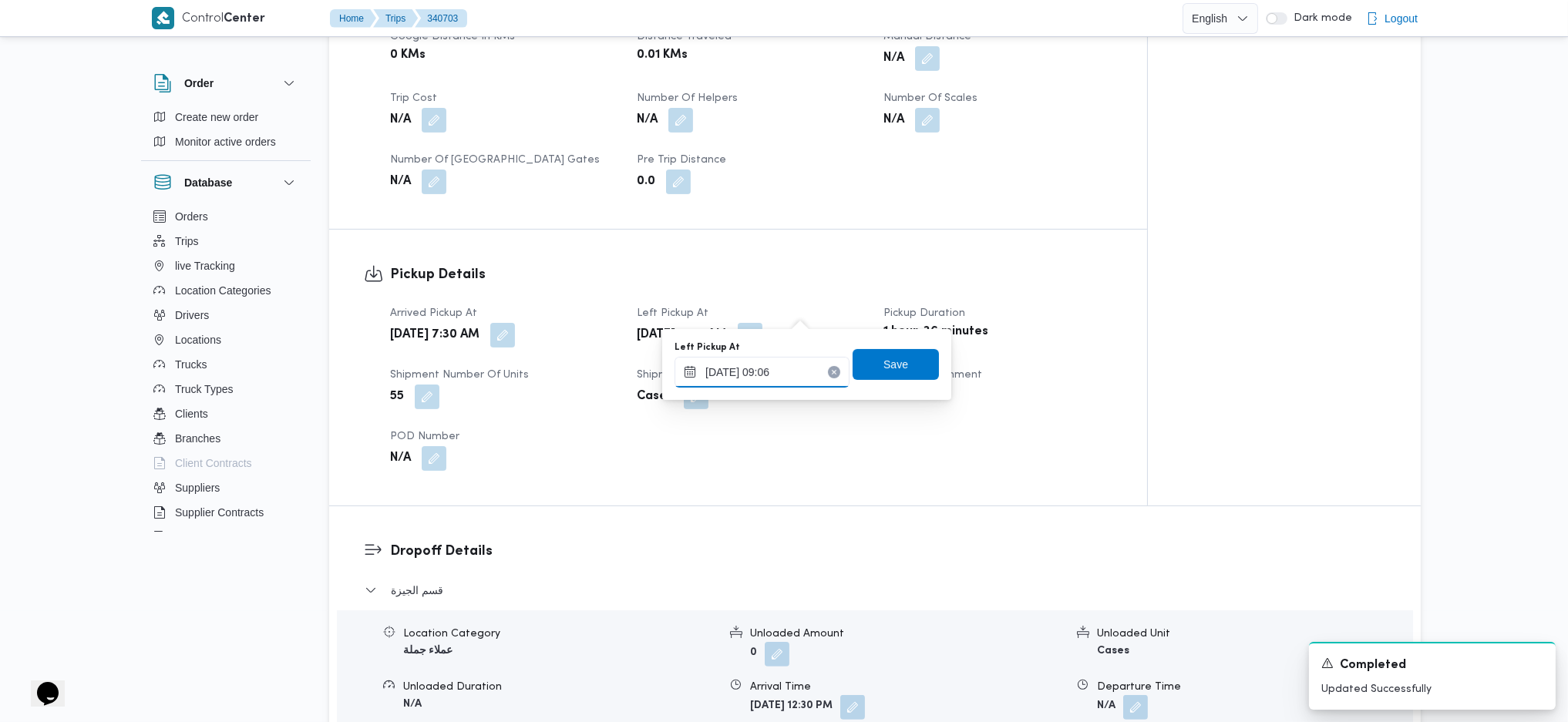
click at [755, 366] on input "01/10/2025 09:06" at bounding box center [762, 372] width 175 height 31
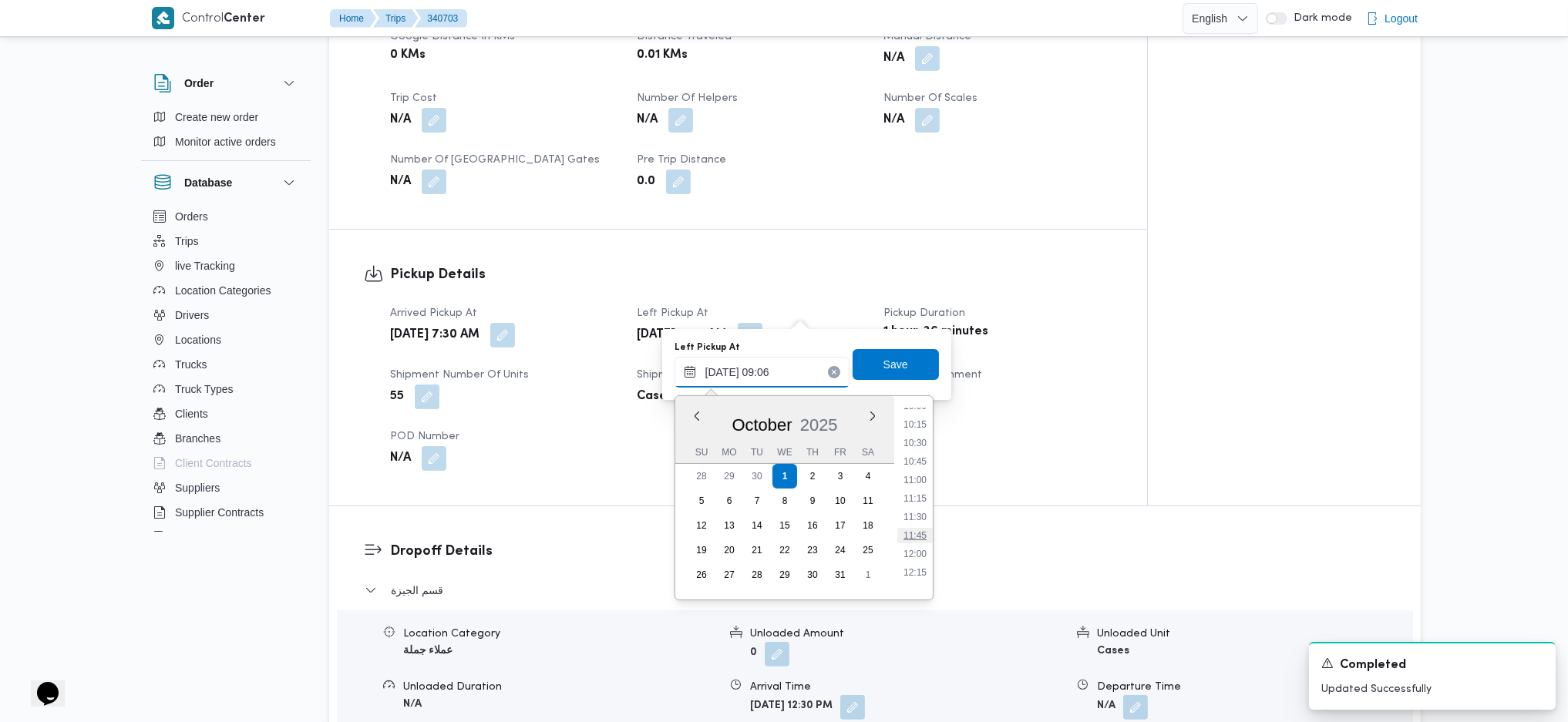
scroll to position [780, 0]
click at [916, 480] on li "11:30" at bounding box center [914, 487] width 35 height 16
type input "01/10/2025 11:30"
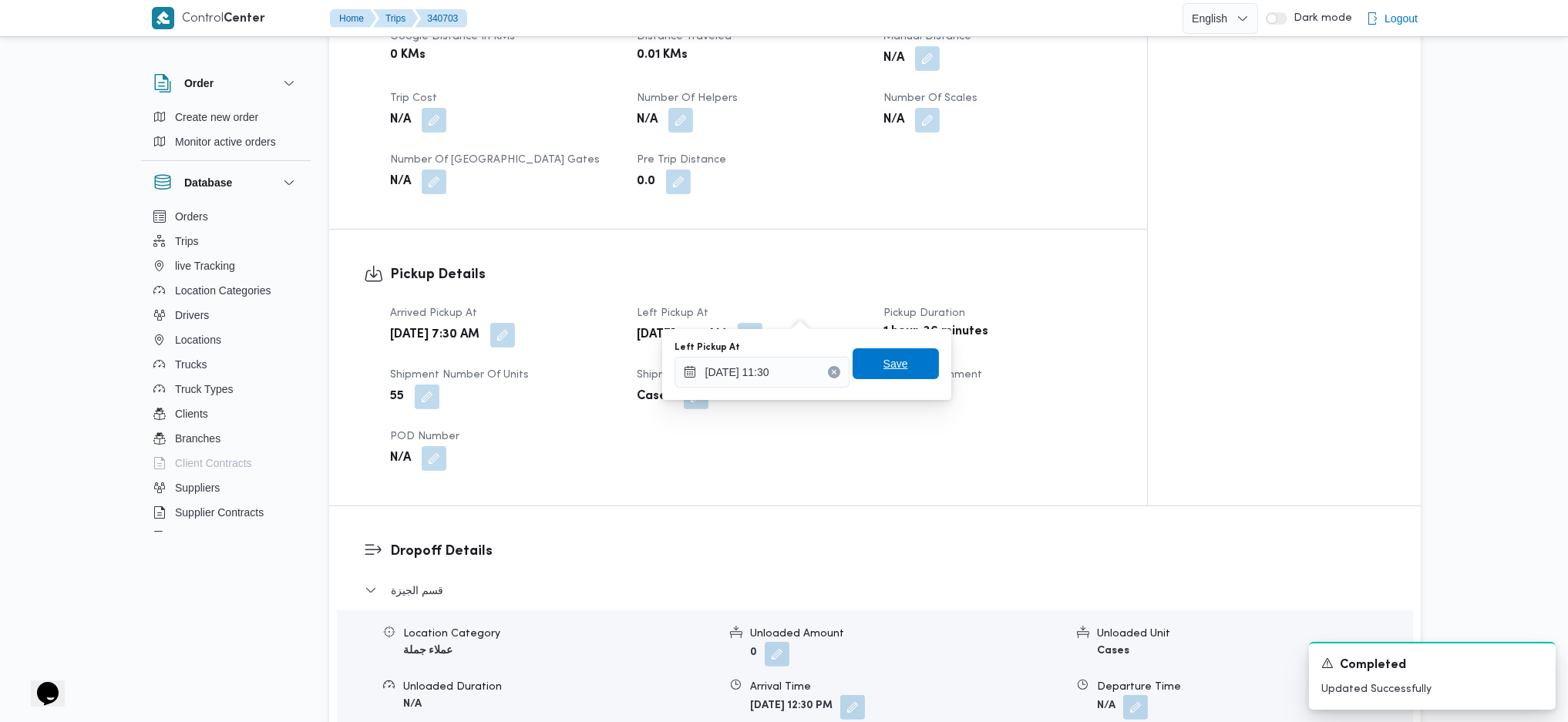
drag, startPoint x: 867, startPoint y: 339, endPoint x: 864, endPoint y: 364, distance: 25.2
click at [867, 341] on div "Left Pickup At 01/10/2025 11:30 Save" at bounding box center [806, 364] width 267 height 49
click at [867, 371] on span "Save" at bounding box center [896, 363] width 86 height 31
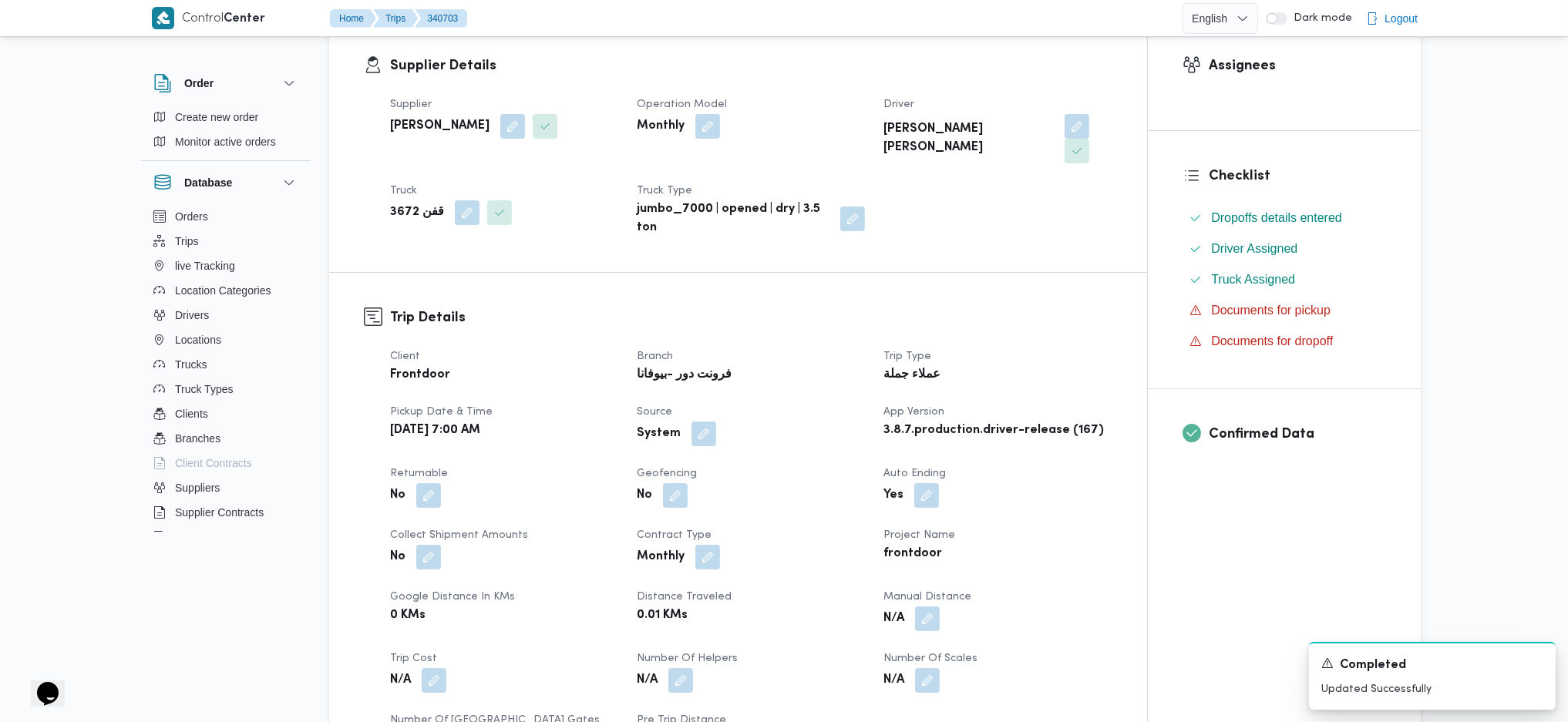
scroll to position [309, 0]
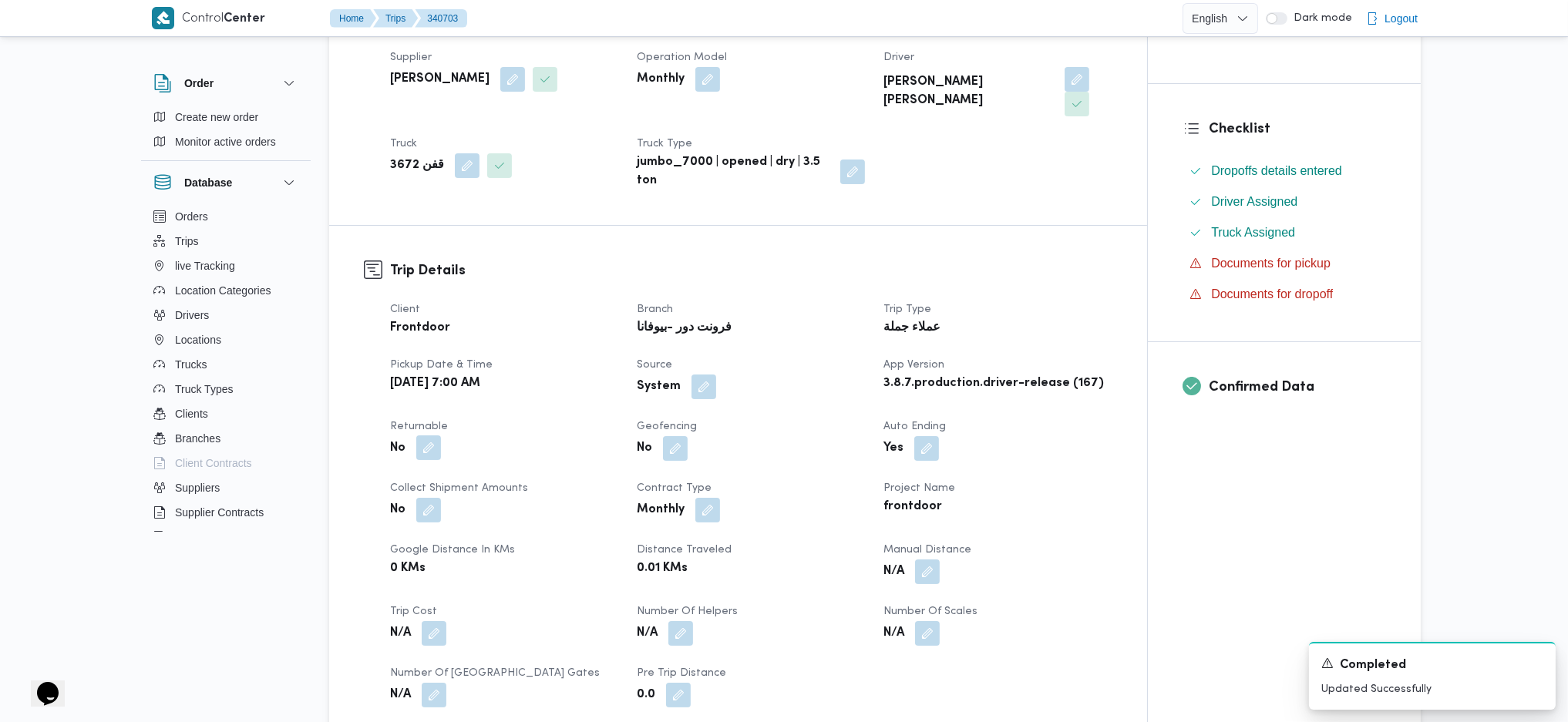
drag, startPoint x: 423, startPoint y: 415, endPoint x: 425, endPoint y: 428, distance: 13.2
click at [424, 435] on button "button" at bounding box center [428, 447] width 24 height 24
drag, startPoint x: 389, startPoint y: 493, endPoint x: 425, endPoint y: 479, distance: 38.6
click at [395, 480] on div "You are in a dialog. To close this dialog, hit escape. Is the trip will return …" at bounding box center [432, 470] width 351 height 56
click at [436, 475] on label "Is the trip will return to pickup after finish?" at bounding box center [386, 470] width 237 height 19
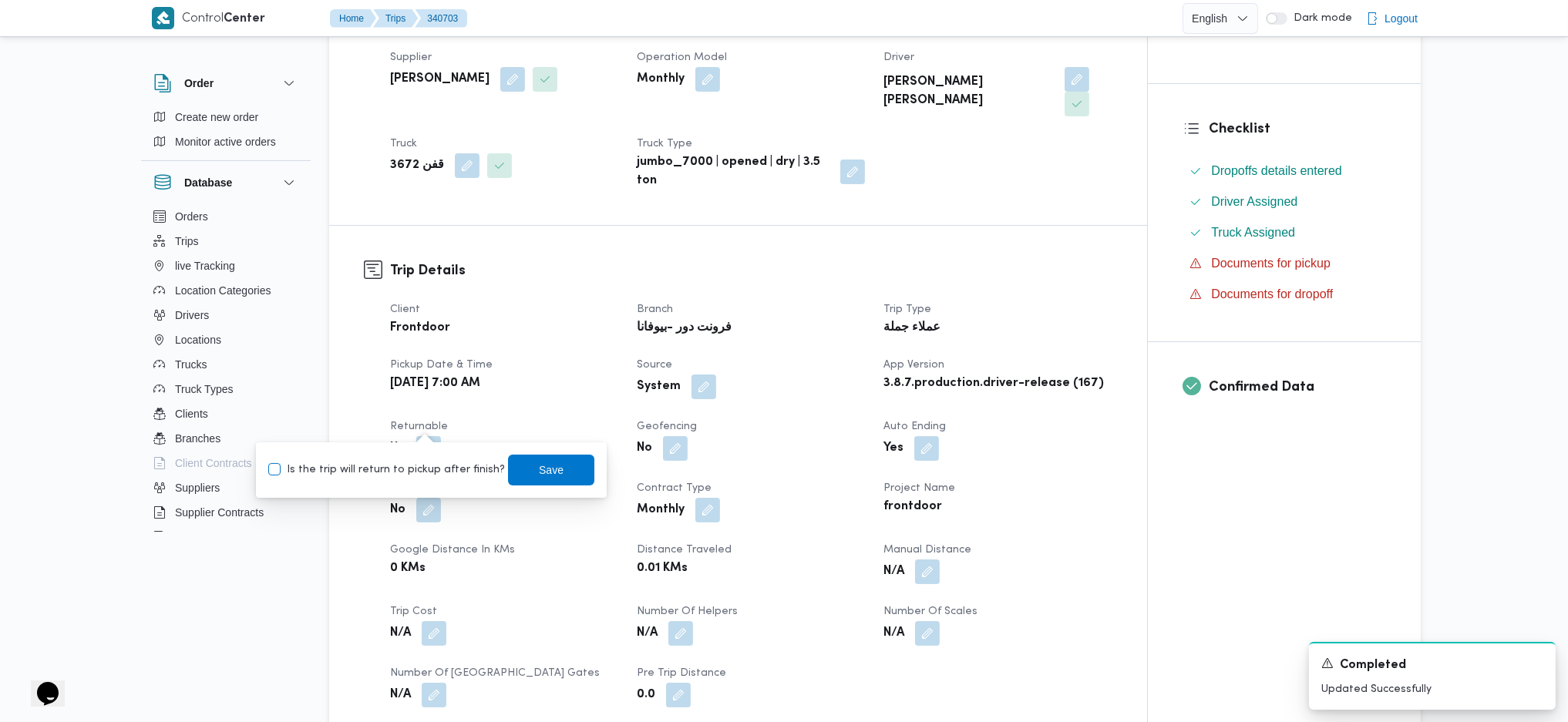
checkbox input "true"
drag, startPoint x: 534, startPoint y: 488, endPoint x: 545, endPoint y: 486, distance: 11.2
click at [541, 480] on div "You are in a dialog. To close this dialog, hit escape. Is the trip will return …" at bounding box center [432, 470] width 351 height 56
click at [562, 477] on span "Save" at bounding box center [551, 469] width 86 height 31
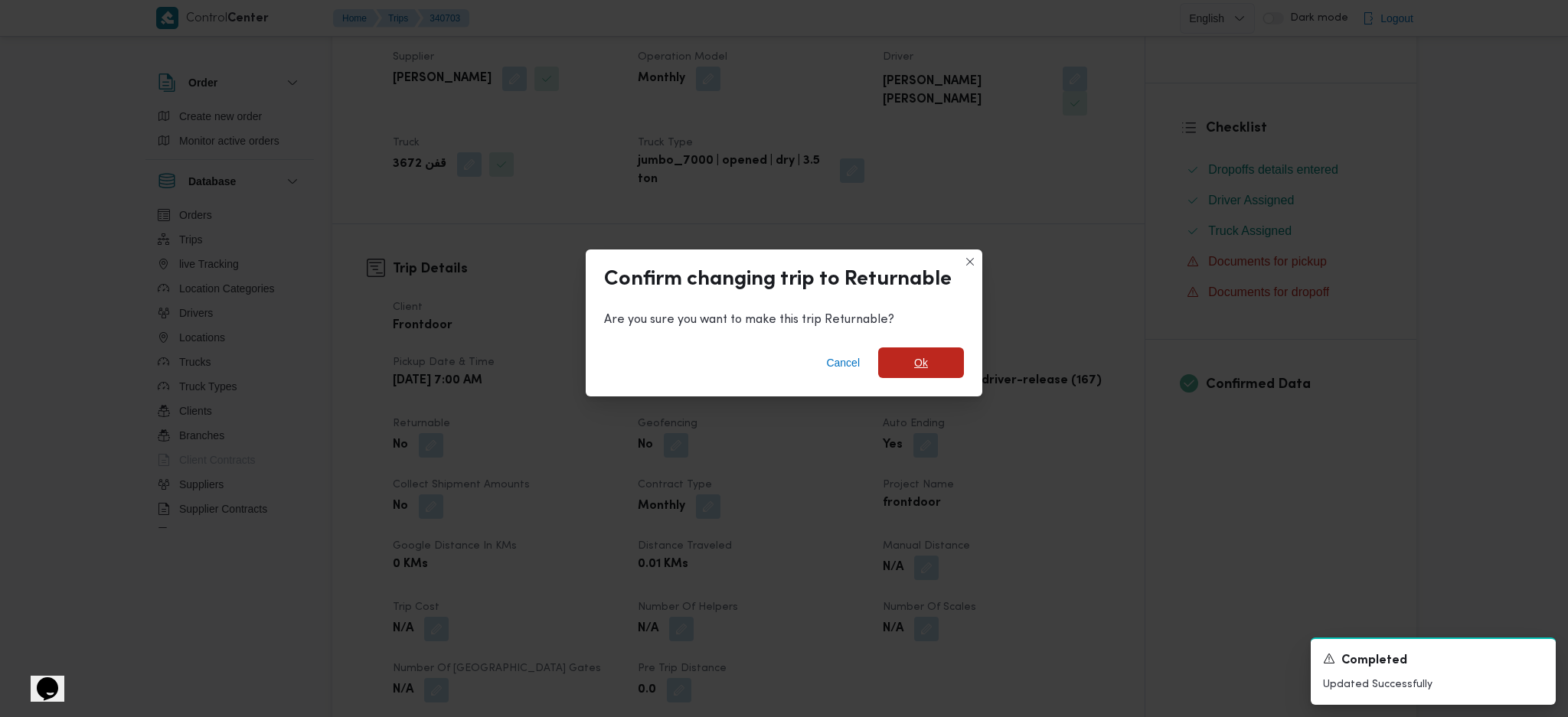
drag, startPoint x: 920, startPoint y: 367, endPoint x: 945, endPoint y: 384, distance: 30.2
click at [924, 370] on span "Ok" at bounding box center [921, 363] width 14 height 19
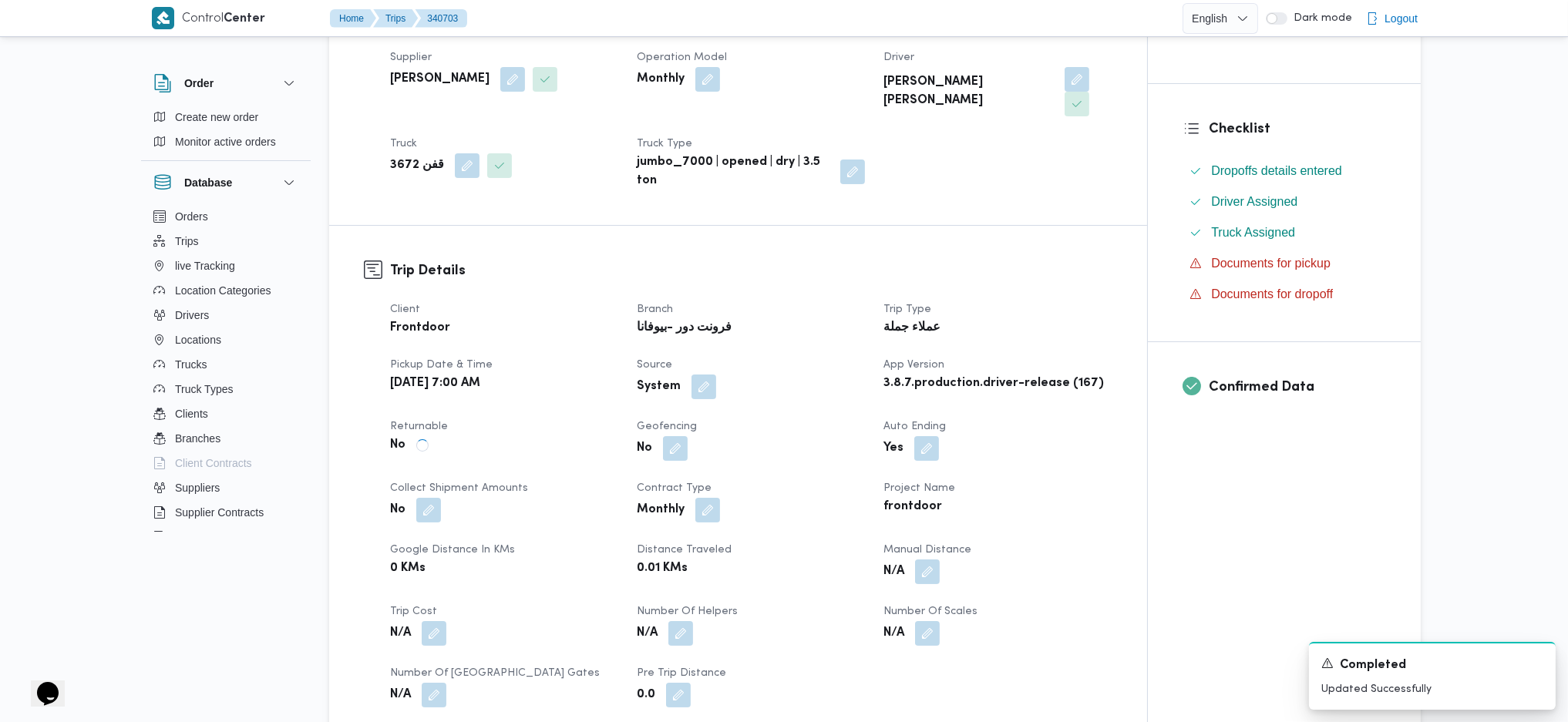
click at [1029, 479] on dt "Project Name" at bounding box center [998, 489] width 228 height 19
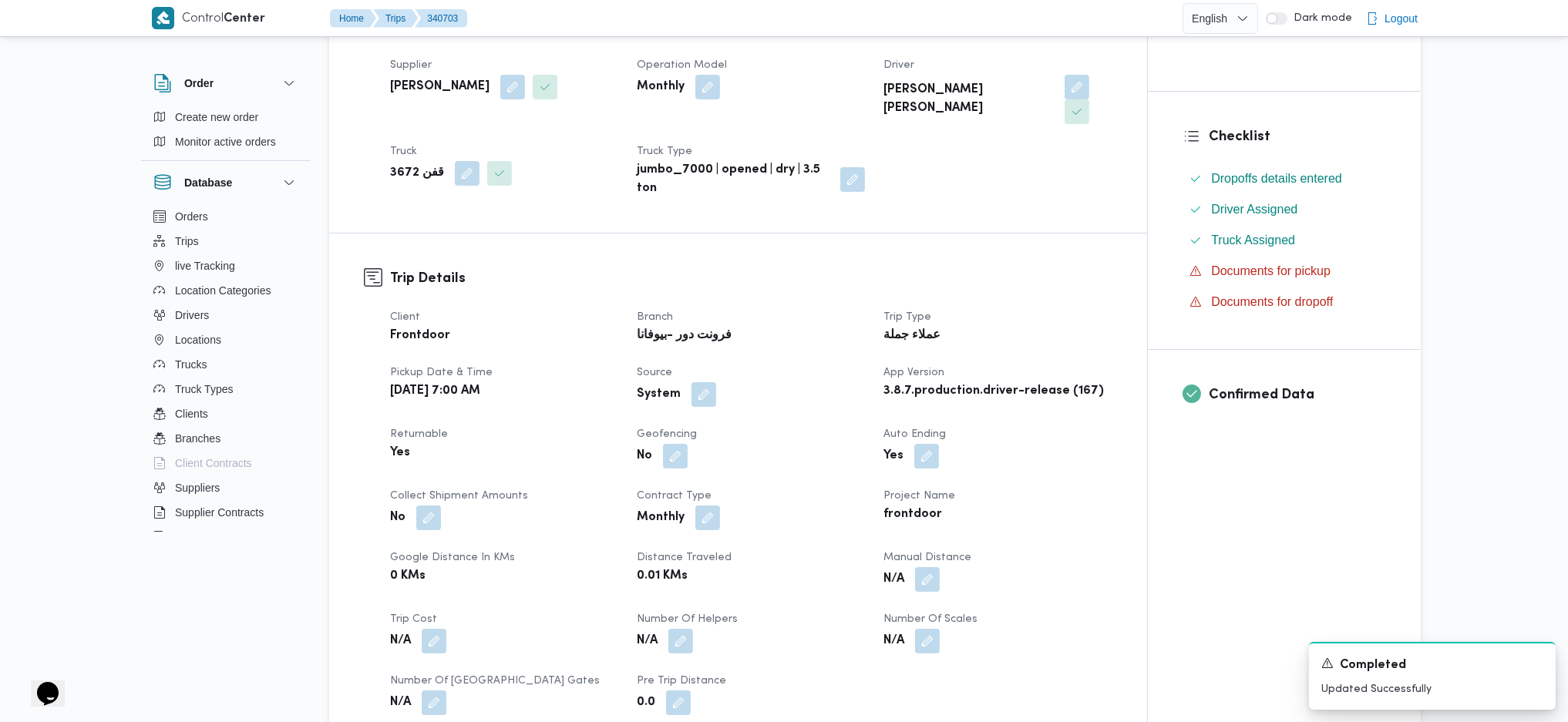
scroll to position [0, 0]
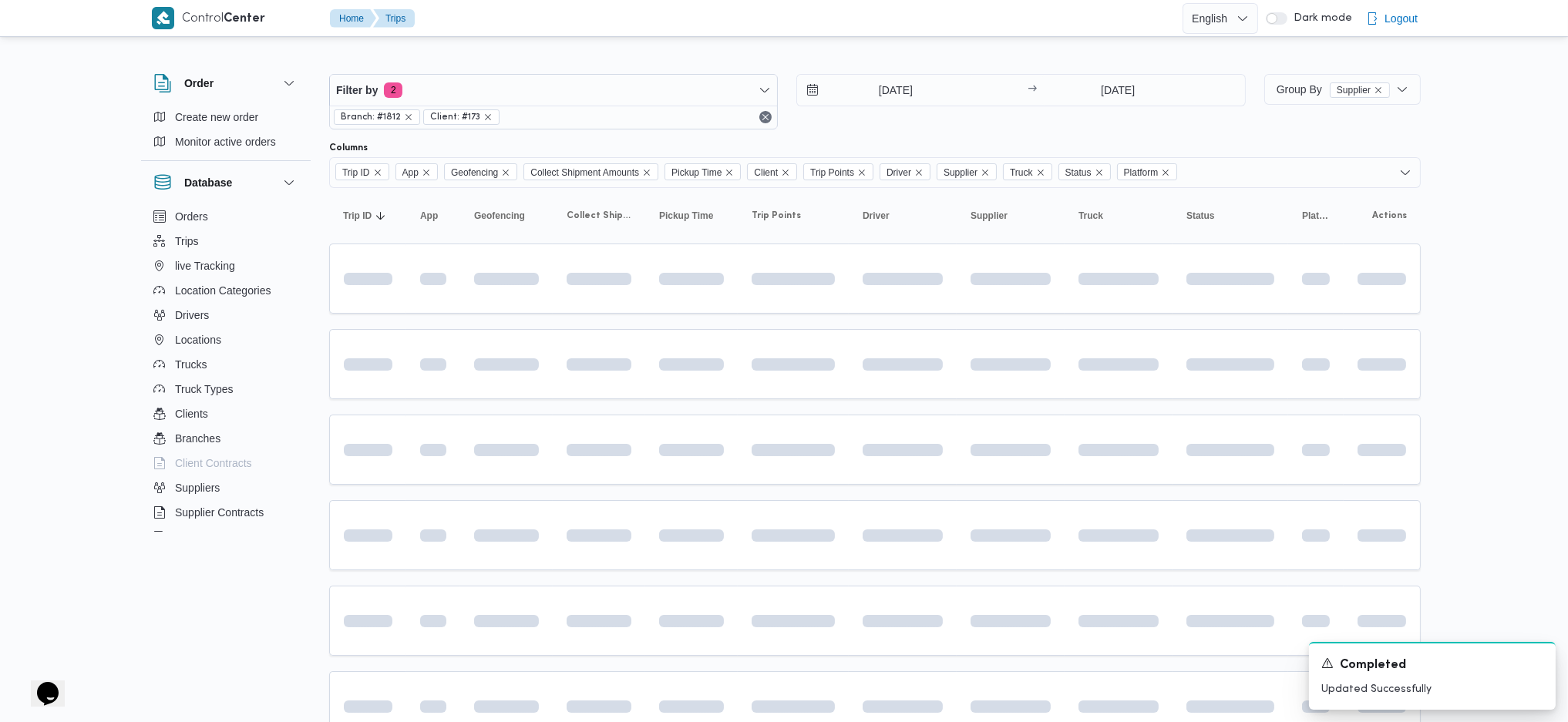
scroll to position [205, 0]
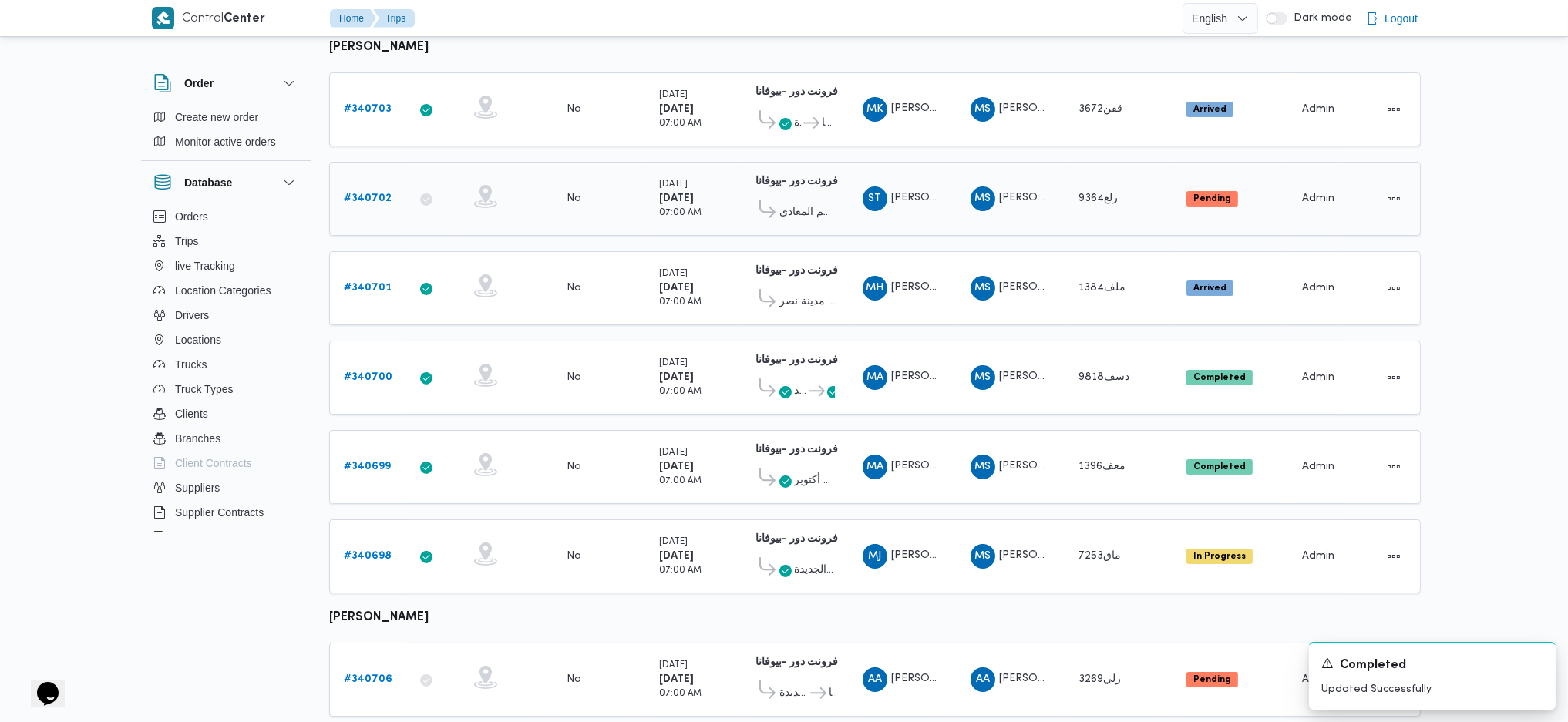
click at [371, 193] on b "# 340702" at bounding box center [368, 198] width 48 height 10
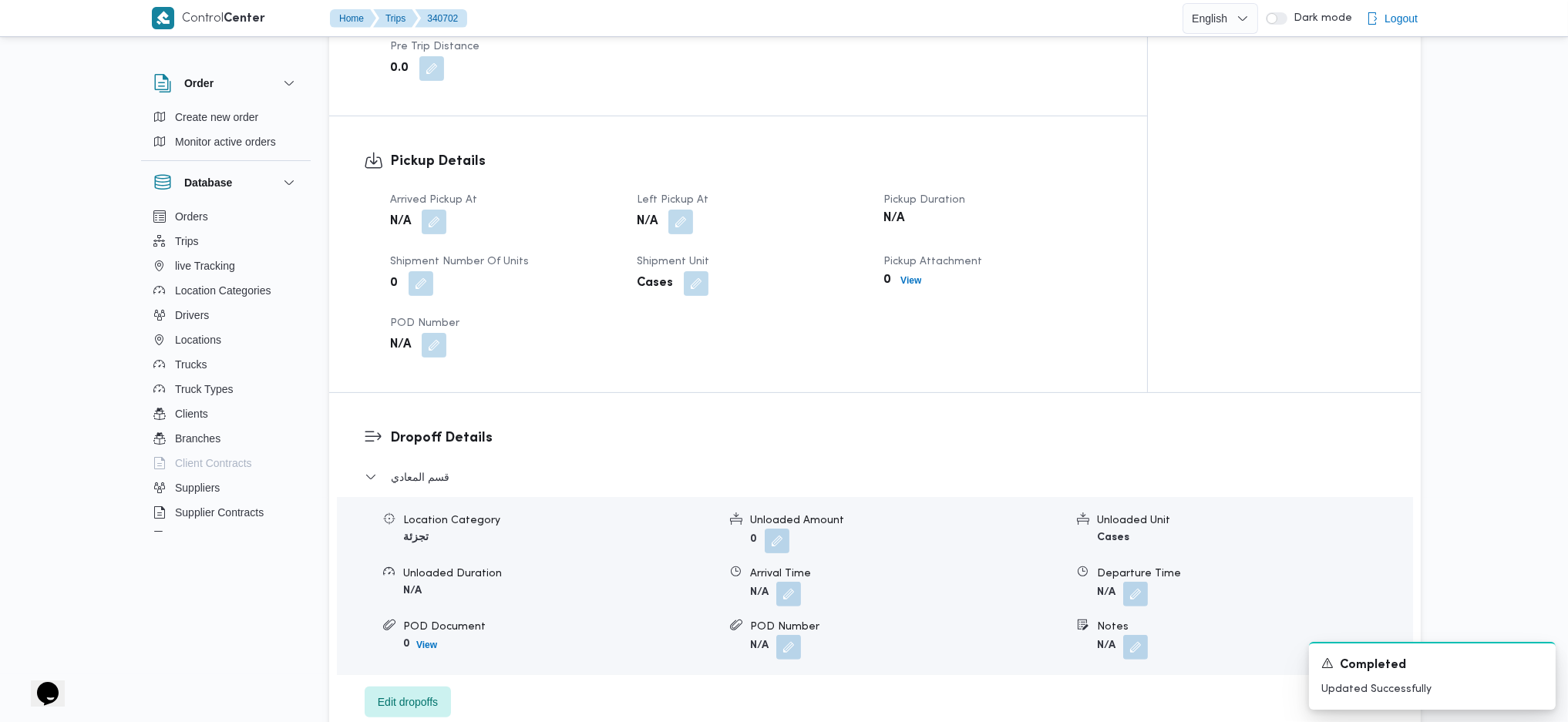
scroll to position [1027, 0]
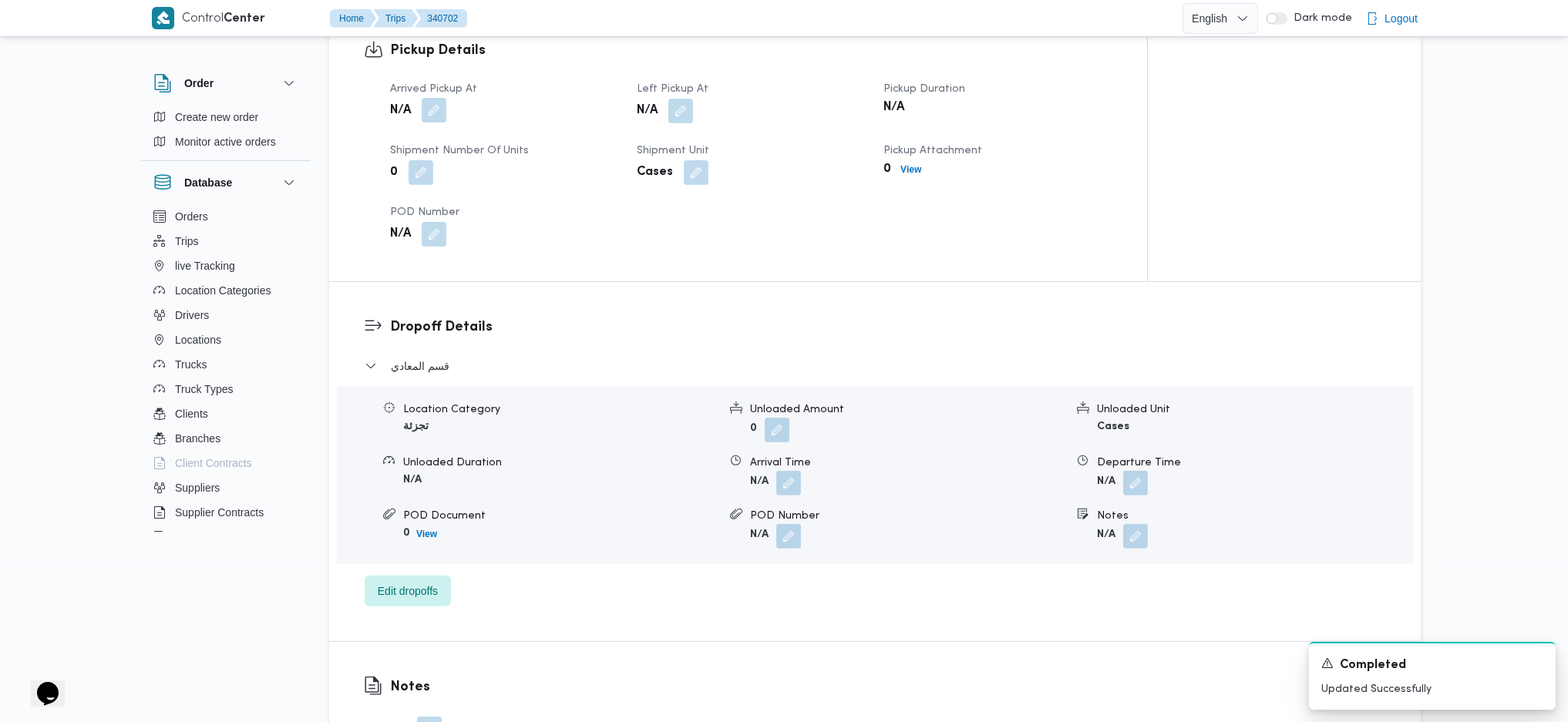
drag, startPoint x: 451, startPoint y: 116, endPoint x: 440, endPoint y: 112, distance: 11.7
click at [448, 114] on div "N/A" at bounding box center [504, 110] width 231 height 27
click at [432, 117] on button "button" at bounding box center [433, 110] width 24 height 24
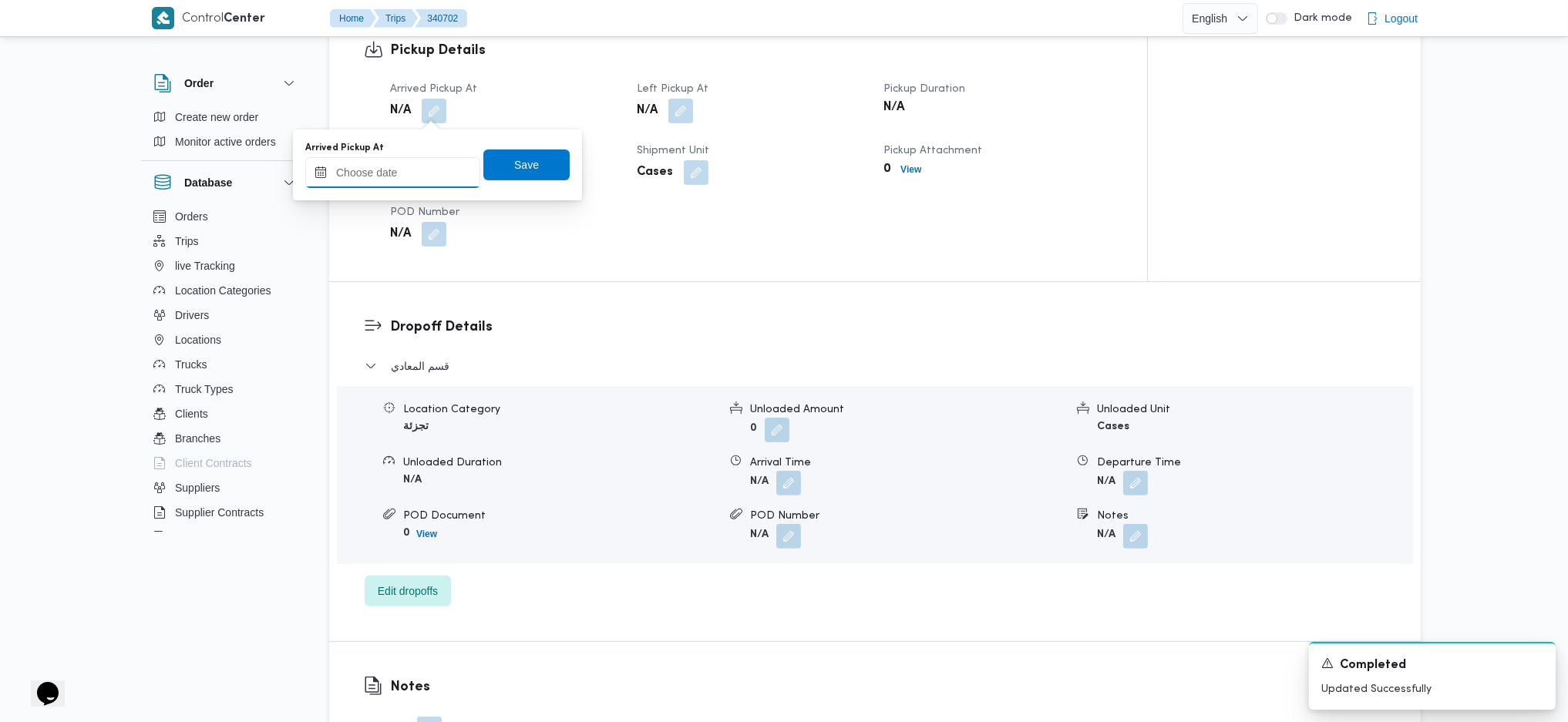
click at [393, 171] on input "Arrived Pickup At" at bounding box center [393, 172] width 175 height 31
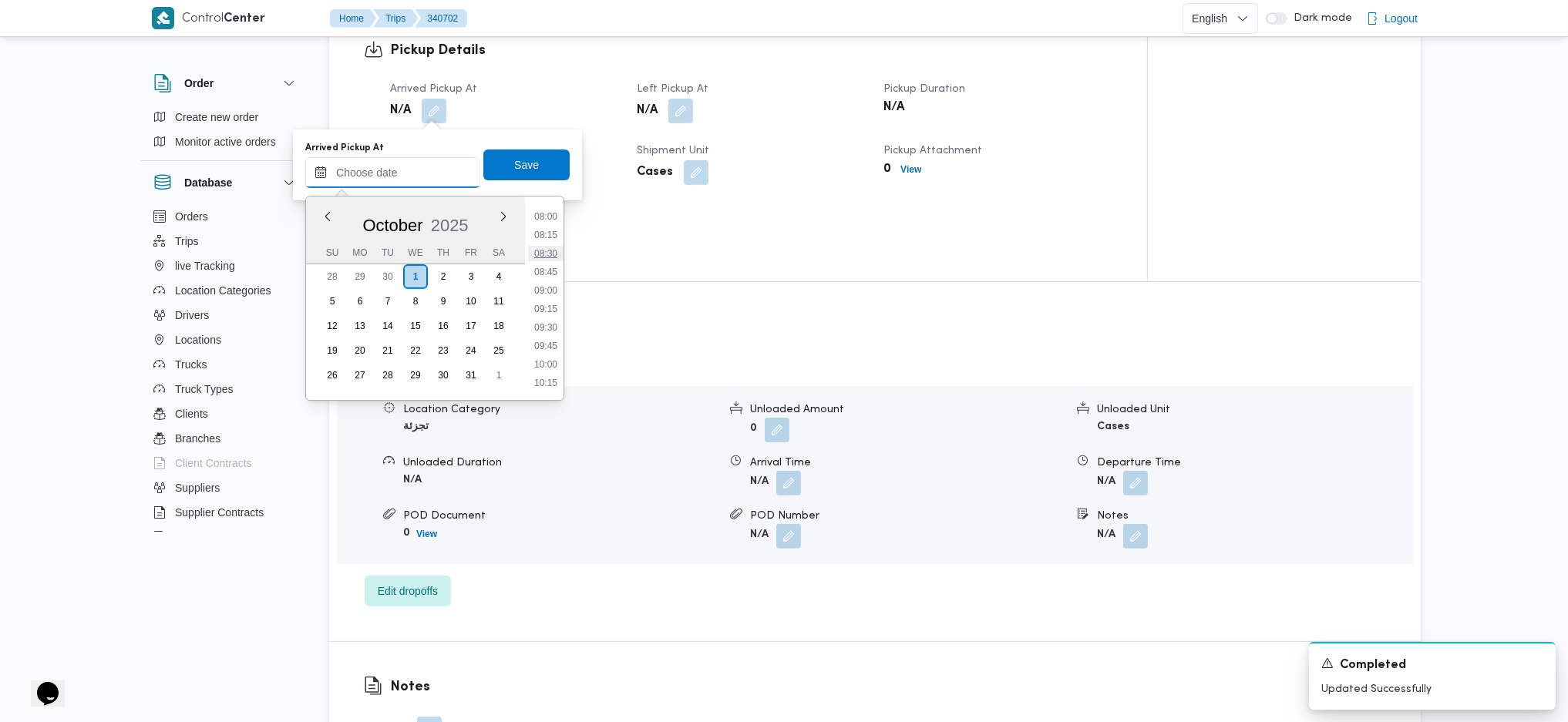
scroll to position [489, 0]
drag, startPoint x: 549, startPoint y: 246, endPoint x: 543, endPoint y: 237, distance: 10.8
click at [549, 246] on li "07:00" at bounding box center [545, 246] width 35 height 16
type input "01/10/2025 07:00"
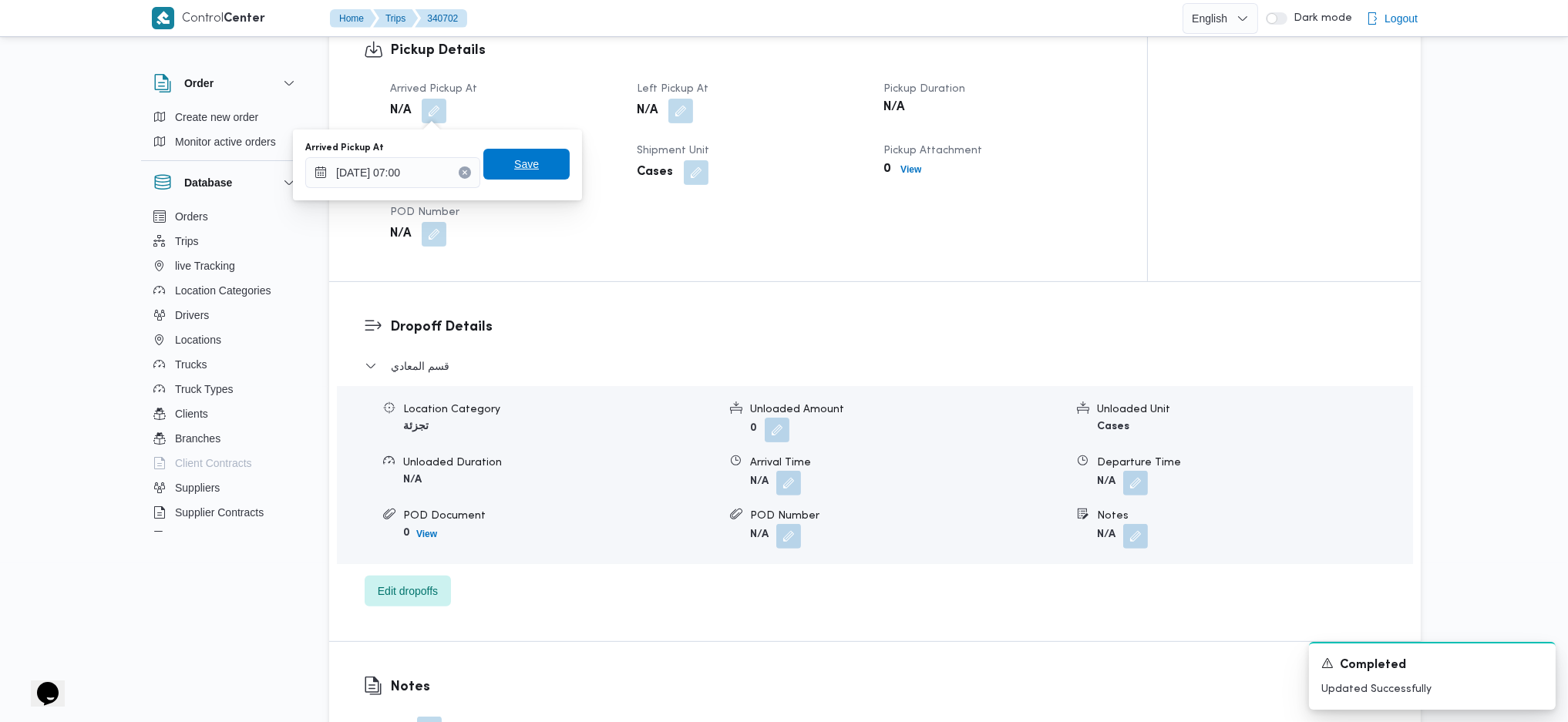
click at [520, 168] on span "Save" at bounding box center [526, 164] width 24 height 19
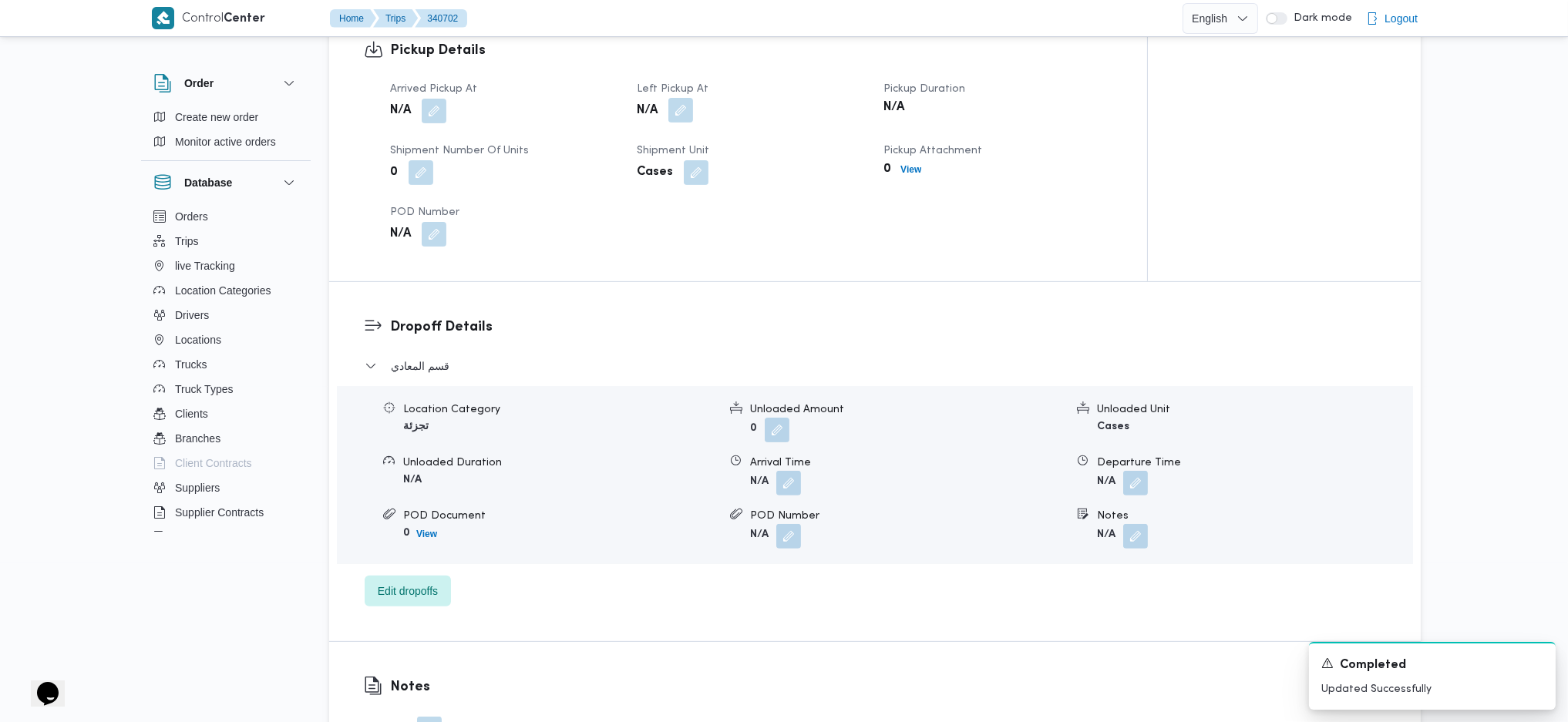
click at [675, 105] on button "button" at bounding box center [680, 110] width 24 height 24
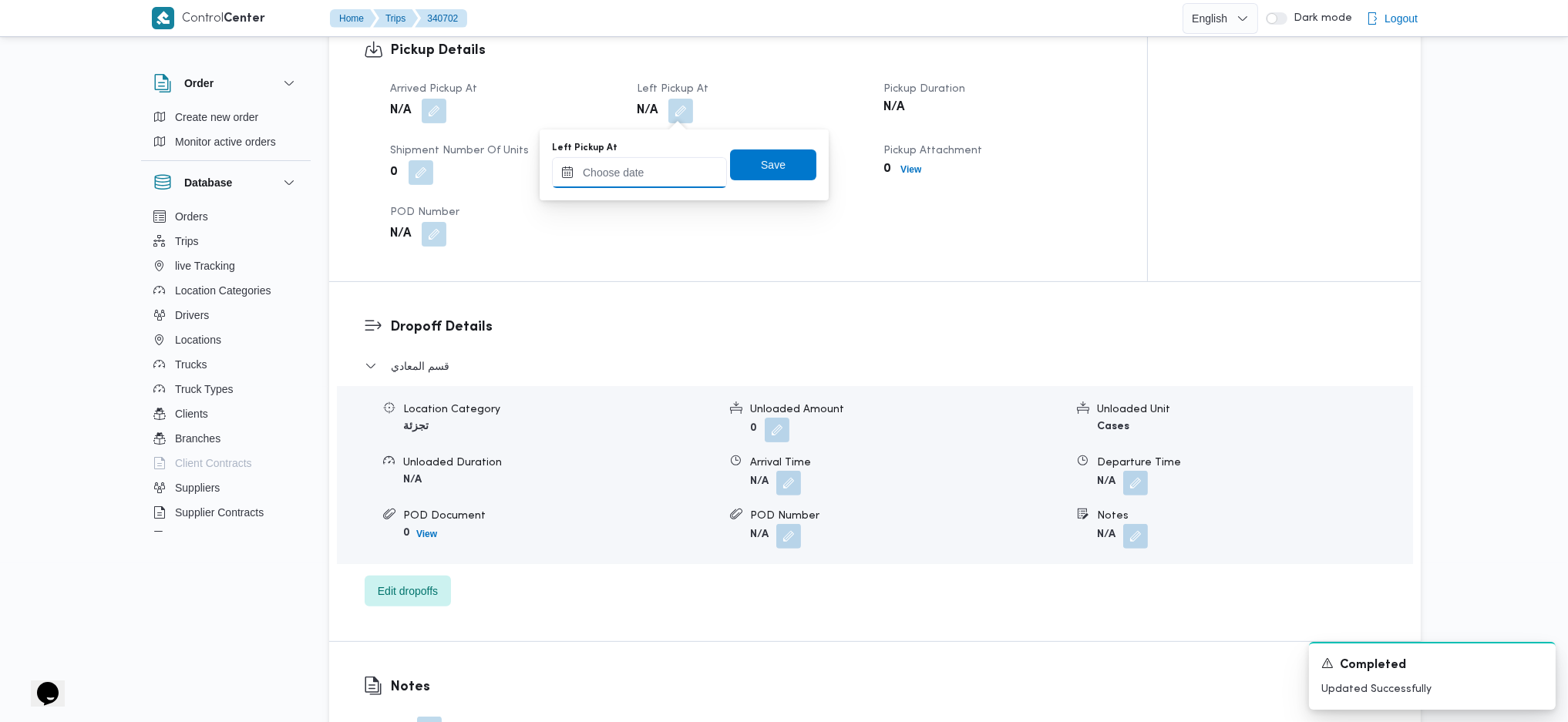
click at [640, 158] on input "Left Pickup At" at bounding box center [639, 172] width 175 height 31
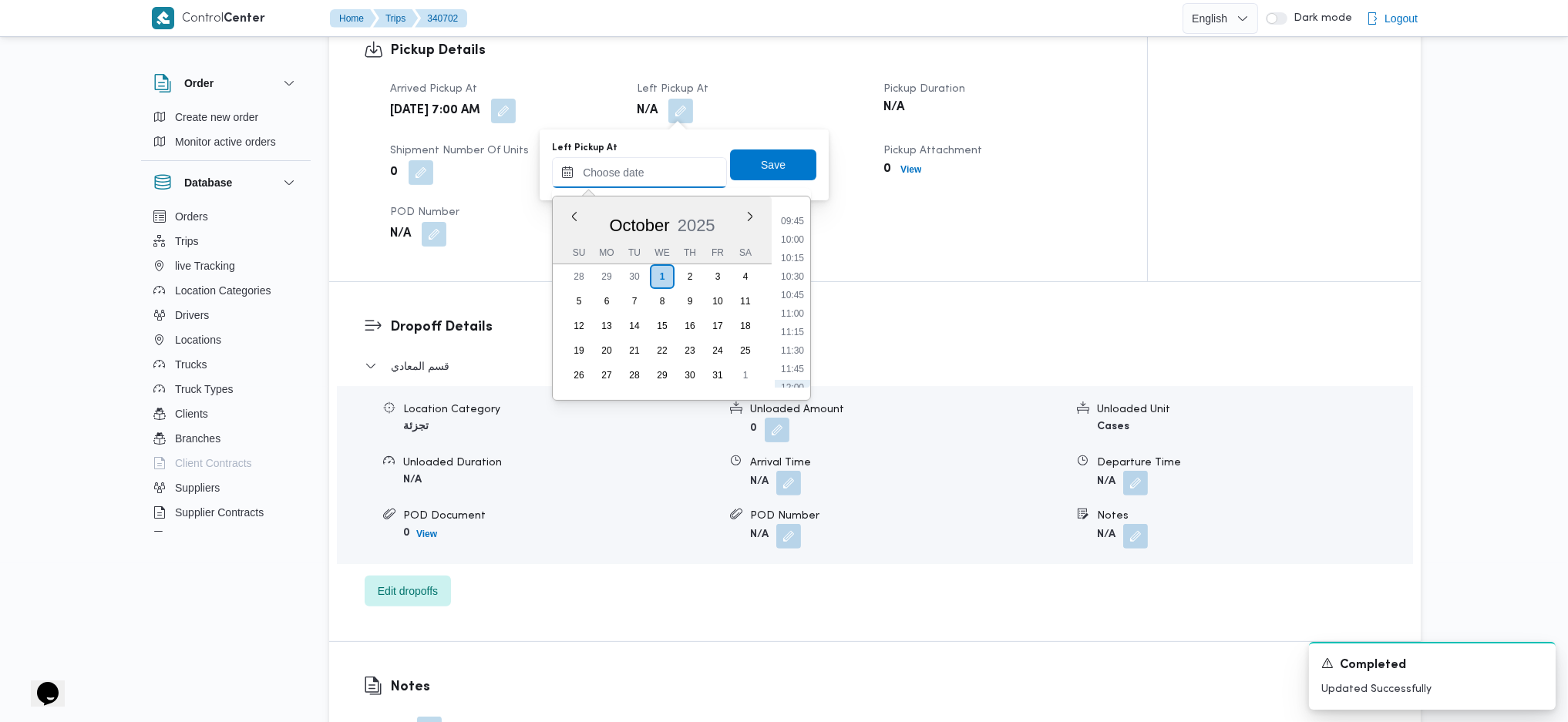
scroll to position [592, 0]
drag, startPoint x: 797, startPoint y: 359, endPoint x: 793, endPoint y: 329, distance: 30.3
click at [797, 359] on li "10:00" at bounding box center [792, 365] width 35 height 16
type input "01/10/2025 10:00"
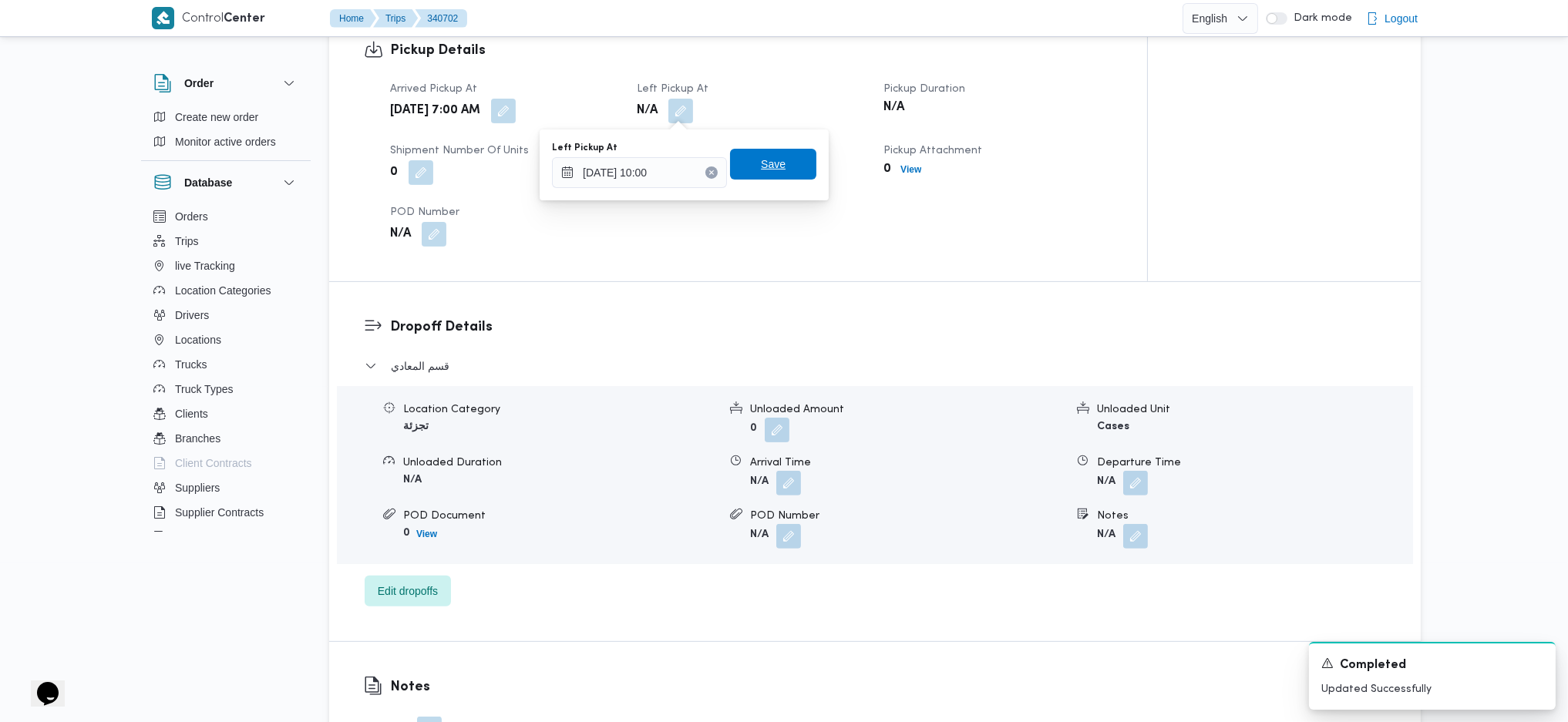
click at [761, 173] on span "Save" at bounding box center [773, 164] width 86 height 31
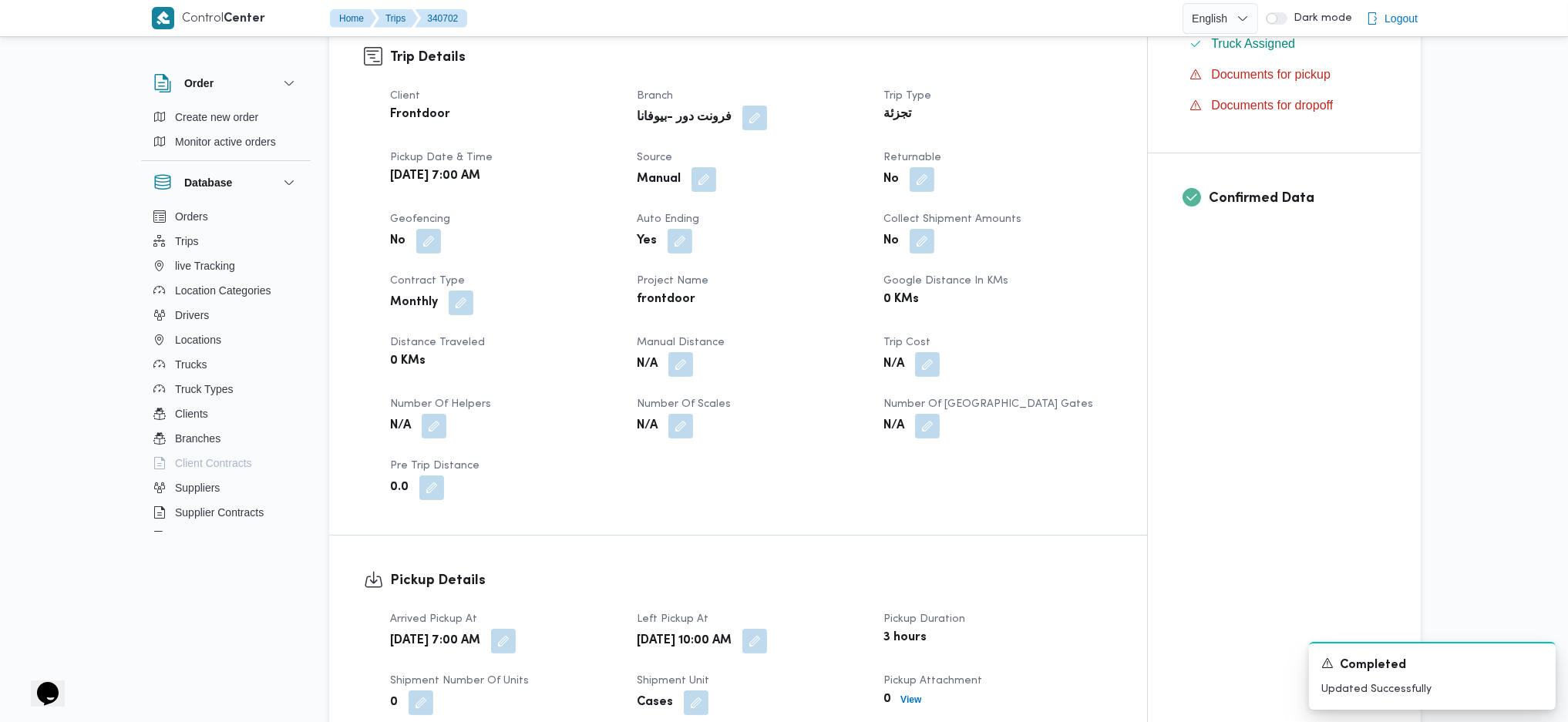
scroll to position [410, 0]
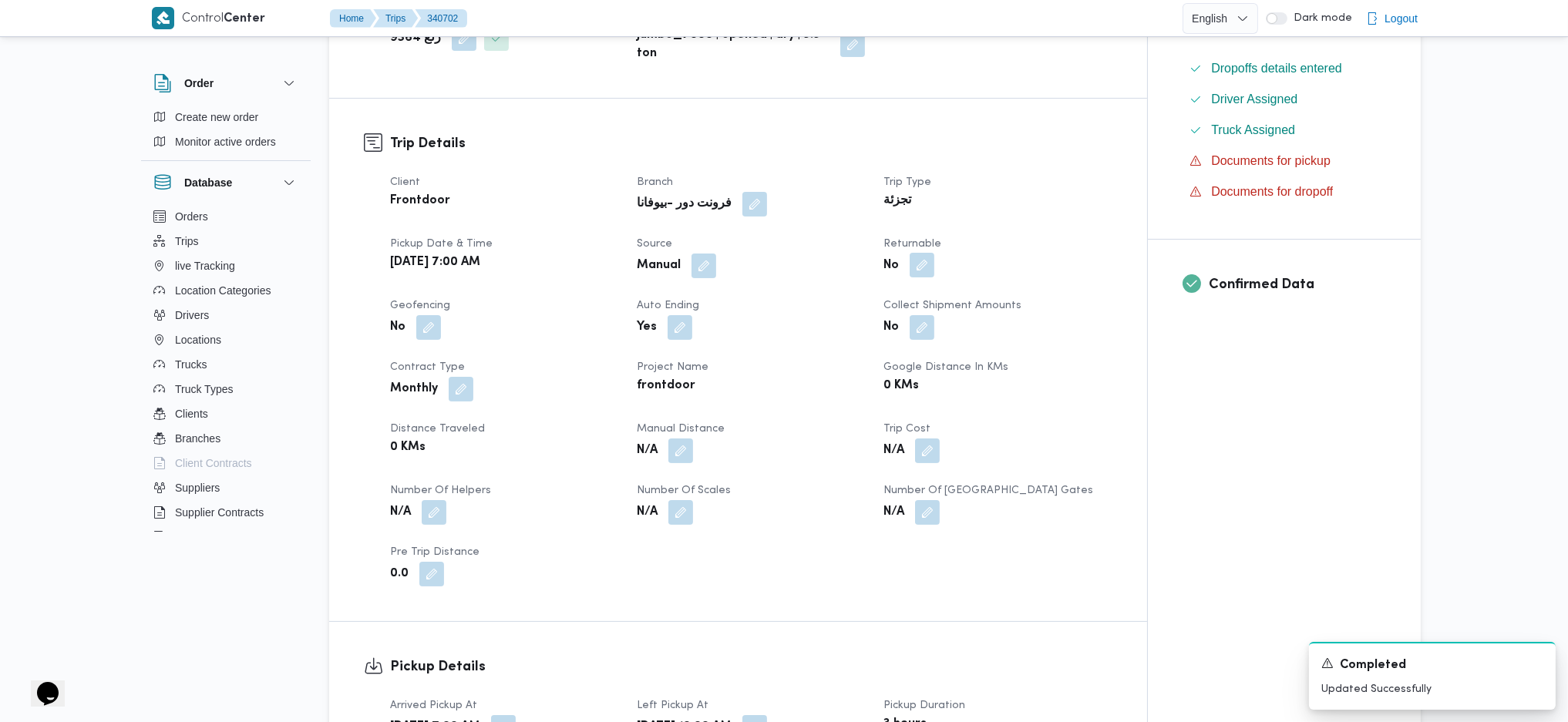
click at [926, 261] on button "button" at bounding box center [922, 265] width 24 height 24
drag, startPoint x: 882, startPoint y: 316, endPoint x: 911, endPoint y: 309, distance: 29.8
click at [885, 316] on label "Is the trip will return to pickup after finish?" at bounding box center [880, 312] width 237 height 19
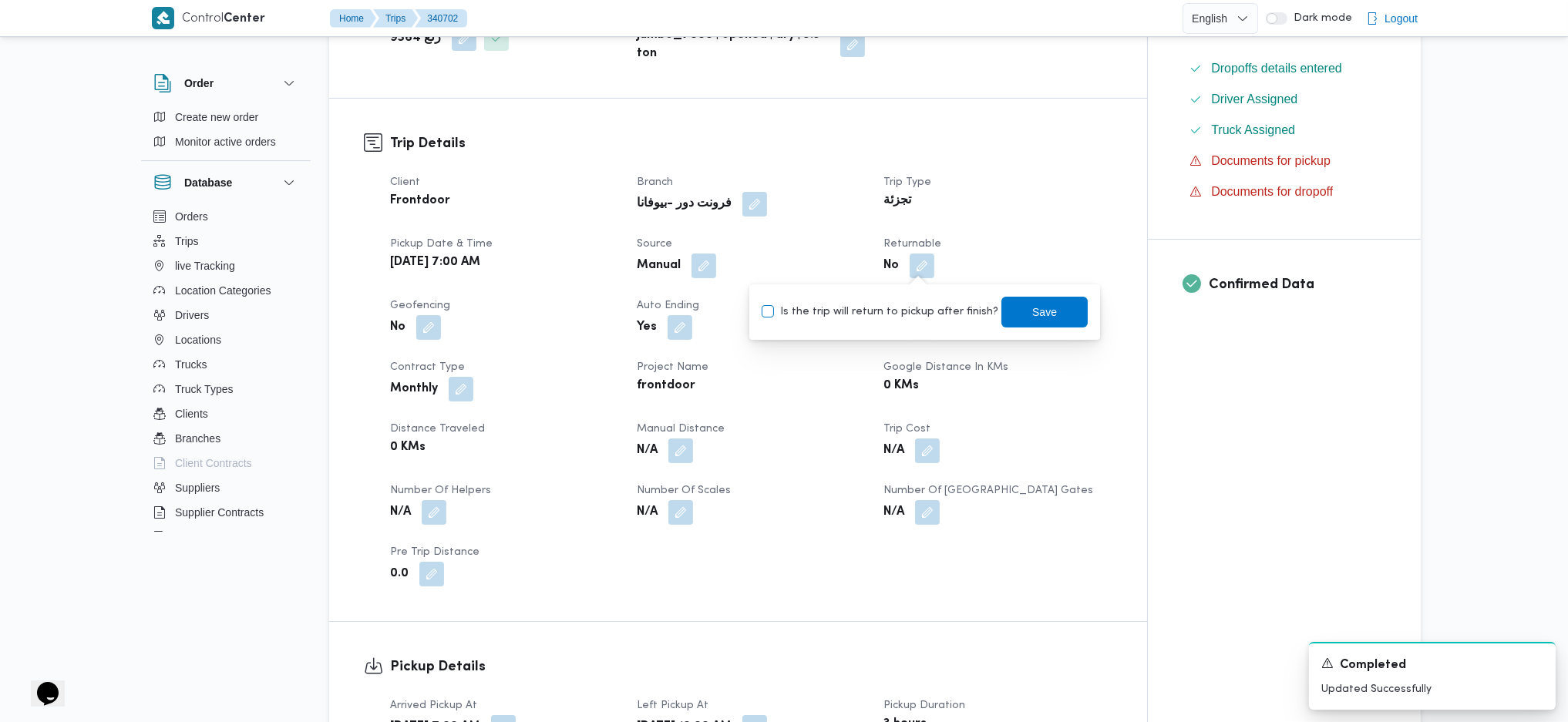
checkbox input "true"
click at [1009, 313] on span "Save" at bounding box center [1045, 311] width 86 height 31
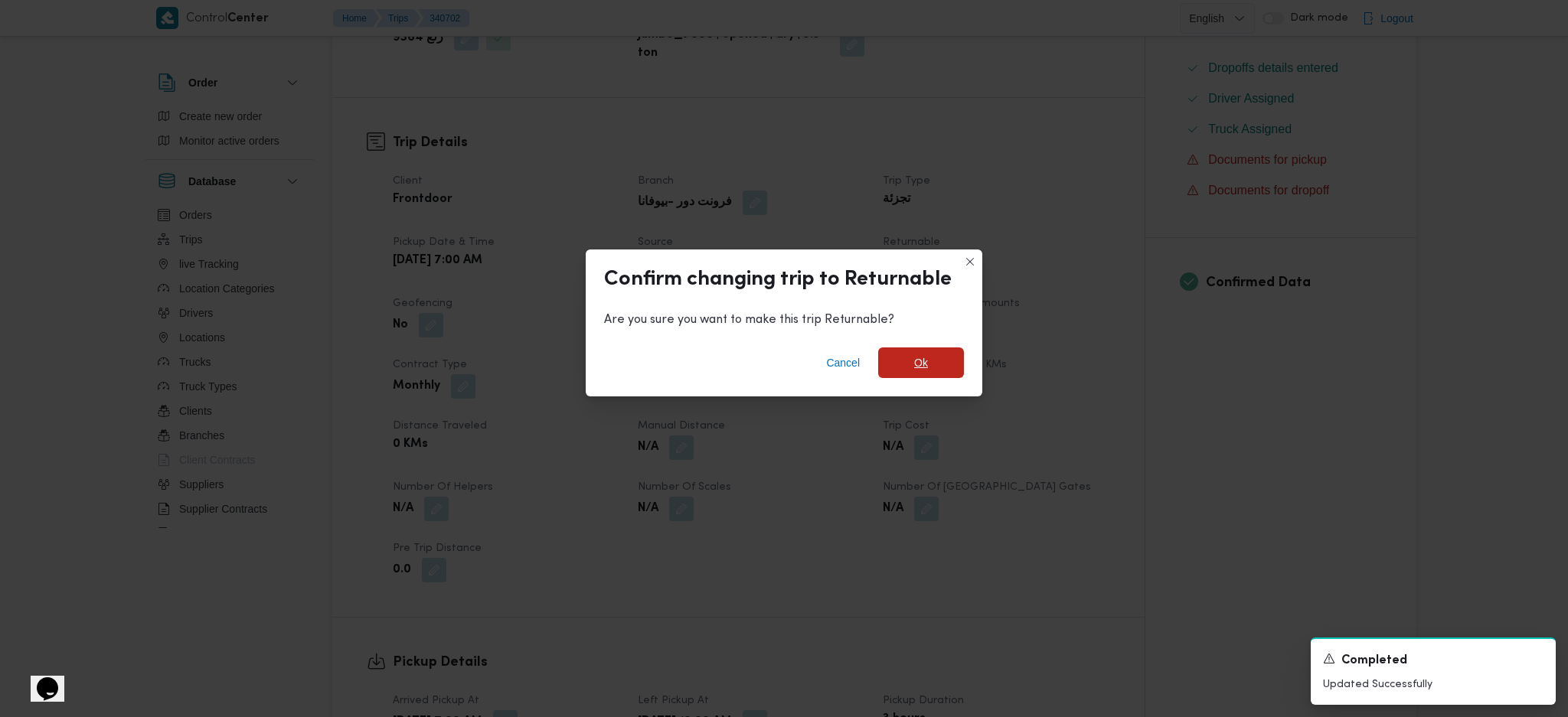
click at [919, 369] on span "Ok" at bounding box center [921, 363] width 14 height 19
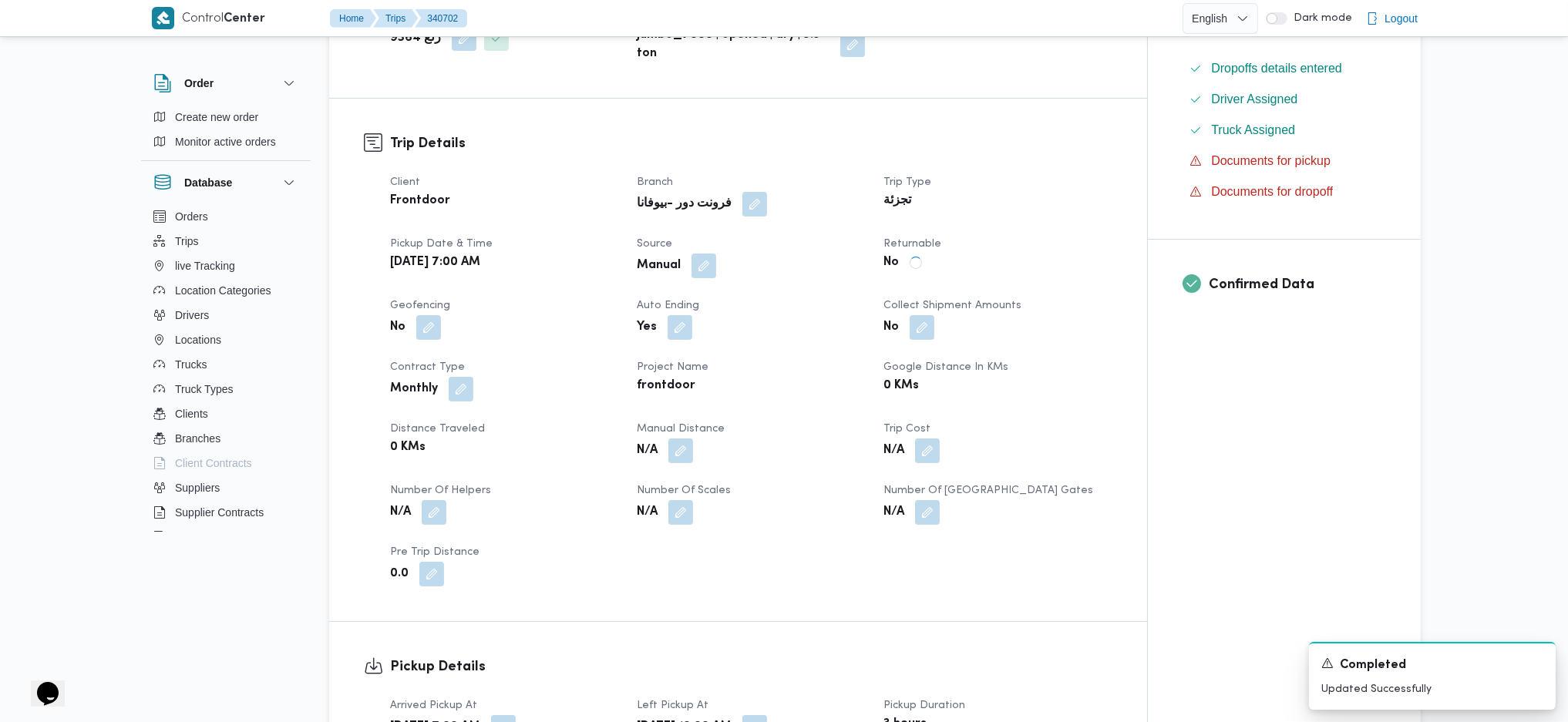
click at [1092, 421] on dt "Trip Cost" at bounding box center [998, 429] width 228 height 19
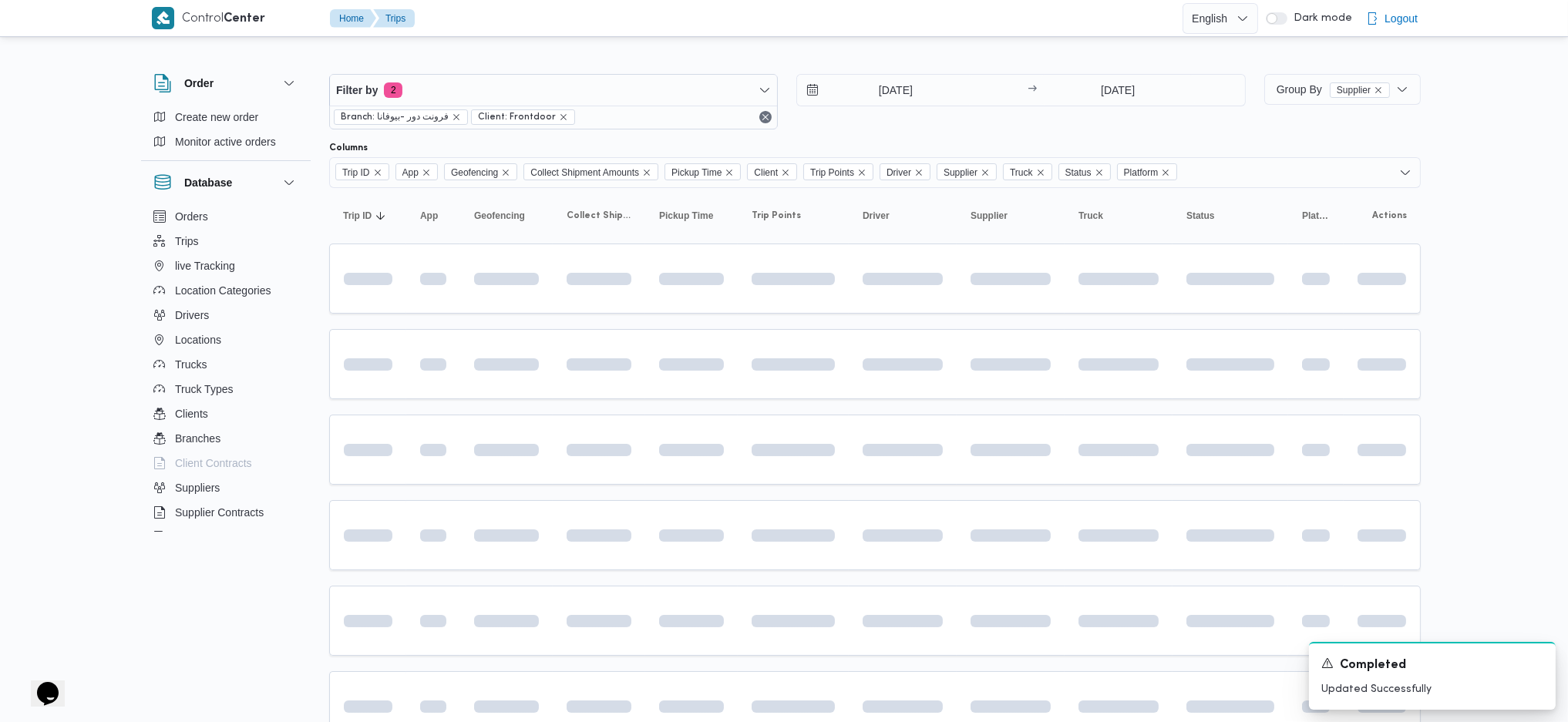
scroll to position [205, 0]
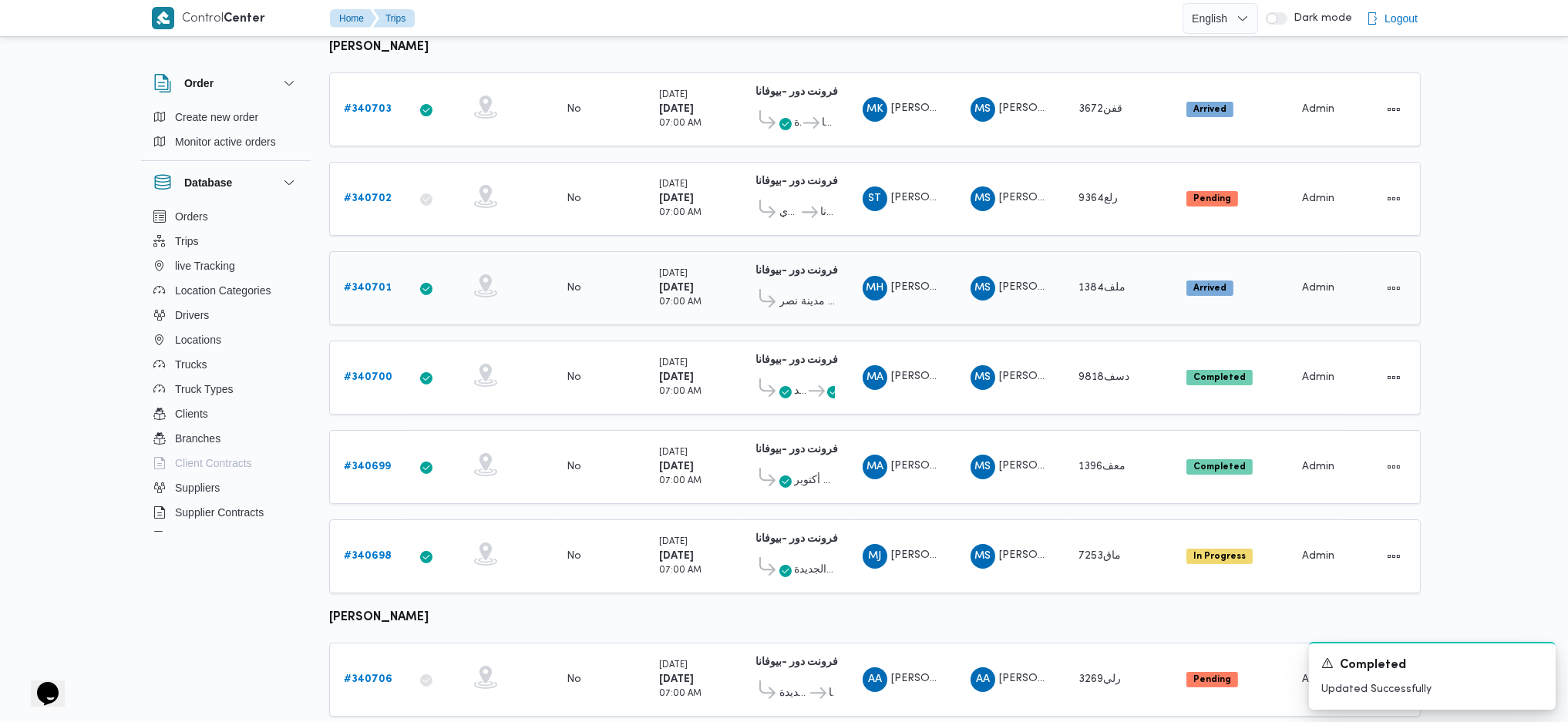
click at [362, 283] on b "# 340701" at bounding box center [368, 287] width 48 height 10
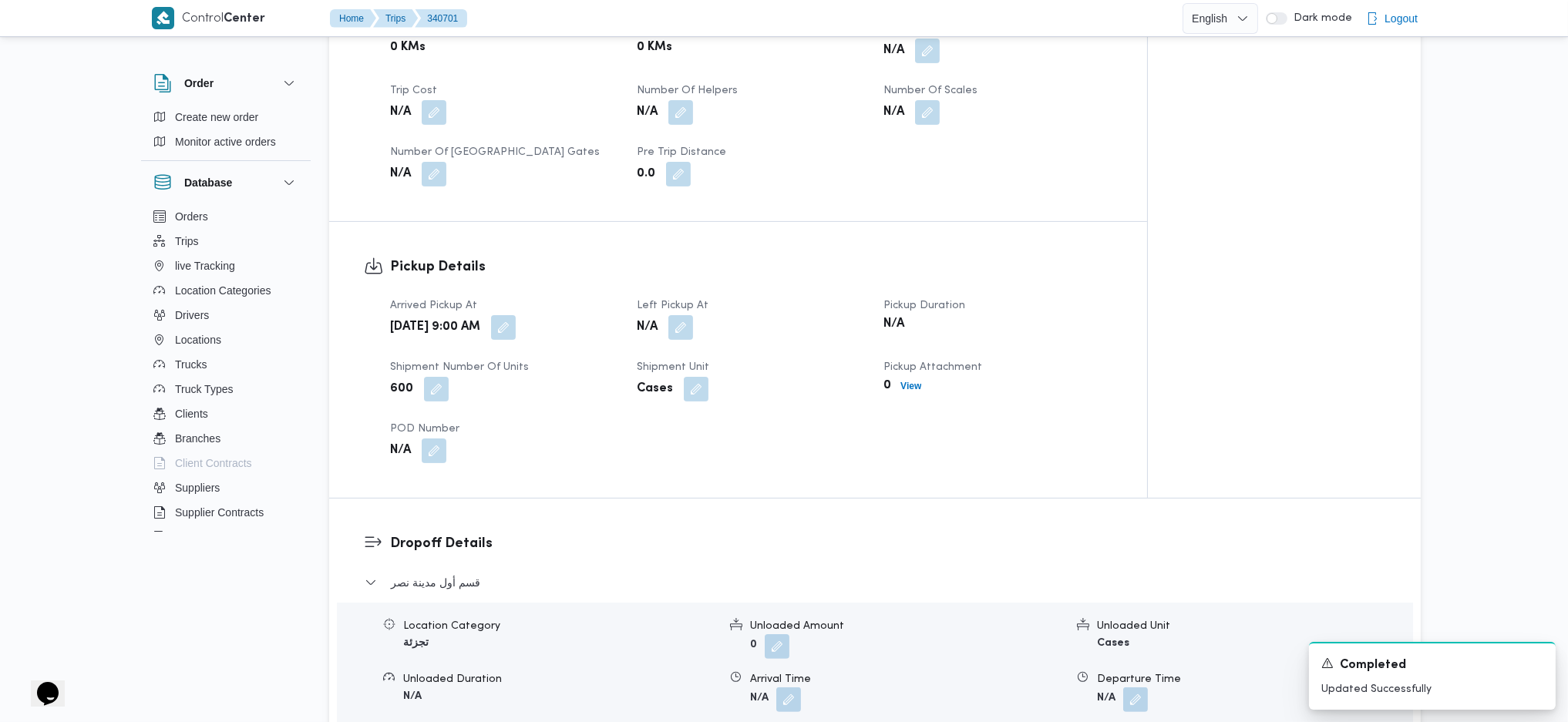
scroll to position [925, 0]
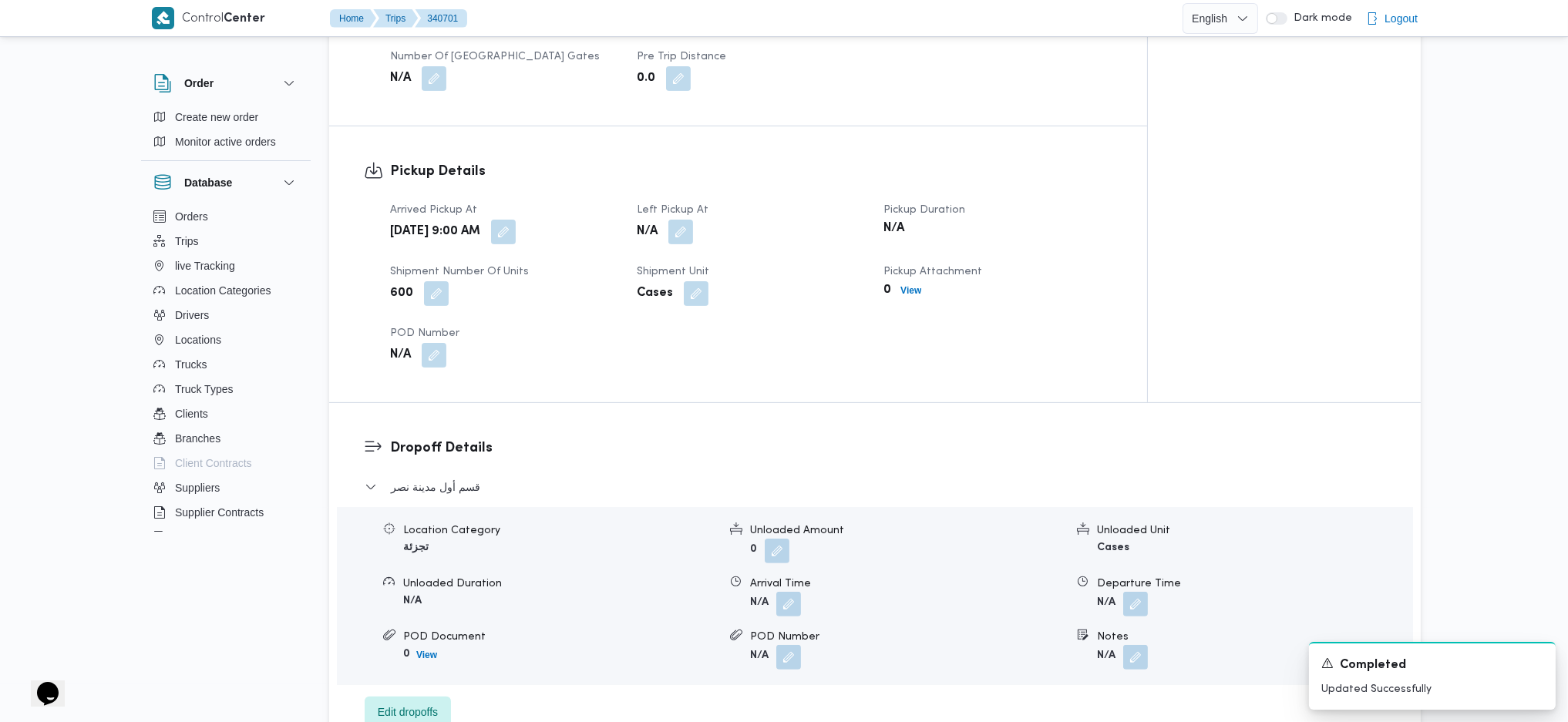
click at [516, 219] on button "button" at bounding box center [503, 231] width 24 height 24
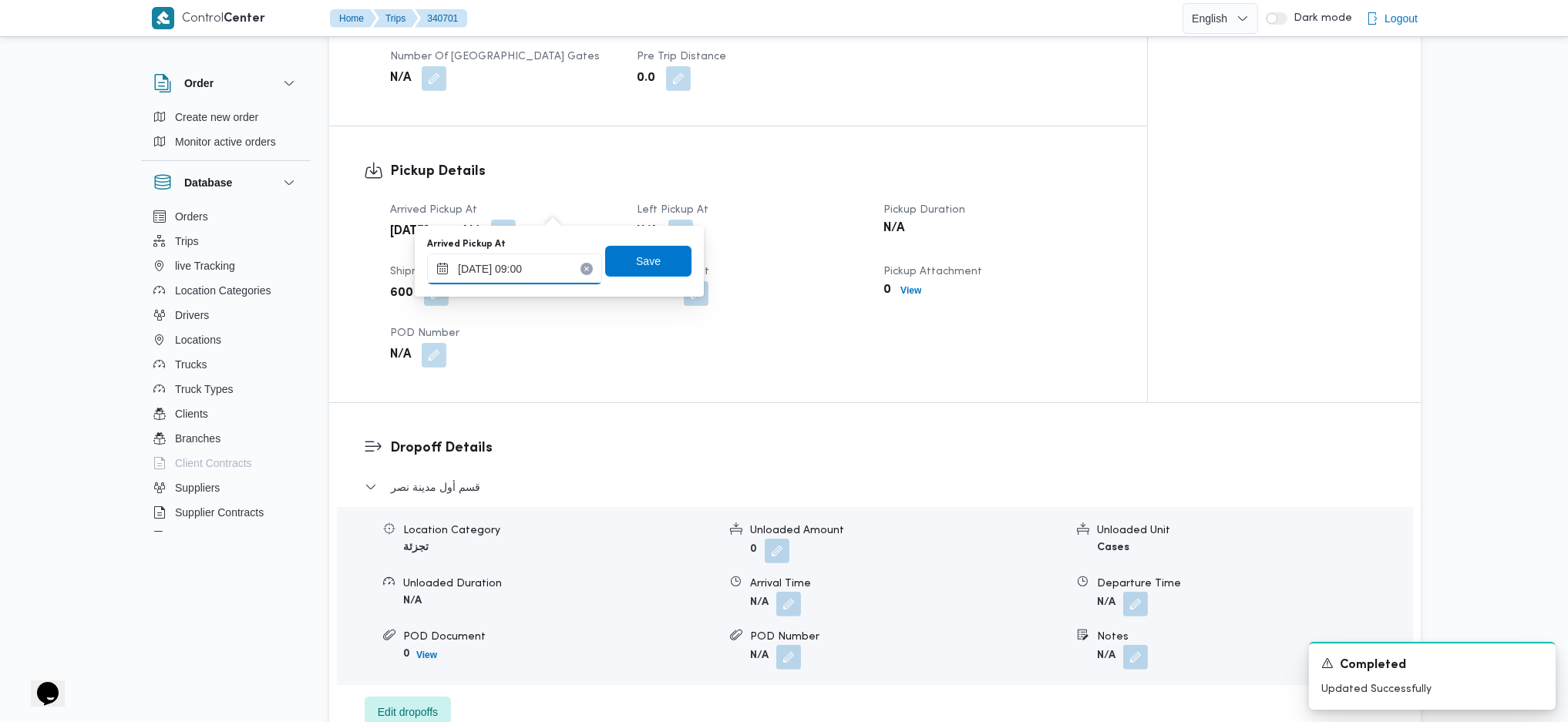
click at [502, 281] on input "01/10/2025 09:00" at bounding box center [514, 269] width 175 height 31
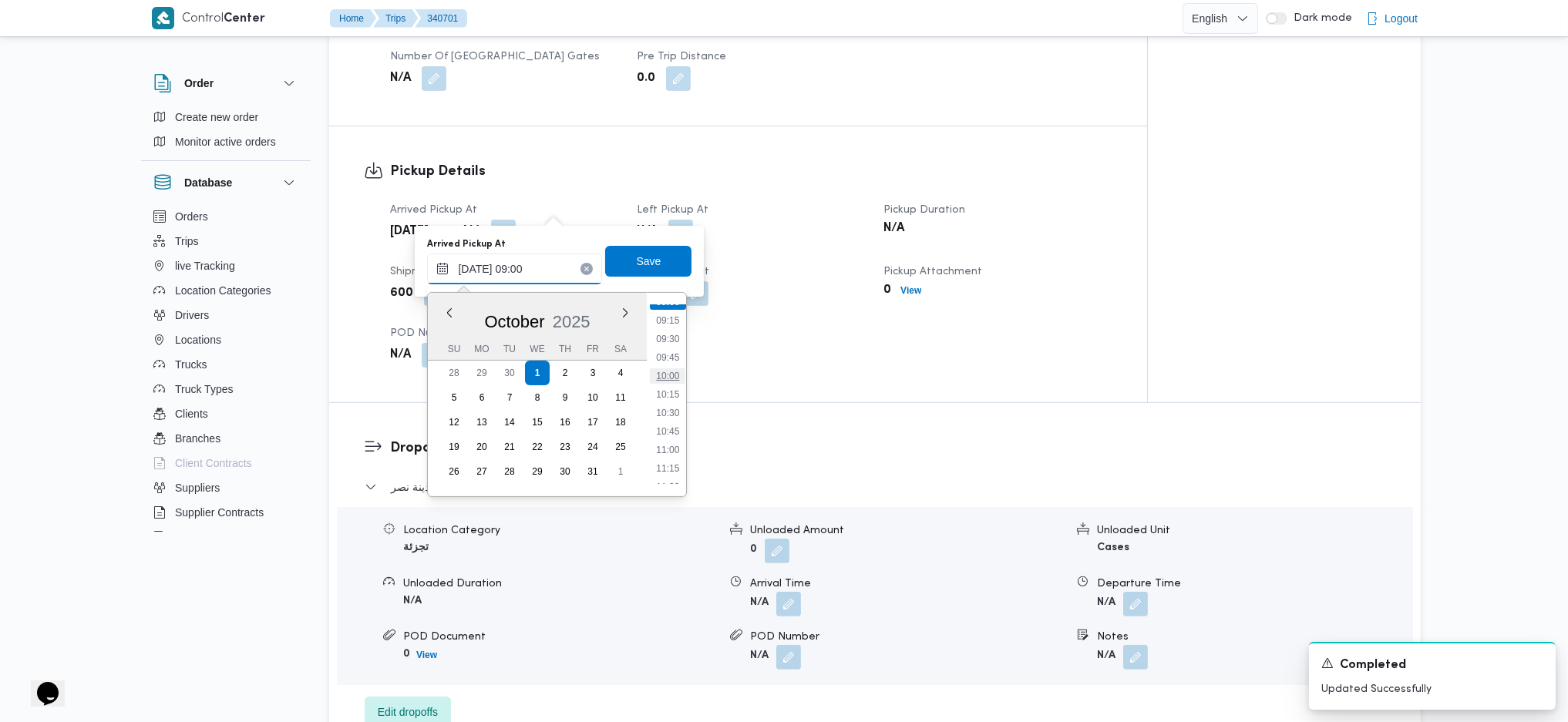
scroll to position [574, 0]
click at [670, 384] on li "08:45" at bounding box center [668, 386] width 35 height 16
type input "01/10/2025 08:45"
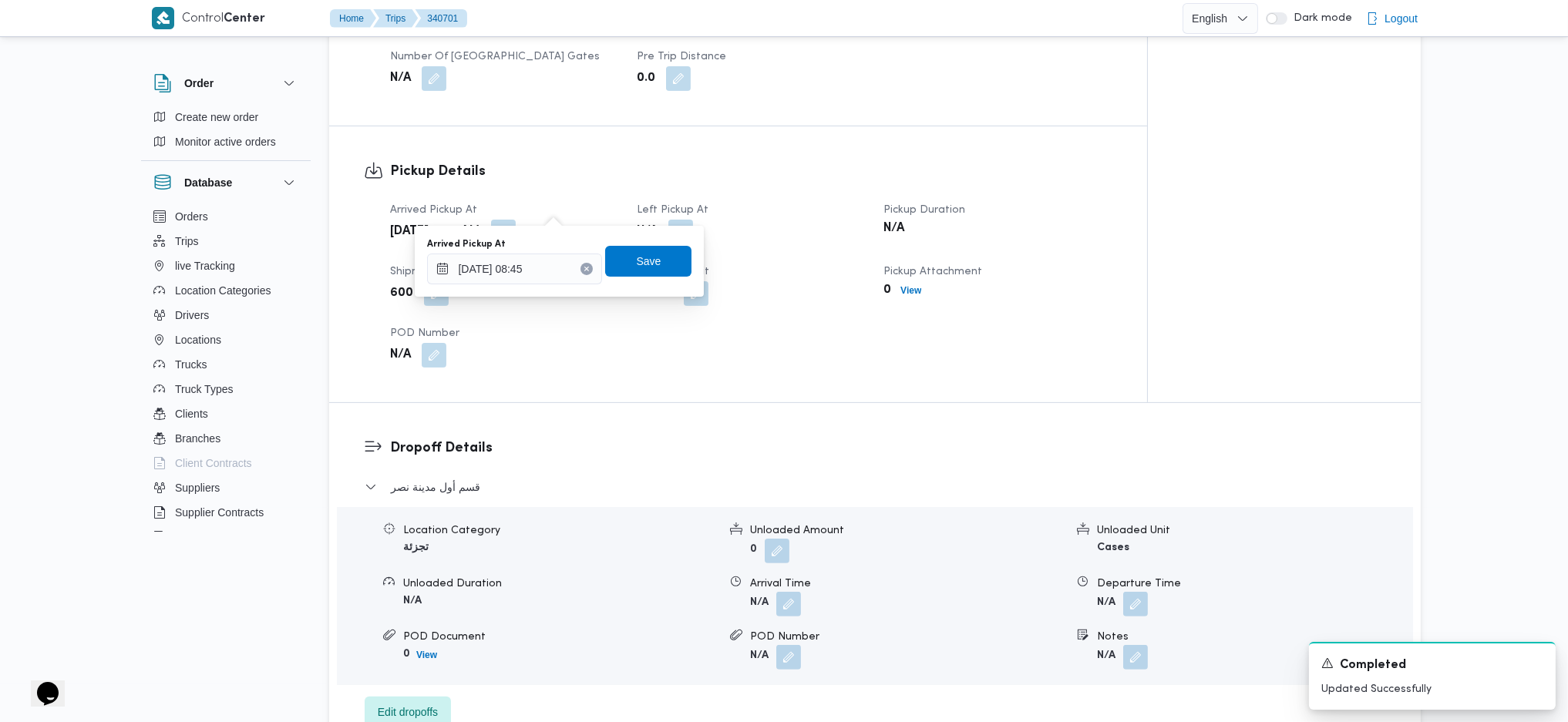
click at [632, 238] on div "Arrived Pickup At 01/10/2025 08:45 Save" at bounding box center [559, 261] width 267 height 49
click at [645, 265] on span "Save" at bounding box center [648, 261] width 24 height 19
click at [680, 218] on button "button" at bounding box center [680, 230] width 24 height 24
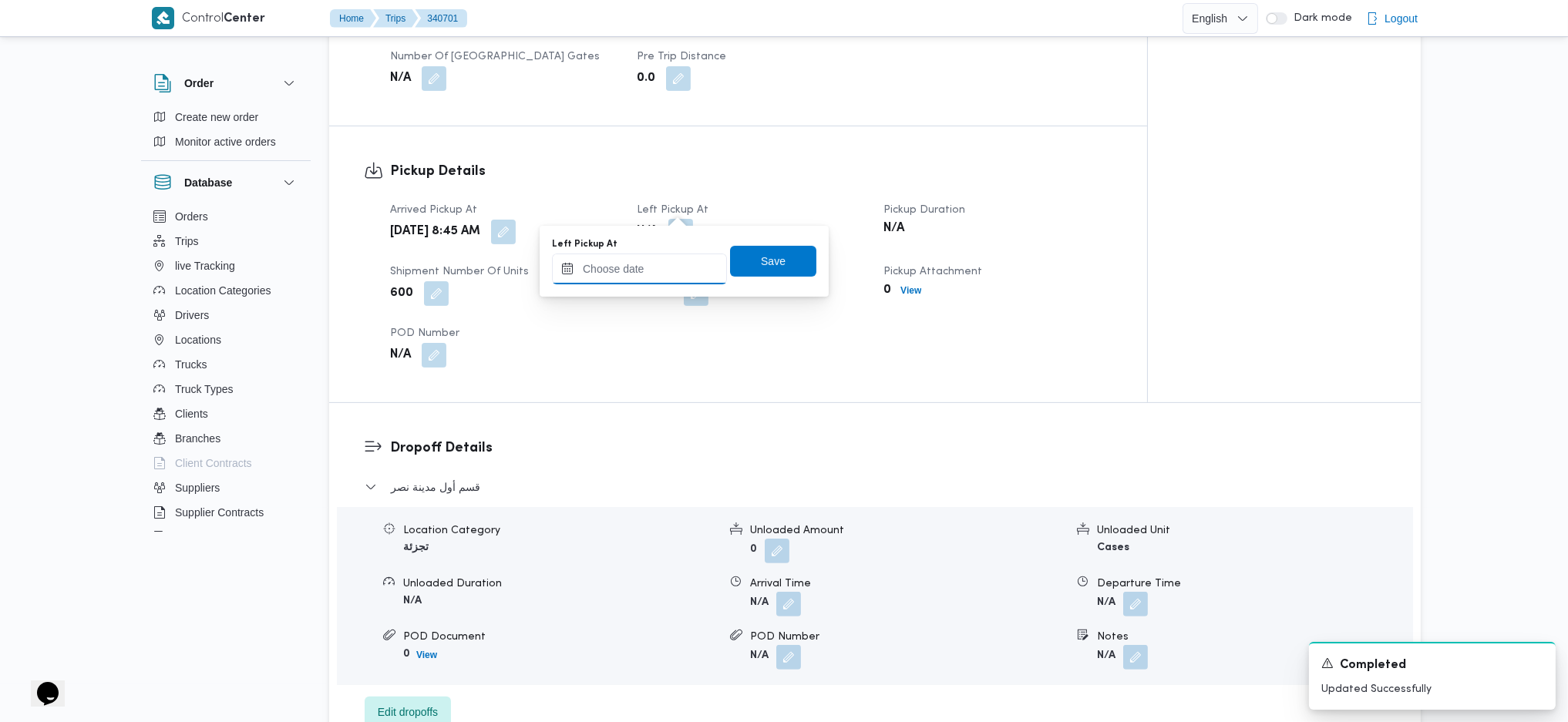
click at [657, 264] on input "Left Pickup At" at bounding box center [639, 269] width 175 height 31
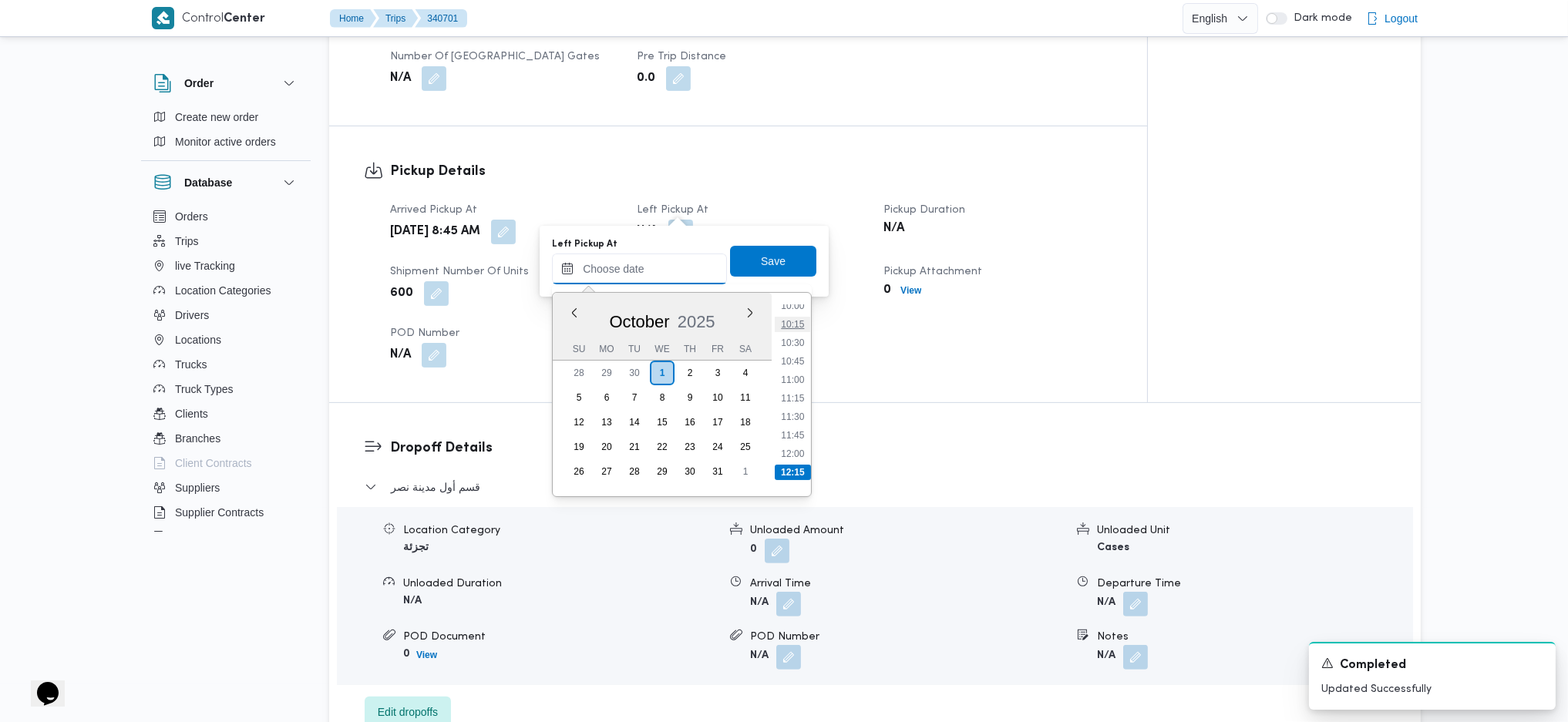
scroll to position [712, 0]
click at [787, 333] on li "10:00" at bounding box center [792, 341] width 35 height 16
type input "01/10/2025 10:00"
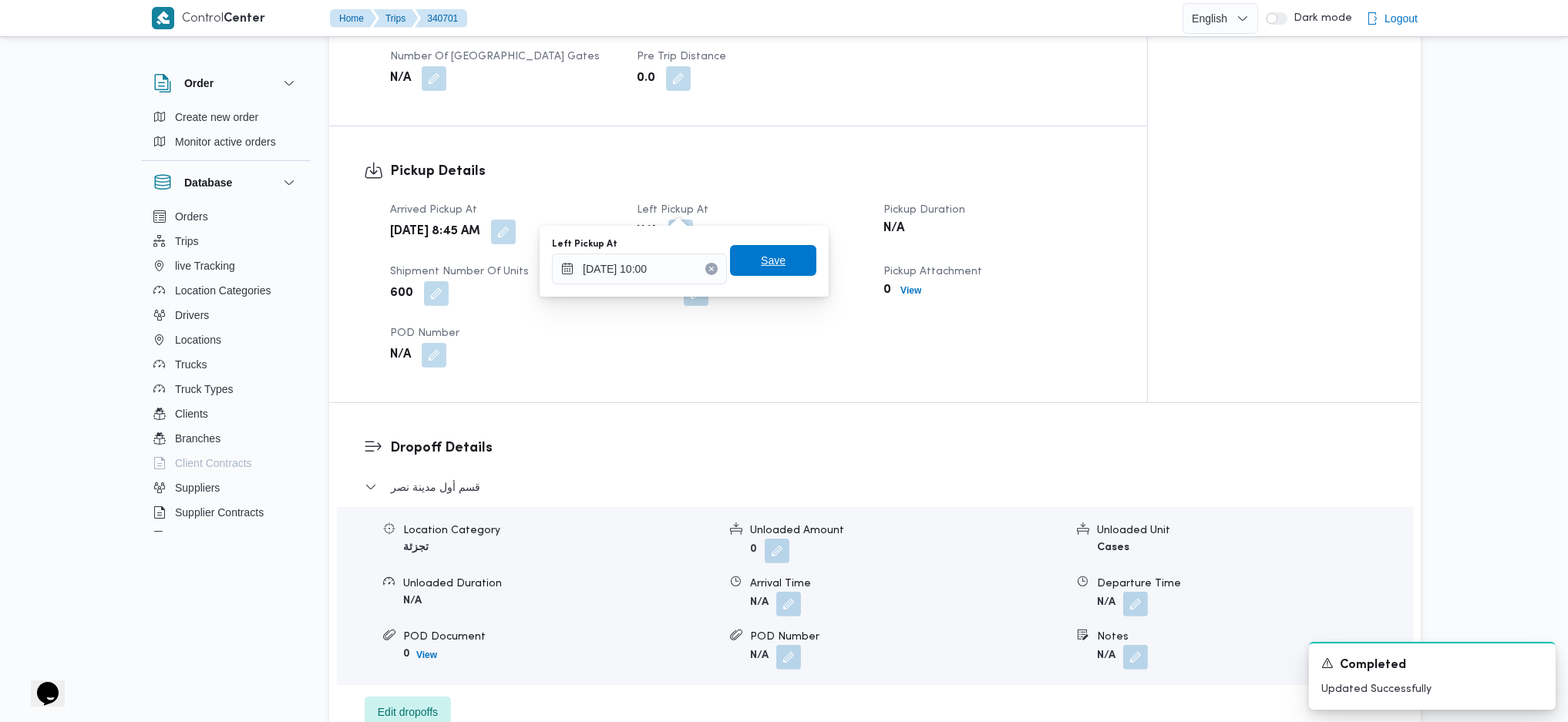
click at [745, 255] on span "Save" at bounding box center [773, 260] width 86 height 31
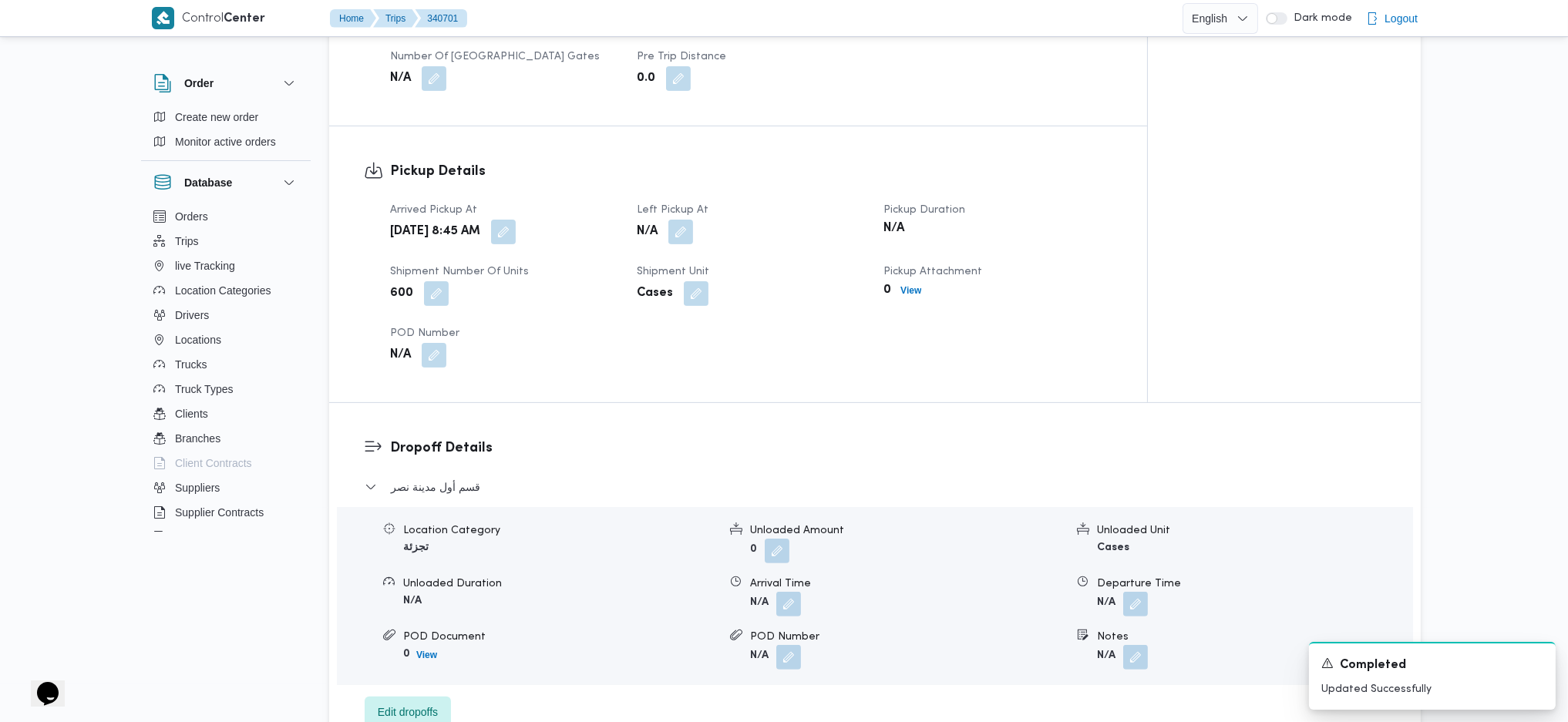
scroll to position [410, 0]
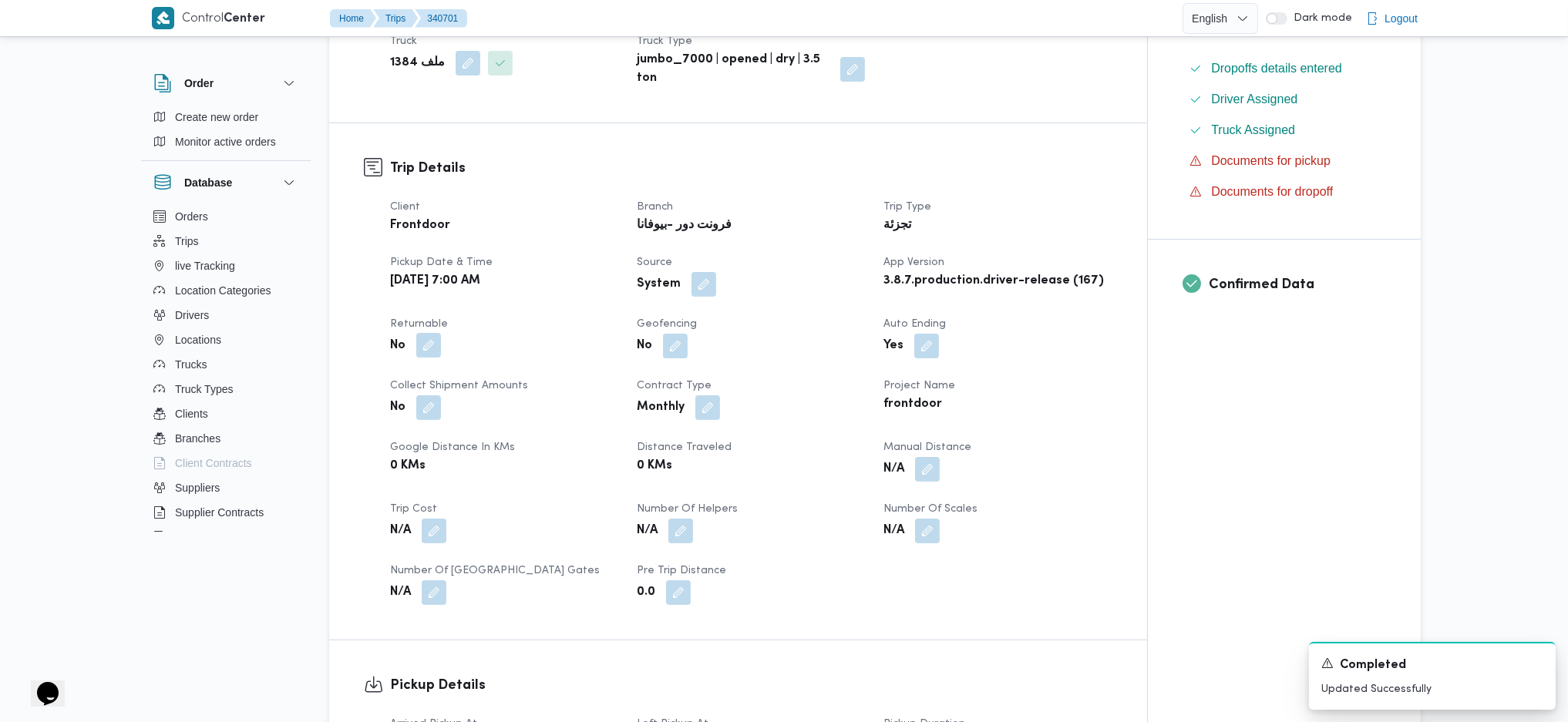
click at [433, 333] on button "button" at bounding box center [428, 345] width 24 height 24
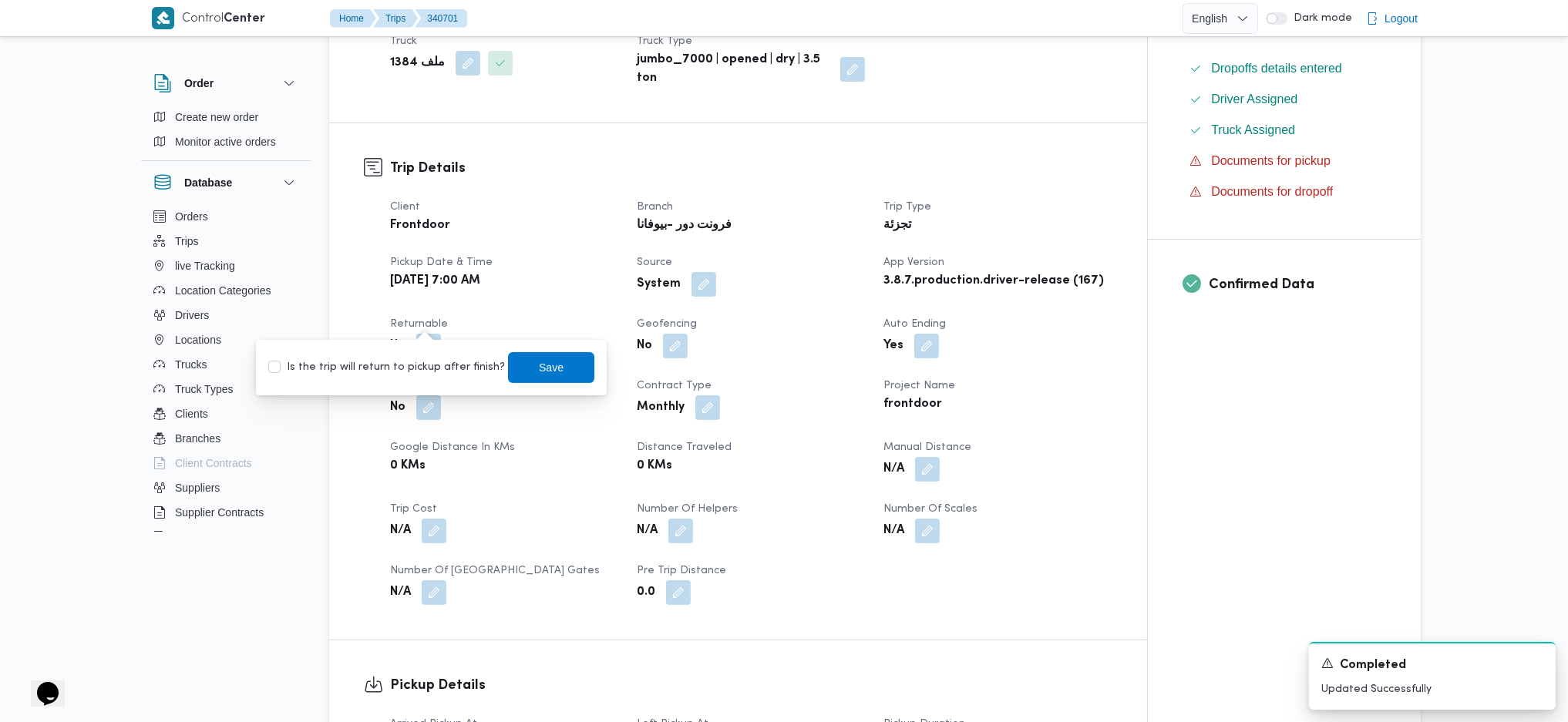
click at [412, 367] on label "Is the trip will return to pickup after finish?" at bounding box center [386, 368] width 237 height 19
checkbox input "true"
click at [539, 363] on span "Save" at bounding box center [551, 367] width 24 height 19
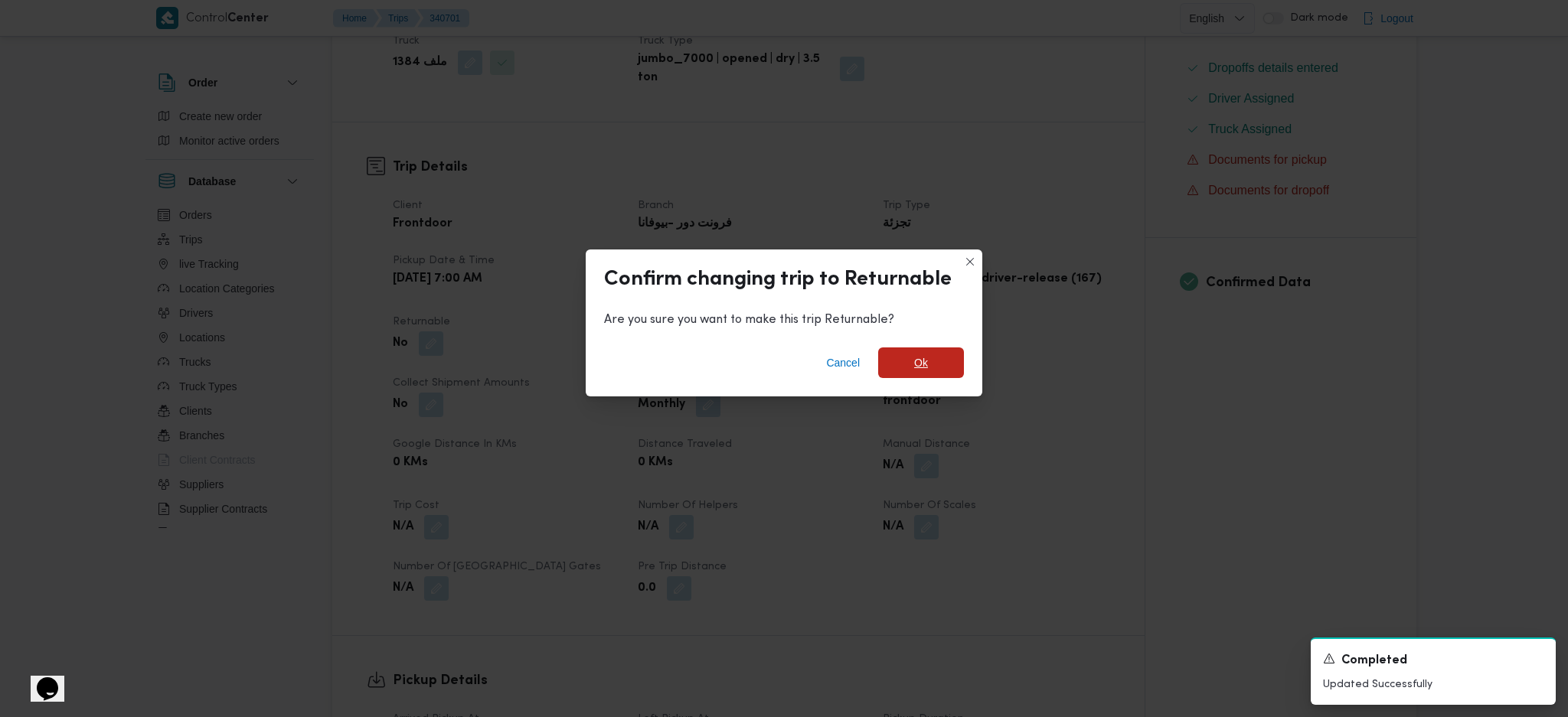
drag, startPoint x: 900, startPoint y: 368, endPoint x: 911, endPoint y: 376, distance: 13.6
click at [901, 368] on span "Ok" at bounding box center [921, 362] width 86 height 30
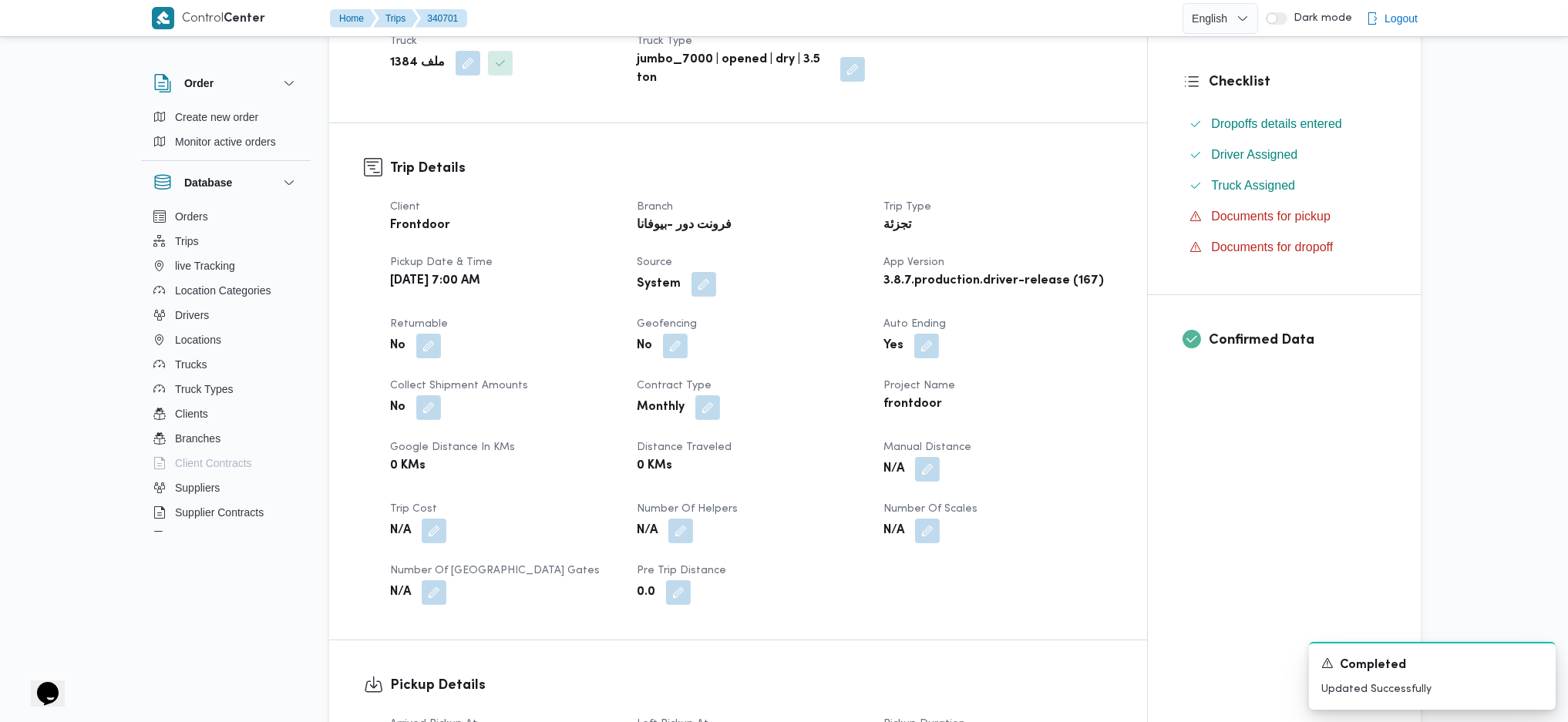
click at [1070, 480] on div "Client Frontdoor Branch فرونت دور -بيوفانا Trip Type تجزئة Pickup date & time W…" at bounding box center [751, 401] width 741 height 425
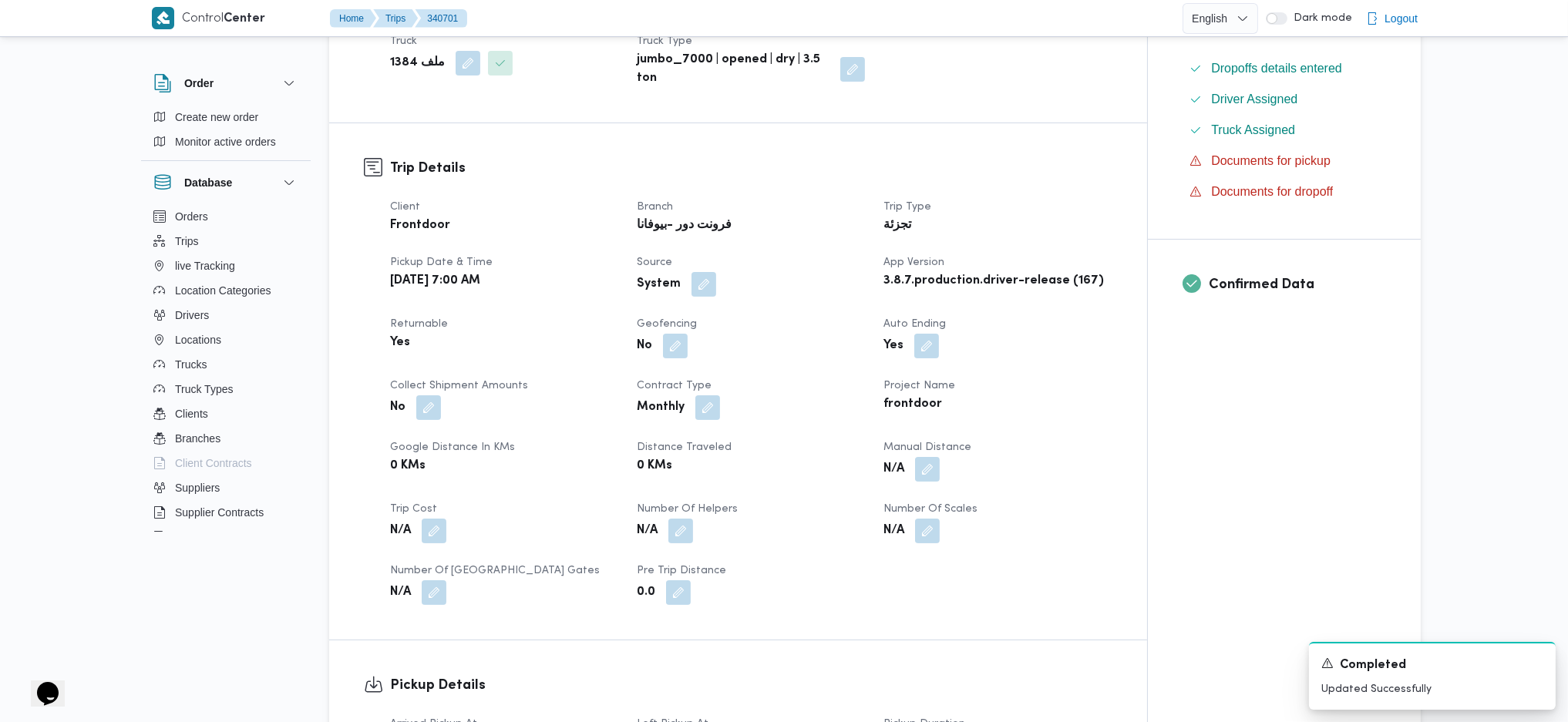
scroll to position [0, 0]
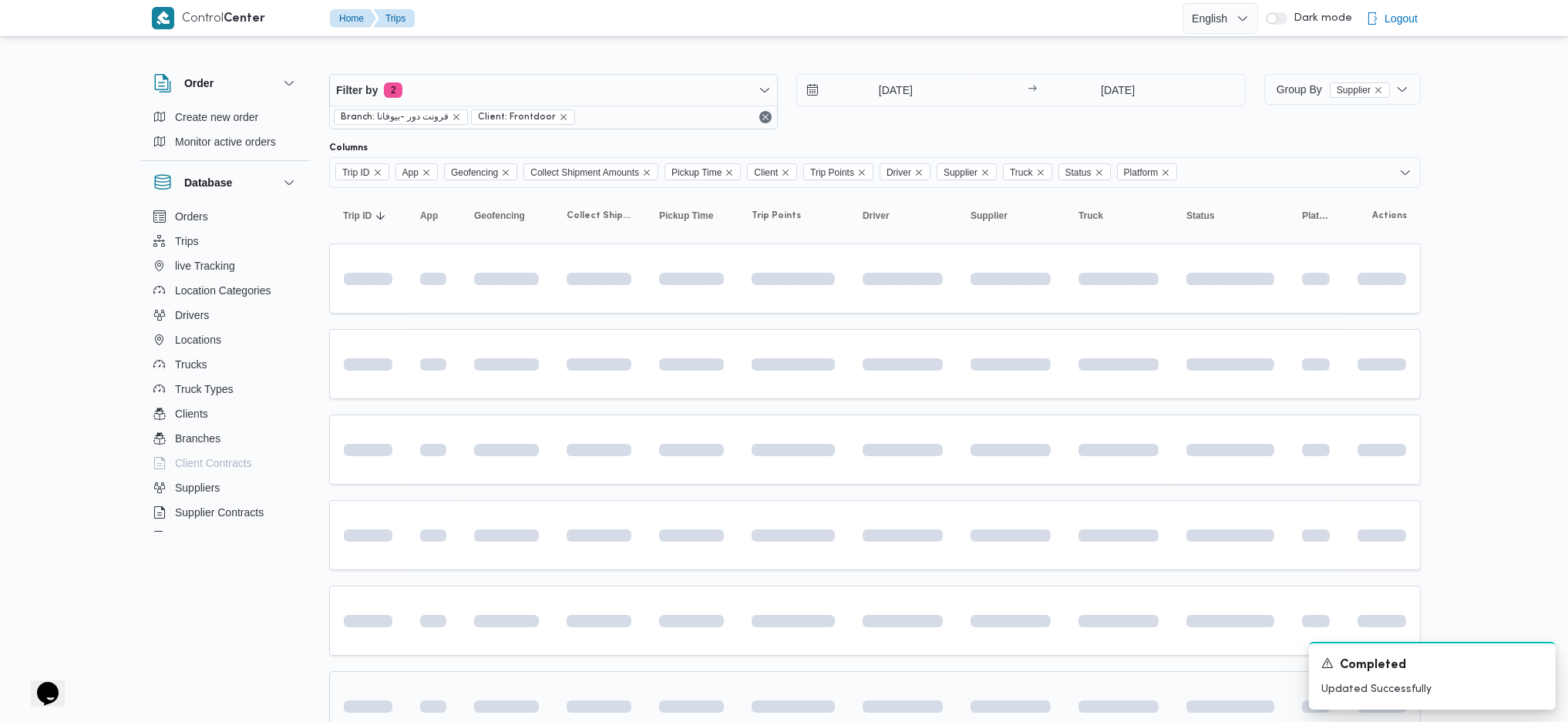
scroll to position [205, 0]
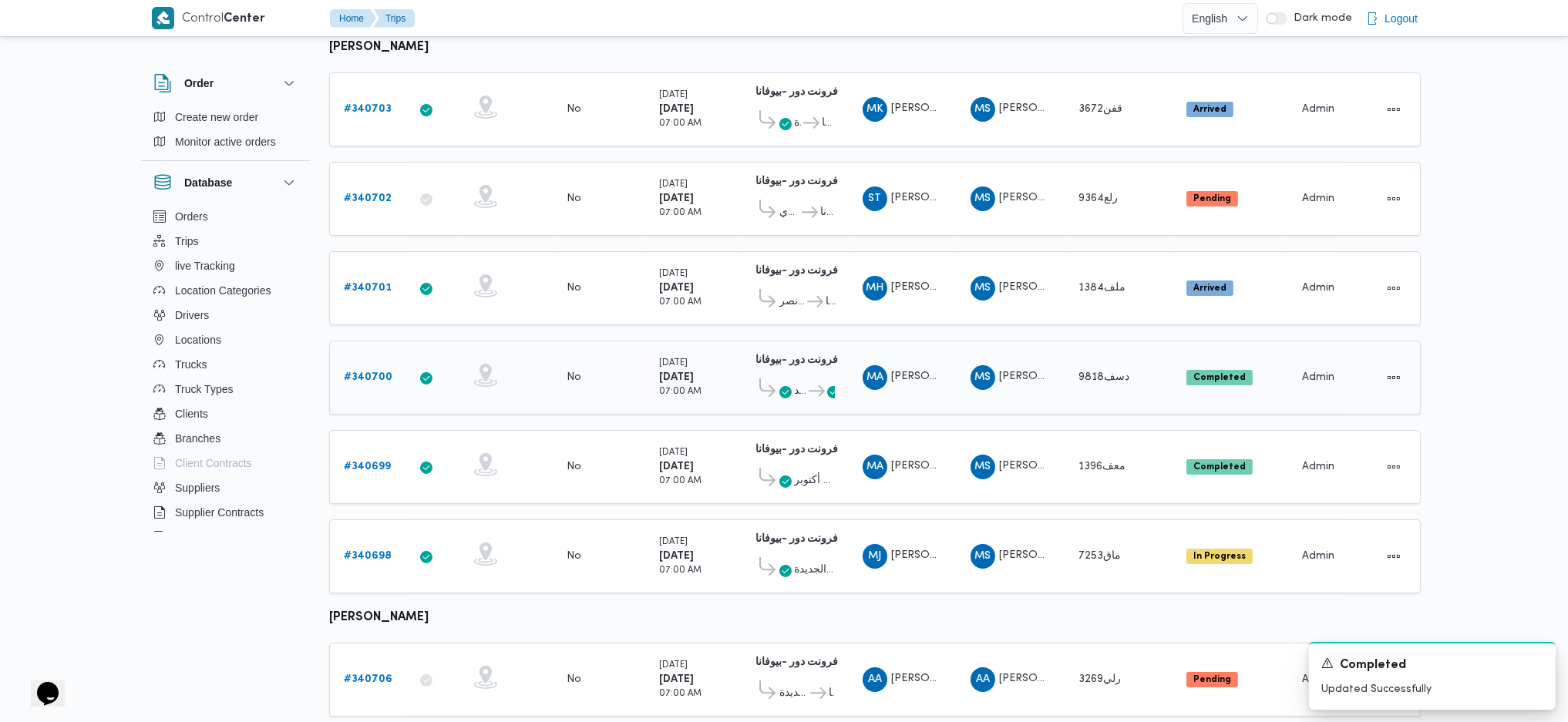
click at [360, 372] on b "# 340700" at bounding box center [368, 377] width 49 height 10
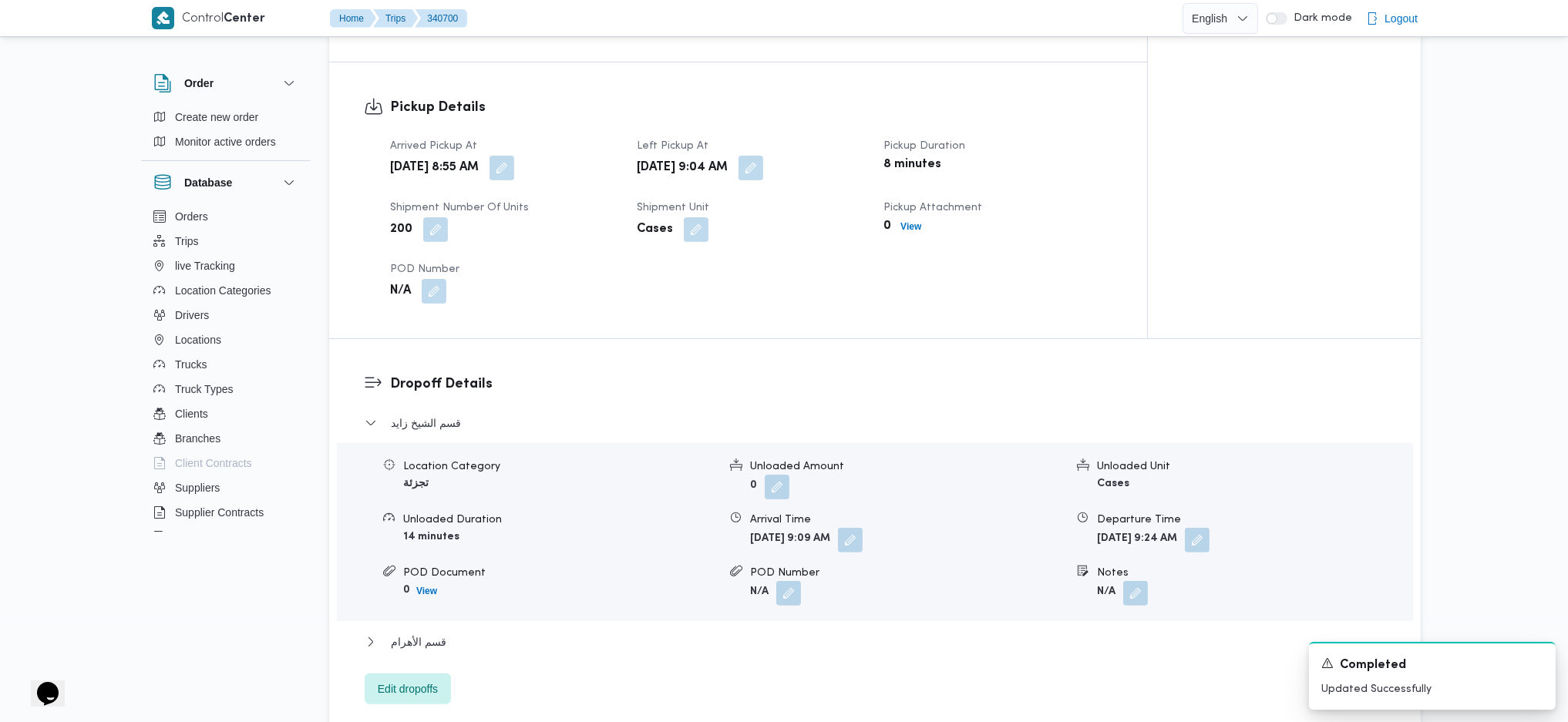
scroll to position [1129, 0]
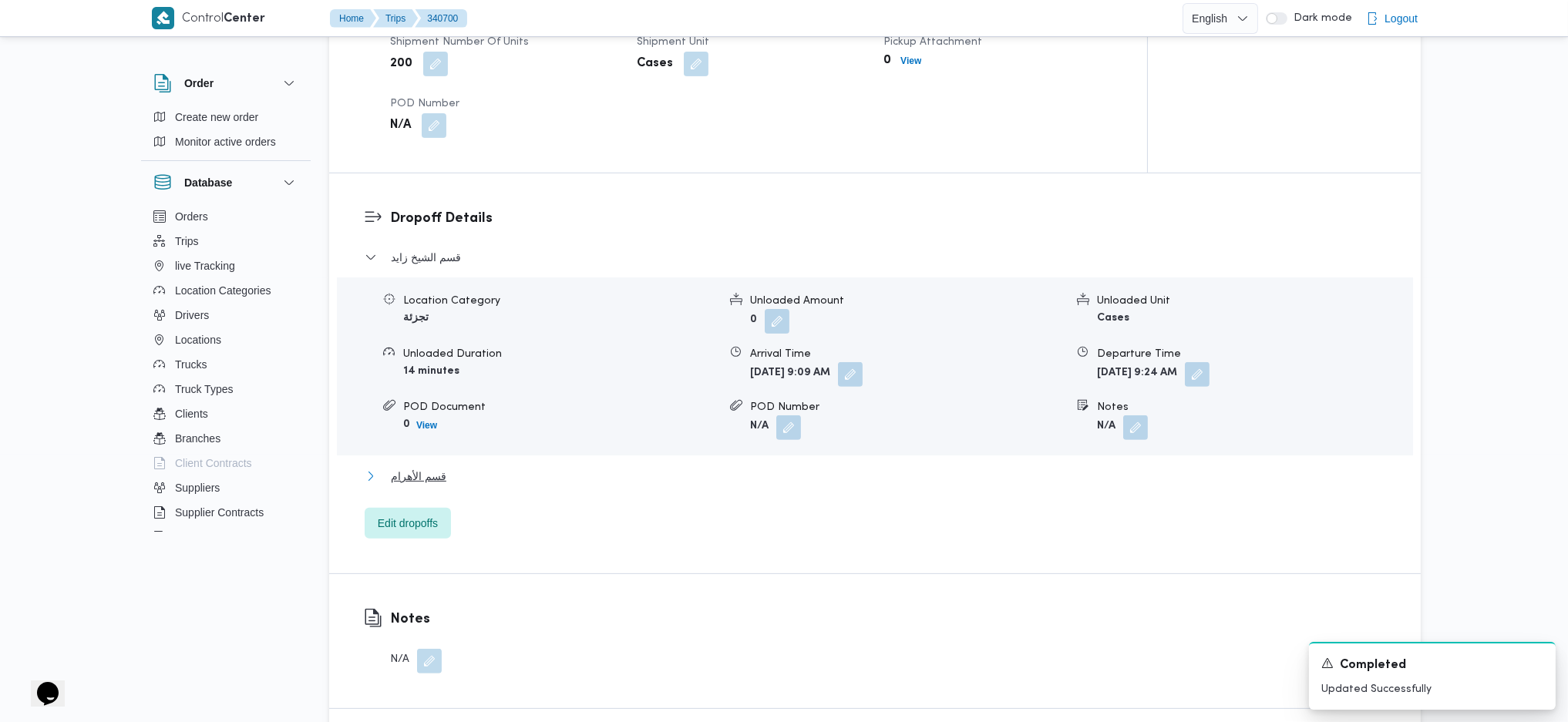
drag, startPoint x: 457, startPoint y: 478, endPoint x: 474, endPoint y: 481, distance: 17.3
click at [458, 480] on button "قسم الأهرام" at bounding box center [875, 476] width 1022 height 19
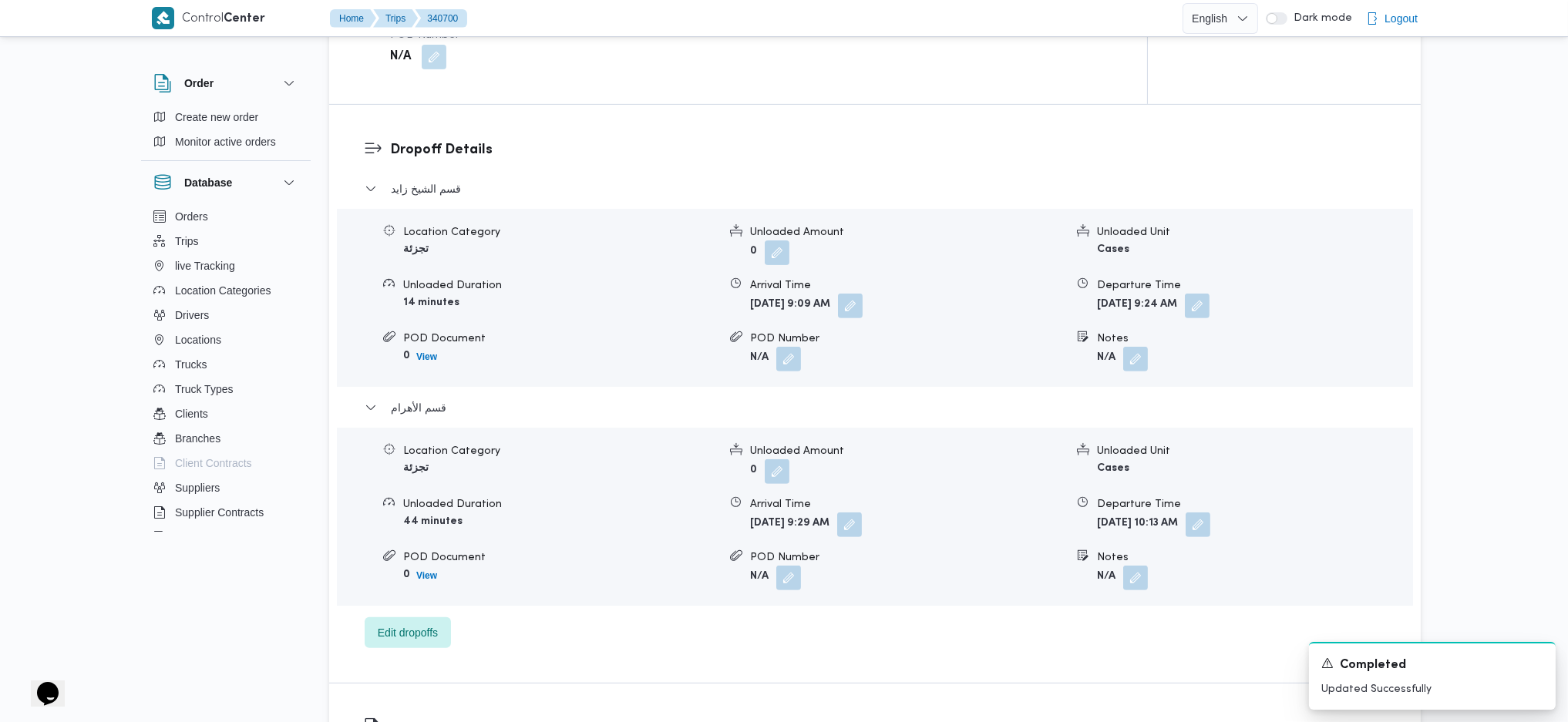
scroll to position [1233, 0]
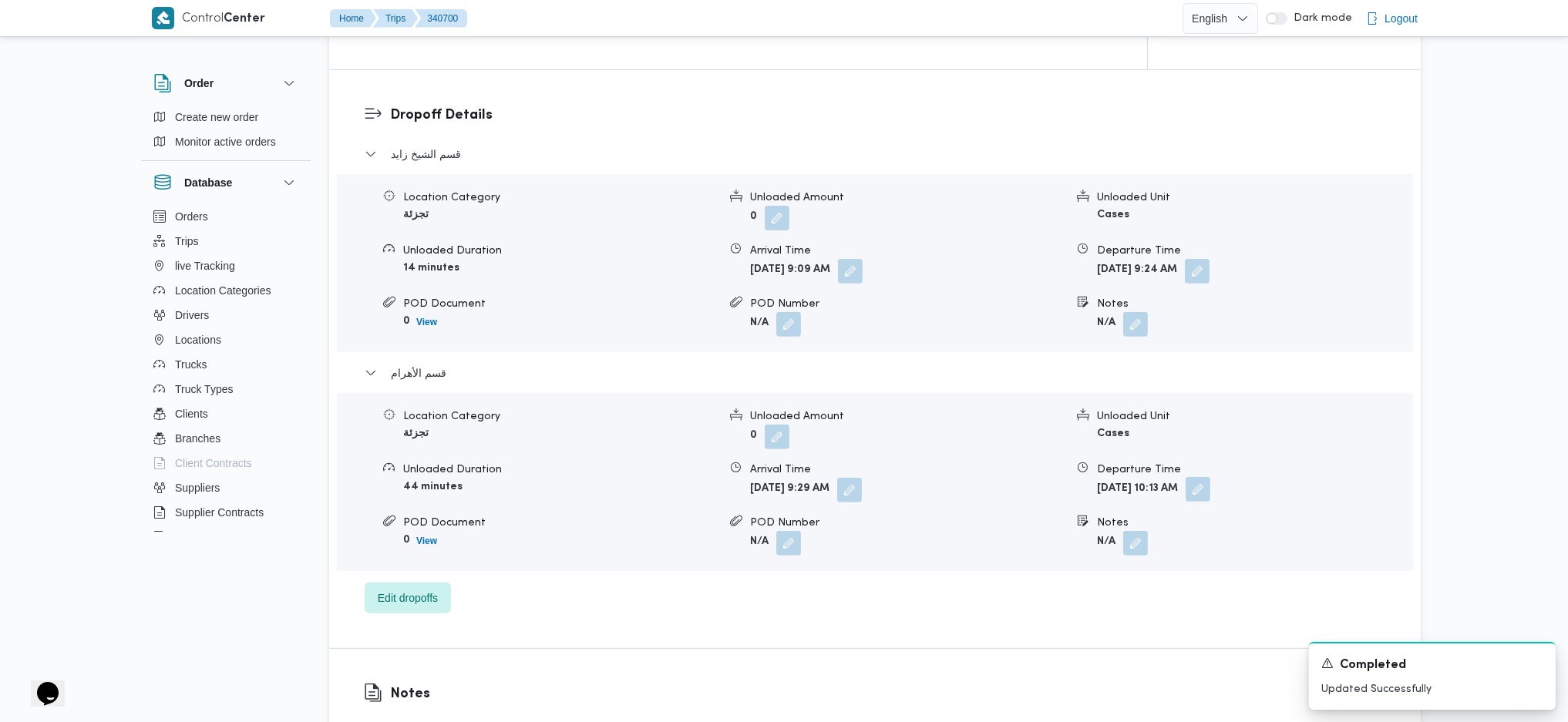
click at [1211, 480] on button "button" at bounding box center [1197, 489] width 24 height 24
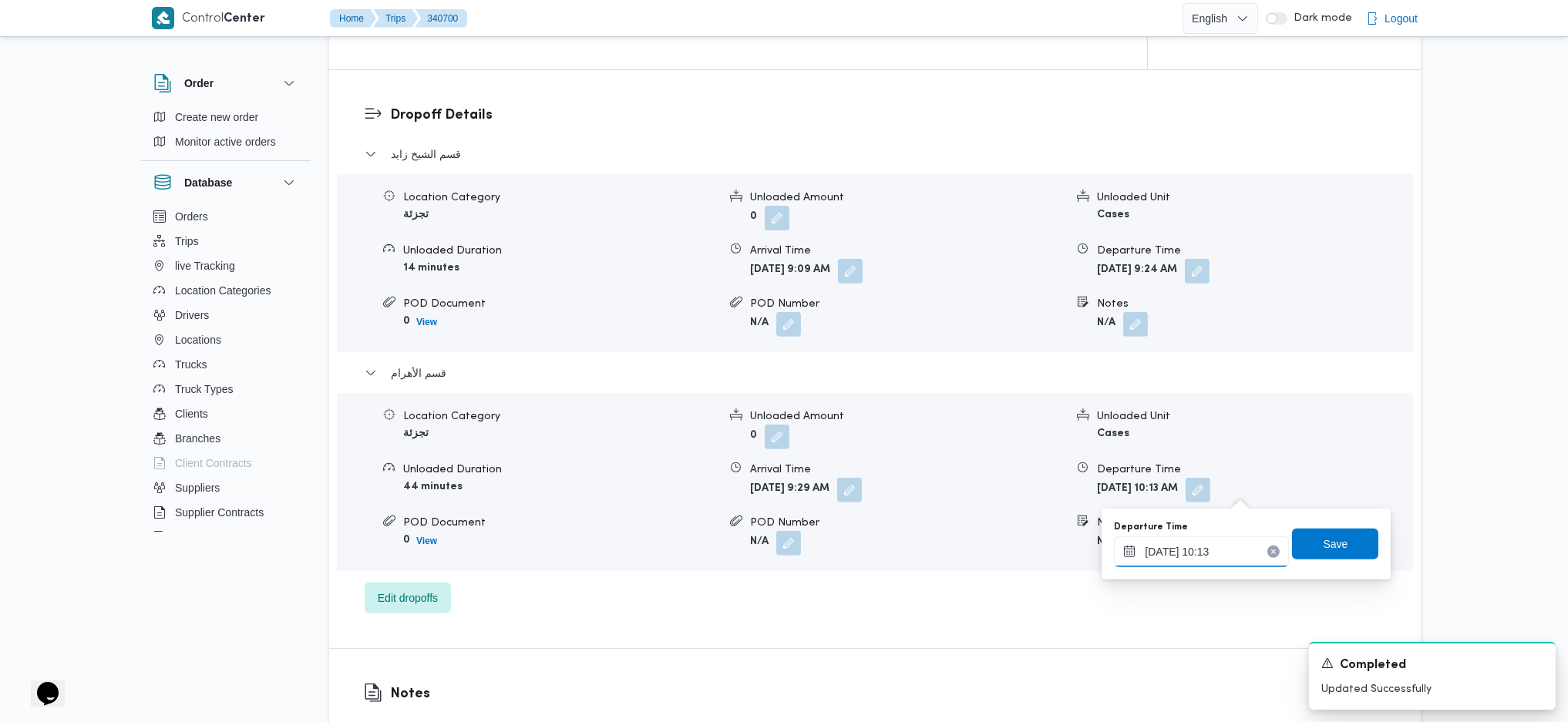
click at [1200, 480] on input "01/10/2025 10:13" at bounding box center [1201, 551] width 175 height 31
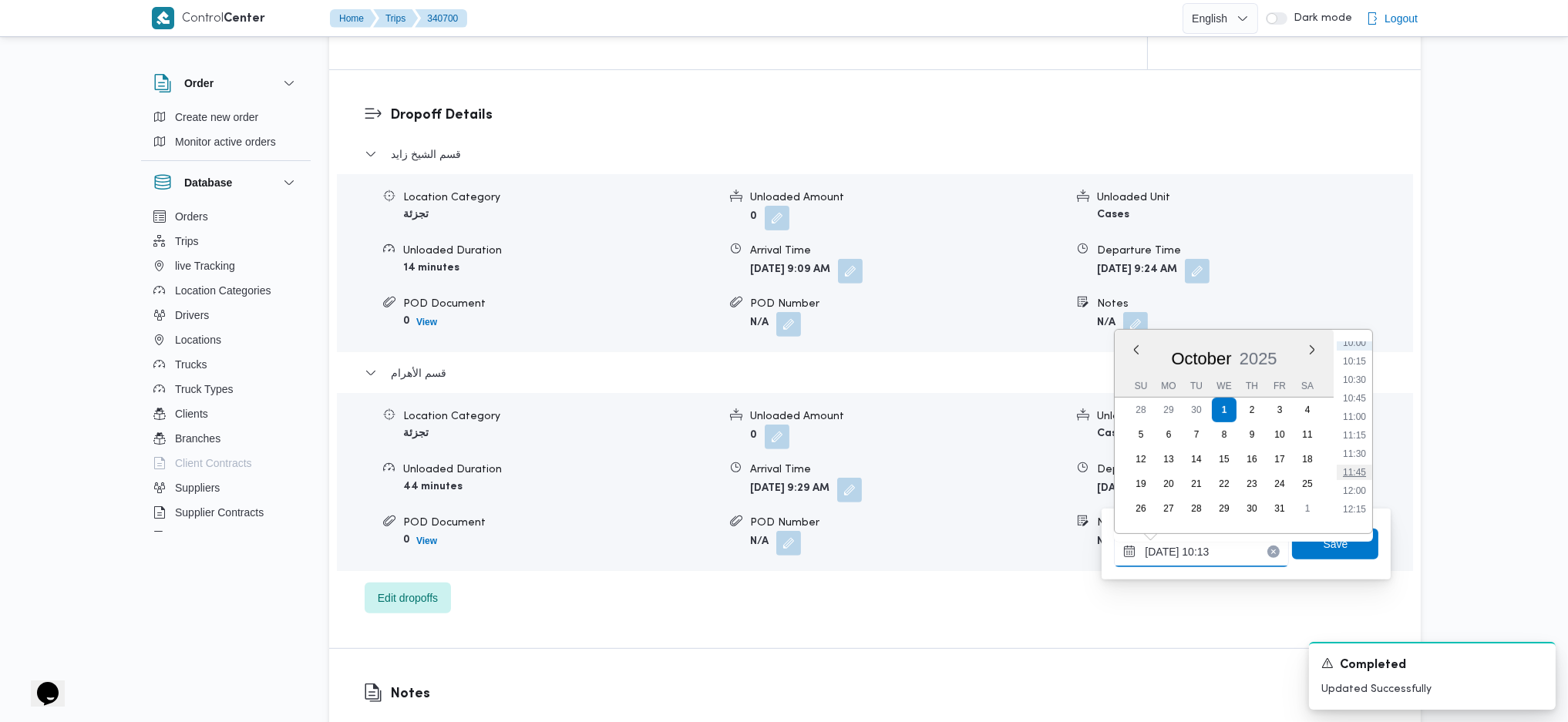
scroll to position [854, 0]
click at [1295, 450] on li "13:00" at bounding box center [1354, 458] width 35 height 16
type input "01/10/2025 13:00"
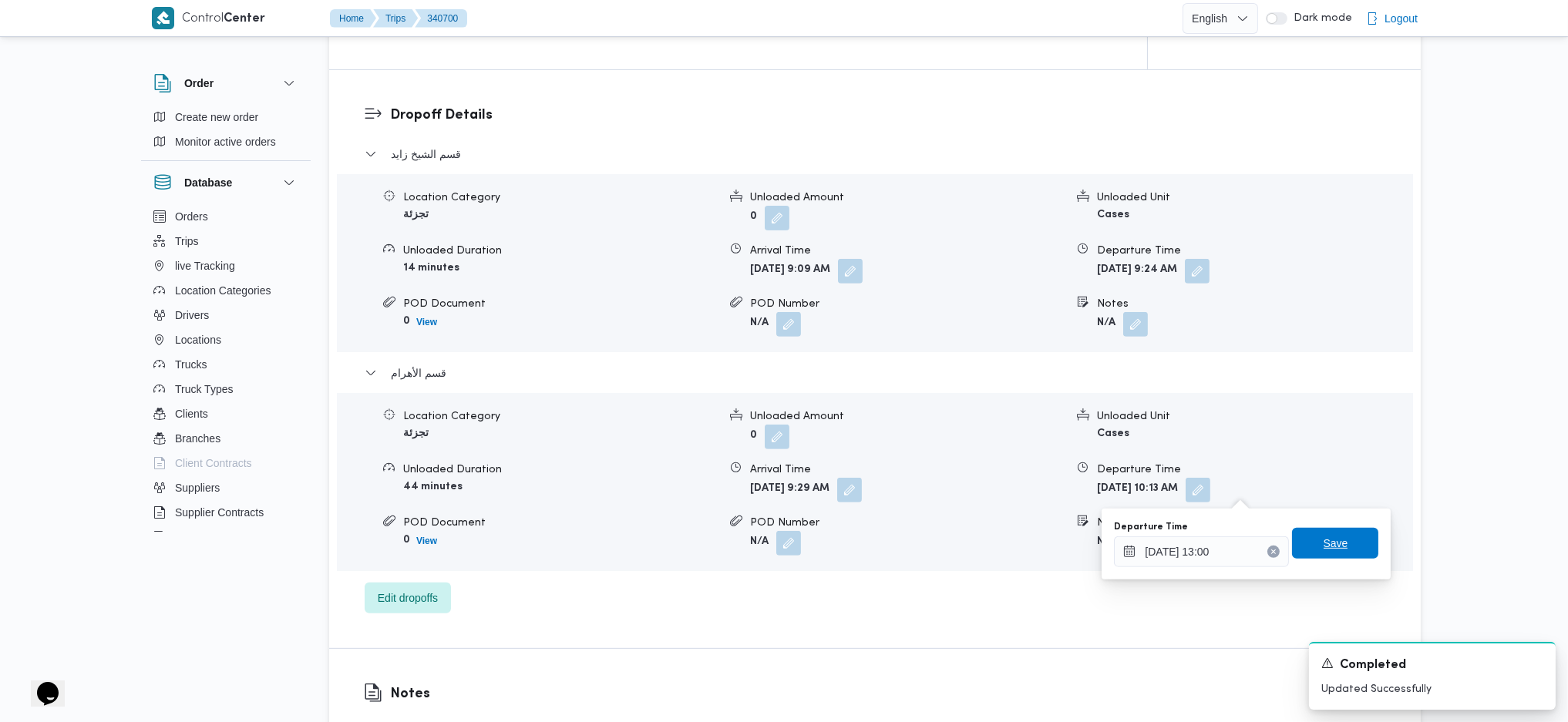
click at [1295, 480] on span "Save" at bounding box center [1335, 543] width 24 height 19
click at [908, 480] on form "Wed, Oct 1, 2025 9:29 AM" at bounding box center [907, 489] width 314 height 24
click at [903, 472] on div "Arrival Time" at bounding box center [907, 469] width 314 height 16
click at [862, 480] on span at bounding box center [846, 489] width 32 height 24
click at [866, 480] on form "N/A" at bounding box center [907, 543] width 314 height 24
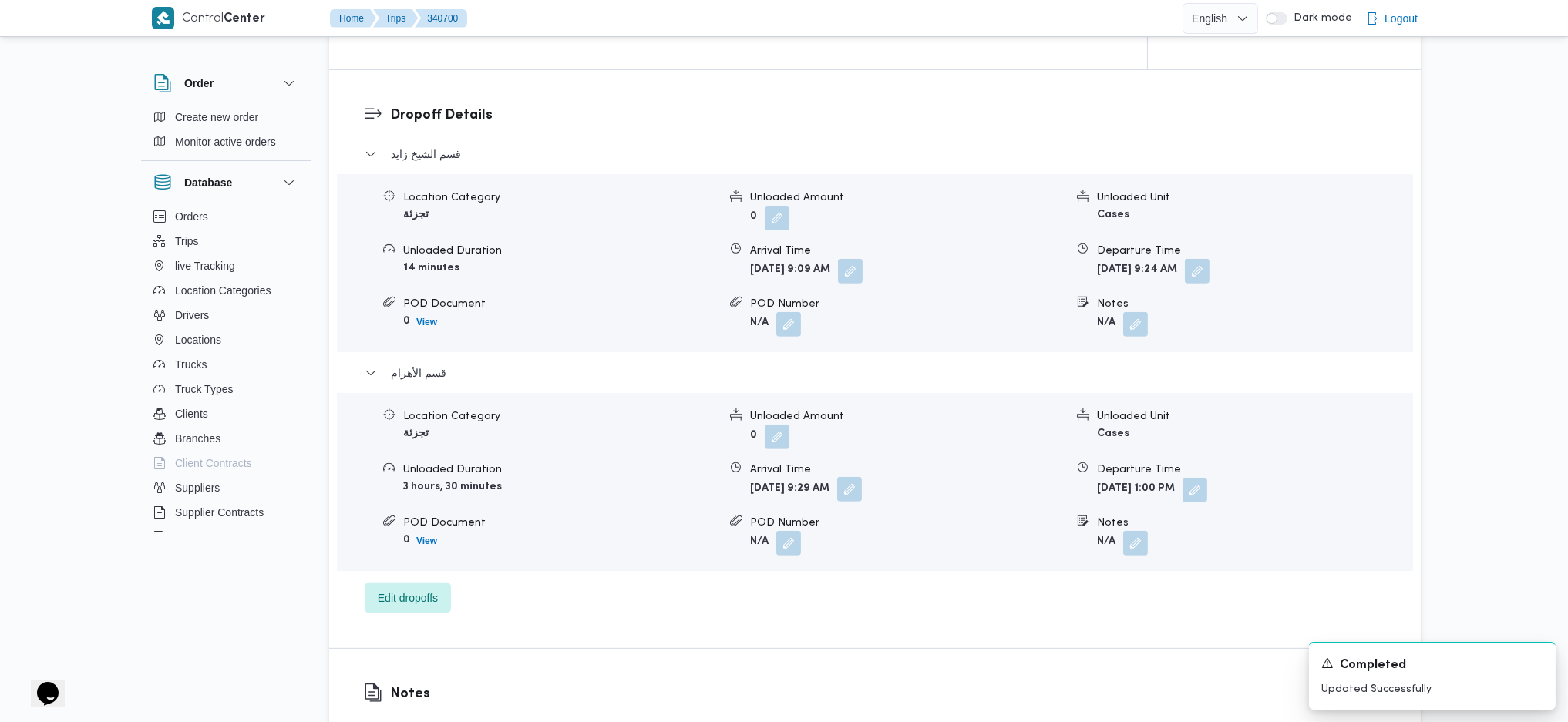
click at [862, 480] on button "button" at bounding box center [849, 489] width 24 height 24
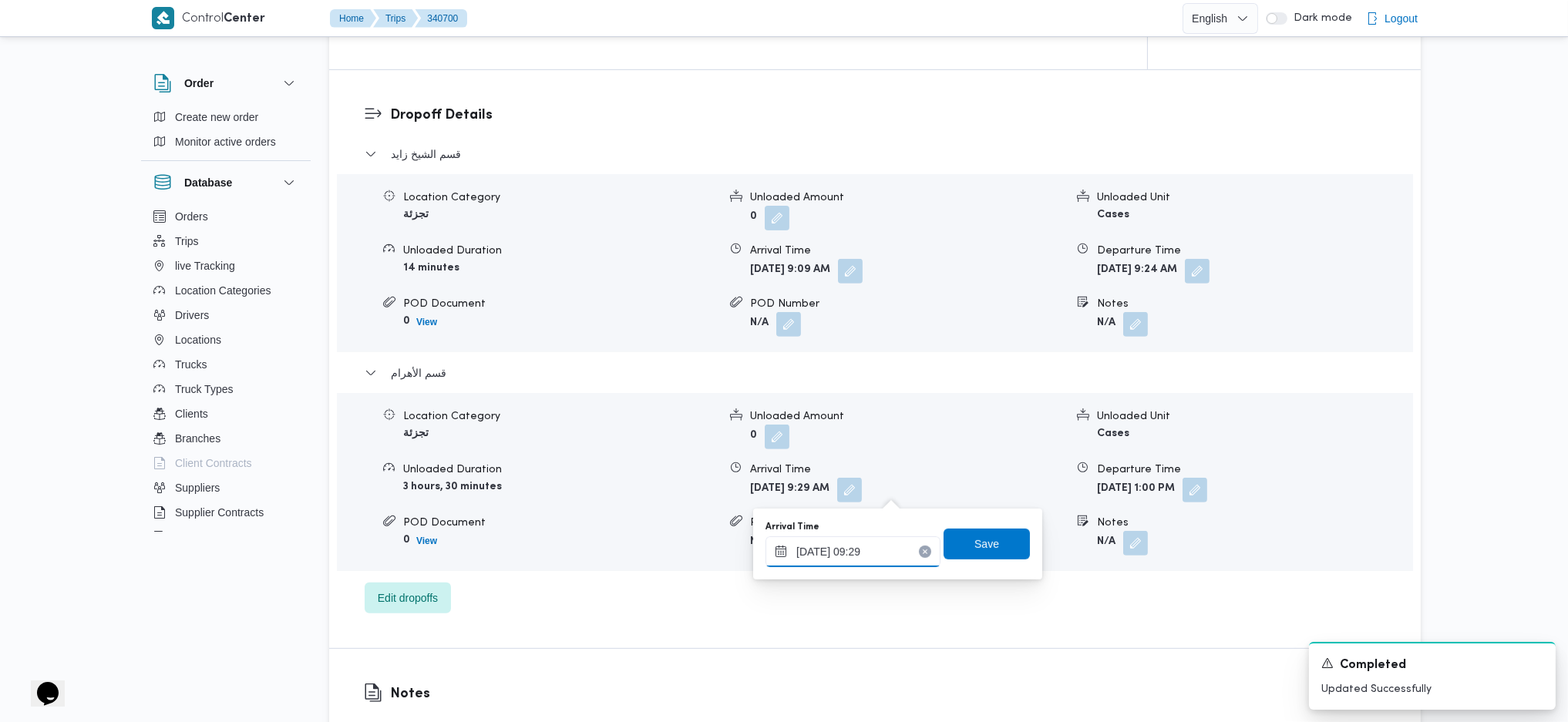
click at [878, 480] on input "01/10/2025 09:29" at bounding box center [853, 551] width 175 height 31
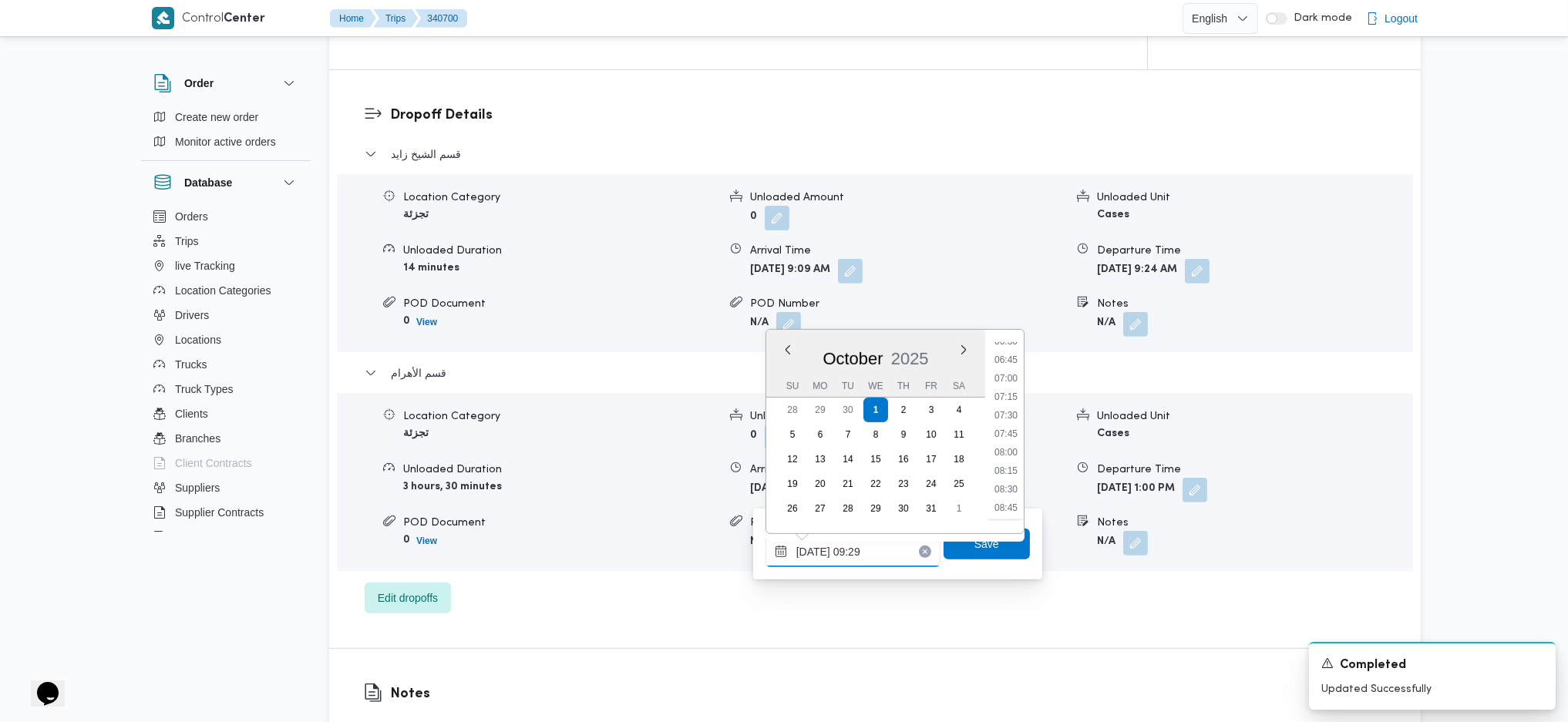
scroll to position [695, 0]
click at [1005, 480] on li "11:30" at bounding box center [1005, 506] width 35 height 16
type input "01/10/2025 11:30"
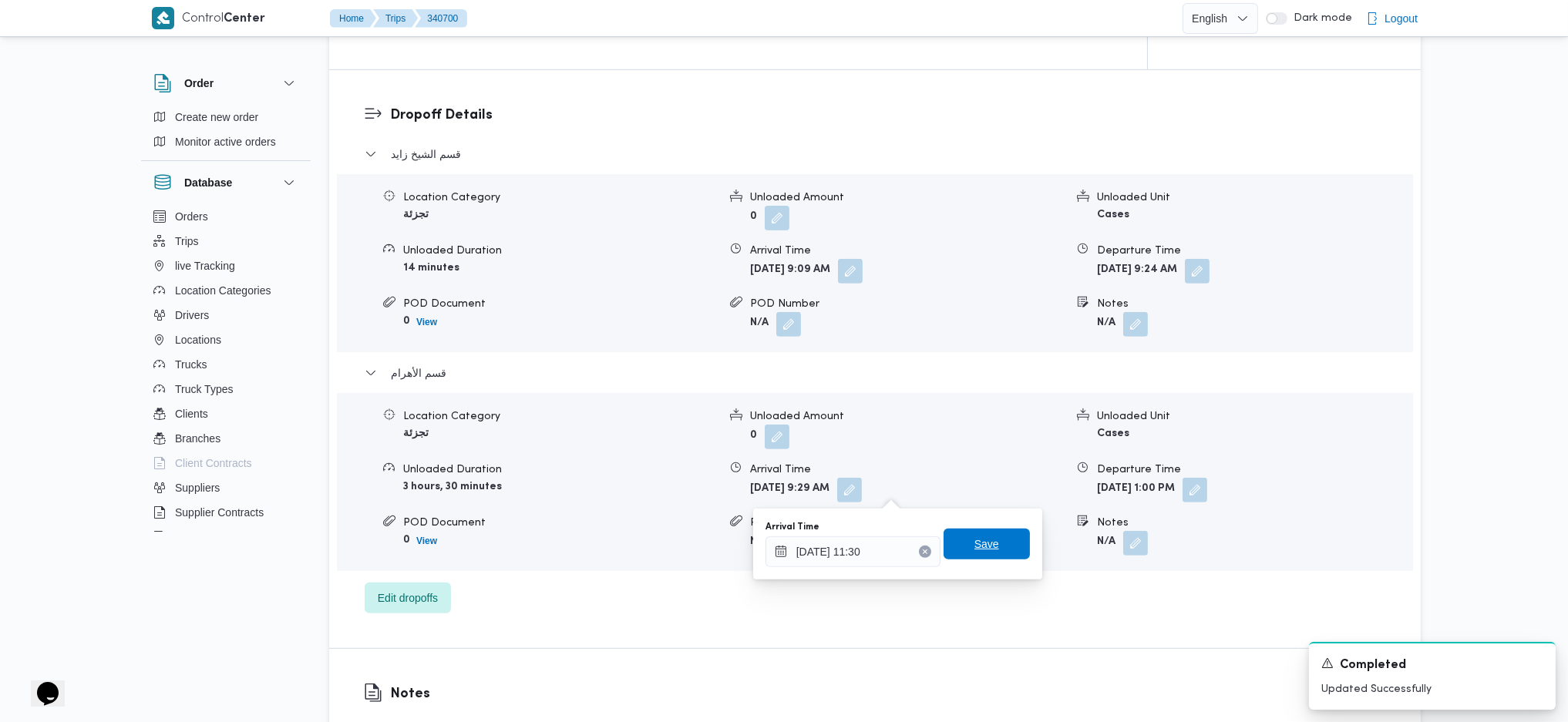
drag, startPoint x: 966, startPoint y: 546, endPoint x: 1095, endPoint y: 466, distance: 151.8
click at [975, 480] on span "Save" at bounding box center [987, 544] width 24 height 19
click at [864, 480] on button "button" at bounding box center [851, 489] width 24 height 24
click at [865, 480] on input "01/10/2025 11:30" at bounding box center [854, 551] width 175 height 31
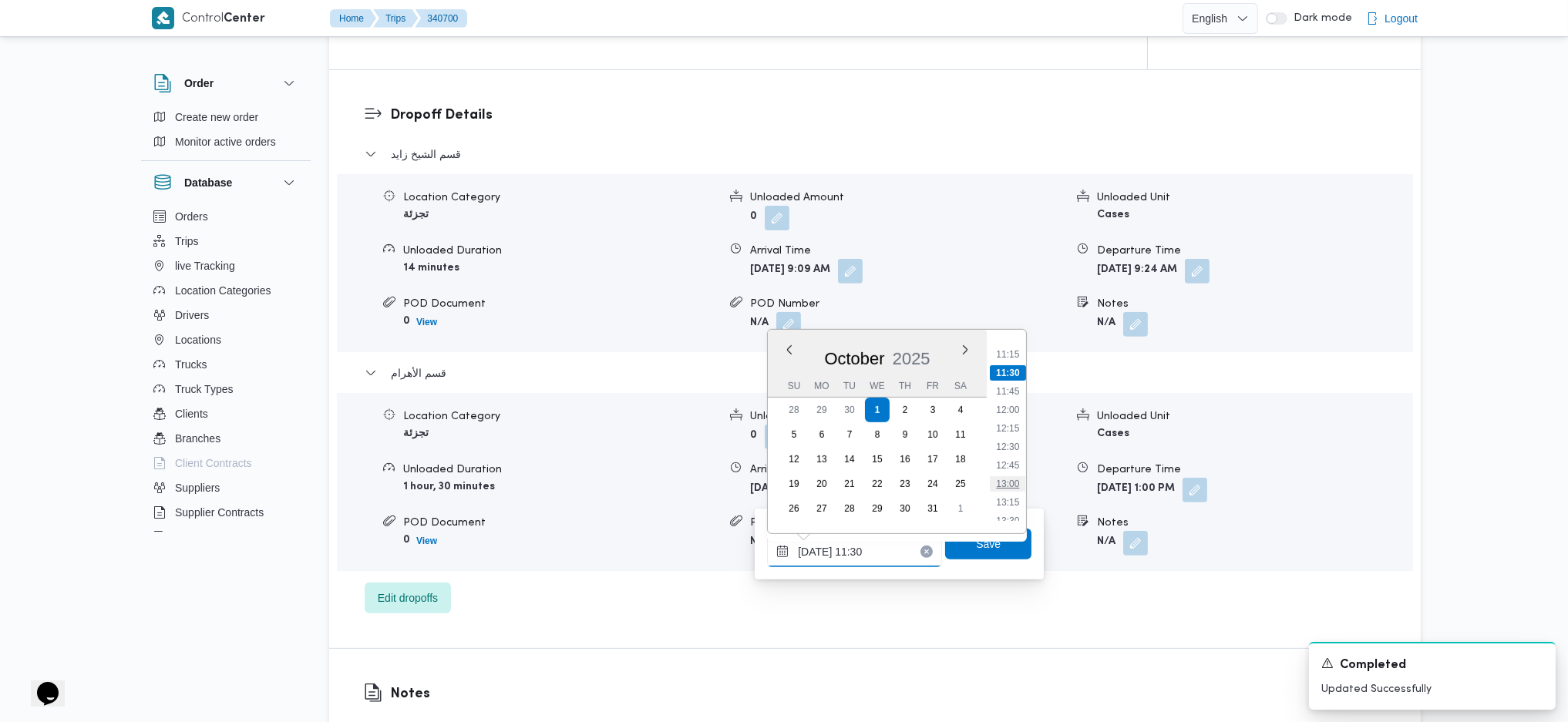
scroll to position [861, 0]
click at [1007, 432] on li "12:45" at bounding box center [1008, 431] width 35 height 16
type input "01/10/2025 12:45"
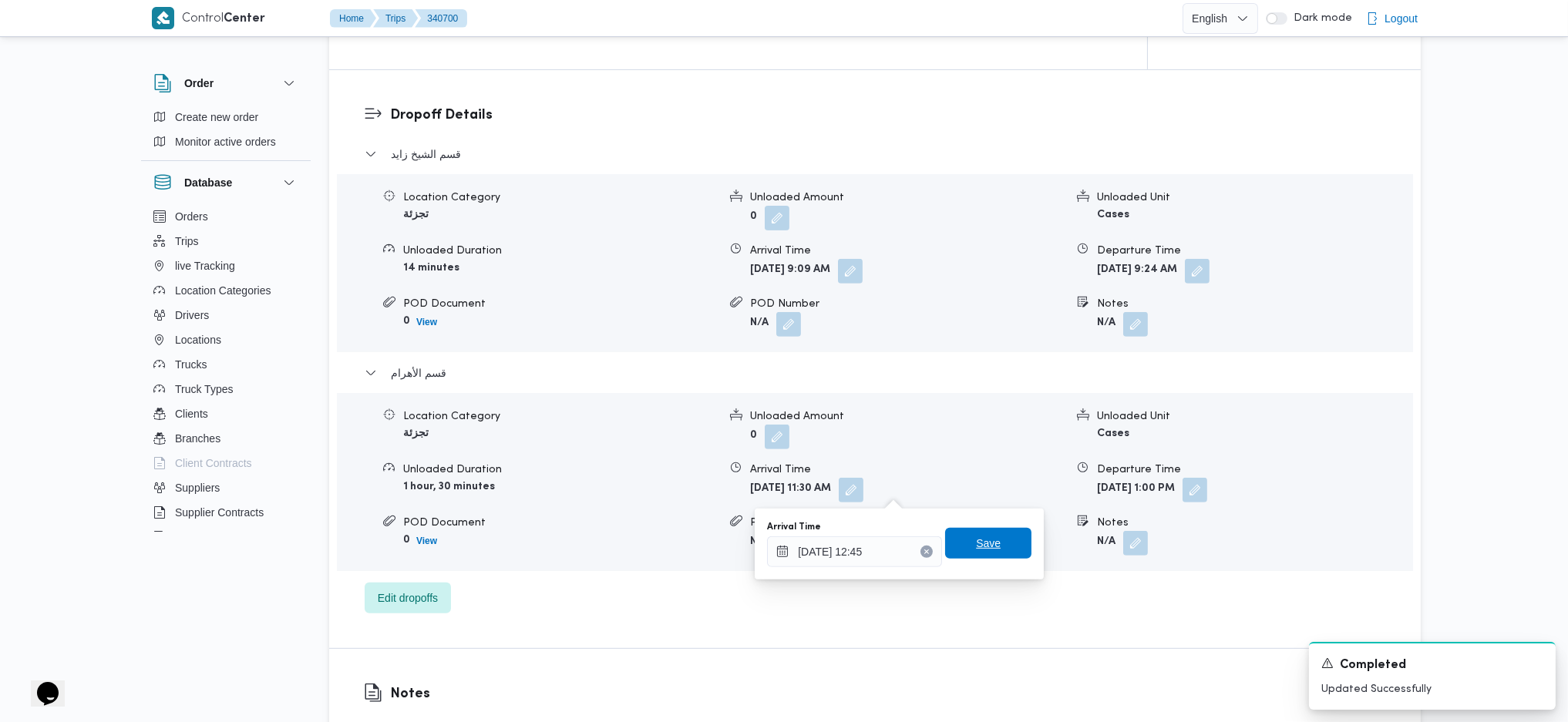
click at [987, 480] on span "Save" at bounding box center [988, 543] width 24 height 19
drag, startPoint x: 1244, startPoint y: 269, endPoint x: 1243, endPoint y: 280, distance: 11.0
click at [1210, 275] on button "button" at bounding box center [1197, 270] width 24 height 24
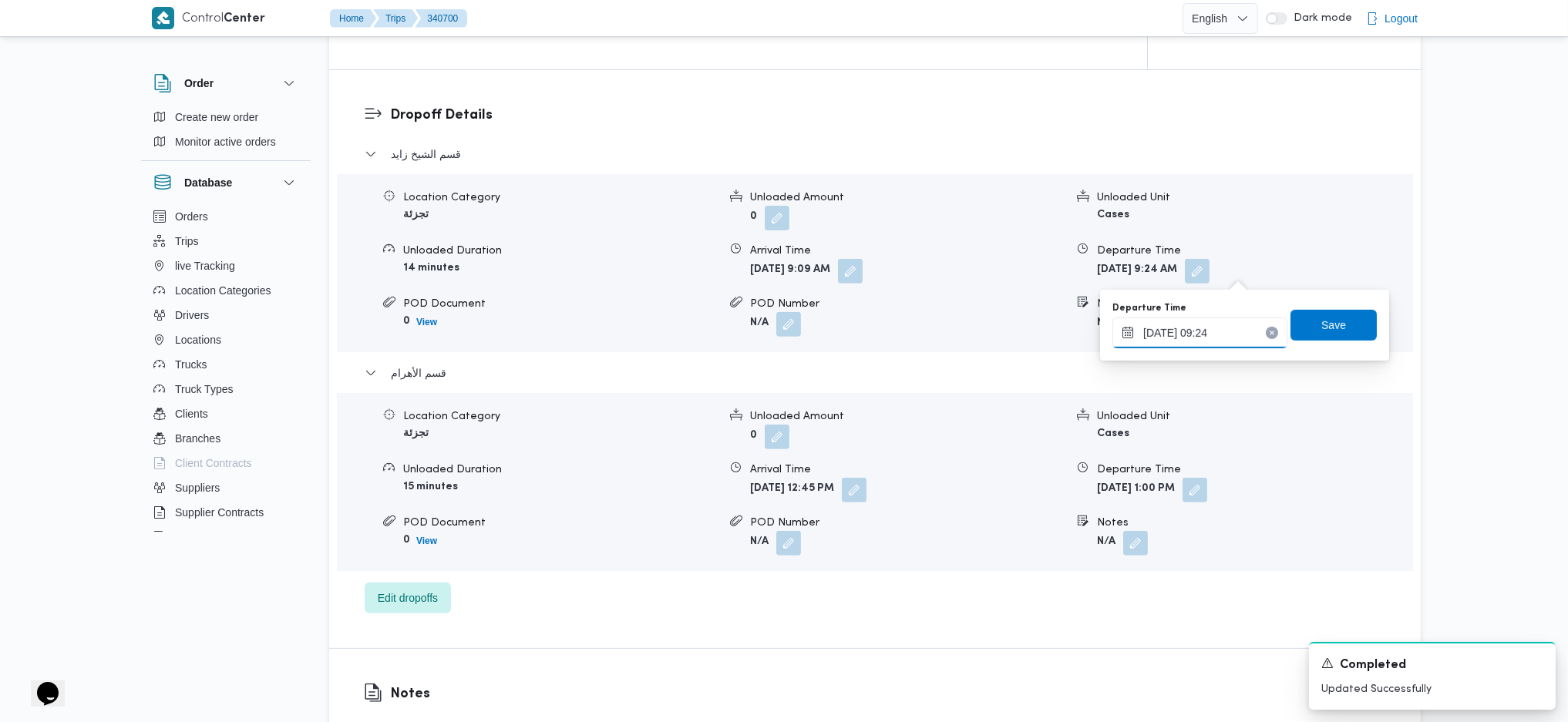
click at [1184, 337] on input "01/10/2025 09:24" at bounding box center [1200, 332] width 175 height 31
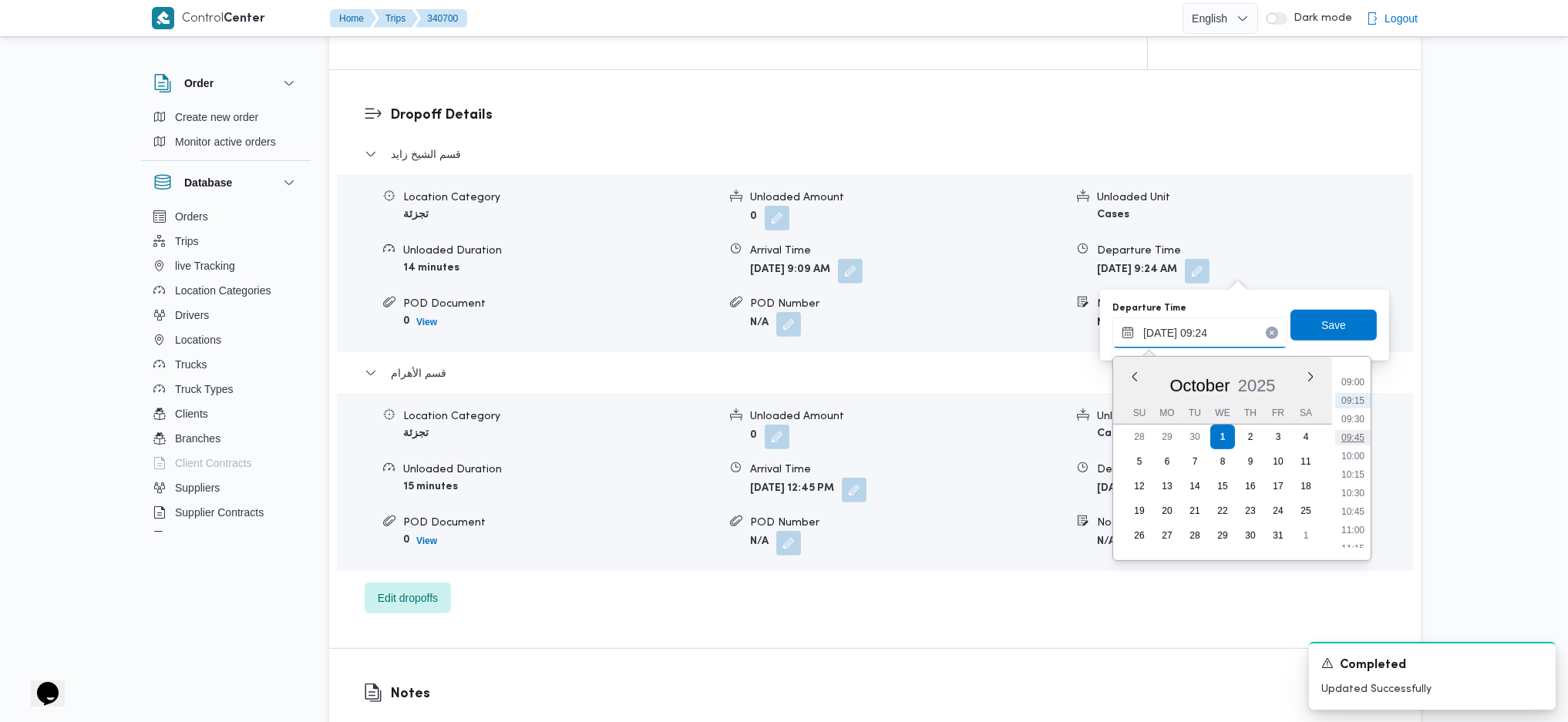
scroll to position [695, 0]
click at [1295, 480] on li "11:30" at bounding box center [1353, 532] width 35 height 16
type input "01/10/2025 11:30"
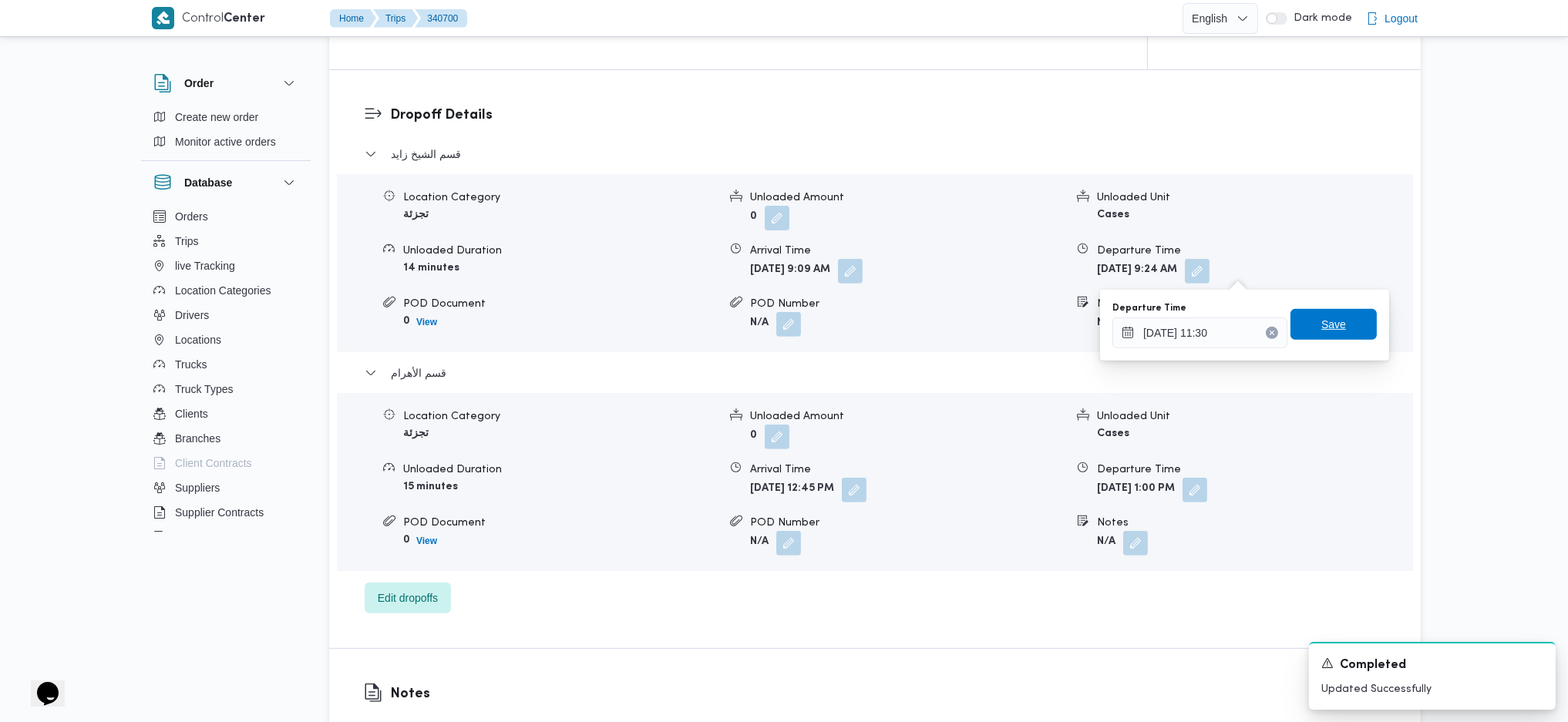
click at [1295, 328] on span "Save" at bounding box center [1334, 324] width 24 height 19
click at [863, 272] on button "button" at bounding box center [850, 270] width 24 height 24
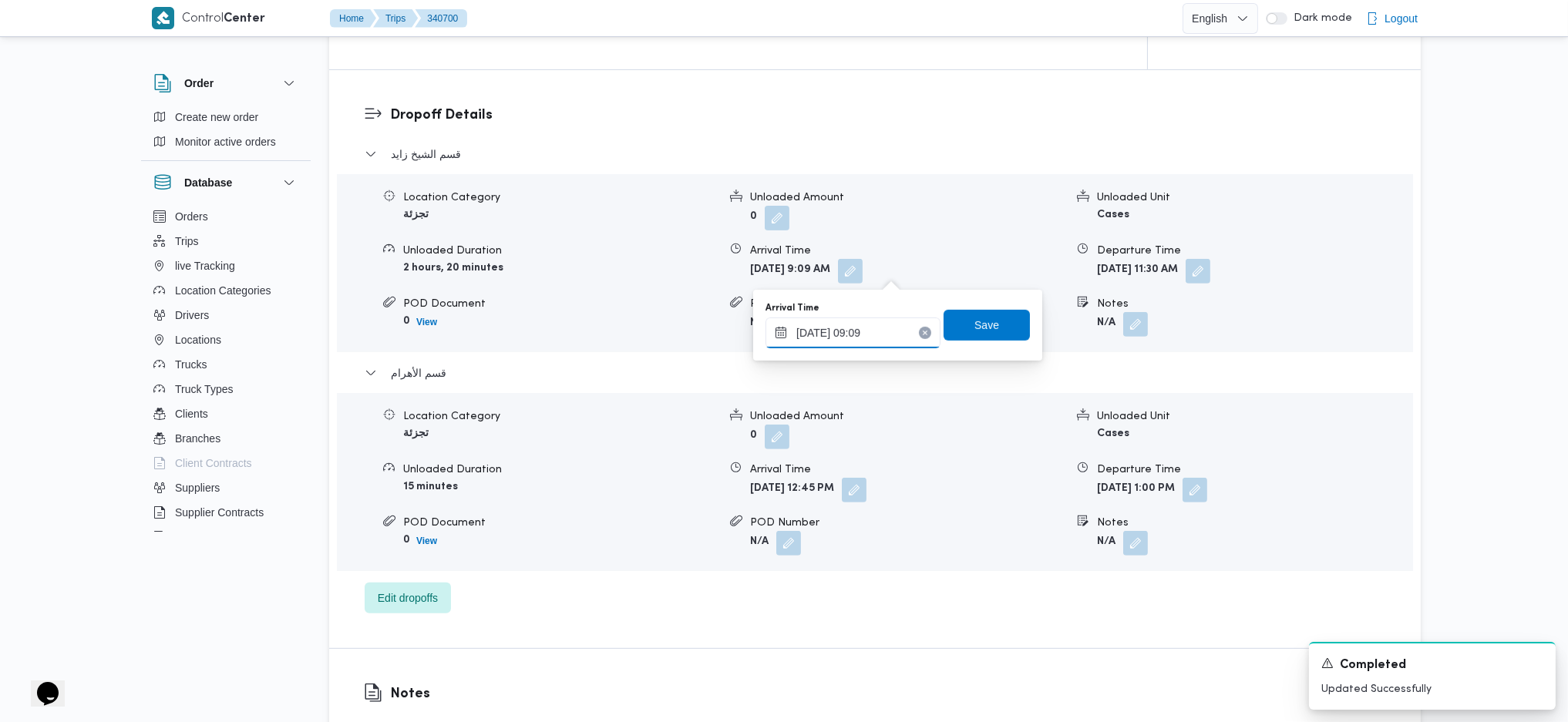
click at [871, 342] on input "01/10/2025 09:09" at bounding box center [853, 332] width 175 height 31
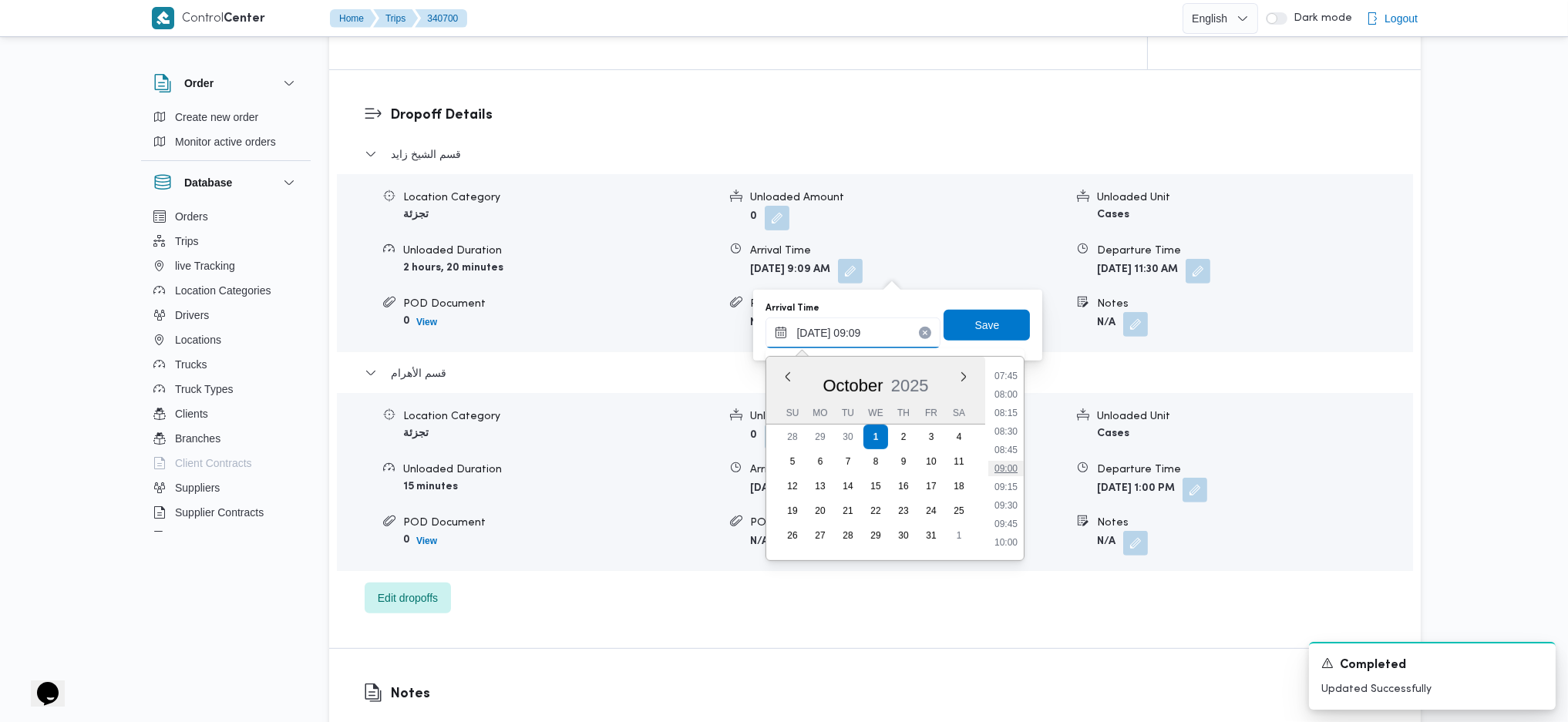
scroll to position [780, 0]
click at [1005, 430] on li "11:15" at bounding box center [1005, 429] width 35 height 16
type input "01/10/2025 11:15"
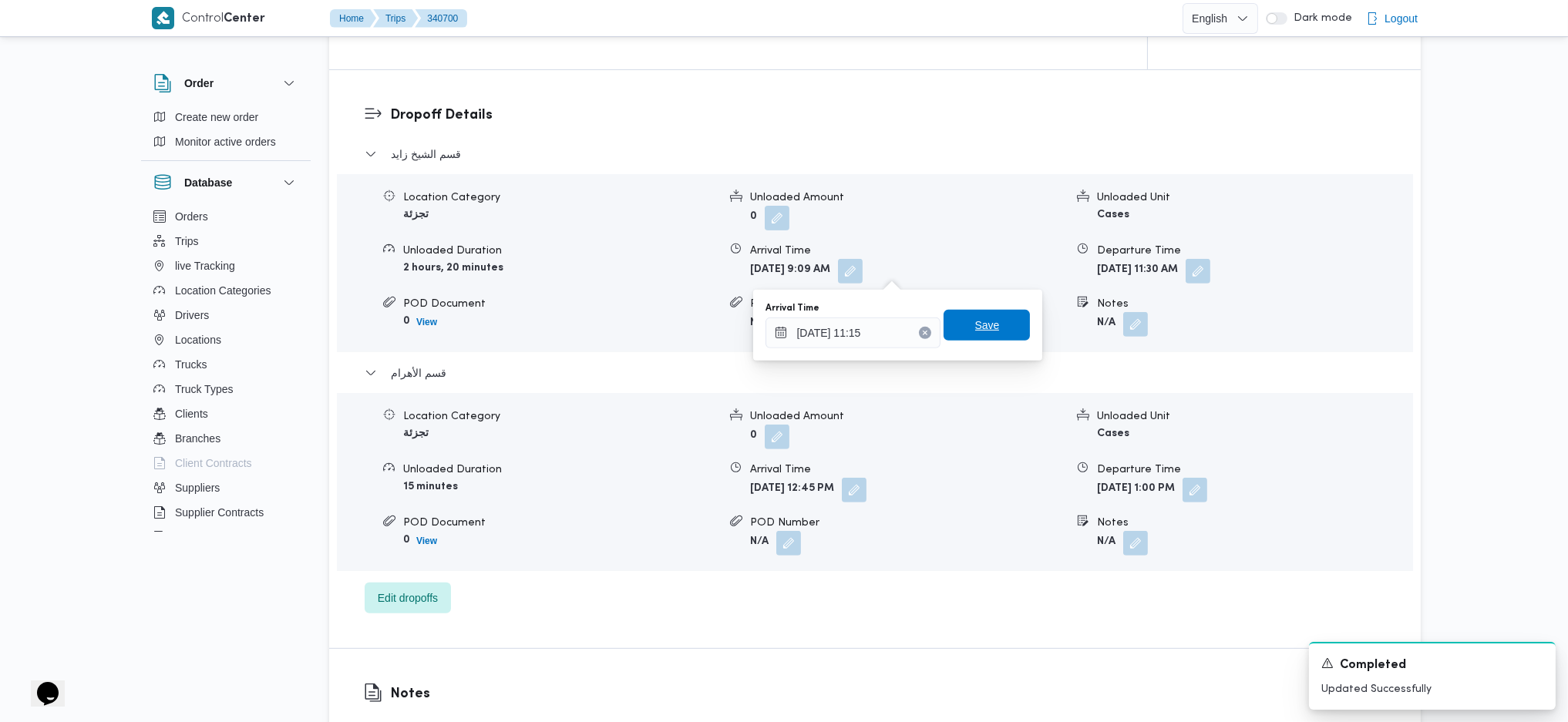
click at [976, 338] on span "Save" at bounding box center [987, 325] width 86 height 31
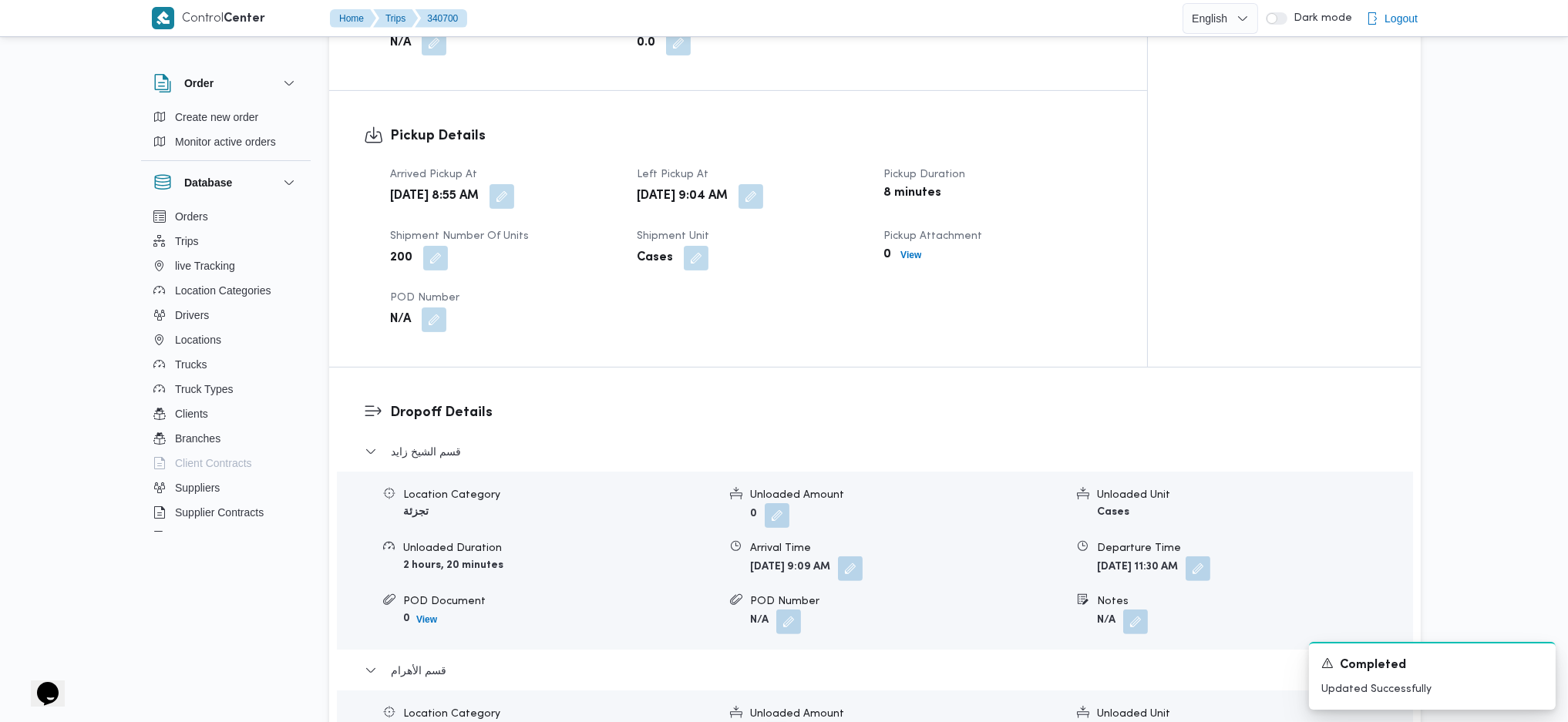
scroll to position [821, 0]
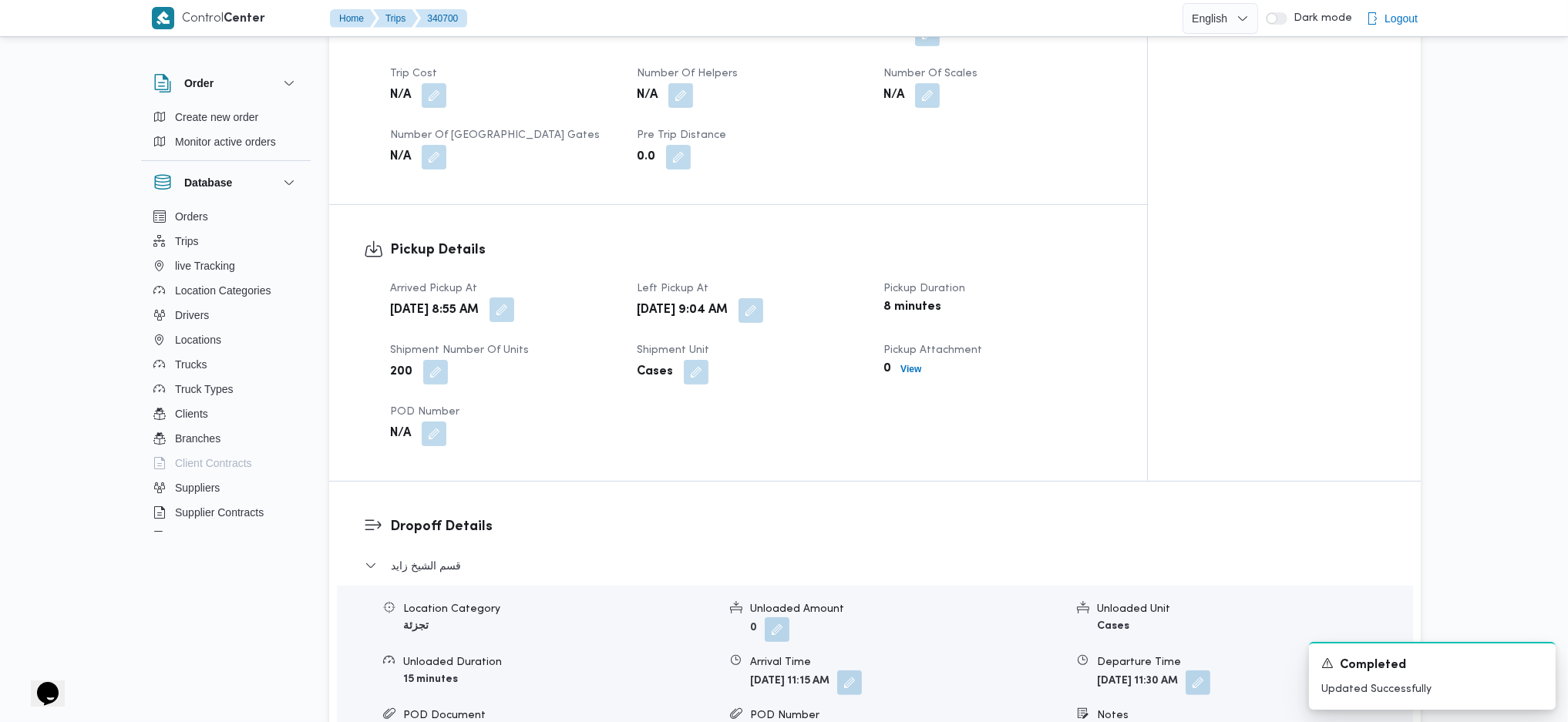
click at [514, 309] on button "button" at bounding box center [502, 309] width 24 height 24
click at [534, 362] on input "01/10/2025 08:55" at bounding box center [514, 372] width 175 height 31
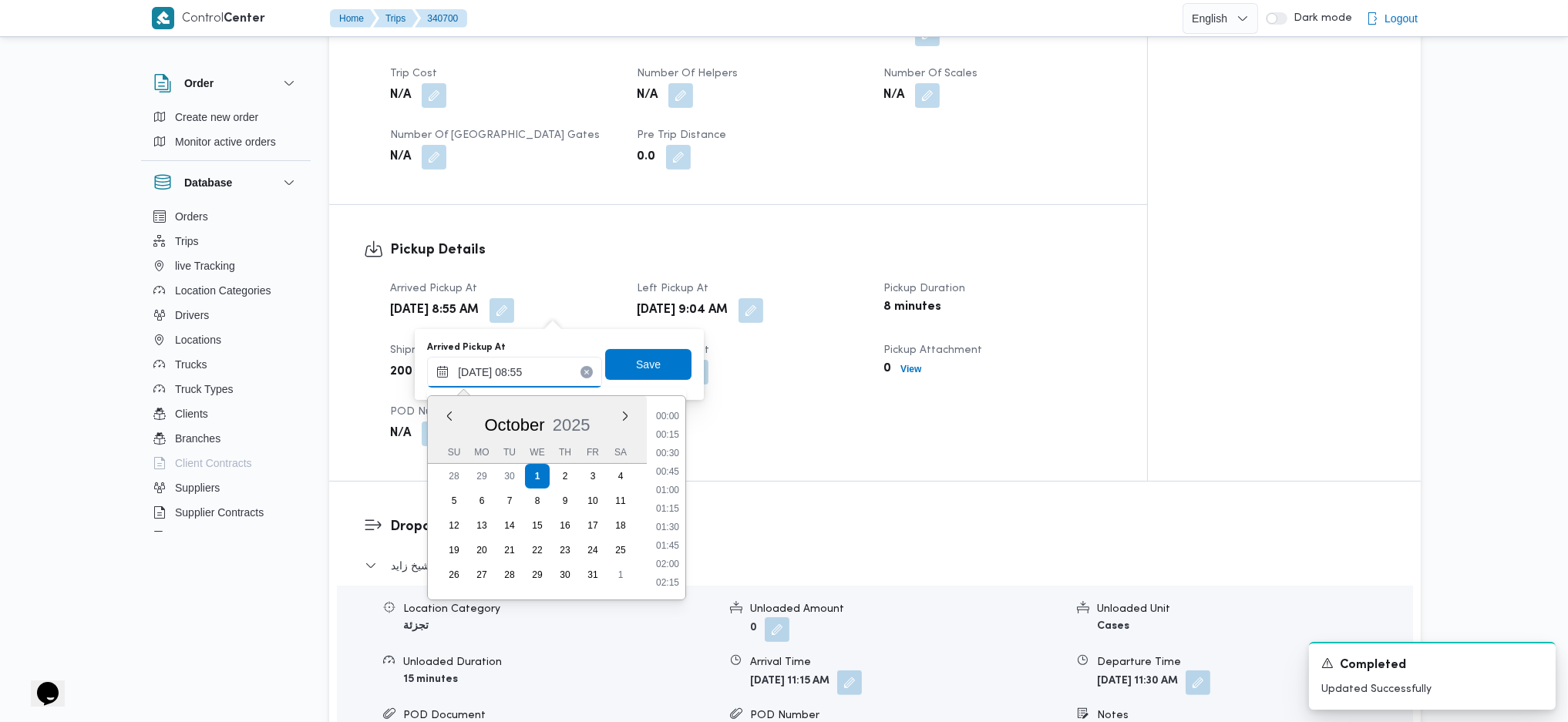
scroll to position [555, 0]
click at [671, 480] on li "08:45" at bounding box center [667, 508] width 35 height 16
type input "01/10/2025 08:45"
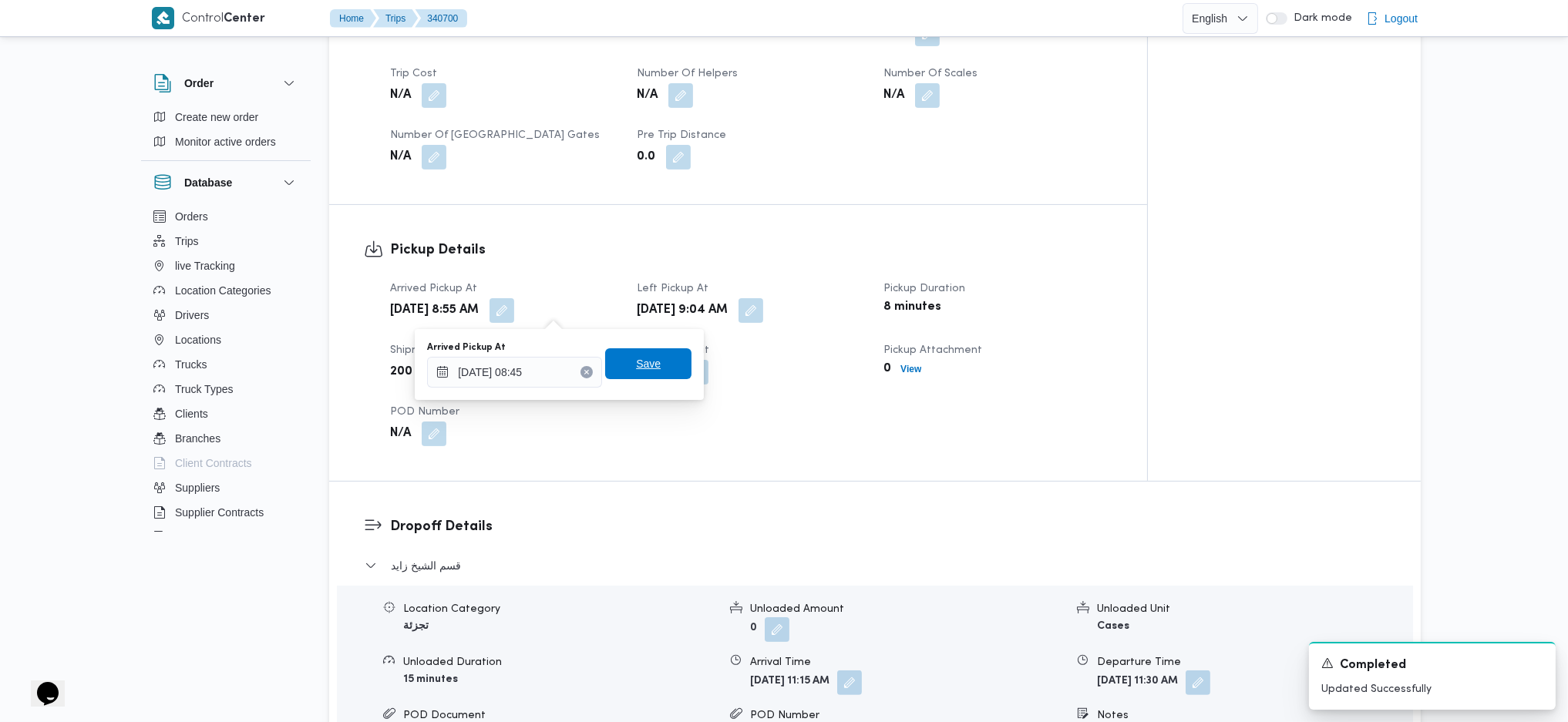
click at [649, 359] on span "Save" at bounding box center [648, 363] width 86 height 31
click at [802, 297] on div "Wed, Oct 1, 2025 9:04 AM" at bounding box center [751, 310] width 231 height 27
click at [763, 309] on button "button" at bounding box center [751, 309] width 24 height 24
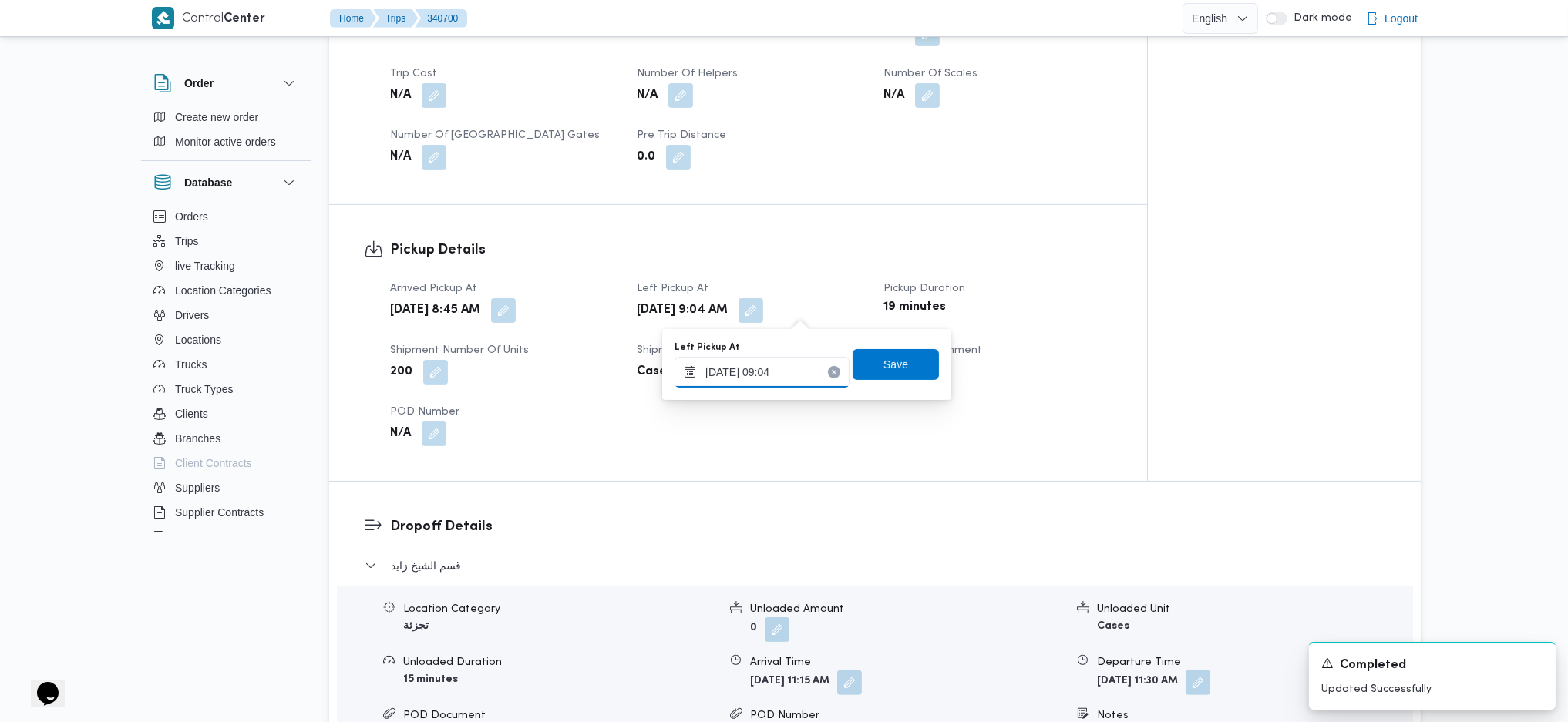
click at [767, 363] on input "01/10/2025 09:04" at bounding box center [762, 372] width 175 height 31
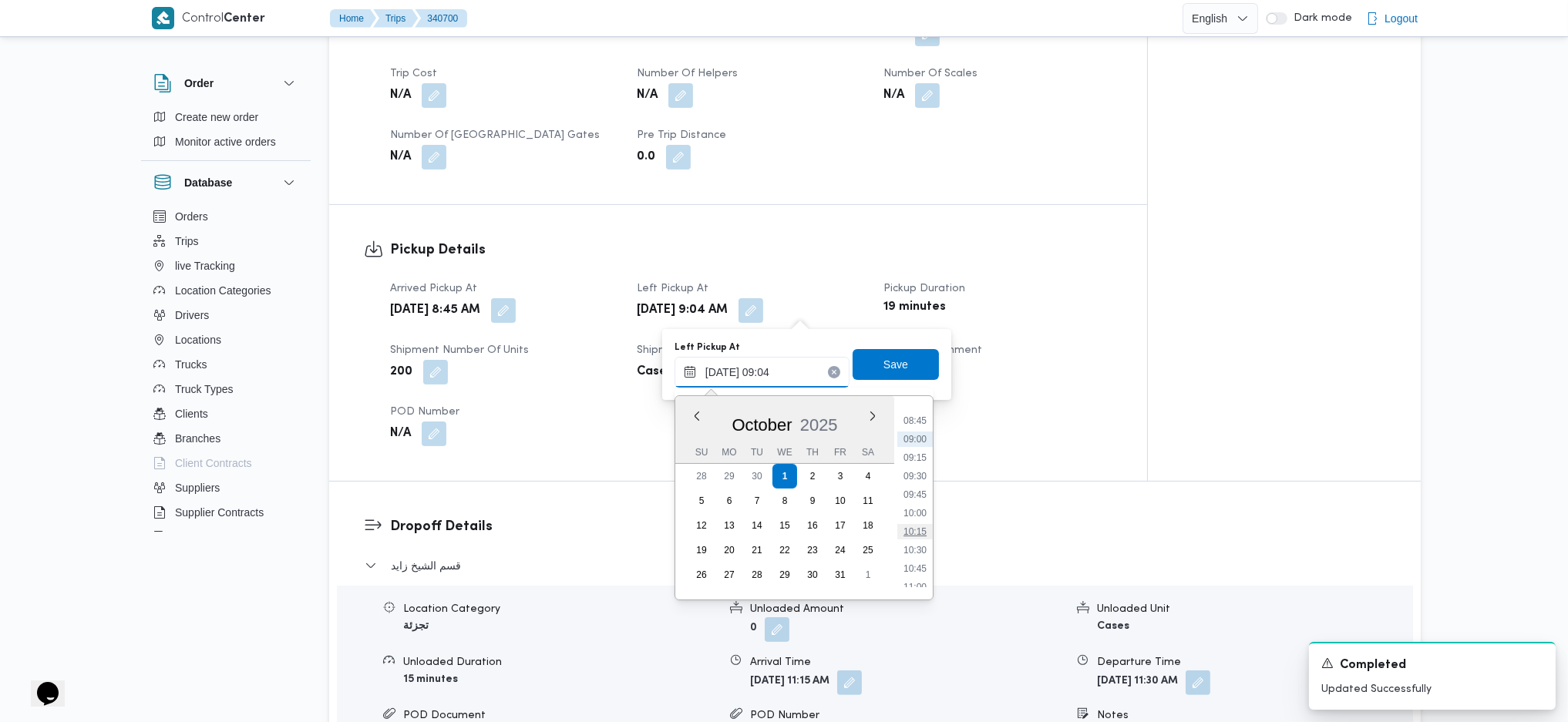
scroll to position [677, 0]
click at [906, 480] on li "10:00" at bounding box center [914, 479] width 35 height 16
type input "01/10/2025 10:00"
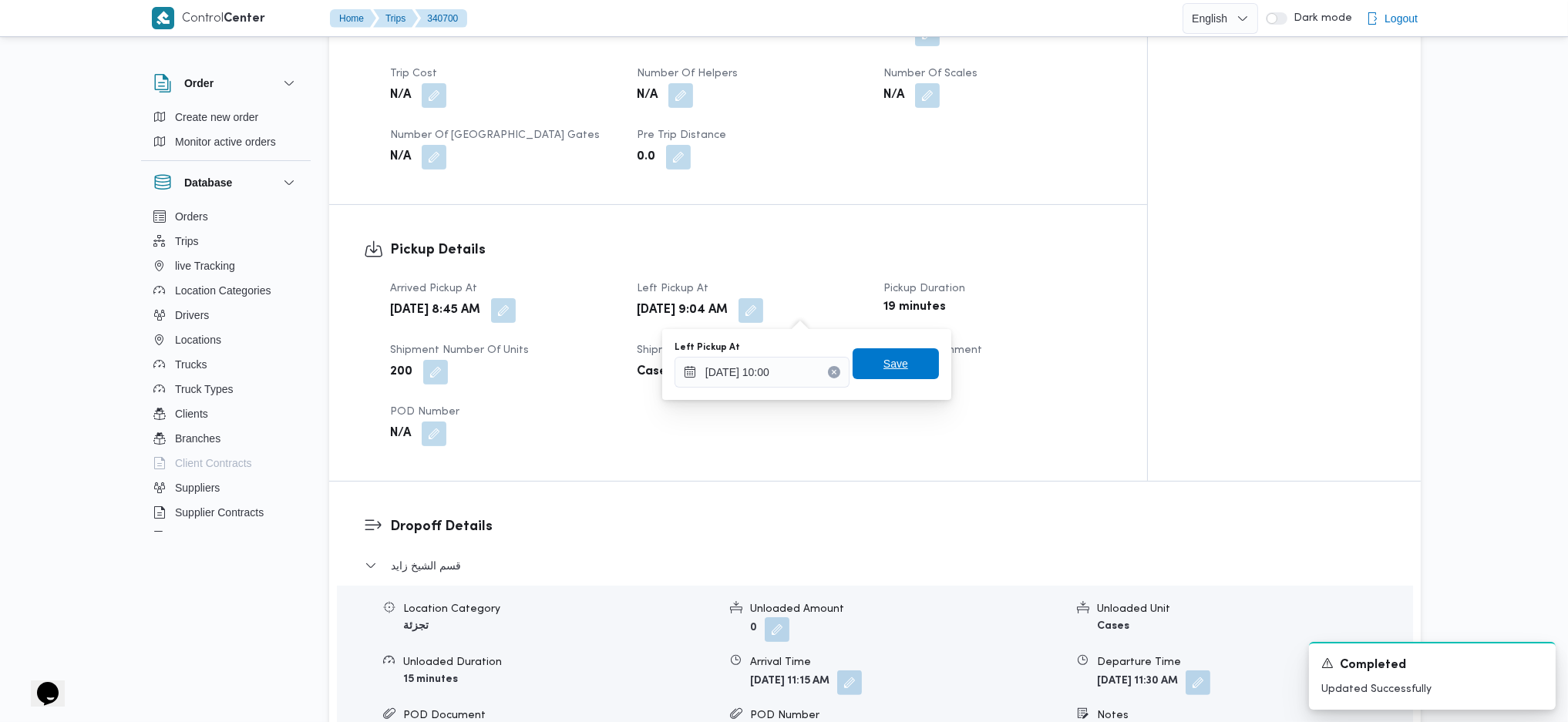
click at [884, 356] on span "Save" at bounding box center [896, 364] width 24 height 19
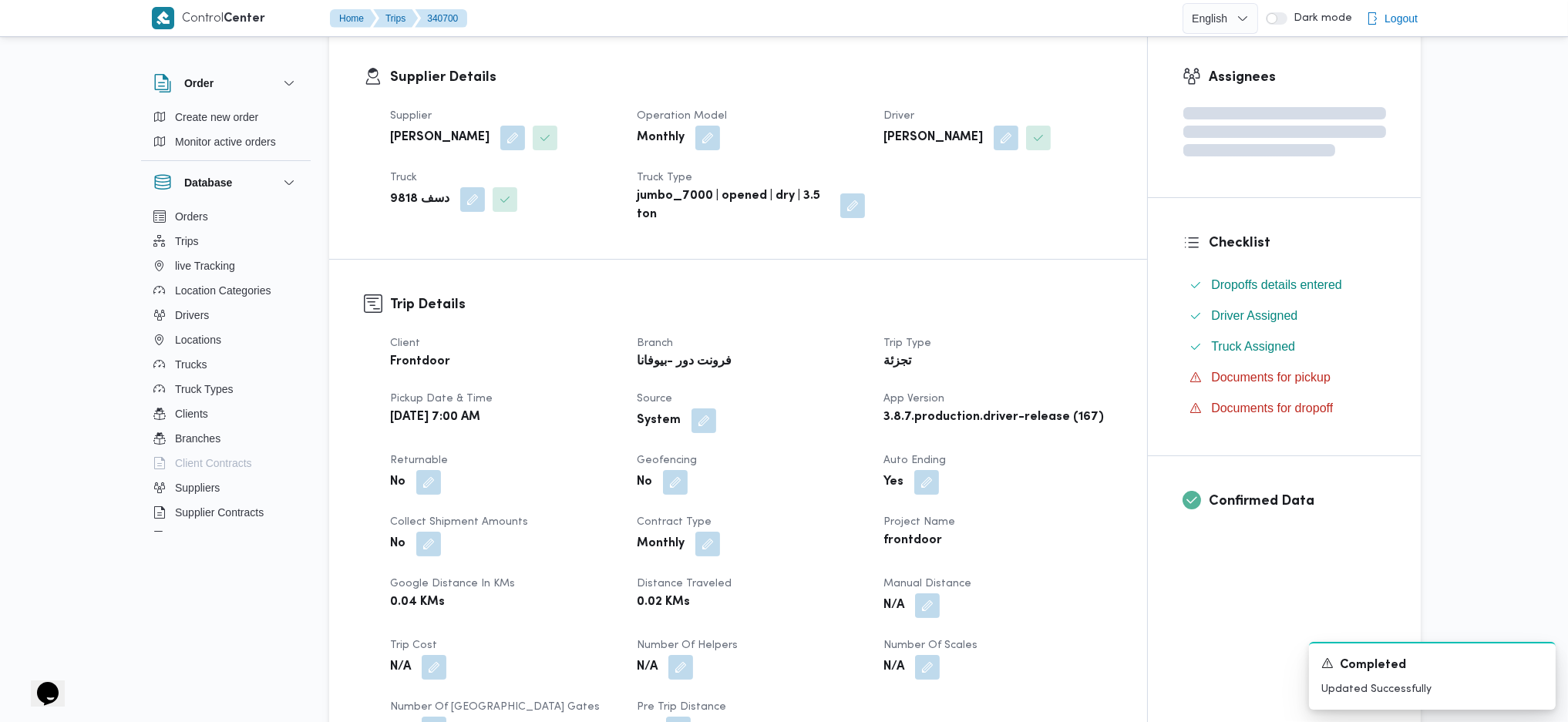
scroll to position [205, 0]
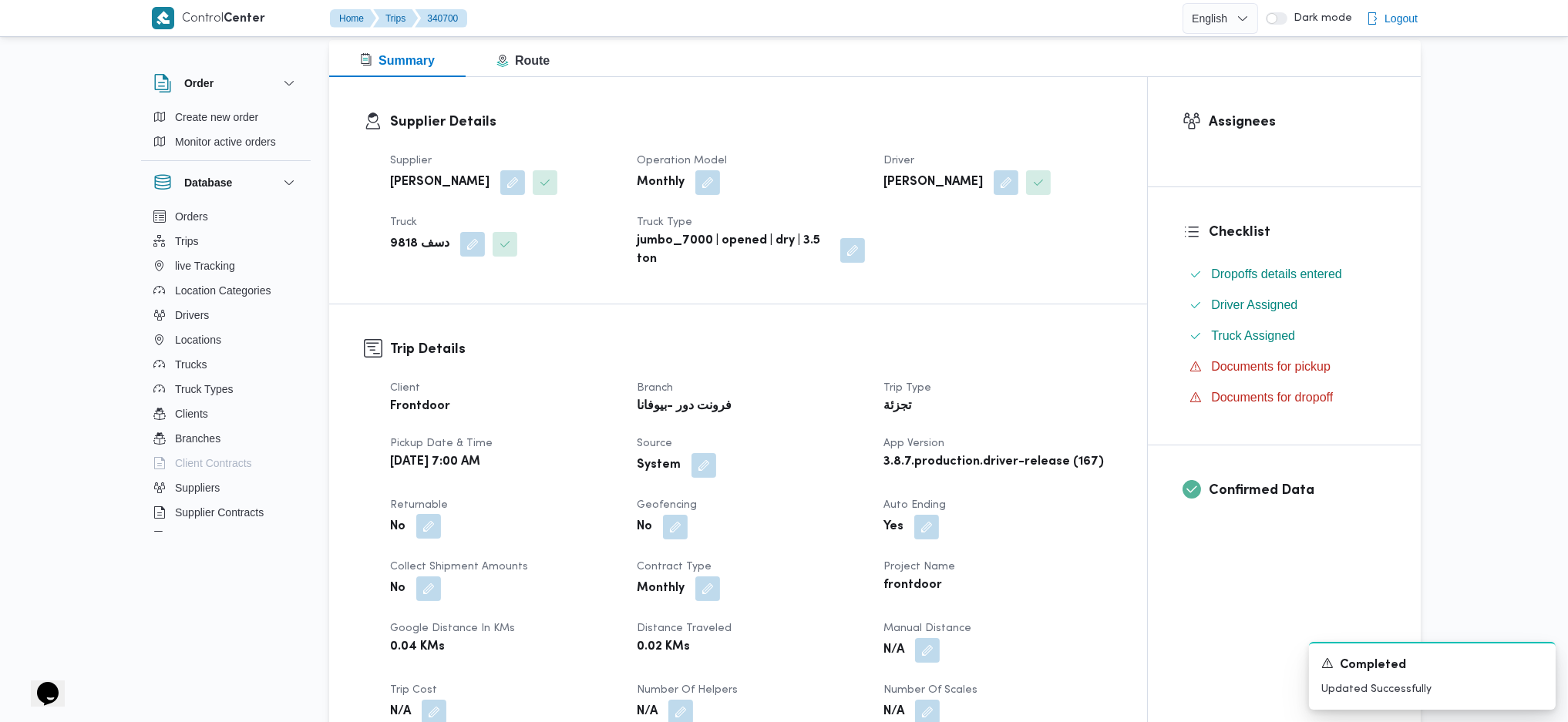
click at [425, 480] on button "button" at bounding box center [428, 525] width 24 height 24
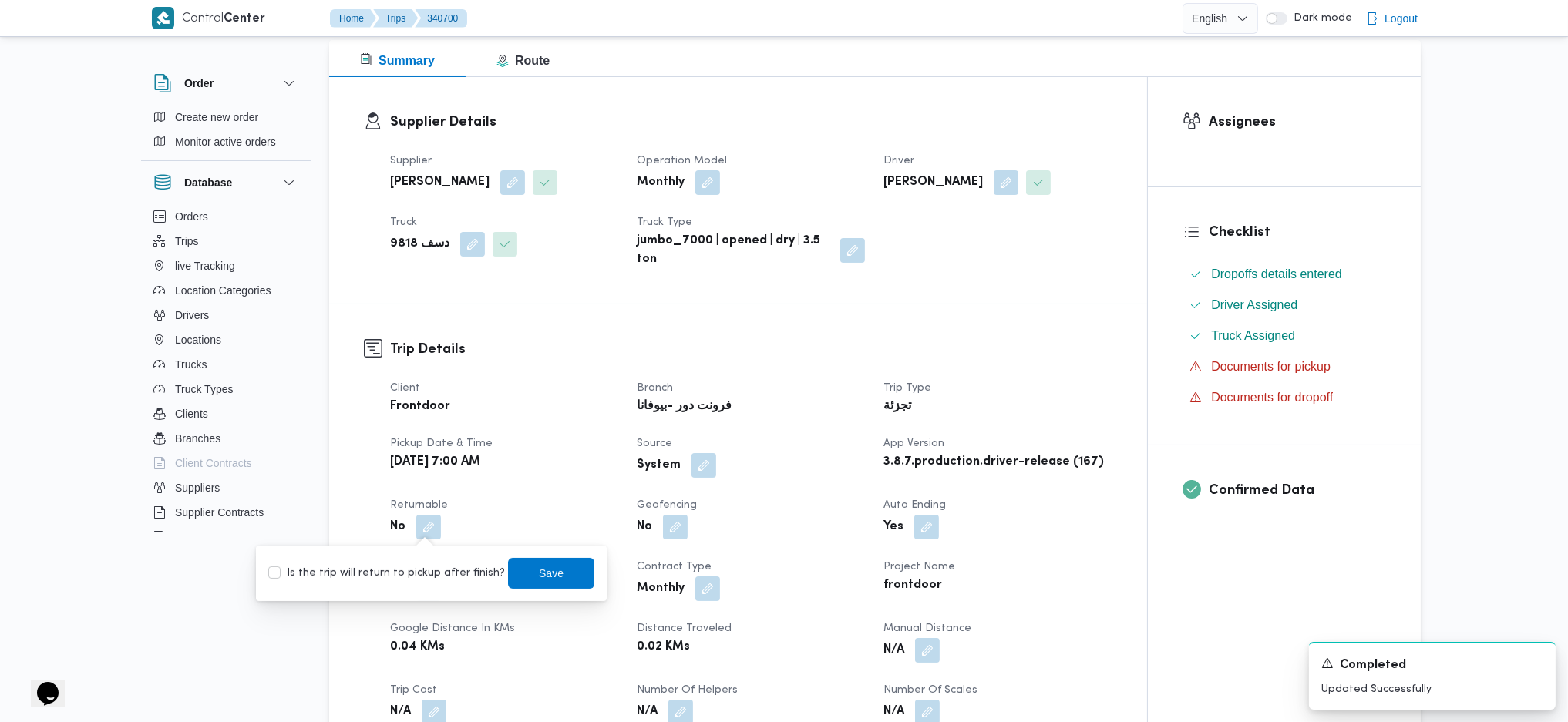
click at [420, 480] on label "Is the trip will return to pickup after finish?" at bounding box center [386, 573] width 237 height 19
checkbox input "true"
click at [494, 480] on div "Is the trip will return to pickup after finish? Save" at bounding box center [431, 572] width 329 height 34
click at [539, 480] on span "Save" at bounding box center [551, 572] width 24 height 19
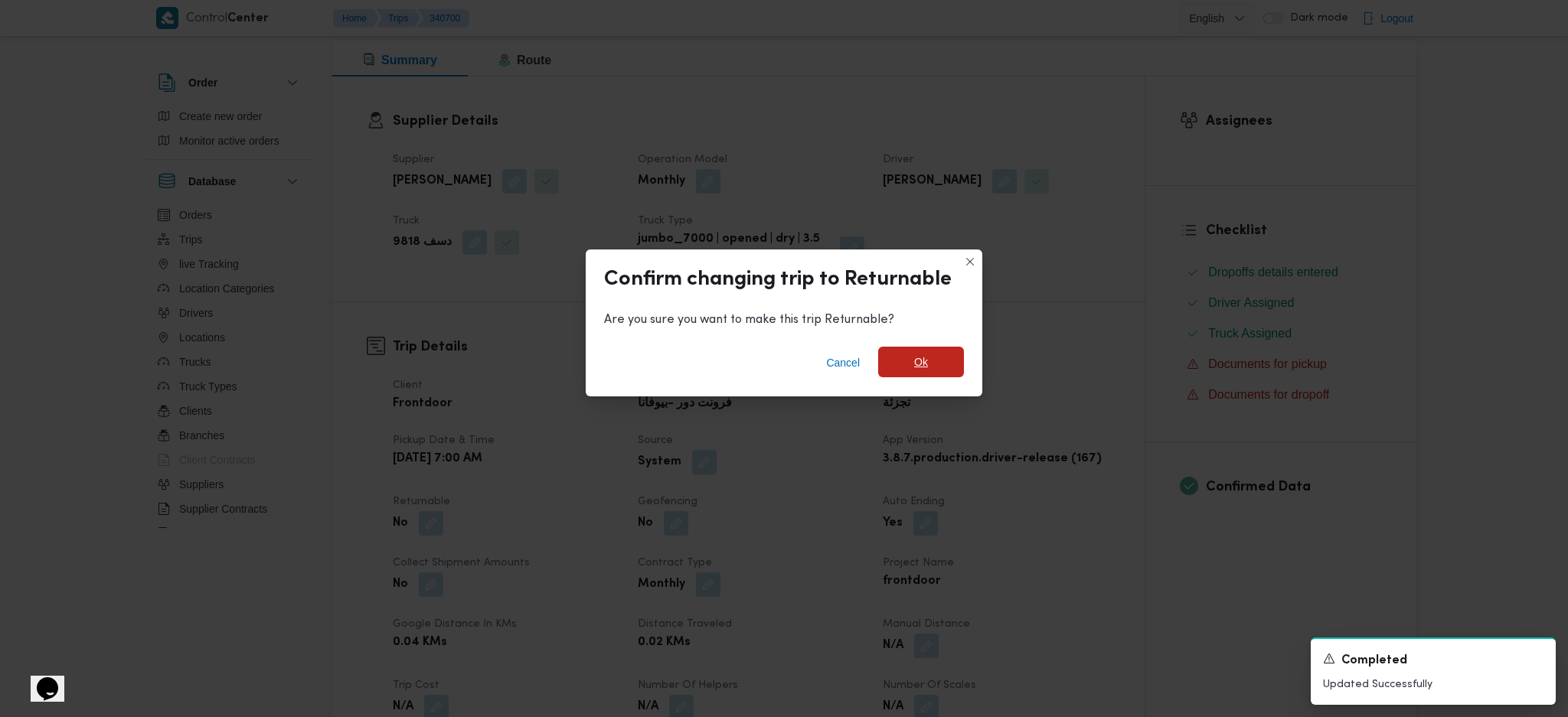
click at [912, 361] on span "Ok" at bounding box center [921, 362] width 86 height 30
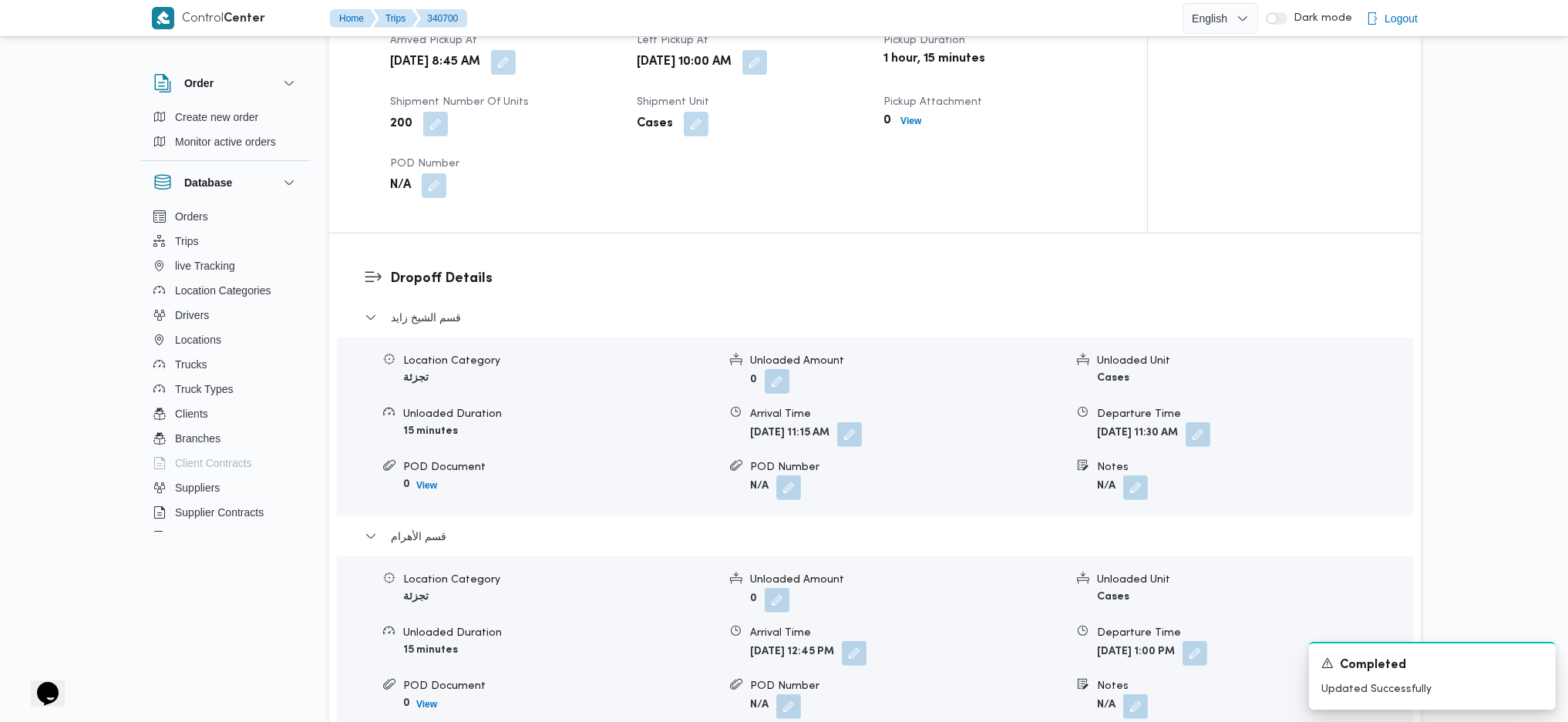
scroll to position [1233, 0]
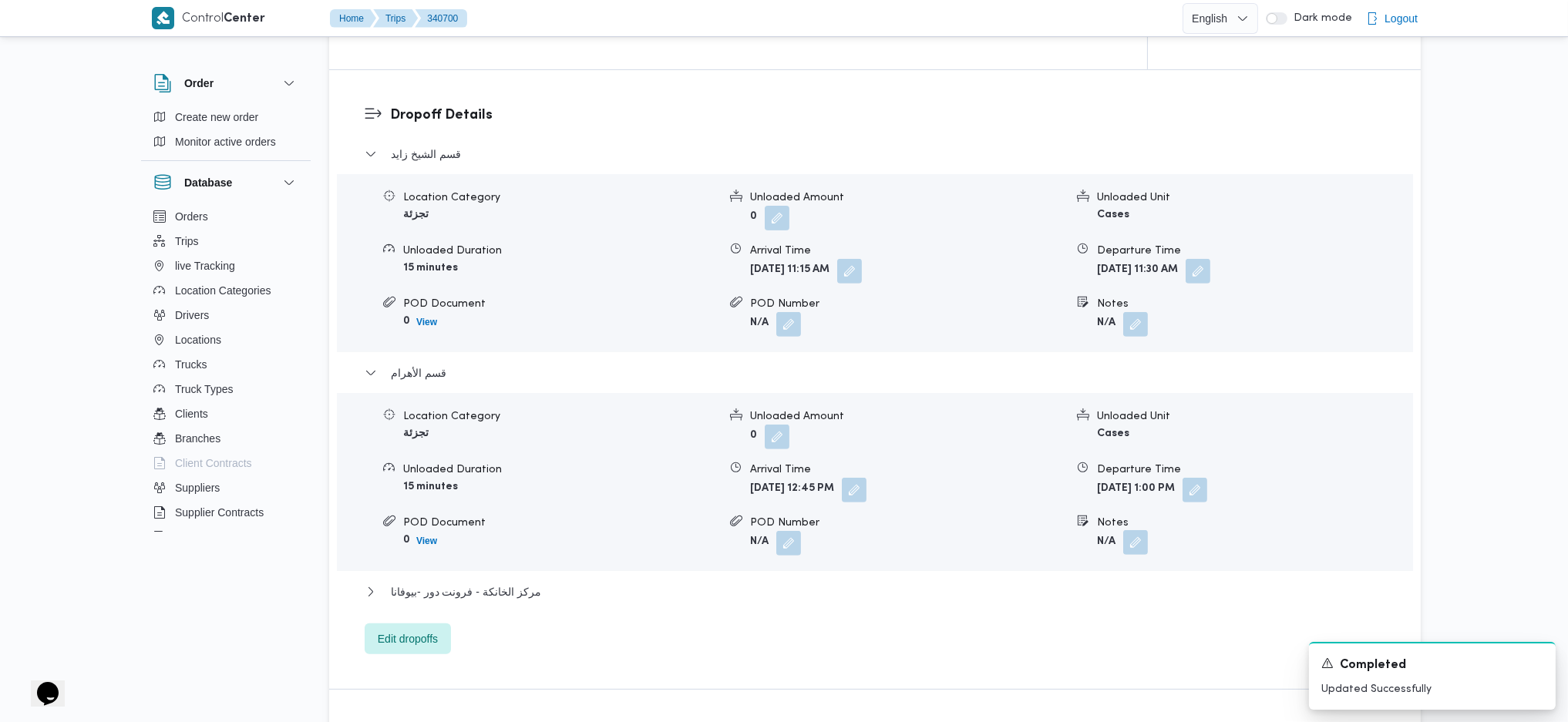
click at [1137, 480] on button "button" at bounding box center [1135, 542] width 24 height 24
click at [1132, 480] on input "Notes" at bounding box center [1095, 605] width 154 height 31
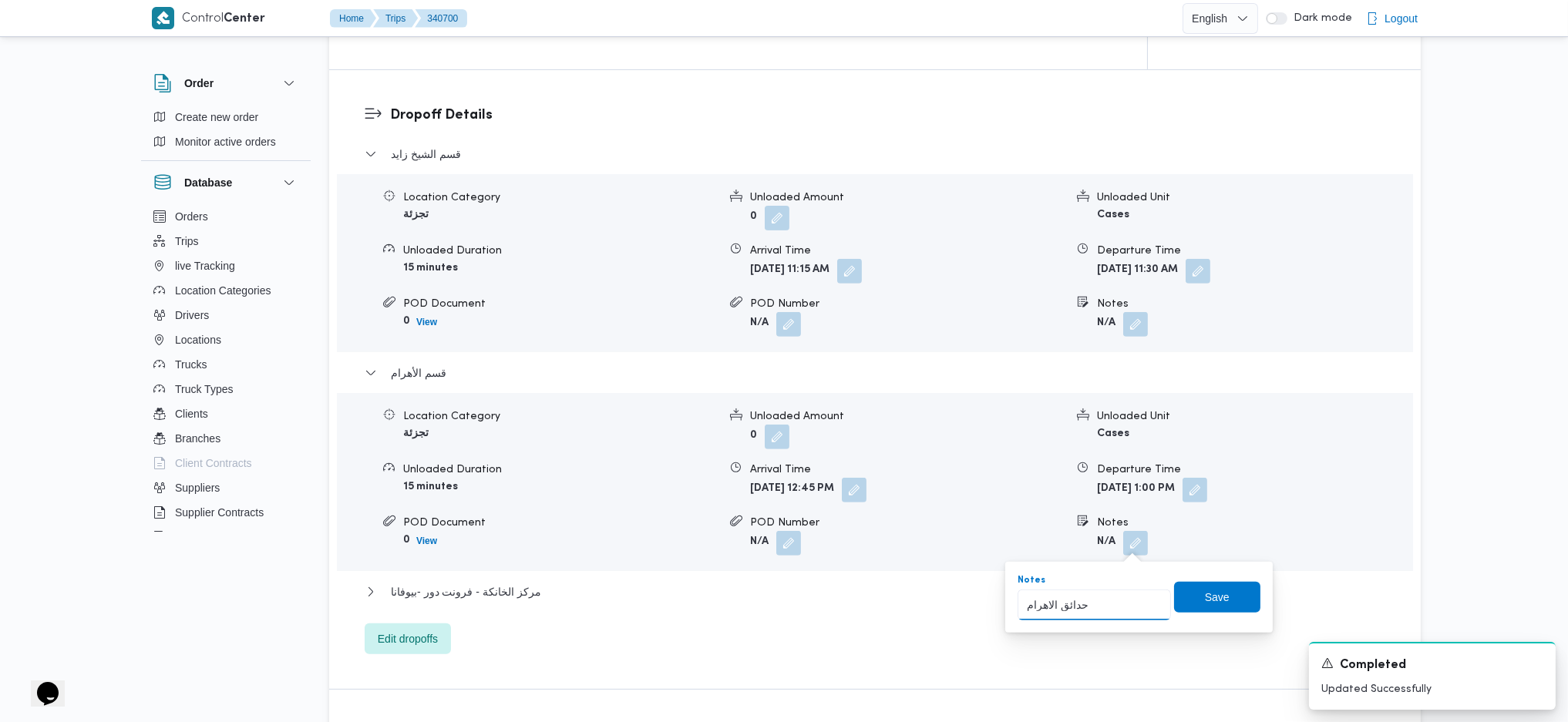
type input "حدائق الاهرام"
click button "Save" at bounding box center [1218, 597] width 86 height 31
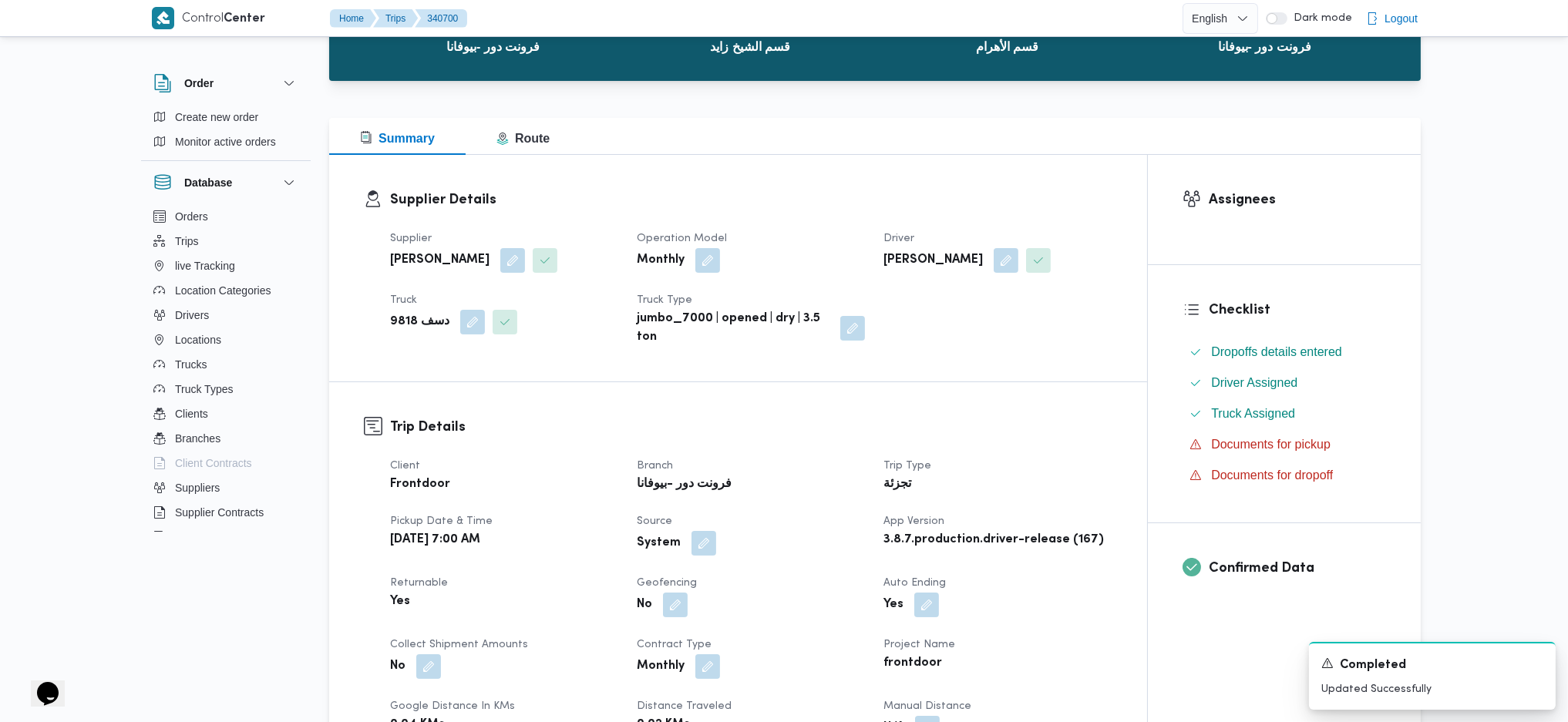
scroll to position [0, 0]
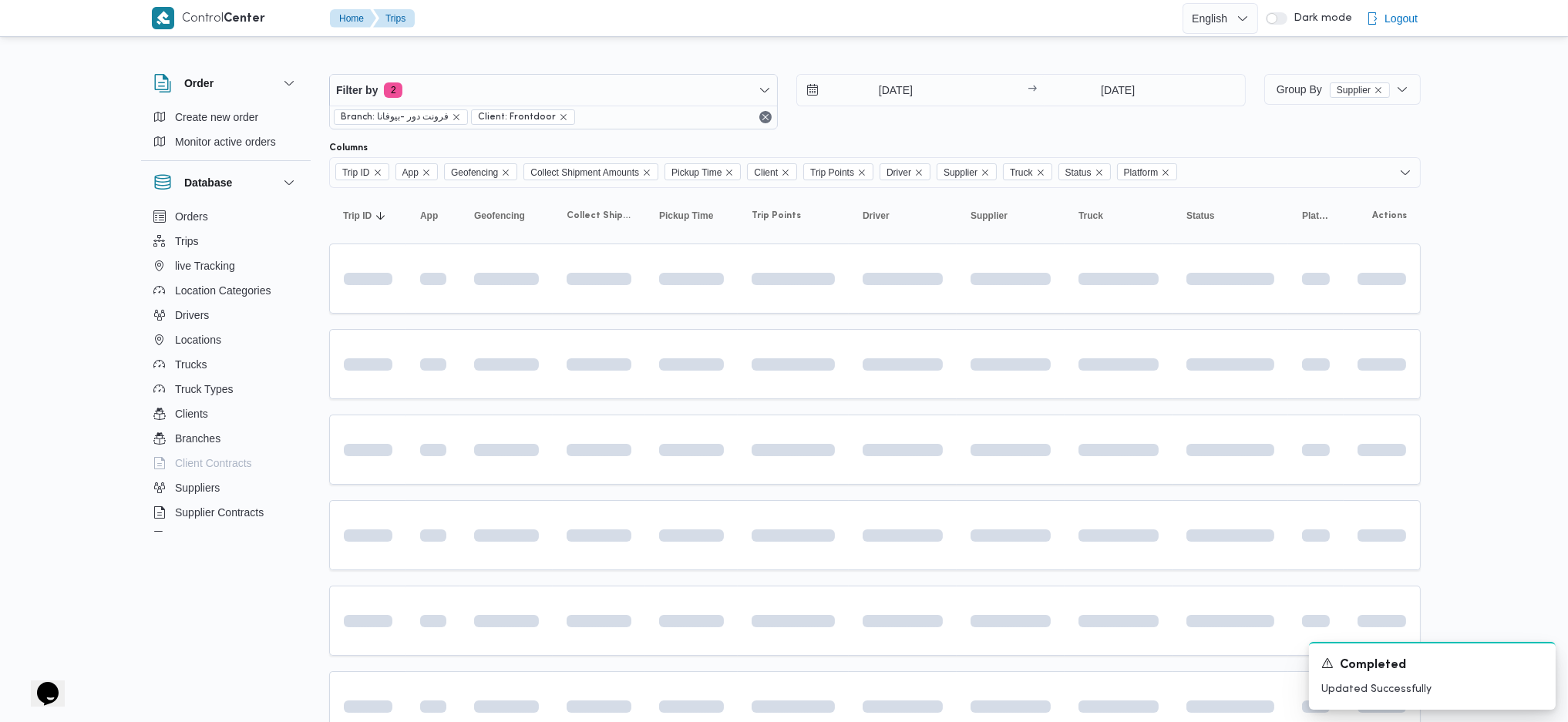
scroll to position [205, 0]
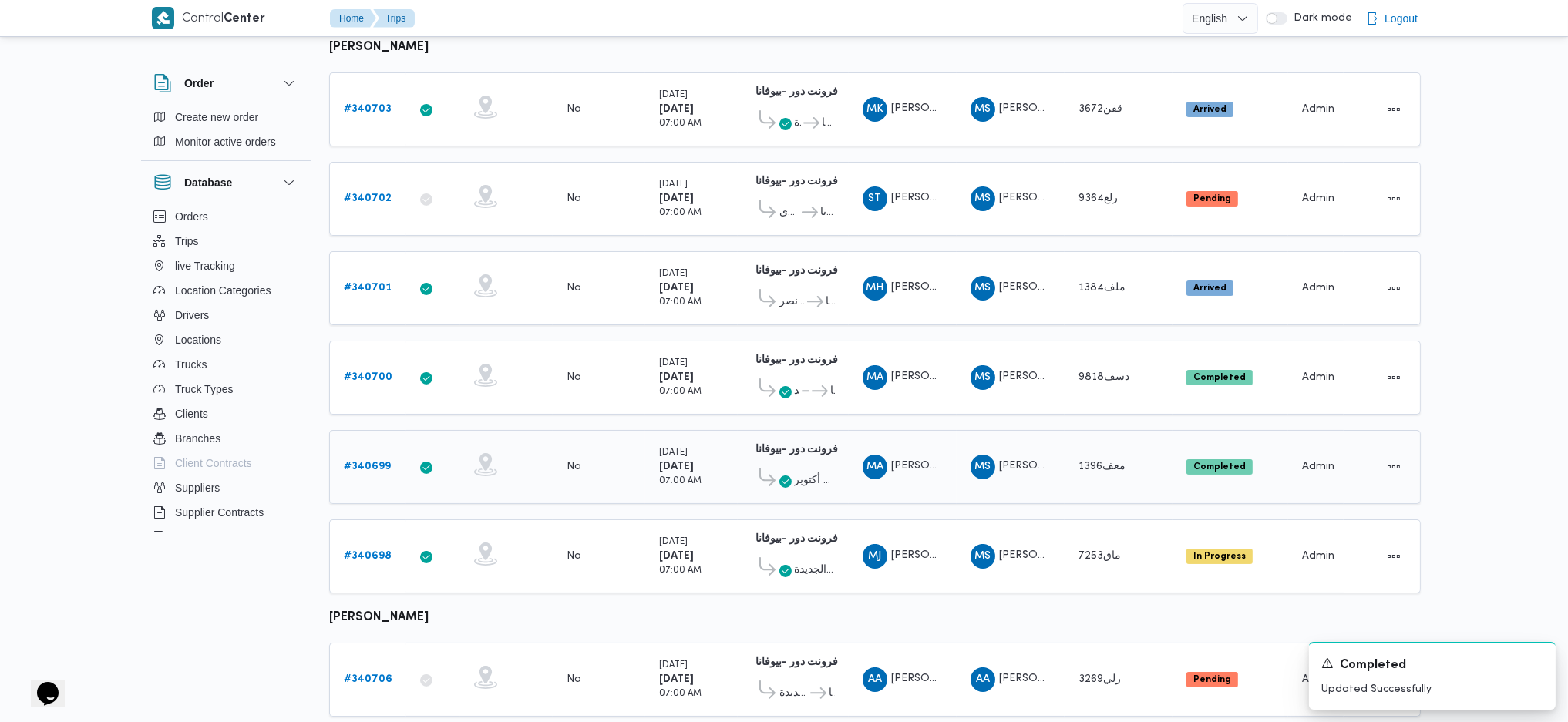
click at [377, 461] on b "# 340699" at bounding box center [368, 466] width 47 height 10
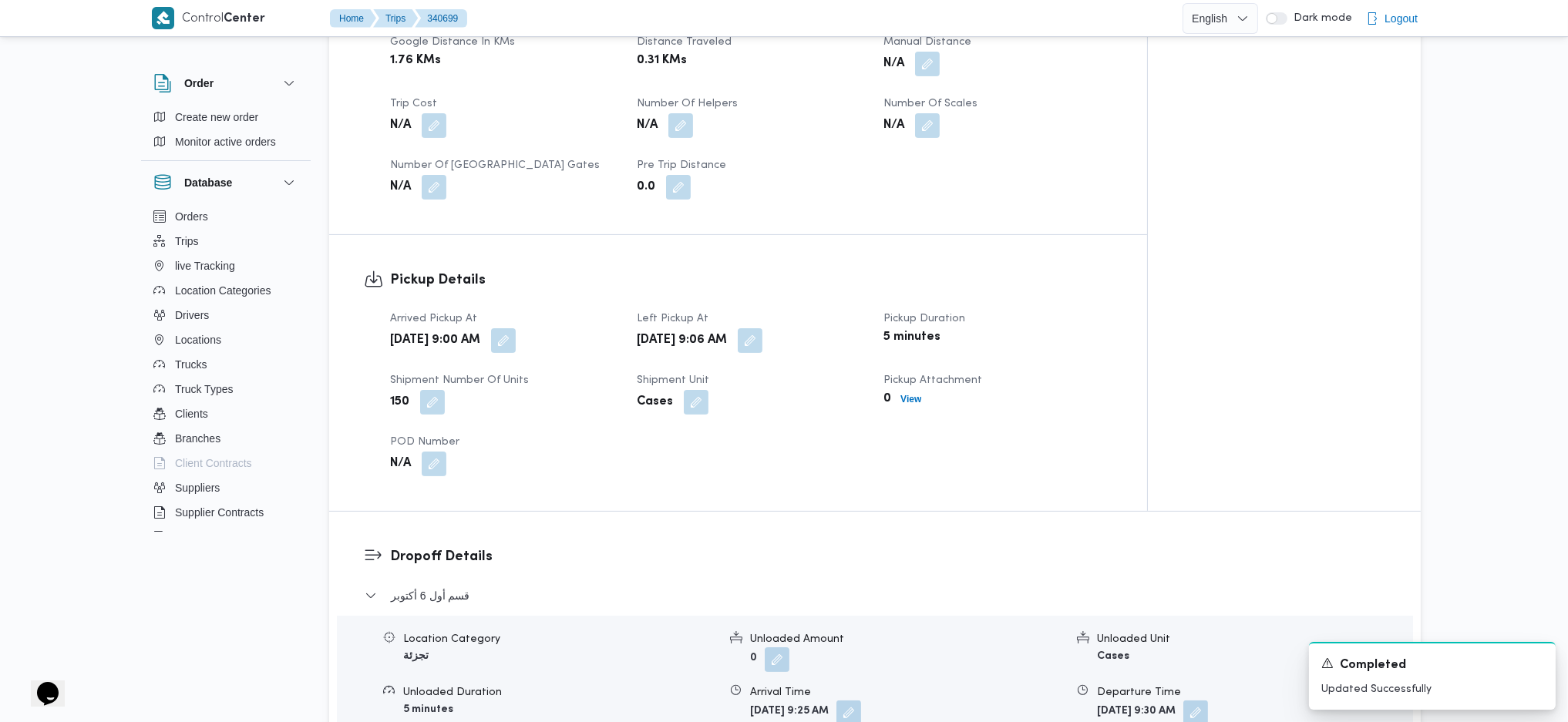
scroll to position [925, 0]
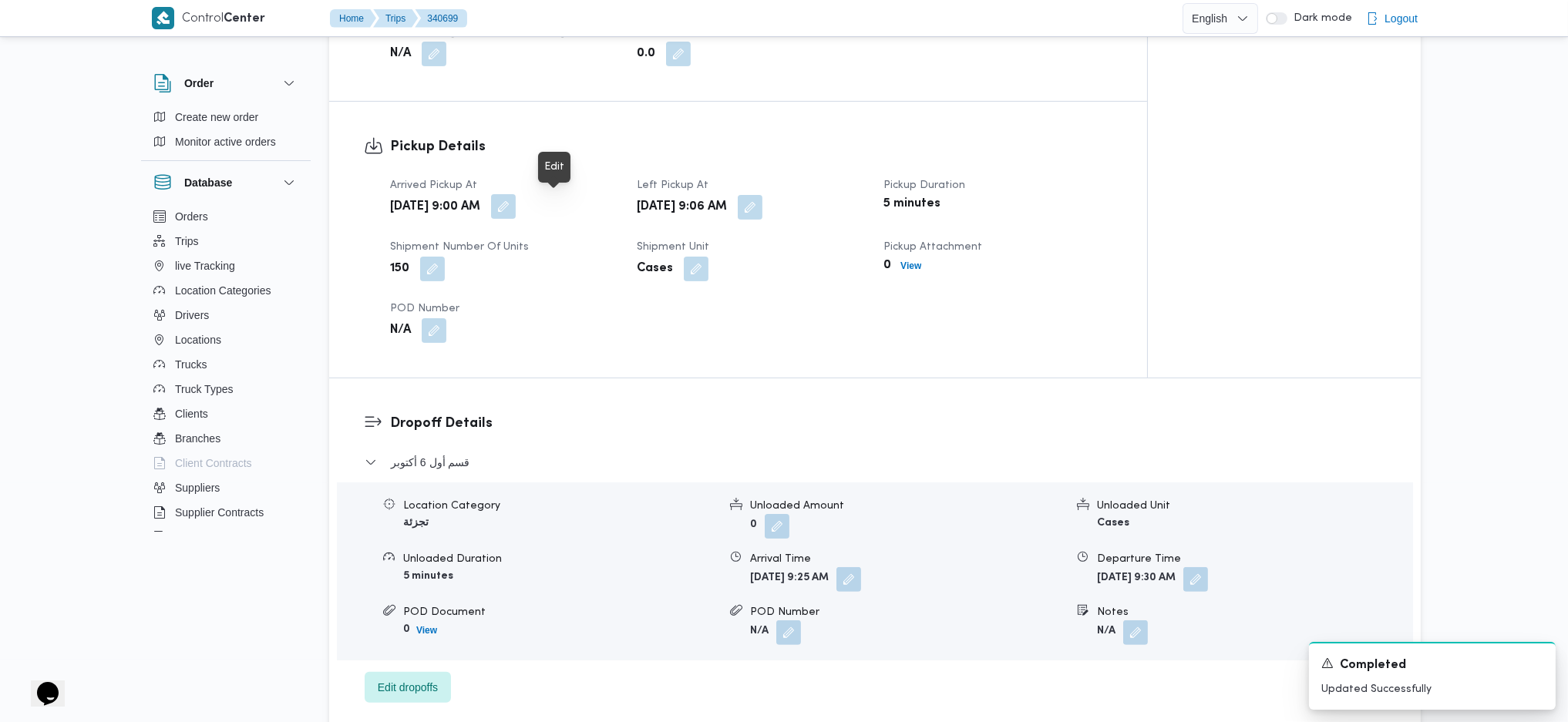
click at [516, 215] on button "button" at bounding box center [503, 206] width 24 height 24
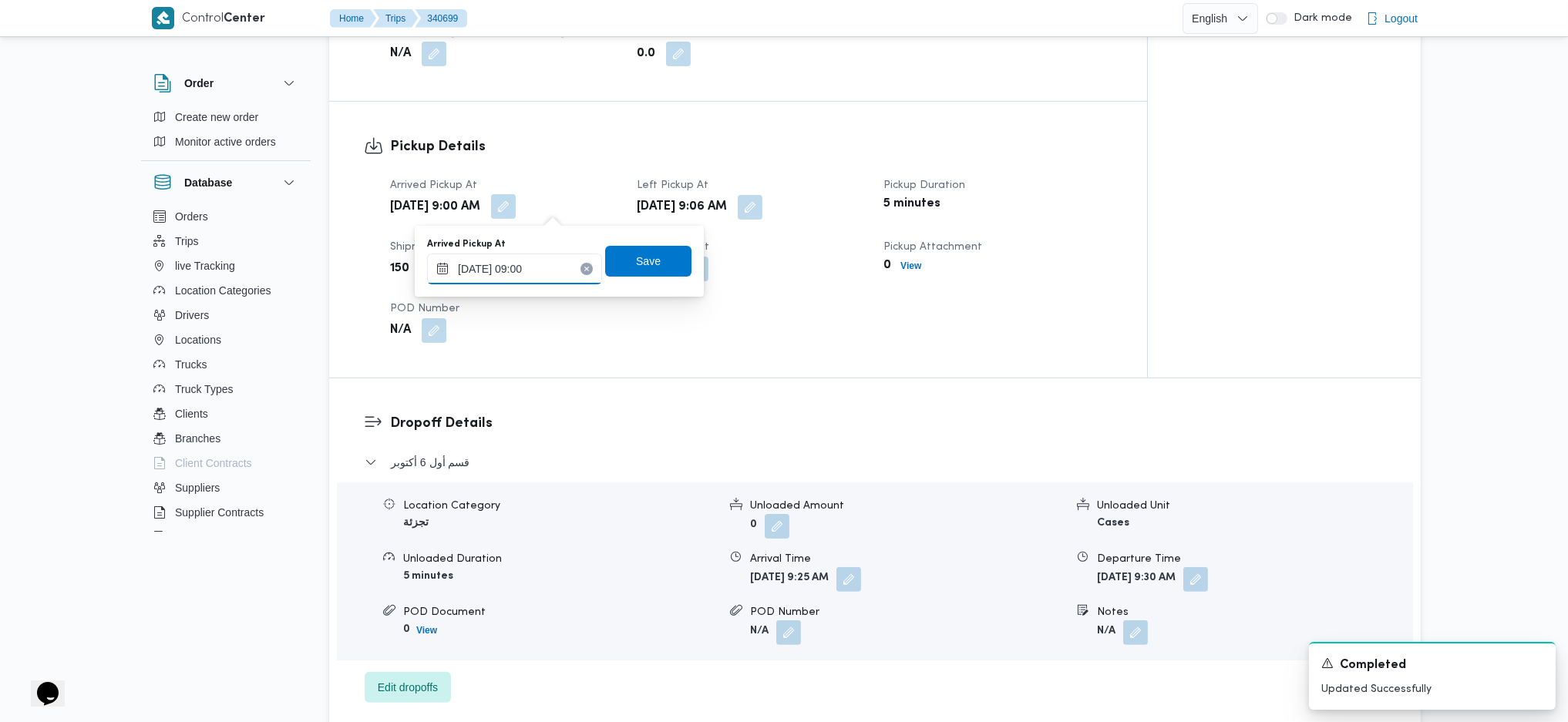
click at [534, 258] on input "01/10/2025 09:00" at bounding box center [514, 269] width 175 height 31
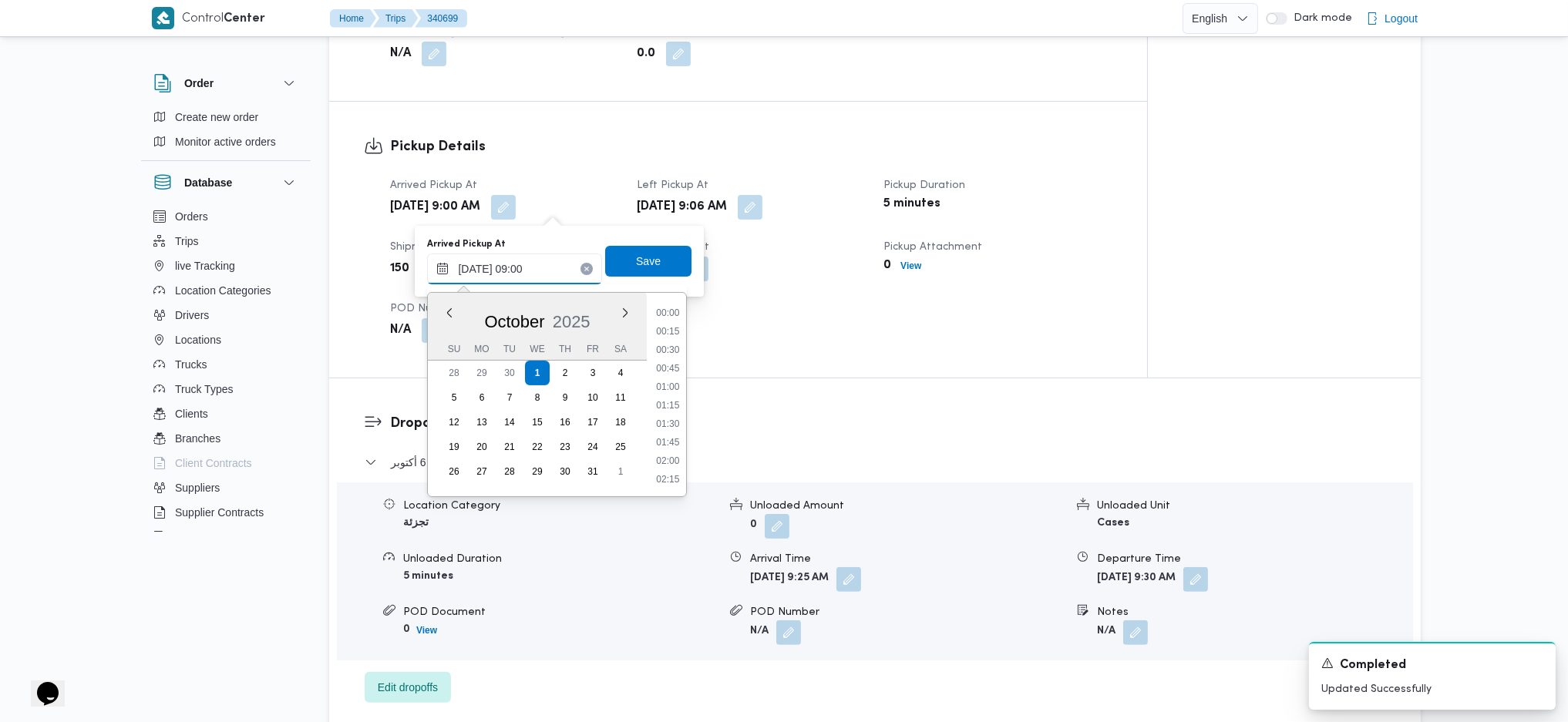
scroll to position [574, 0]
click at [664, 388] on li "08:45" at bounding box center [668, 386] width 35 height 16
type input "01/10/2025 08:45"
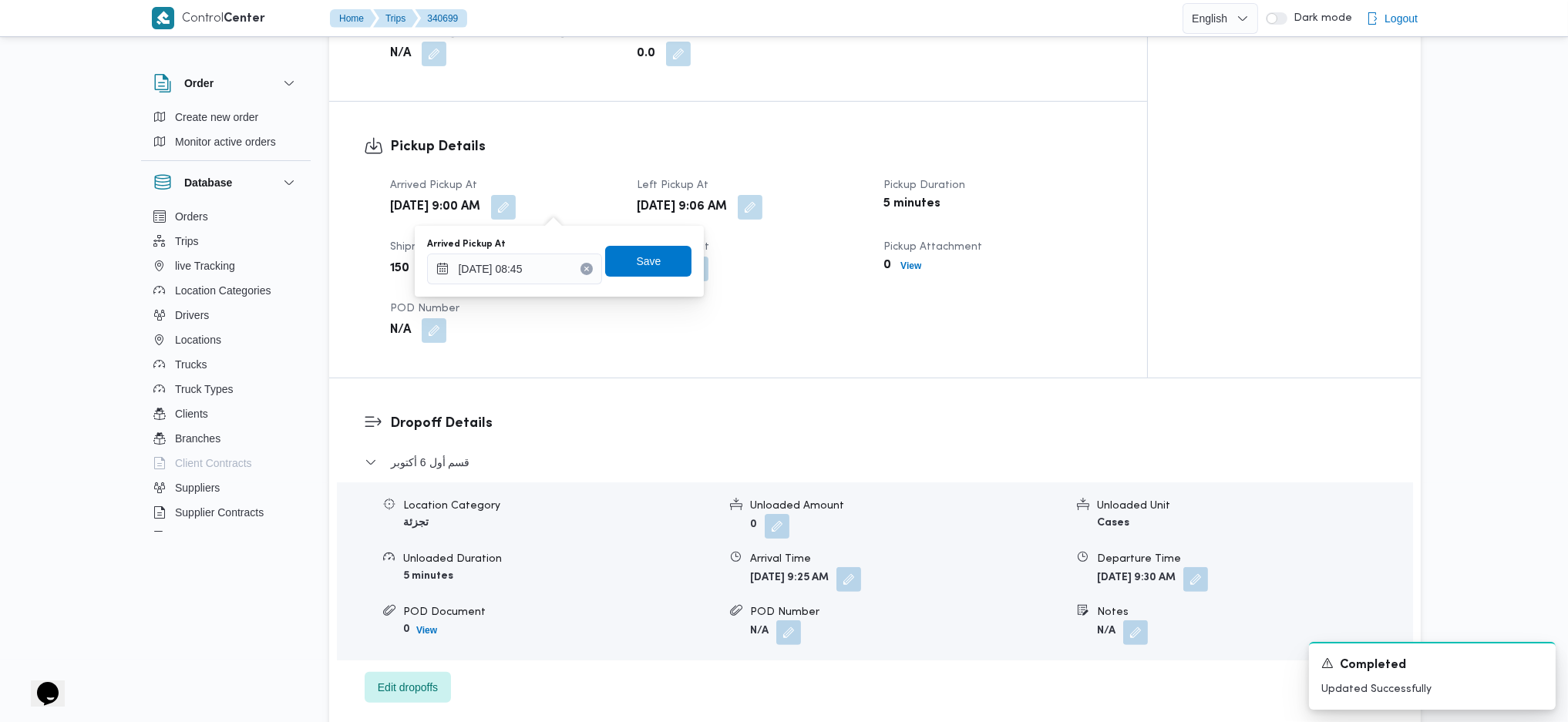
click at [648, 277] on div "Arrived Pickup At 01/10/2025 08:45 Save" at bounding box center [559, 261] width 267 height 49
click at [649, 266] on span "Save" at bounding box center [648, 260] width 86 height 31
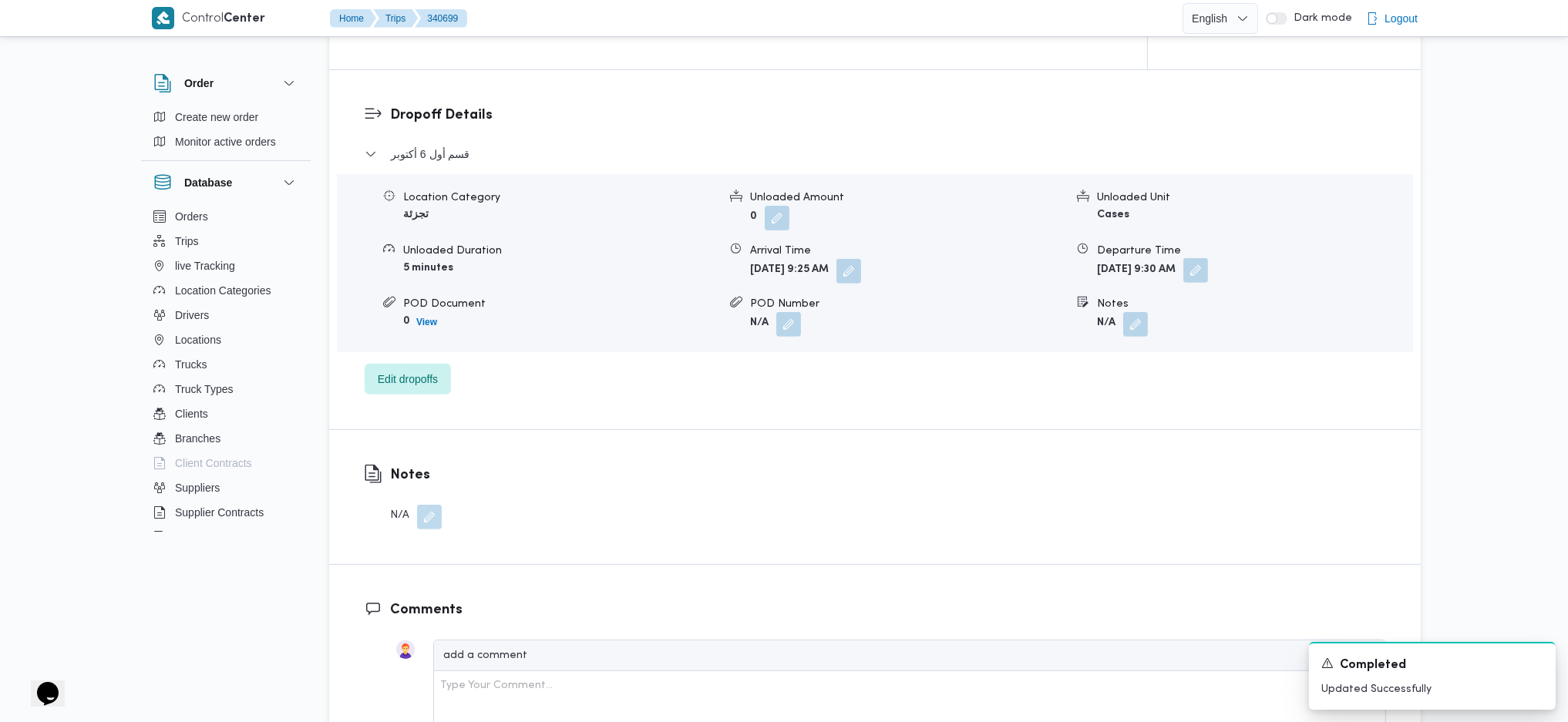
click at [1208, 268] on button "button" at bounding box center [1195, 270] width 24 height 24
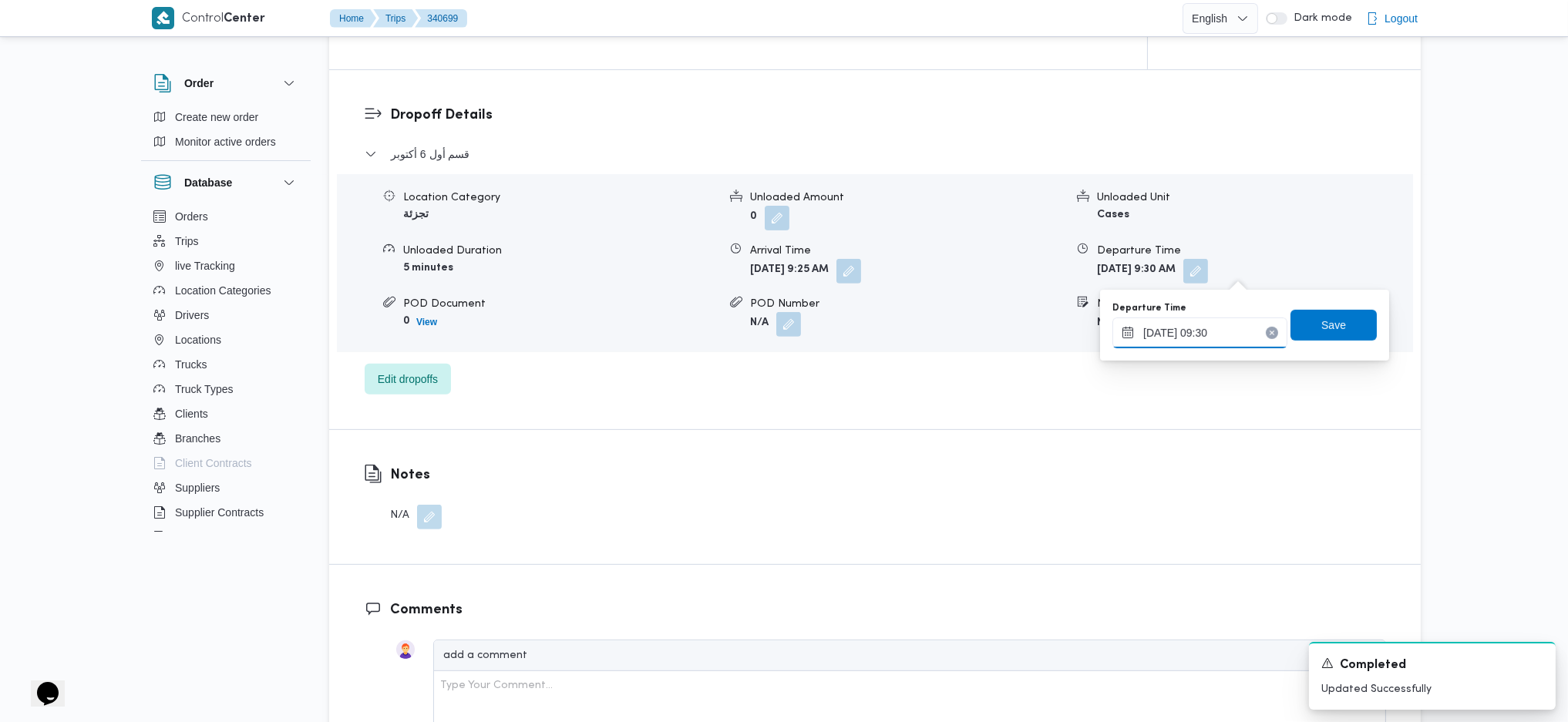
click at [1199, 333] on input "01/10/2025 09:30" at bounding box center [1200, 332] width 175 height 31
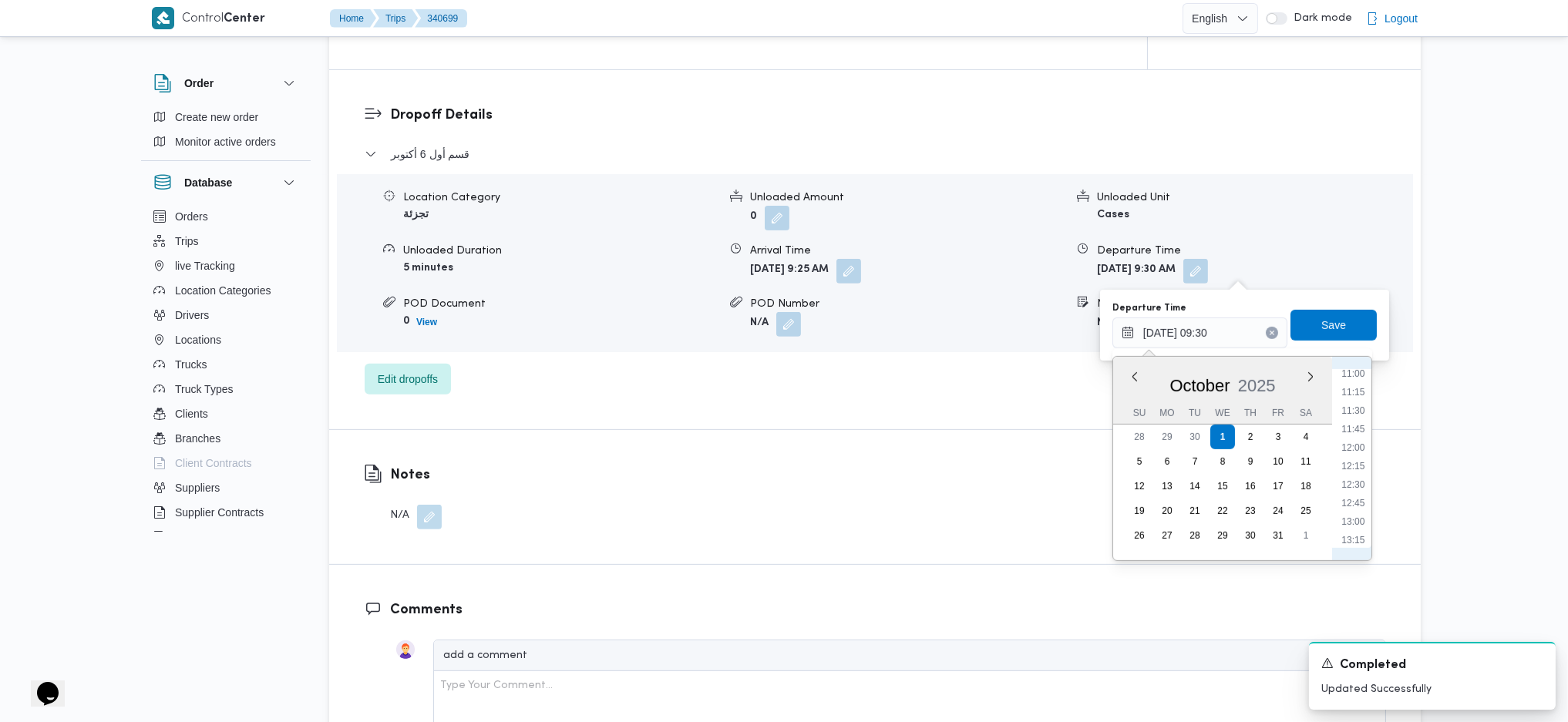
scroll to position [968, 0]
click at [1295, 480] on li "15:00" at bounding box center [1353, 518] width 35 height 16
type input "01/10/2025 15:00"
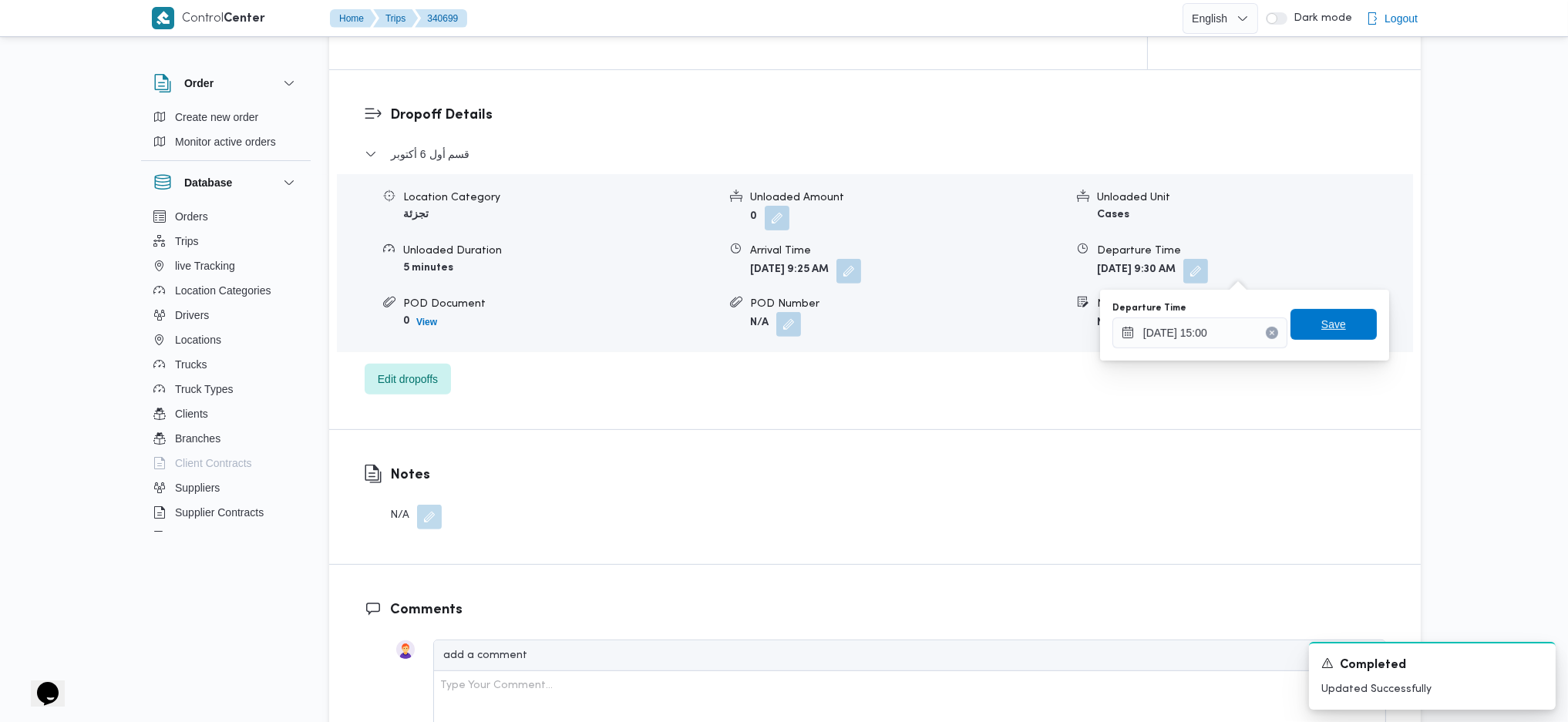
click at [1295, 327] on span "Save" at bounding box center [1334, 324] width 24 height 19
drag, startPoint x: 894, startPoint y: 259, endPoint x: 897, endPoint y: 270, distance: 11.4
click at [861, 261] on button "button" at bounding box center [849, 270] width 24 height 24
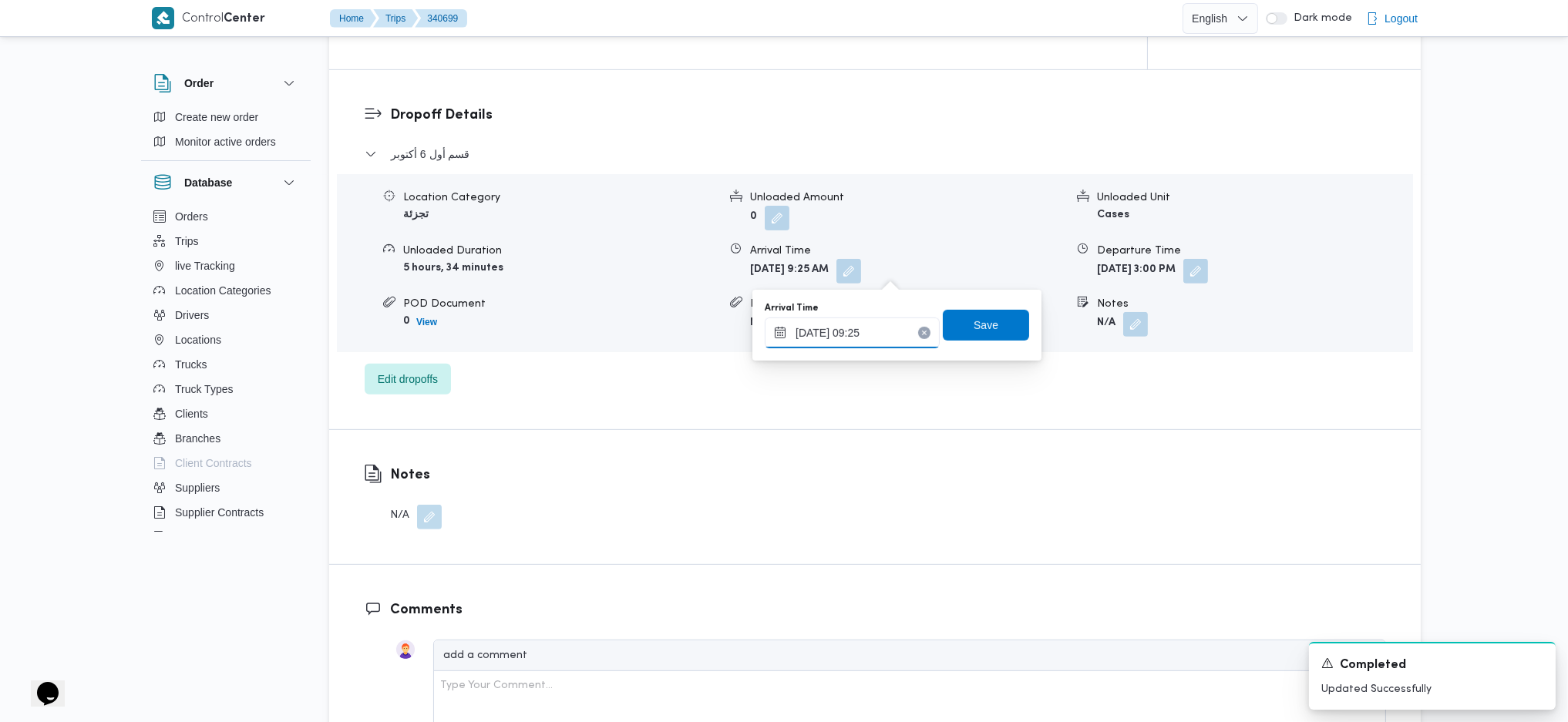
click at [868, 325] on input "01/10/2025 09:25" at bounding box center [852, 332] width 175 height 31
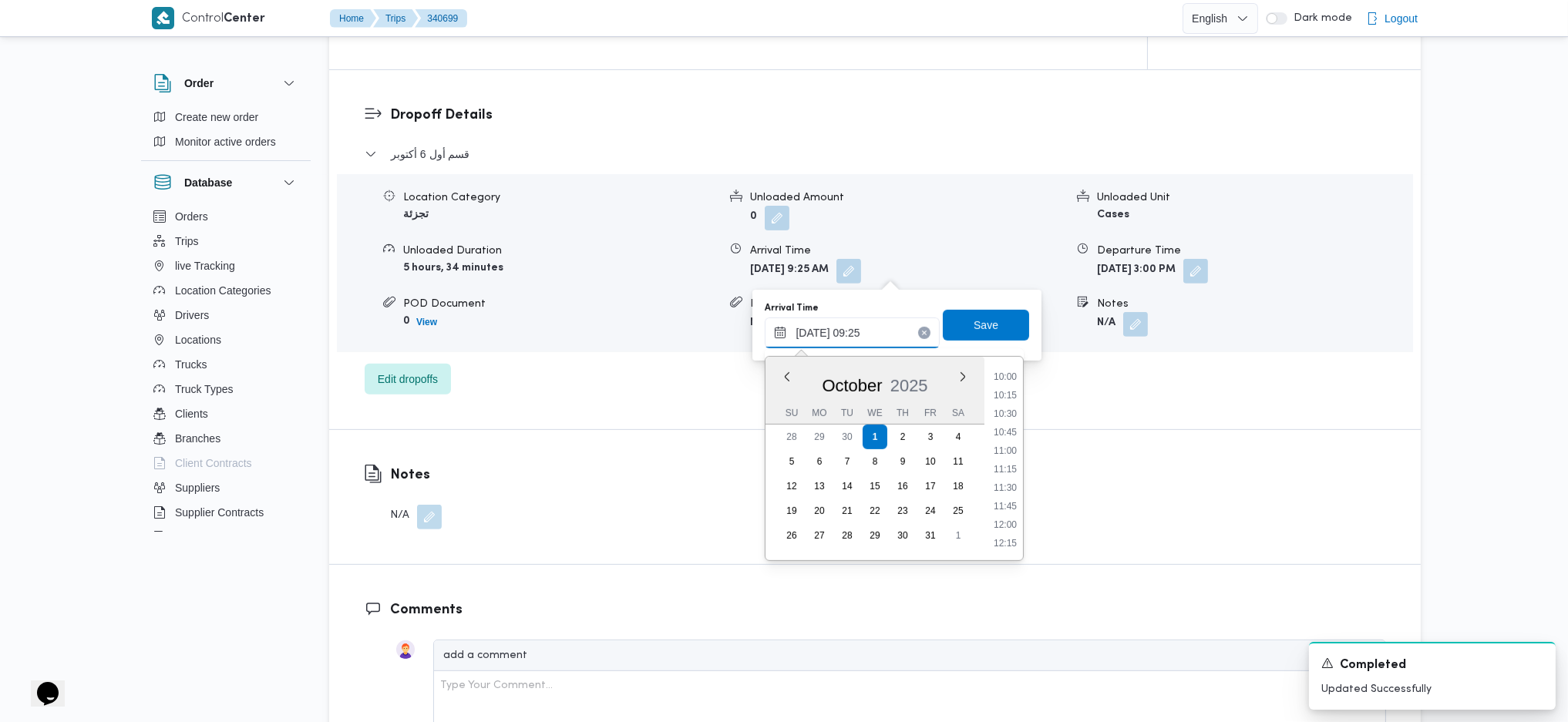
scroll to position [901, 0]
click at [1013, 480] on ul "00:00 00:15 00:30 00:45 01:00 01:15 01:30 01:45 02:00 02:15 02:30 02:45 03:00 0…" at bounding box center [1005, 458] width 35 height 179
click at [1013, 480] on li "14:15" at bounding box center [1005, 530] width 35 height 16
type input "01/10/2025 14:15"
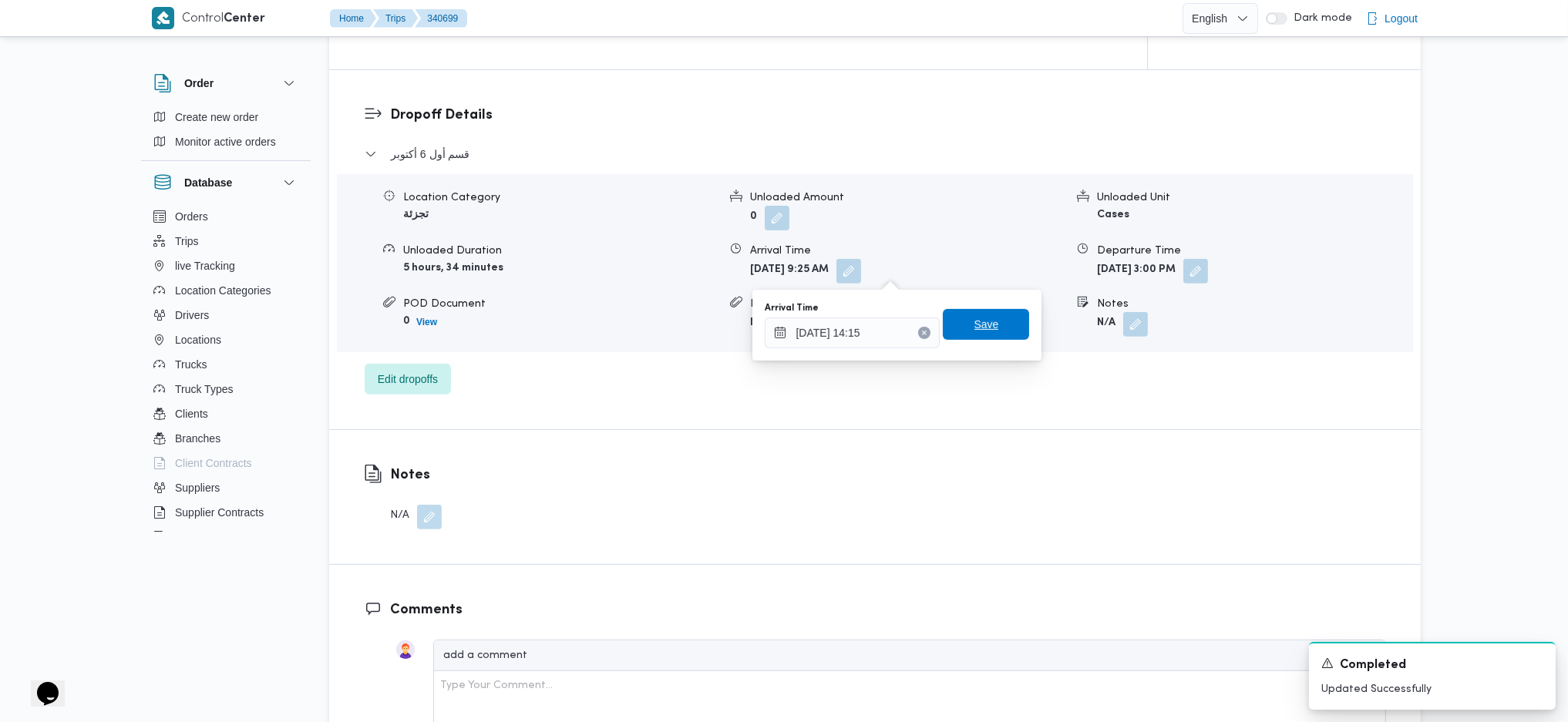
click at [987, 330] on span "Save" at bounding box center [986, 324] width 86 height 31
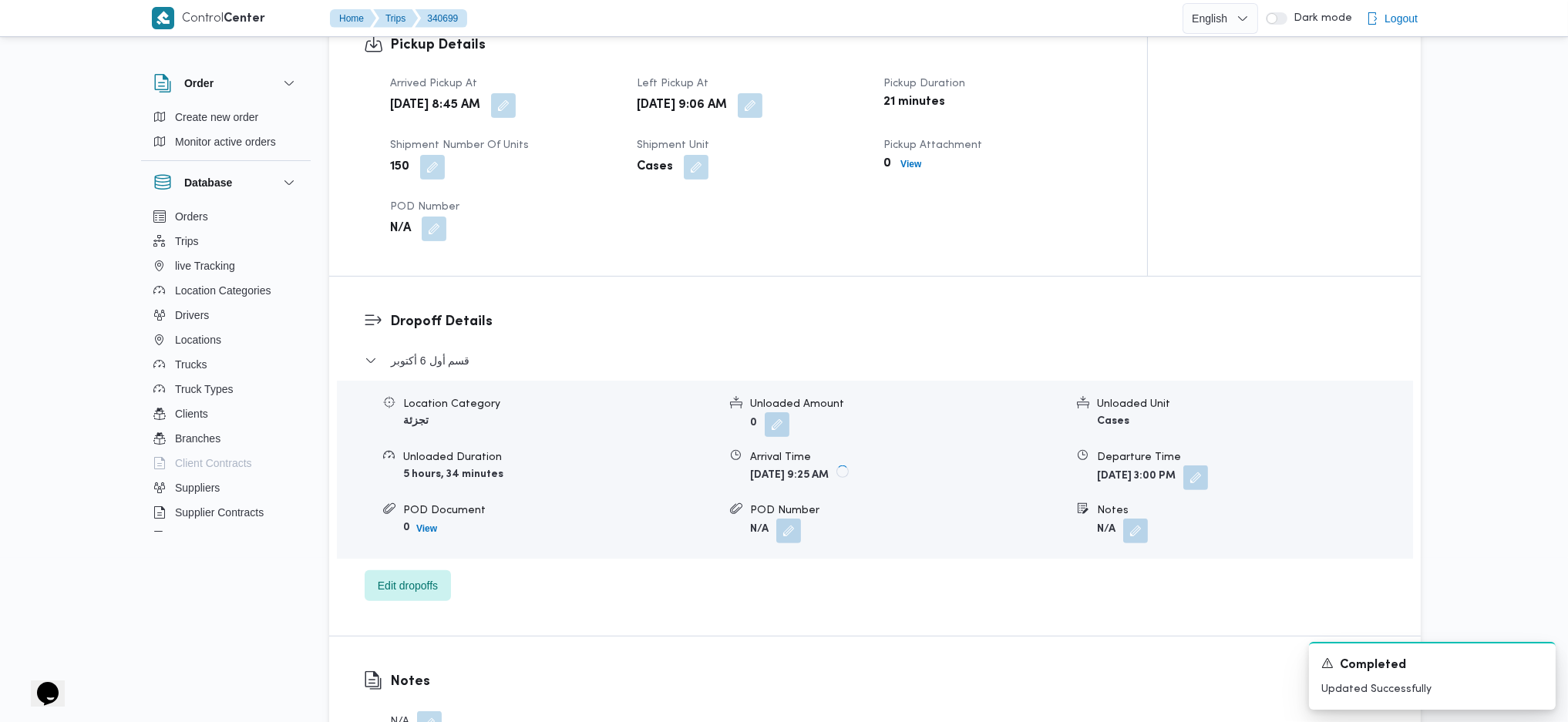
scroll to position [925, 0]
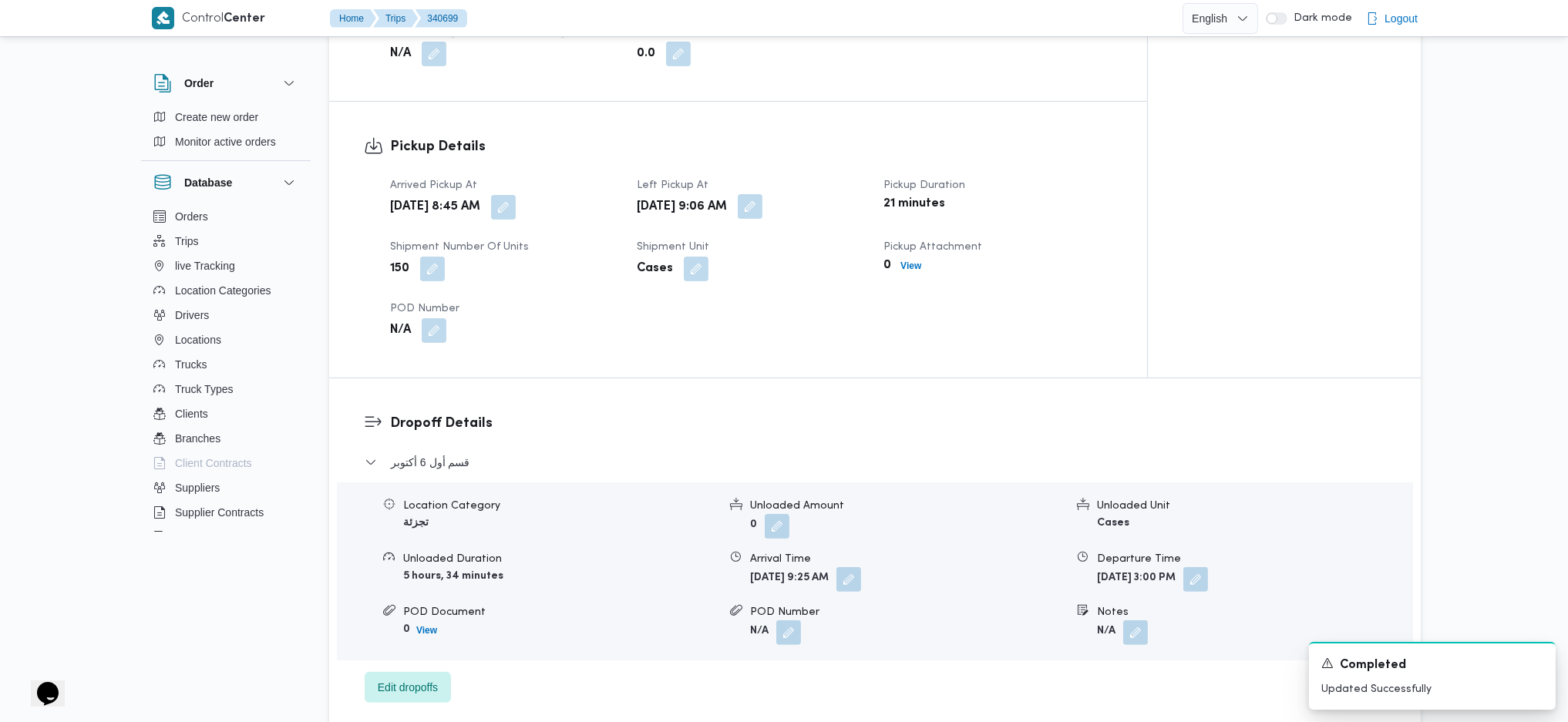
click at [762, 209] on button "button" at bounding box center [750, 206] width 24 height 24
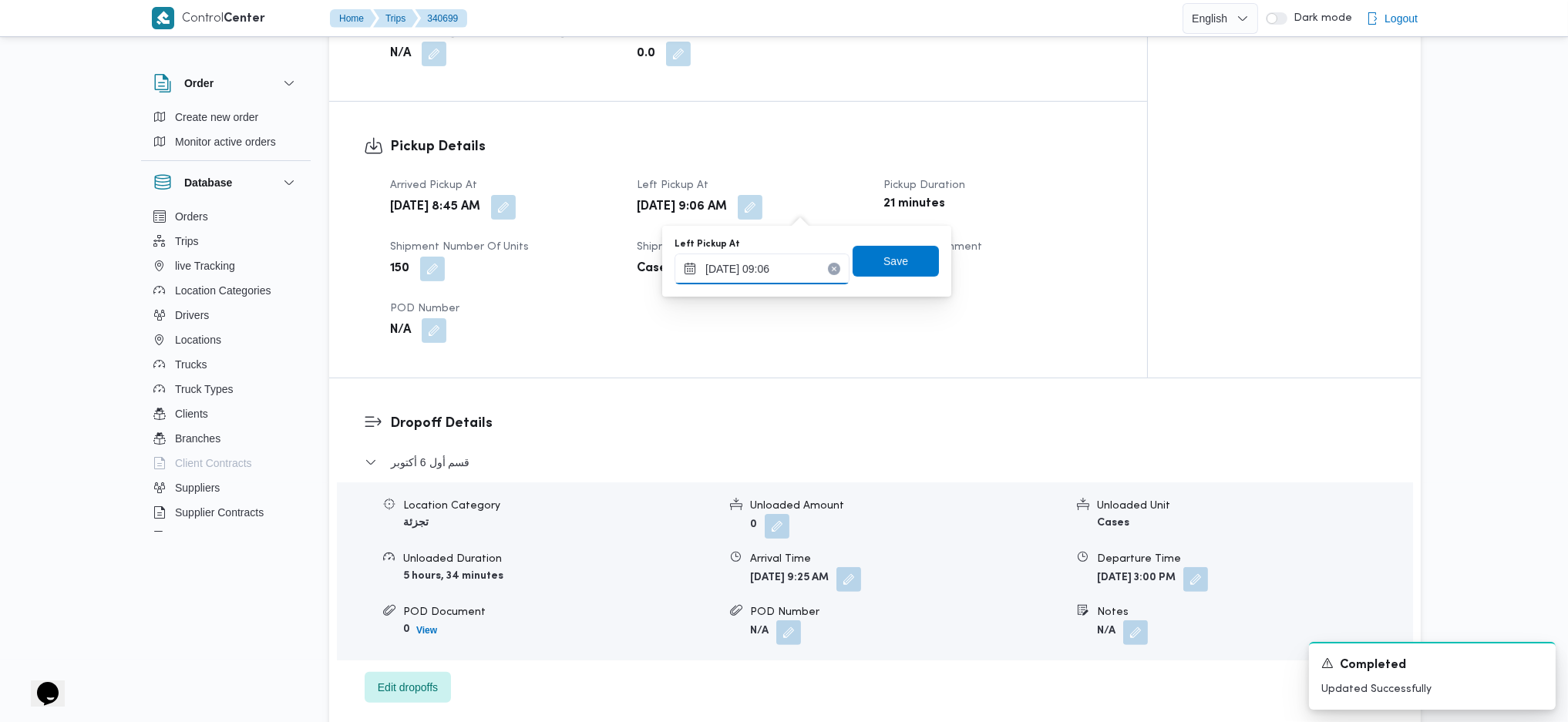
click at [783, 260] on input "01/10/2025 09:06" at bounding box center [762, 269] width 175 height 31
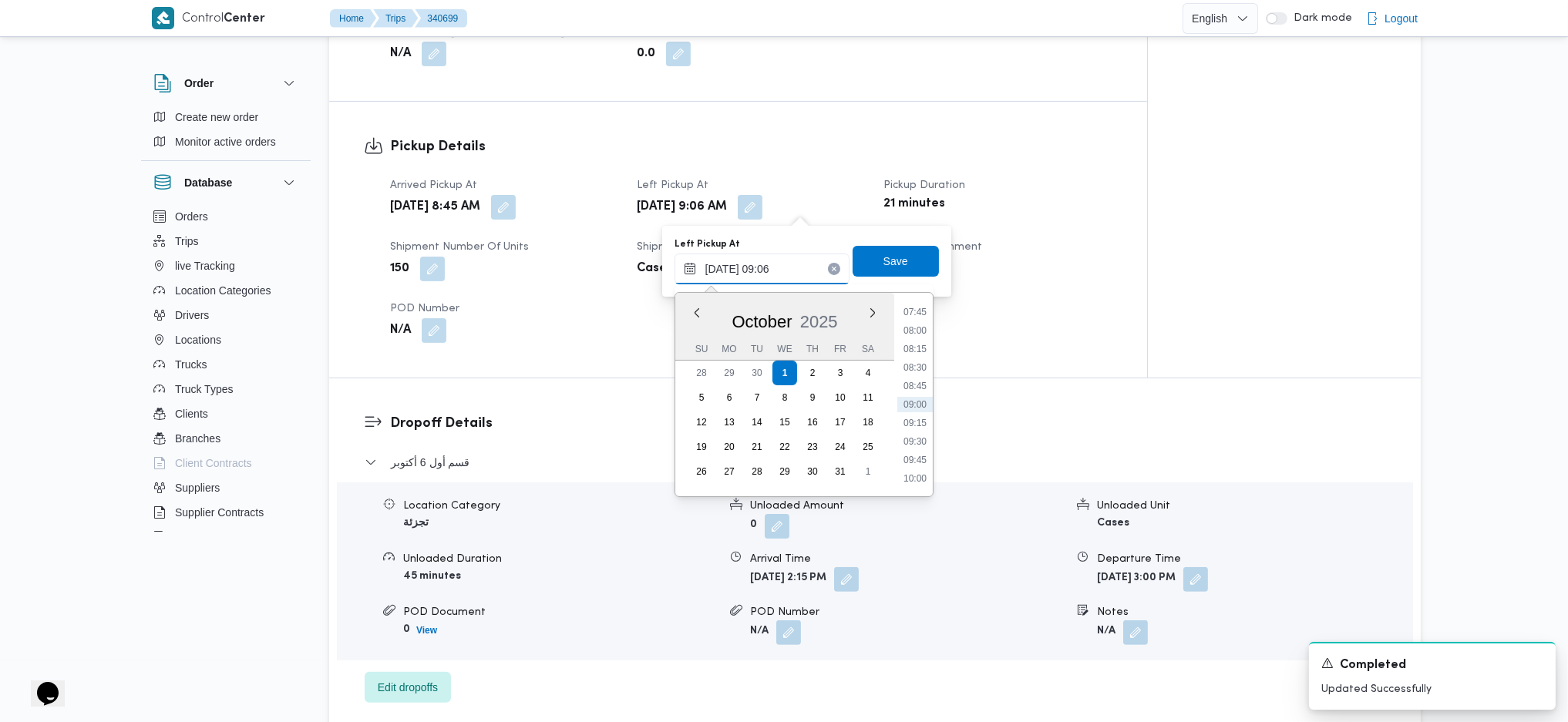
scroll to position [677, 0]
click at [913, 399] on li "10:15" at bounding box center [914, 395] width 35 height 16
type input "01/10/2025 10:15"
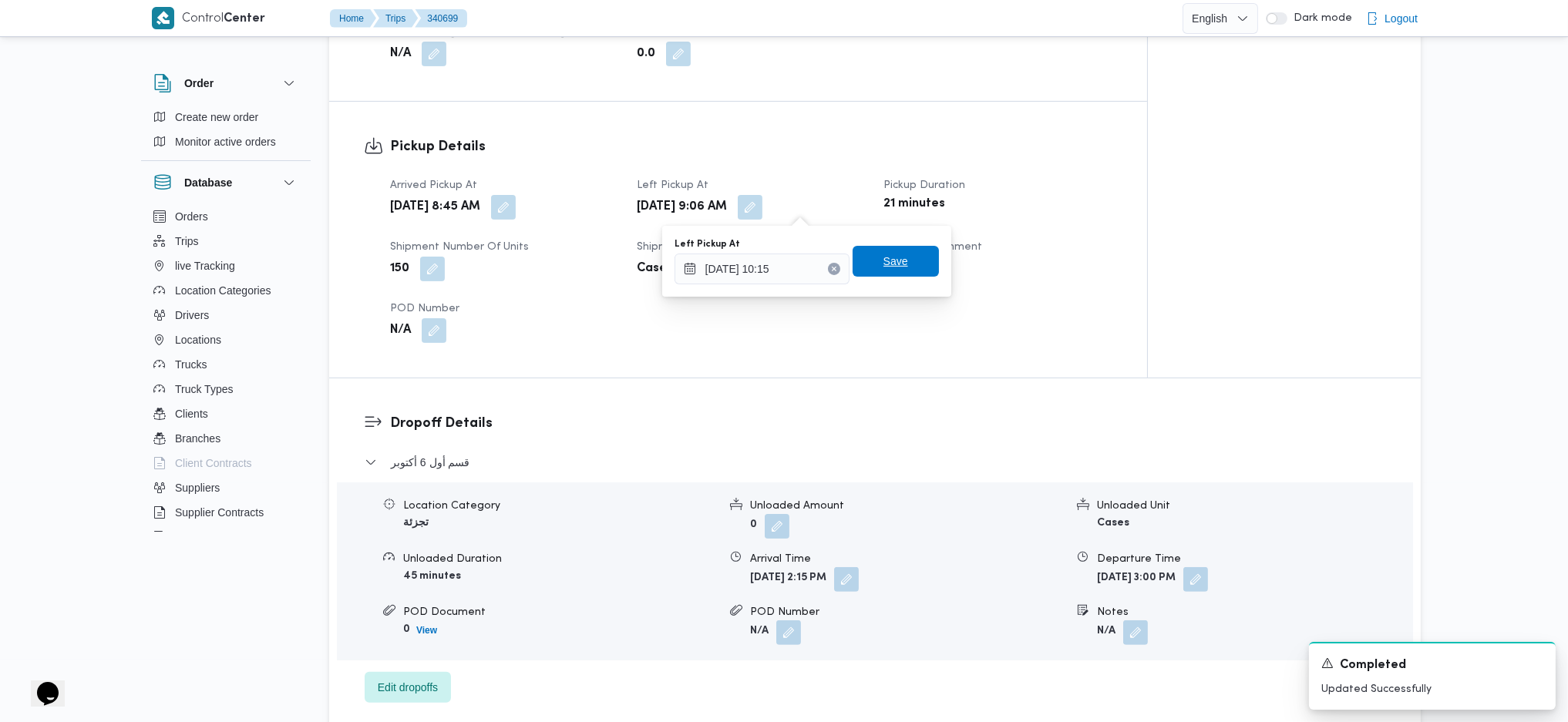
click at [866, 258] on span "Save" at bounding box center [896, 261] width 86 height 31
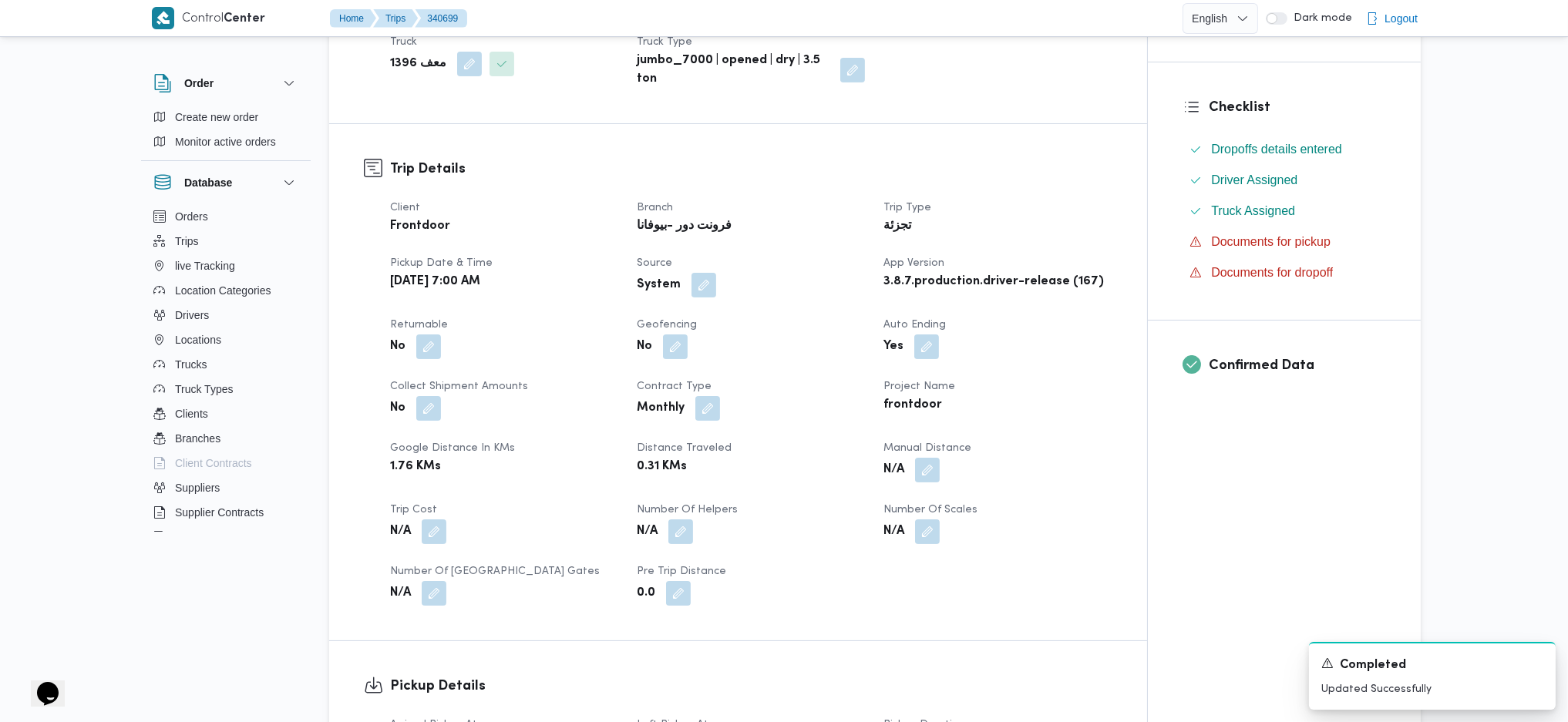
scroll to position [205, 0]
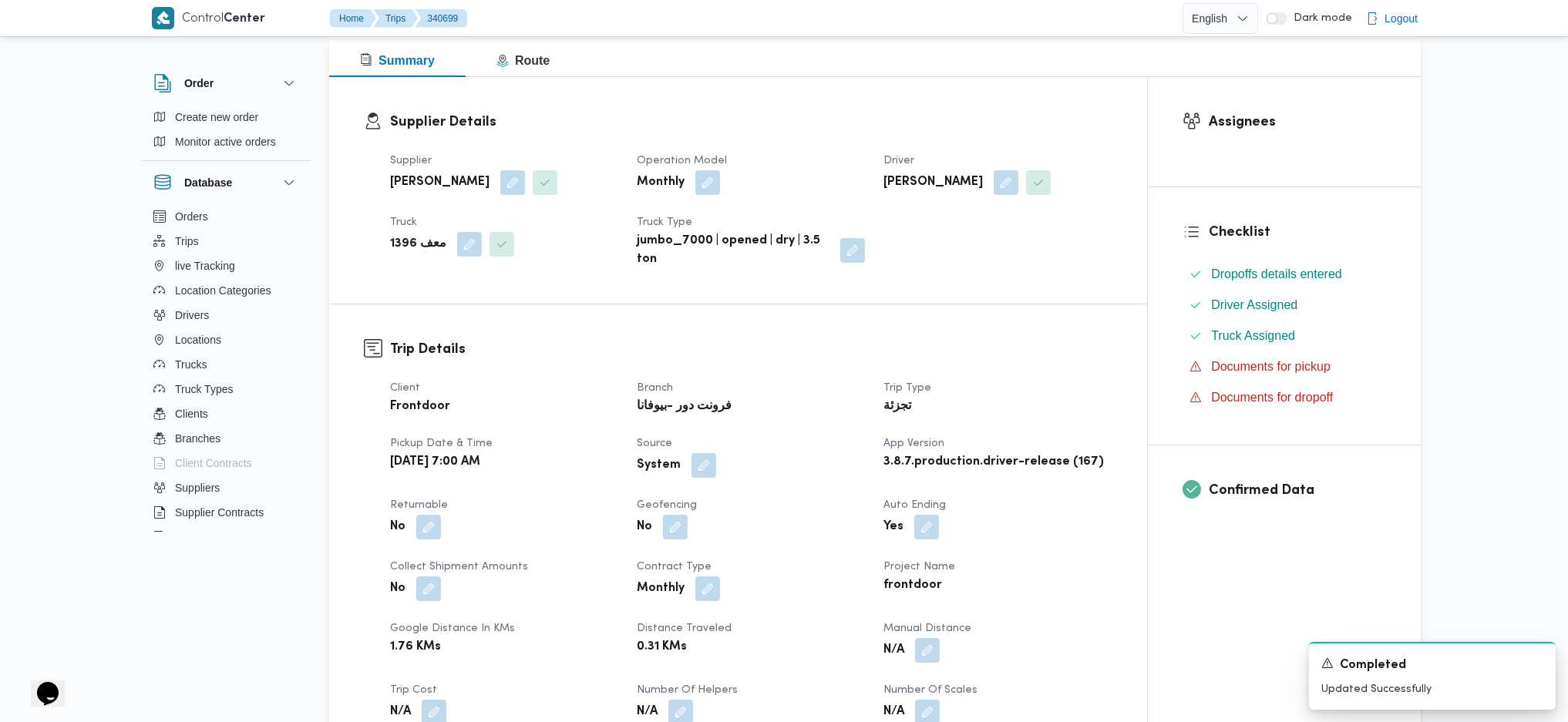
click at [421, 480] on div "Client Frontdoor Branch فرونت دور -بيوفانا Trip Type تجزئة Pickup date & time W…" at bounding box center [751, 582] width 741 height 425
click at [424, 480] on button "button" at bounding box center [428, 525] width 24 height 24
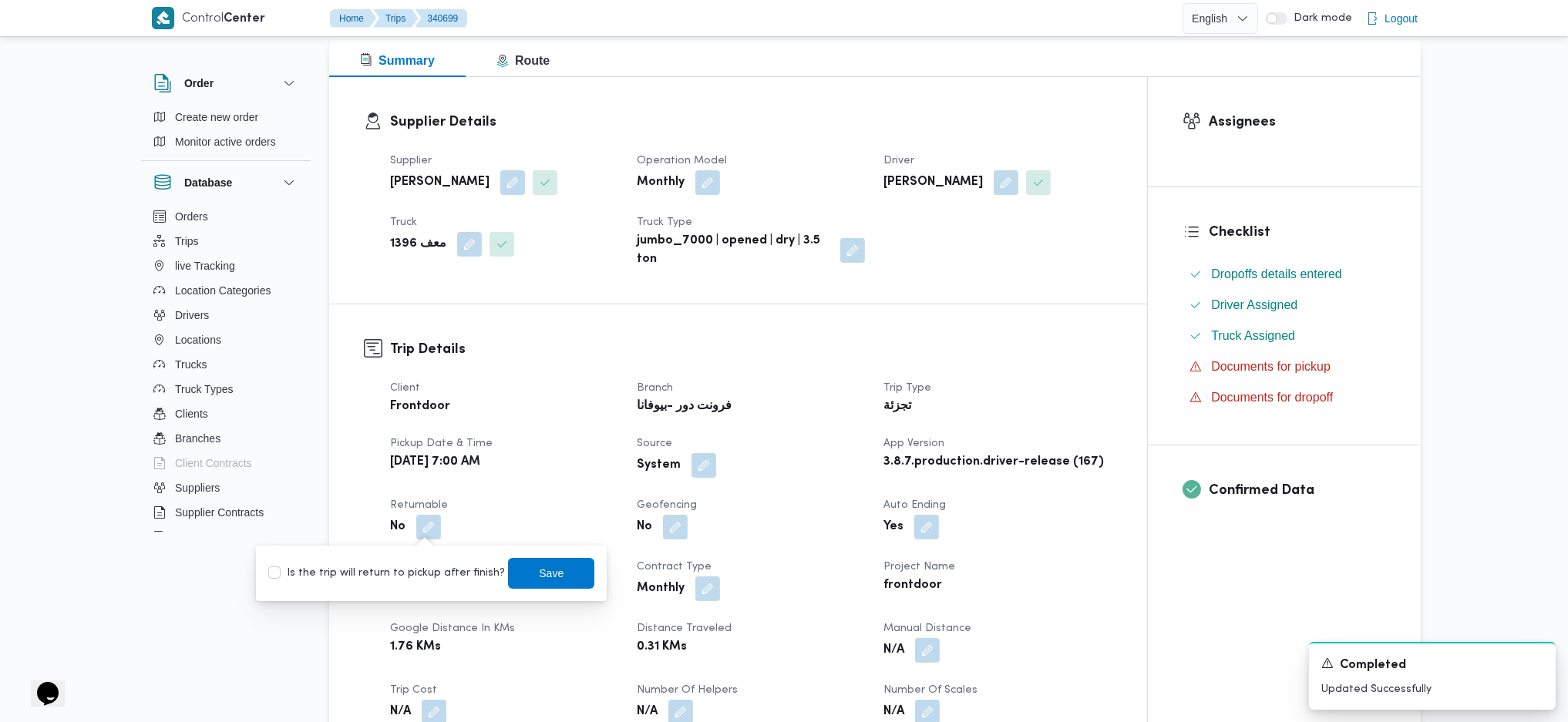
click at [405, 480] on label "Is the trip will return to pickup after finish?" at bounding box center [386, 573] width 237 height 19
checkbox input "true"
click at [520, 480] on span "Save" at bounding box center [551, 572] width 86 height 31
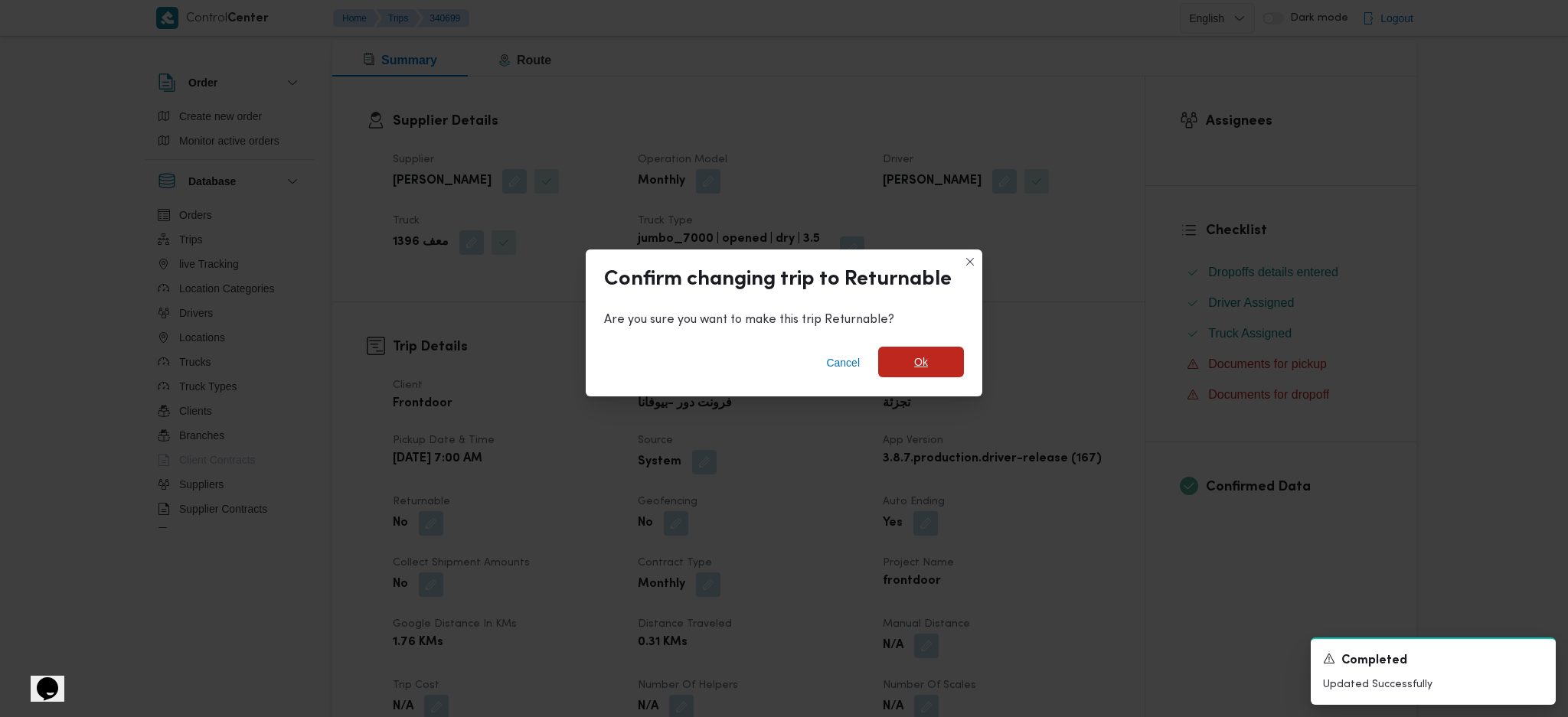
click at [903, 365] on span "Ok" at bounding box center [921, 362] width 86 height 30
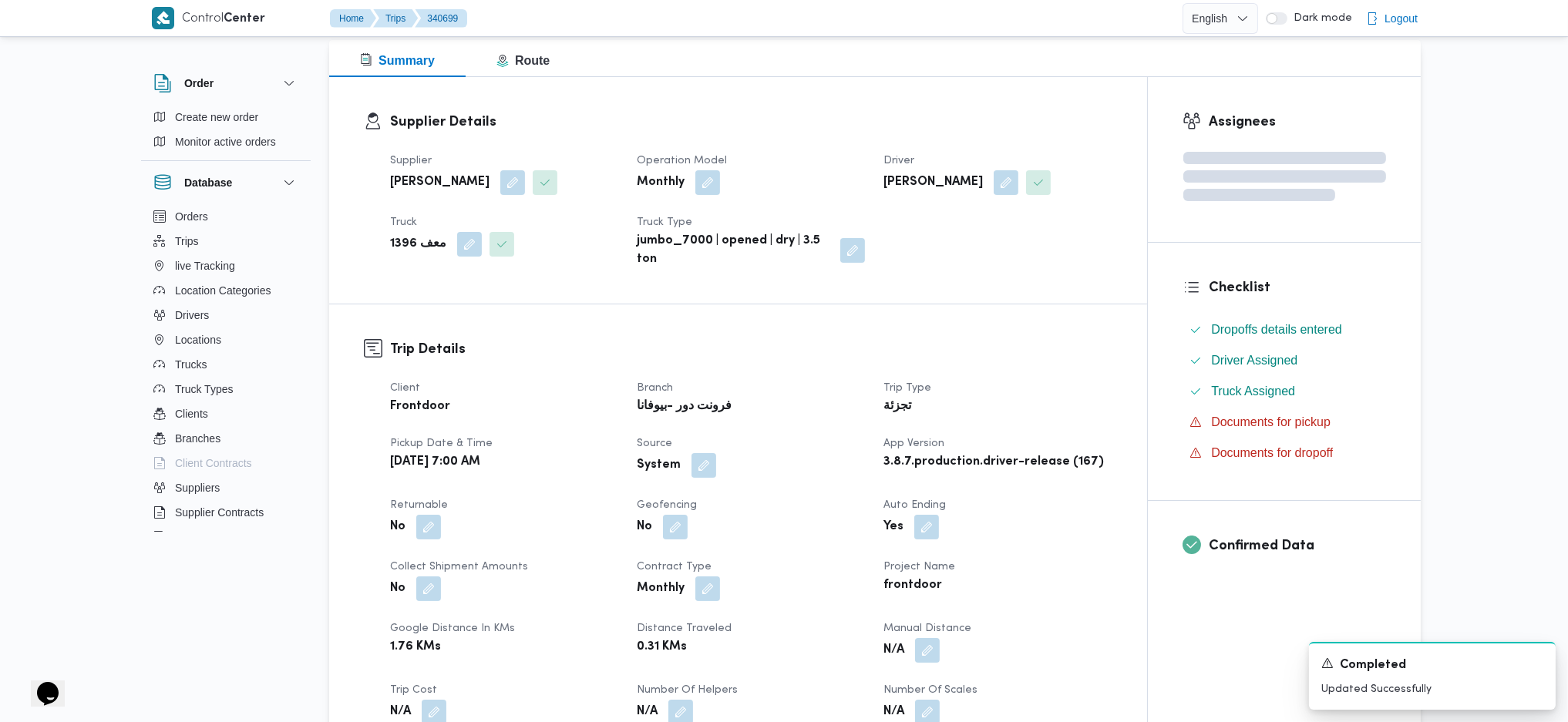
click at [1004, 405] on div "تجزئة" at bounding box center [998, 407] width 231 height 22
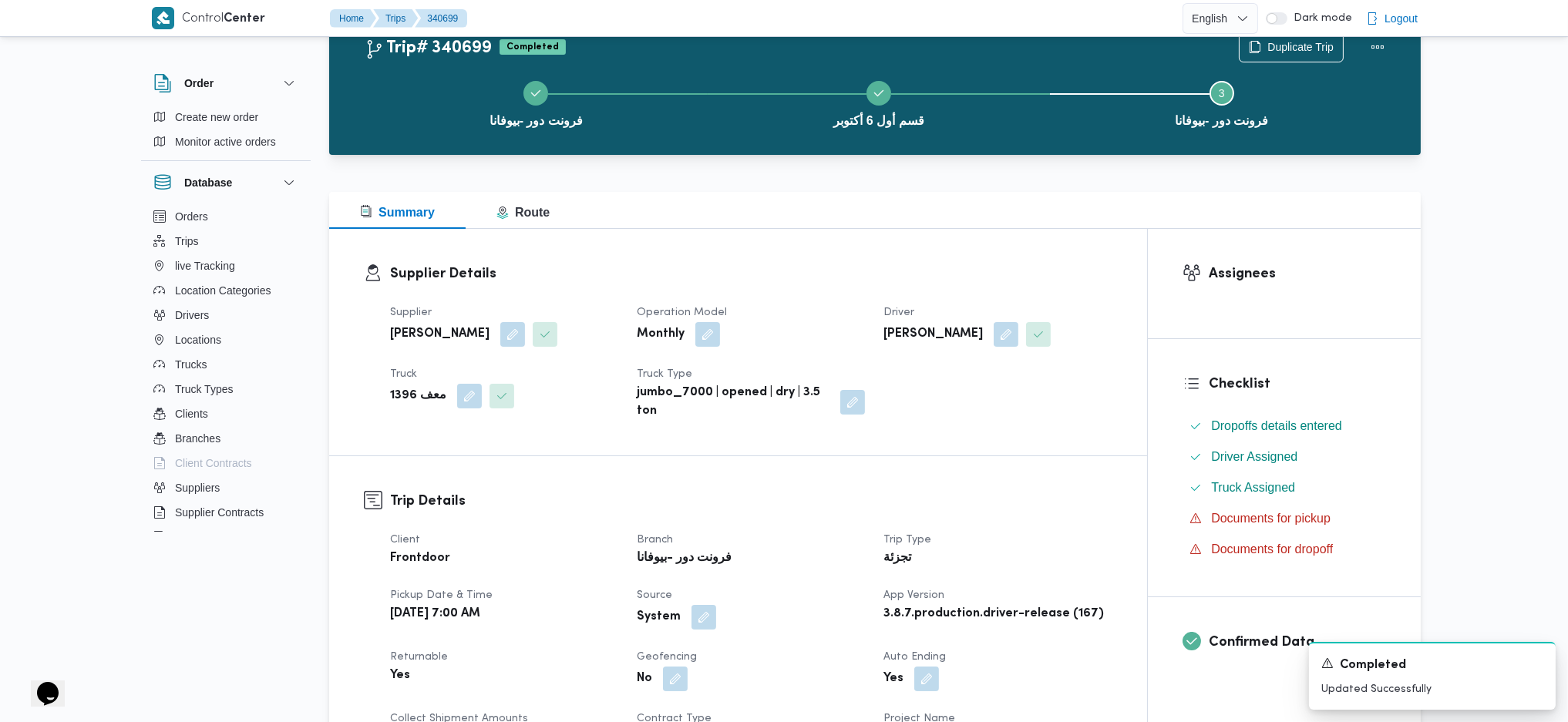
scroll to position [0, 0]
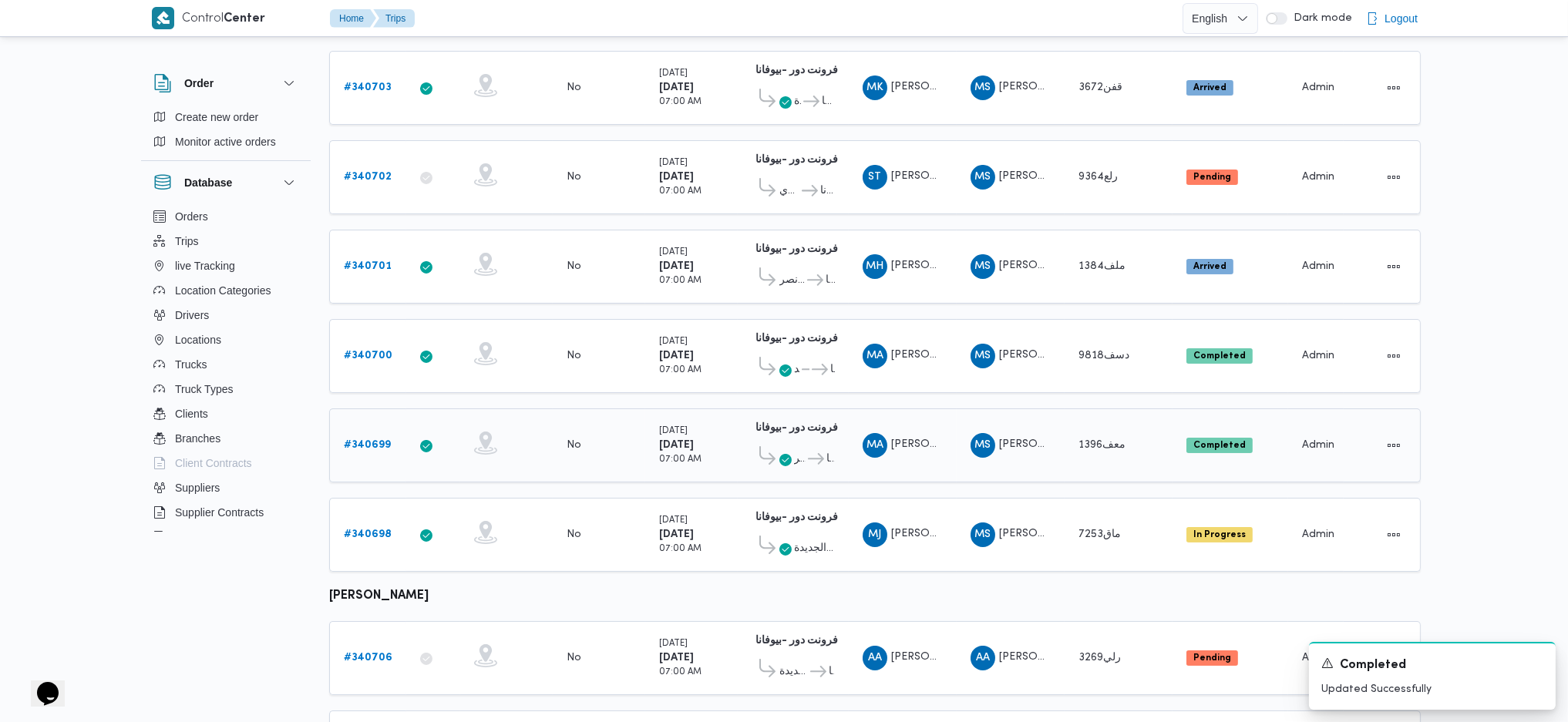
scroll to position [205, 0]
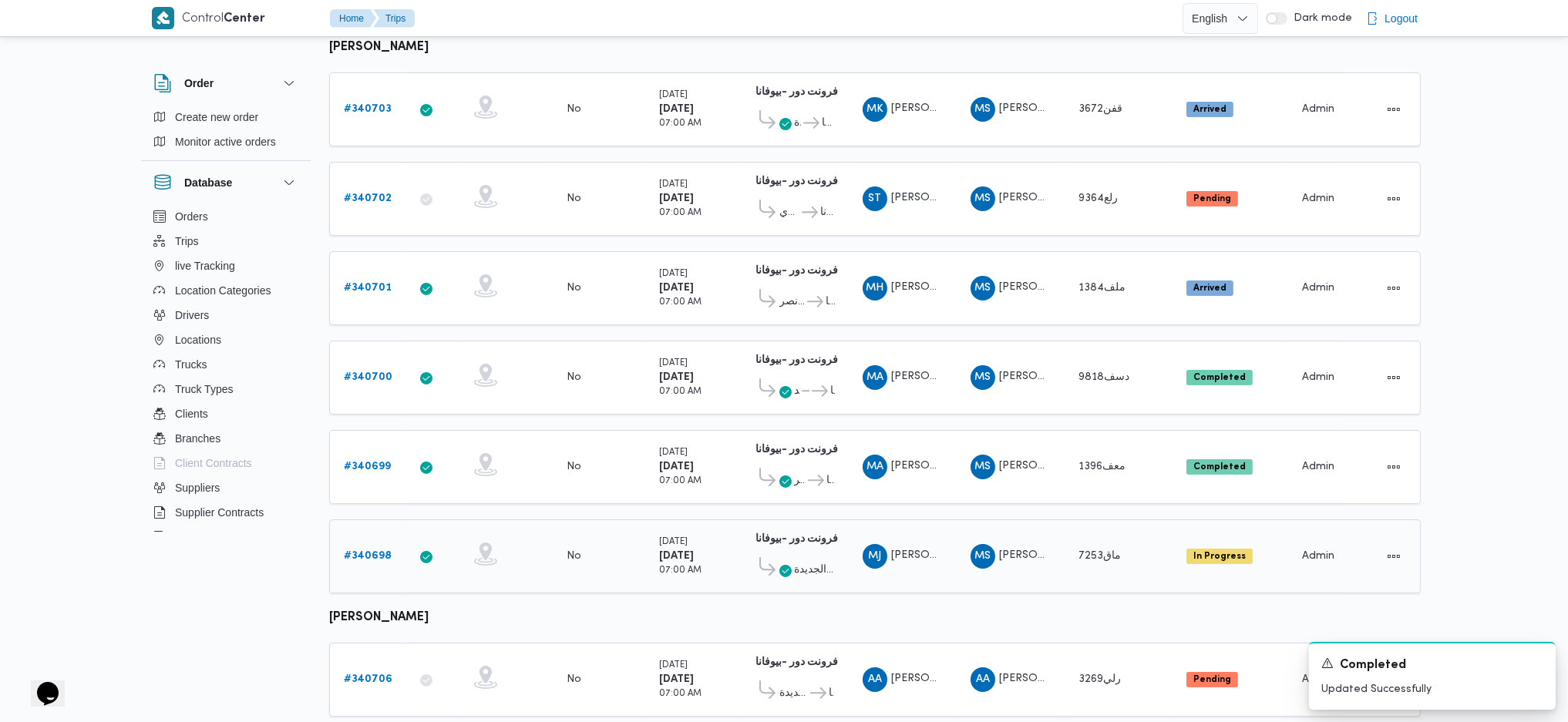
click at [354, 480] on b "# 340698" at bounding box center [368, 556] width 48 height 10
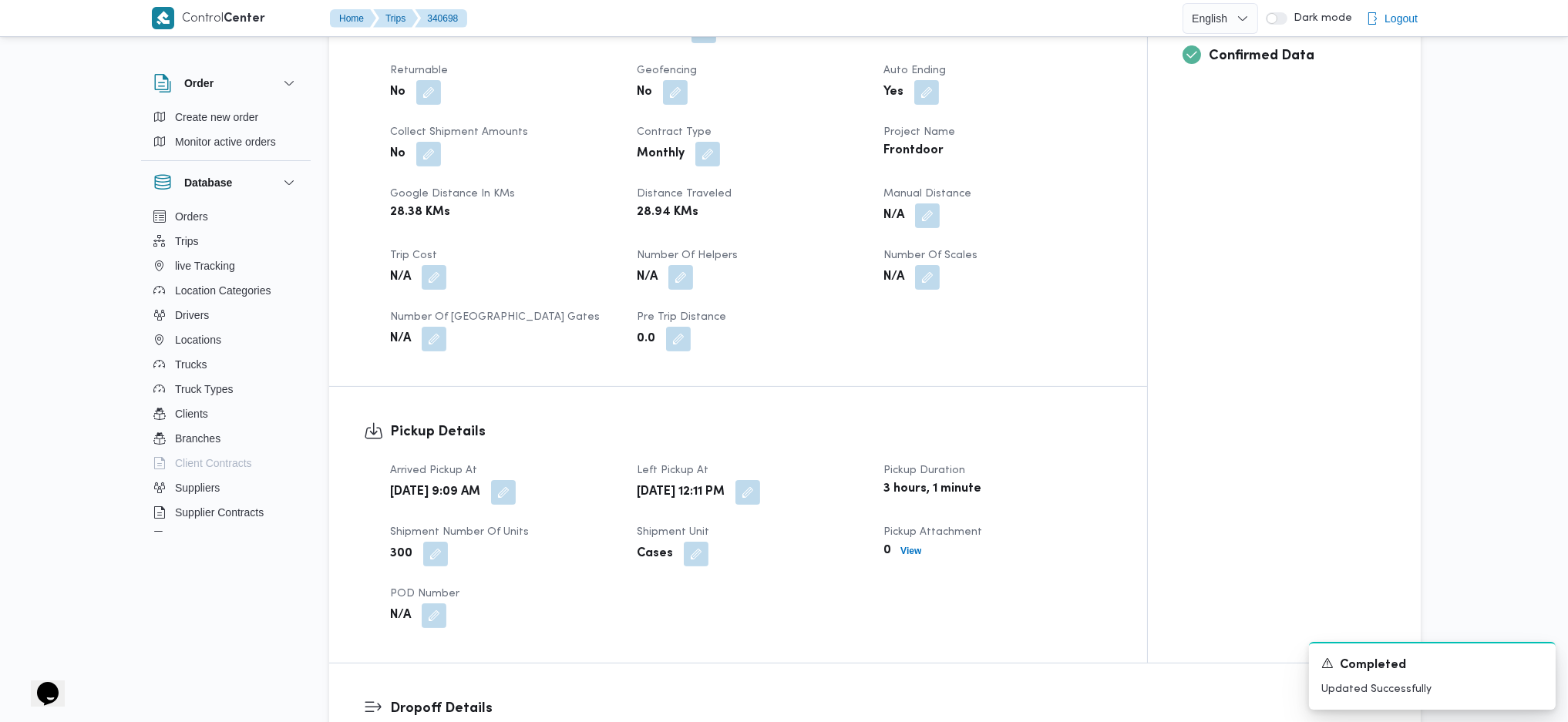
scroll to position [821, 0]
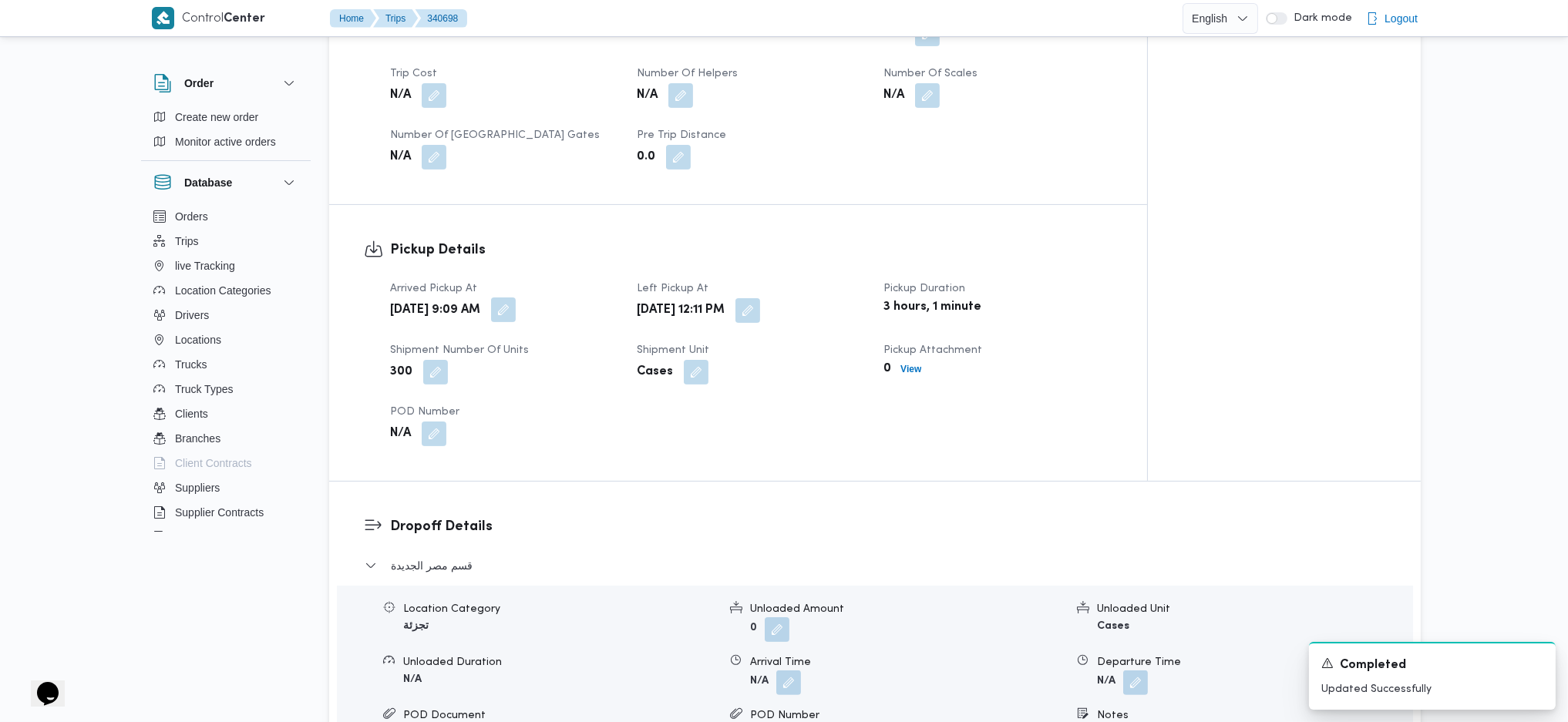
click at [516, 309] on button "button" at bounding box center [503, 309] width 24 height 24
click at [521, 374] on input "01/10/2025 09:09" at bounding box center [515, 372] width 175 height 31
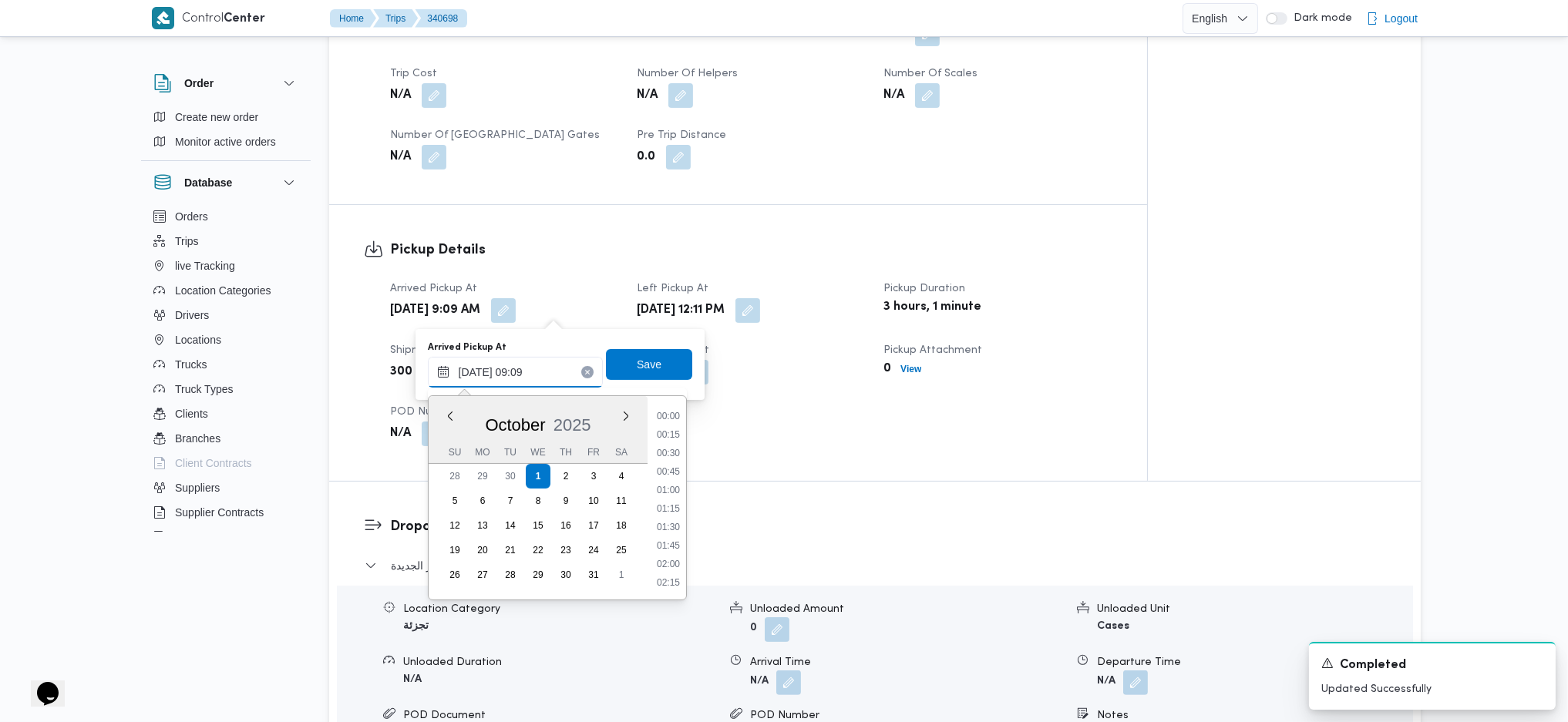
scroll to position [574, 0]
click at [672, 473] on li "08:30" at bounding box center [668, 471] width 35 height 16
type input "01/10/2025 08:30"
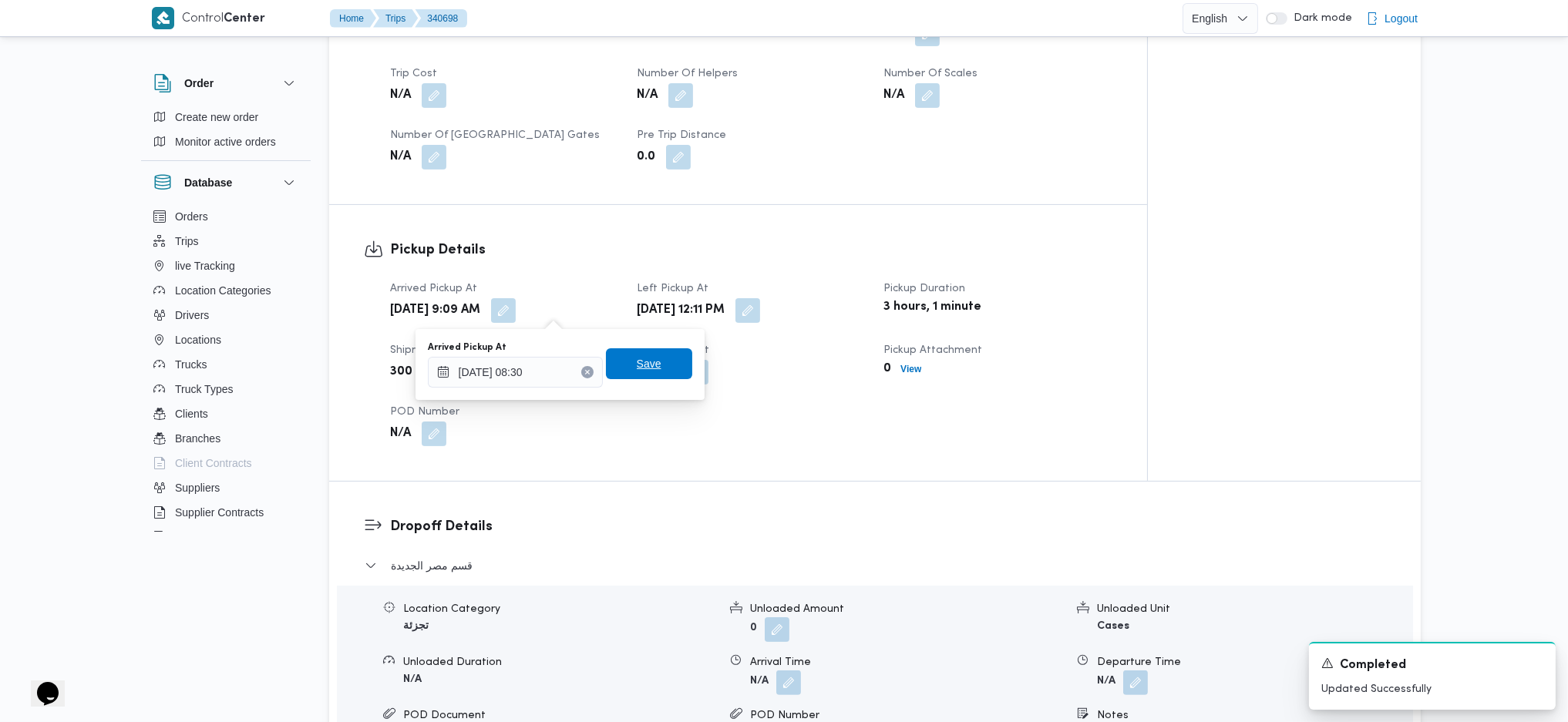
click at [640, 363] on span "Save" at bounding box center [649, 364] width 24 height 19
drag, startPoint x: 807, startPoint y: 301, endPoint x: 813, endPoint y: 320, distance: 19.9
click at [760, 301] on button "button" at bounding box center [748, 309] width 24 height 24
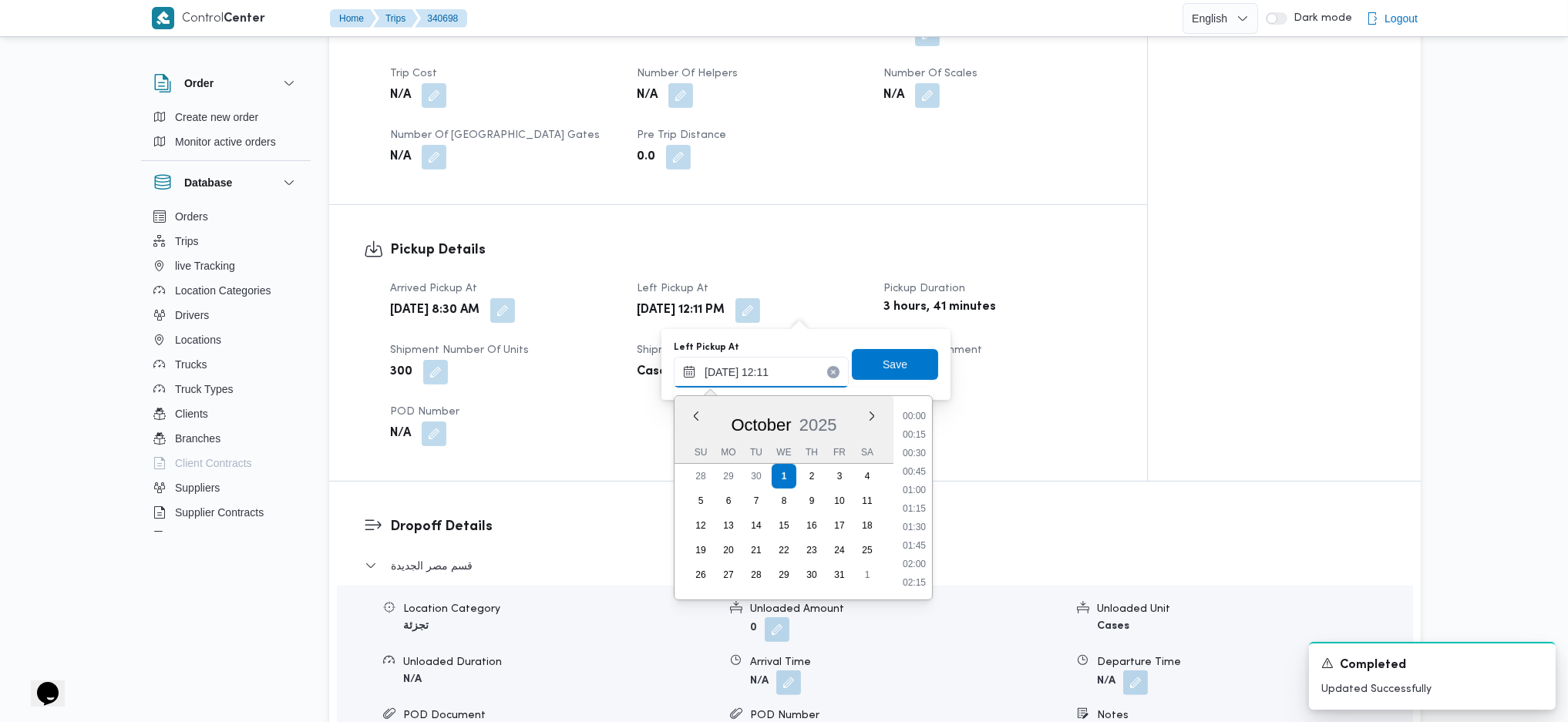
click at [752, 367] on input "01/10/2025 12:11" at bounding box center [761, 372] width 175 height 31
click at [914, 459] on li "10:00" at bounding box center [914, 463] width 35 height 16
type input "01/10/2025 10:00"
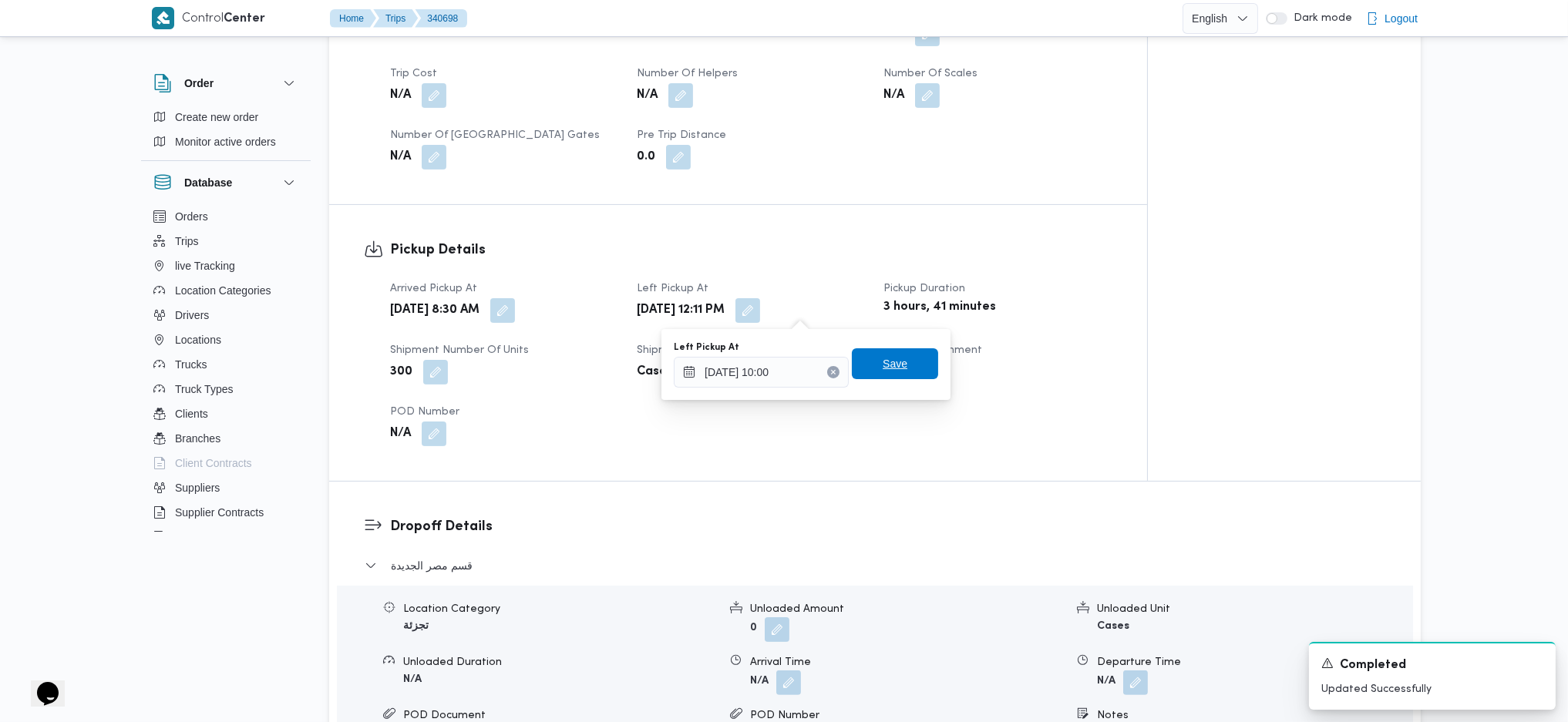
click at [885, 361] on span "Save" at bounding box center [895, 364] width 24 height 19
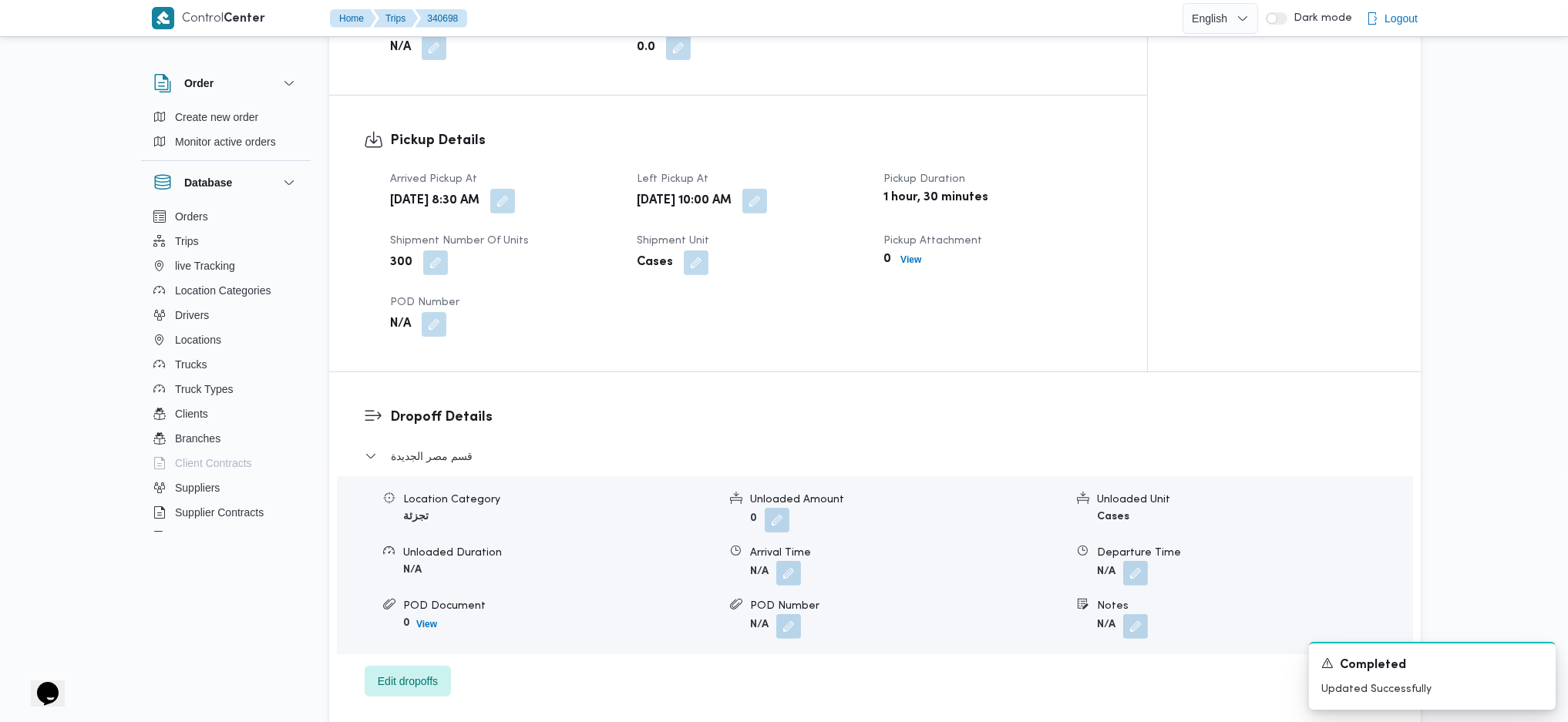
scroll to position [616, 0]
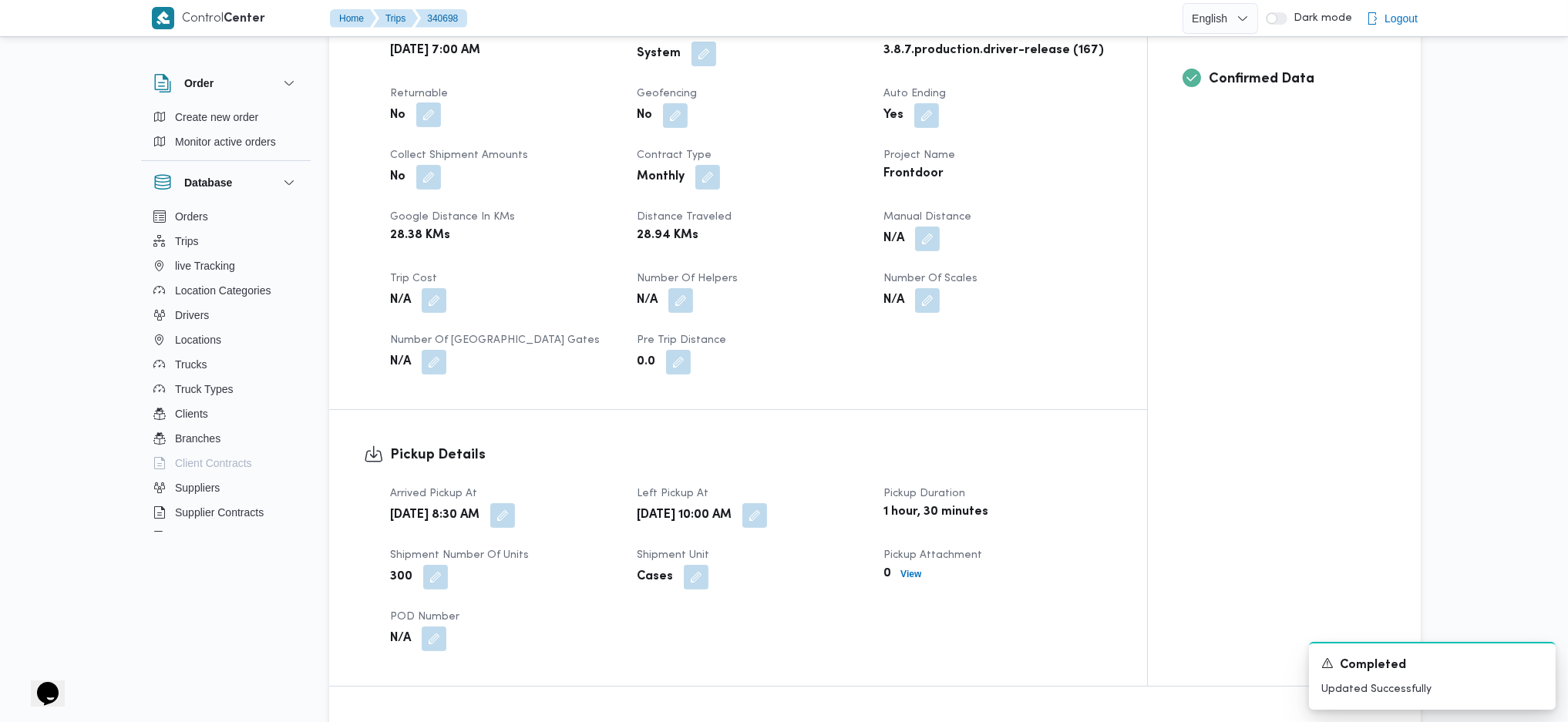
click at [428, 116] on button "button" at bounding box center [428, 114] width 24 height 24
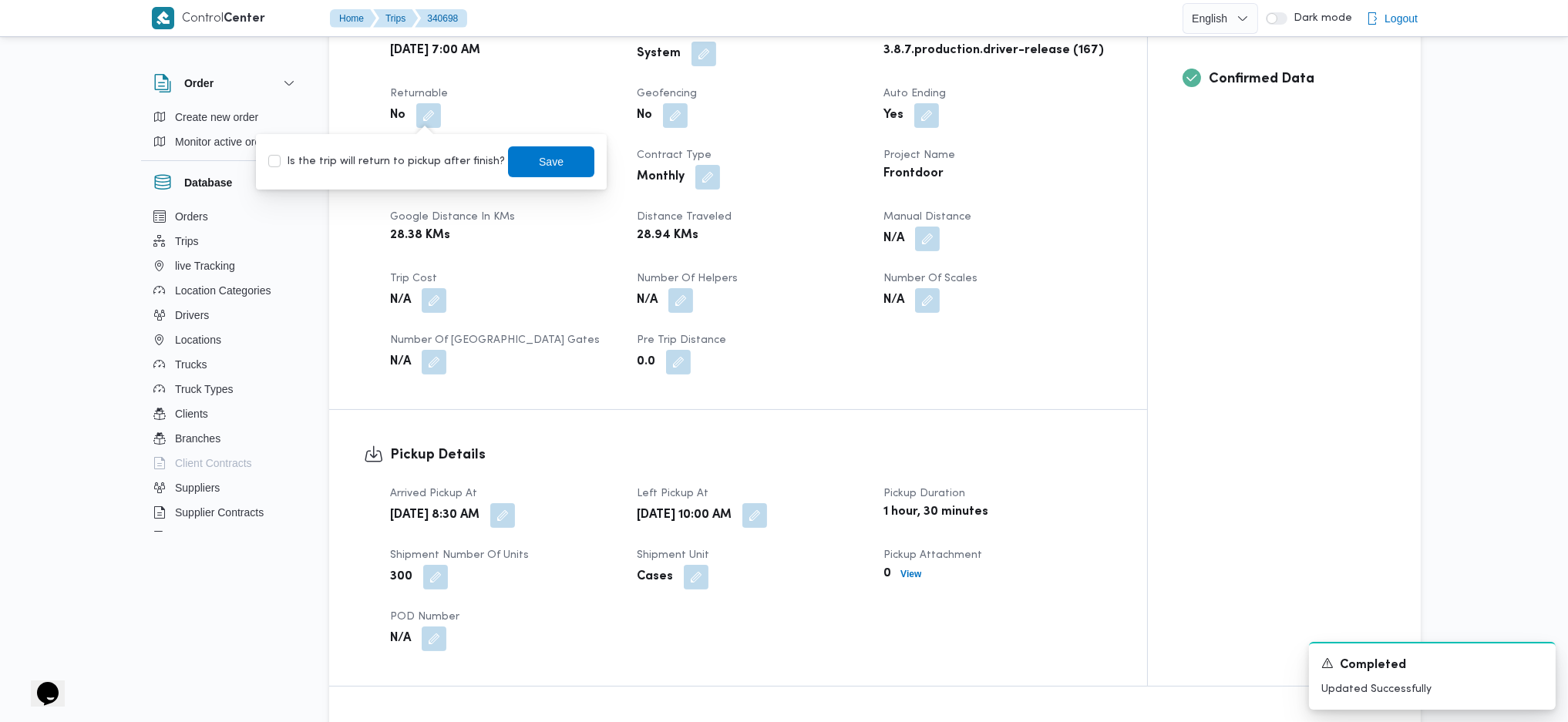
click at [396, 170] on div "Is the trip will return to pickup after finish? Save" at bounding box center [431, 161] width 329 height 34
click at [421, 167] on label "Is the trip will return to pickup after finish?" at bounding box center [386, 162] width 237 height 19
checkbox input "true"
click at [559, 161] on span "Save" at bounding box center [551, 161] width 86 height 31
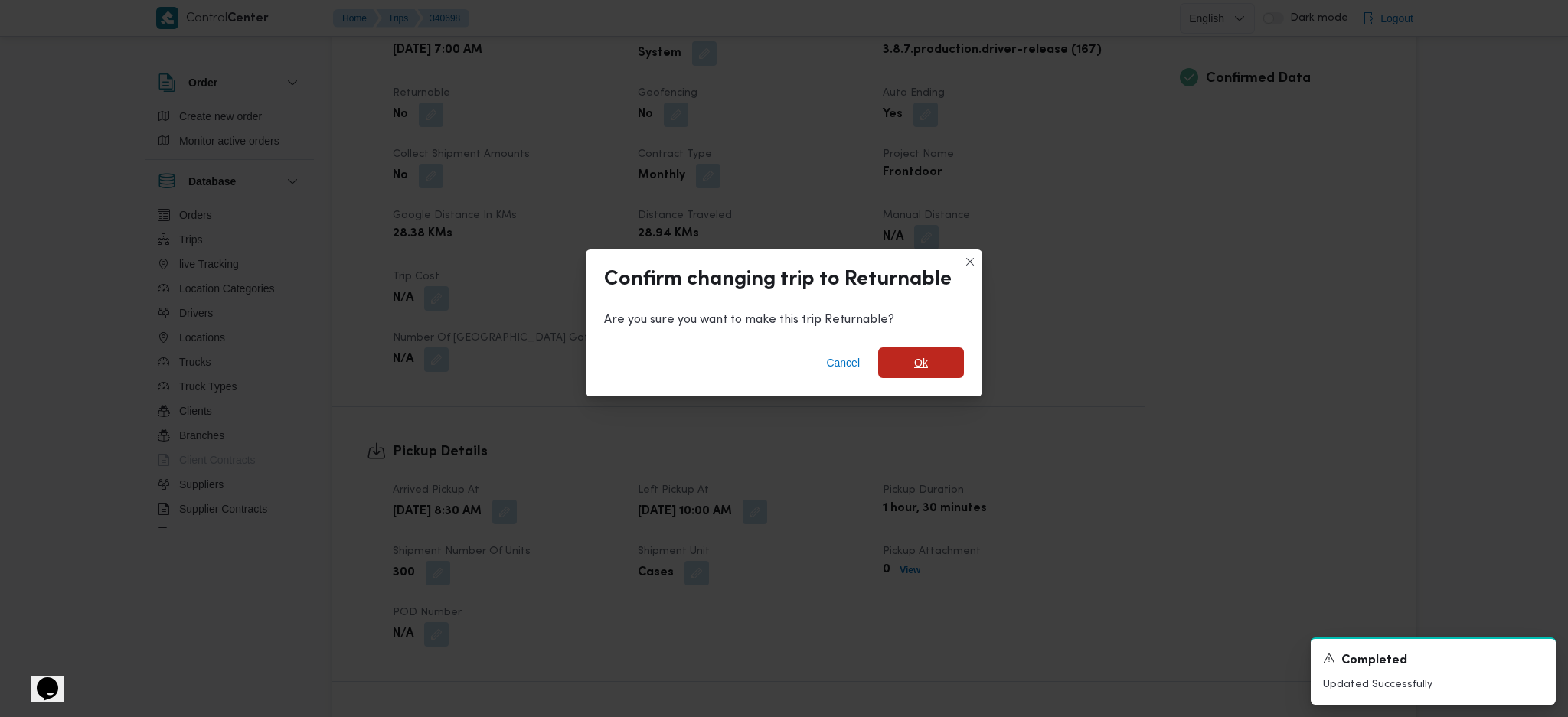
click at [924, 360] on span "Ok" at bounding box center [921, 363] width 14 height 19
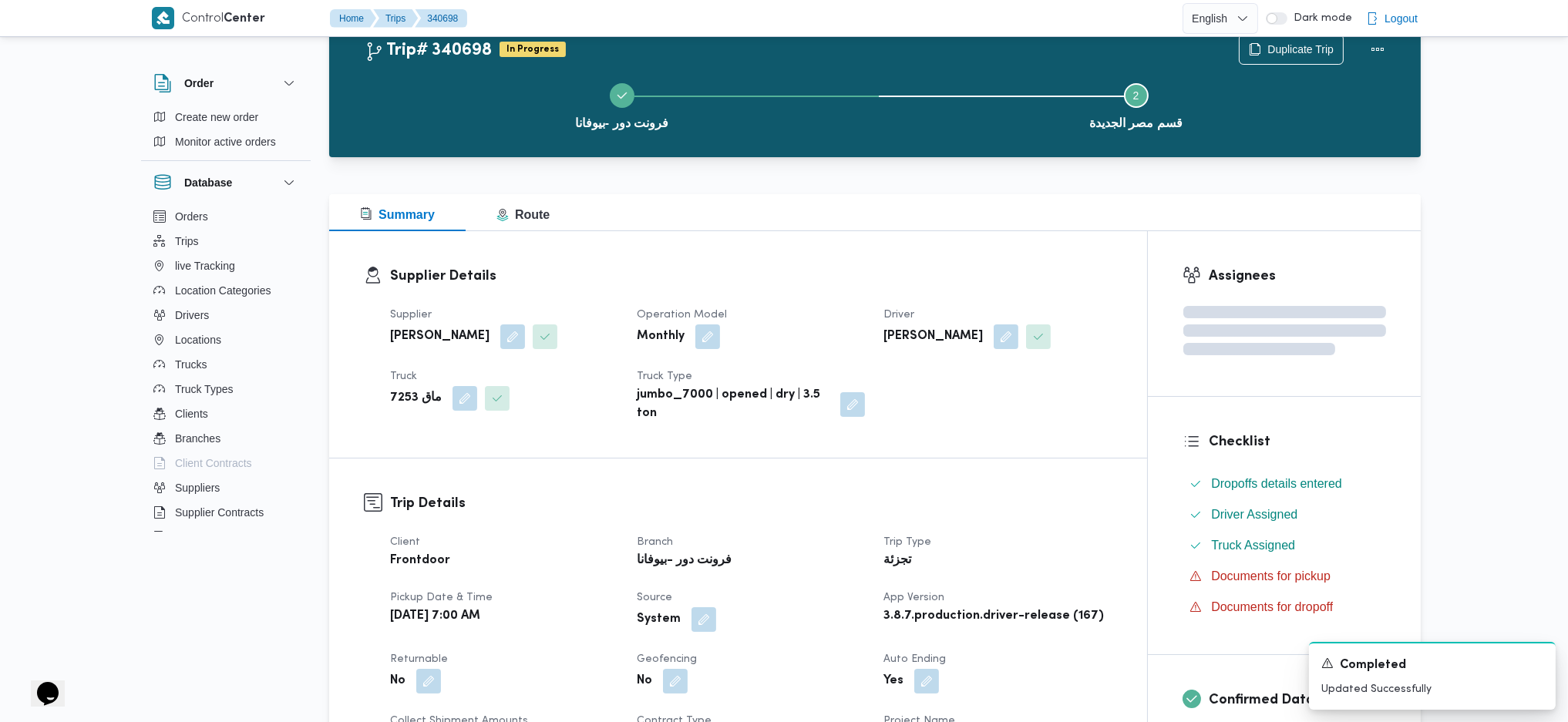
scroll to position [0, 0]
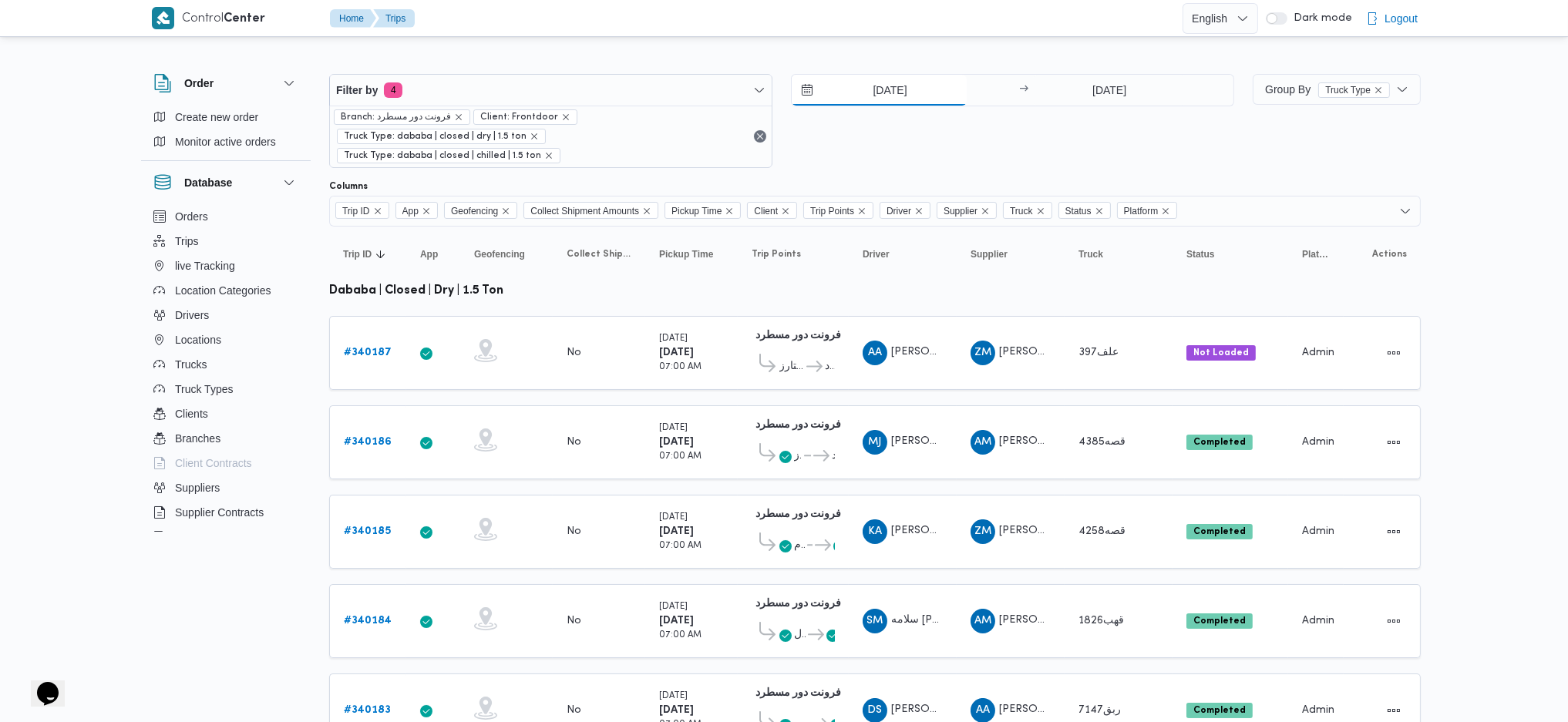
click at [883, 78] on input "[DATE]" at bounding box center [879, 89] width 175 height 31
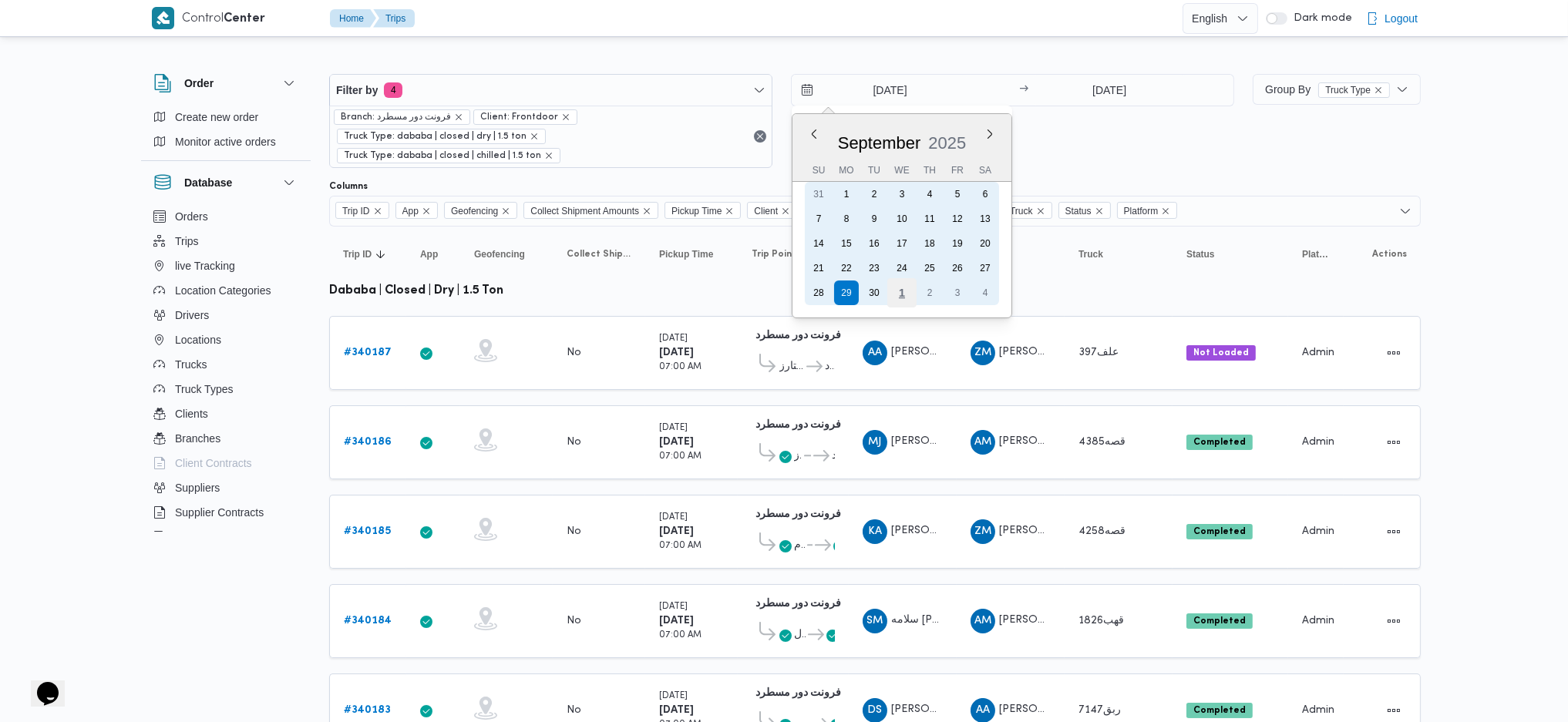
click at [907, 282] on div "1" at bounding box center [902, 292] width 29 height 29
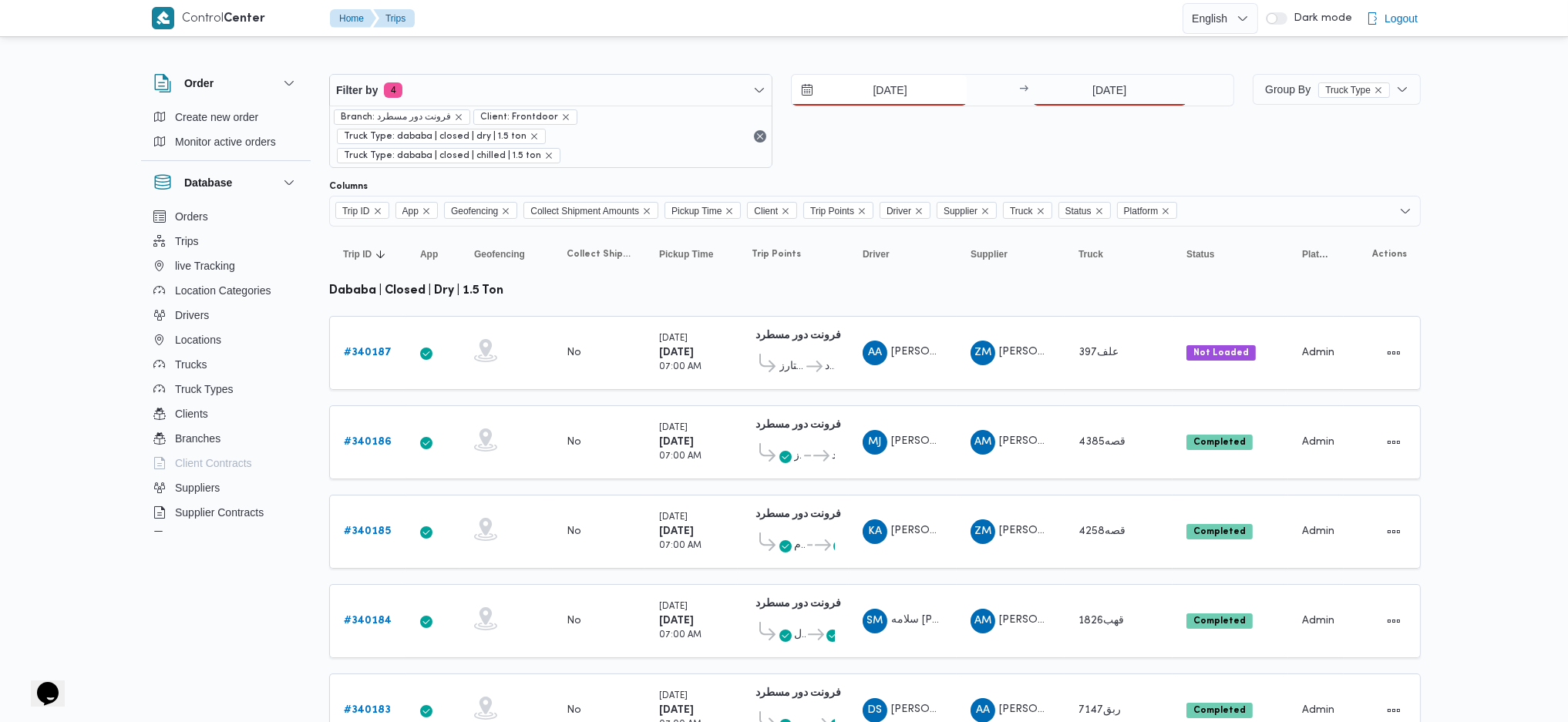
type input "[DATE]"
click at [1076, 74] on input "[DATE]" at bounding box center [1110, 89] width 154 height 31
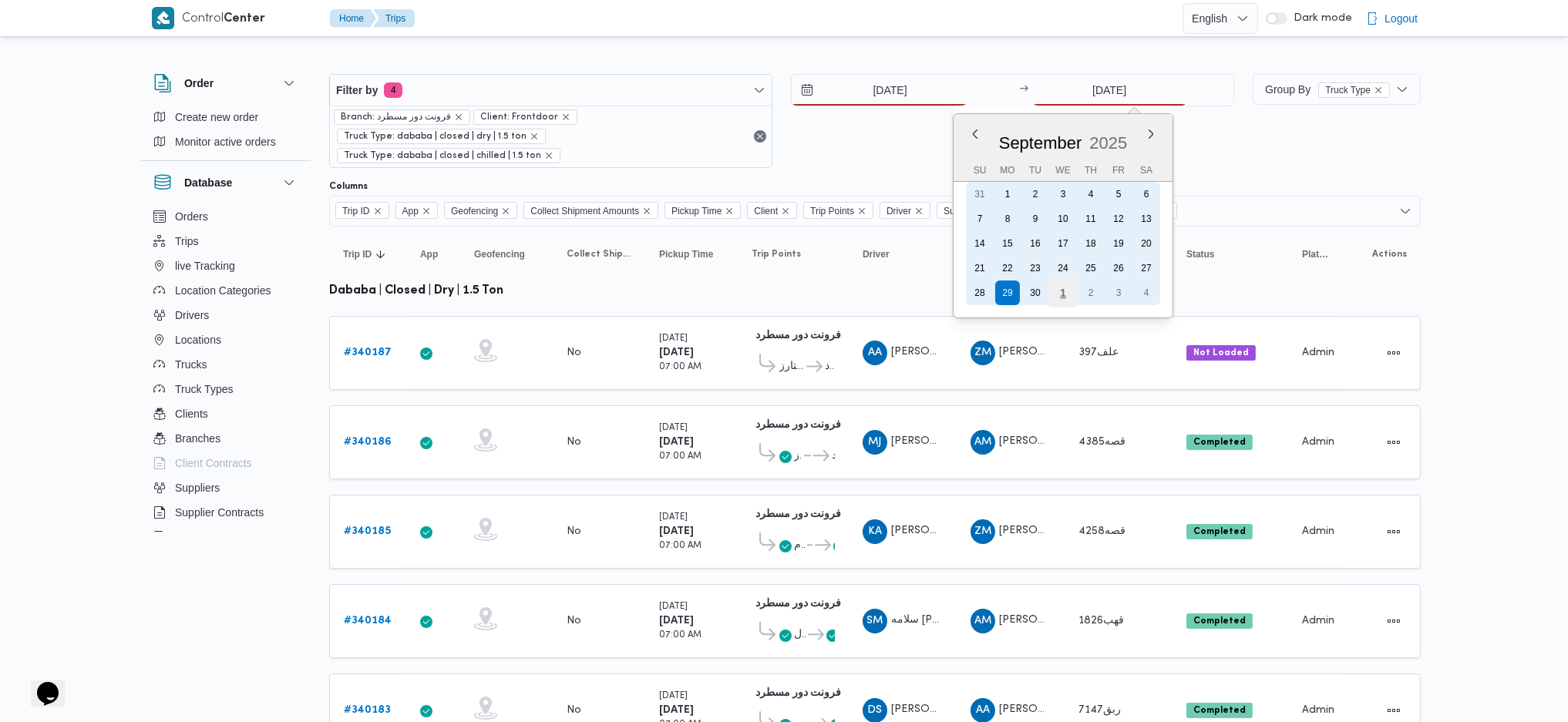
click at [1059, 287] on div "1" at bounding box center [1062, 292] width 29 height 29
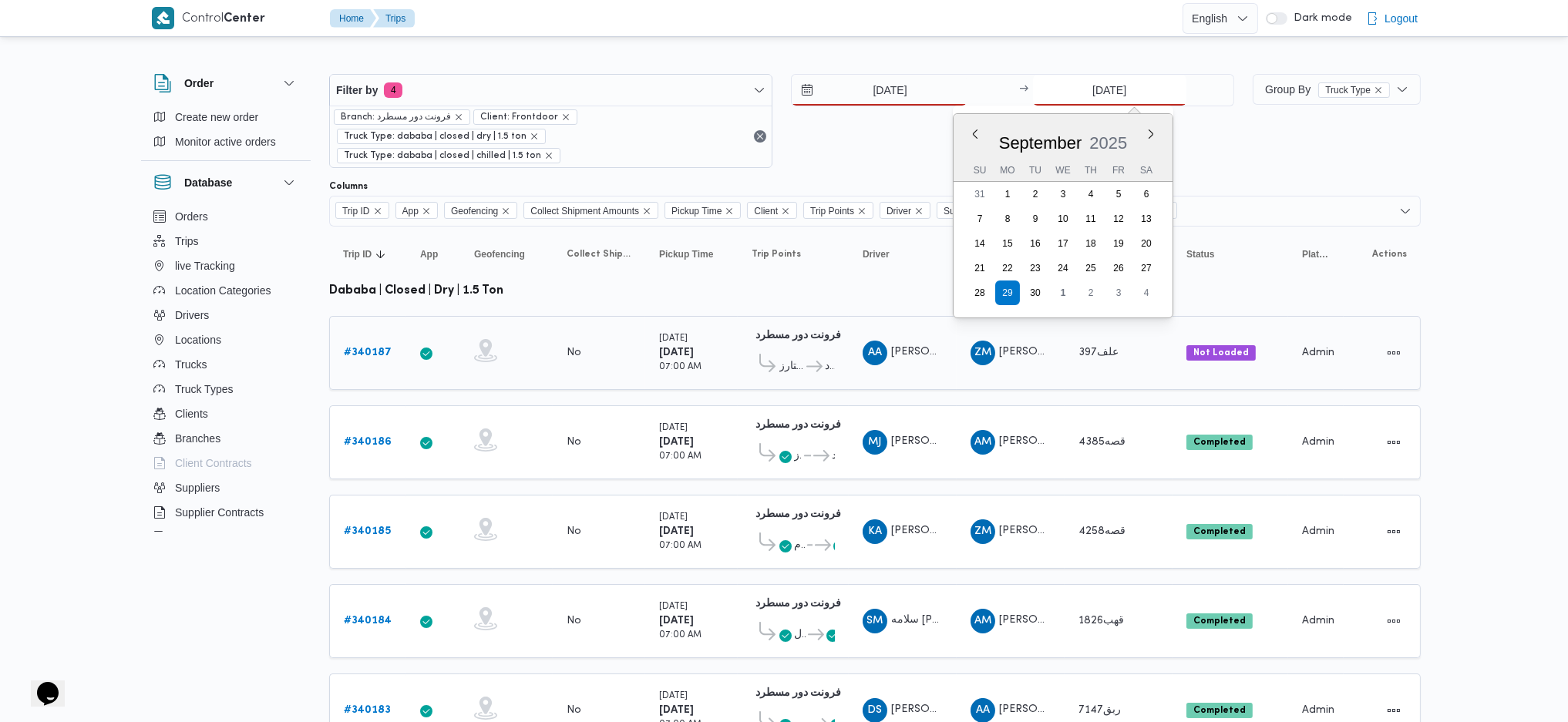
type input "[DATE]"
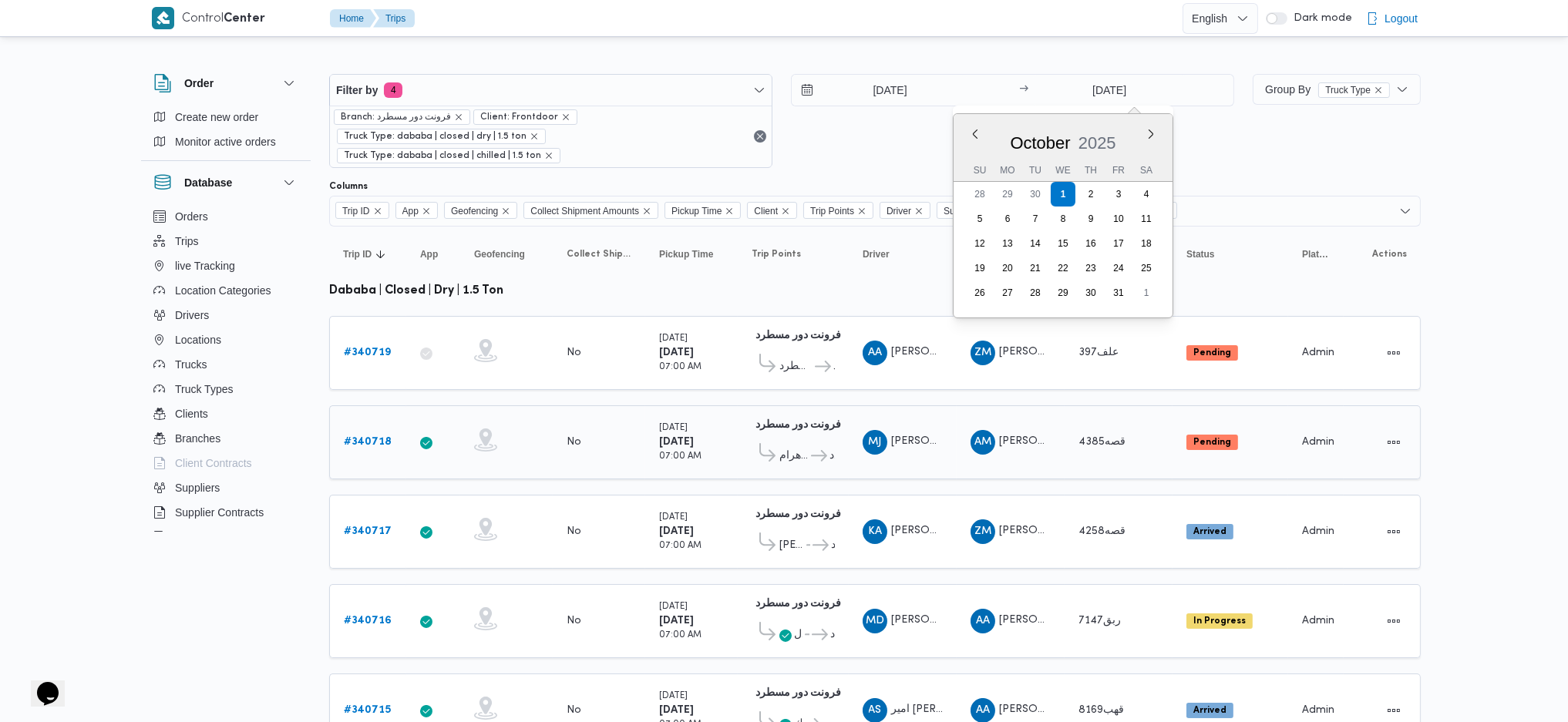
click at [535, 406] on td "Geofencing" at bounding box center [506, 442] width 92 height 74
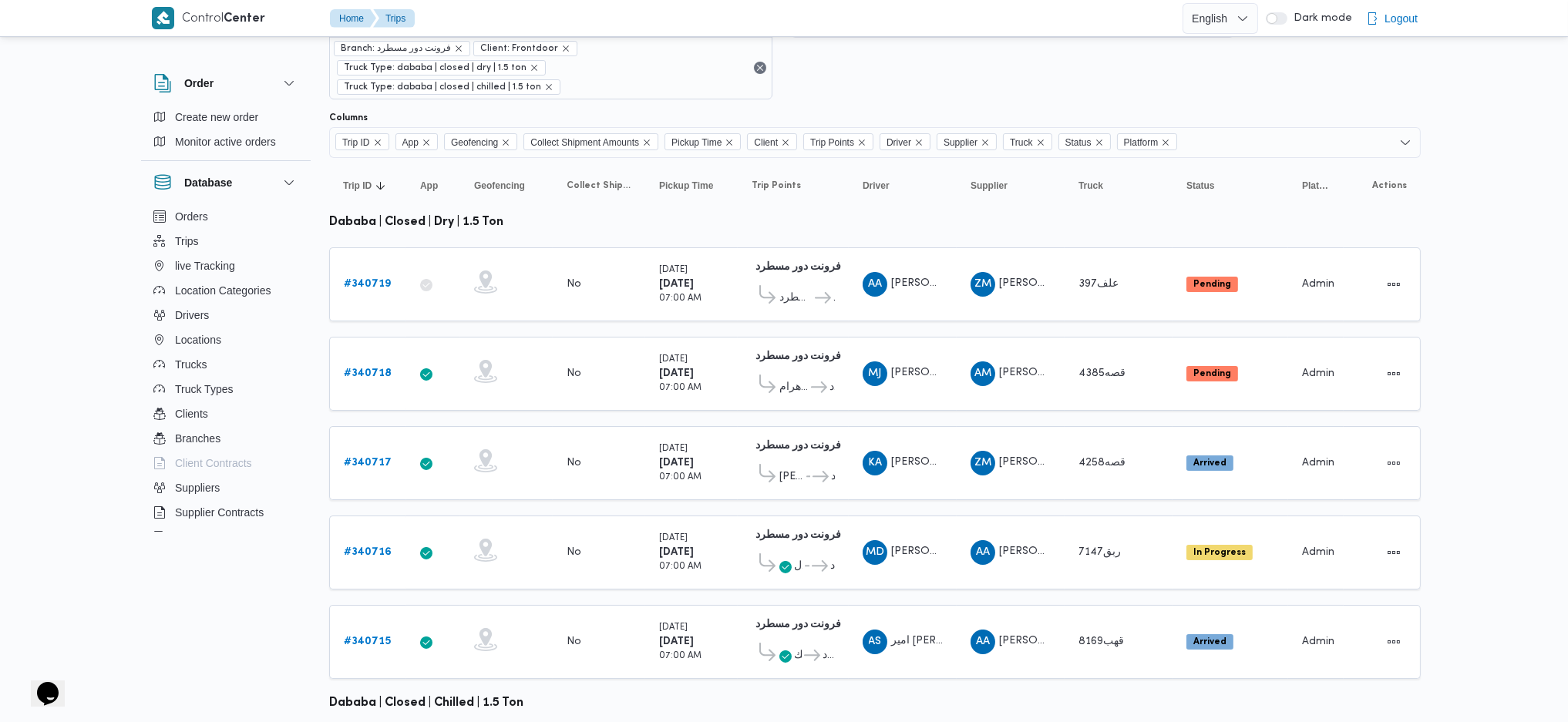
scroll to position [103, 0]
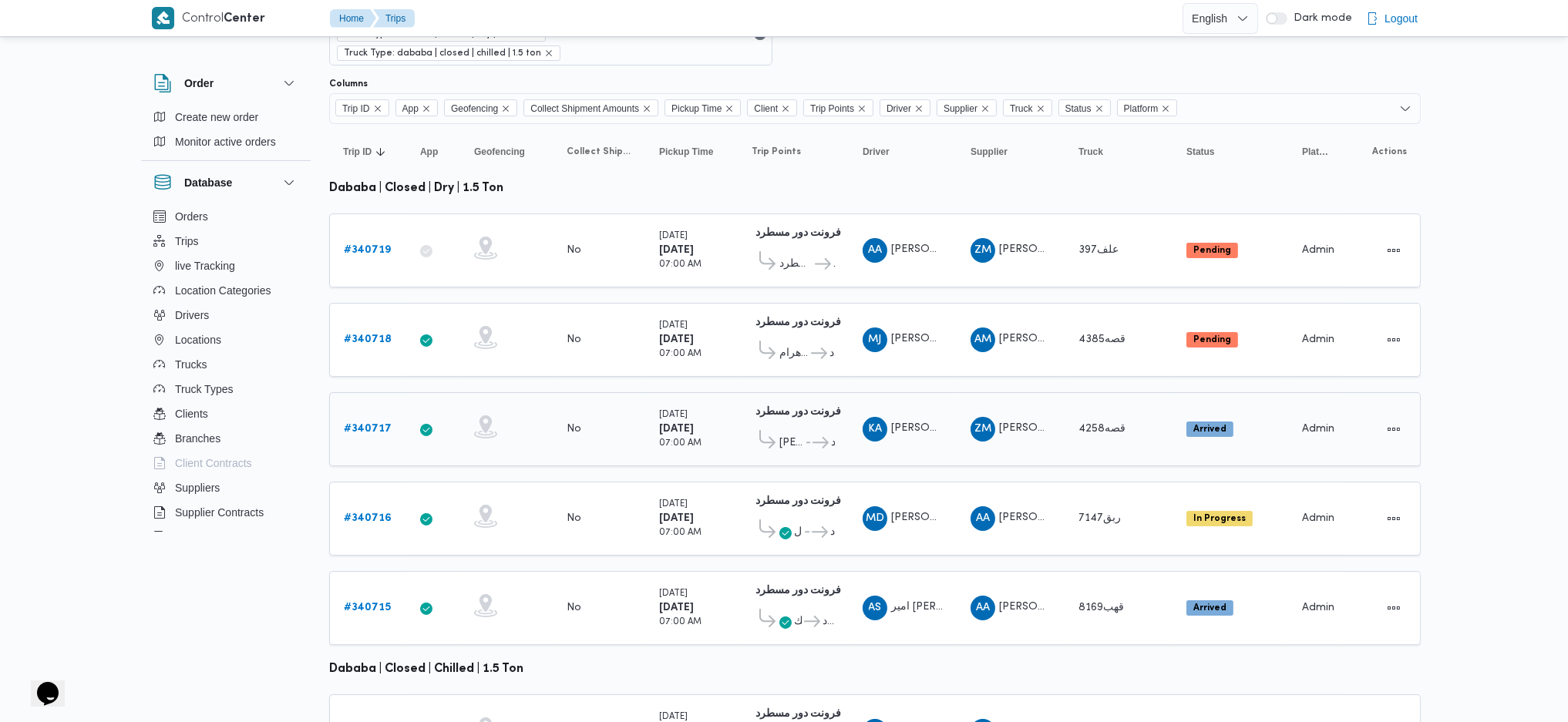
click at [1056, 410] on div "ZM [PERSON_NAME]" at bounding box center [1011, 428] width 92 height 37
click at [1083, 426] on td "Truck قصه4258" at bounding box center [1119, 429] width 108 height 74
click at [360, 424] on b "# 340717" at bounding box center [368, 428] width 48 height 10
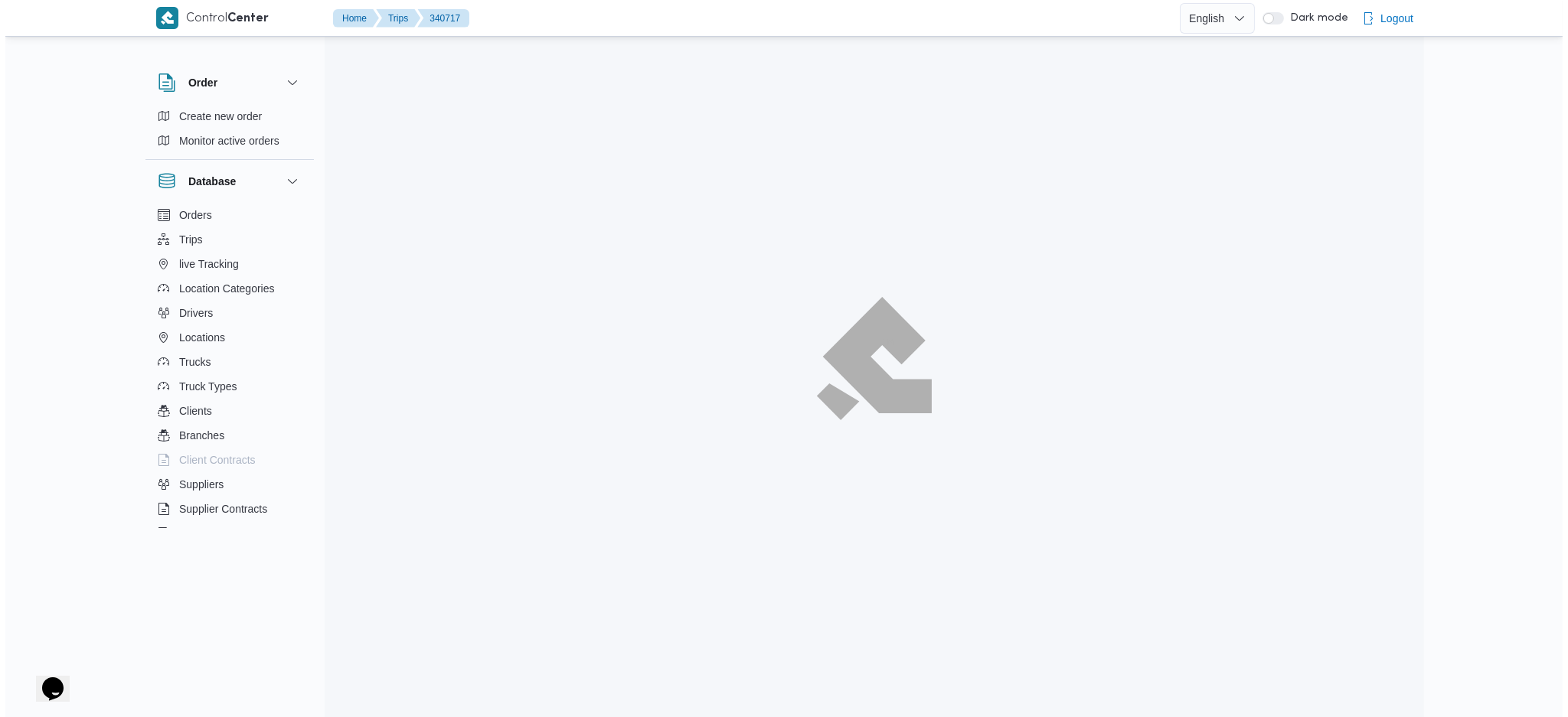
scroll to position [41, 0]
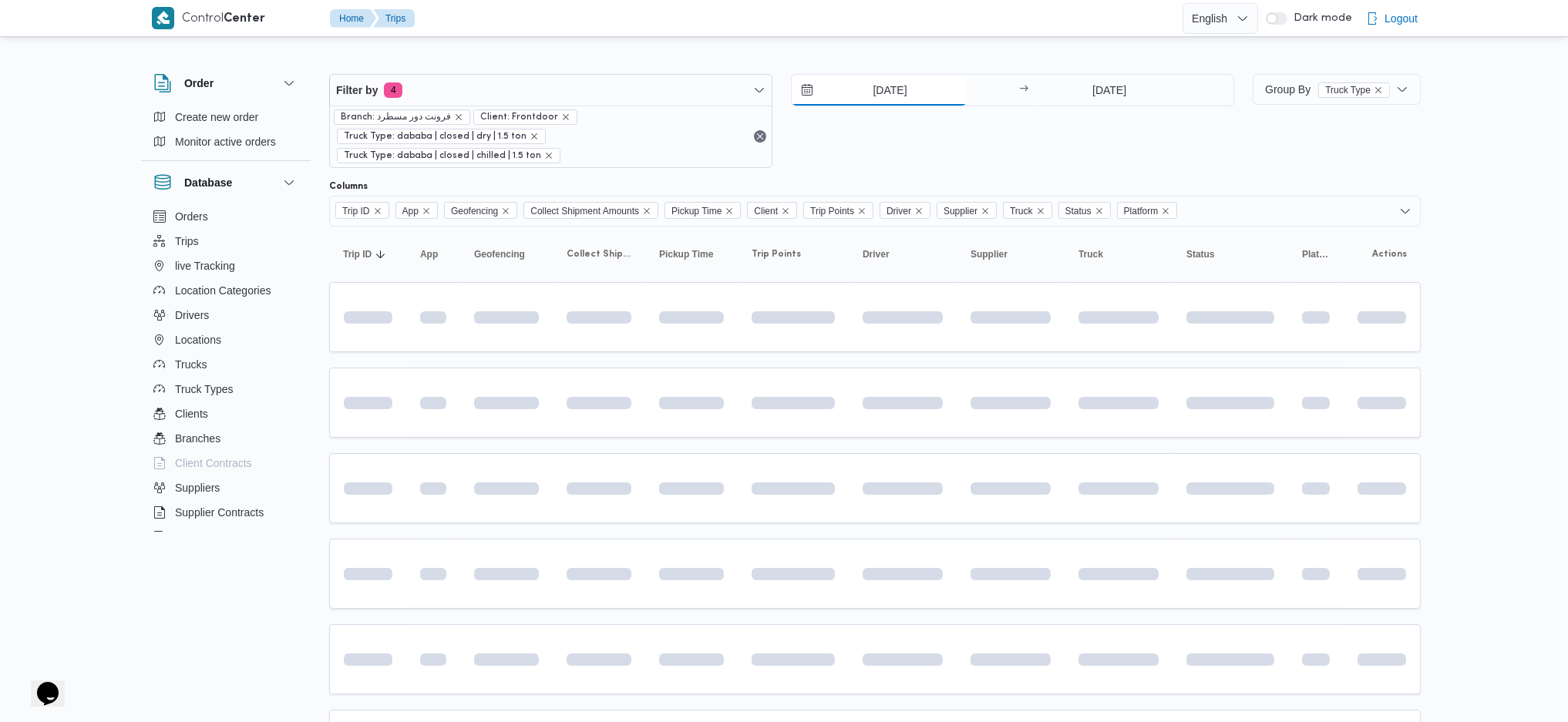
click at [886, 94] on input "[DATE]" at bounding box center [879, 89] width 175 height 31
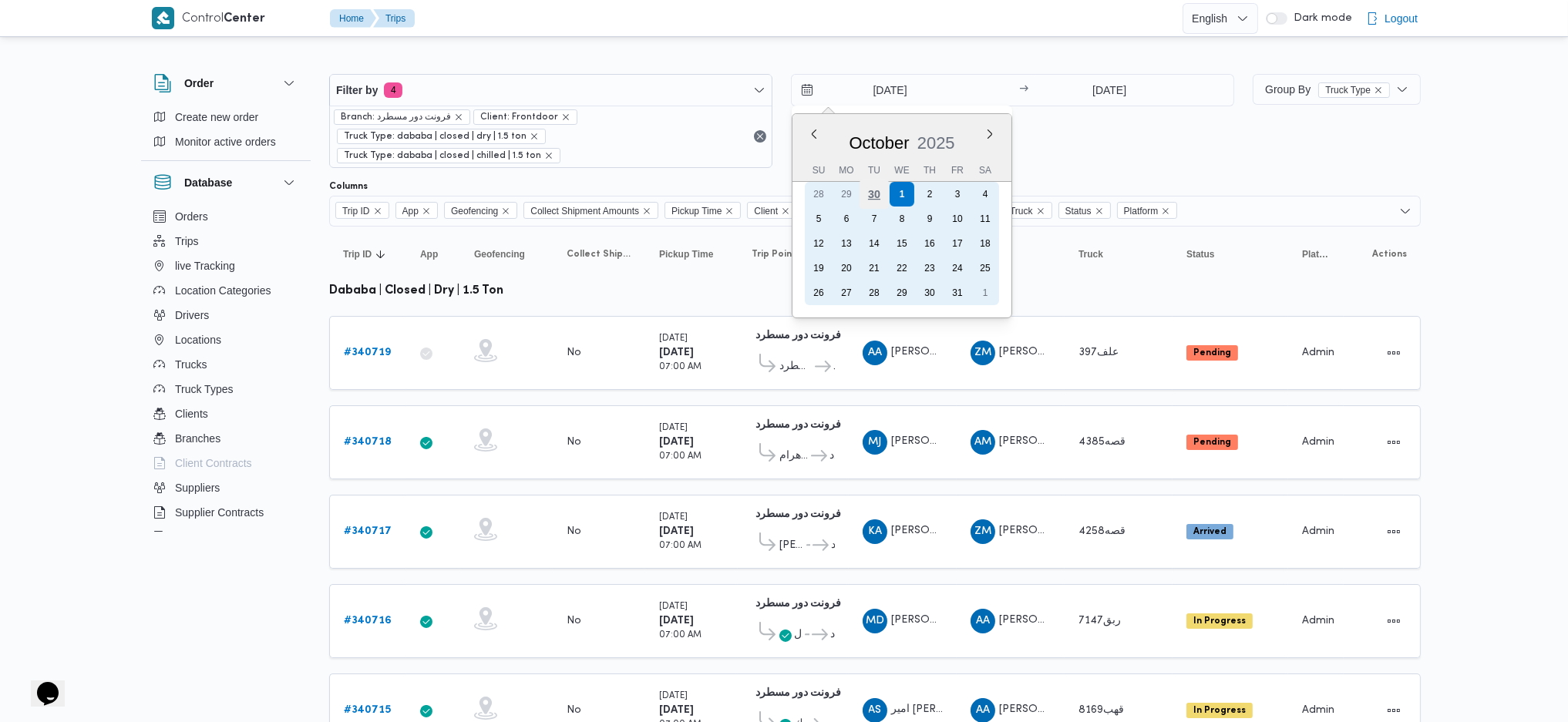
click at [872, 197] on div "30" at bounding box center [874, 193] width 29 height 29
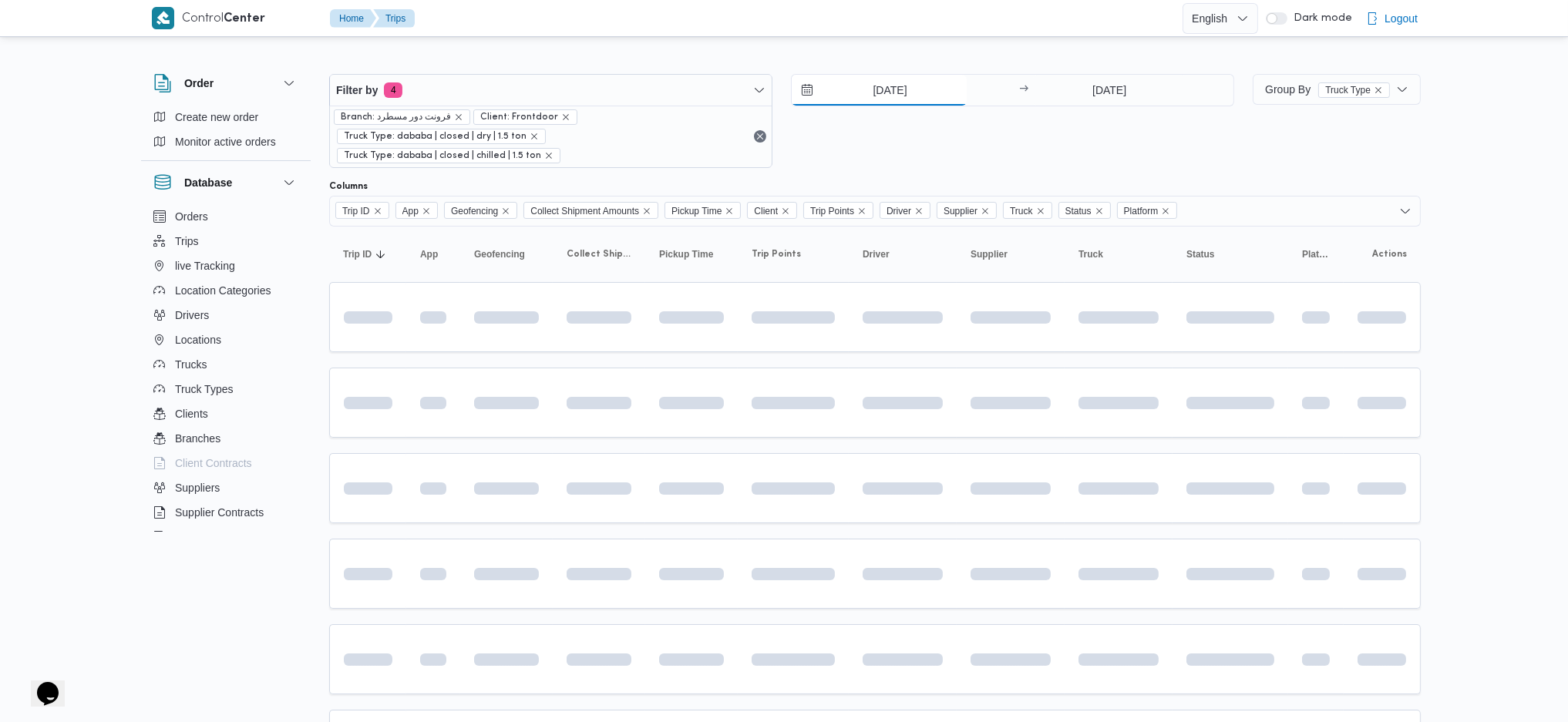
type input "[DATE]"
click at [1114, 80] on input "[DATE]" at bounding box center [1110, 89] width 154 height 31
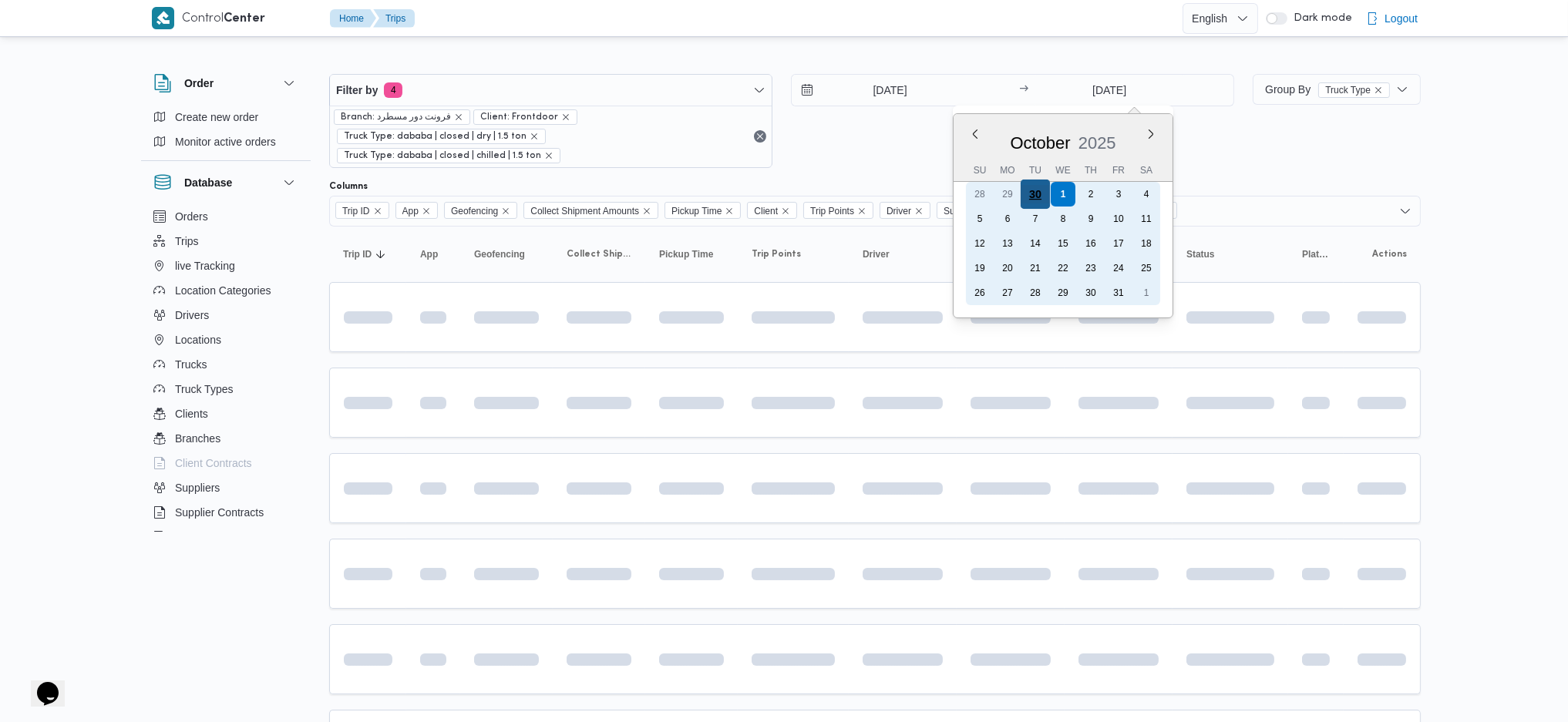
click at [1034, 194] on div "30" at bounding box center [1034, 193] width 29 height 29
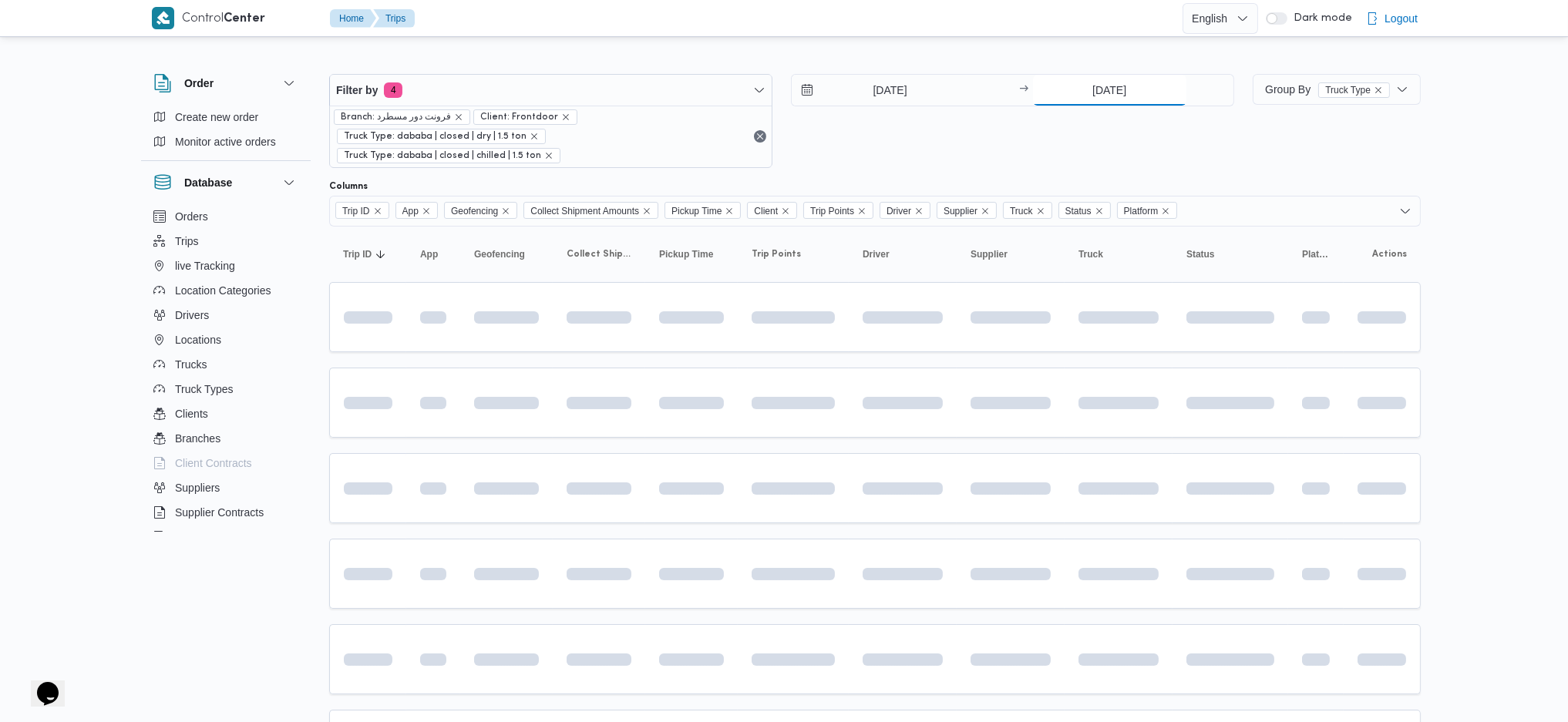
type input "[DATE]"
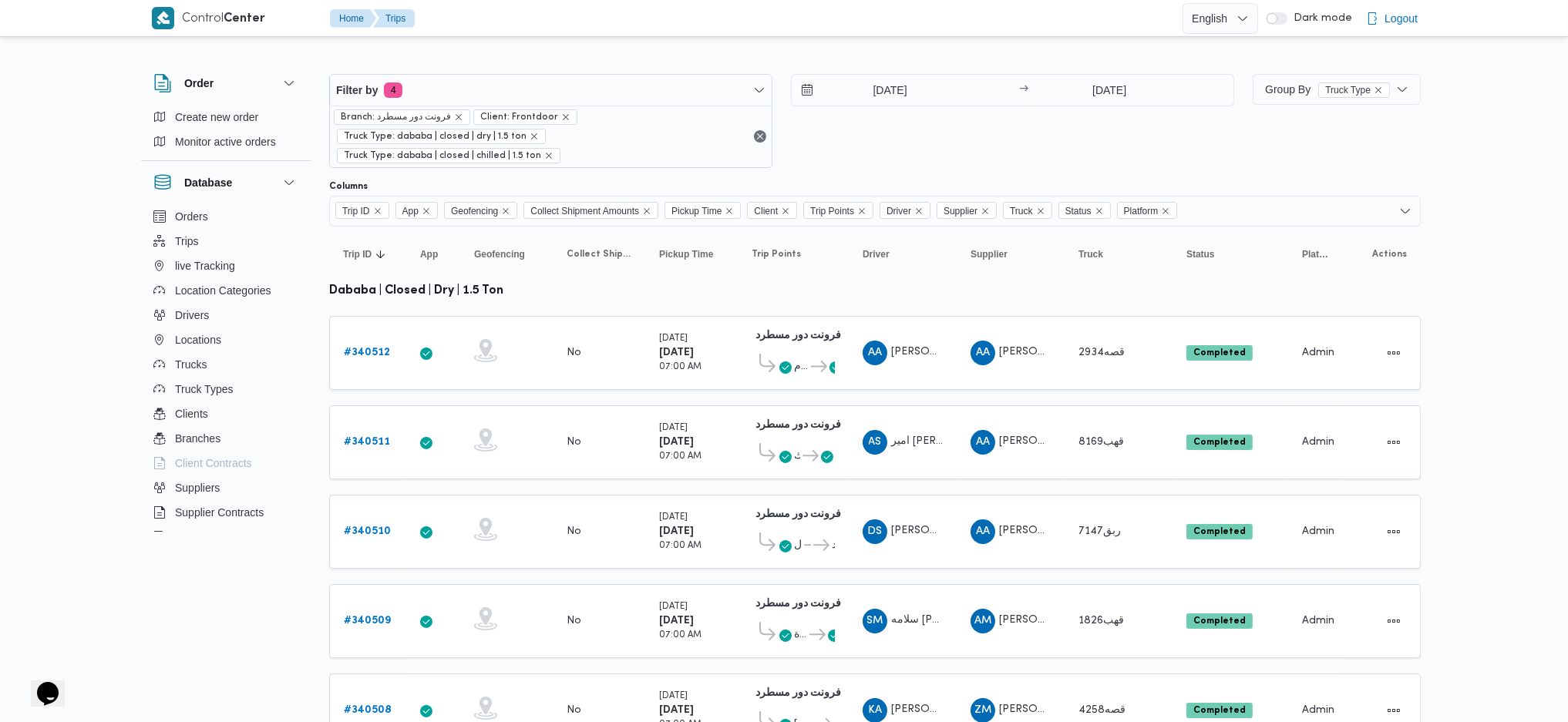
click at [821, 379] on table "Trip ID Click to sort in ascending order App Click to sort in ascending order G…" at bounding box center [875, 735] width 1092 height 1017
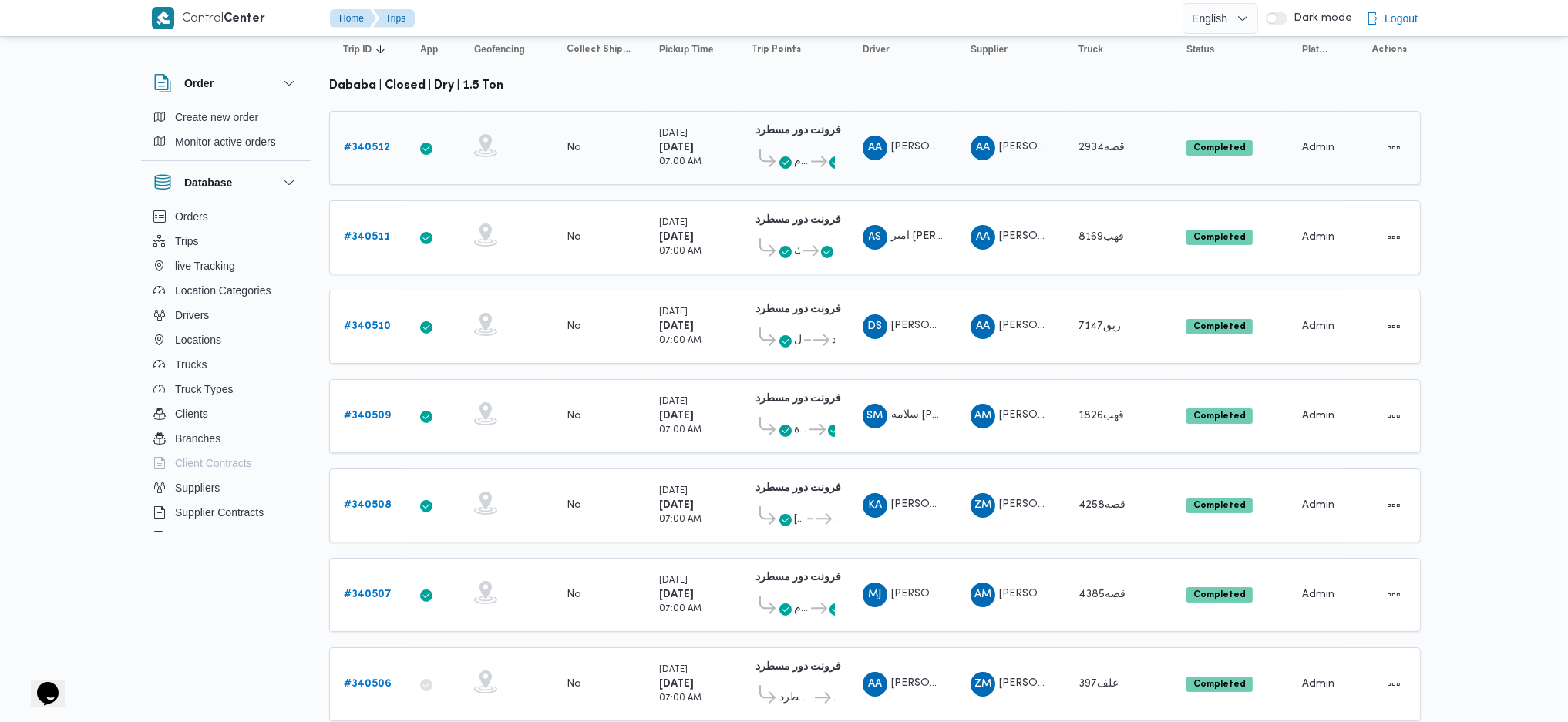
click at [374, 143] on b "# 340512" at bounding box center [367, 147] width 46 height 10
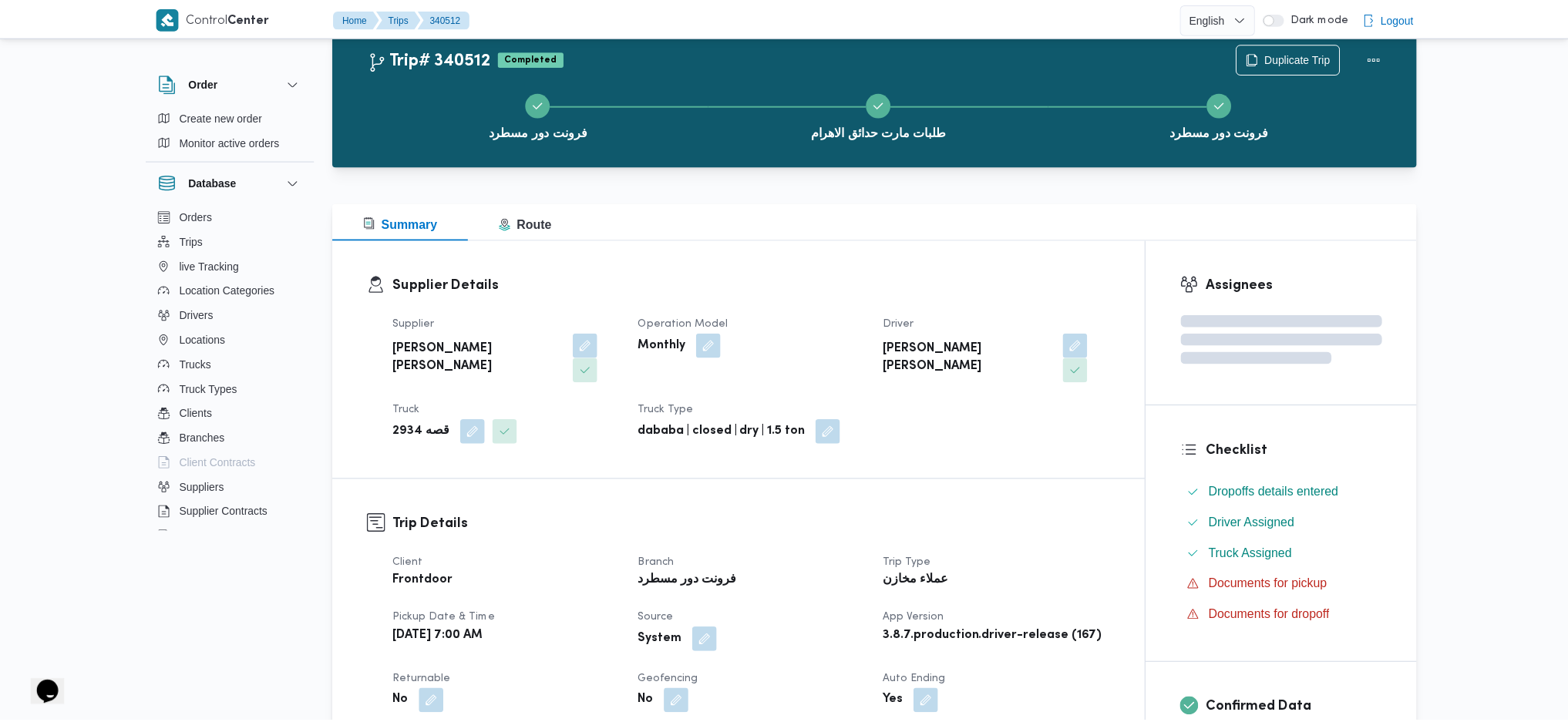
scroll to position [205, 0]
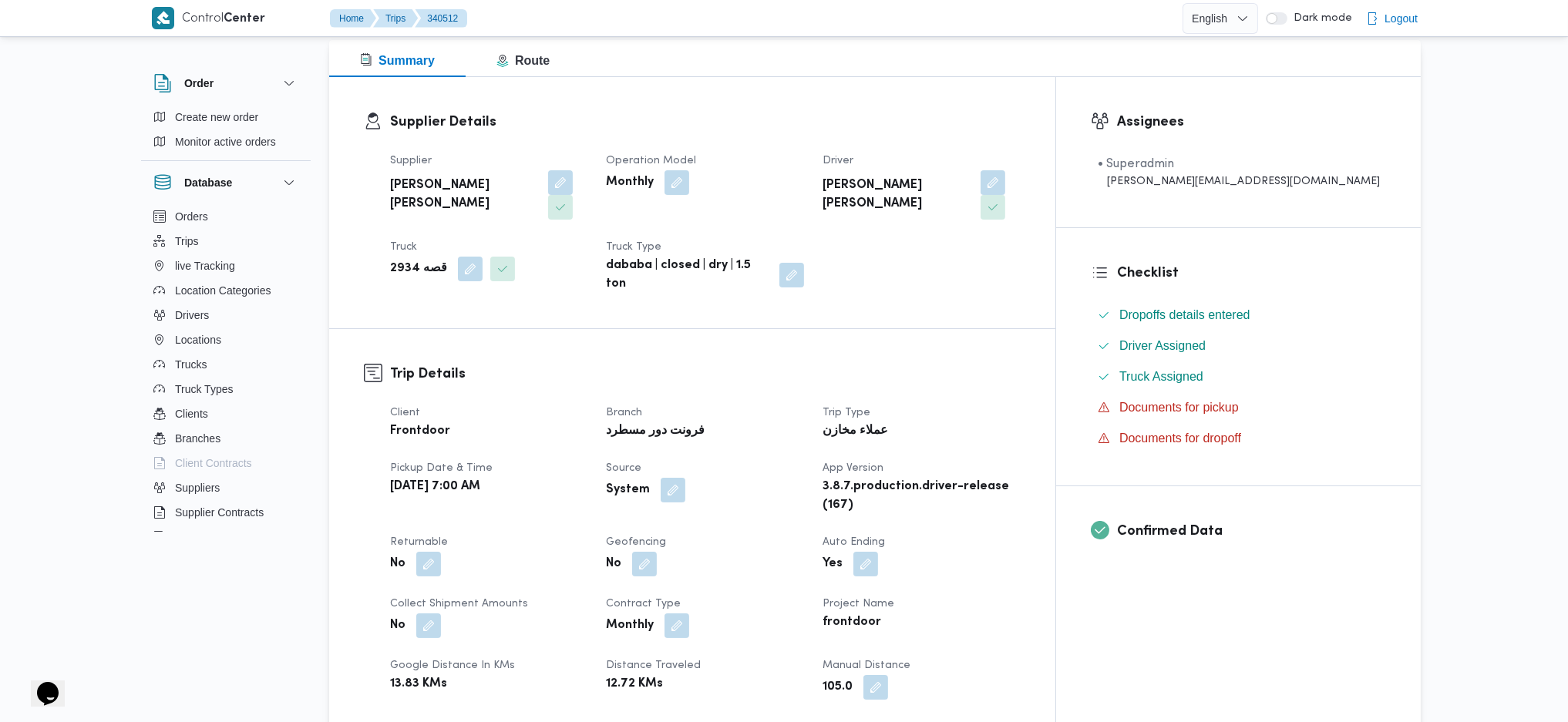
click at [473, 186] on b "[PERSON_NAME] [PERSON_NAME]" at bounding box center [464, 194] width 147 height 37
copy div "[PERSON_NAME] [PERSON_NAME]"
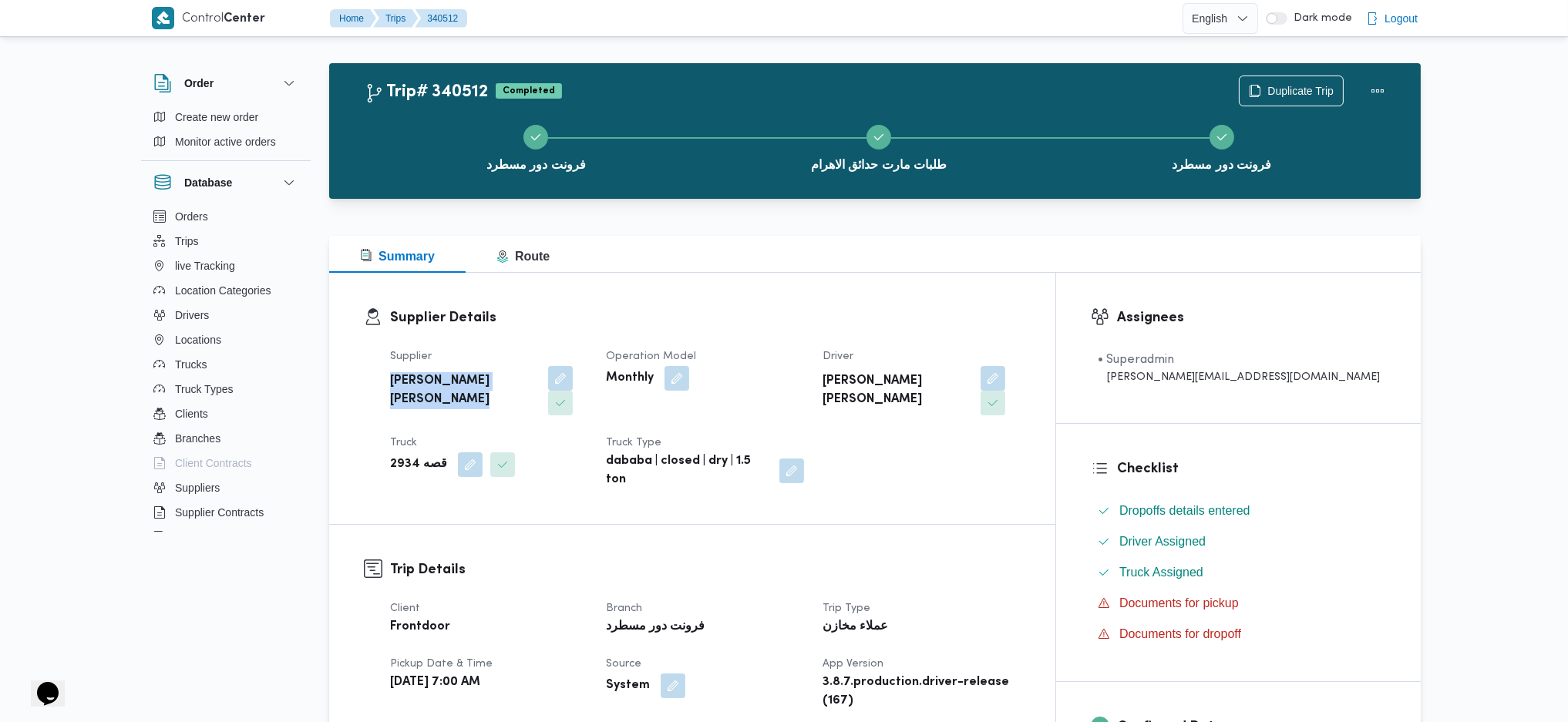
scroll to position [0, 0]
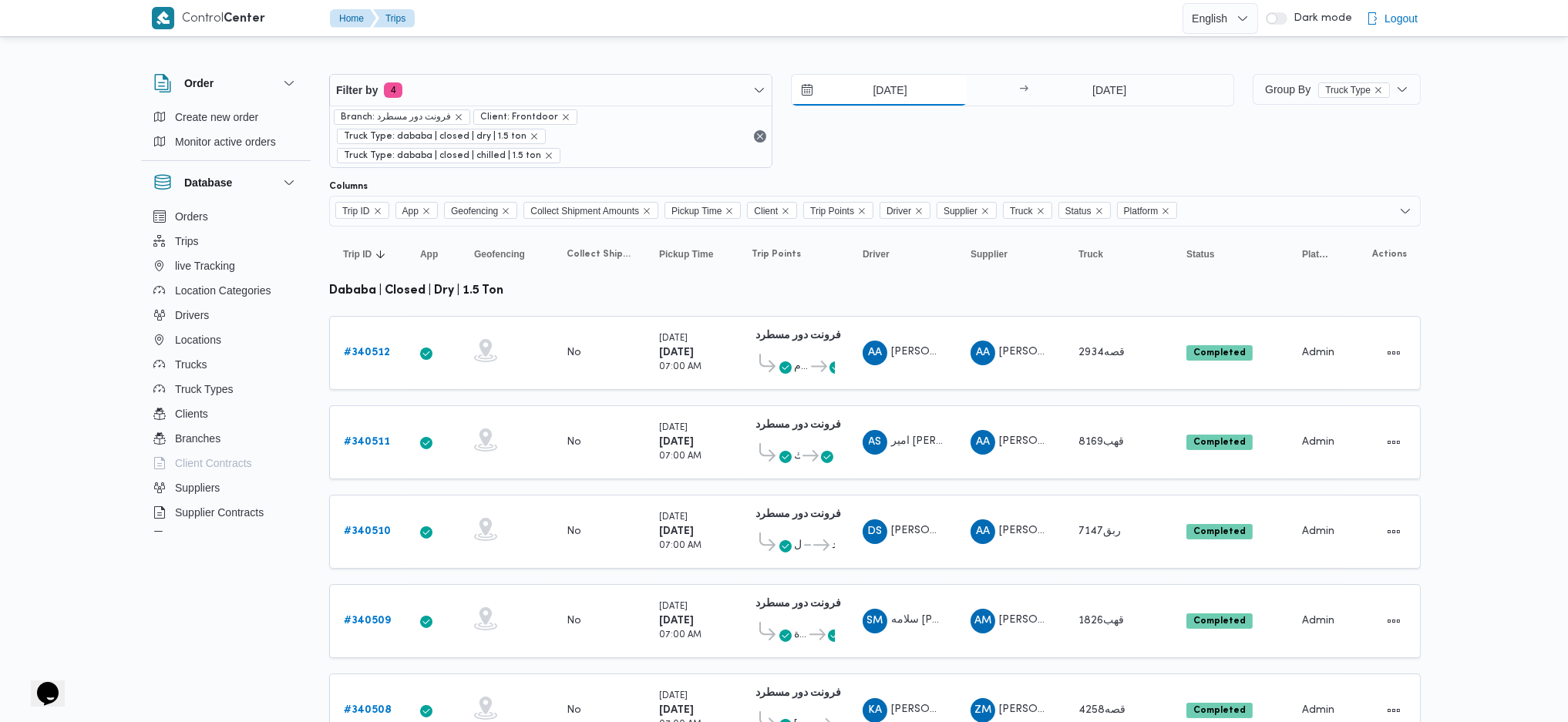
click at [878, 79] on input "[DATE]" at bounding box center [879, 89] width 175 height 31
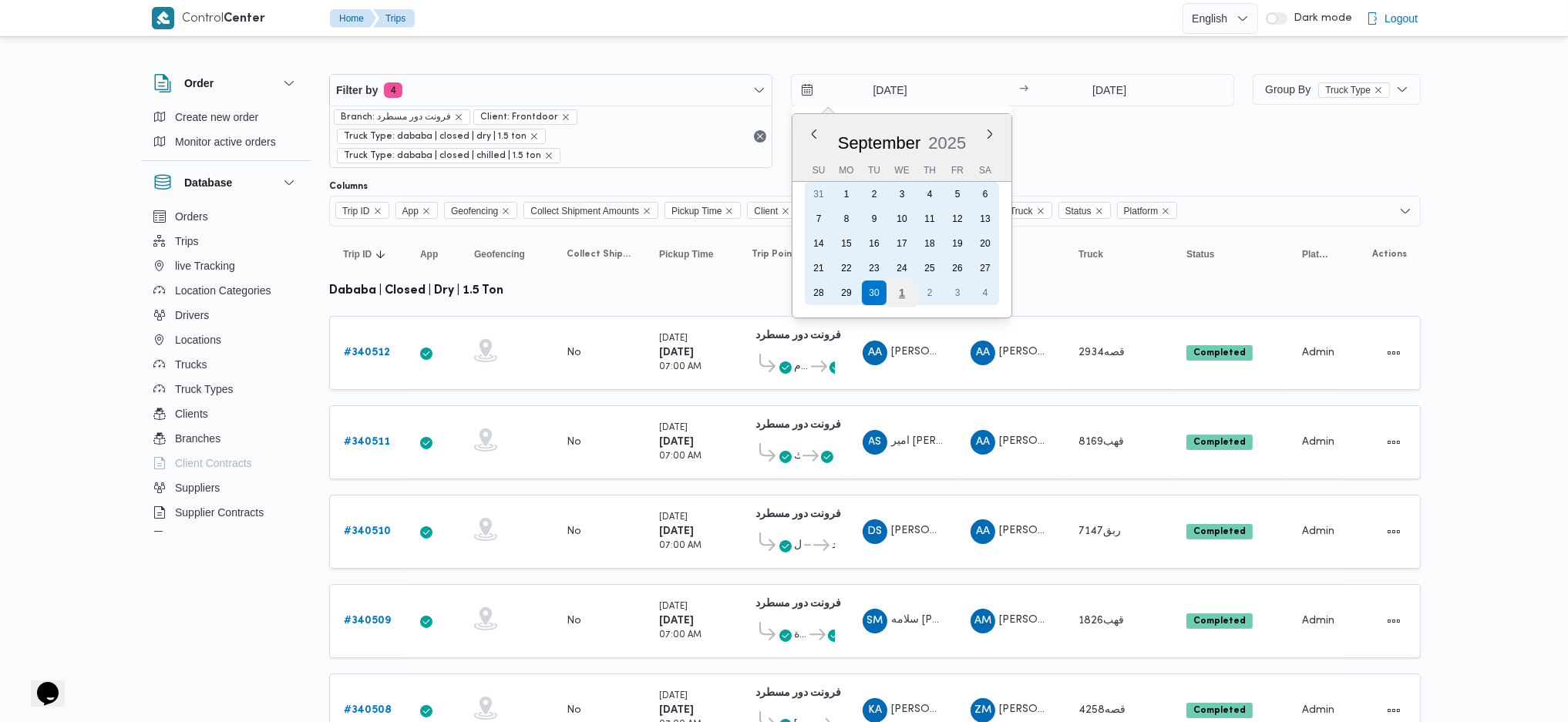
click at [904, 288] on div "1" at bounding box center [902, 292] width 29 height 29
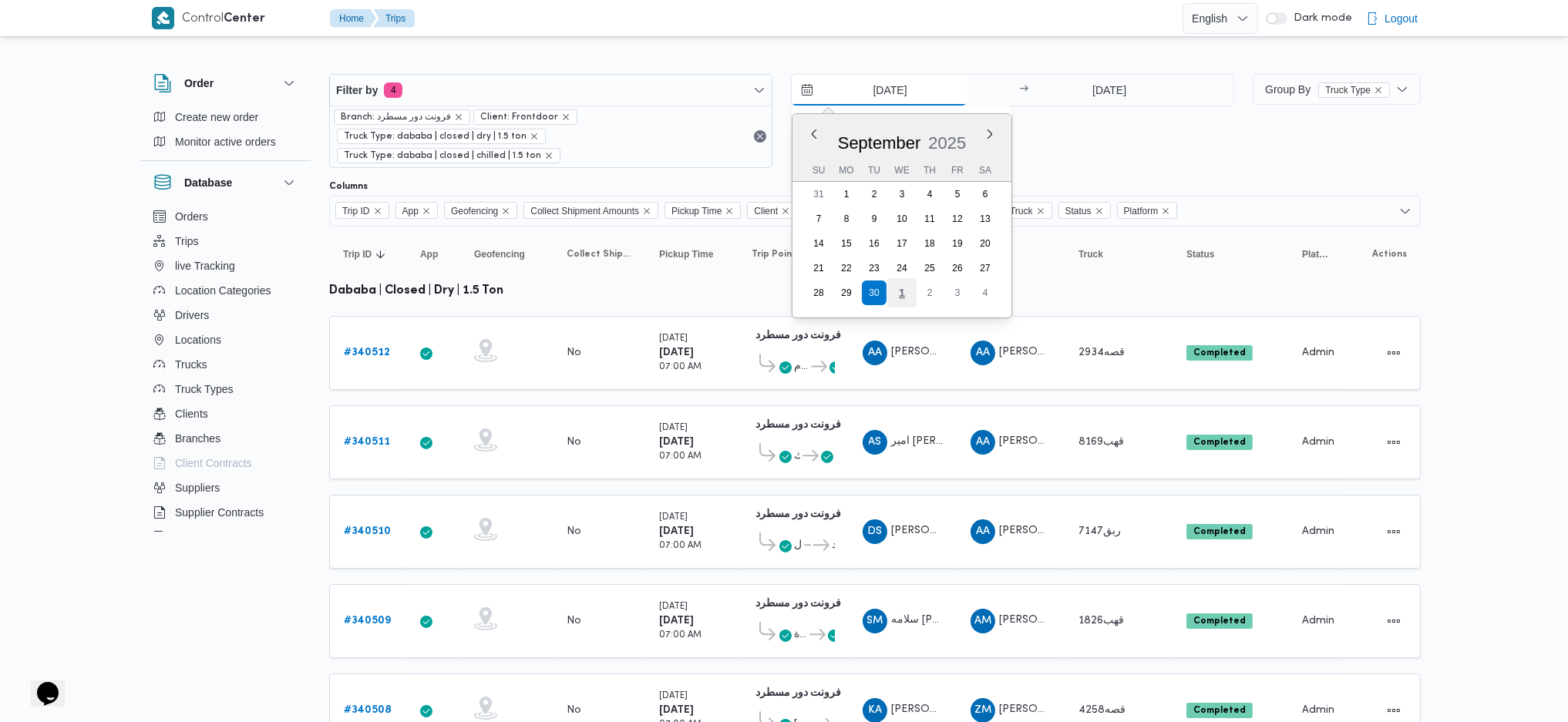
type input "[DATE]"
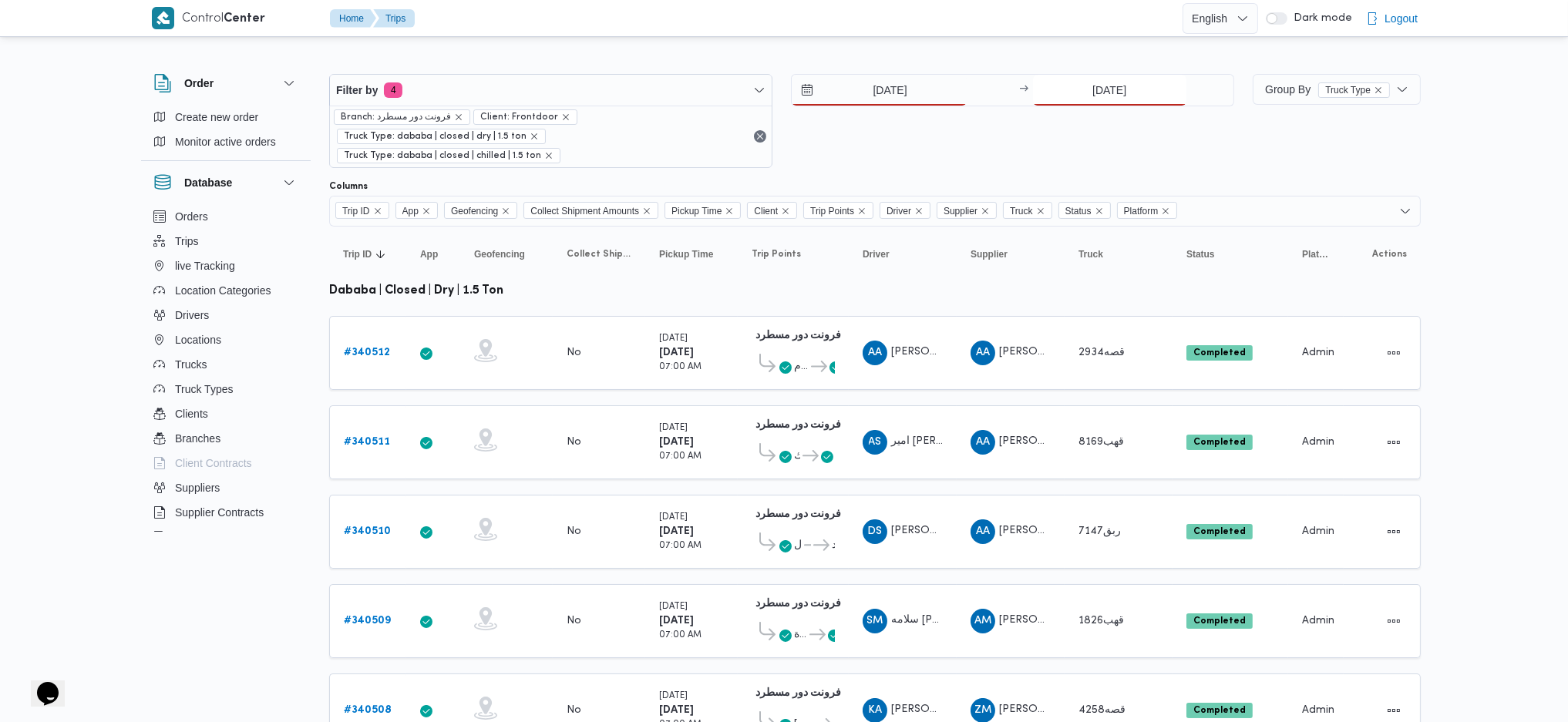
click at [1095, 98] on input "[DATE]" at bounding box center [1110, 89] width 154 height 31
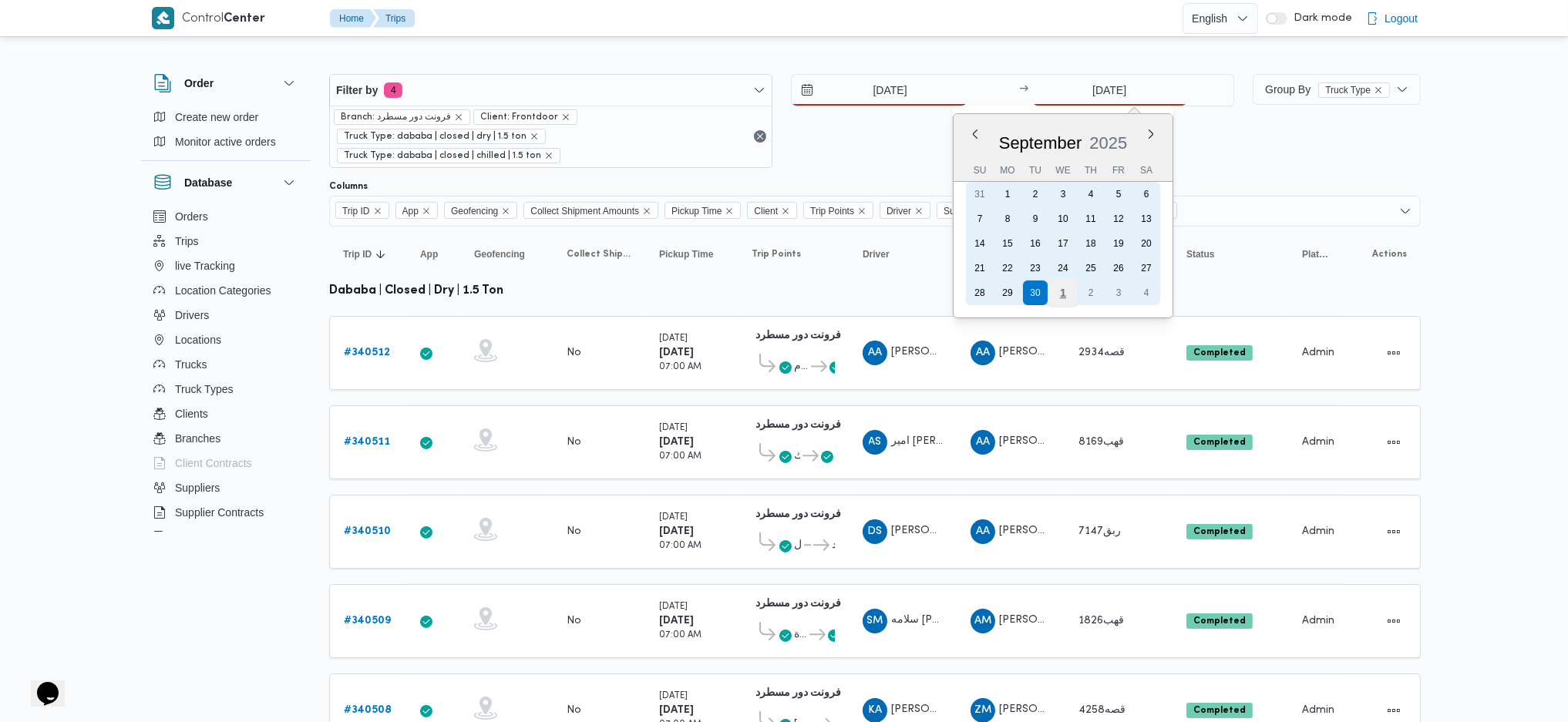
click at [1059, 293] on div "1" at bounding box center [1062, 292] width 29 height 29
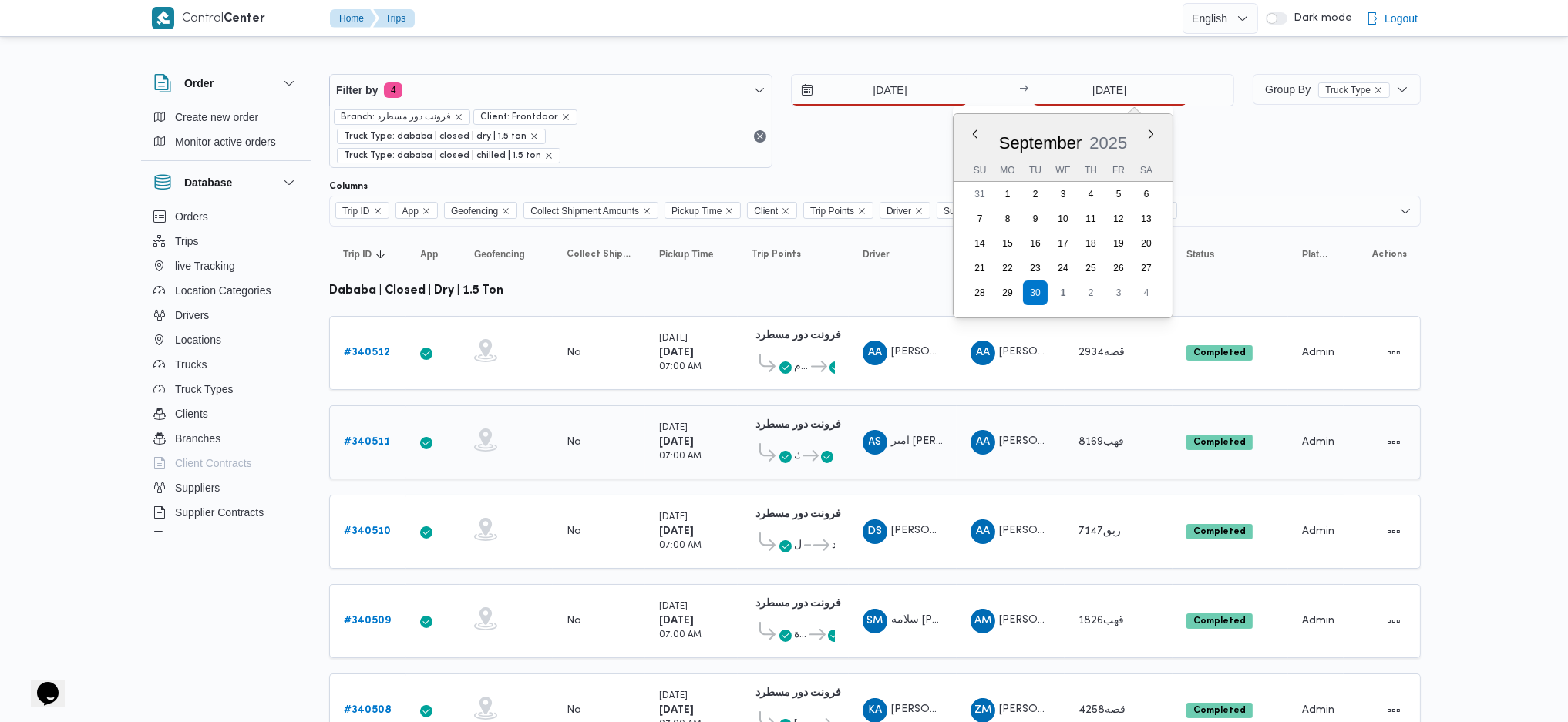
click at [889, 406] on td "Driver AS [PERSON_NAME]" at bounding box center [903, 442] width 108 height 74
type input "[DATE]"
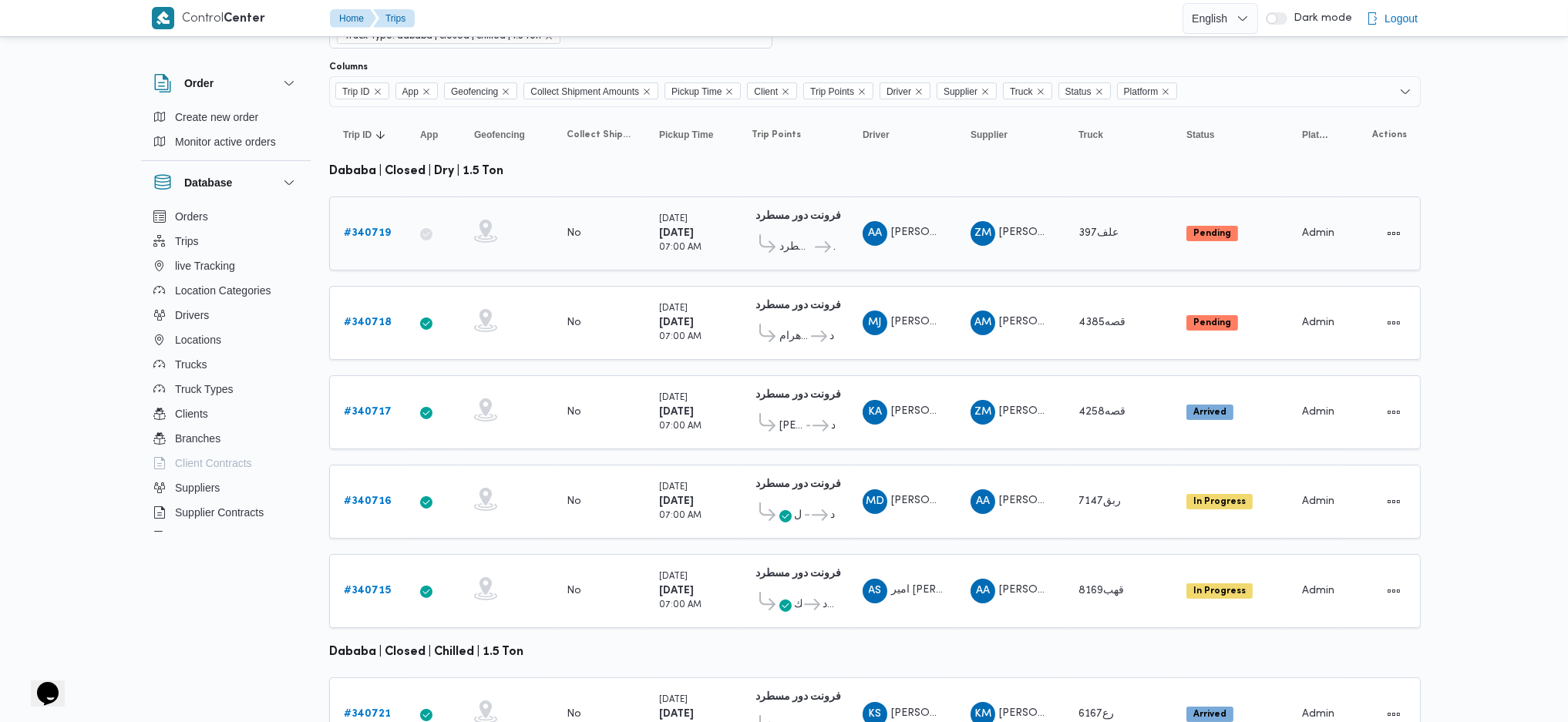
scroll to position [205, 0]
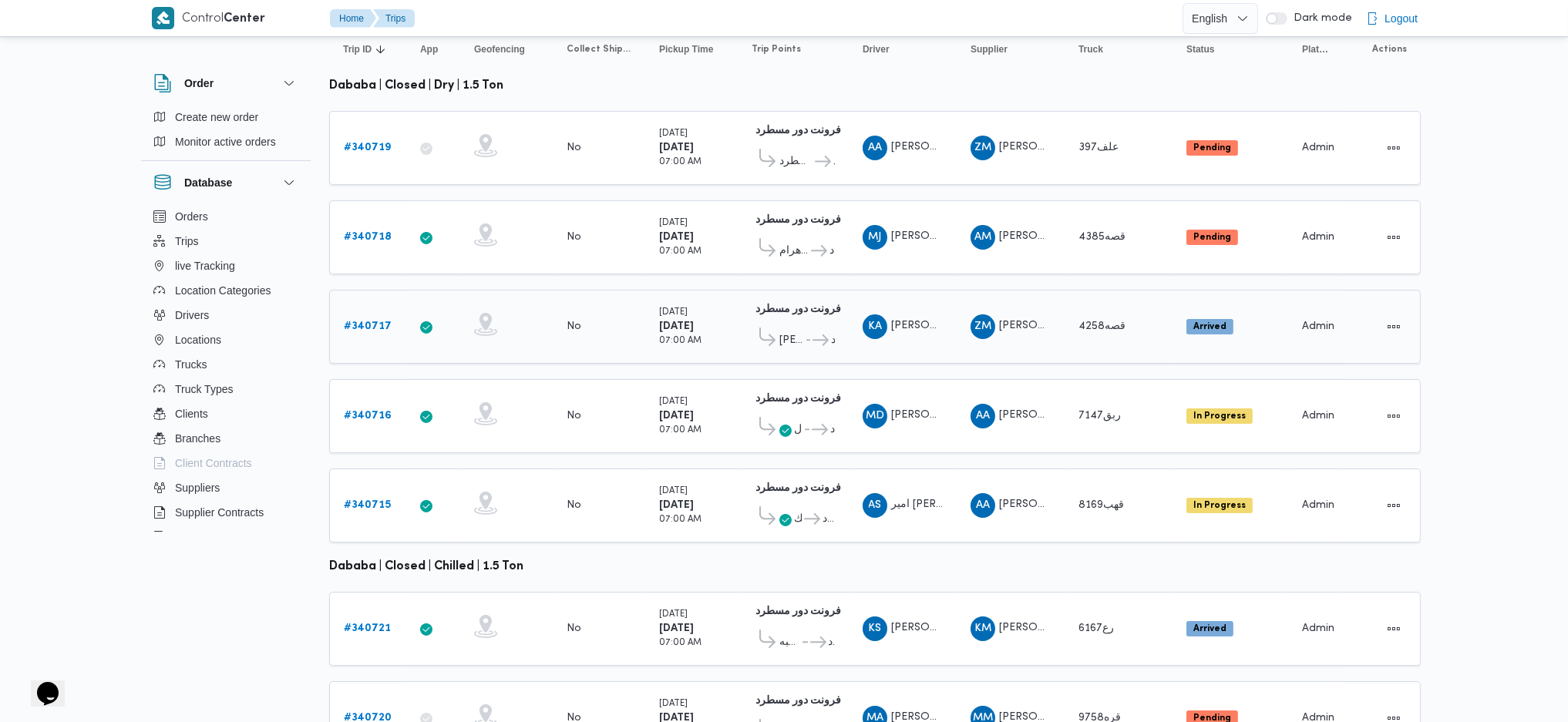
click at [375, 321] on b "# 340717" at bounding box center [368, 326] width 48 height 10
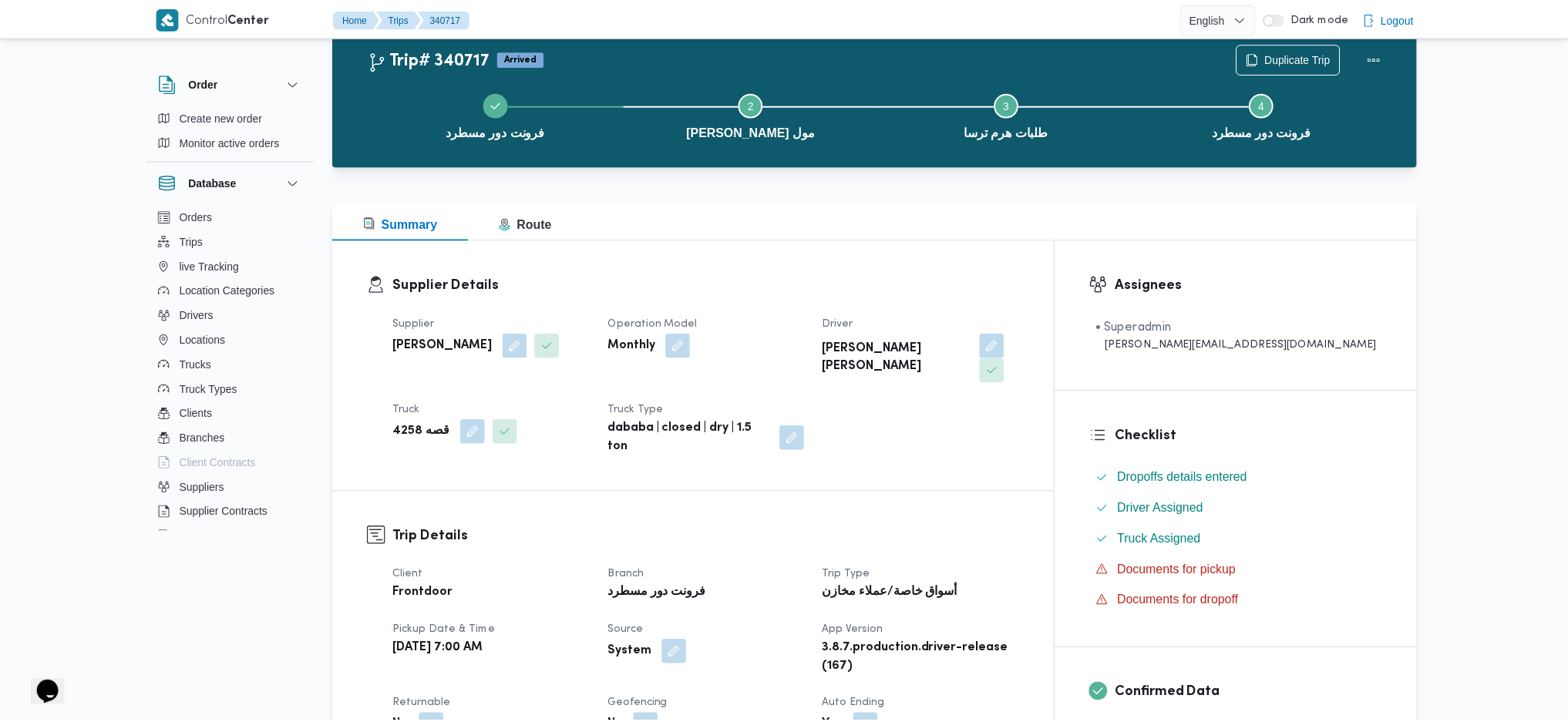
scroll to position [205, 0]
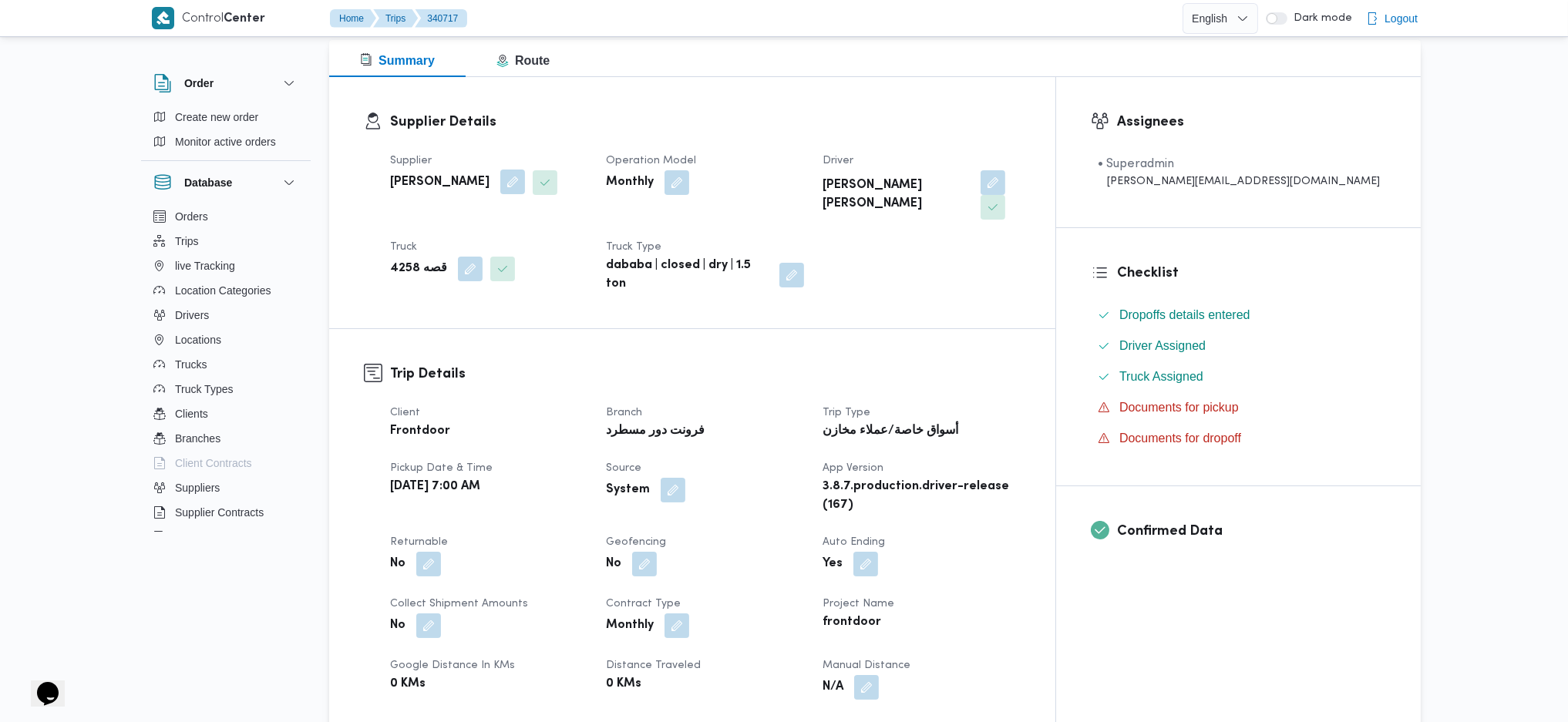
click at [508, 188] on button "button" at bounding box center [512, 181] width 24 height 24
click at [478, 255] on div "[PERSON_NAME]" at bounding box center [465, 244] width 157 height 31
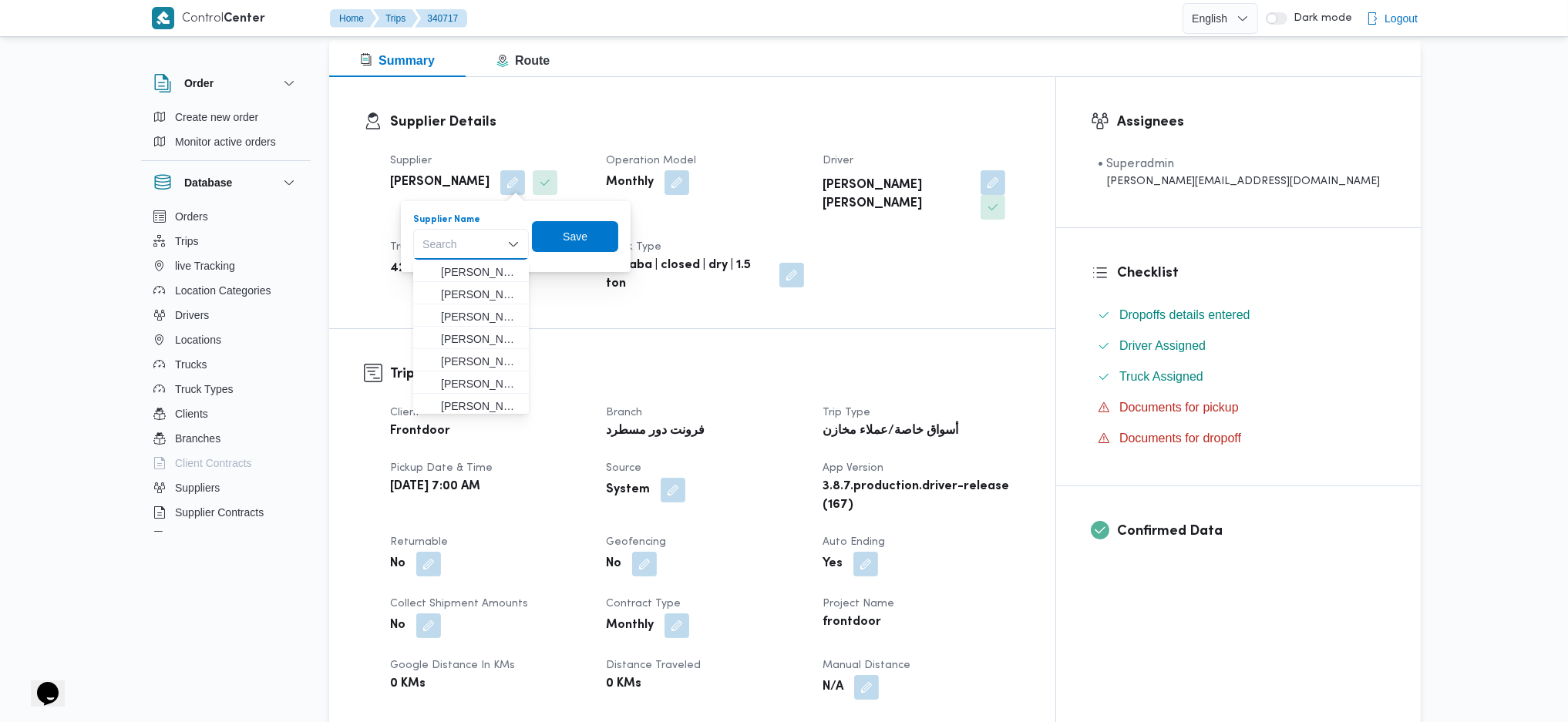
paste input "[PERSON_NAME] [PERSON_NAME]"
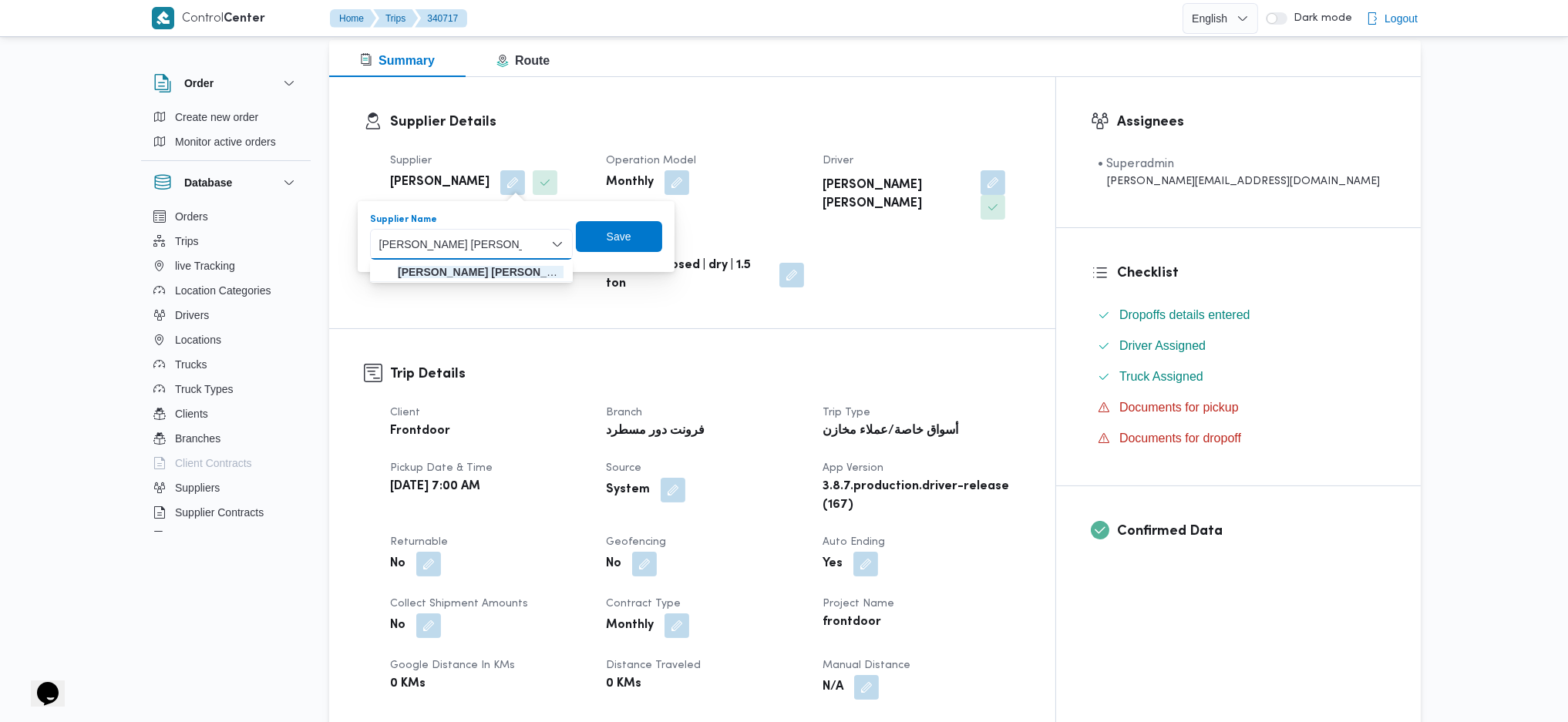
type input "[PERSON_NAME] [PERSON_NAME]"
click at [498, 265] on mark "[PERSON_NAME] [PERSON_NAME]" at bounding box center [490, 272] width 184 height 13
click at [650, 238] on span "Save" at bounding box center [661, 236] width 24 height 19
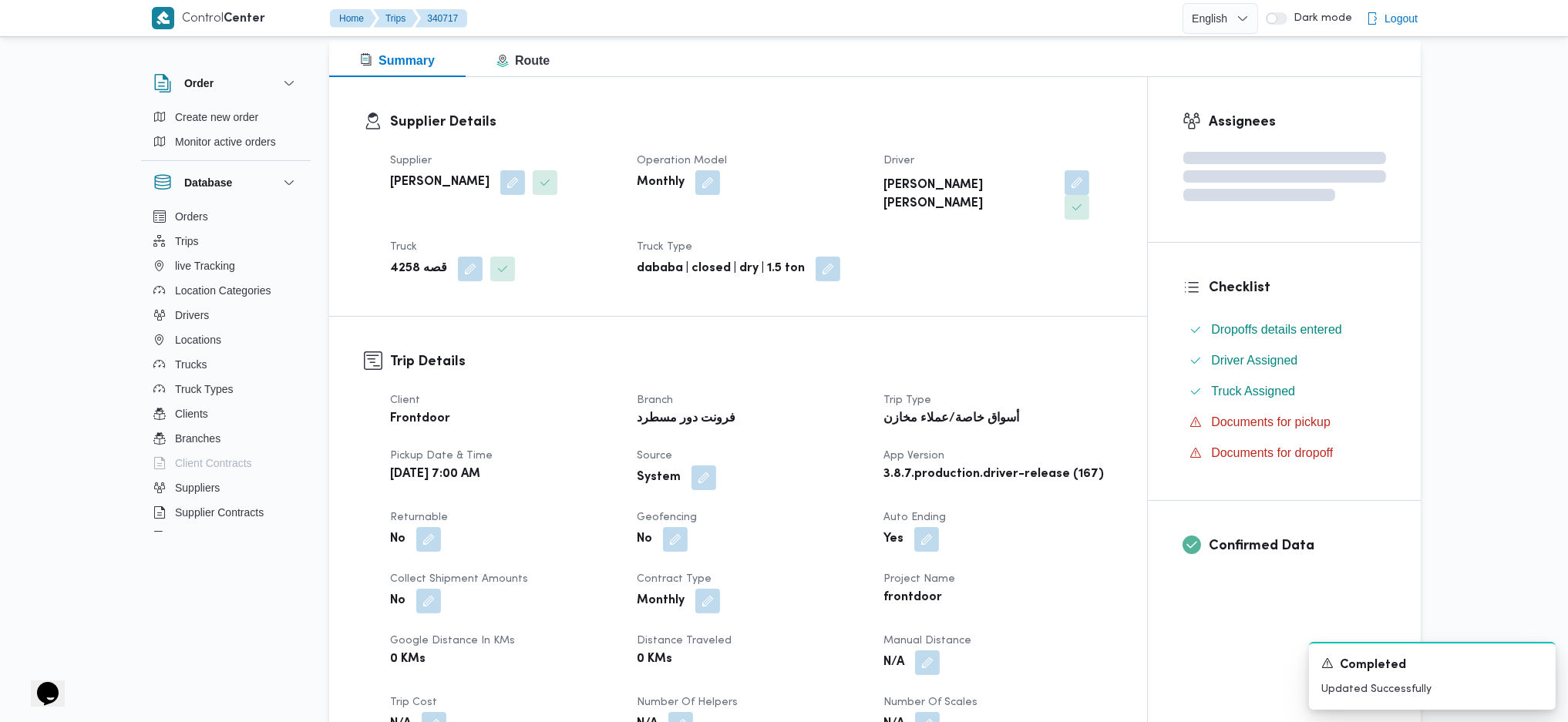
click at [1065, 186] on button "button" at bounding box center [1077, 182] width 24 height 24
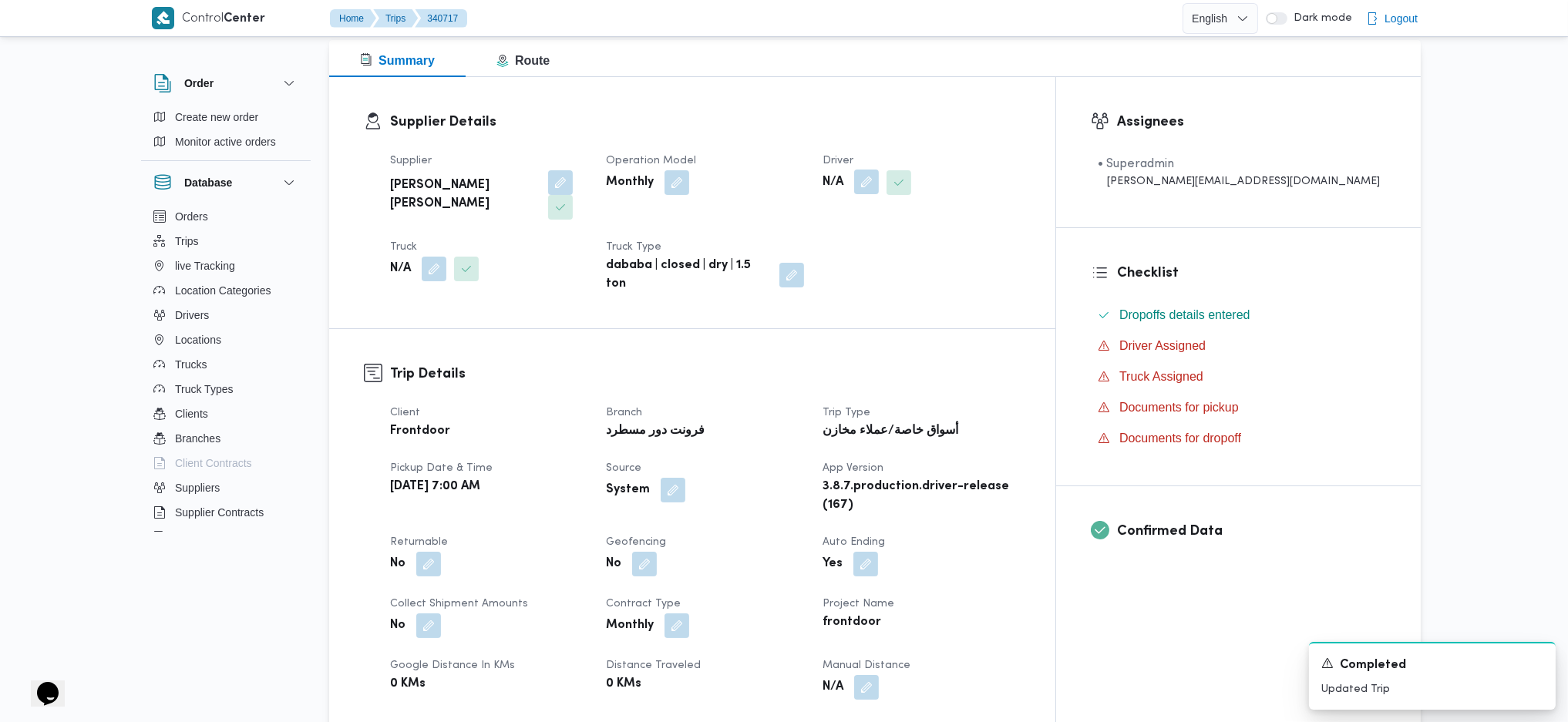
click at [879, 183] on button "button" at bounding box center [866, 181] width 24 height 24
click at [871, 252] on div "Search" at bounding box center [897, 244] width 116 height 31
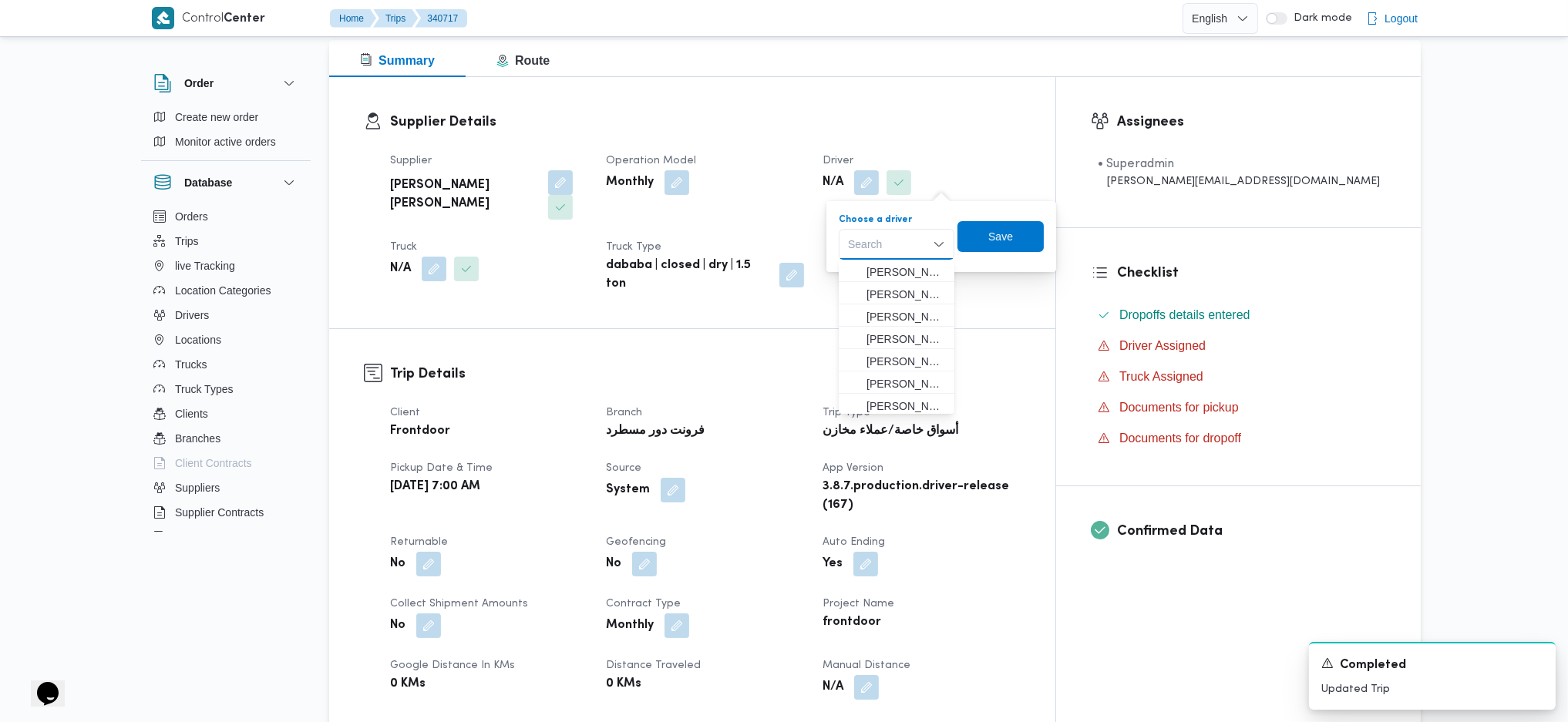
paste input "[PERSON_NAME] [PERSON_NAME]"
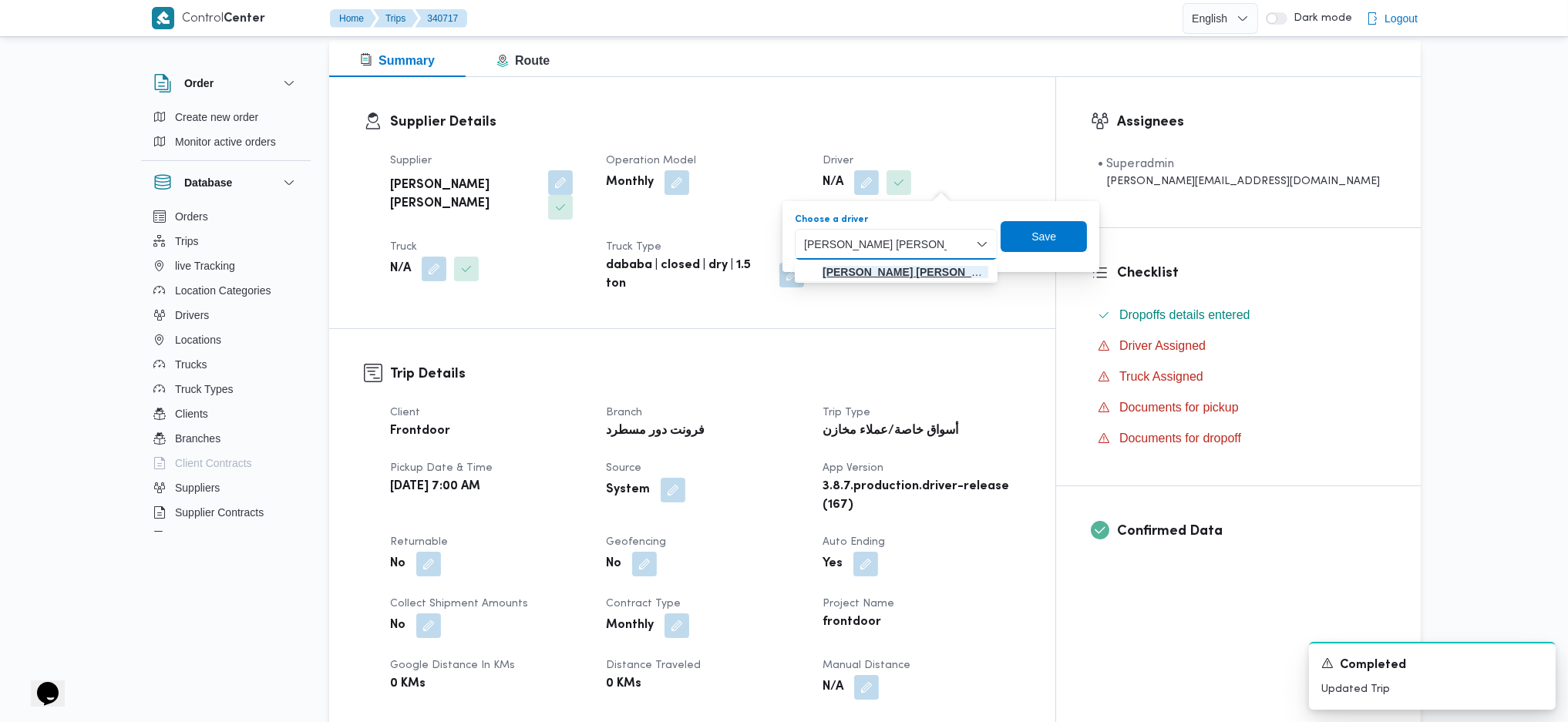
type input "[PERSON_NAME] [PERSON_NAME]"
click at [883, 269] on mark "[PERSON_NAME] [PERSON_NAME]" at bounding box center [914, 272] width 184 height 13
click at [1043, 244] on span "Save" at bounding box center [1086, 235] width 86 height 31
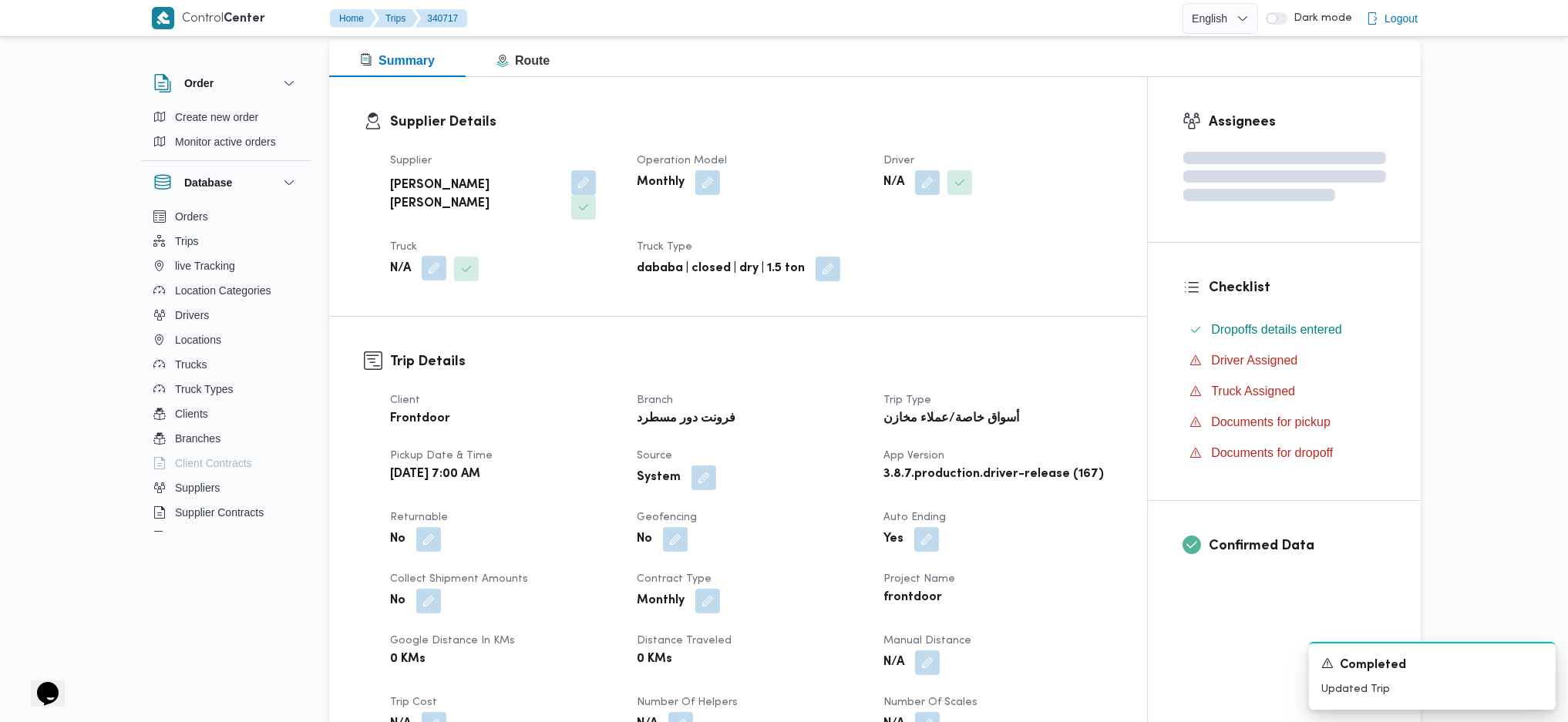
click at [425, 256] on button "button" at bounding box center [433, 268] width 24 height 24
click at [400, 307] on div "Search" at bounding box center [404, 305] width 116 height 31
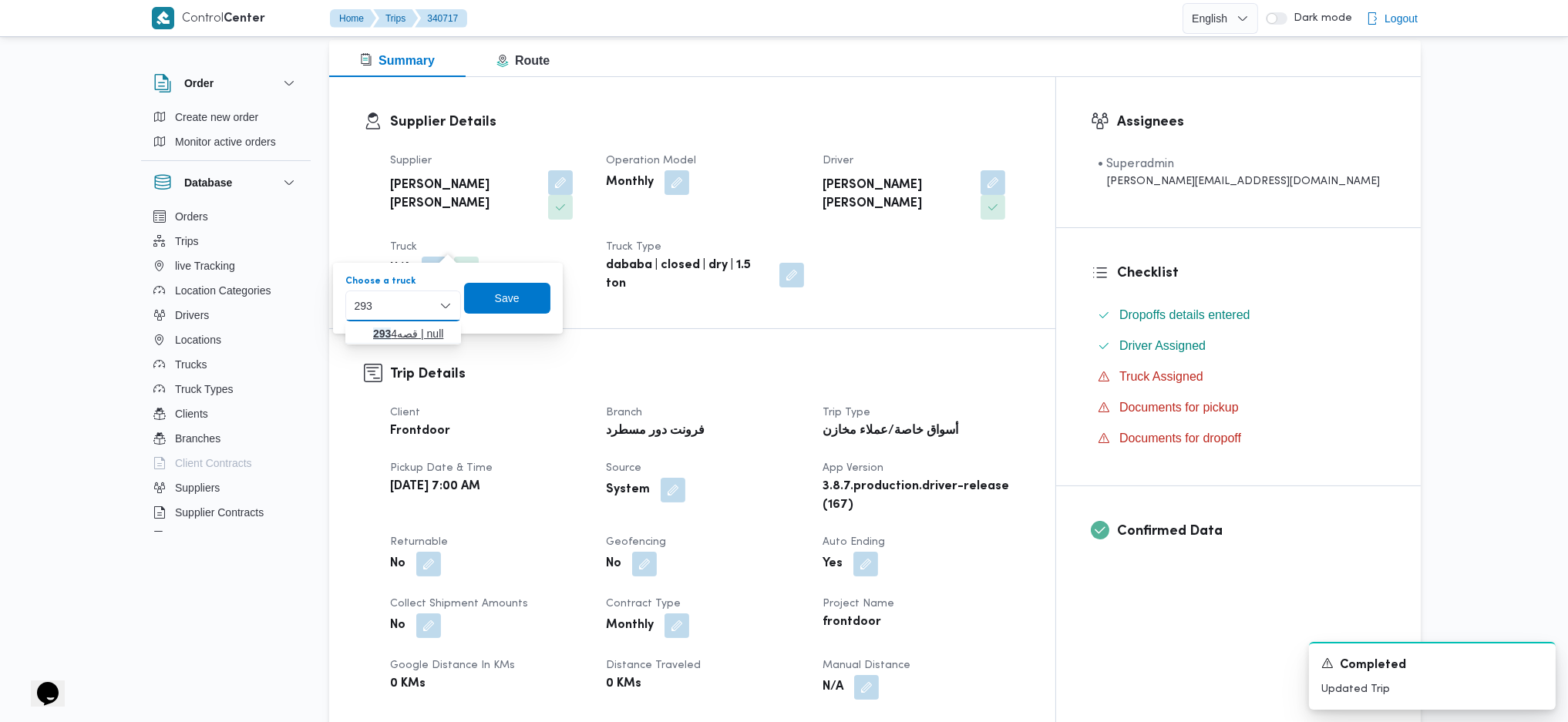
type input "293"
click at [402, 324] on span "قصه 293 4 | null" at bounding box center [412, 334] width 78 height 19
click at [509, 301] on span "Save" at bounding box center [517, 298] width 24 height 19
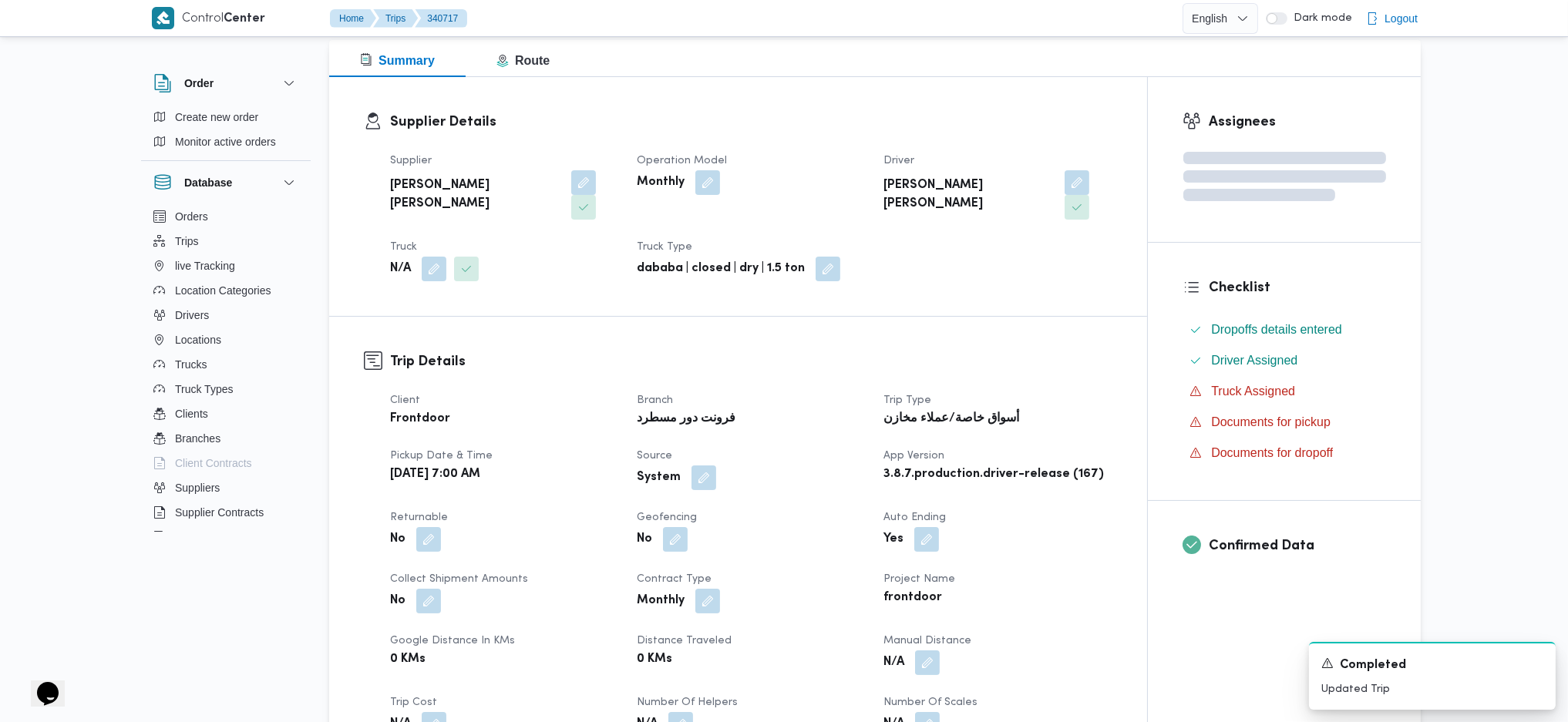
click at [755, 318] on div "Trip Details Client Frontdoor Branch فرونت دور مسطرد Trip Type أسواق خاصة/عملاء…" at bounding box center [738, 574] width 818 height 516
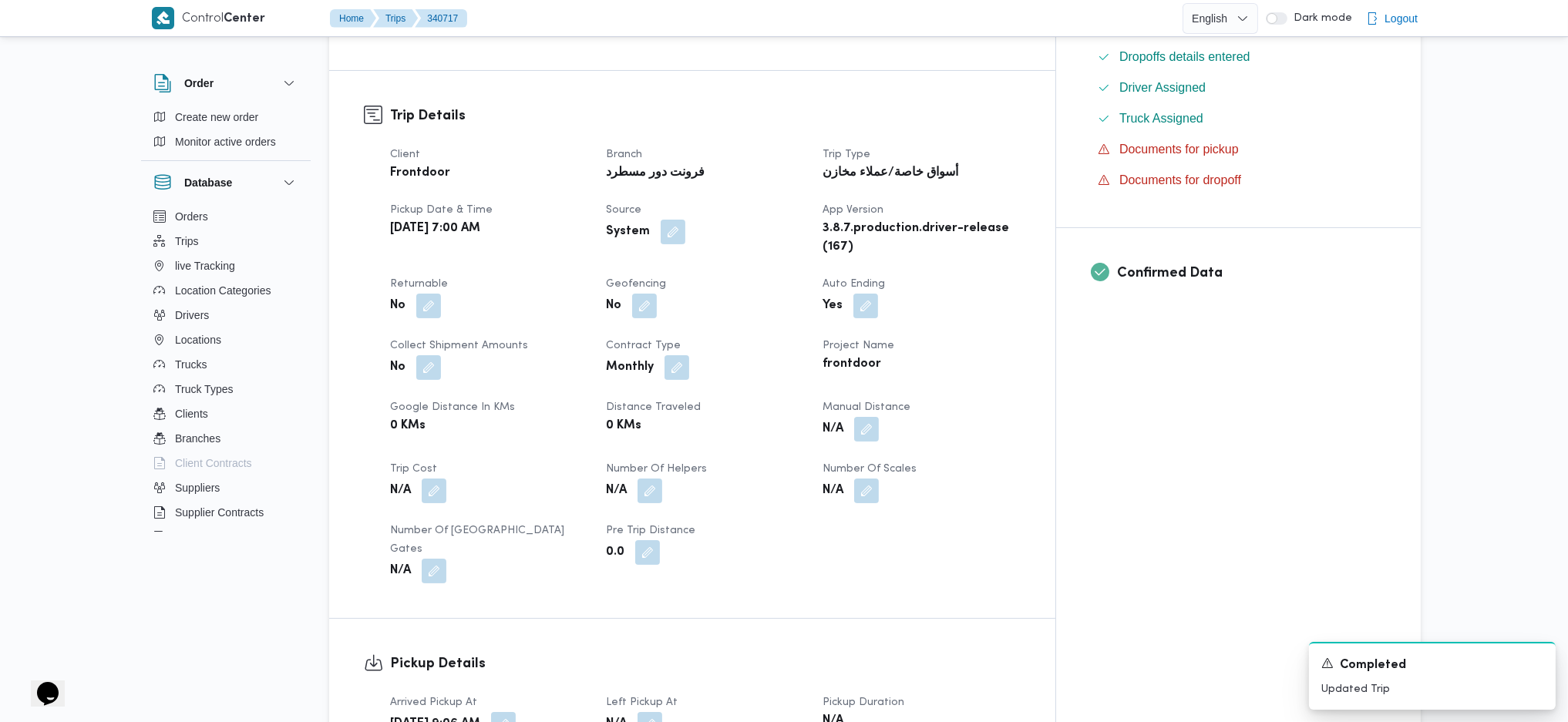
scroll to position [0, 0]
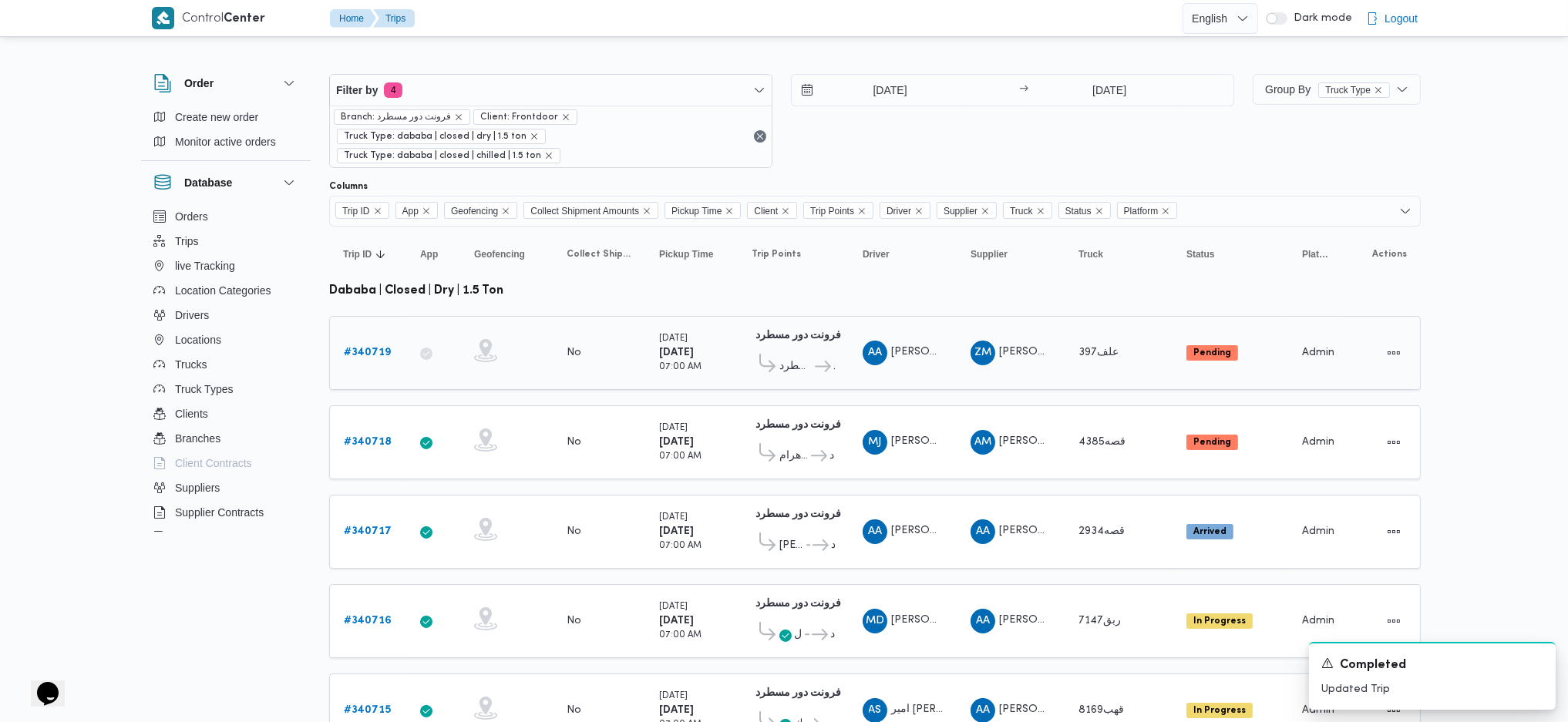
click at [350, 344] on link "# 340719" at bounding box center [368, 353] width 47 height 19
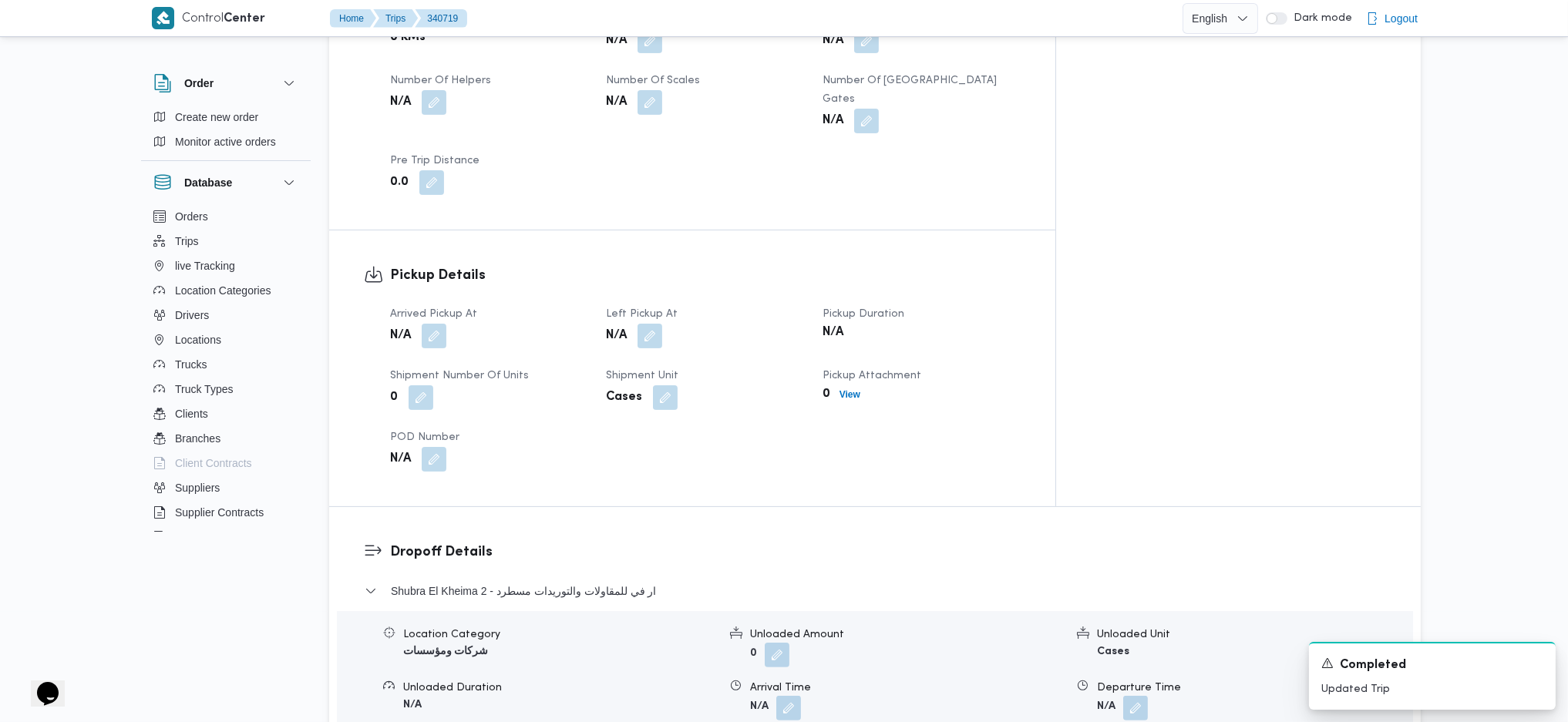
scroll to position [925, 0]
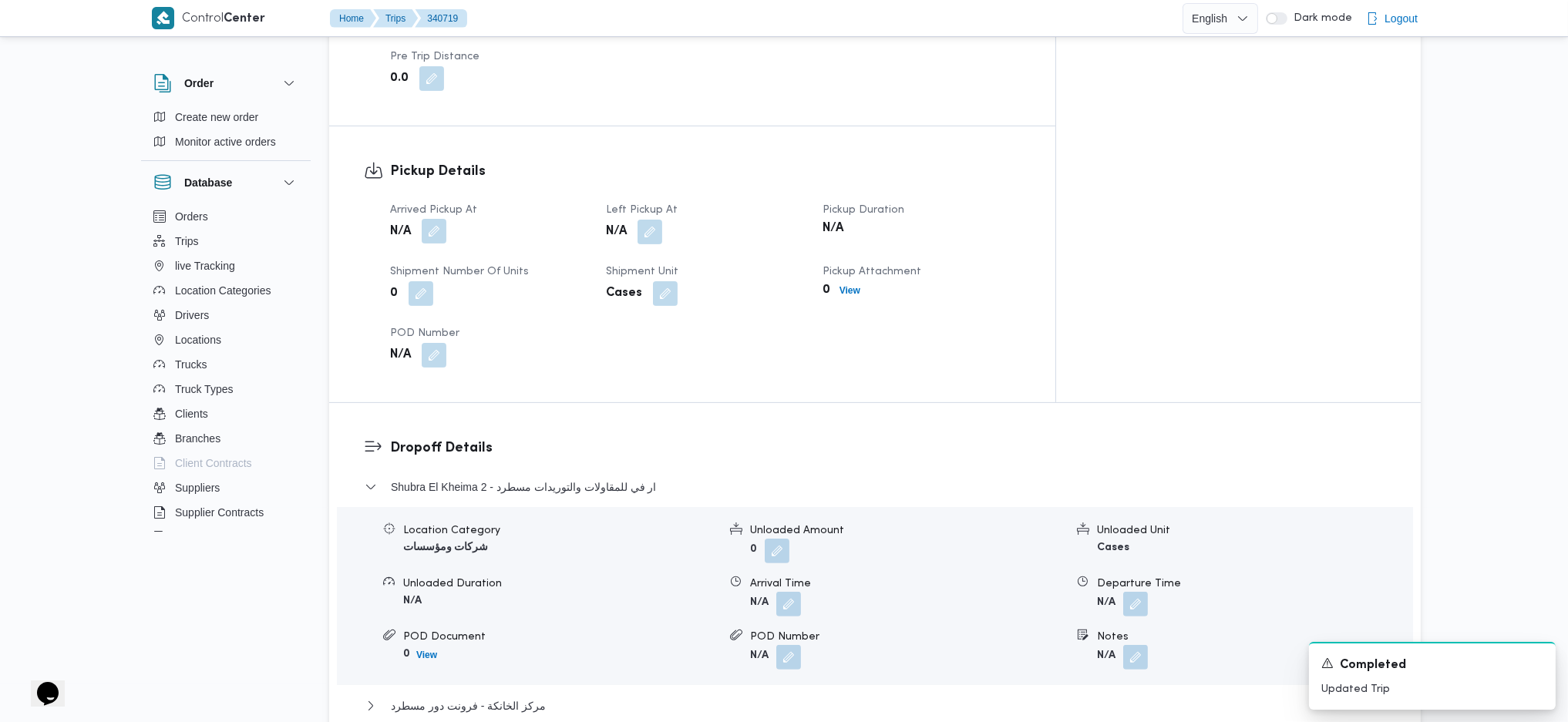
click at [438, 218] on button "button" at bounding box center [433, 230] width 24 height 24
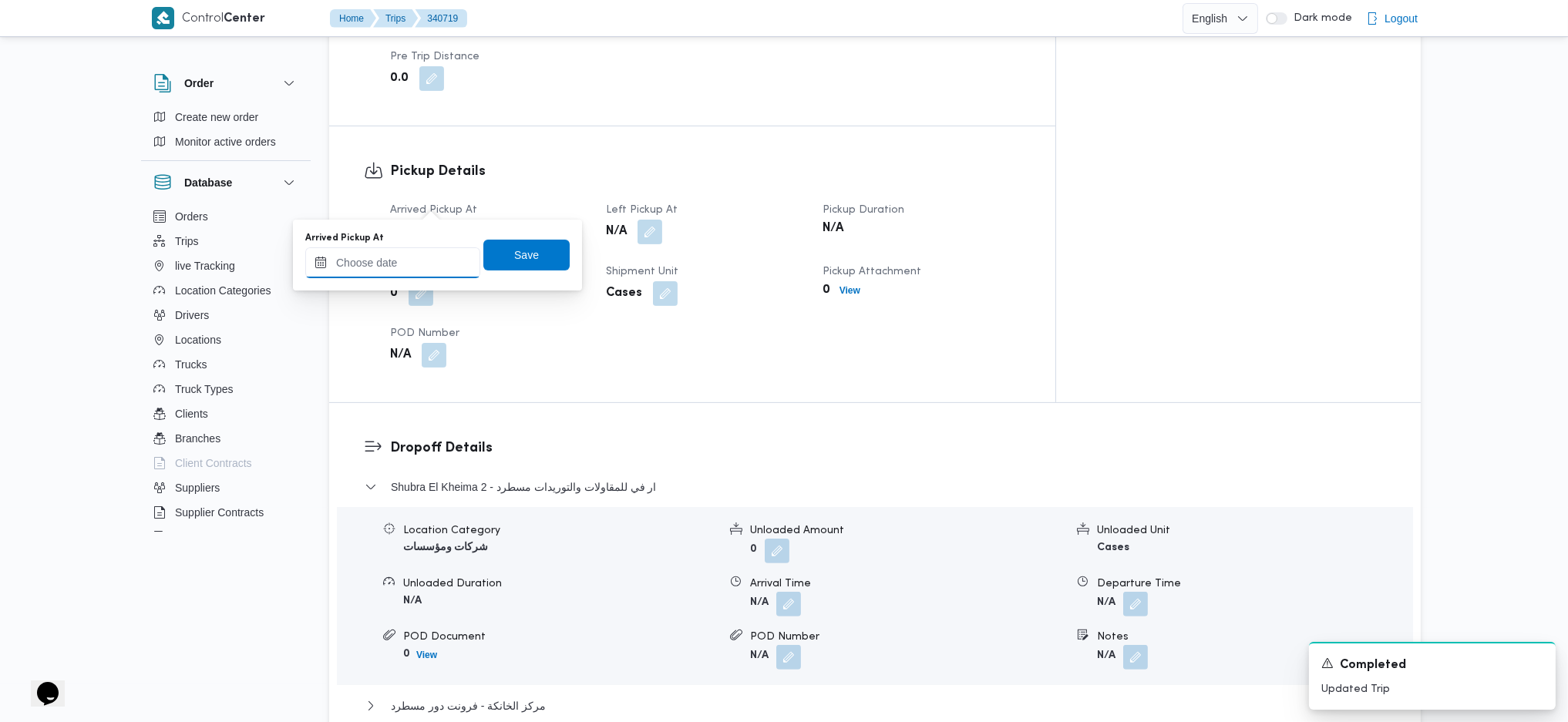
click at [417, 265] on input "Arrived Pickup At" at bounding box center [393, 262] width 175 height 31
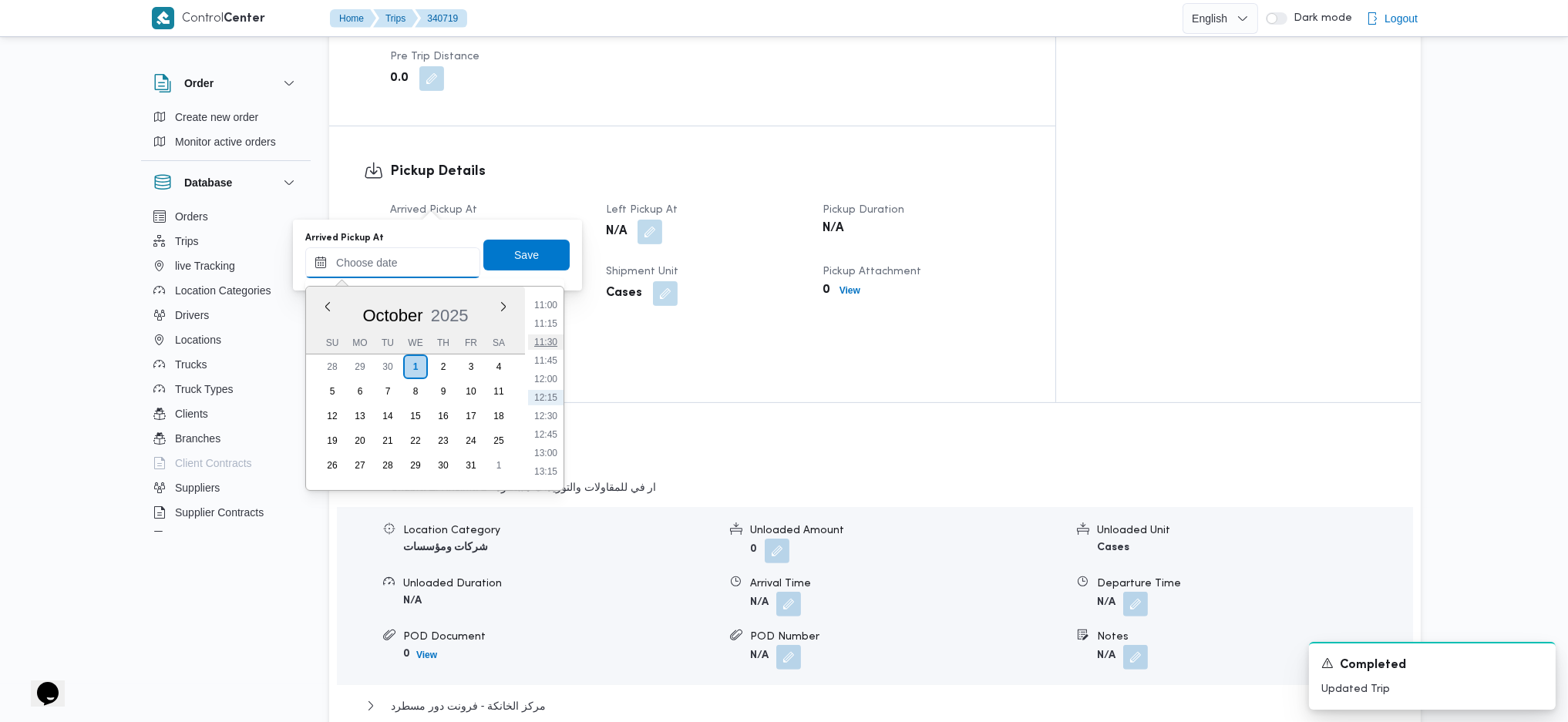
scroll to position [507, 0]
click at [544, 307] on ul "00:00 00:15 00:30 00:45 01:00 01:15 01:30 01:45 02:00 02:15 02:30 02:45 03:00 0…" at bounding box center [545, 388] width 35 height 179
click at [540, 301] on li "06:45" at bounding box center [545, 299] width 35 height 16
type input "[DATE] 06:45"
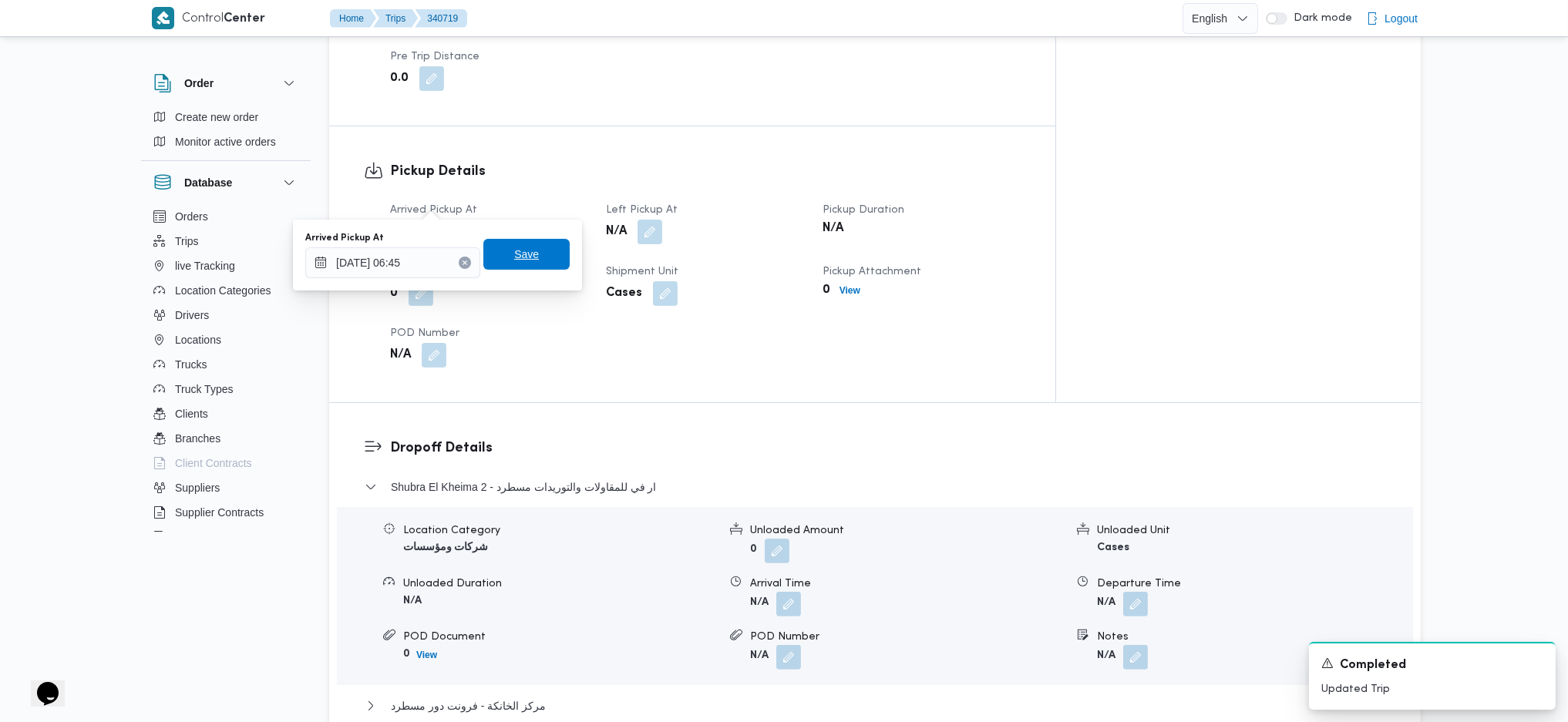
click at [524, 261] on span "Save" at bounding box center [526, 255] width 24 height 19
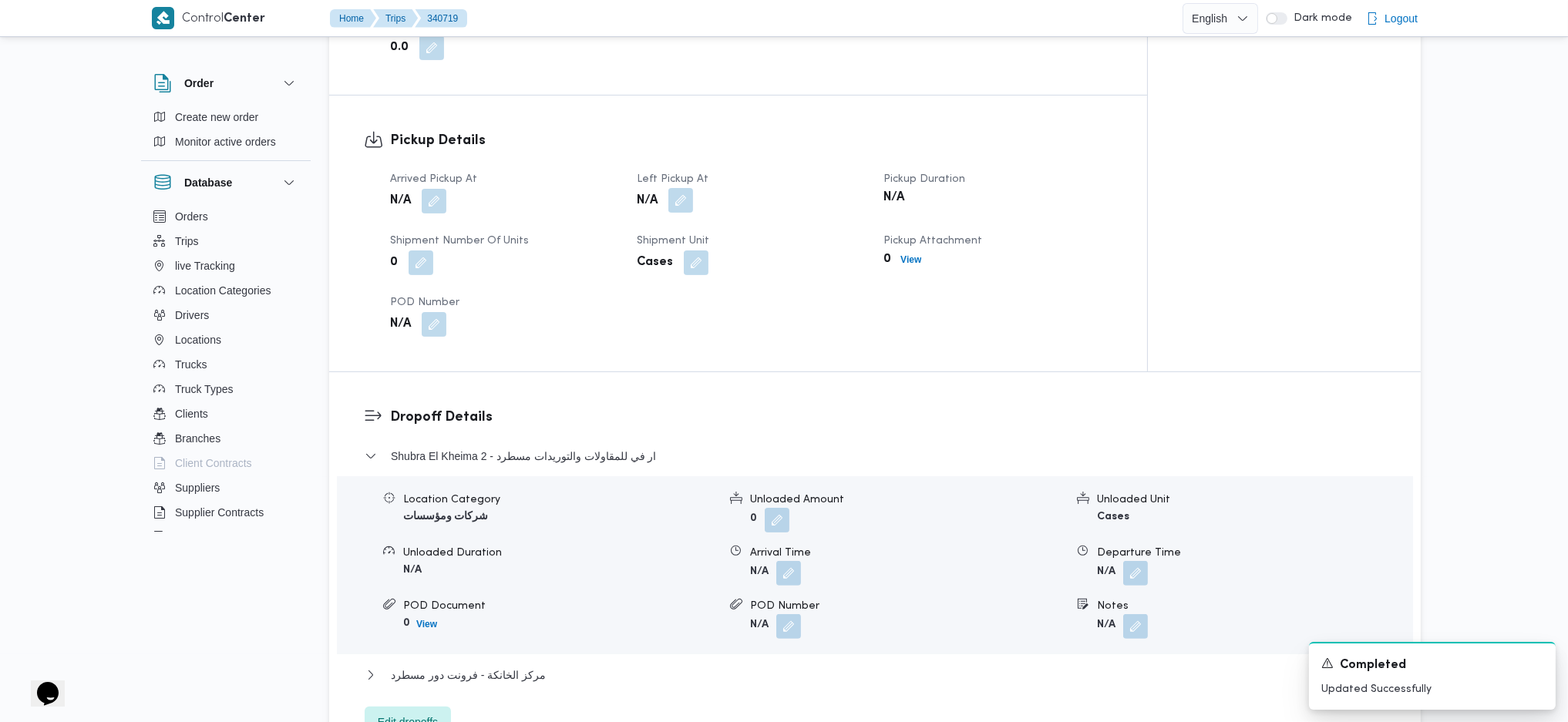
click at [689, 205] on button "button" at bounding box center [680, 200] width 24 height 24
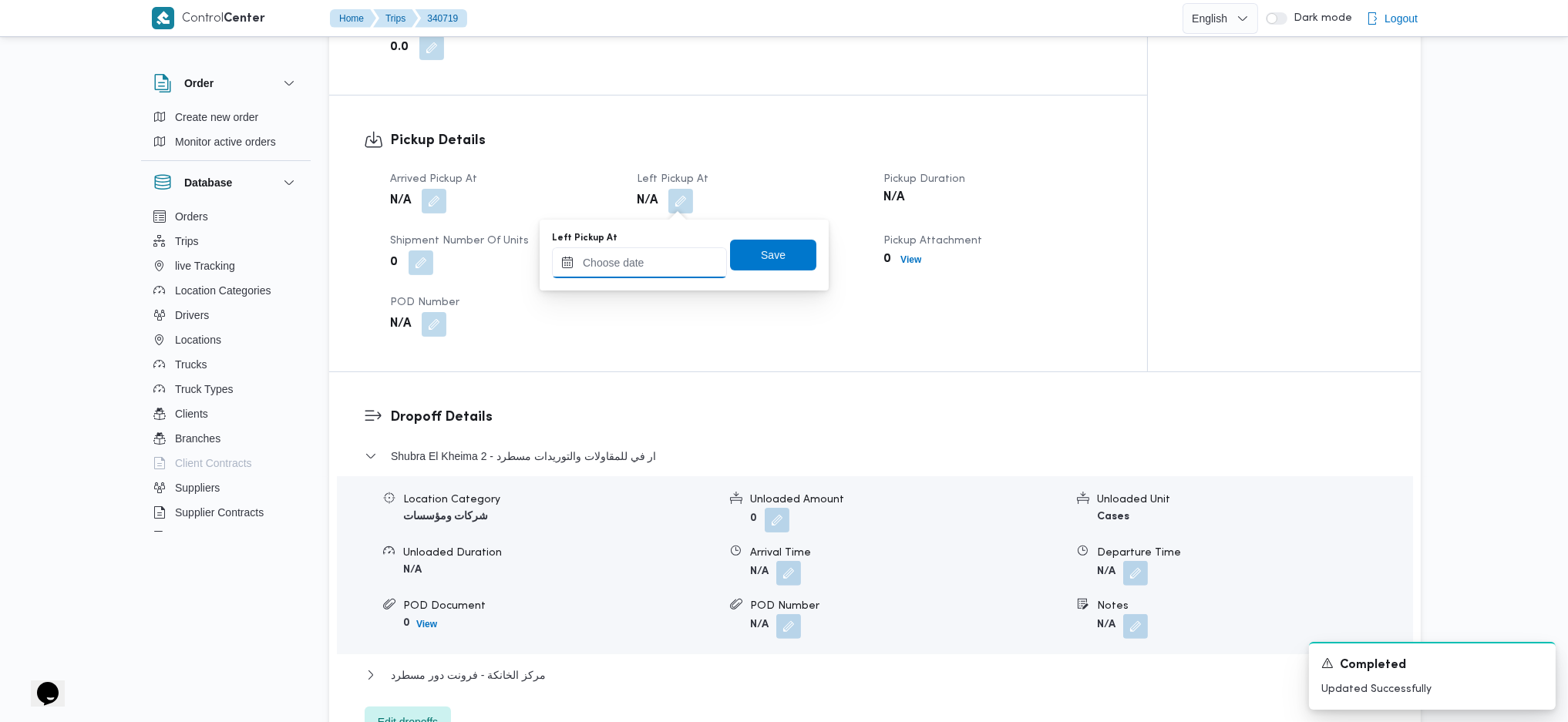
drag, startPoint x: 688, startPoint y: 219, endPoint x: 682, endPoint y: 275, distance: 56.3
click at [658, 262] on input "Left Pickup At" at bounding box center [639, 262] width 175 height 31
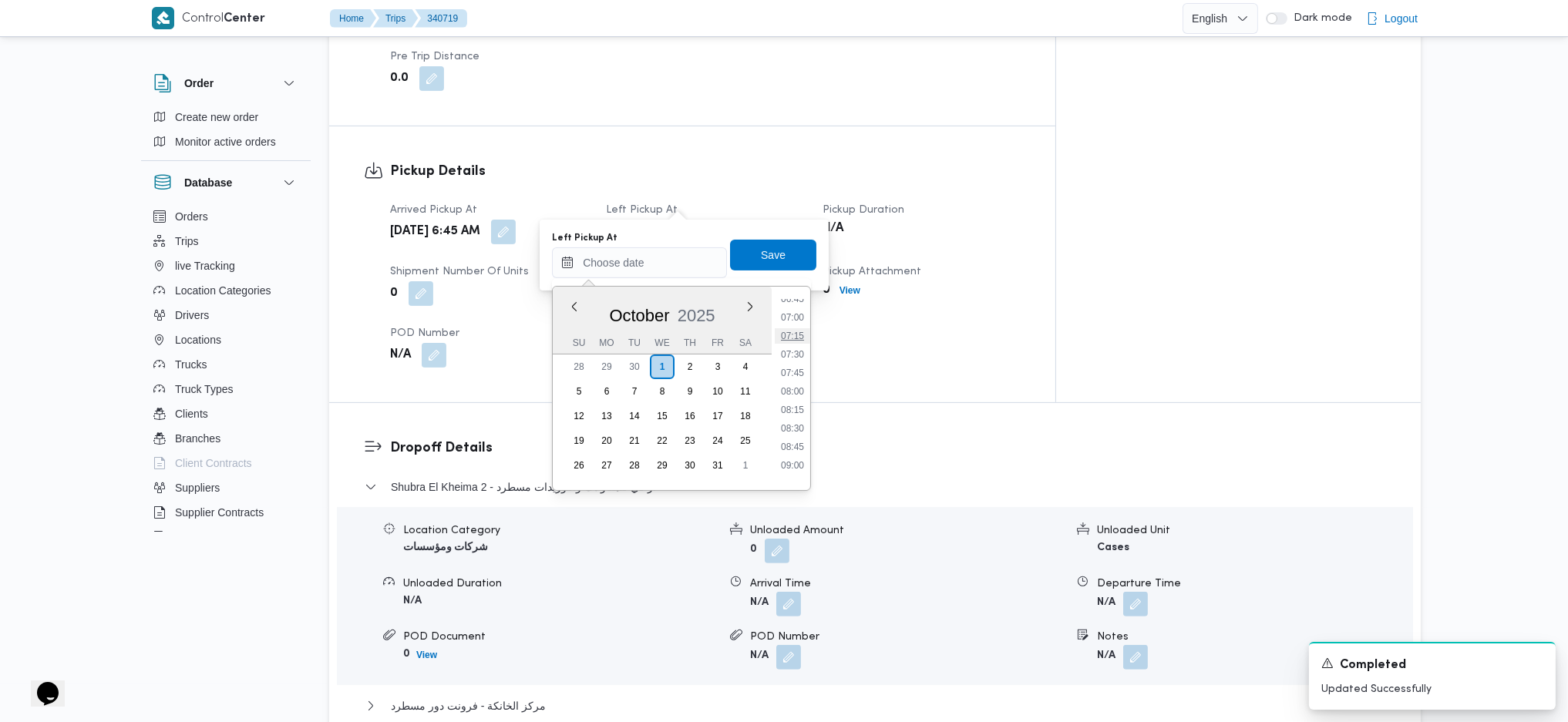
click at [792, 336] on li "07:15" at bounding box center [792, 336] width 35 height 16
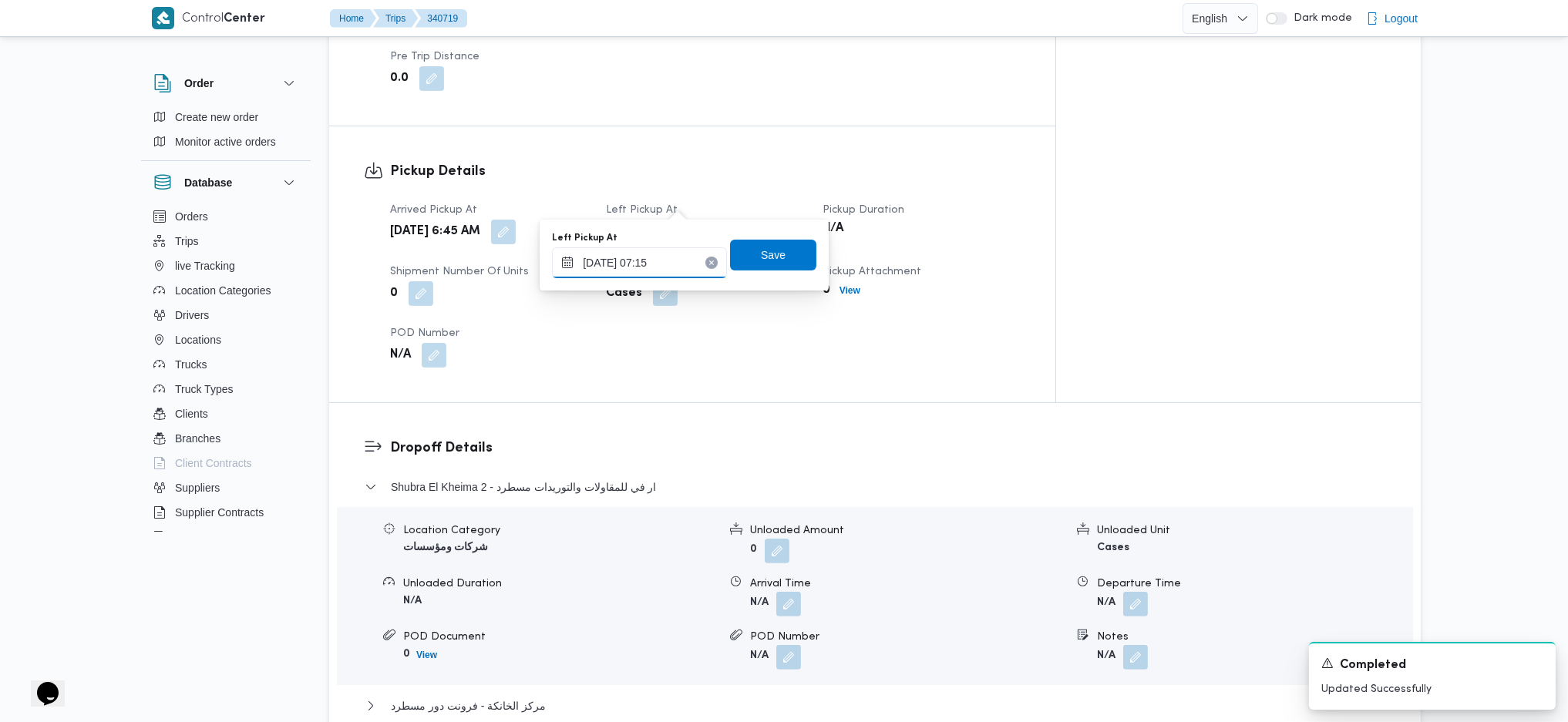
click at [632, 261] on input "[DATE] 07:15" at bounding box center [639, 262] width 175 height 31
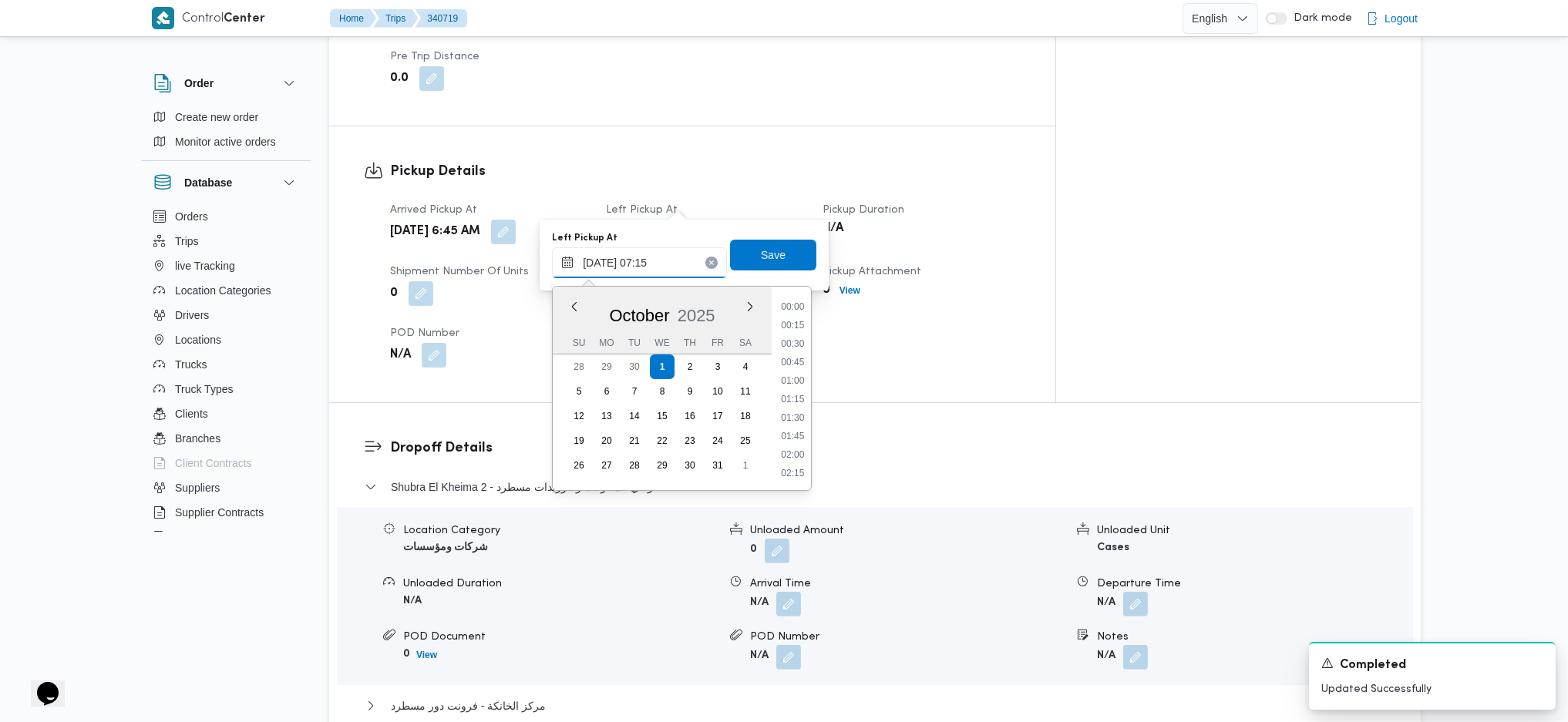
scroll to position [445, 0]
click at [793, 428] on li "07:45" at bounding box center [792, 435] width 35 height 16
type input "[DATE] 07:45"
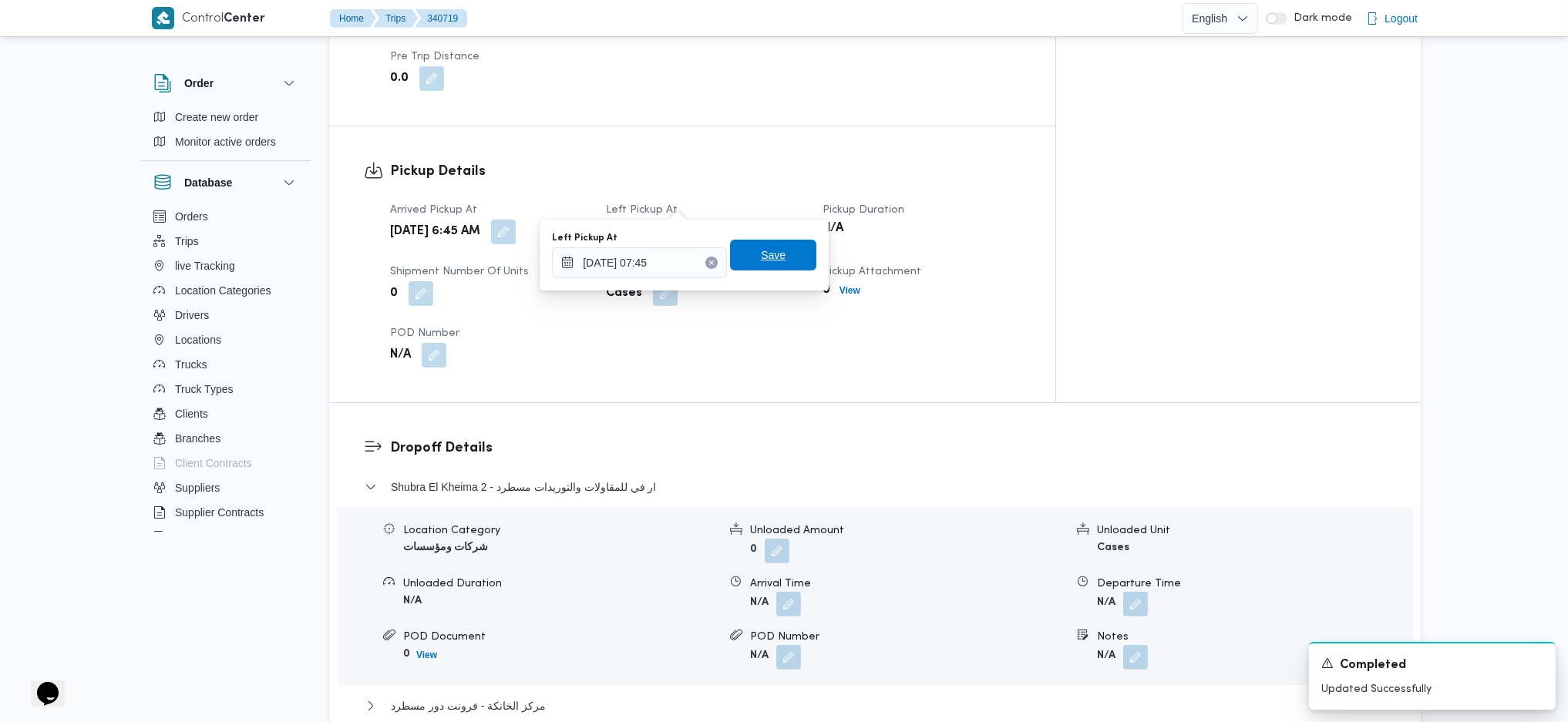
click at [761, 251] on span "Save" at bounding box center [773, 255] width 24 height 19
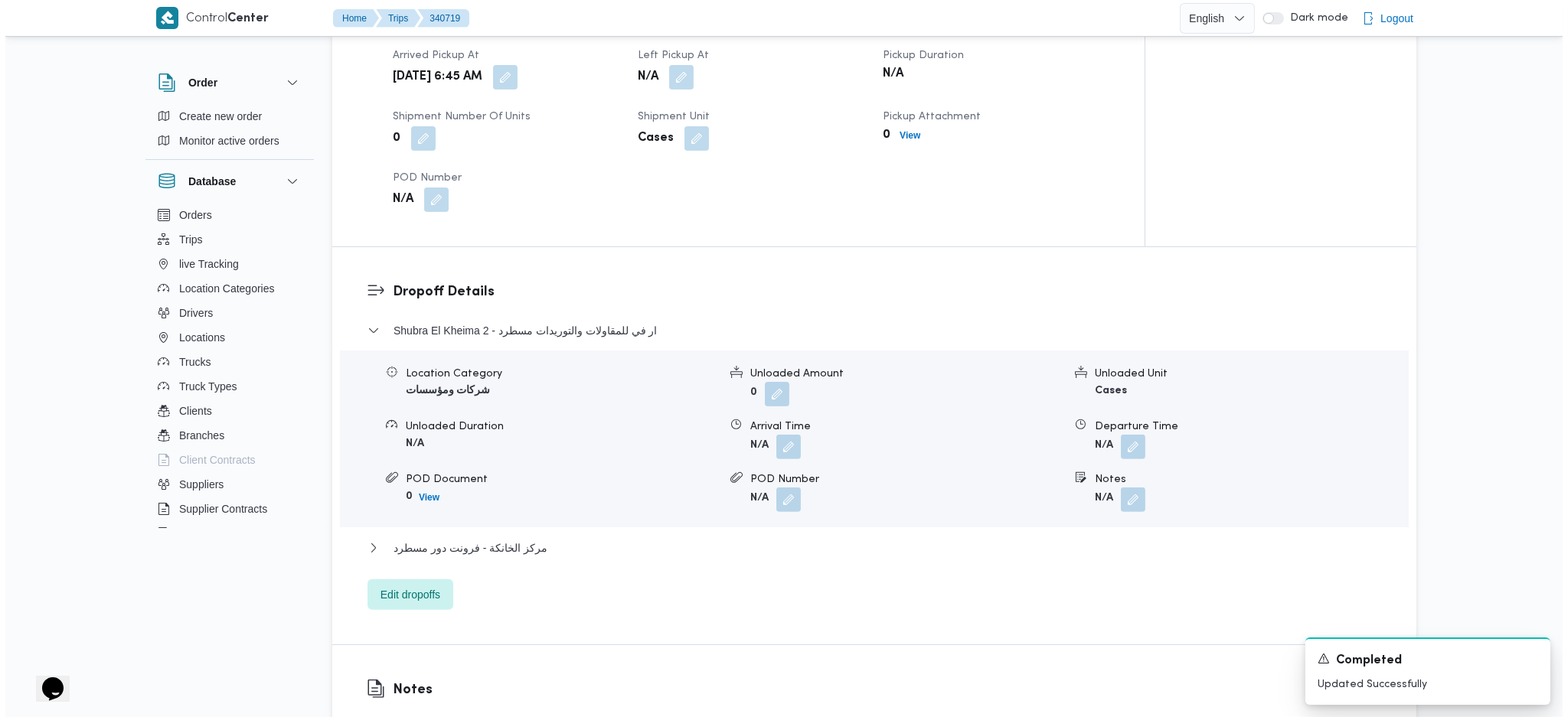
scroll to position [1121, 0]
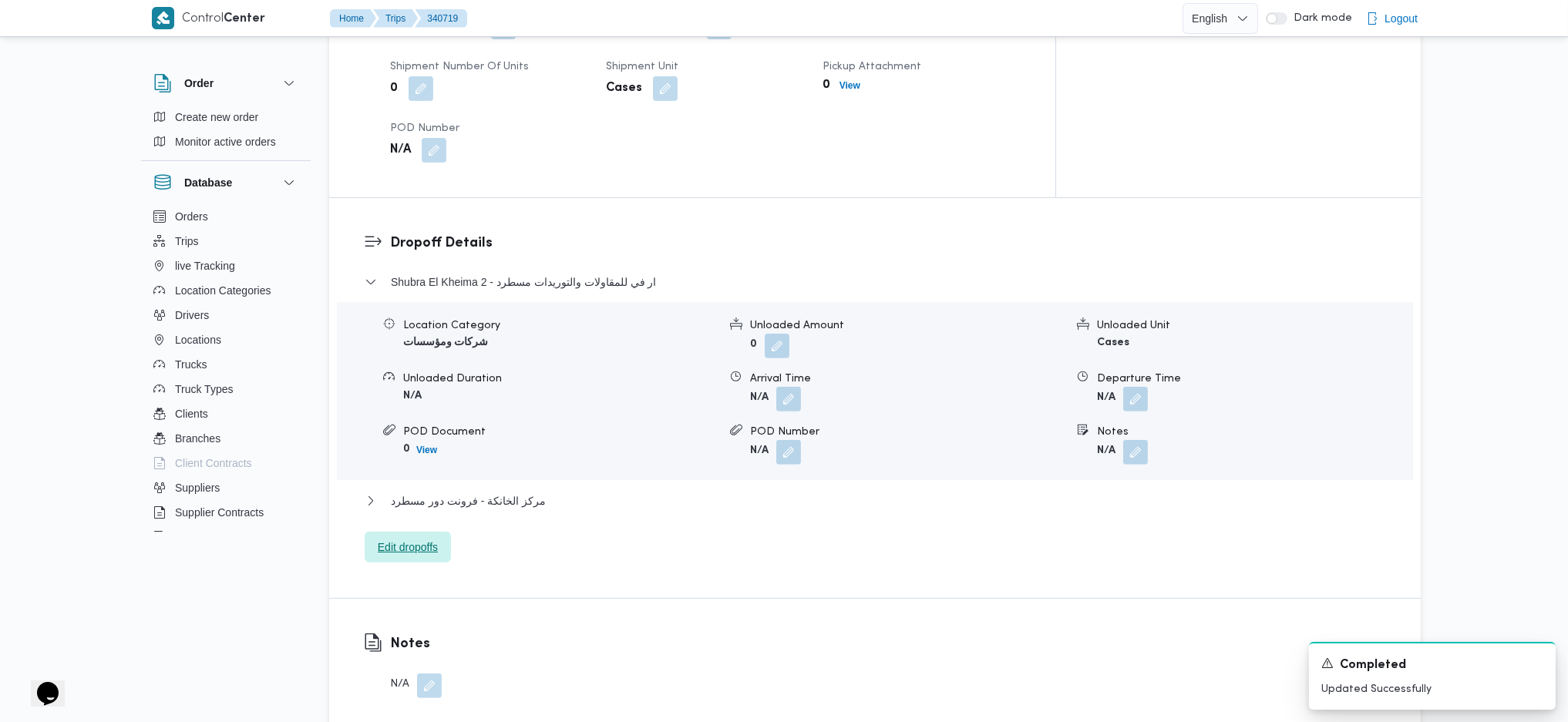
click at [428, 538] on span "Edit dropoffs" at bounding box center [407, 547] width 60 height 19
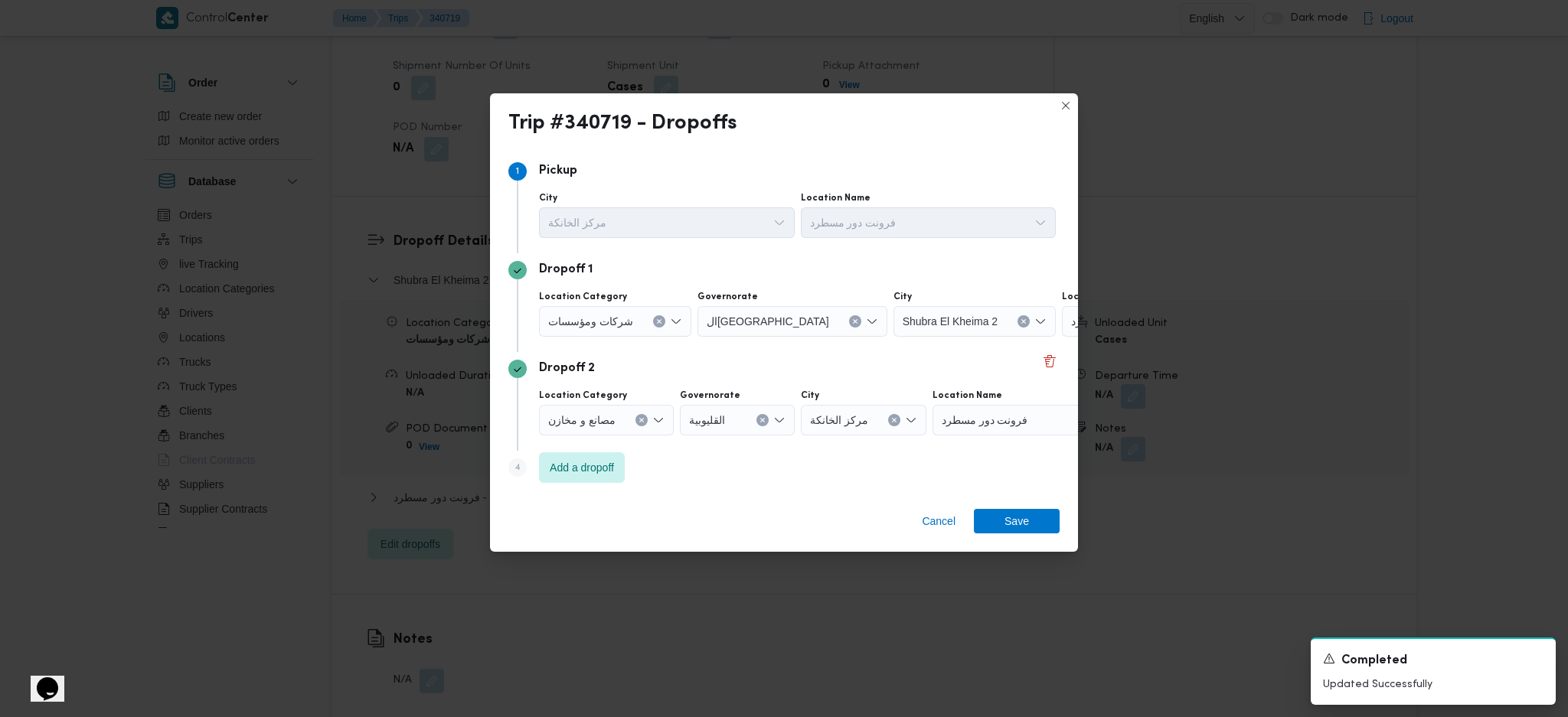
click at [1072, 327] on span "ار في للمقاولات والتوريدات مسطرد" at bounding box center [1133, 320] width 124 height 17
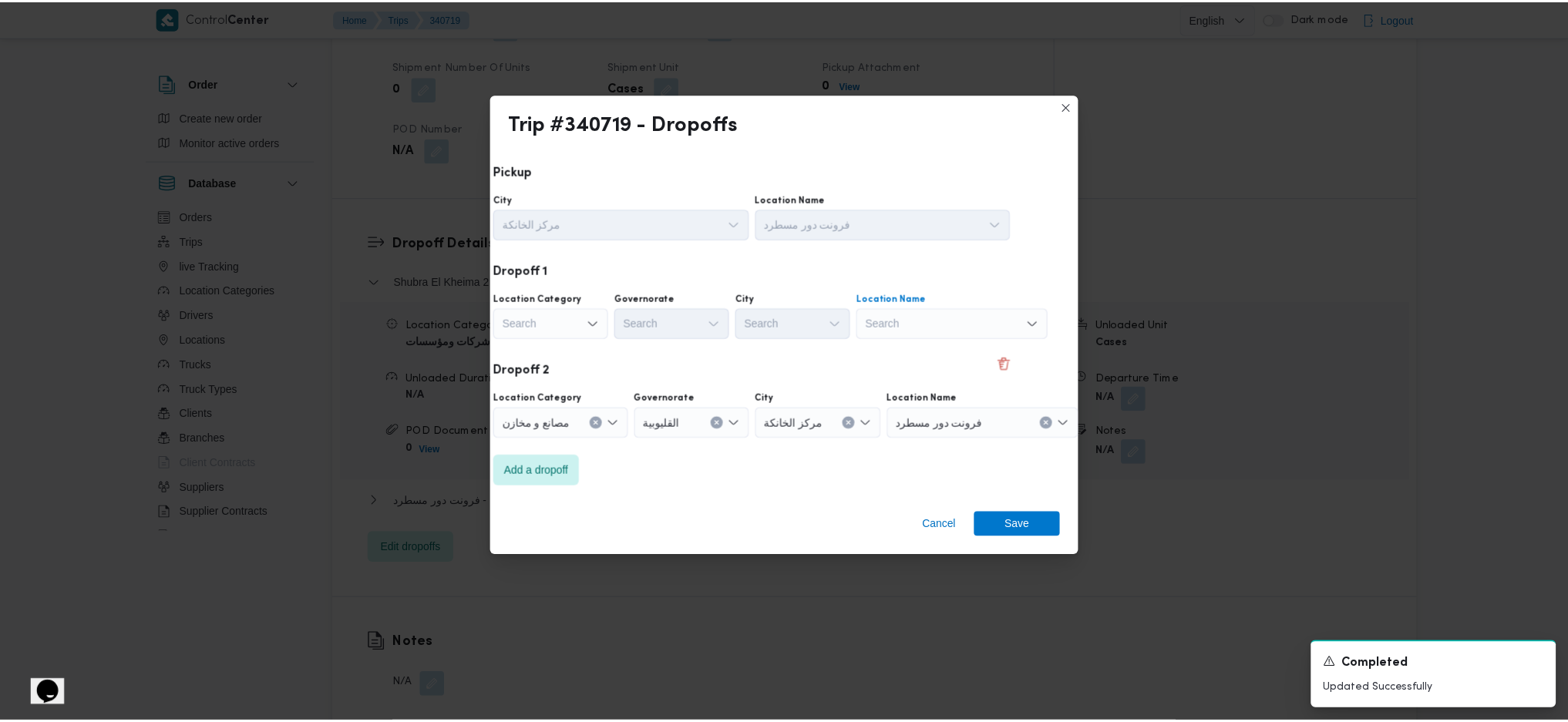
scroll to position [0, 40]
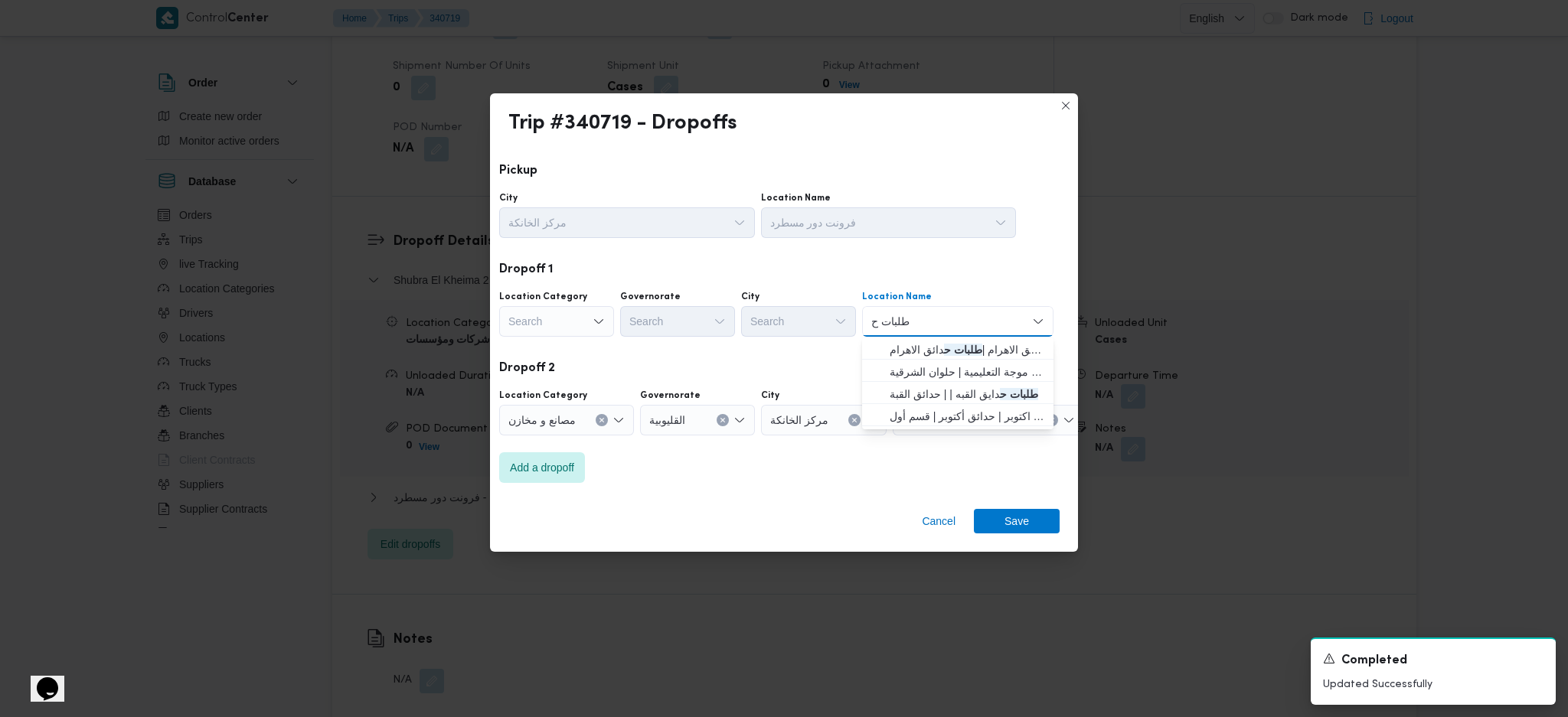
type input "طلبات ح"
click at [959, 353] on mark "طلبات ح" at bounding box center [963, 350] width 38 height 12
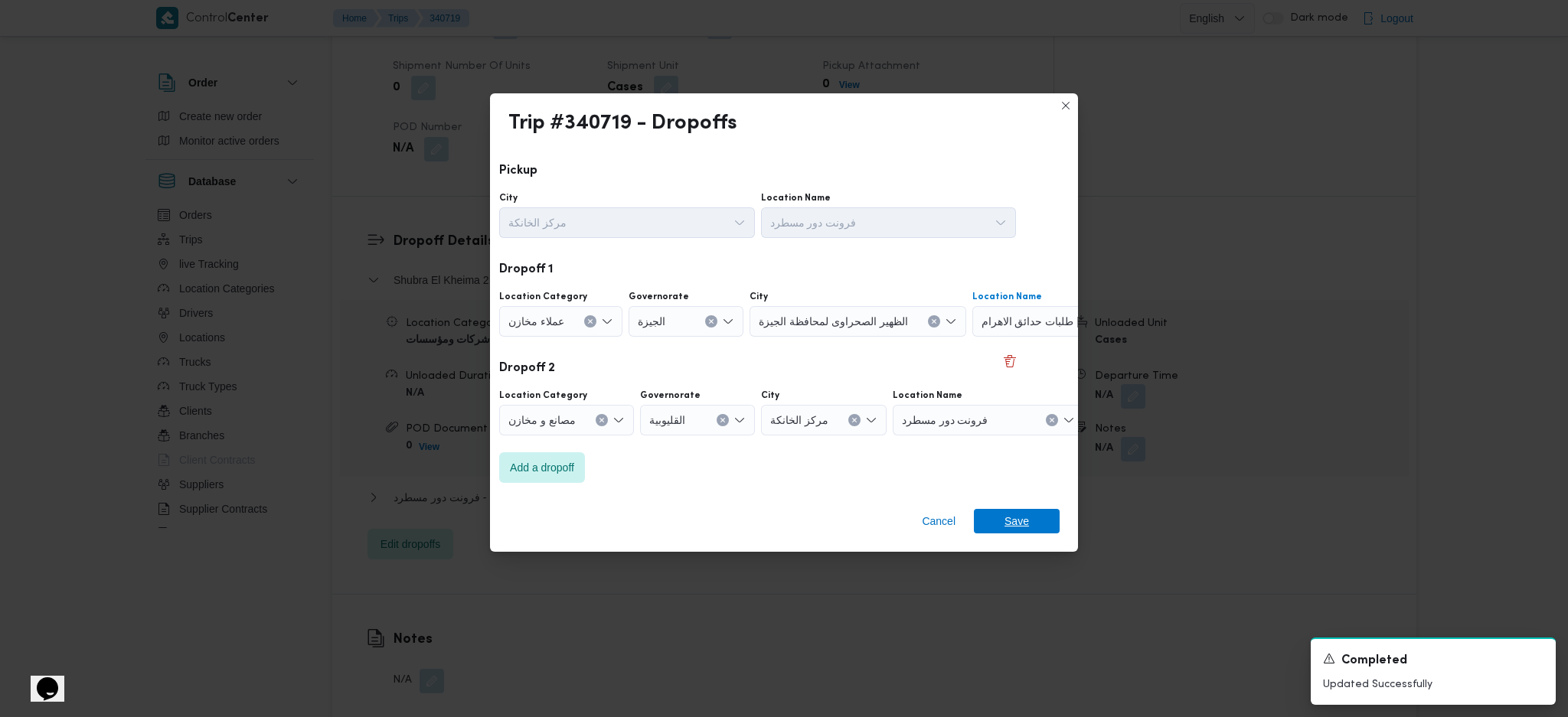
click at [1006, 533] on span "Save" at bounding box center [1016, 520] width 24 height 24
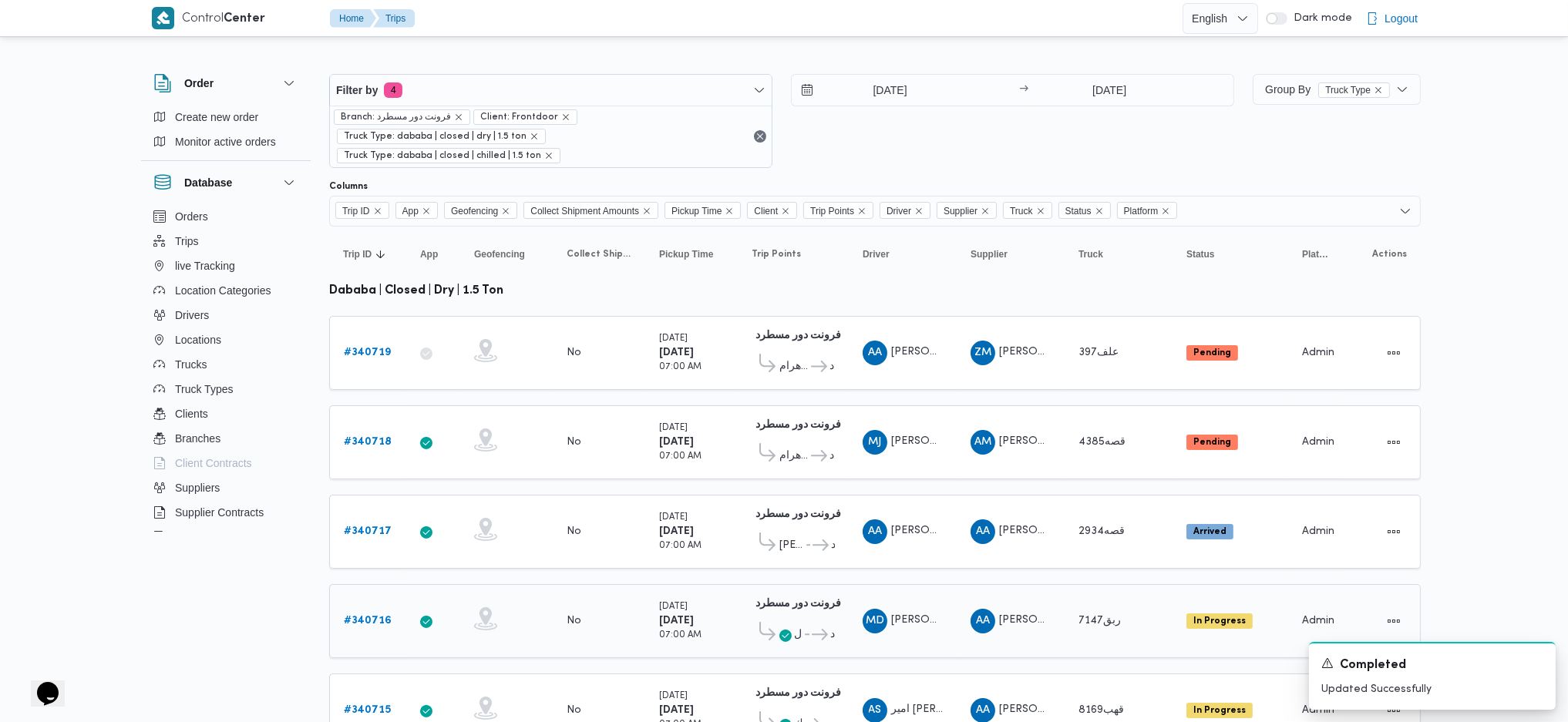
click at [388, 616] on b "# 340716" at bounding box center [368, 620] width 48 height 10
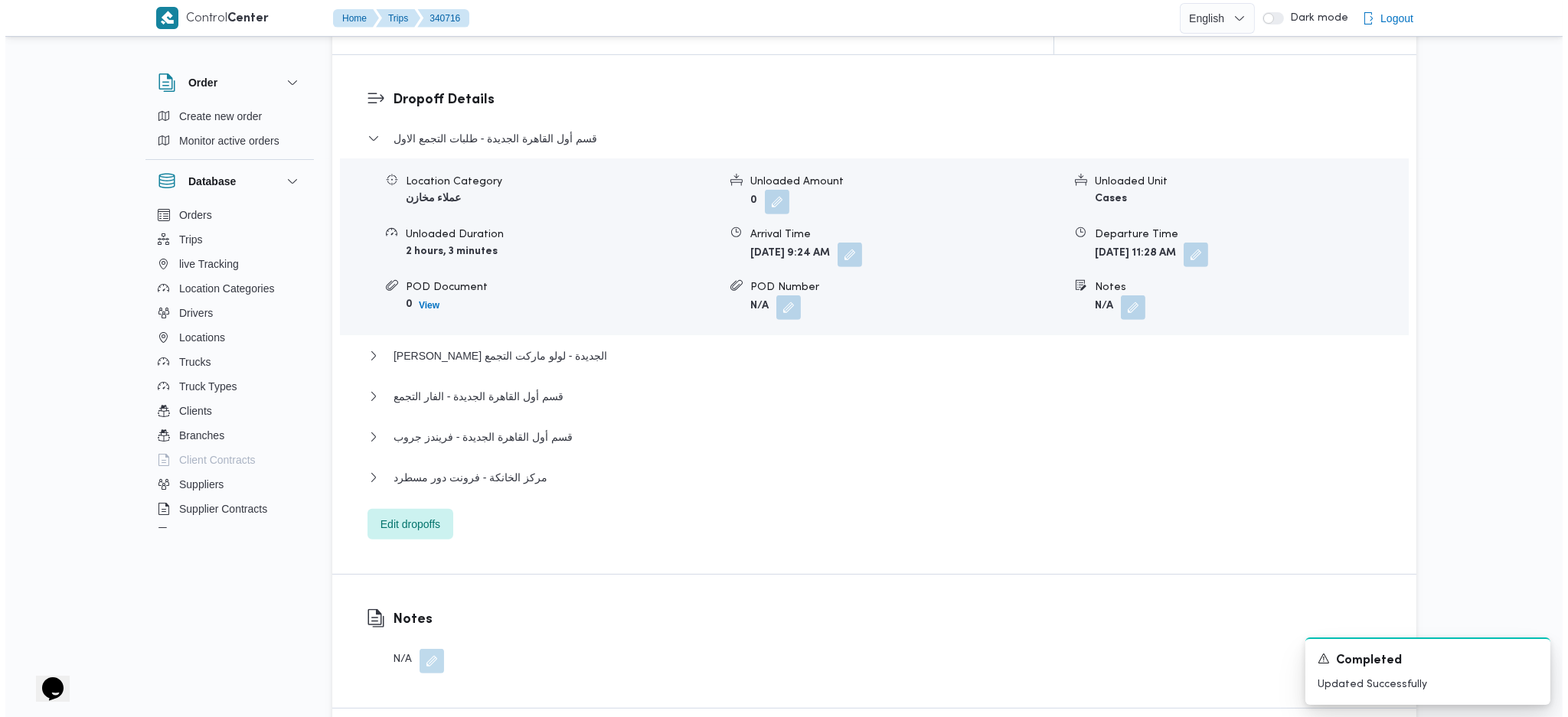
scroll to position [1428, 0]
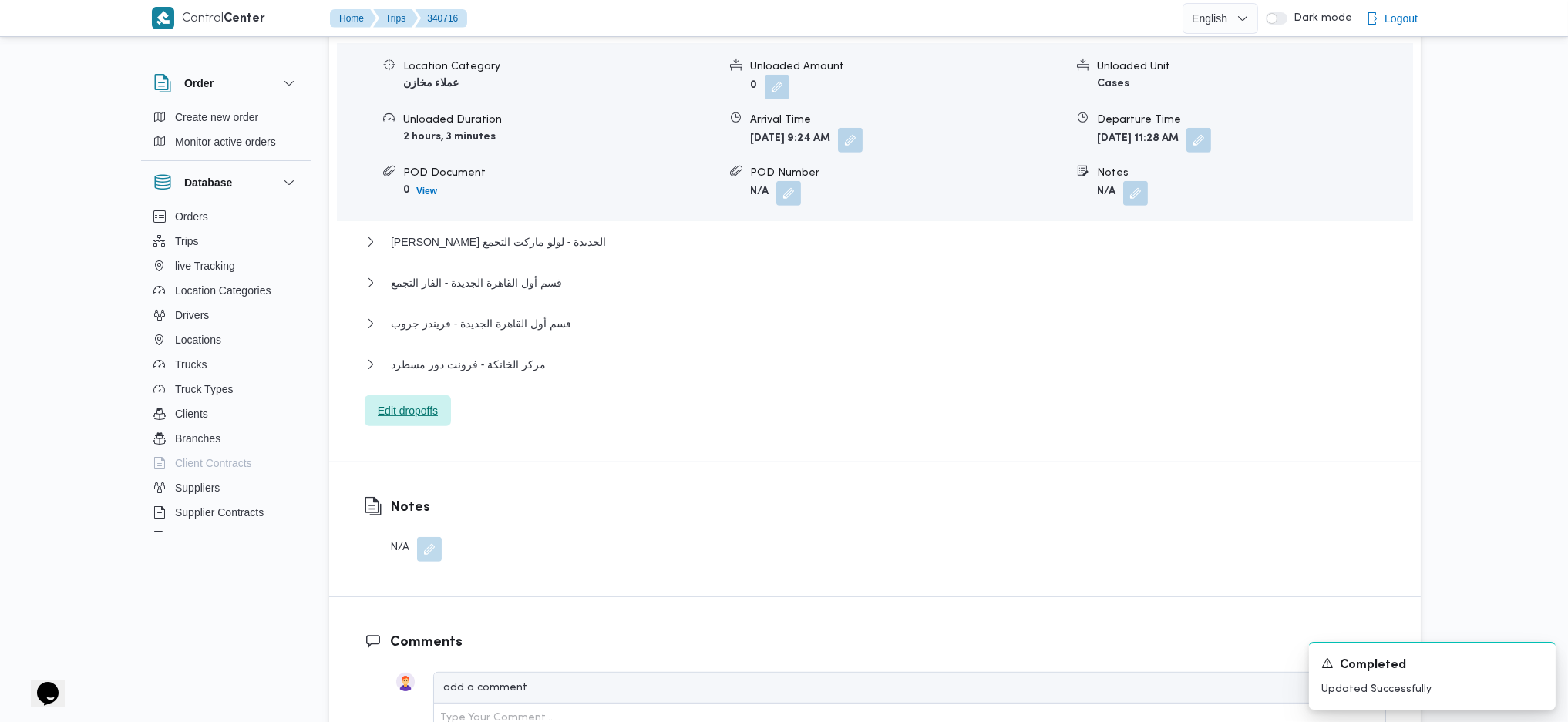
click at [405, 402] on span "Edit dropoffs" at bounding box center [407, 411] width 60 height 19
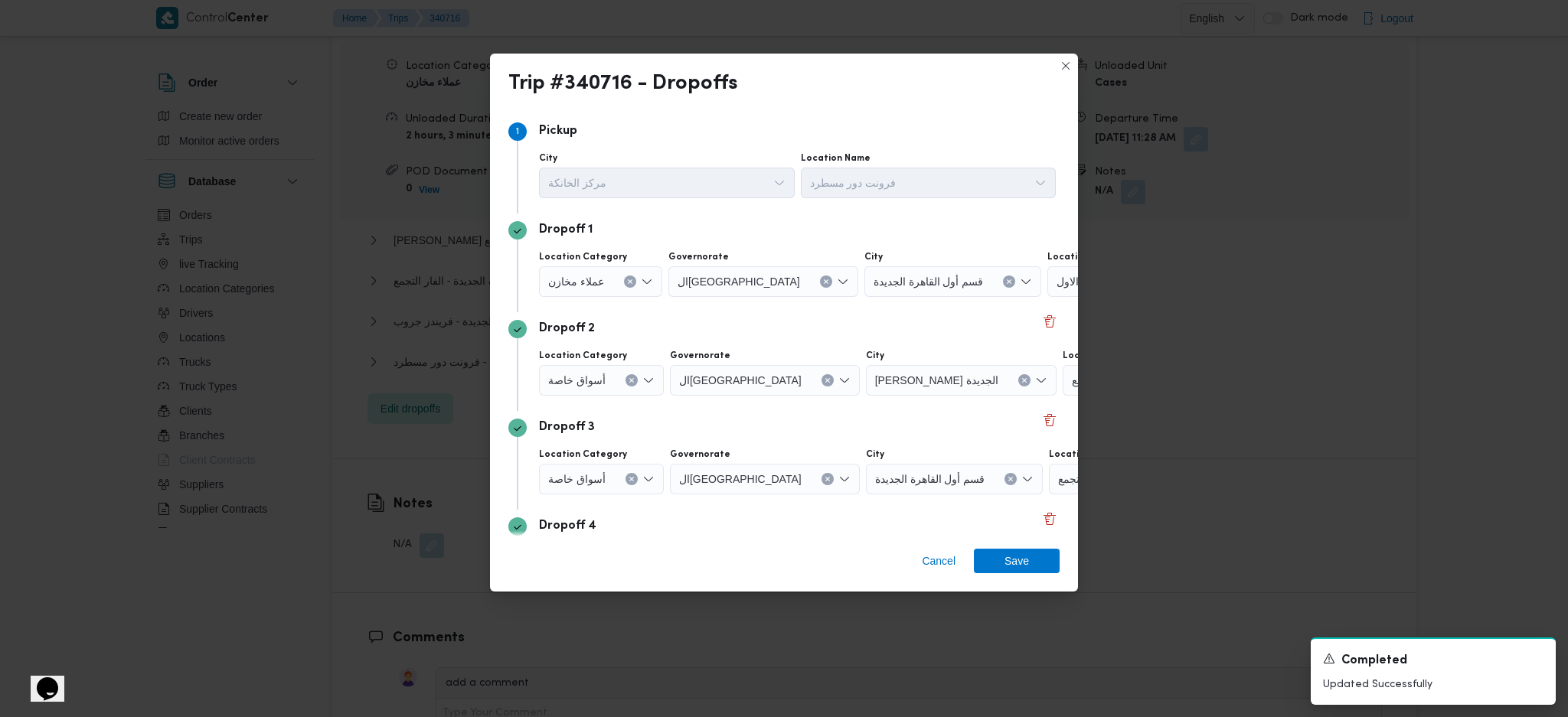
click at [1057, 279] on span "طلبات التجمع الاول" at bounding box center [1099, 281] width 84 height 17
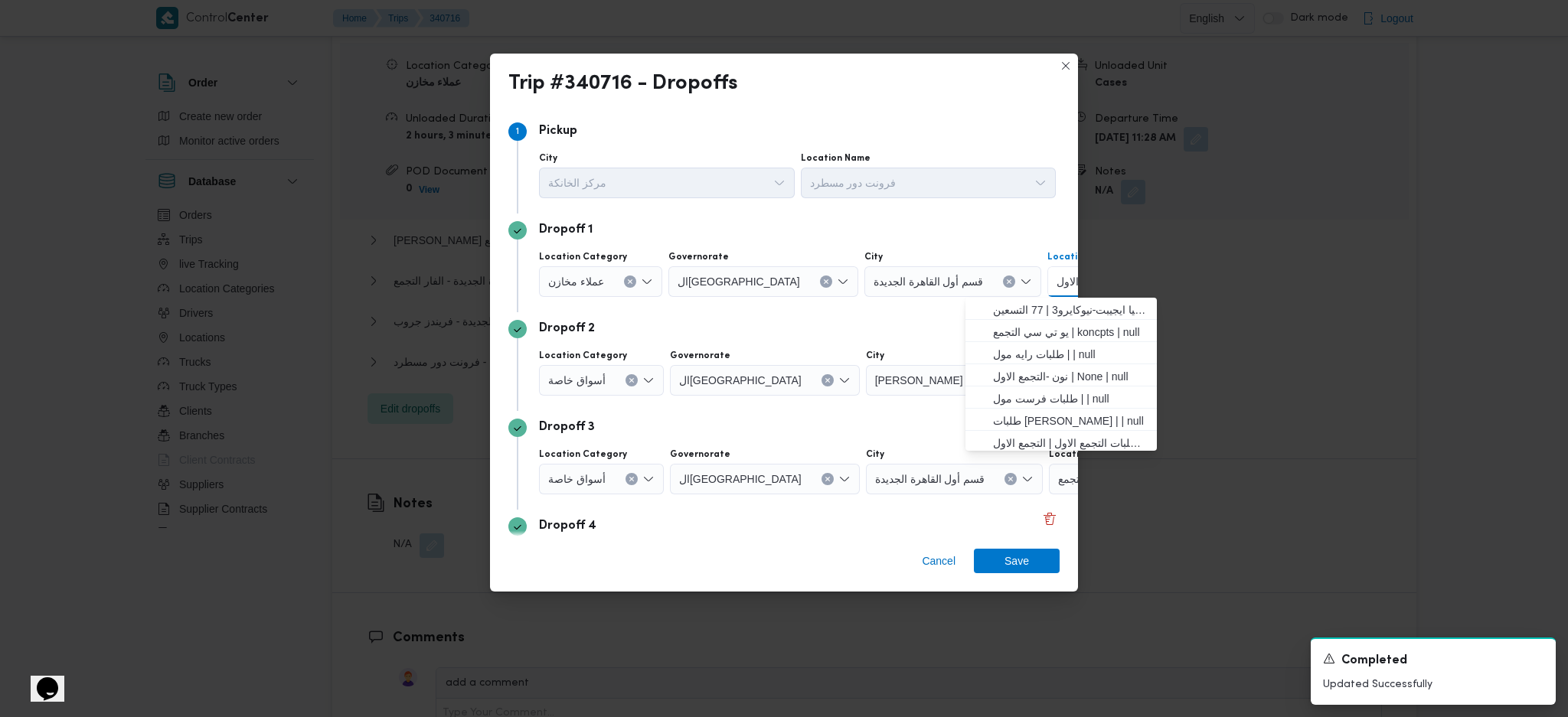
scroll to position [0, 2]
click at [875, 332] on div "Dropoff 2" at bounding box center [782, 329] width 551 height 19
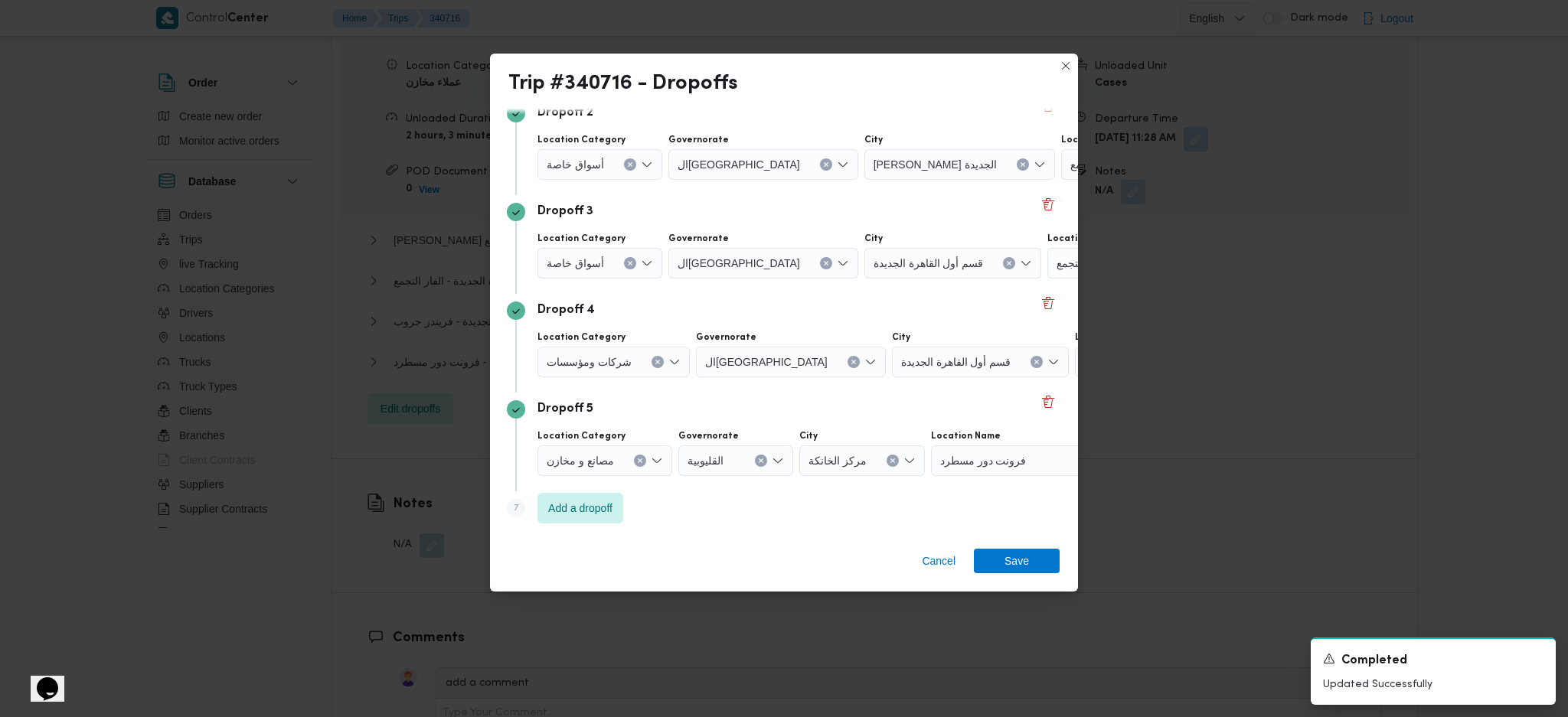
scroll to position [114, 2]
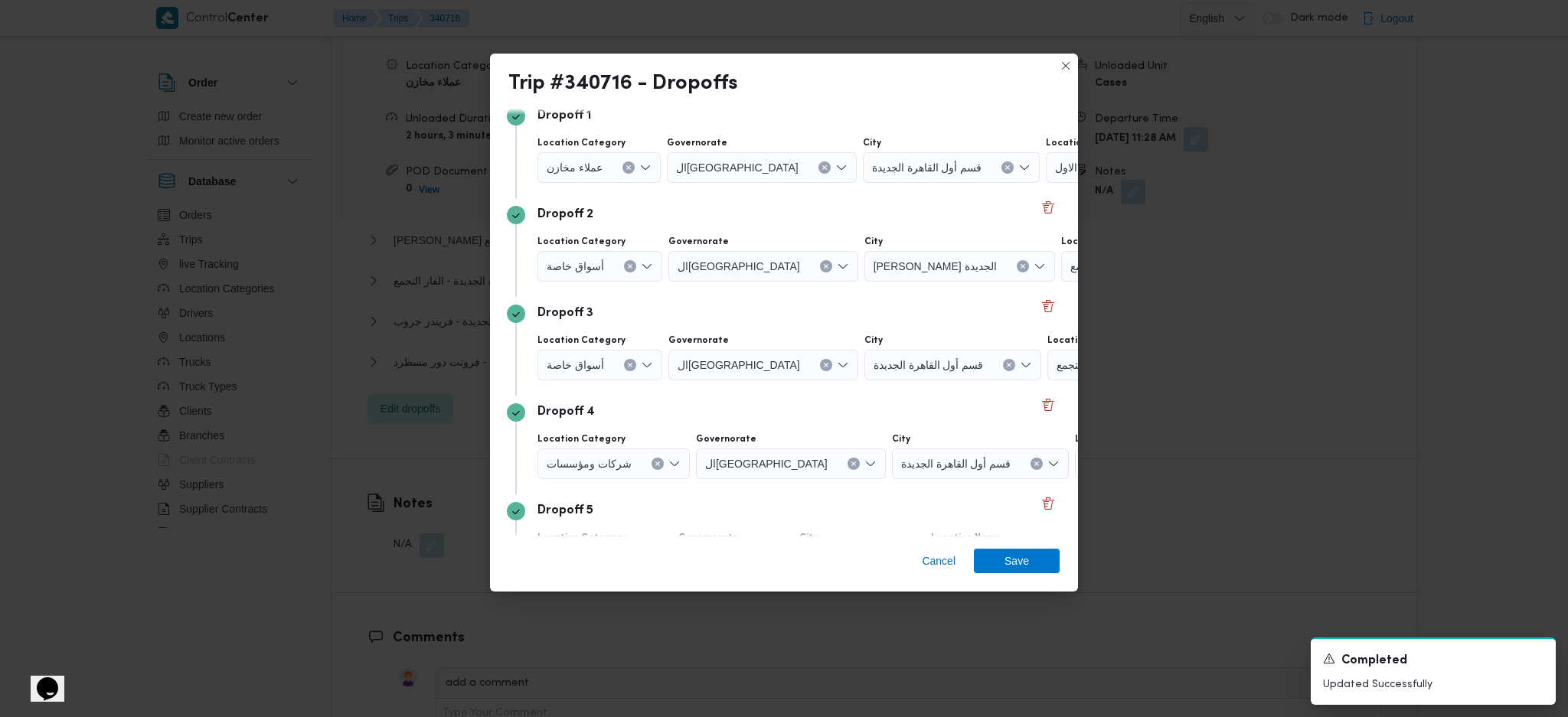
click at [1061, 275] on div "لولو ماركت التجمع" at bounding box center [1157, 266] width 191 height 30
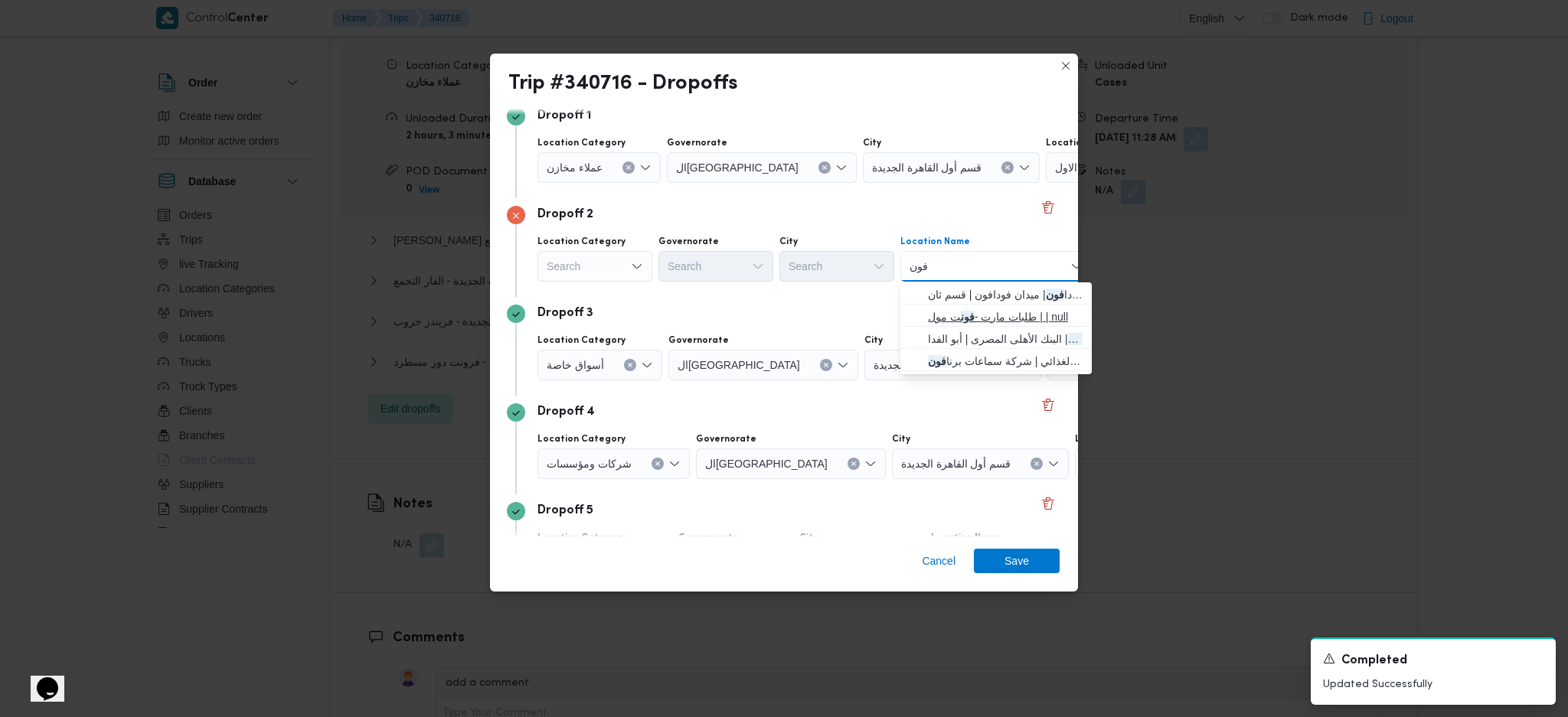
type input "فون"
click at [998, 315] on span "طلبات مارت - فون ت مول | | null" at bounding box center [1005, 317] width 155 height 19
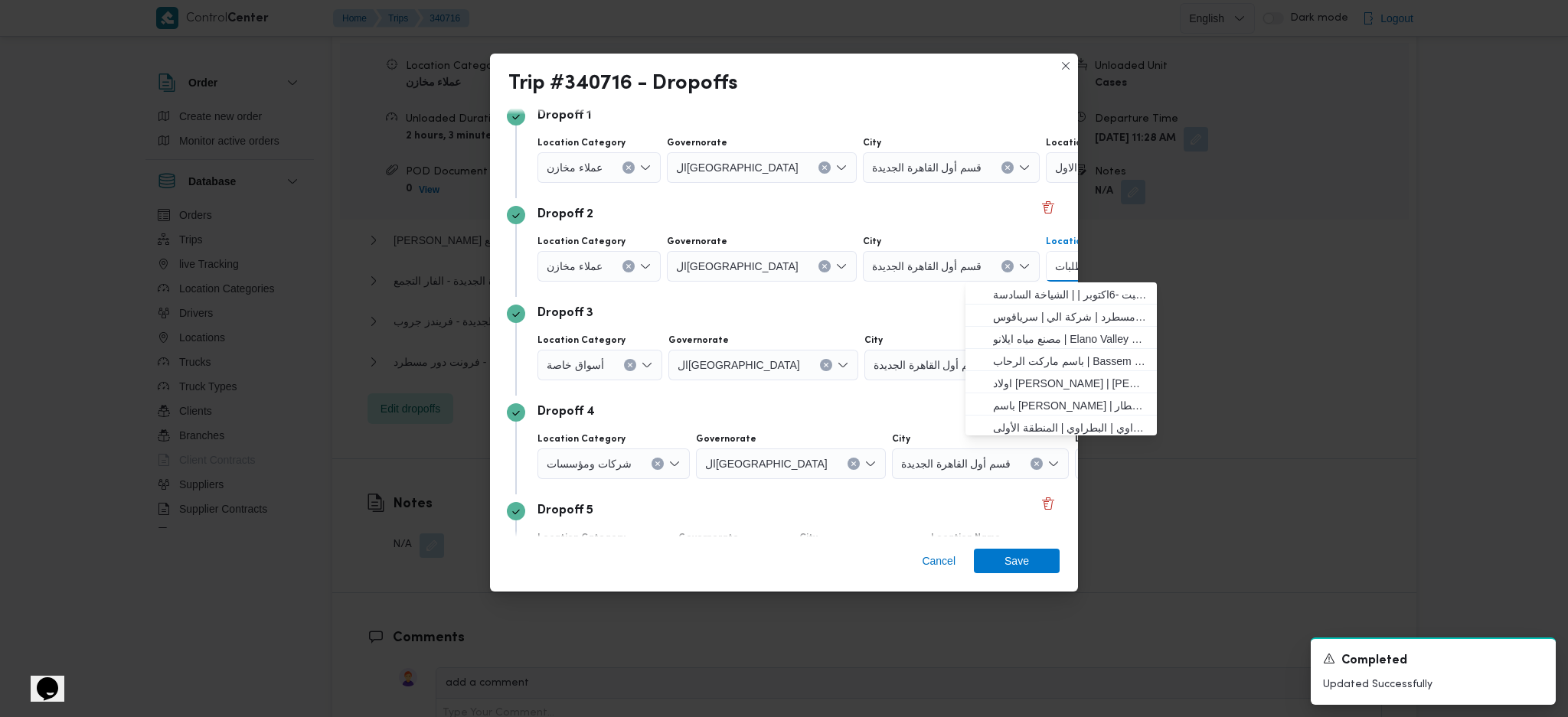
click at [874, 331] on div "Location Category أسواق خاصة [GEOGRAPHIC_DATA] City قسم أول ال[GEOGRAPHIC_DATA]…" at bounding box center [796, 357] width 523 height 52
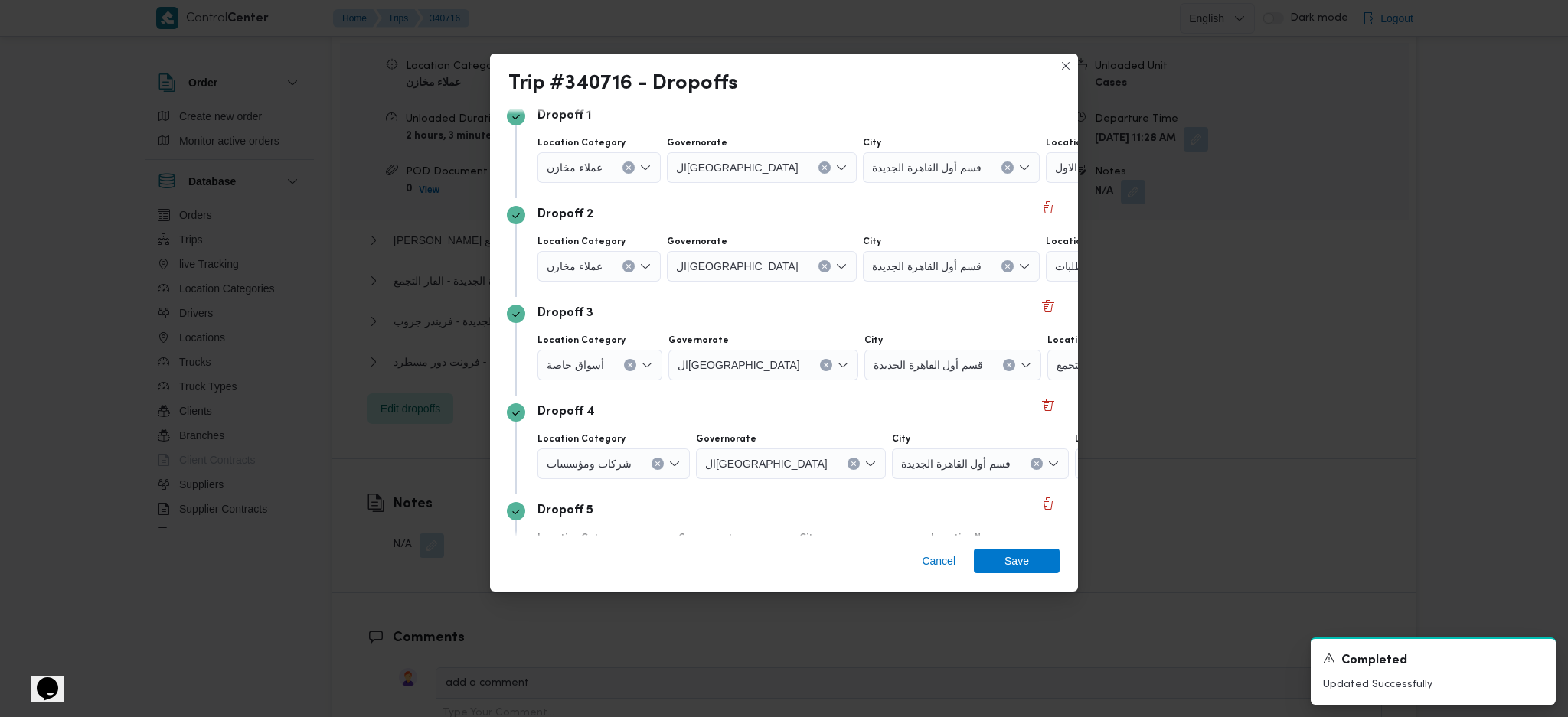
click at [1047, 373] on div "الفار التجمع" at bounding box center [1143, 365] width 191 height 30
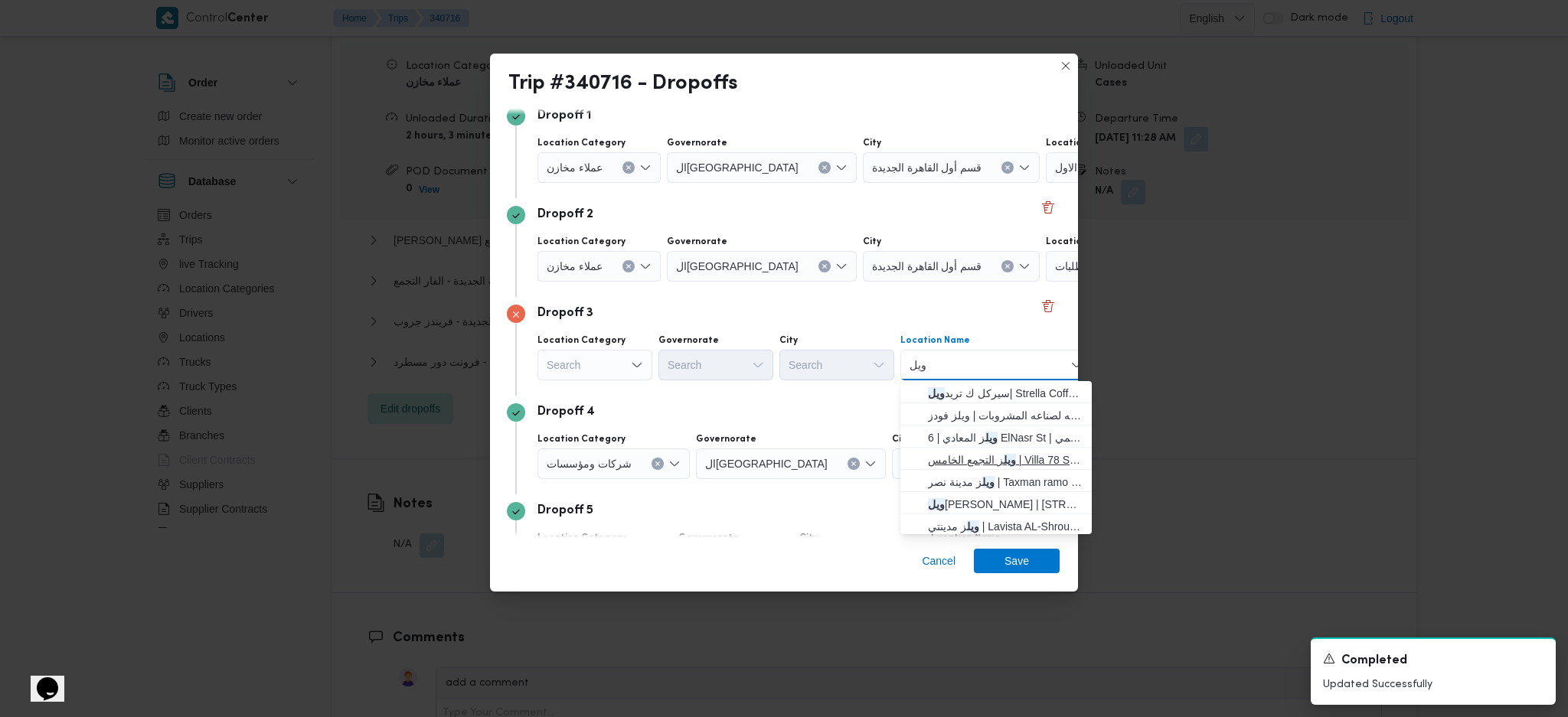
type input "ويل"
click at [1008, 456] on mark "ويل" at bounding box center [1010, 460] width 12 height 12
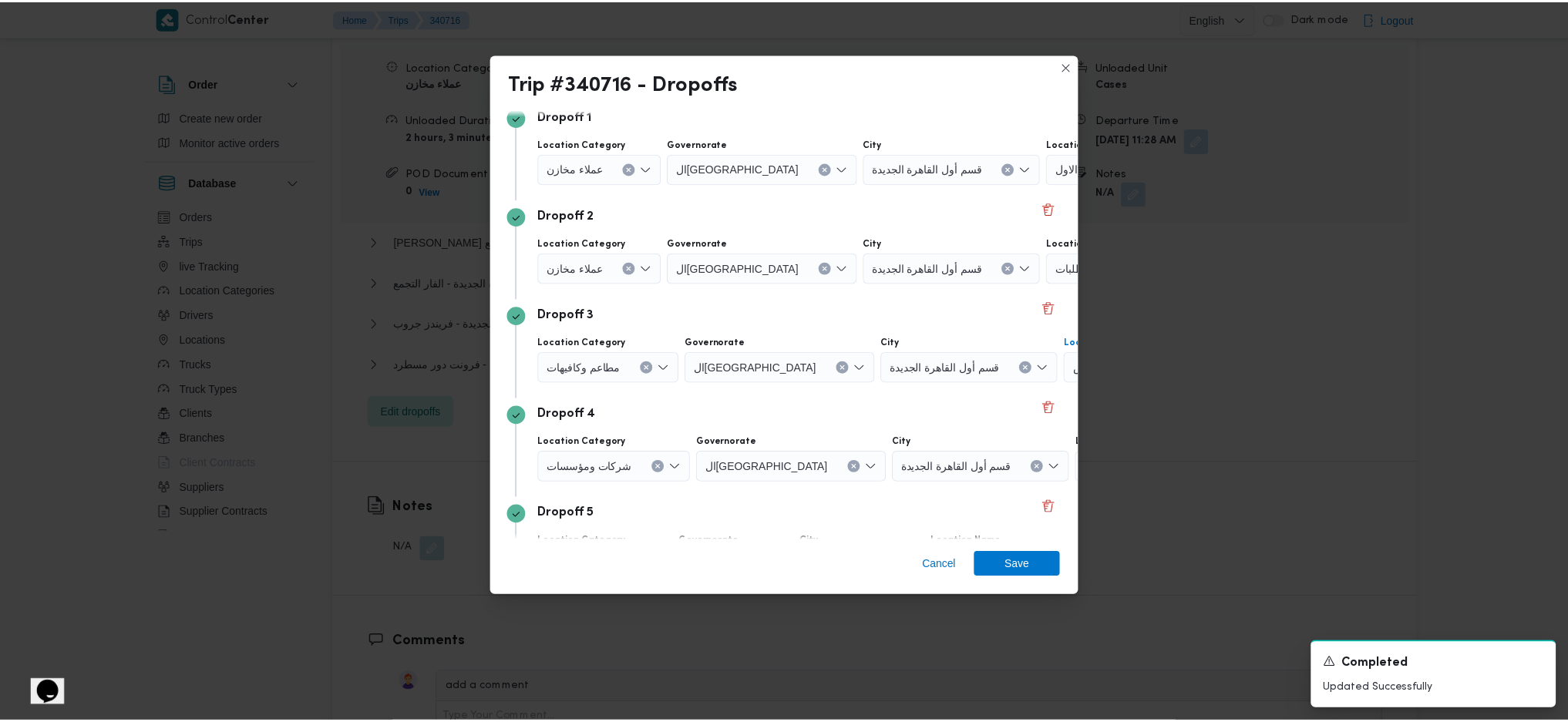
scroll to position [217, 2]
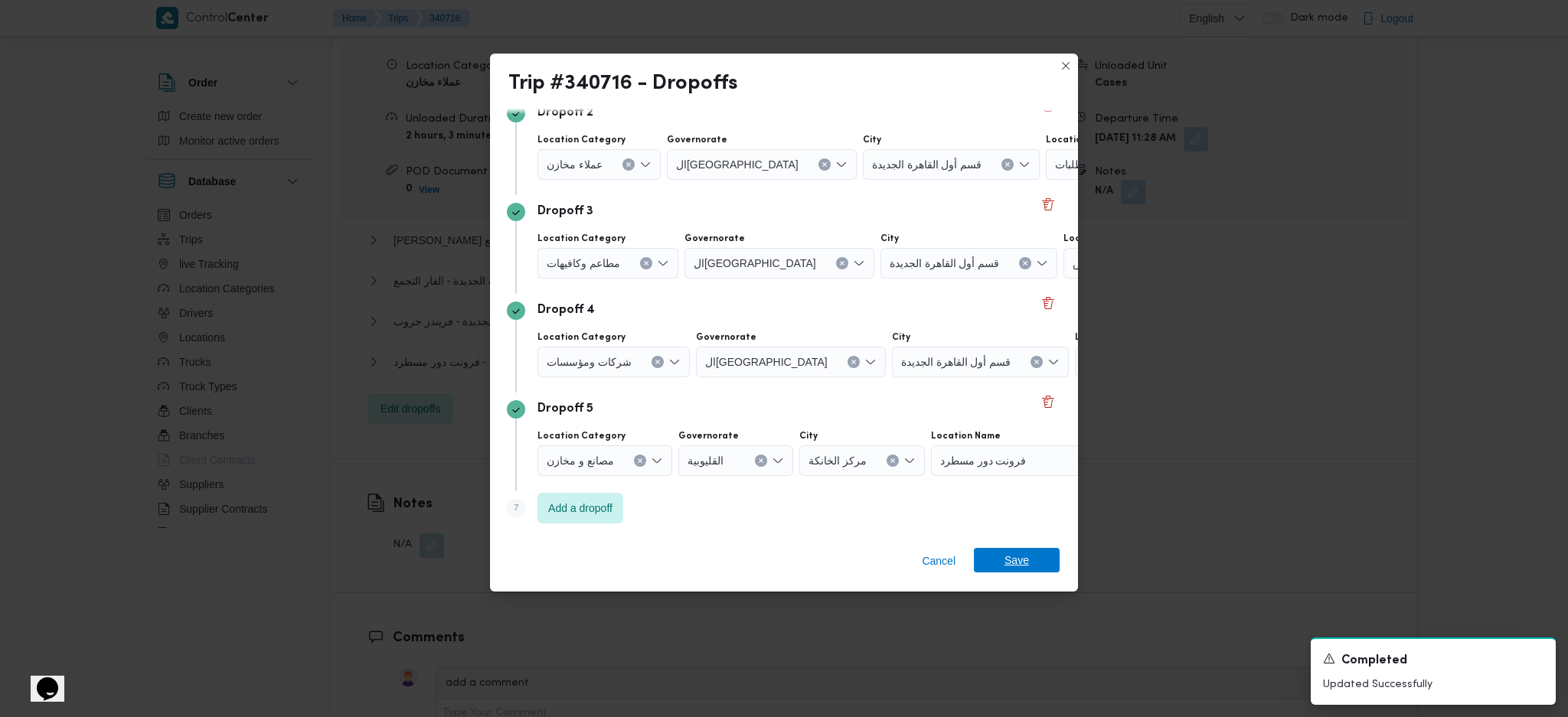
click at [1015, 556] on span "Save" at bounding box center [1016, 560] width 24 height 24
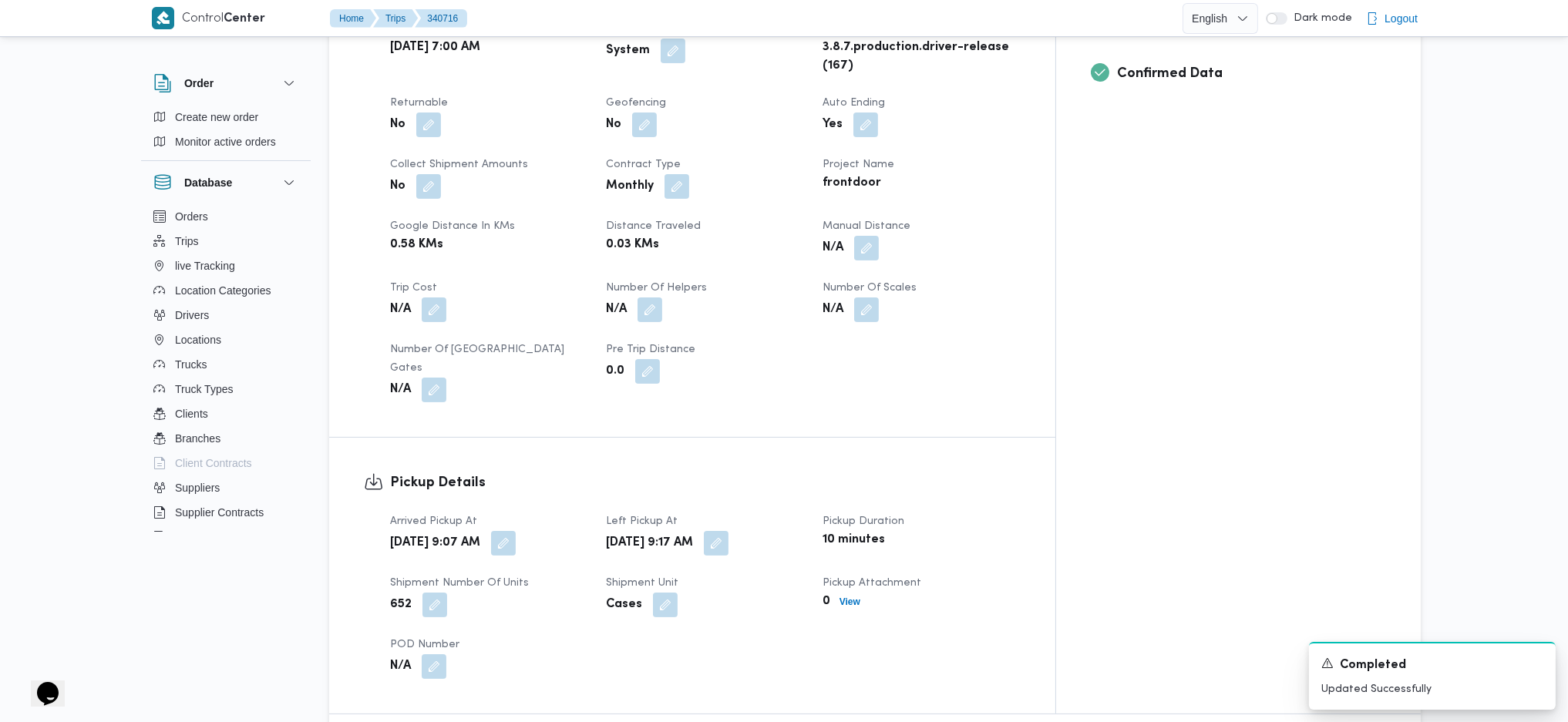
scroll to position [925, 0]
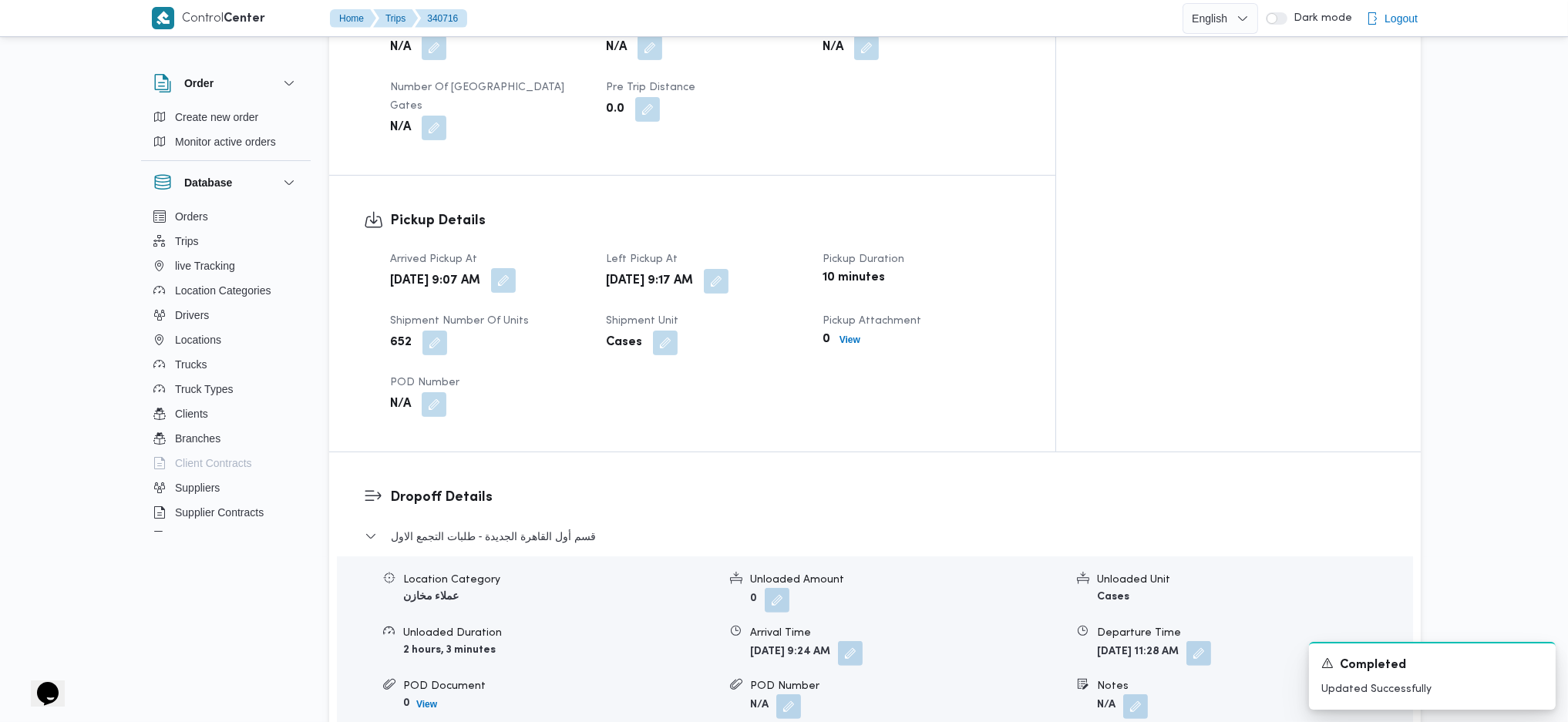
click at [516, 268] on button "button" at bounding box center [503, 280] width 24 height 24
click at [510, 274] on div "You are in a dialog. To close this dialog, hit escape. Arrived Pickup At [DATE]…" at bounding box center [558, 249] width 289 height 71
click at [535, 260] on input "[DATE] 09:07" at bounding box center [513, 256] width 175 height 31
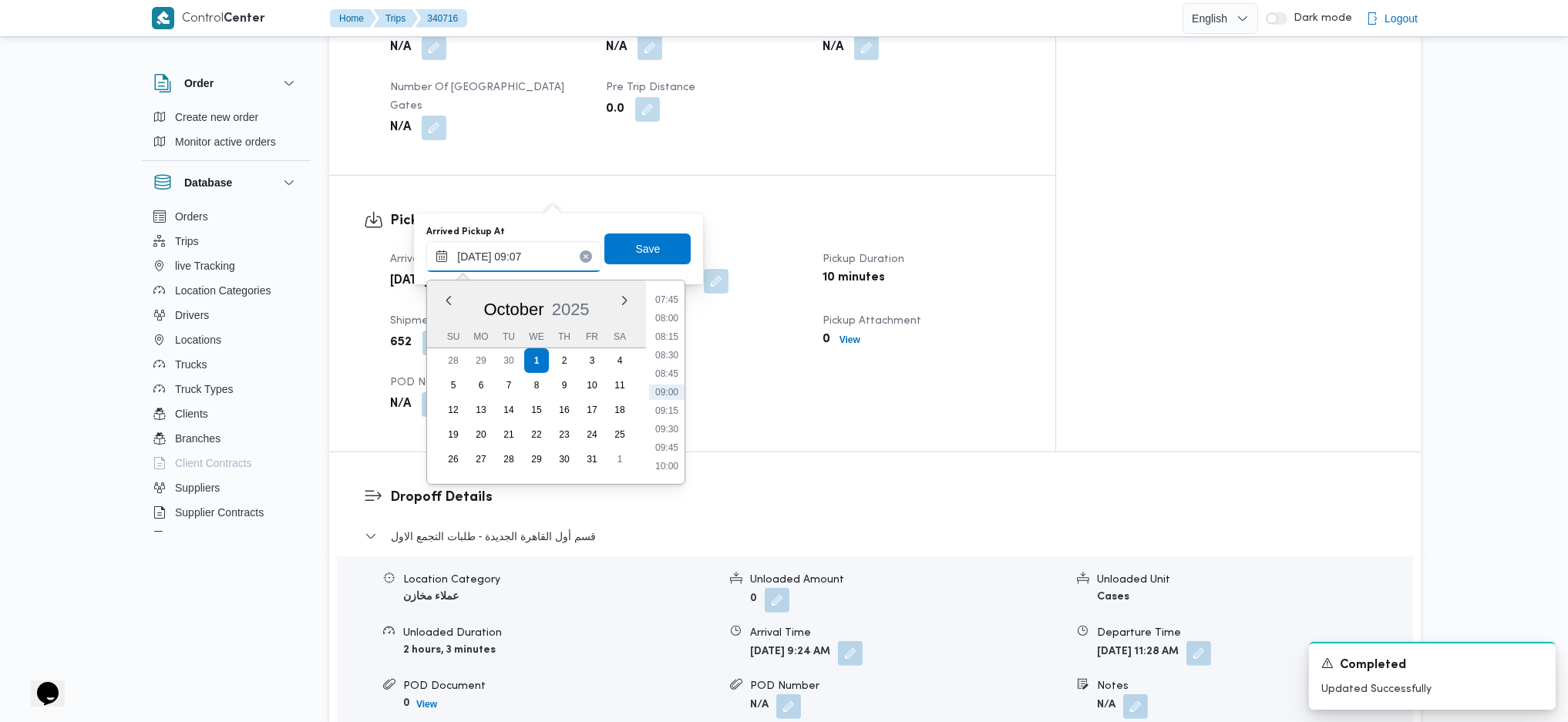
scroll to position [368, 0]
click at [669, 411] on li "06:30" at bounding box center [667, 413] width 35 height 16
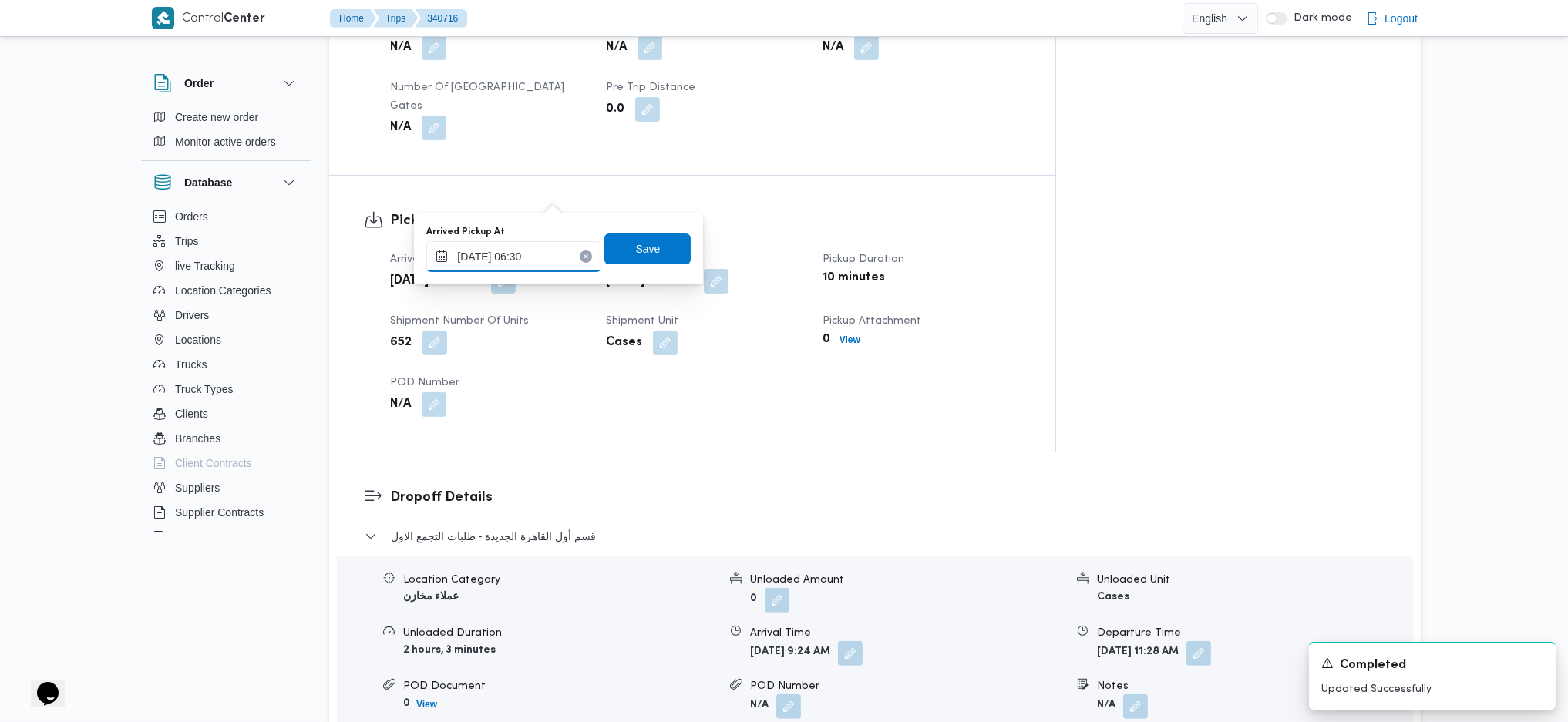
click at [535, 264] on input "[DATE] 06:30" at bounding box center [513, 256] width 175 height 31
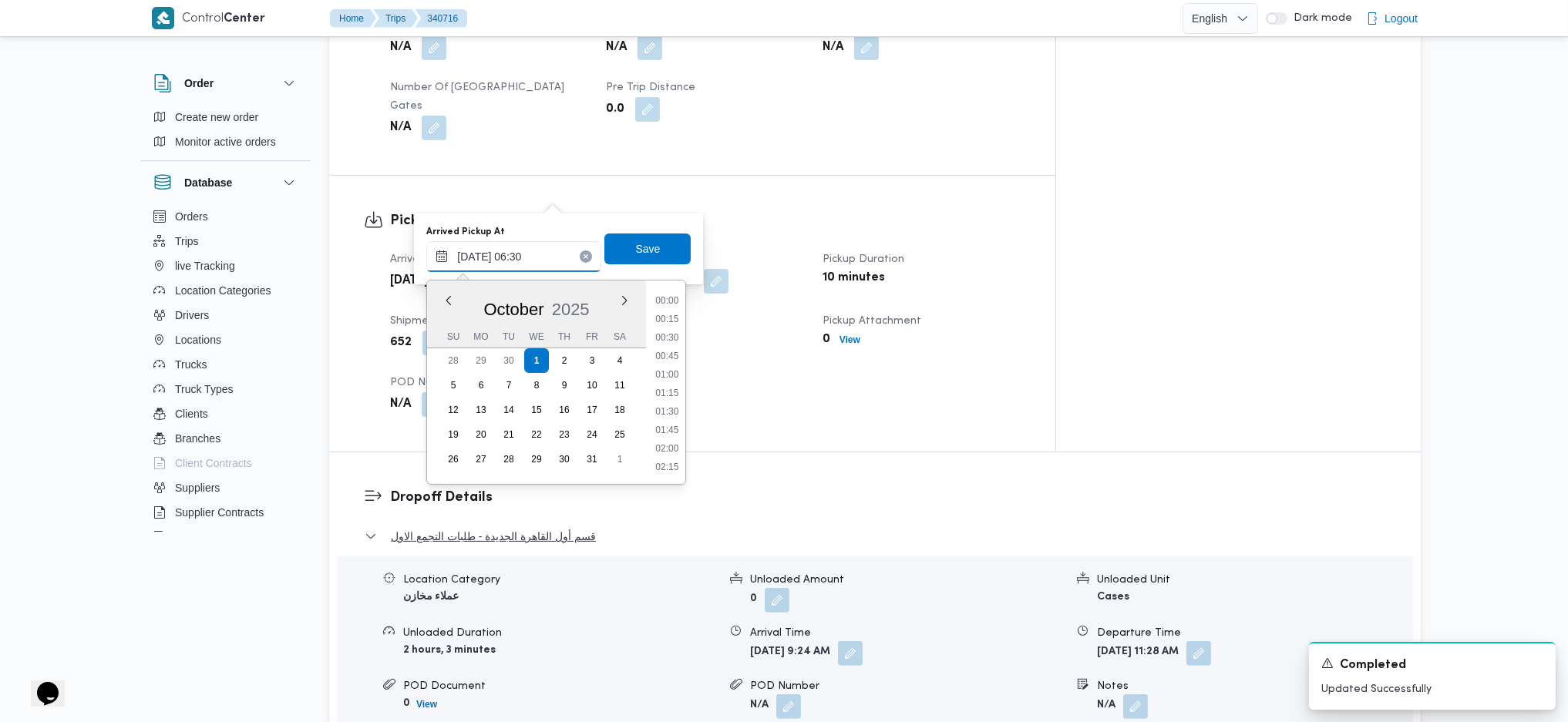
scroll to position [389, 0]
click at [668, 449] on li "07:15" at bounding box center [667, 448] width 35 height 16
type input "[DATE] 07:15"
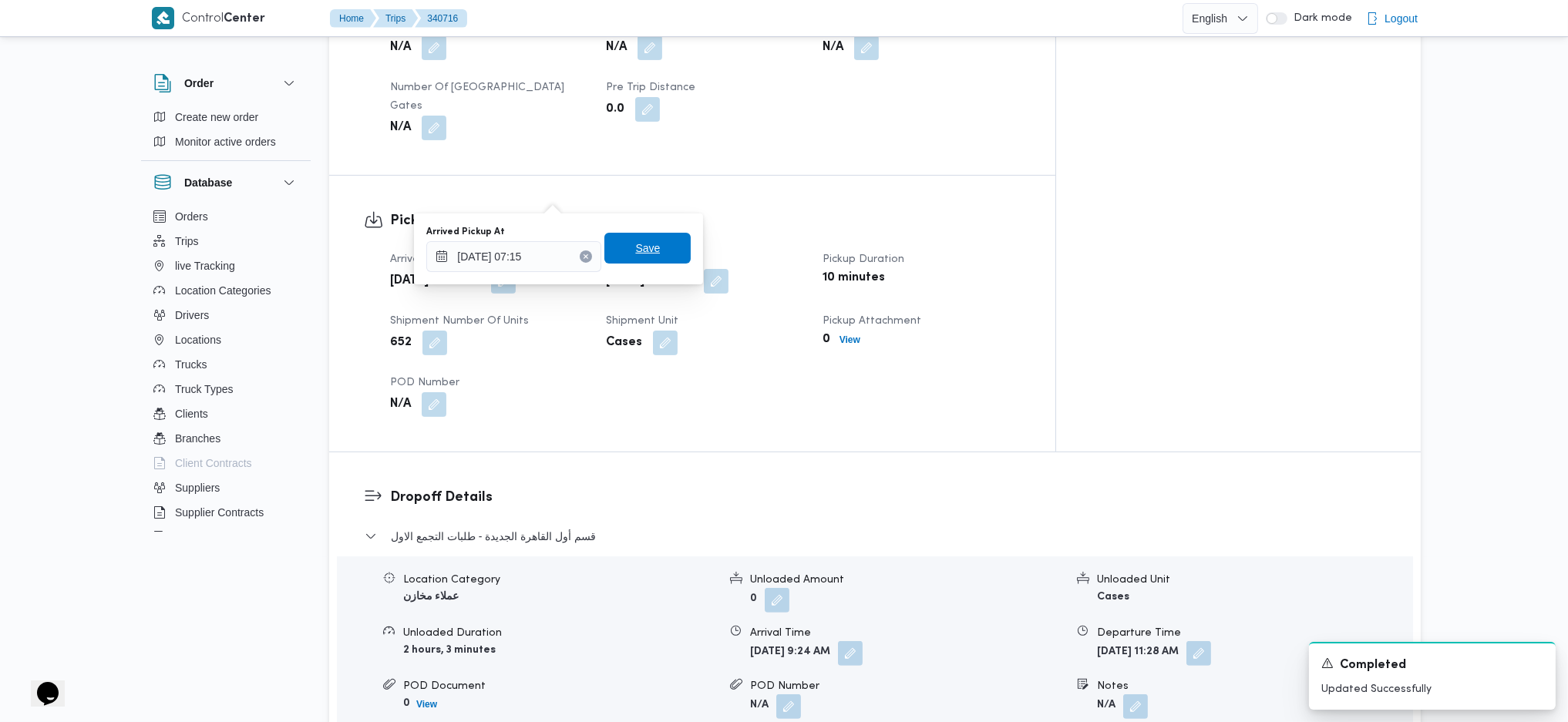
click at [643, 258] on span "Save" at bounding box center [647, 247] width 86 height 31
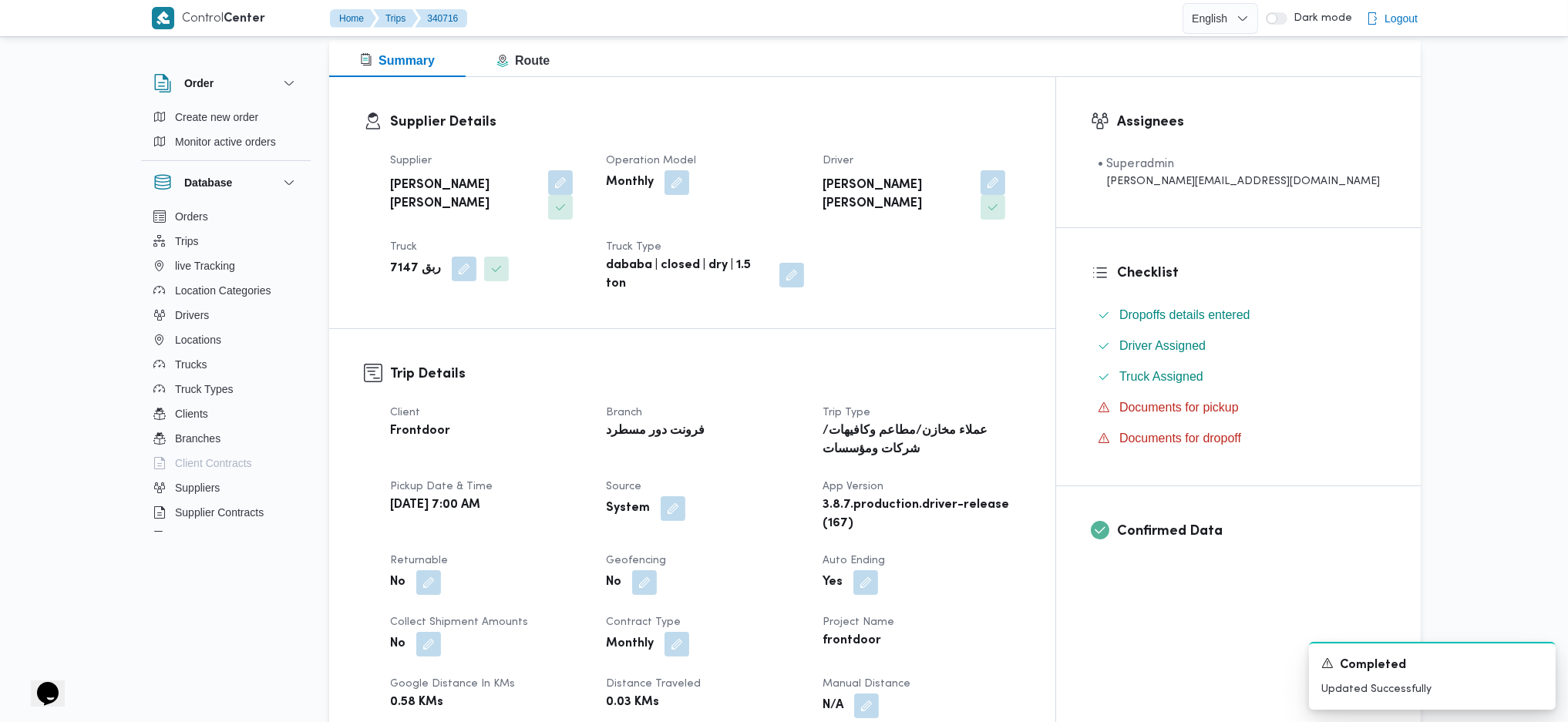
scroll to position [0, 0]
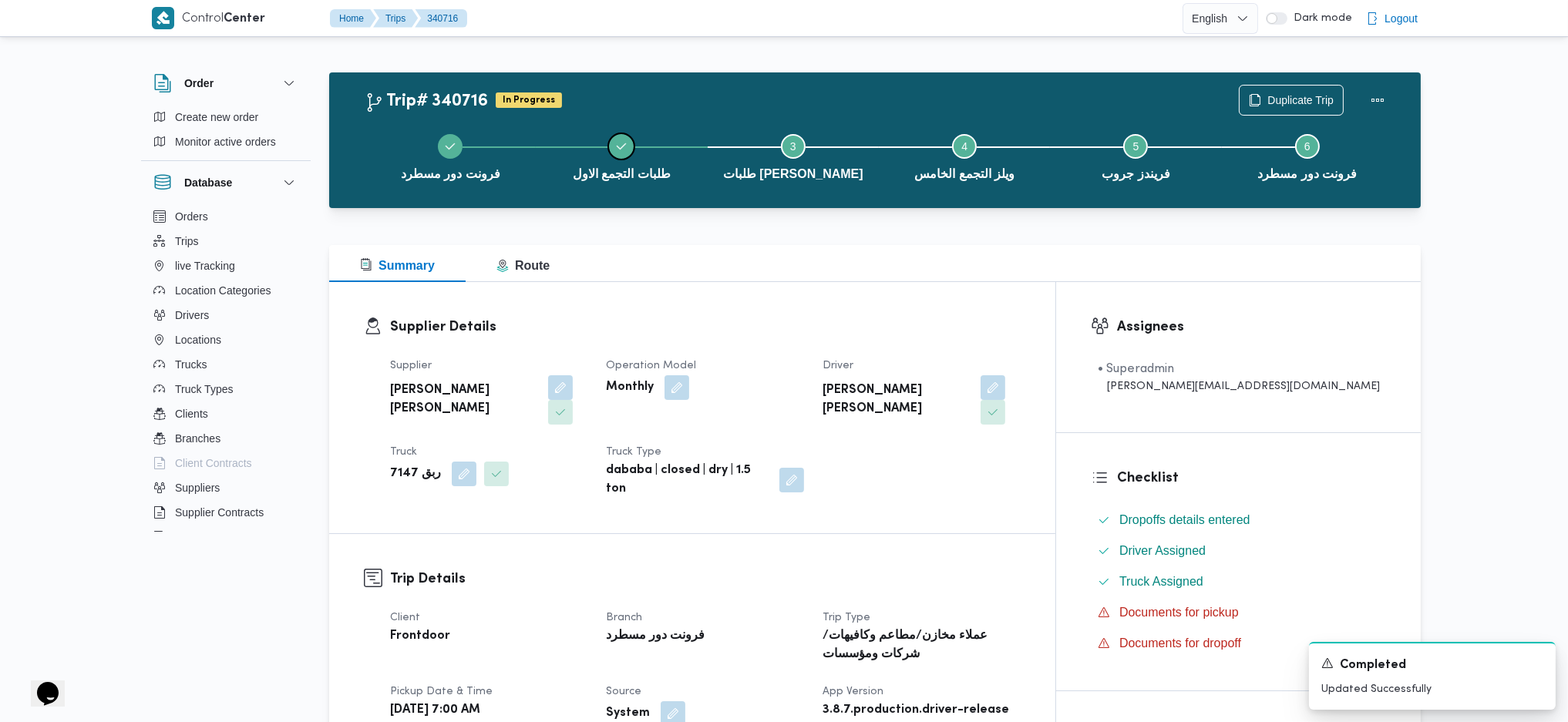
click at [626, 183] on button "طلبات التجمع الاول" at bounding box center [621, 156] width 171 height 80
click at [748, 165] on span "طلبات [PERSON_NAME]" at bounding box center [793, 175] width 140 height 19
drag, startPoint x: 968, startPoint y: 186, endPoint x: 981, endPoint y: 186, distance: 13.0
click at [969, 186] on button "Step 4 is incomplete 4 ويلز التجمع الخامس" at bounding box center [965, 156] width 171 height 80
click at [1124, 146] on button "Step 5 is incomplete 5 فريندز جروب" at bounding box center [1135, 156] width 171 height 80
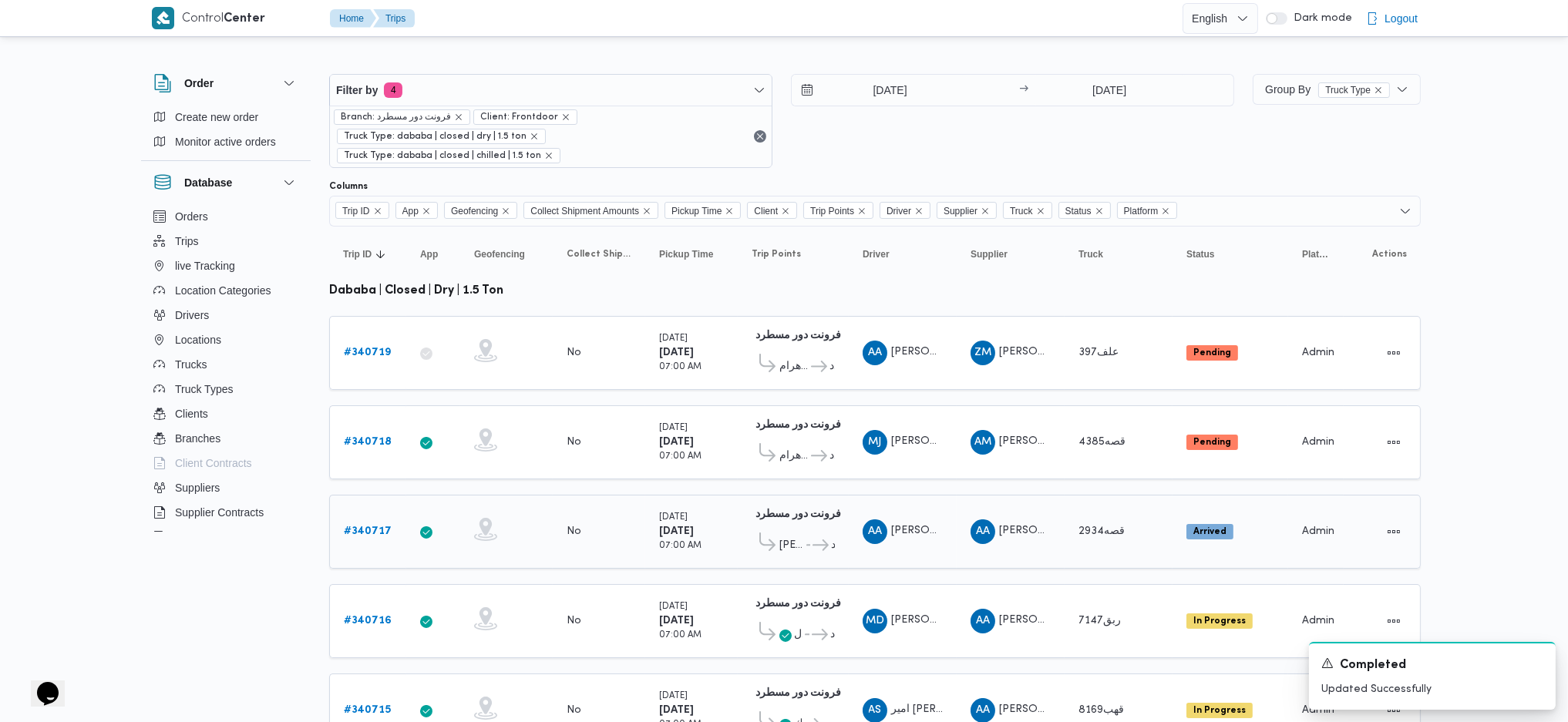
click at [366, 526] on b "# 340717" at bounding box center [368, 531] width 48 height 10
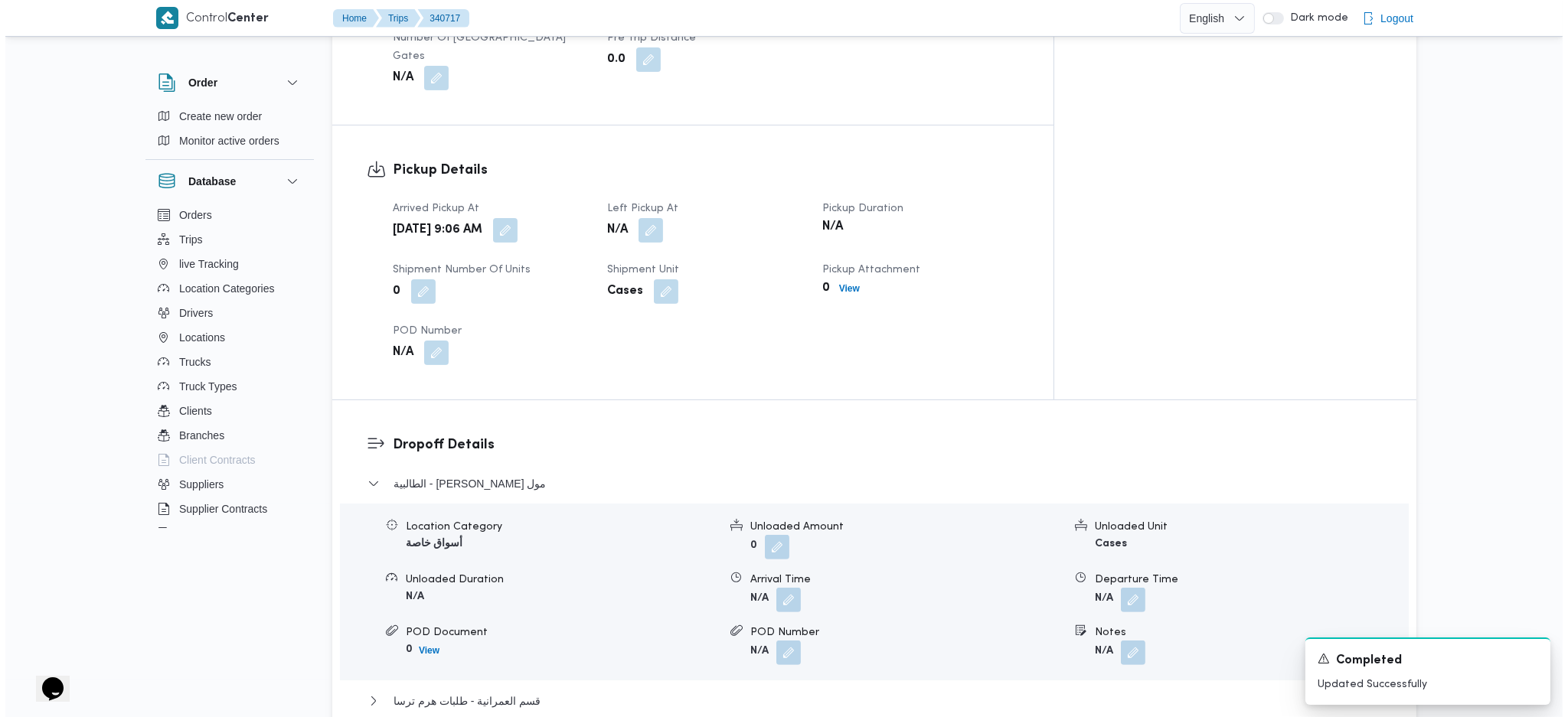
scroll to position [1020, 0]
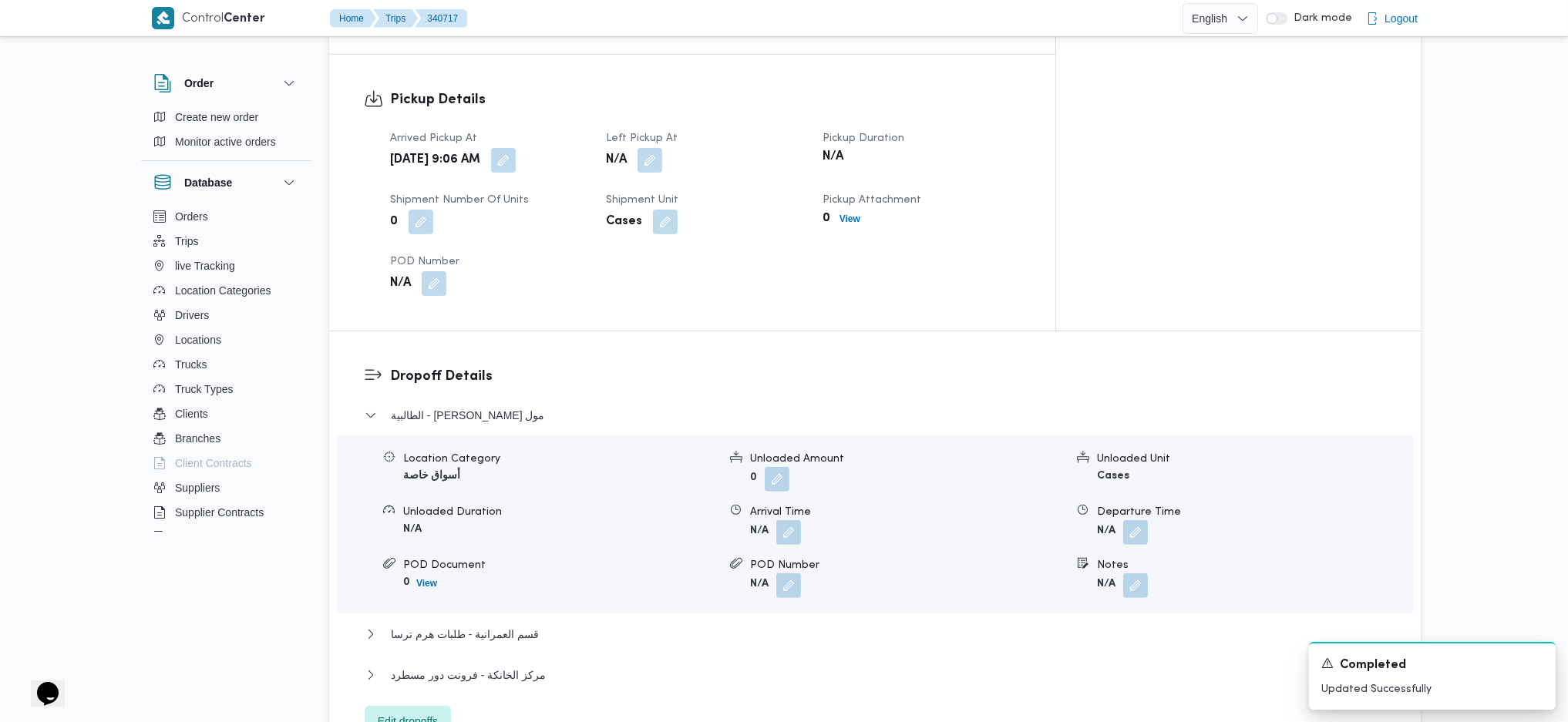
click at [423, 712] on span "Edit dropoffs" at bounding box center [407, 721] width 60 height 19
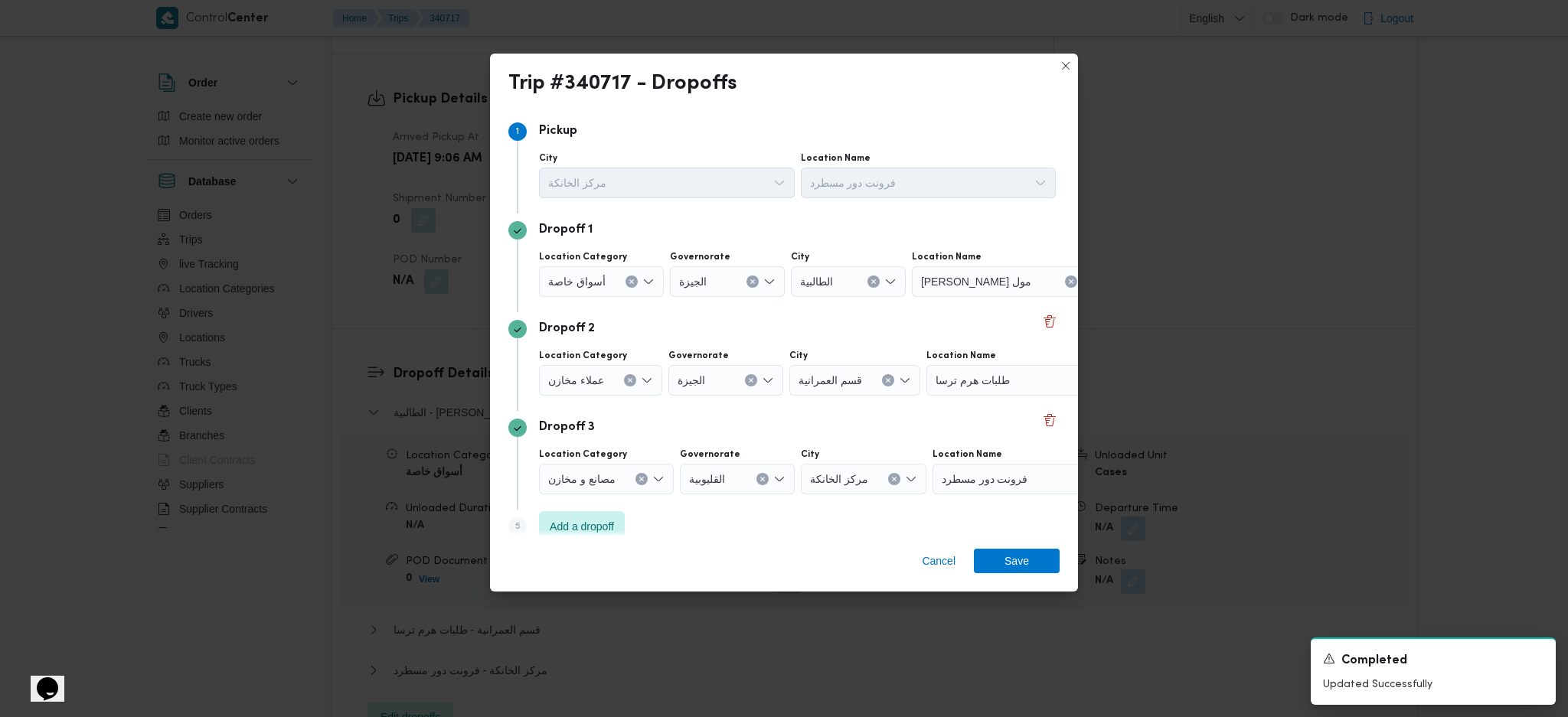
click at [1002, 298] on div "Location Category أسواق خاصة Governorate ال[GEOGRAPHIC_DATA] الطالبية Location …" at bounding box center [798, 274] width 523 height 52
click at [1018, 285] on div "[PERSON_NAME] مول" at bounding box center [1008, 281] width 191 height 30
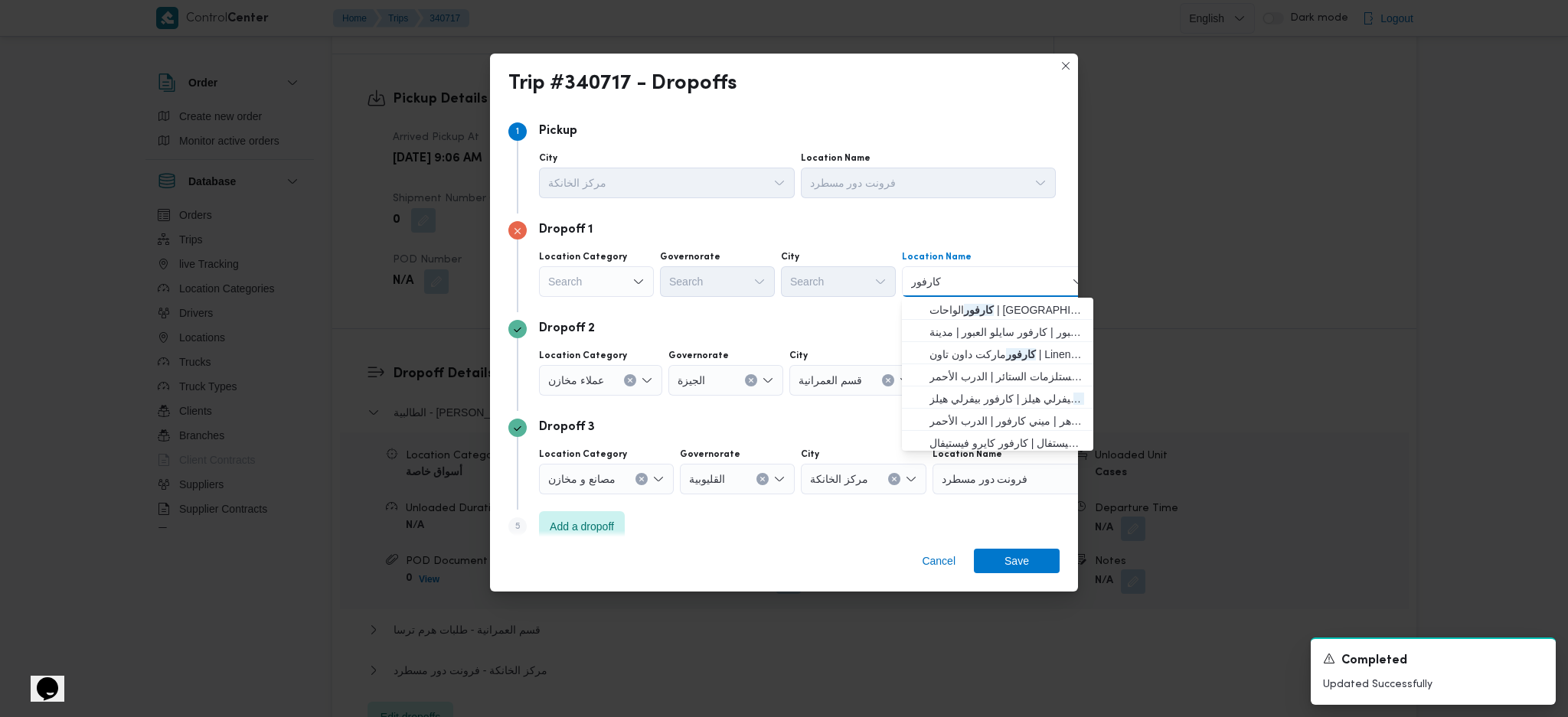
type input "كارفور"
click at [595, 272] on div "Search" at bounding box center [597, 281] width 115 height 30
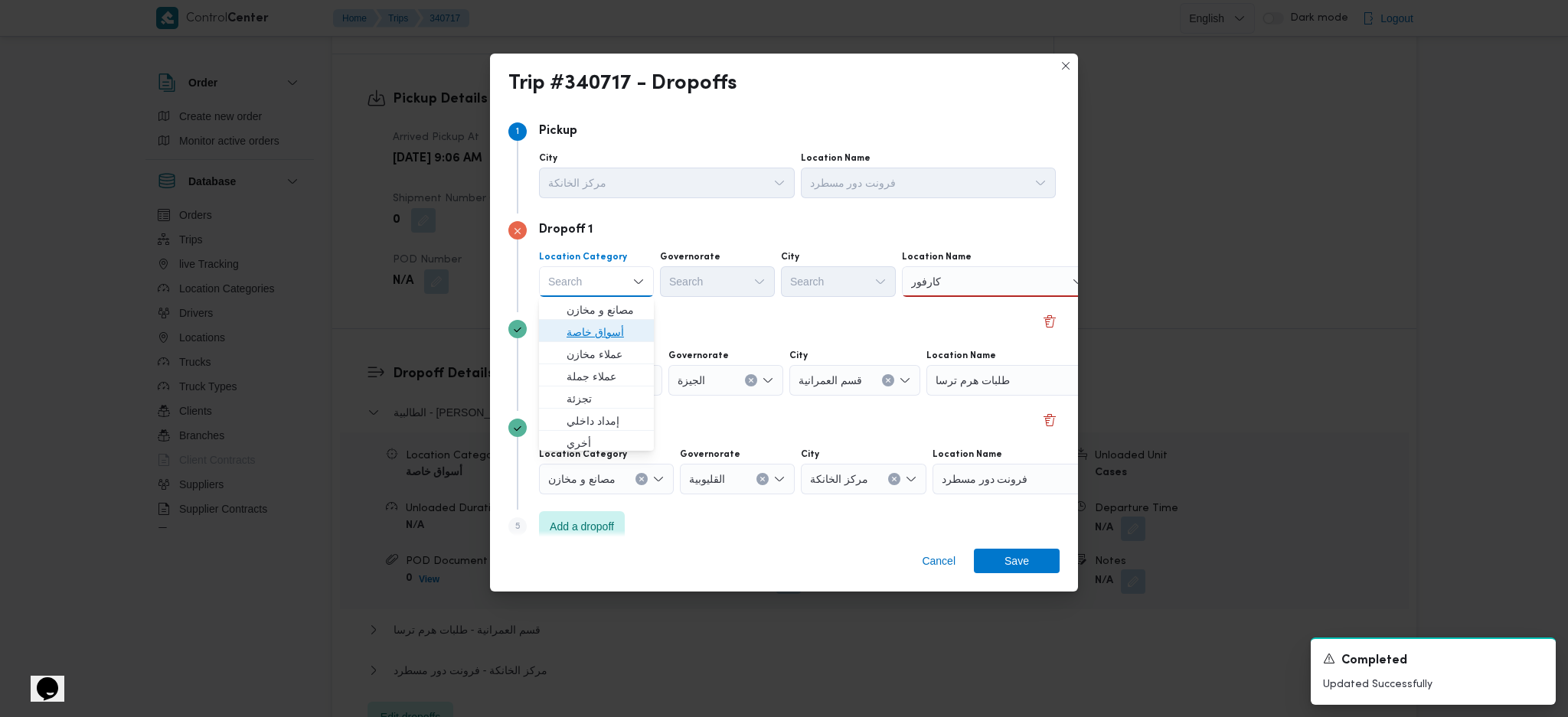
click at [598, 325] on span "أسواق خاصة" at bounding box center [605, 332] width 78 height 19
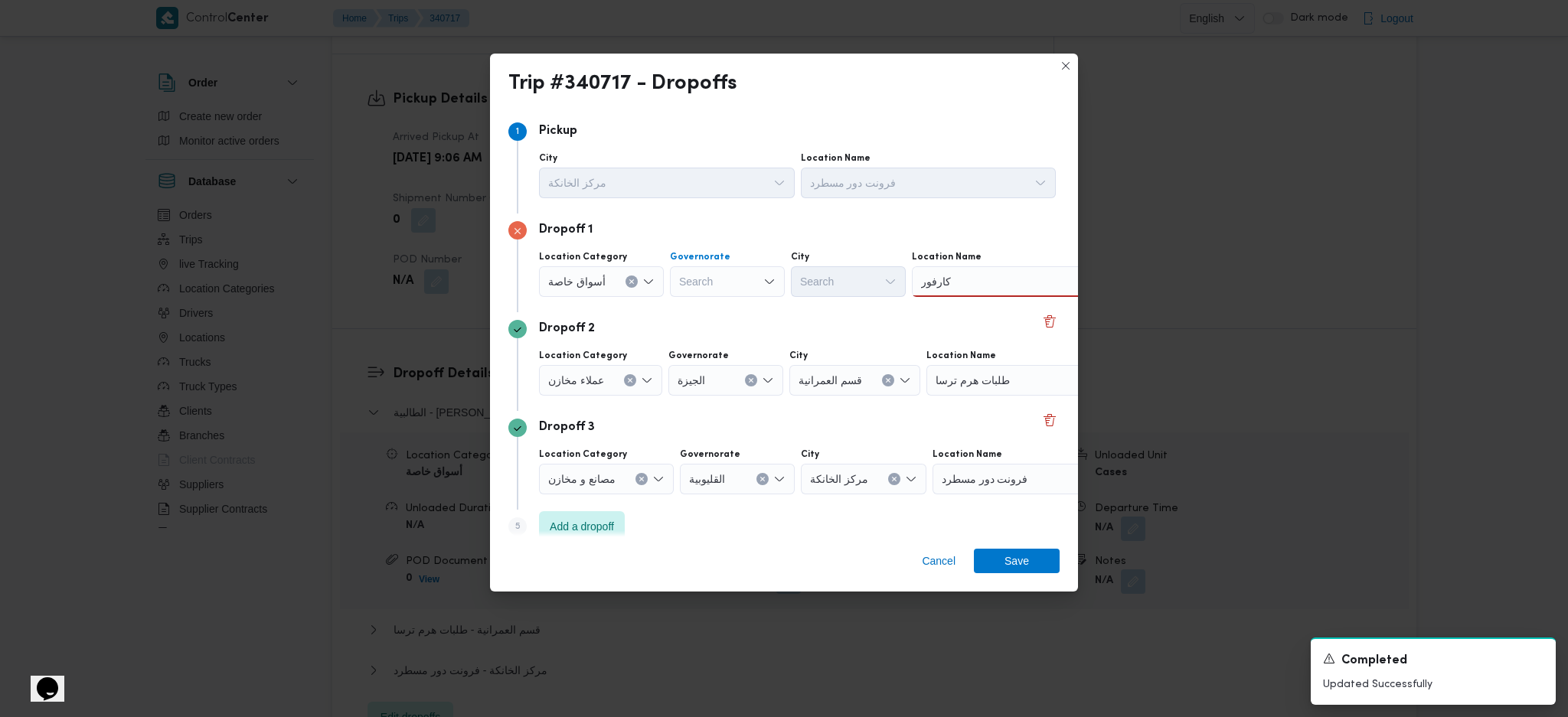
click at [705, 291] on div "Search" at bounding box center [728, 281] width 115 height 30
click at [724, 323] on span "ال[GEOGRAPHIC_DATA]" at bounding box center [735, 328] width 78 height 19
click at [866, 287] on div "Search" at bounding box center [924, 281] width 115 height 30
type input "مع"
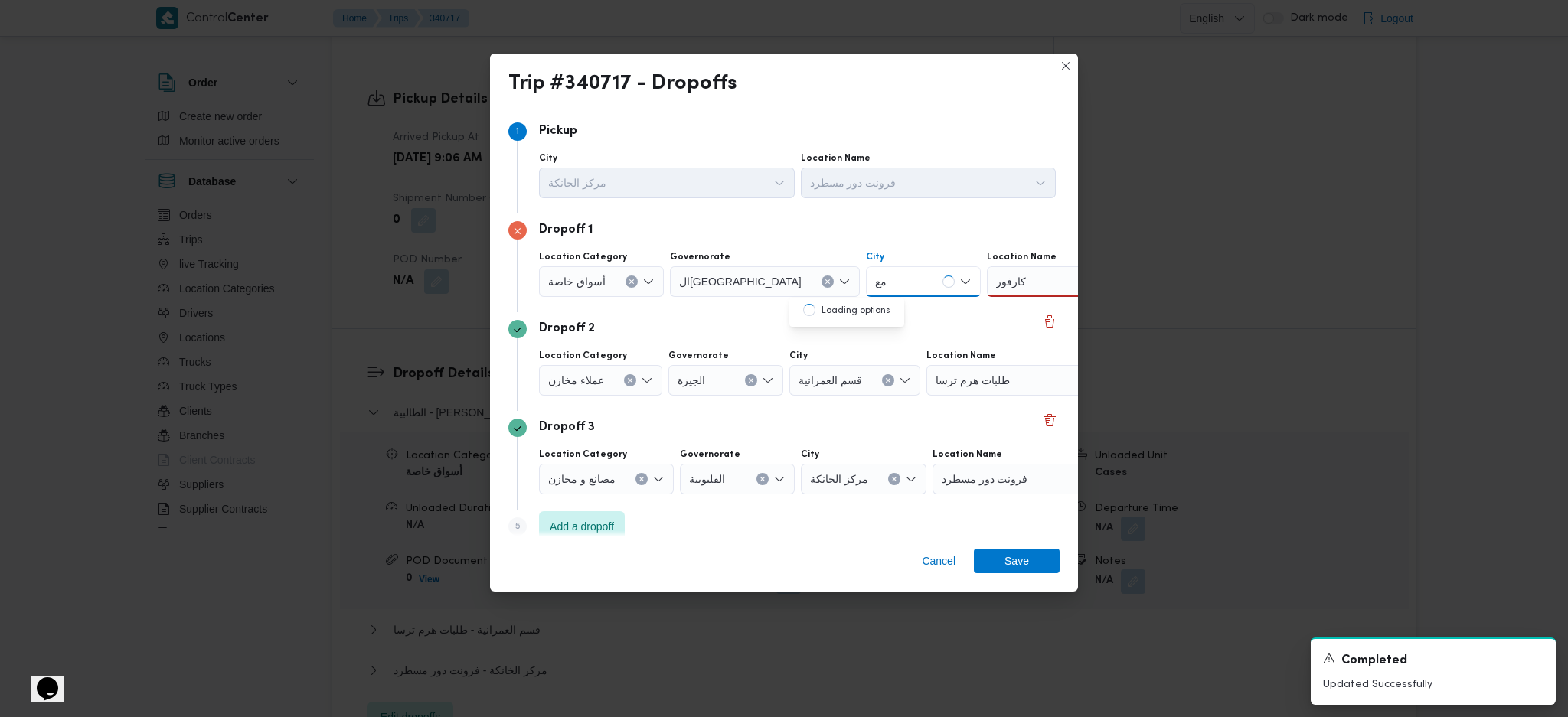
drag, startPoint x: 807, startPoint y: 307, endPoint x: 798, endPoint y: 308, distance: 9.1
click at [866, 283] on div "مع مع" at bounding box center [924, 281] width 115 height 30
click at [833, 310] on mark "مع" at bounding box center [839, 310] width 12 height 12
click at [998, 290] on div "كارفور كارفور" at bounding box center [1093, 281] width 191 height 30
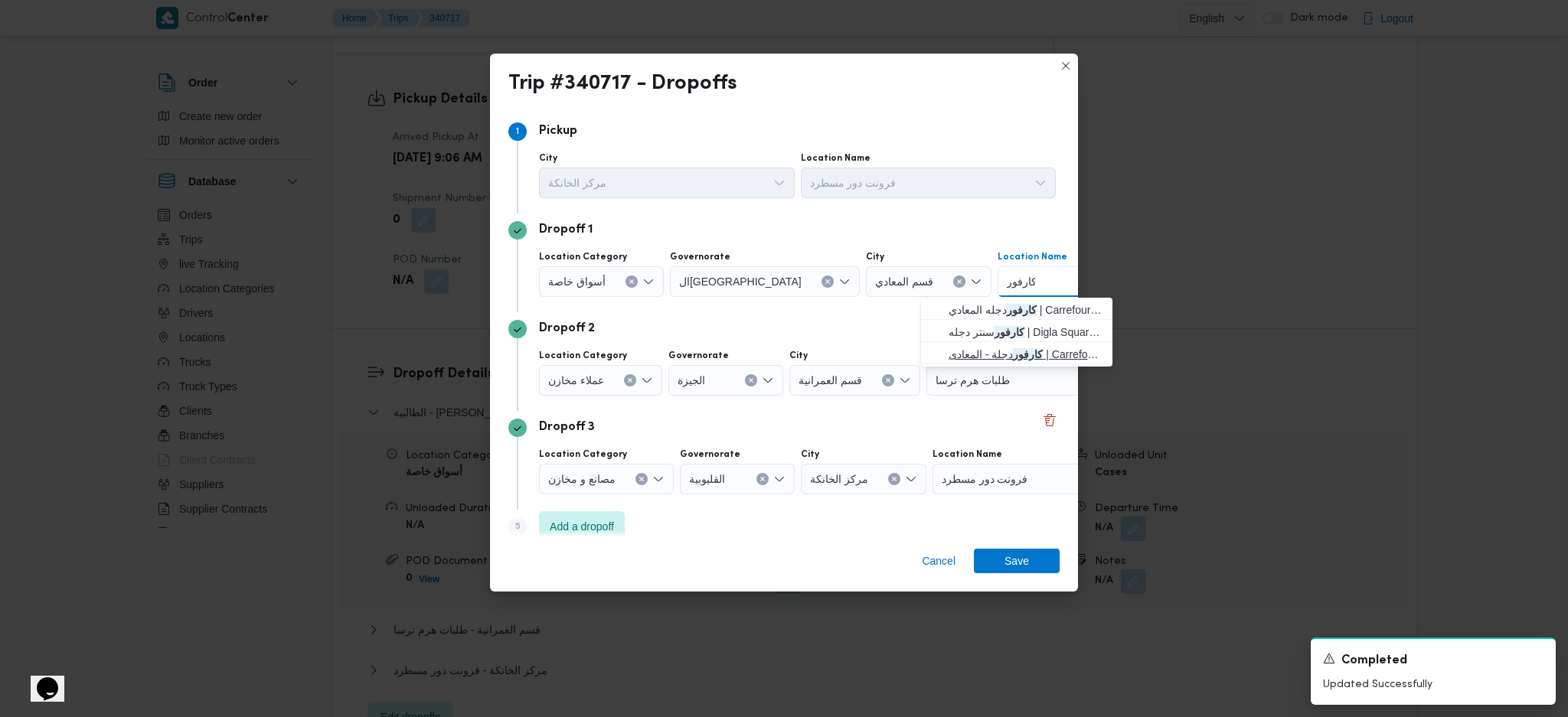
type input "كارفور"
click at [963, 345] on span "كارفور دجلة - المعادى | Carrefour Degla Market | معادي السرايات الغربية" at bounding box center [1026, 355] width 155 height 19
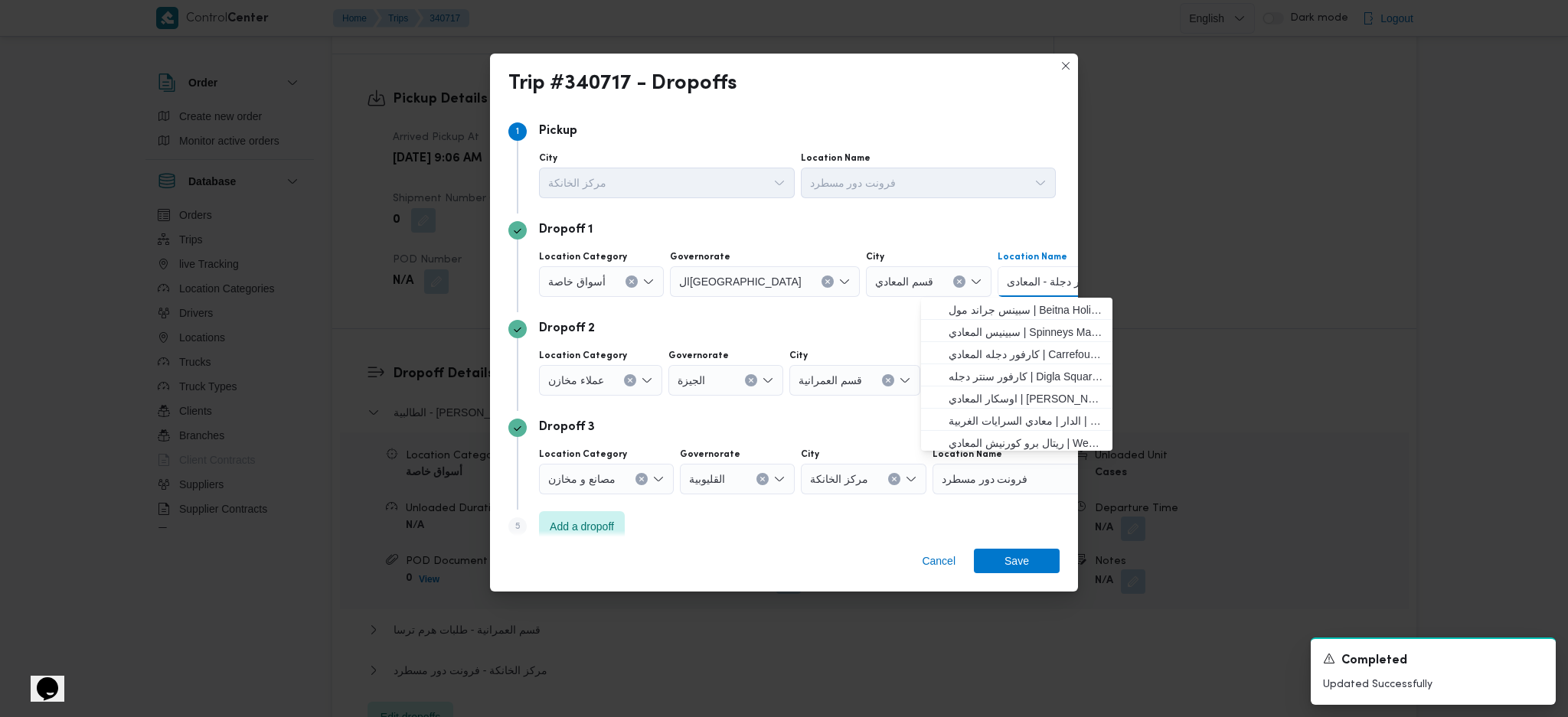
click at [866, 345] on div "Dropoff 2 Location Category عملاء [GEOGRAPHIC_DATA] [GEOGRAPHIC_DATA] قسم العمر…" at bounding box center [784, 361] width 551 height 99
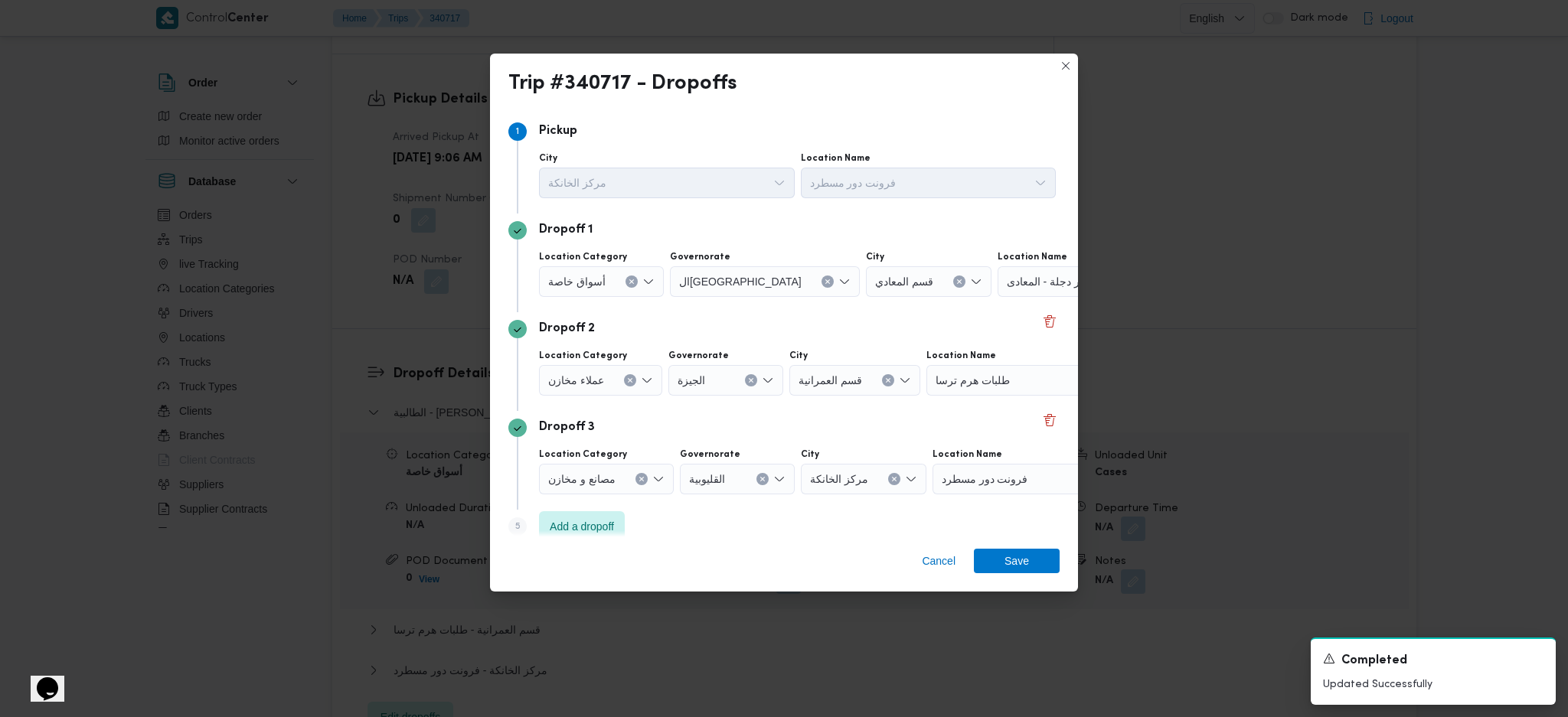
click at [988, 373] on span "طلبات هرم ترسا" at bounding box center [972, 379] width 74 height 17
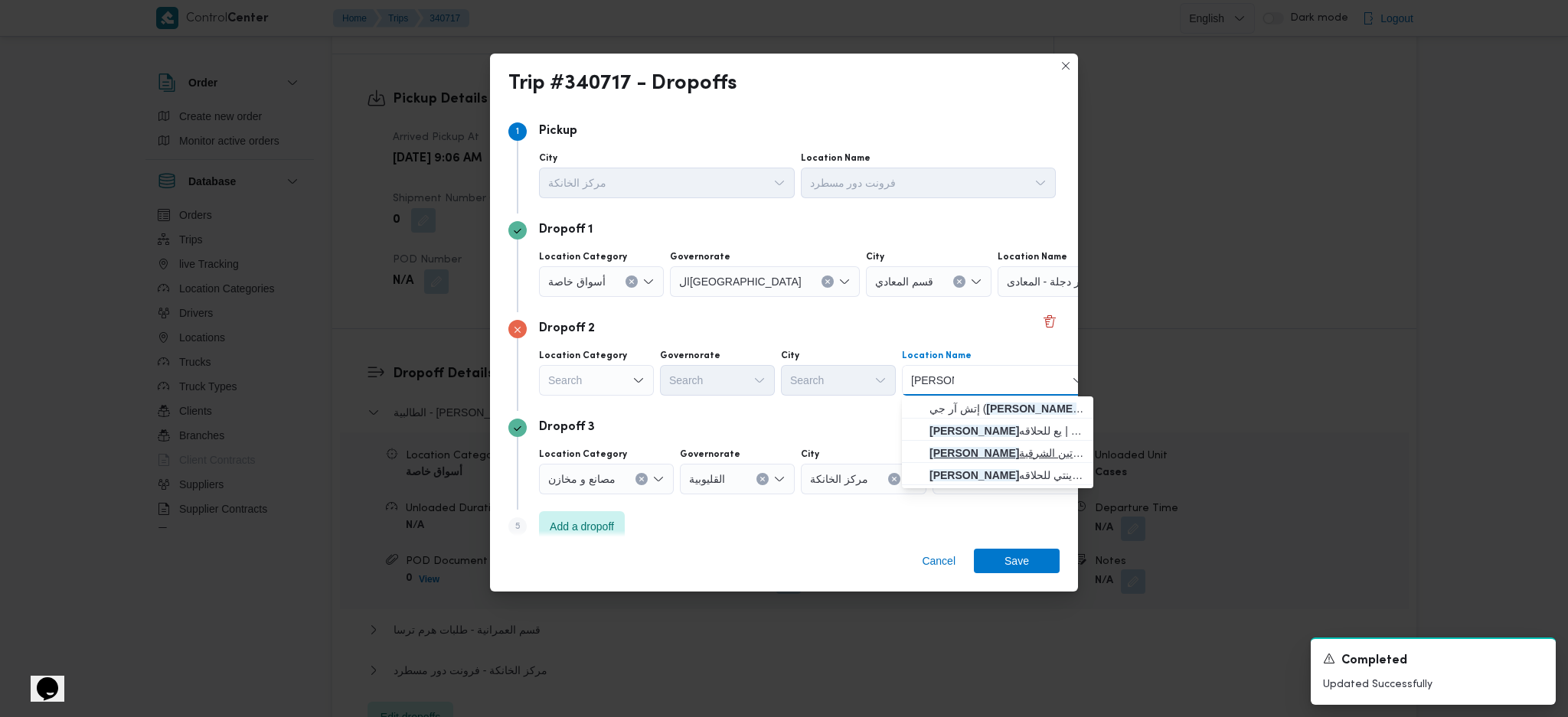
type input "[PERSON_NAME]"
click at [970, 457] on span "[PERSON_NAME] يع المعادي | | البساتين الشرقية" at bounding box center [1007, 453] width 155 height 19
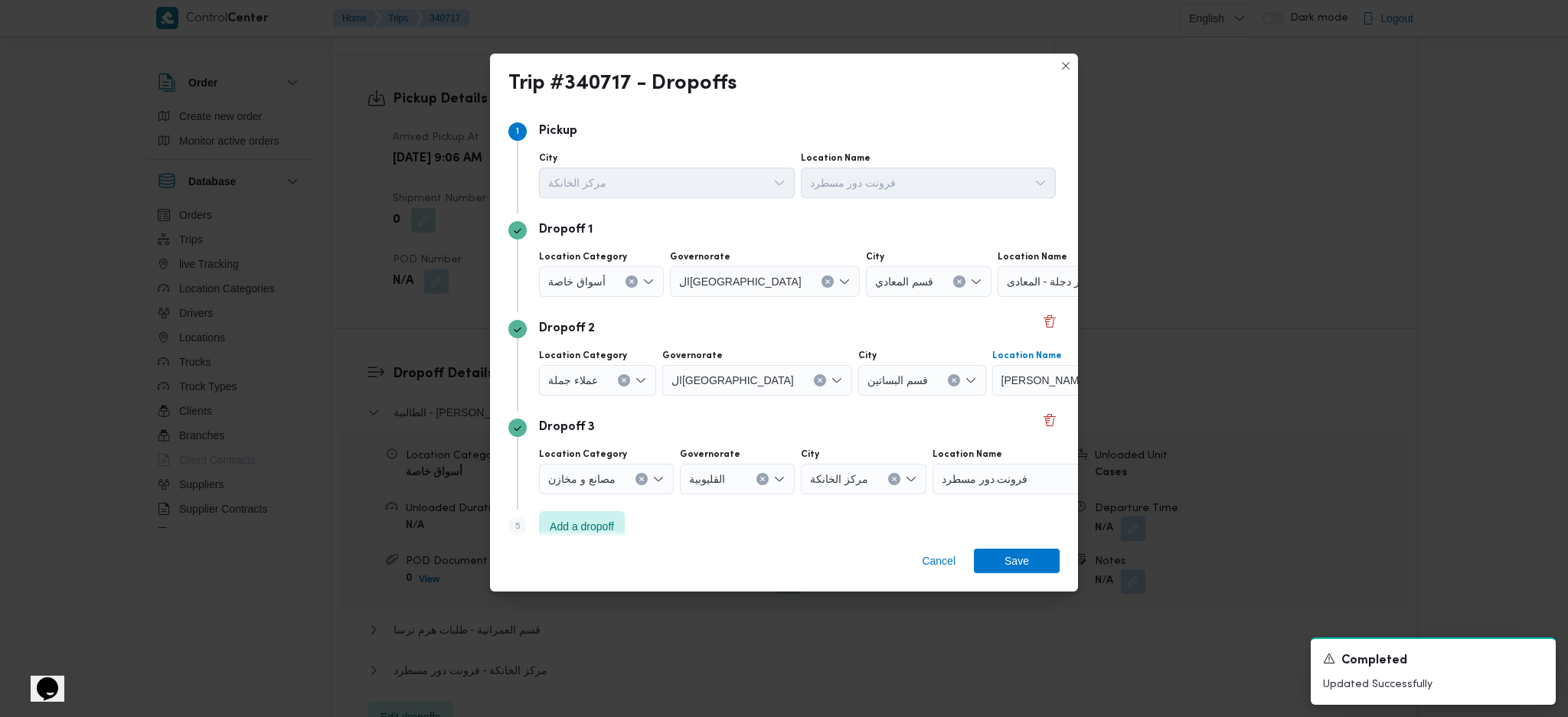
click at [1023, 376] on span "[PERSON_NAME] المعادي | | البساتين الشرقية" at bounding box center [1063, 379] width 124 height 17
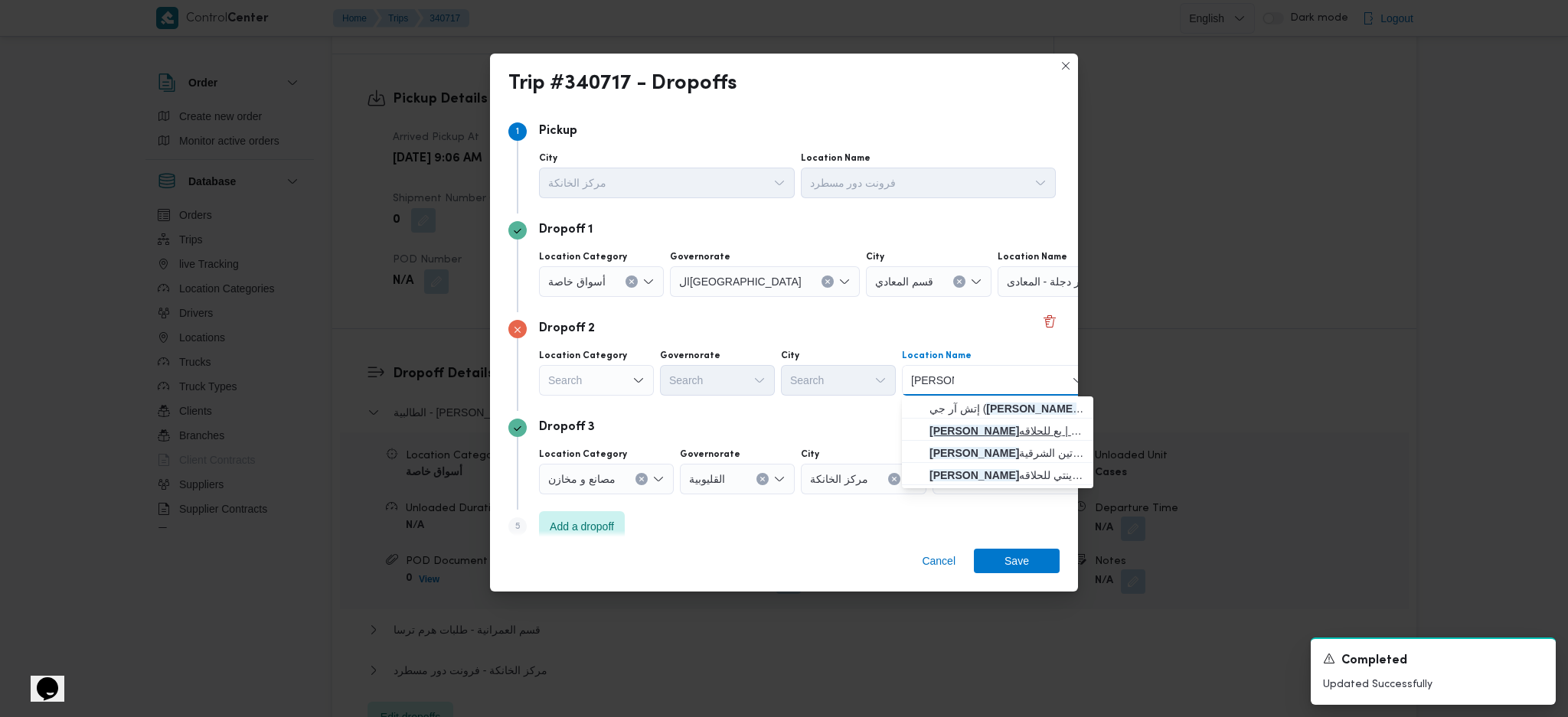
type input "[PERSON_NAME]"
click at [990, 435] on mark "[PERSON_NAME]" at bounding box center [974, 431] width 89 height 12
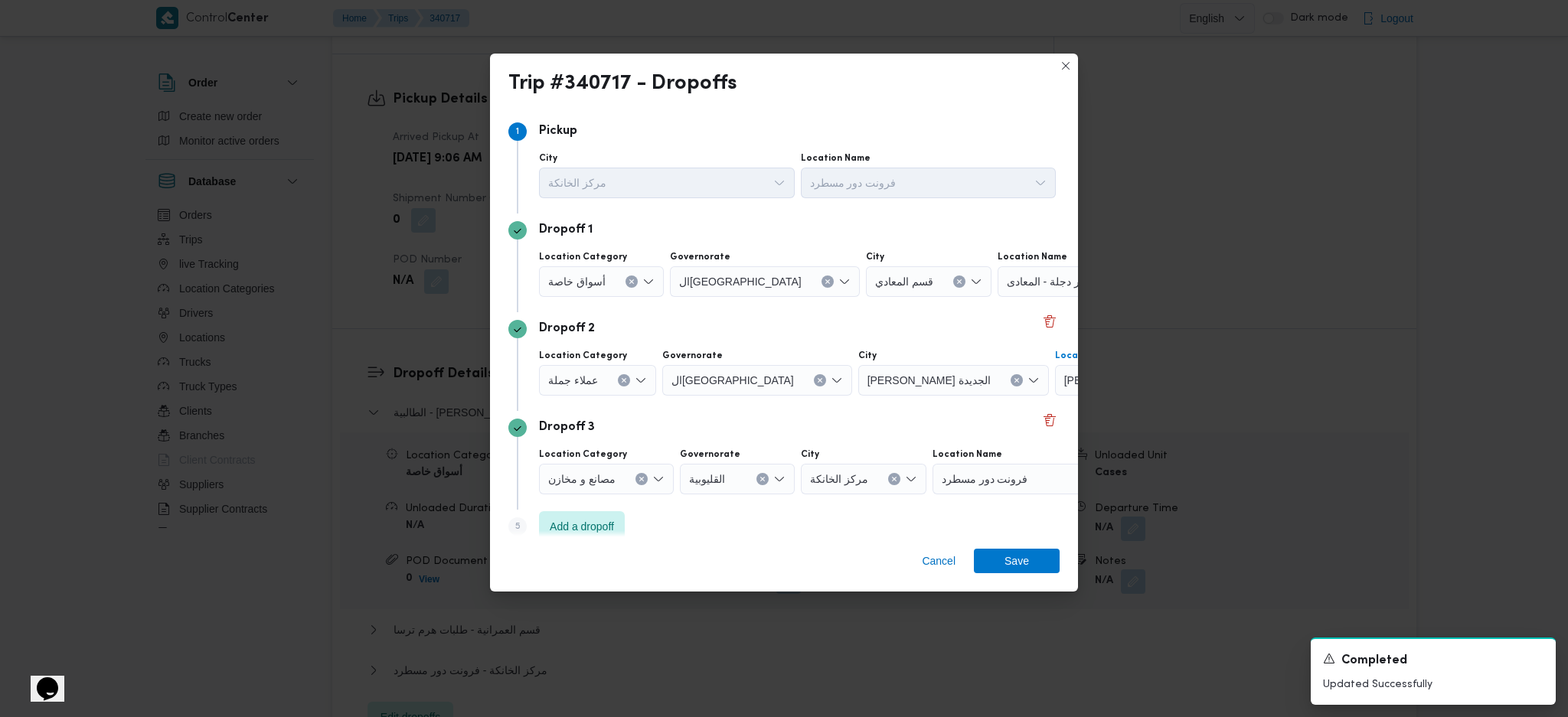
click at [1055, 391] on div "[PERSON_NAME] للحلاقه | | null" at bounding box center [1151, 379] width 191 height 30
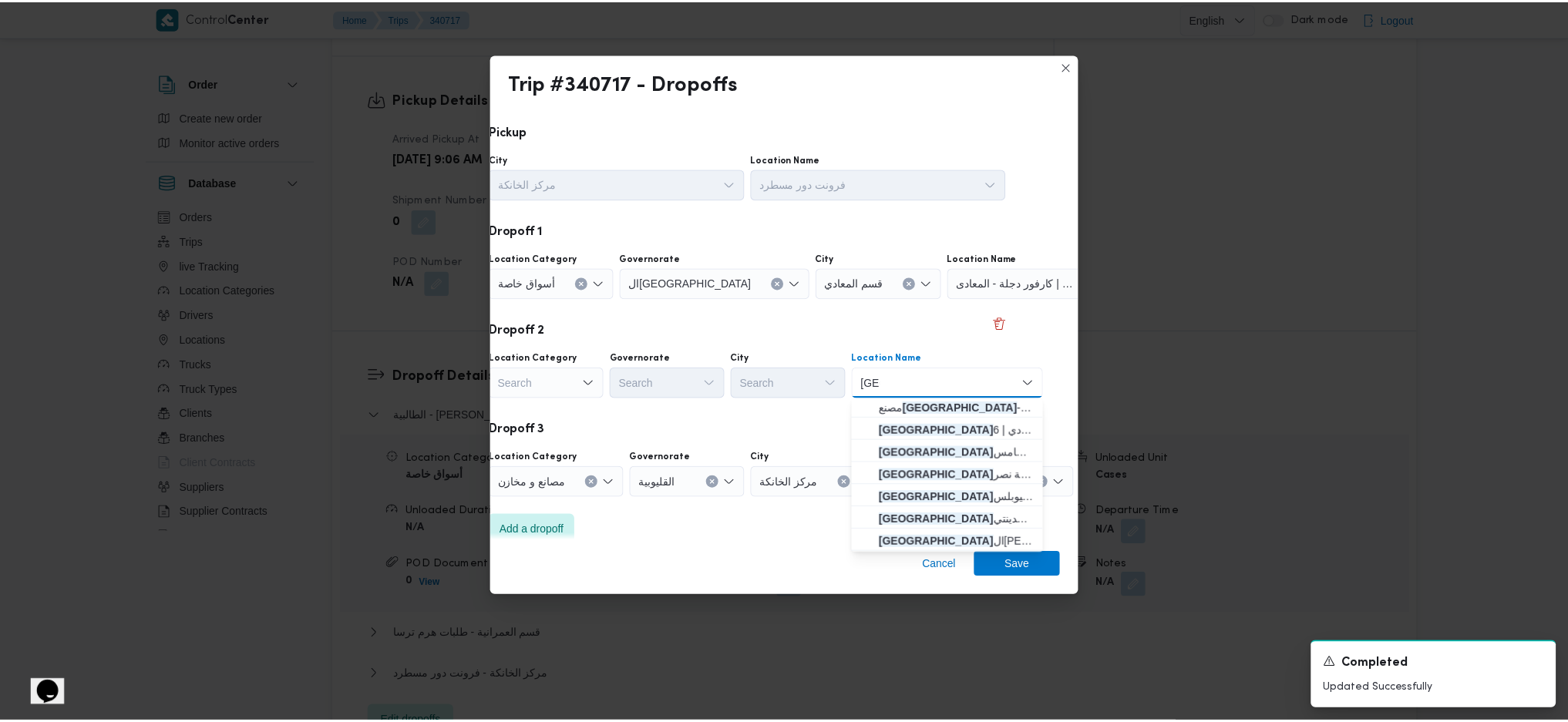
scroll to position [0, 0]
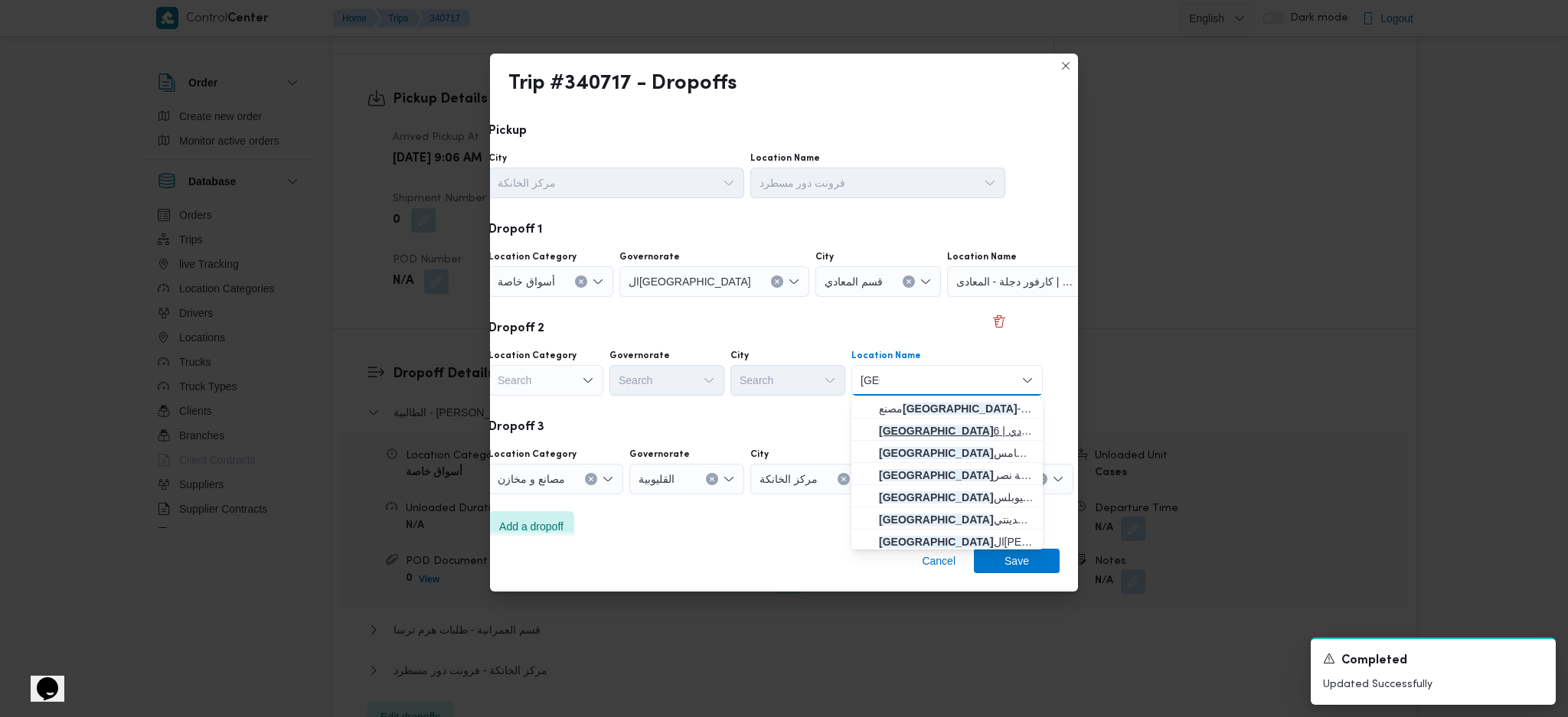
type input "[GEOGRAPHIC_DATA]"
click at [957, 432] on span "ويلز المعادي | 6 ElNasr St | [PERSON_NAME]" at bounding box center [956, 431] width 155 height 19
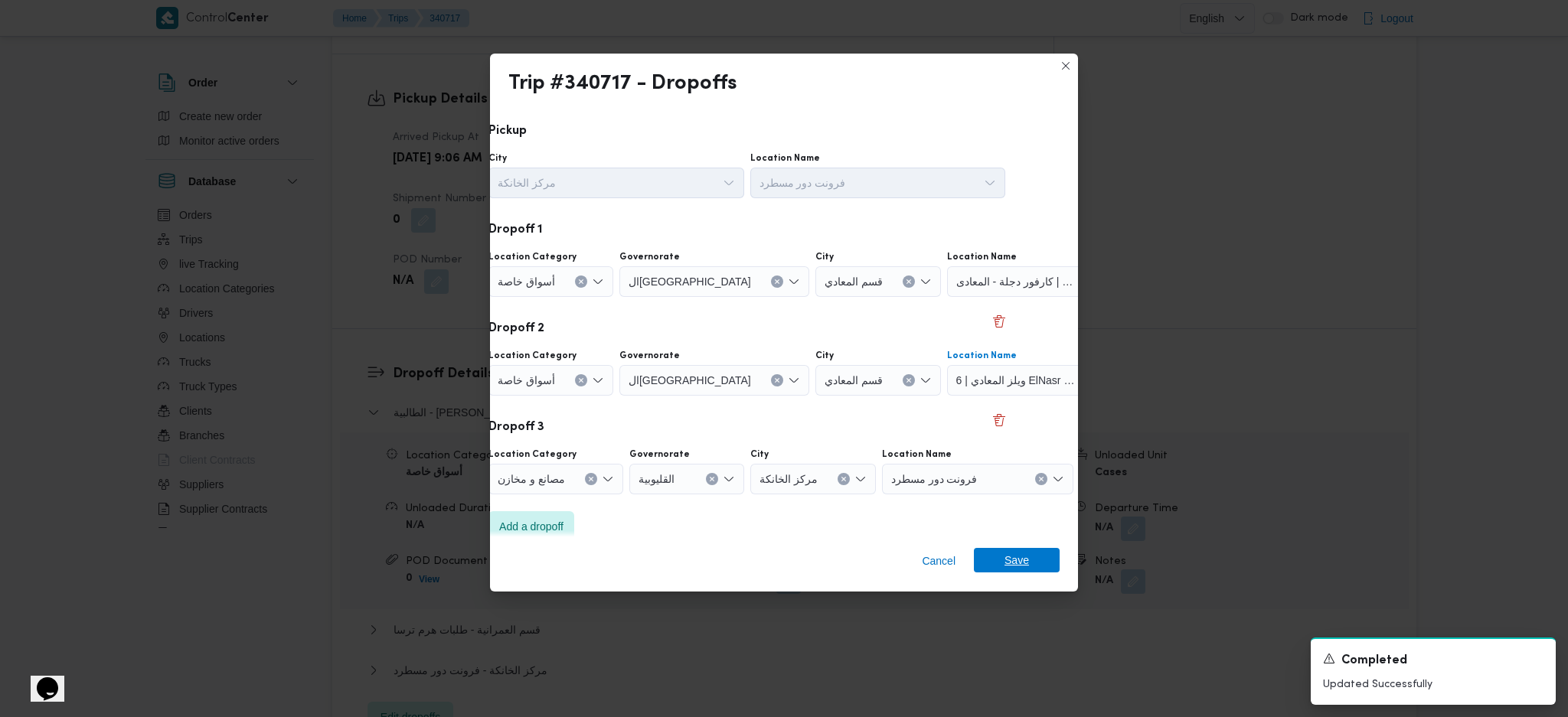
click at [1040, 556] on span "Save" at bounding box center [1017, 560] width 86 height 24
